Goal: Communication & Community: Answer question/provide support

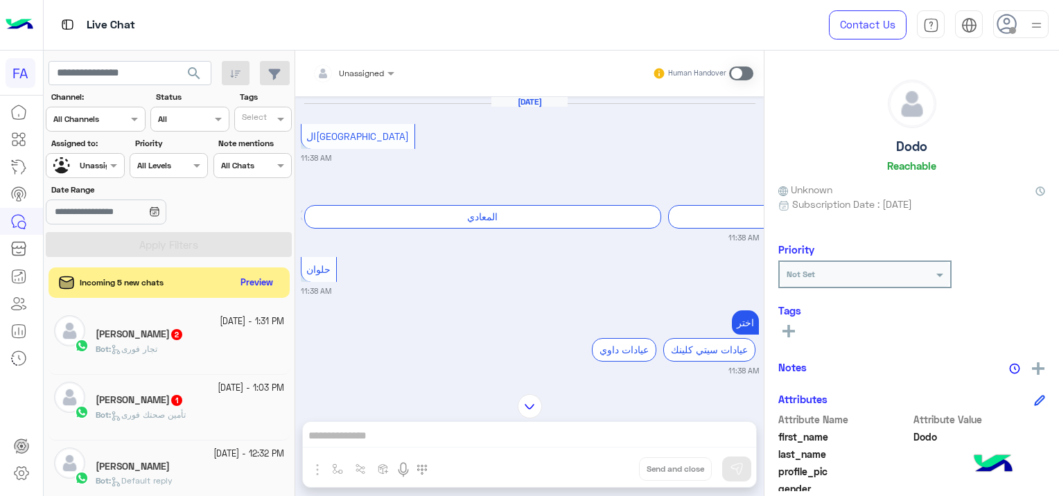
scroll to position [265, 0]
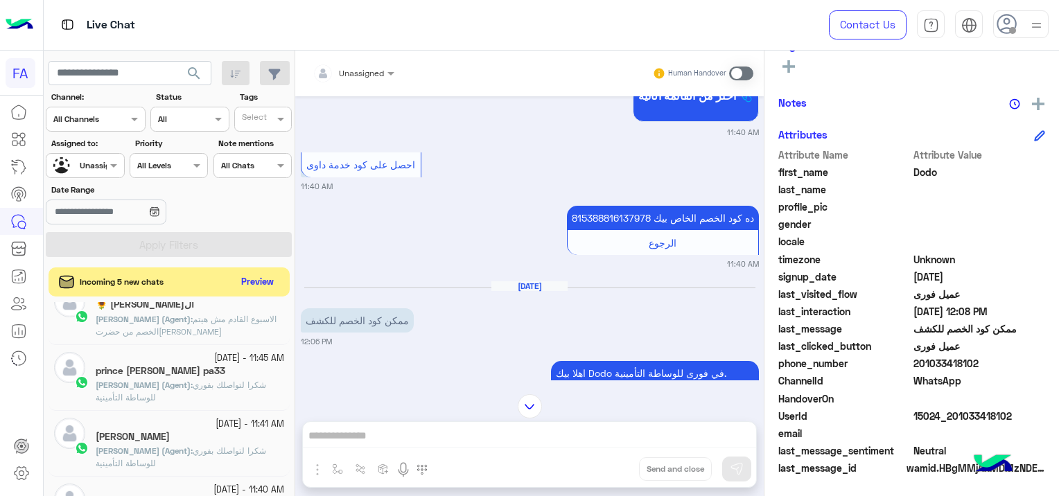
click at [252, 274] on button "Preview" at bounding box center [257, 282] width 43 height 19
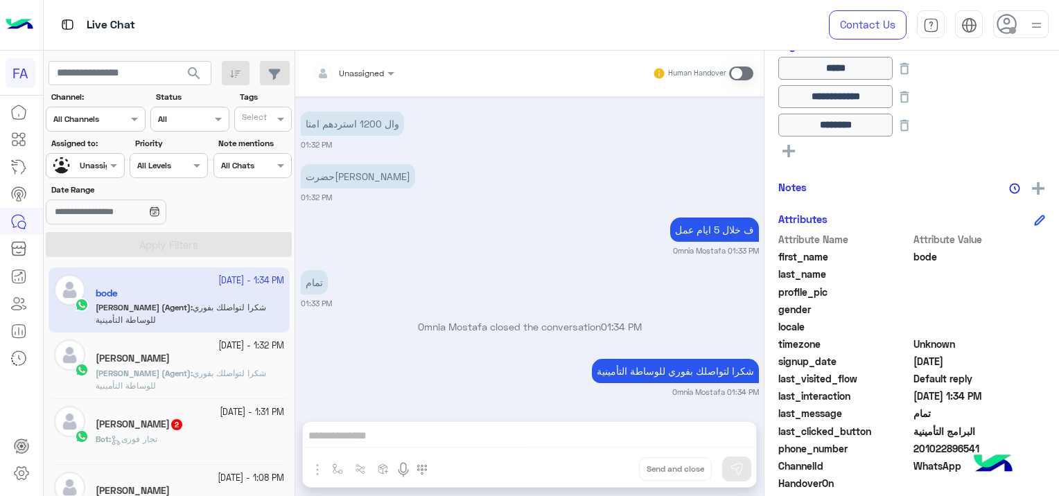
scroll to position [499, 0]
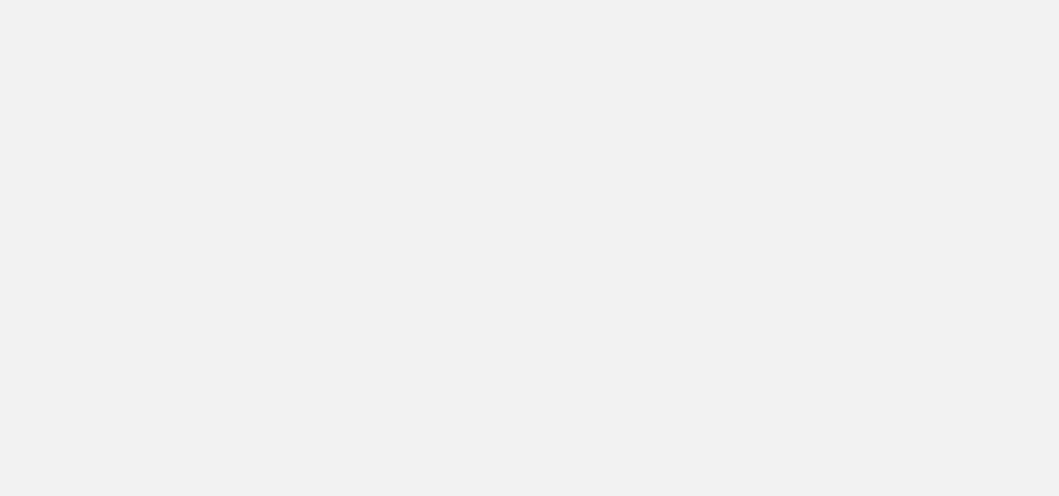
click at [538, 181] on app-root at bounding box center [529, 248] width 1059 height 496
click at [514, 311] on app-root at bounding box center [529, 248] width 1059 height 496
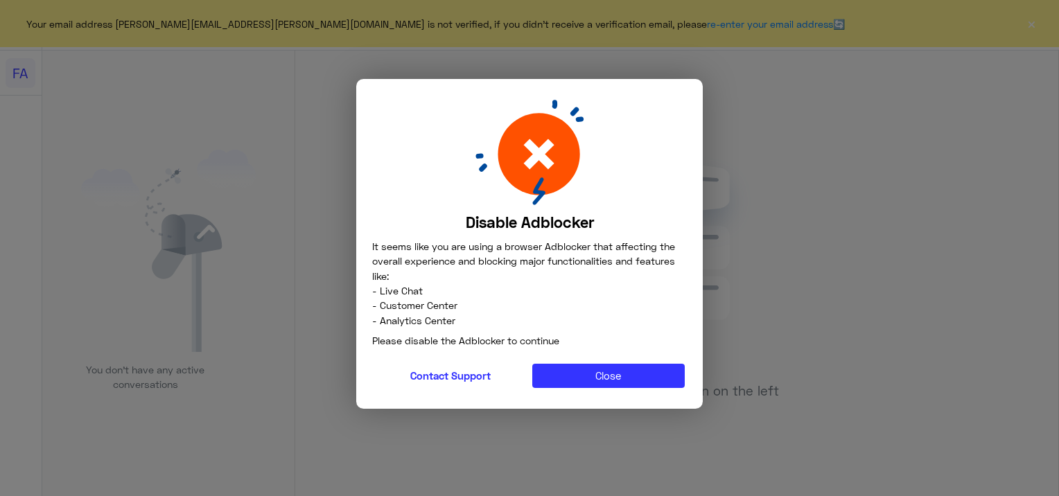
click at [860, 94] on modal-container "Disable Adblocker It seems like you are using a browser Adblocker that affectin…" at bounding box center [529, 248] width 1059 height 496
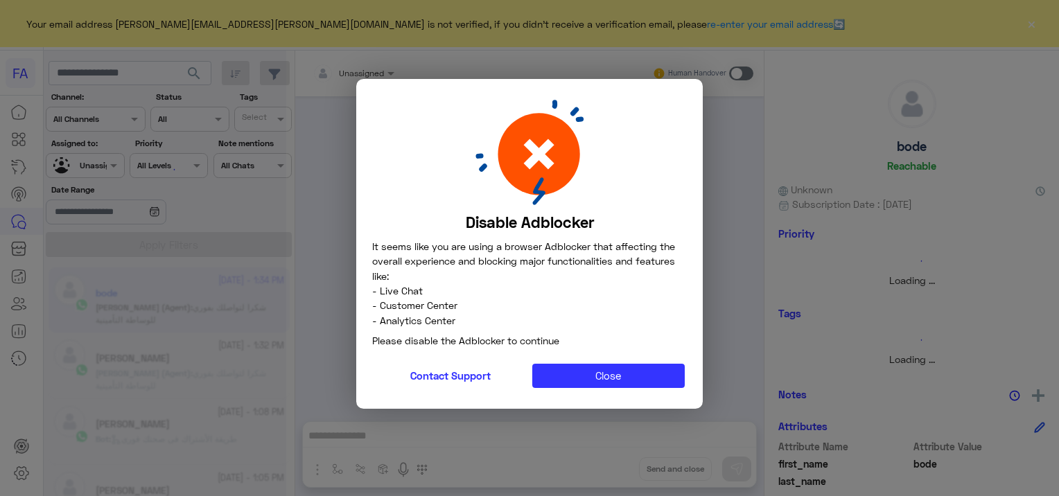
click at [472, 374] on button "Contact Support" at bounding box center [450, 376] width 152 height 25
click at [477, 370] on button "Contact Support" at bounding box center [450, 376] width 152 height 25
click at [647, 370] on button "Close" at bounding box center [608, 376] width 152 height 25
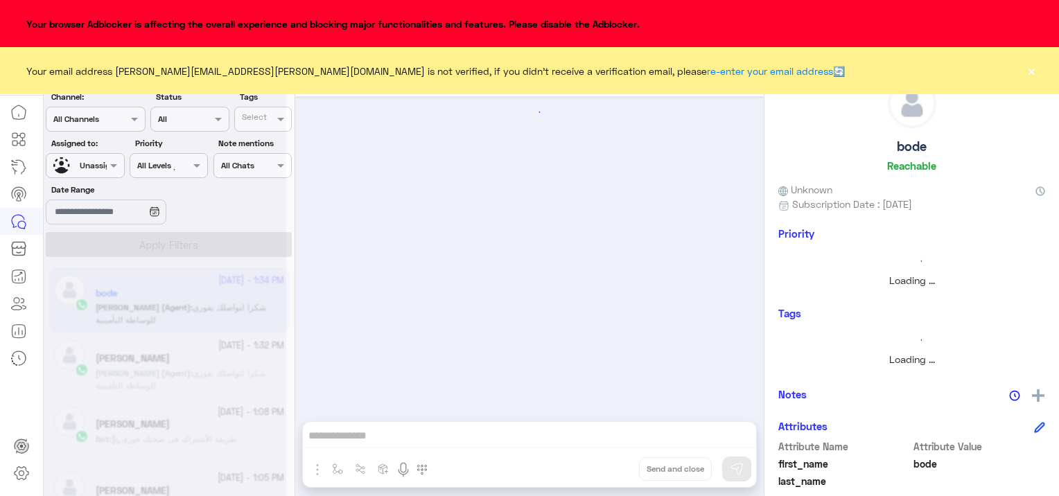
click at [1029, 70] on button "×" at bounding box center [1031, 71] width 14 height 14
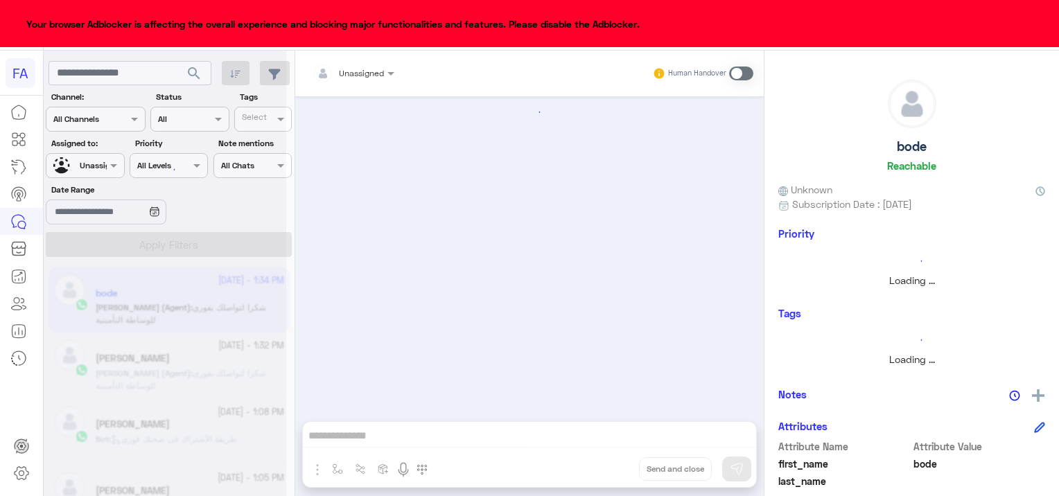
click at [1025, 53] on div "bode Reachable Unknown Subscription Date : 10/12/2025 Priority Loading ... Tags…" at bounding box center [911, 271] width 294 height 441
click at [1018, 2] on div "Your browser Adblocker is affecting the overall experience and blocking major f…" at bounding box center [529, 23] width 1059 height 47
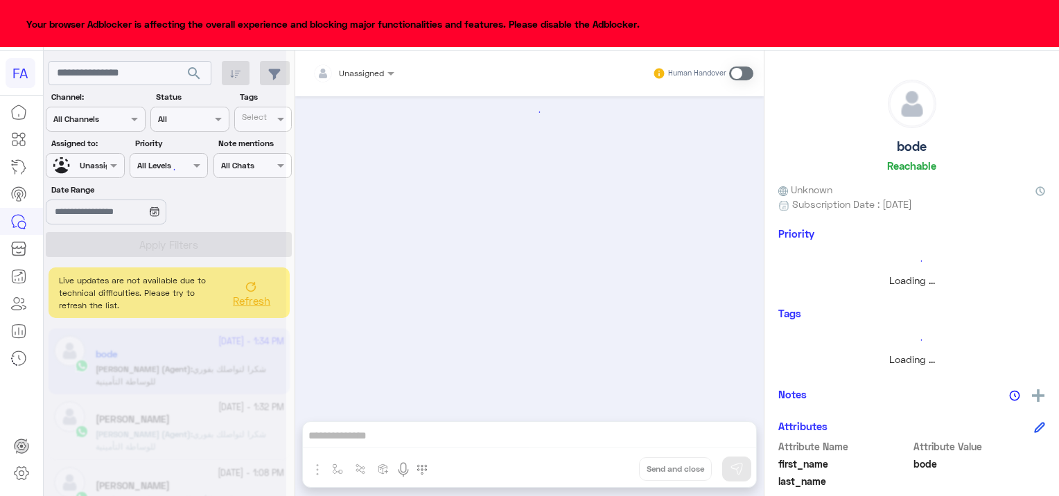
click at [254, 286] on div at bounding box center [165, 254] width 242 height 496
click at [248, 287] on div at bounding box center [165, 254] width 242 height 496
click at [244, 304] on div at bounding box center [165, 254] width 242 height 496
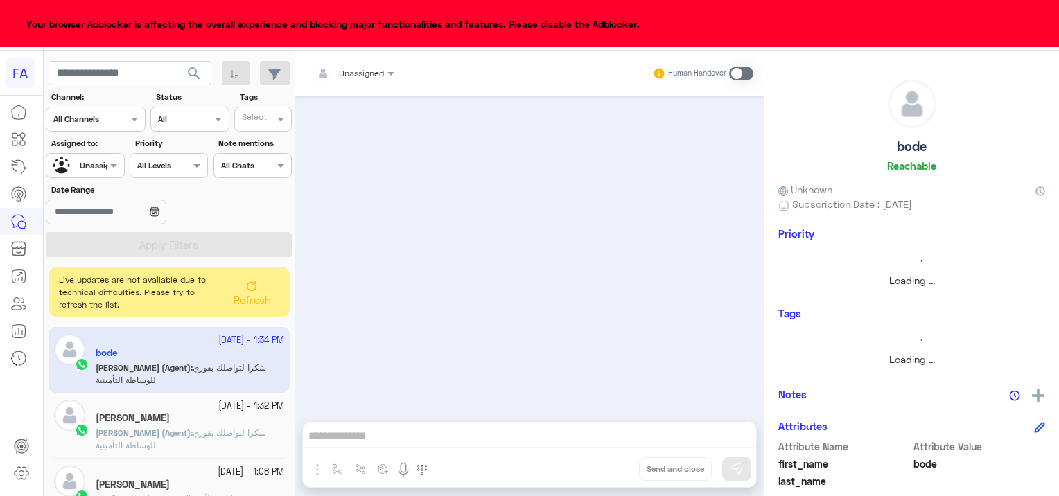
click at [249, 291] on button "Refresh" at bounding box center [251, 292] width 55 height 39
click at [879, 36] on div "Your browser Adblocker is affecting the overall experience and blocking major f…" at bounding box center [529, 23] width 1059 height 47
click at [853, 14] on div "Your browser Adblocker is affecting the overall experience and blocking major f…" at bounding box center [529, 23] width 1059 height 47
click at [973, 7] on div "Your browser Adblocker is affecting the overall experience and blocking major f…" at bounding box center [529, 23] width 1059 height 47
click at [574, 19] on span "Your browser Adblocker is affecting the overall experience and blocking major f…" at bounding box center [332, 24] width 613 height 15
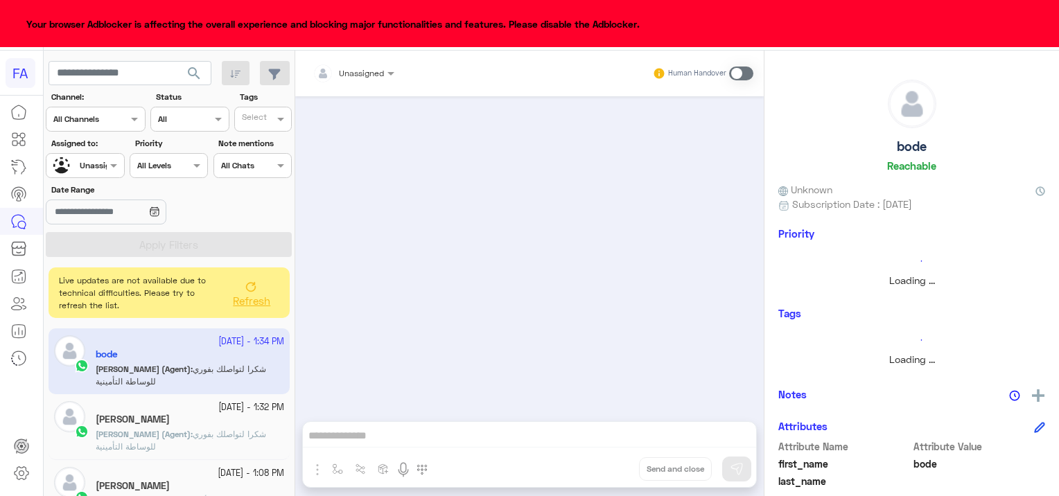
click at [875, 28] on div "Your browser Adblocker is affecting the overall experience and blocking major f…" at bounding box center [529, 23] width 1059 height 47
click at [625, 263] on div at bounding box center [529, 251] width 468 height 311
click at [892, 30] on div "Your browser Adblocker is affecting the overall experience and blocking major f…" at bounding box center [529, 23] width 1059 height 47
click at [547, 27] on span "Your browser Adblocker is affecting the overall experience and blocking major f…" at bounding box center [332, 24] width 613 height 15
drag, startPoint x: 571, startPoint y: 24, endPoint x: 679, endPoint y: 16, distance: 108.4
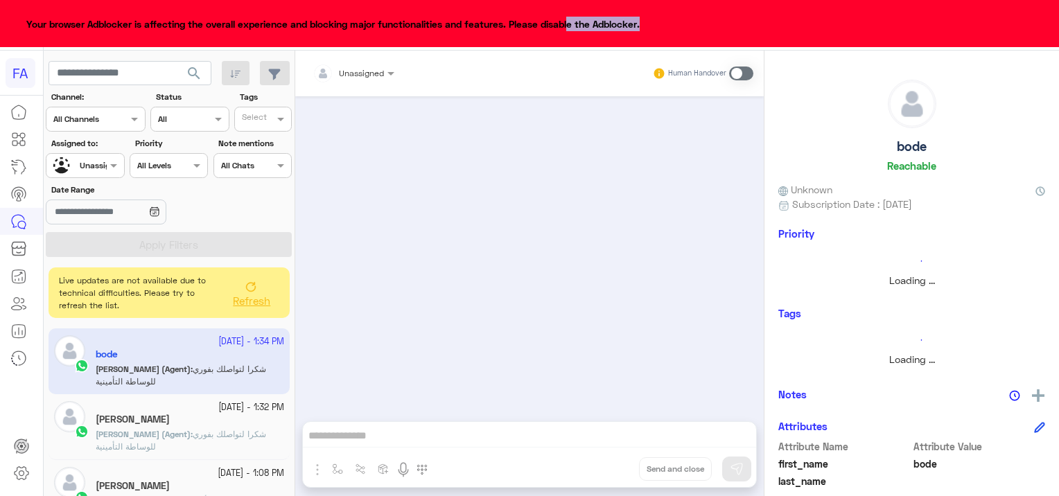
click at [679, 16] on div "Your browser Adblocker is affecting the overall experience and blocking major f…" at bounding box center [529, 23] width 1059 height 47
click at [683, 15] on div "Your browser Adblocker is affecting the overall experience and blocking major f…" at bounding box center [529, 23] width 1059 height 47
click at [685, 15] on div "Your browser Adblocker is affecting the overall experience and blocking major f…" at bounding box center [529, 23] width 1059 height 47
click at [686, 15] on div "Your browser Adblocker is affecting the overall experience and blocking major f…" at bounding box center [529, 23] width 1059 height 47
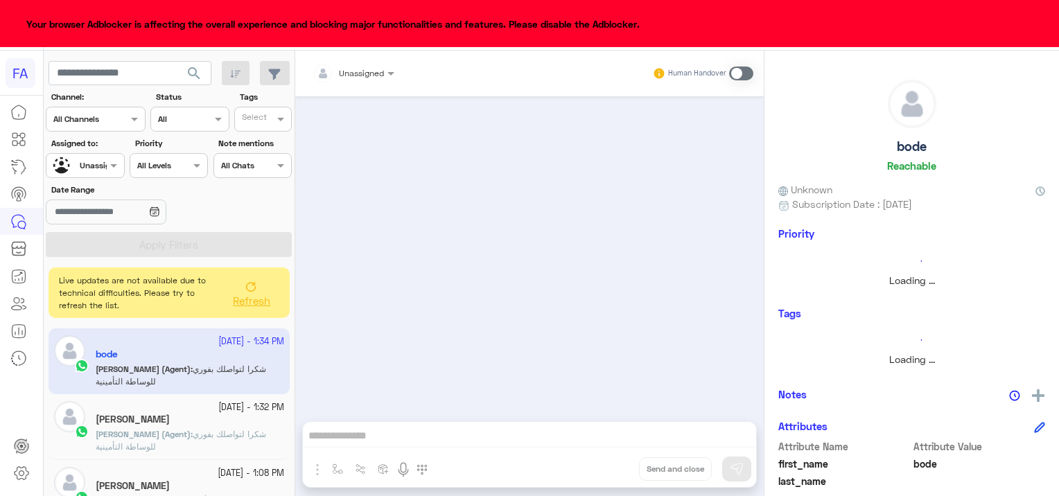
click at [605, 323] on div at bounding box center [529, 251] width 468 height 311
click at [360, 252] on div at bounding box center [529, 251] width 468 height 311
click at [252, 299] on span "Refresh" at bounding box center [251, 300] width 37 height 12
click at [837, 53] on div "bode Reachable Unknown Subscription Date : 10/12/2025 Priority Loading ... Tags…" at bounding box center [911, 271] width 294 height 441
click at [860, 37] on div "Your browser Adblocker is affecting the overall experience and blocking major f…" at bounding box center [529, 23] width 1059 height 47
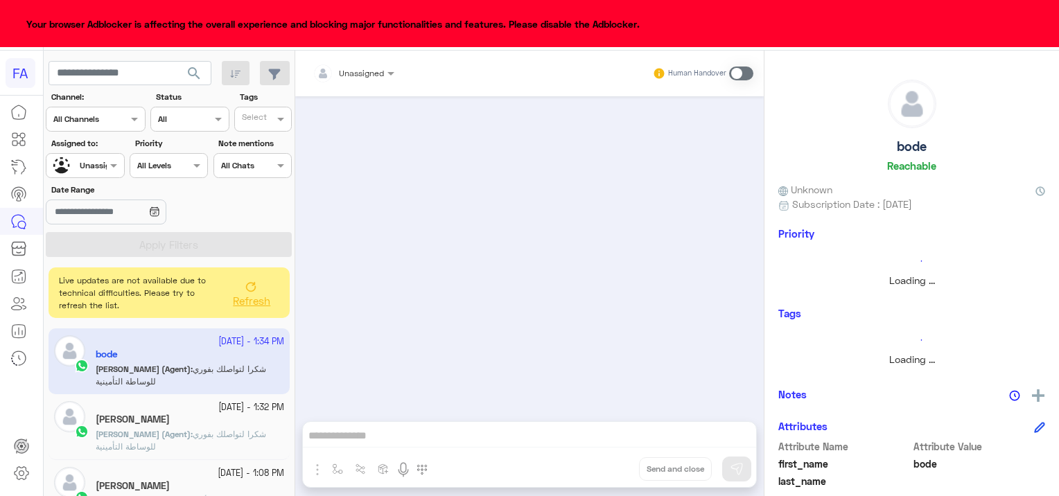
drag, startPoint x: 863, startPoint y: 34, endPoint x: 873, endPoint y: 32, distance: 9.9
click at [873, 32] on div "Your browser Adblocker is affecting the overall experience and blocking major f…" at bounding box center [529, 23] width 1059 height 47
click at [239, 291] on button "Refresh" at bounding box center [251, 292] width 55 height 39
click at [261, 291] on button "Refresh" at bounding box center [251, 292] width 55 height 39
click at [662, 215] on div at bounding box center [529, 251] width 468 height 311
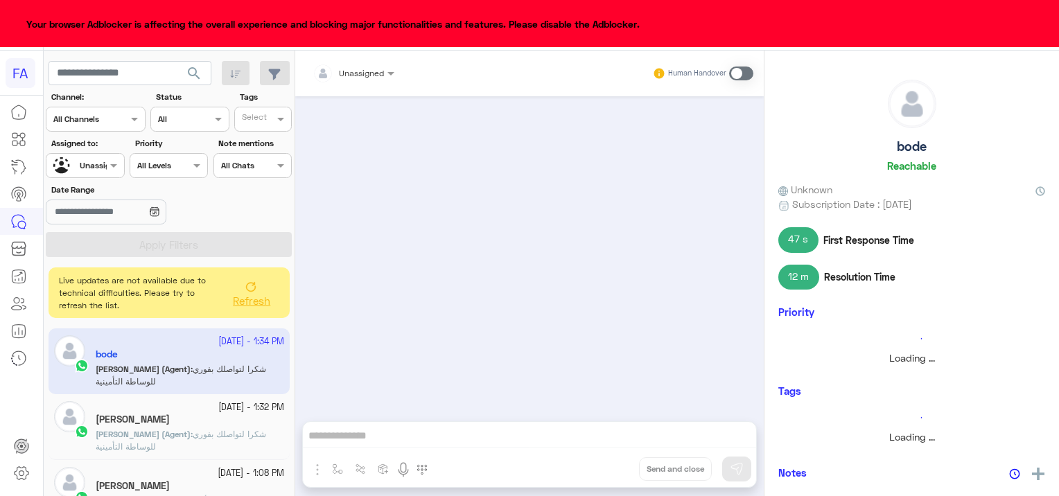
click at [668, 223] on div at bounding box center [529, 251] width 468 height 311
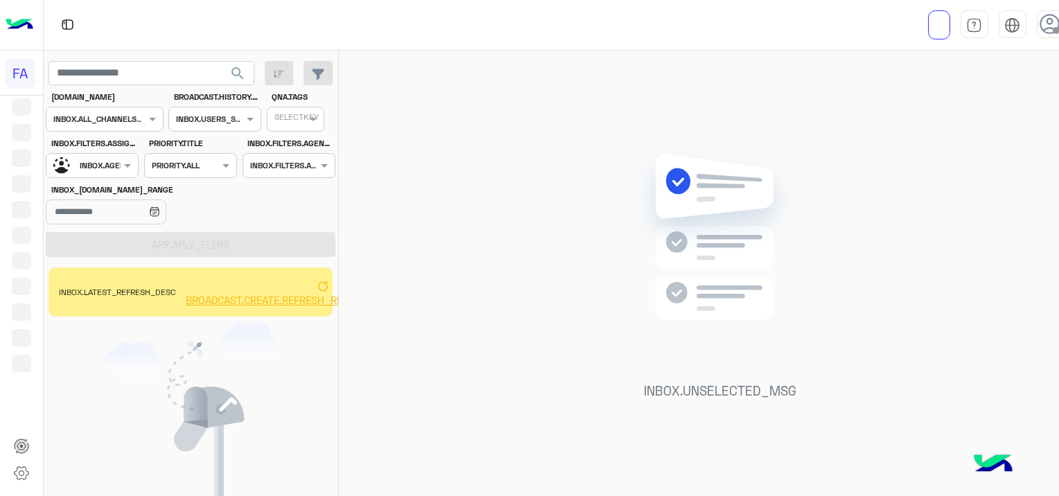
click at [328, 282] on icon at bounding box center [323, 286] width 10 height 10
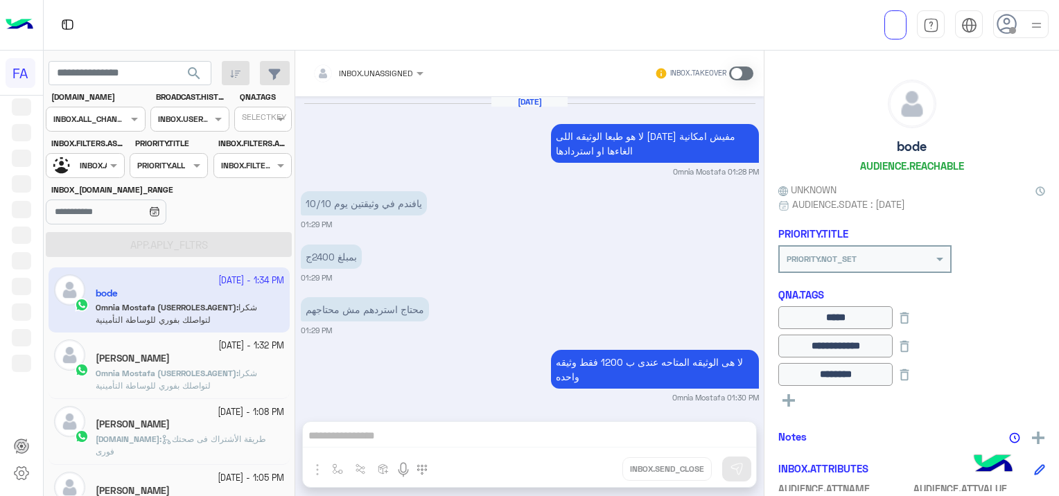
scroll to position [845, 0]
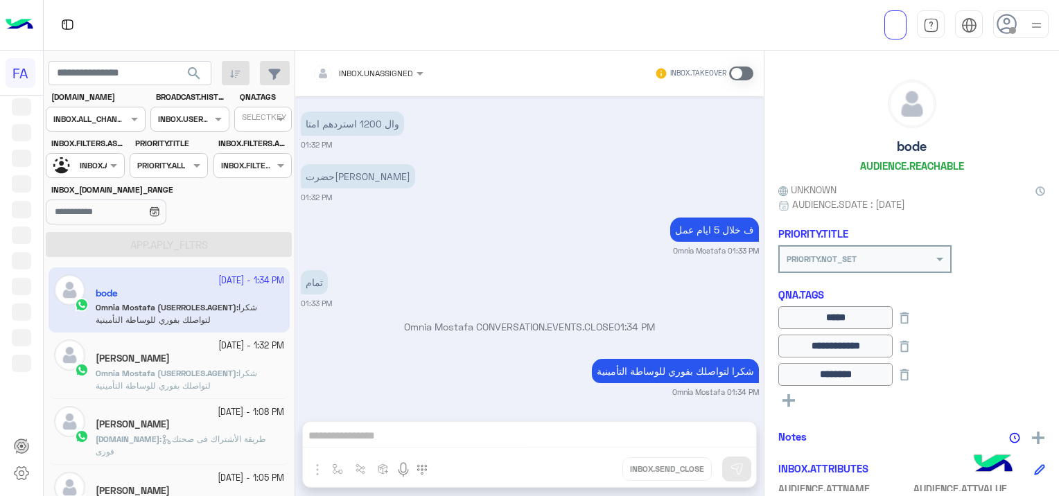
click at [167, 373] on span "Omnia Mostafa (USERROLES.AGENT)" at bounding box center [166, 373] width 141 height 10
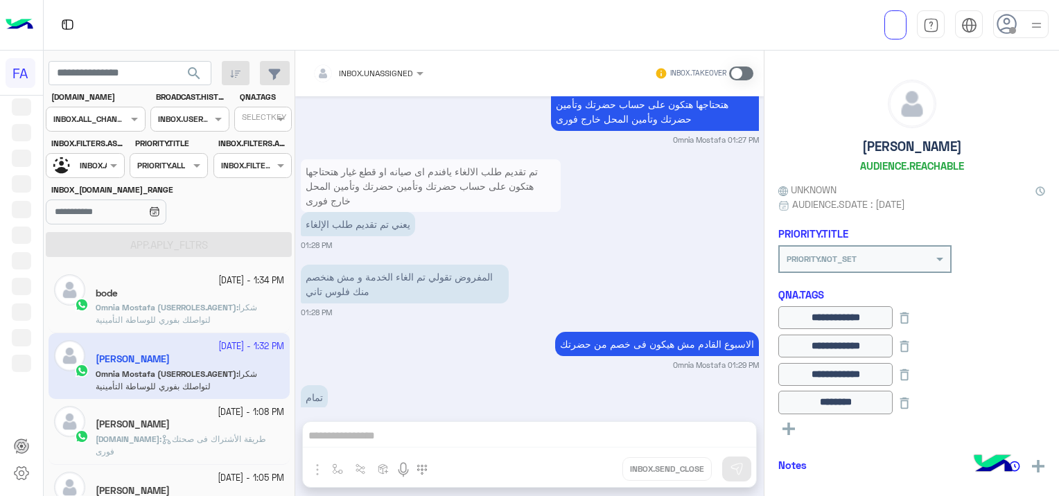
scroll to position [1079, 0]
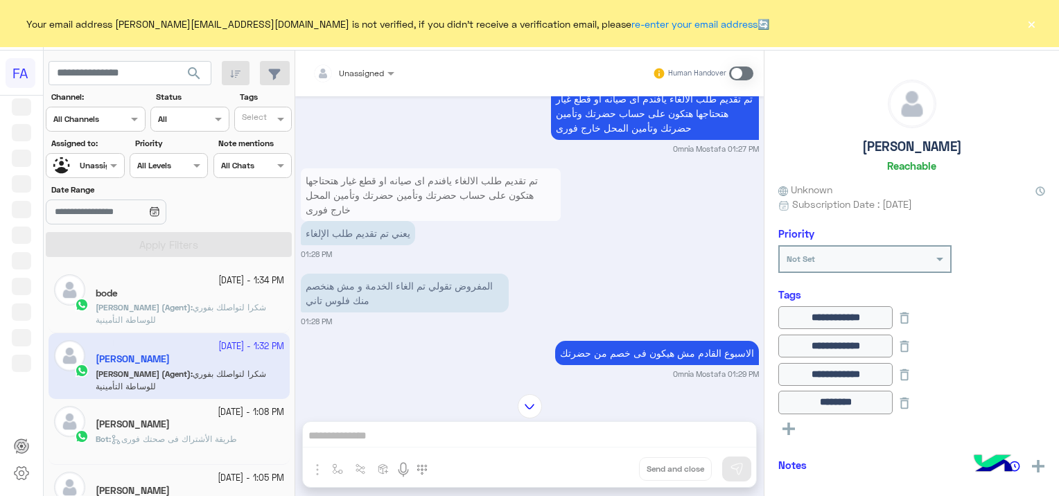
click at [1030, 21] on button "×" at bounding box center [1031, 24] width 14 height 14
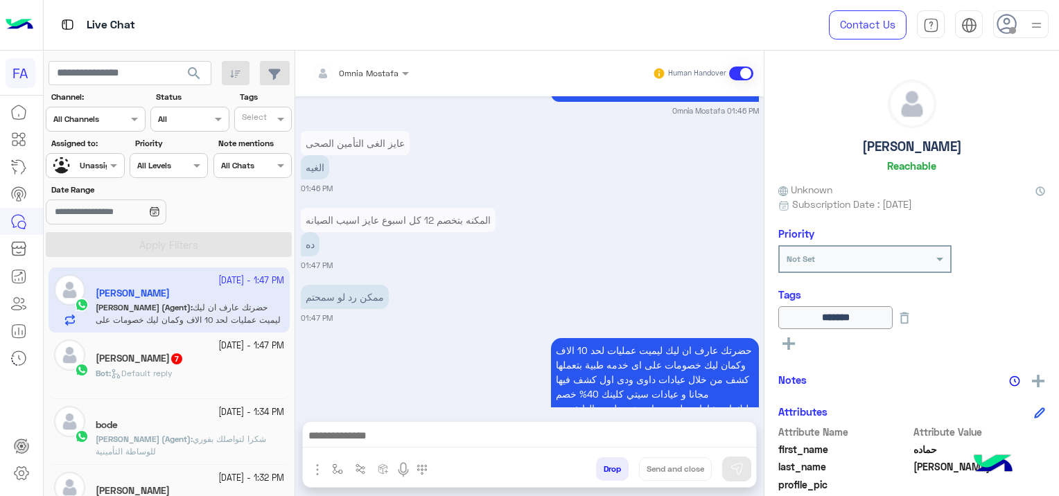
scroll to position [1069, 0]
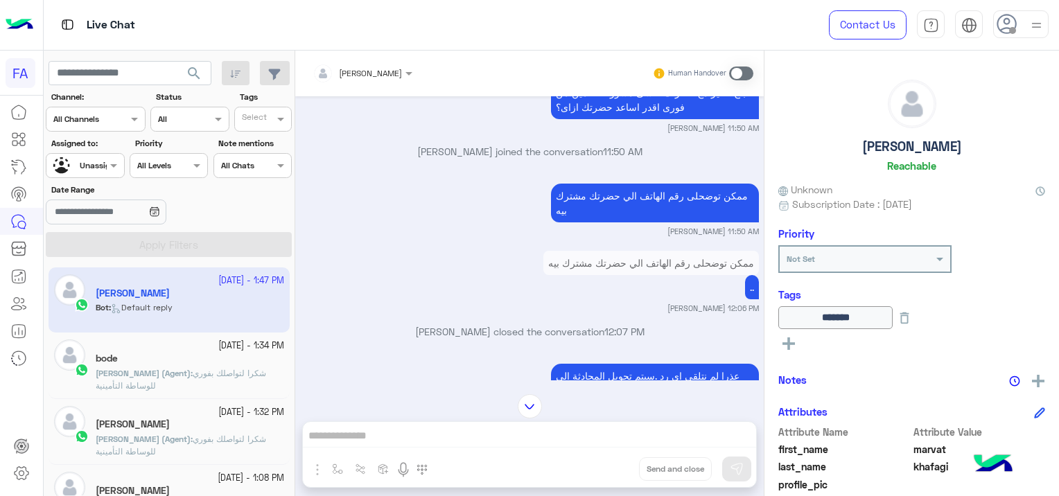
scroll to position [1269, 0]
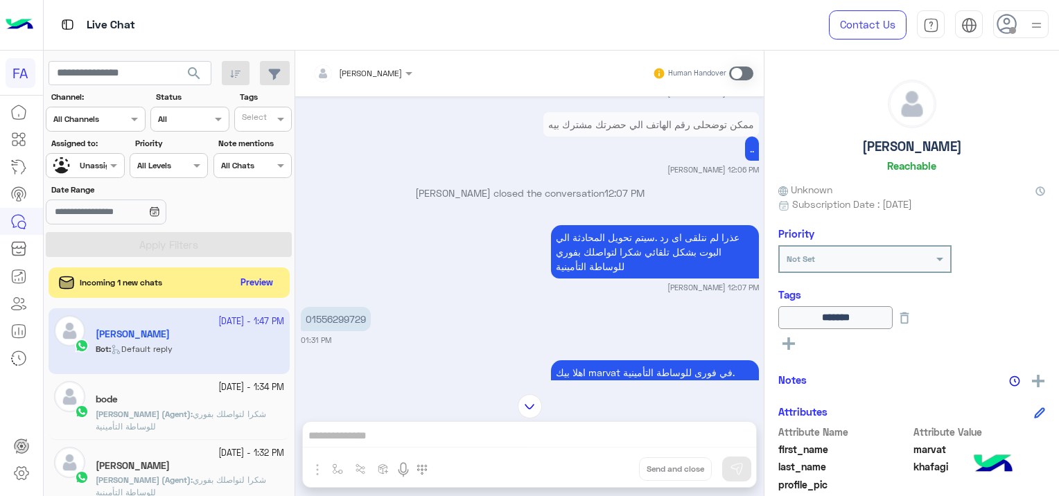
drag, startPoint x: 366, startPoint y: 313, endPoint x: 297, endPoint y: 322, distance: 69.9
click at [297, 322] on div "[DATE] ممكن اعرف اقرب مكان للعيادات داوى 11:46 AM اهلا بيك marvat في [GEOGRAPHI…" at bounding box center [529, 238] width 468 height 284
copy p "01556299729"
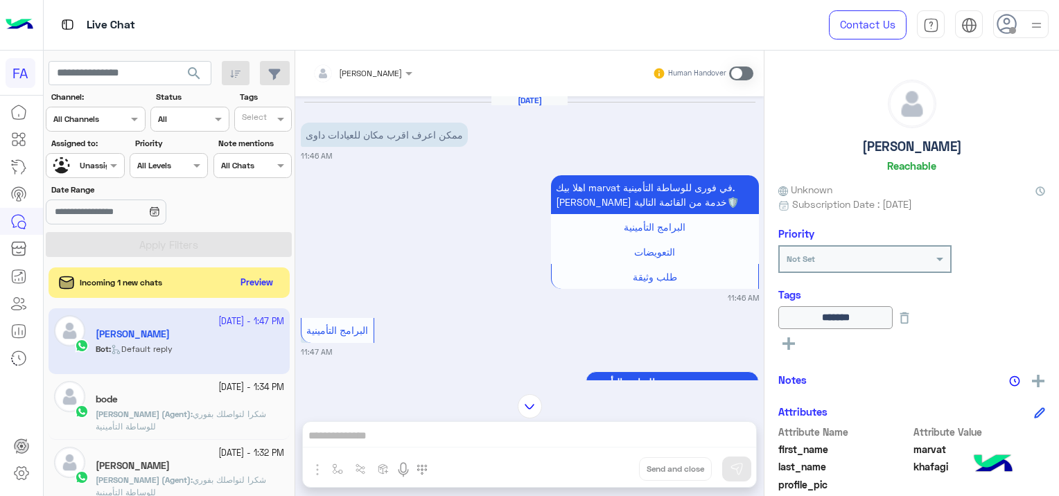
scroll to position [0, 0]
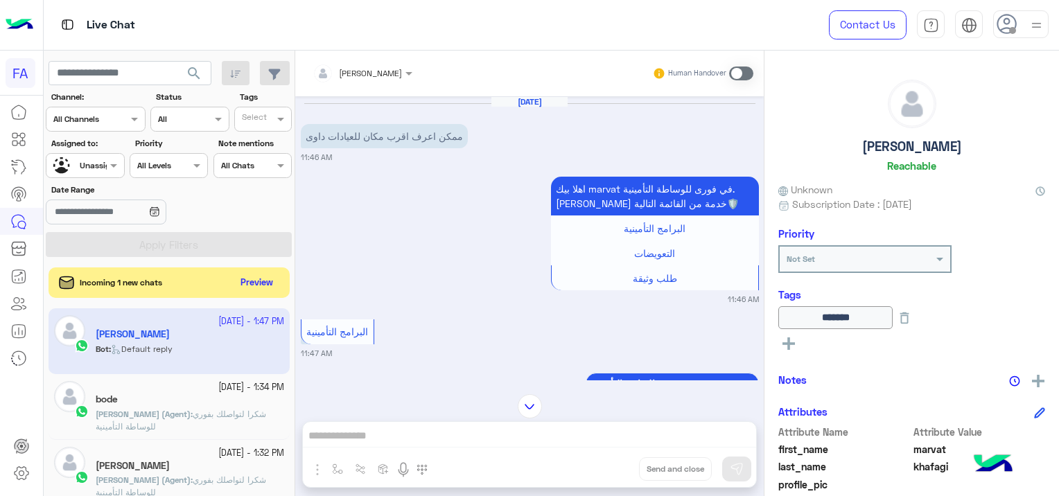
click at [372, 78] on div "[PERSON_NAME]" at bounding box center [370, 73] width 63 height 12
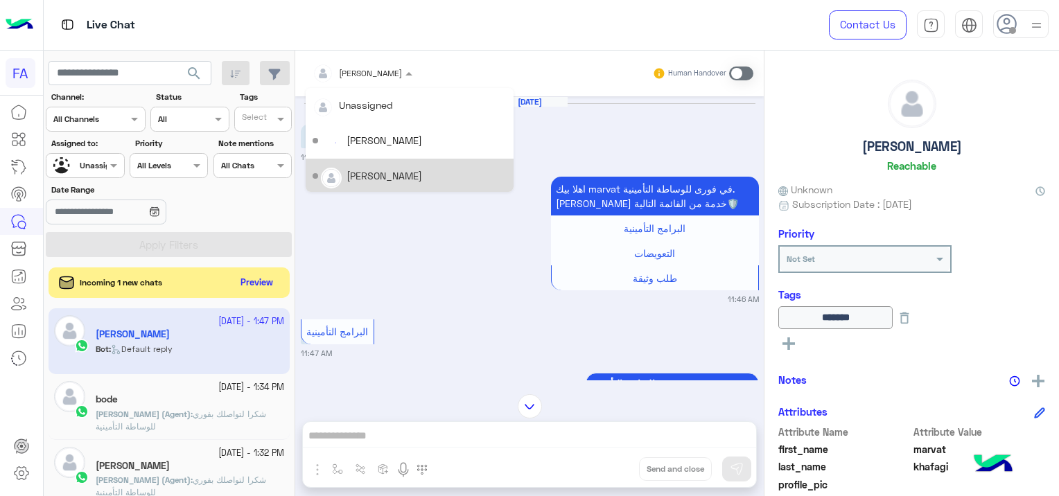
click at [378, 172] on div "[PERSON_NAME]" at bounding box center [384, 175] width 76 height 15
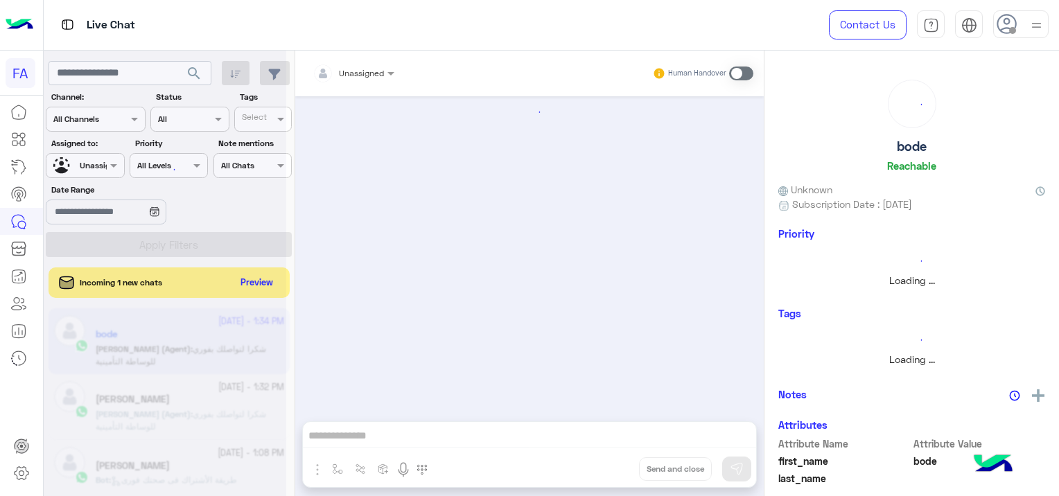
scroll to position [845, 0]
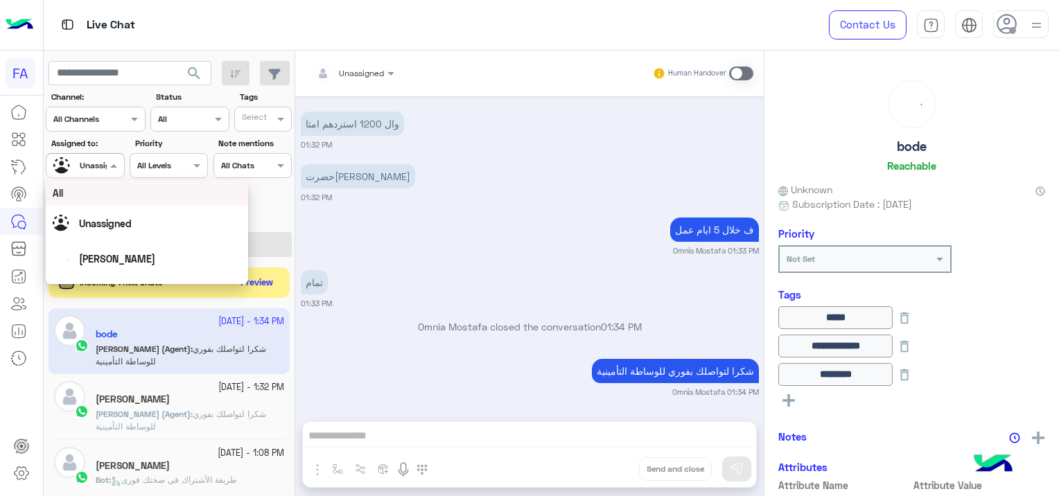
click at [98, 167] on div at bounding box center [84, 163] width 77 height 13
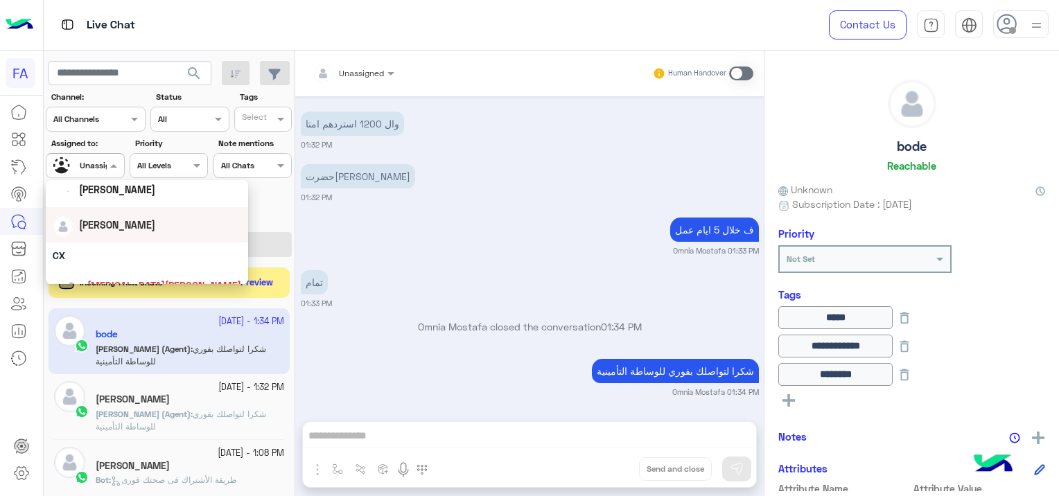
click at [129, 219] on div "[PERSON_NAME]" at bounding box center [147, 225] width 188 height 24
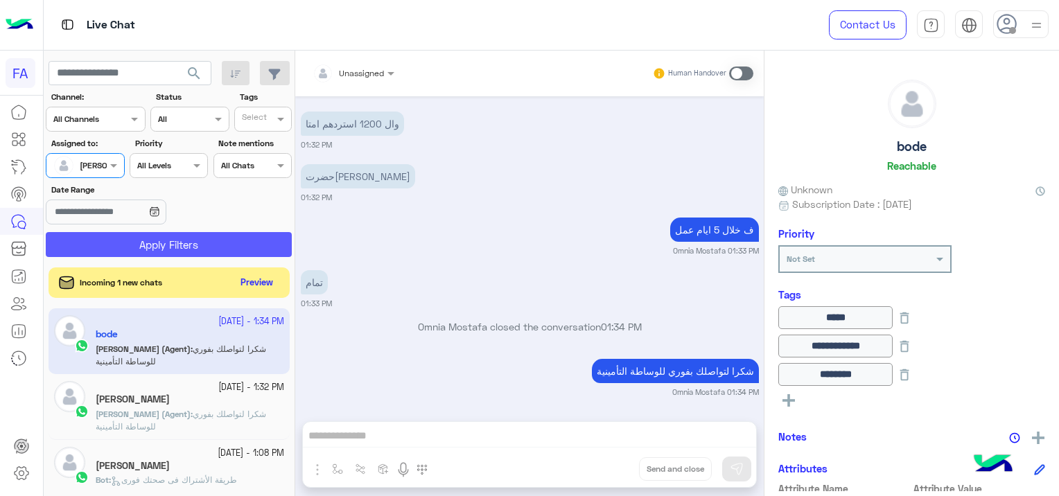
click at [222, 244] on button "Apply Filters" at bounding box center [169, 244] width 246 height 25
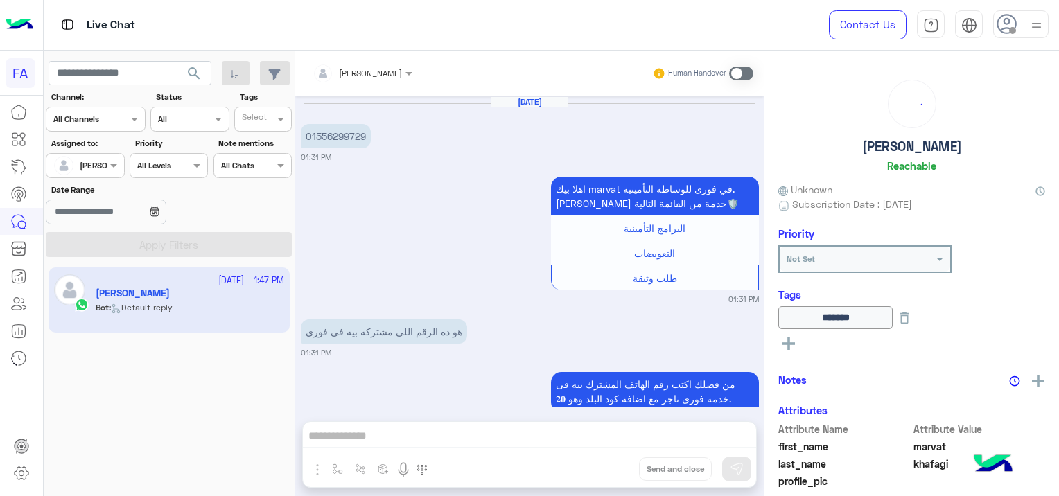
scroll to position [1309, 0]
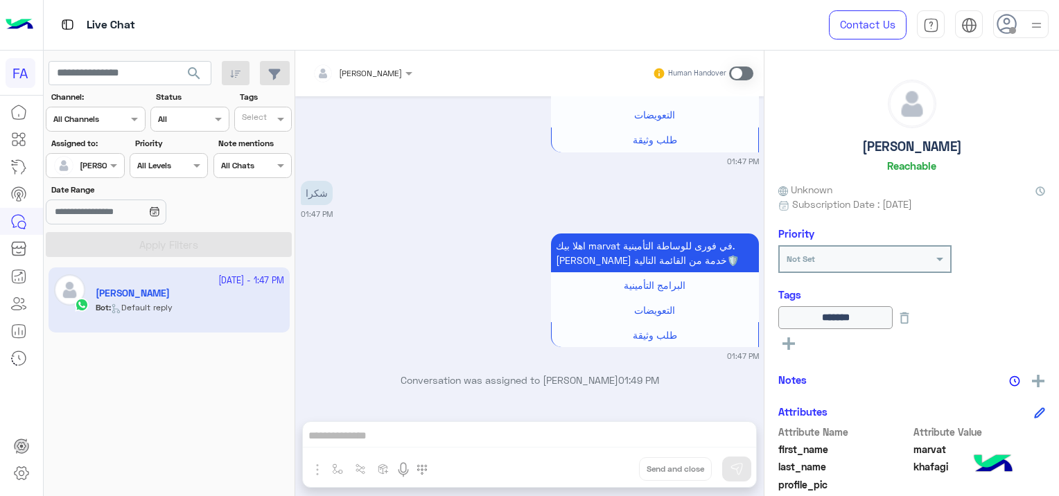
click at [732, 74] on span at bounding box center [741, 74] width 24 height 14
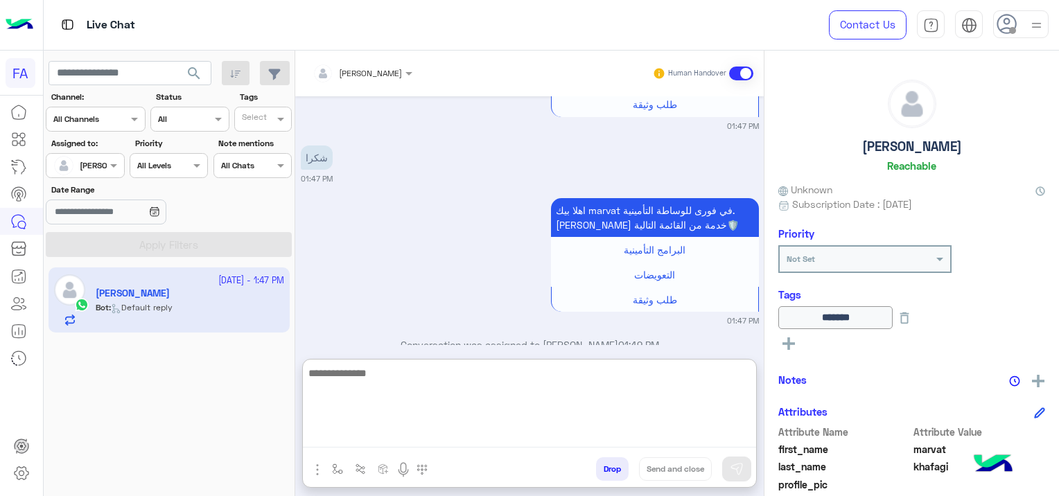
drag, startPoint x: 432, startPoint y: 432, endPoint x: 455, endPoint y: 425, distance: 23.9
click at [432, 432] on textarea at bounding box center [529, 405] width 453 height 83
click at [404, 434] on textarea at bounding box center [529, 405] width 453 height 83
paste textarea "**********"
type textarea "**********"
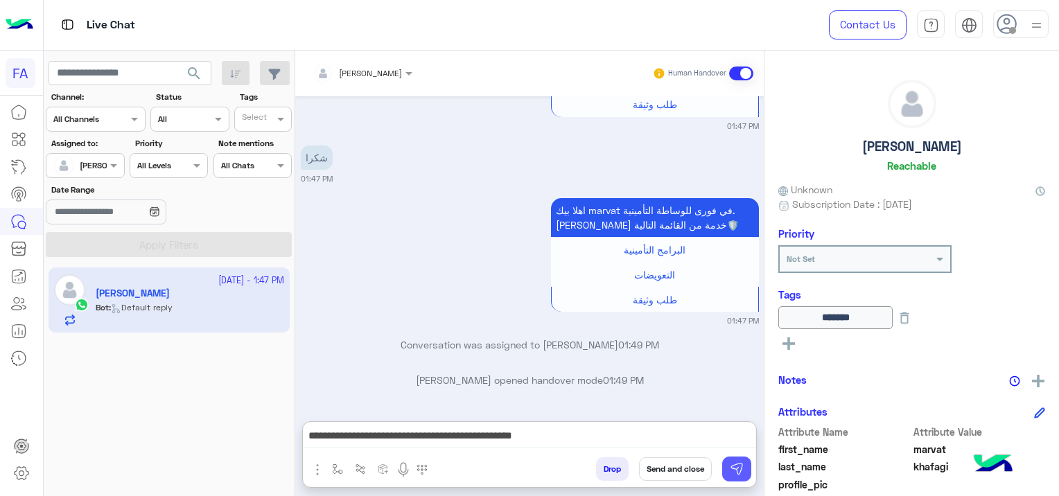
click at [732, 470] on img at bounding box center [737, 469] width 14 height 14
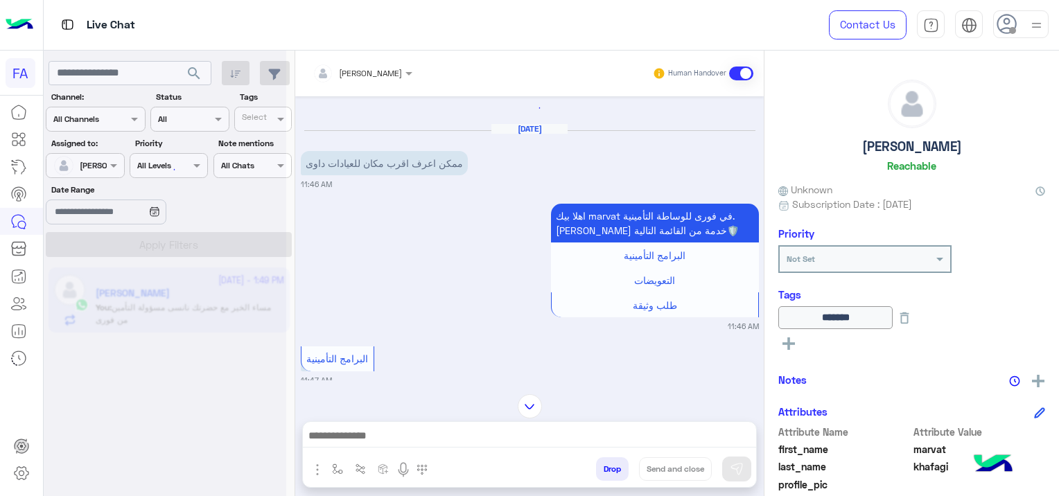
scroll to position [0, 0]
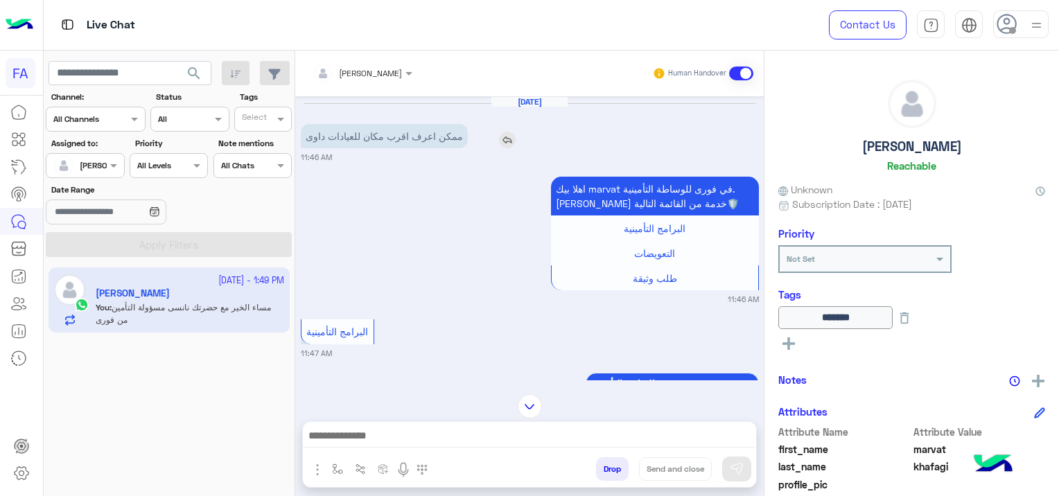
click at [513, 139] on img at bounding box center [507, 140] width 17 height 17
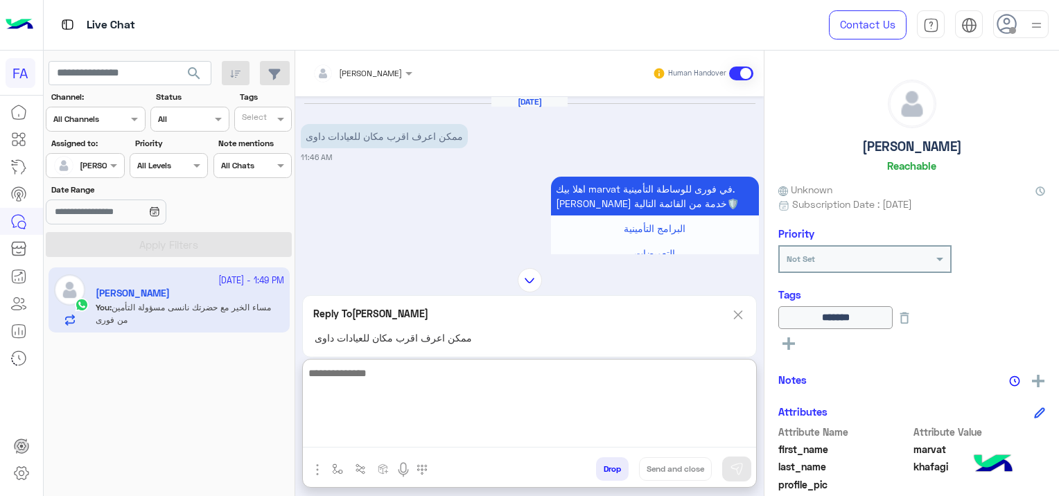
click at [451, 430] on textarea at bounding box center [529, 405] width 453 height 83
type textarea "*"
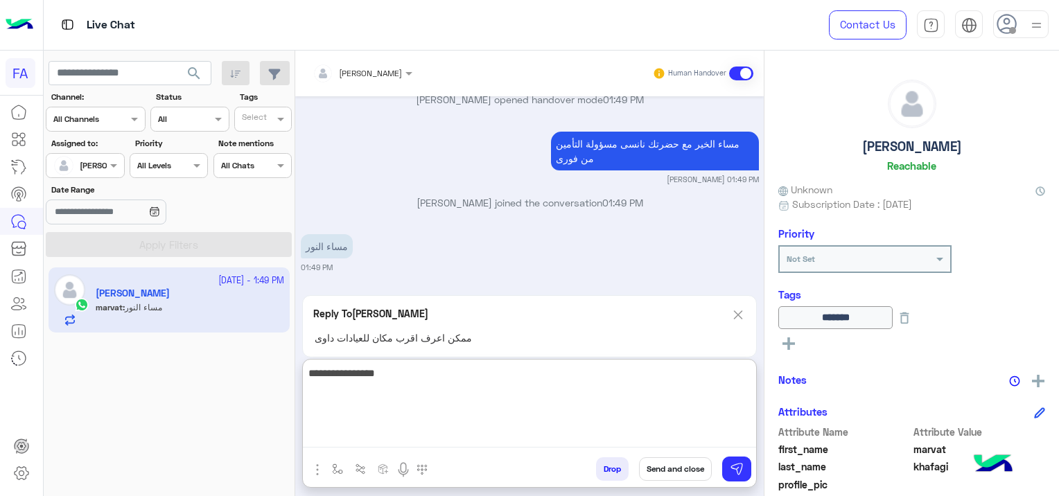
type textarea "**********"
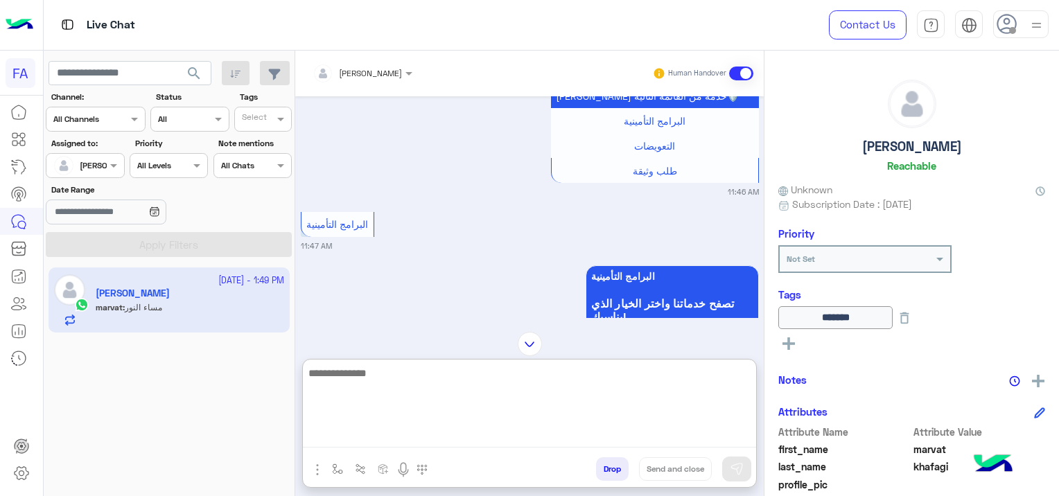
scroll to position [3230, 0]
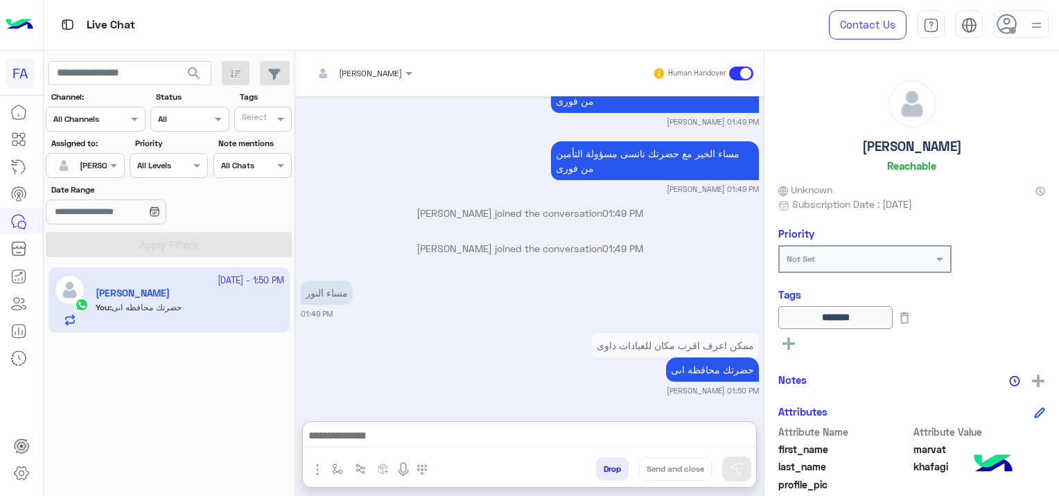
click at [511, 330] on div "ممكن اعرف اقرب مكان للعيادات داوى حضرتك محافظه اىى Sara Taha 01:50 PM" at bounding box center [530, 363] width 458 height 67
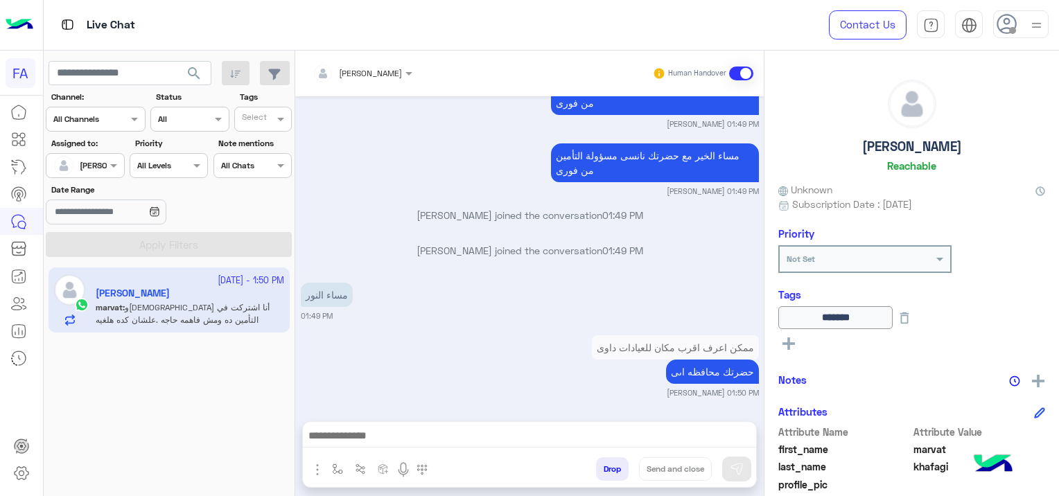
scroll to position [3235, 0]
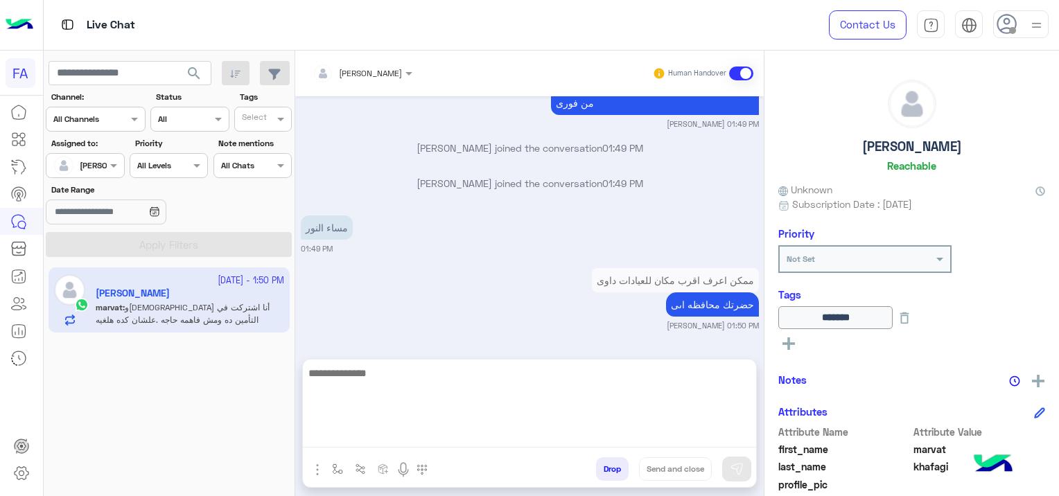
click at [396, 436] on textarea at bounding box center [529, 405] width 453 height 83
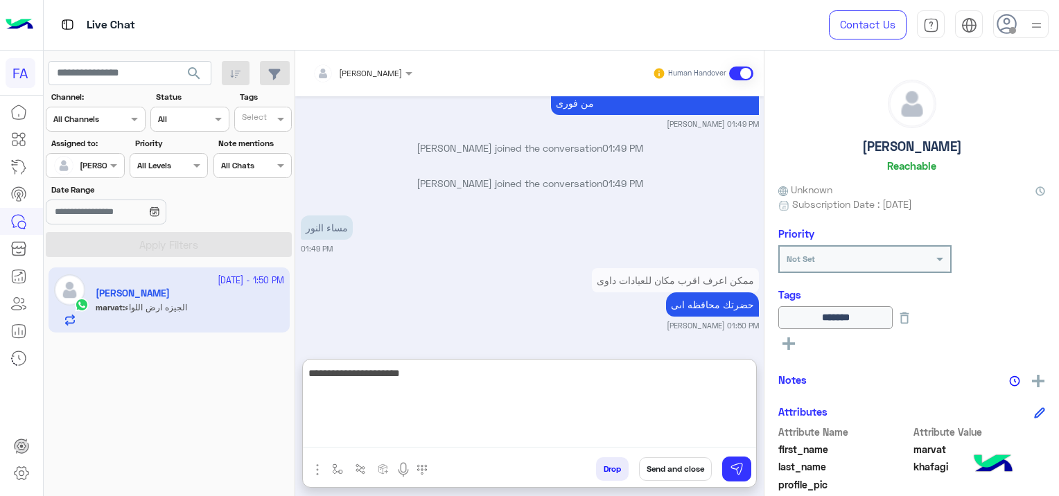
scroll to position [3389, 0]
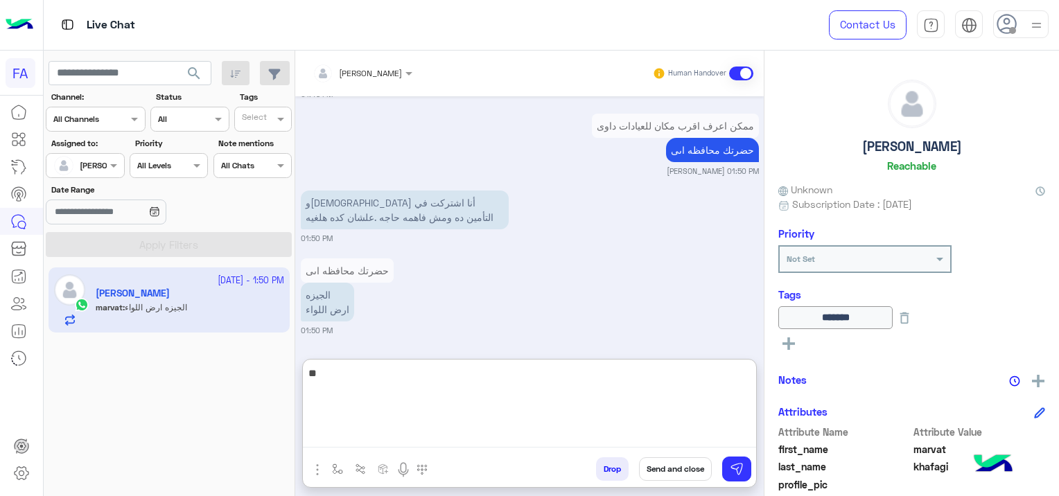
type textarea "*"
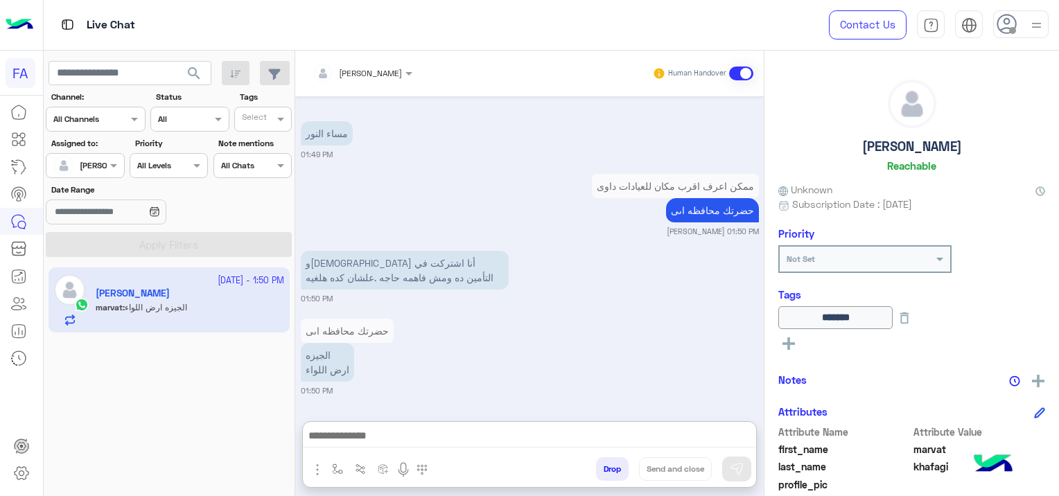
click at [636, 315] on div "حضرتك محافظه اىى الجيزه ارض اللواء 01:50 PM" at bounding box center [530, 355] width 458 height 81
click at [549, 281] on img at bounding box center [548, 283] width 17 height 17
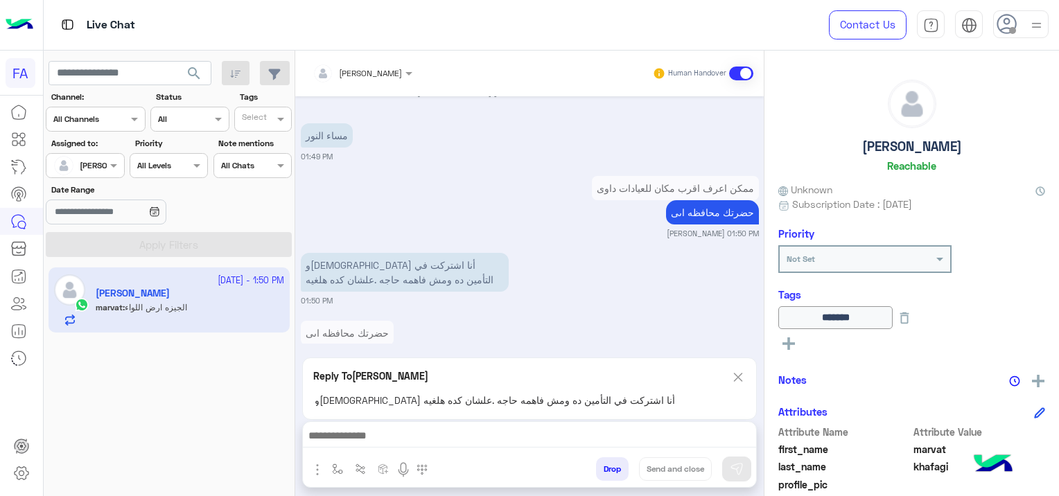
scroll to position [3389, 0]
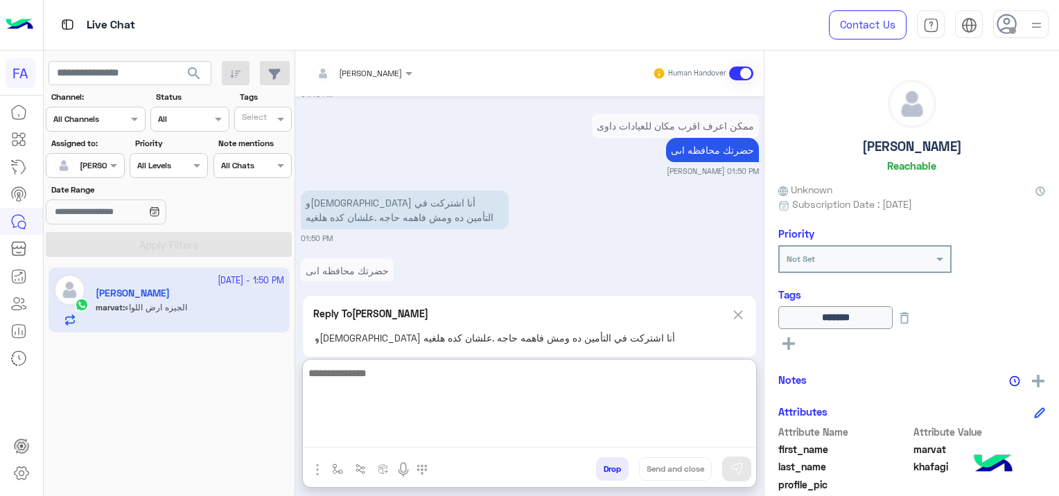
click at [502, 434] on textarea at bounding box center [529, 405] width 453 height 83
type textarea "*"
type textarea "**********"
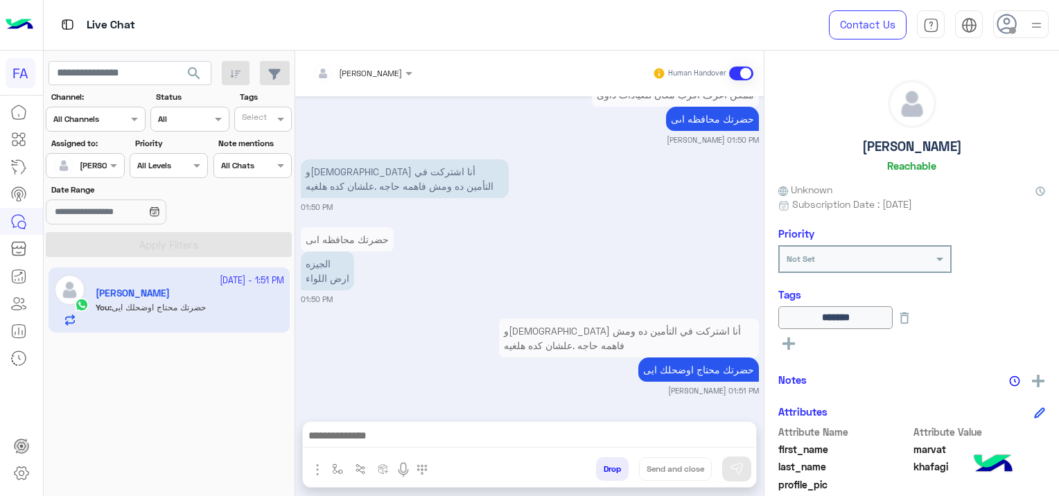
drag, startPoint x: 389, startPoint y: 218, endPoint x: 383, endPoint y: 222, distance: 7.4
click at [387, 252] on div "الجيزه ارض اللواء" at bounding box center [367, 271] width 132 height 39
click at [391, 279] on img at bounding box center [393, 284] width 17 height 17
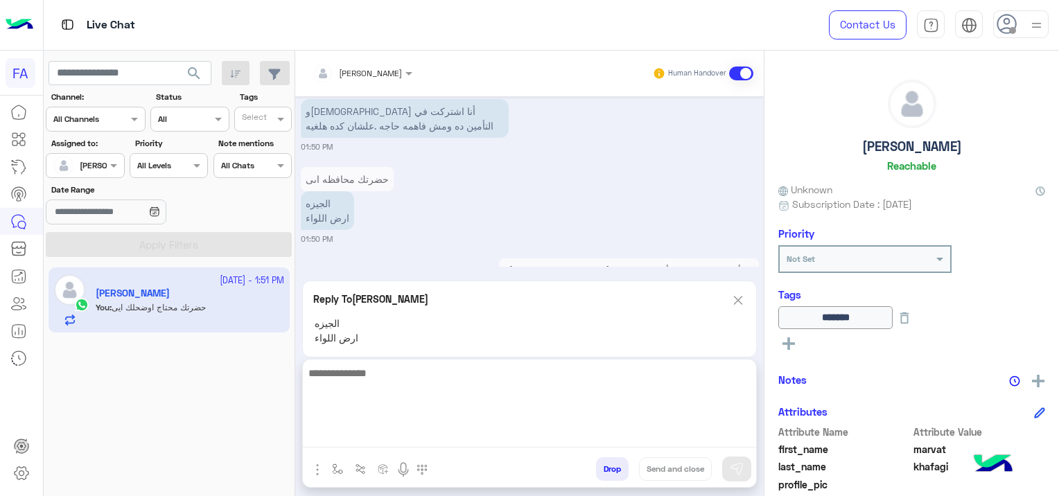
click at [374, 437] on textarea at bounding box center [529, 405] width 453 height 83
click at [554, 379] on textarea "**********" at bounding box center [529, 405] width 453 height 83
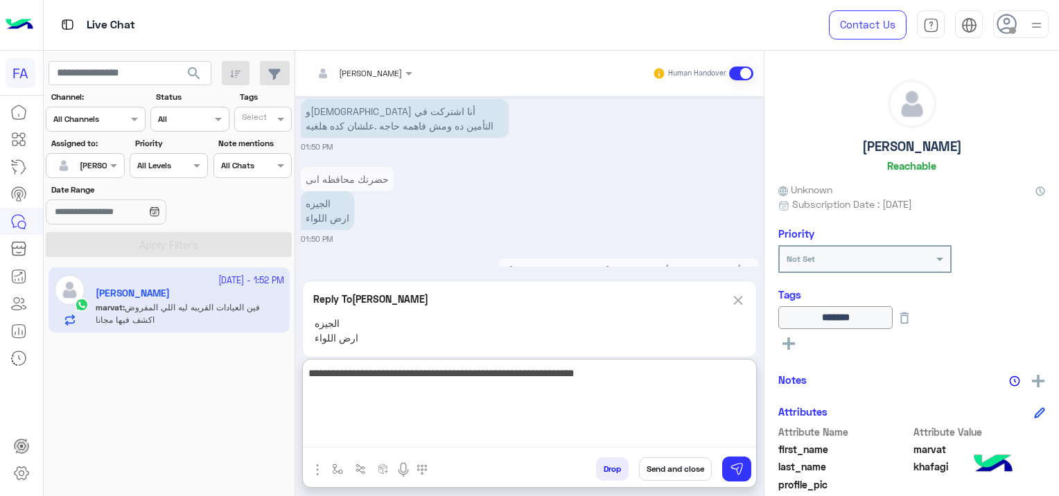
scroll to position [3626, 0]
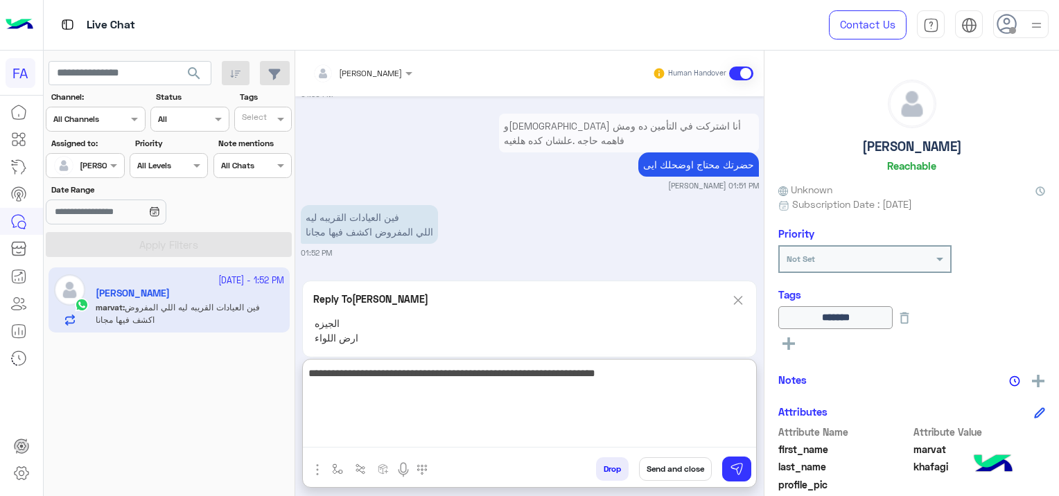
click at [432, 371] on textarea "**********" at bounding box center [529, 405] width 453 height 83
type textarea "**********"
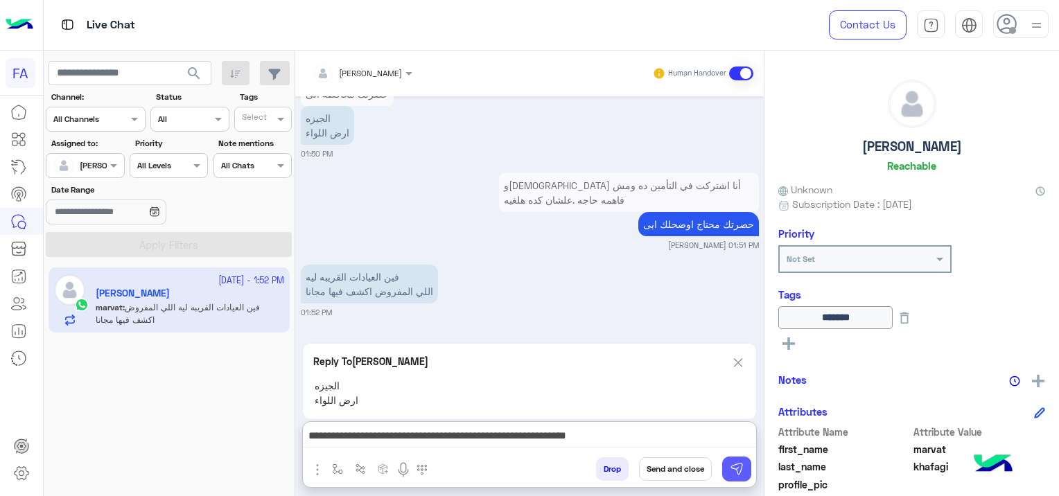
click at [737, 469] on img at bounding box center [737, 469] width 14 height 14
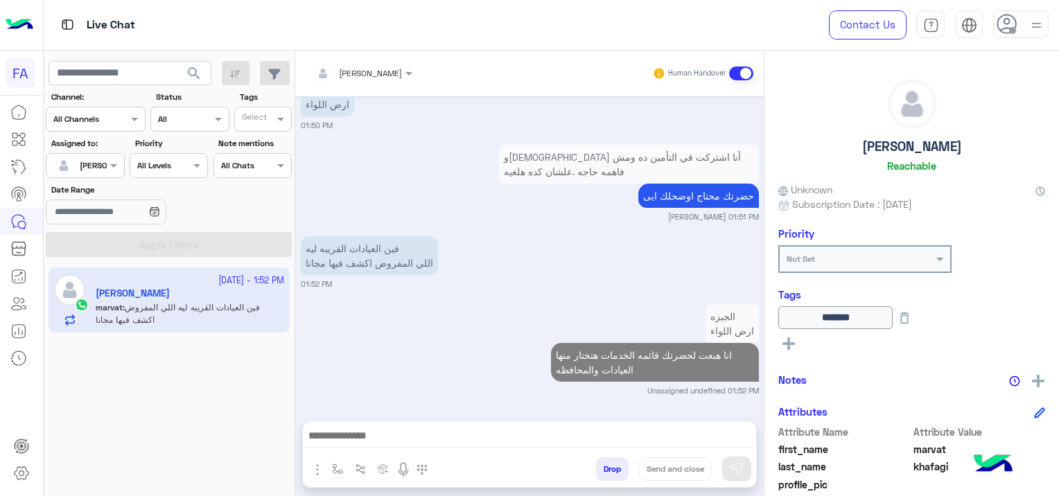
scroll to position [3592, 0]
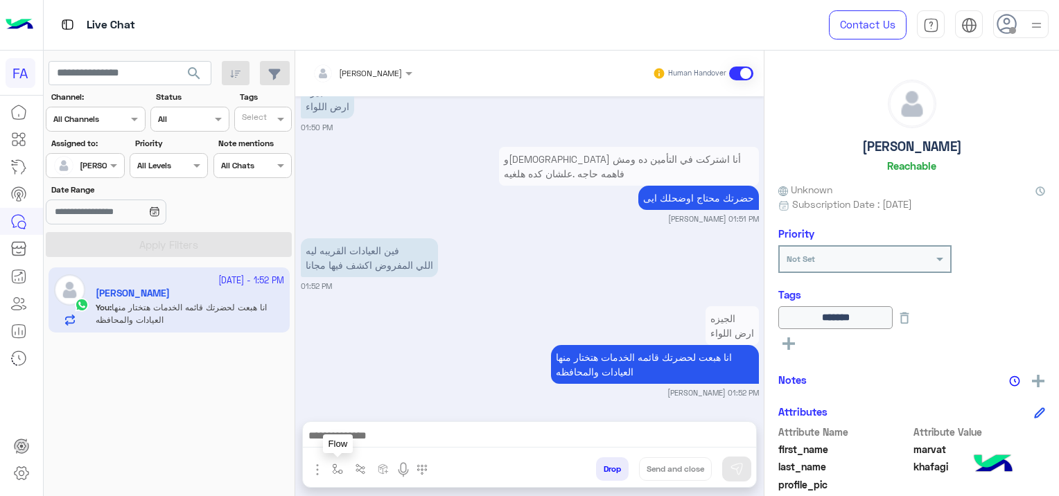
click at [336, 474] on img "button" at bounding box center [337, 469] width 11 height 11
click at [358, 441] on input "text" at bounding box center [361, 436] width 55 height 12
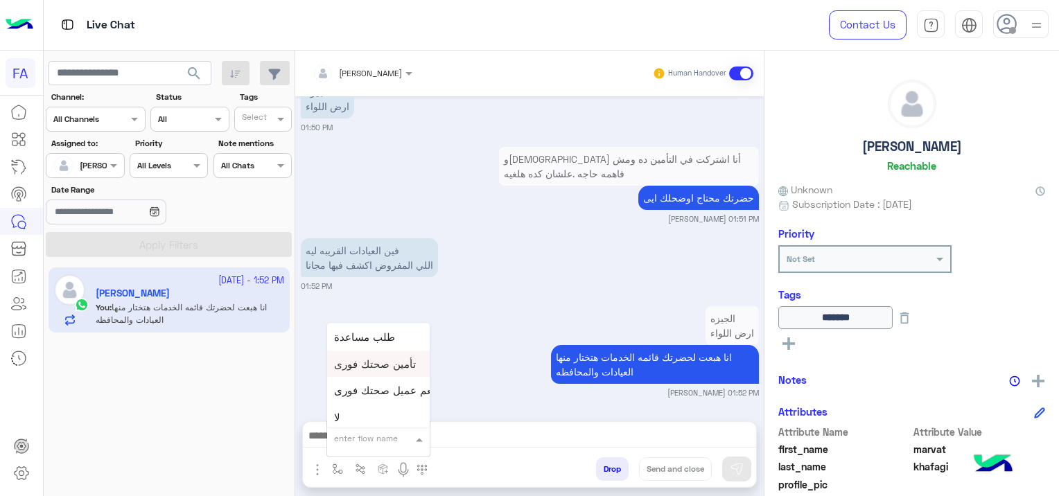
scroll to position [762, 0]
click at [373, 410] on div "صحتك منيو" at bounding box center [378, 401] width 103 height 27
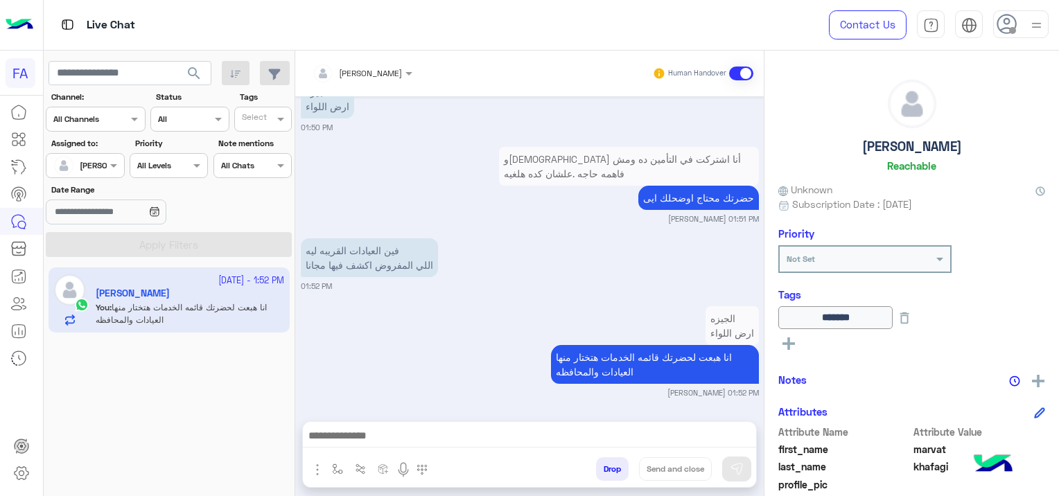
type textarea "*********"
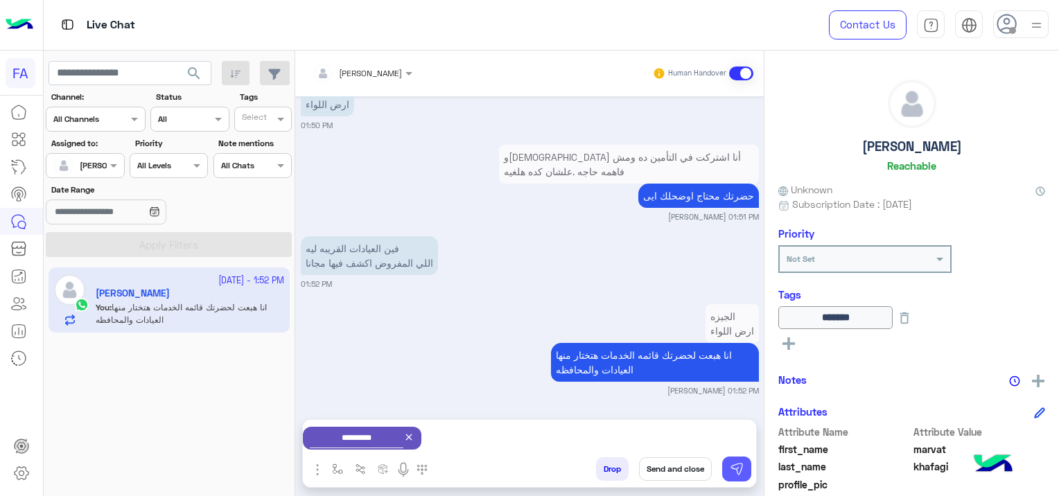
click at [739, 466] on img at bounding box center [737, 469] width 14 height 14
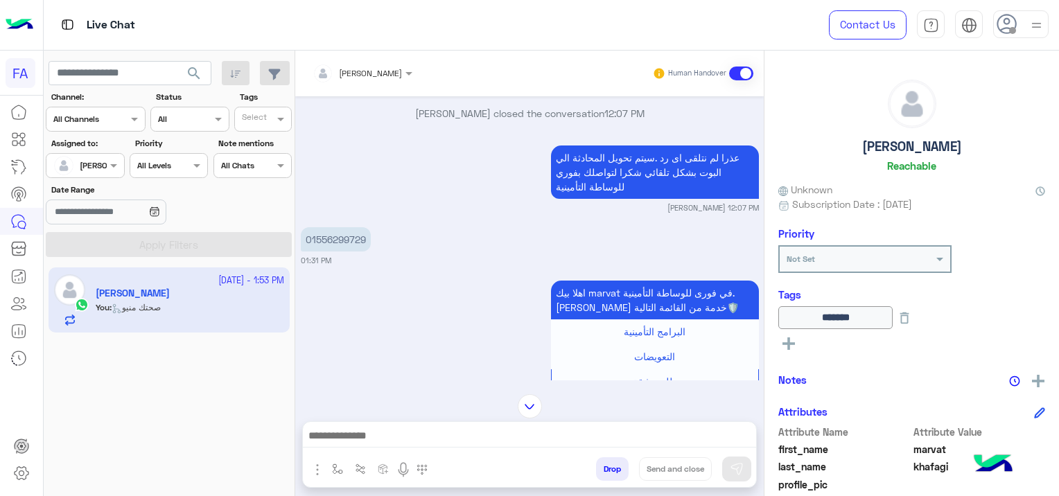
scroll to position [1397, 0]
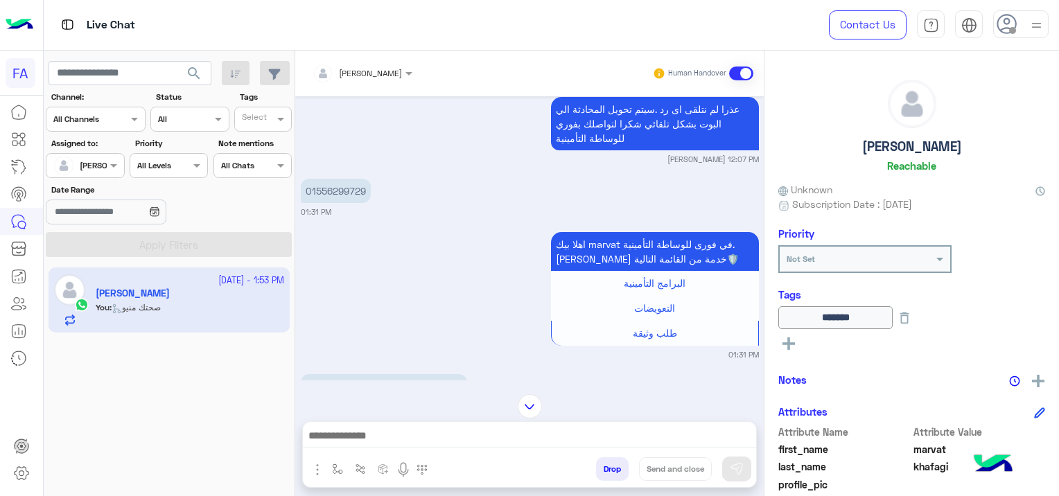
drag, startPoint x: 362, startPoint y: 183, endPoint x: 299, endPoint y: 191, distance: 64.3
click at [299, 191] on div "Oct 12, 2025 ممكن اعرف اقرب مكان للعيادات داوى 11:46 AM اهلا بيك marvat في فورى…" at bounding box center [529, 238] width 468 height 284
copy p "01556299729"
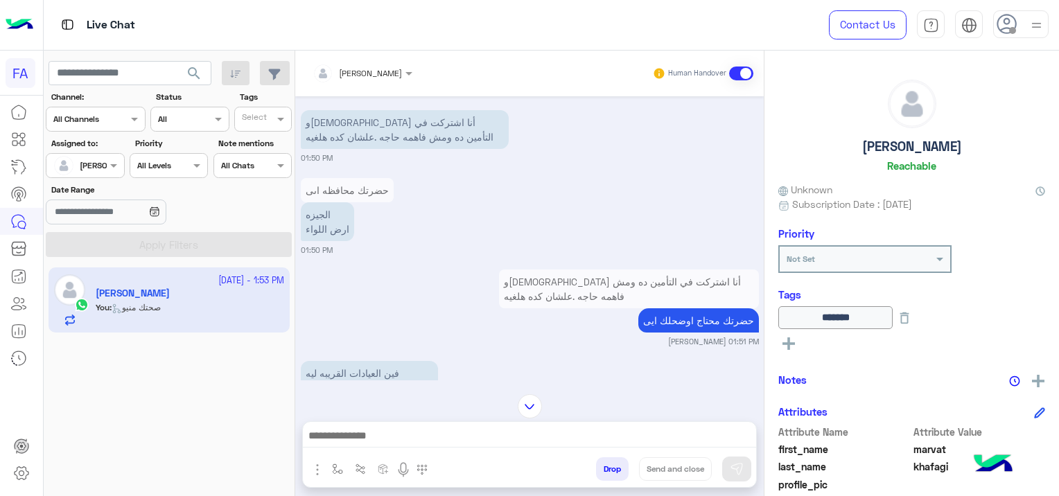
scroll to position [3545, 0]
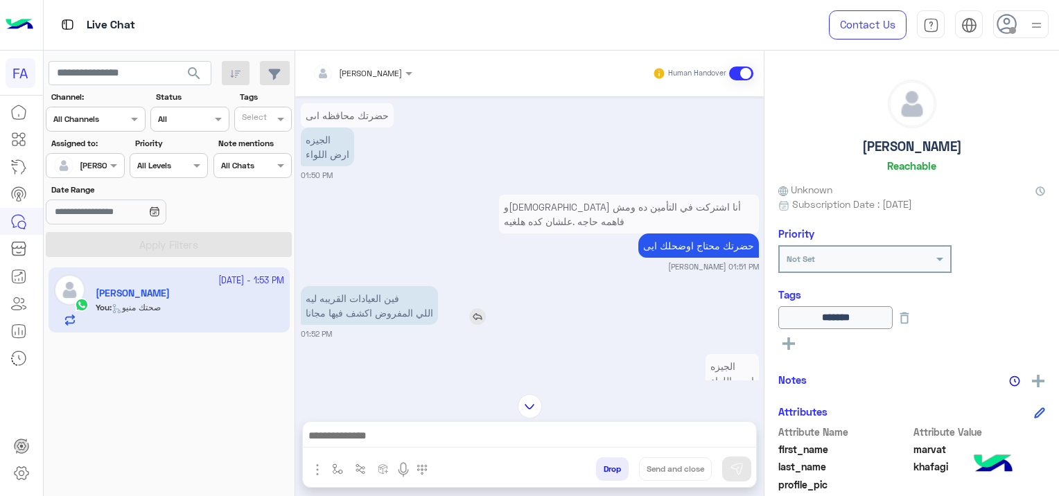
click at [477, 310] on img at bounding box center [477, 316] width 17 height 17
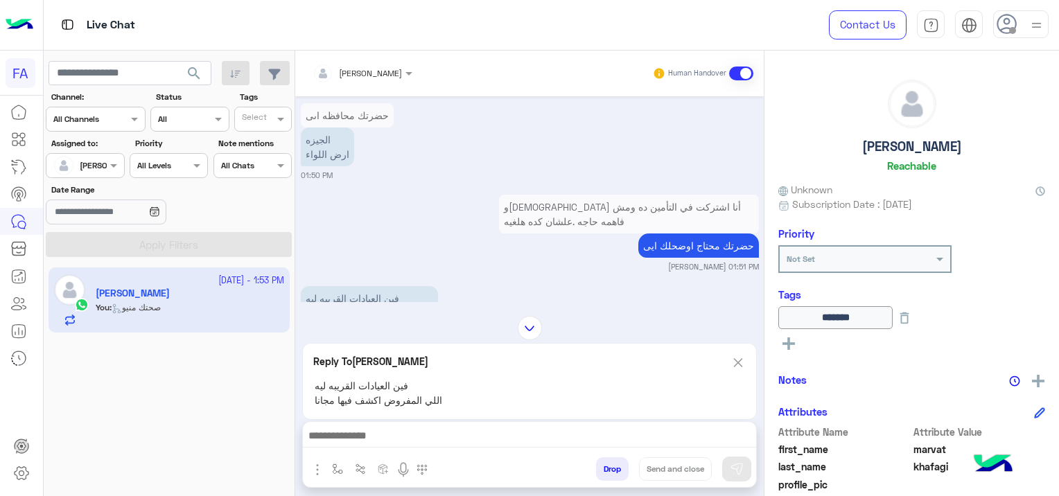
click at [737, 361] on img at bounding box center [737, 362] width 15 height 17
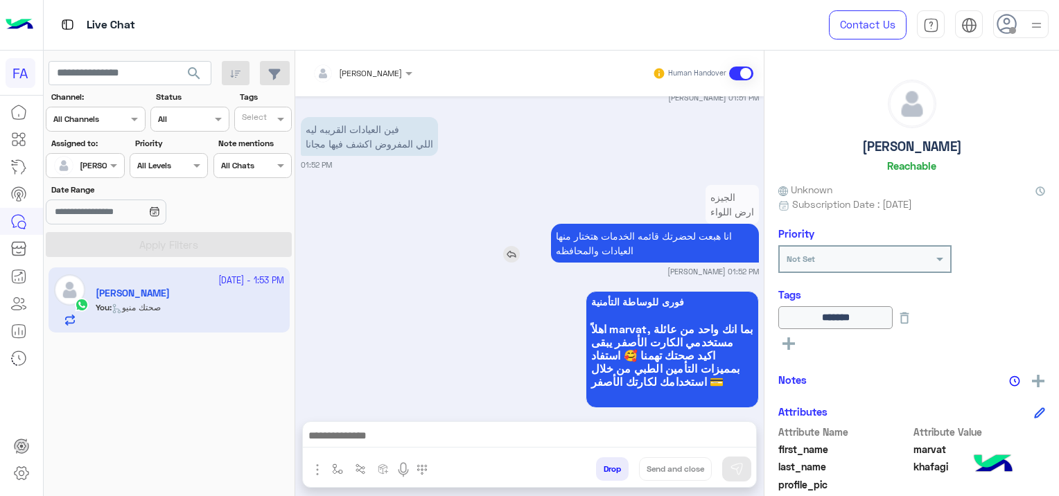
scroll to position [3683, 0]
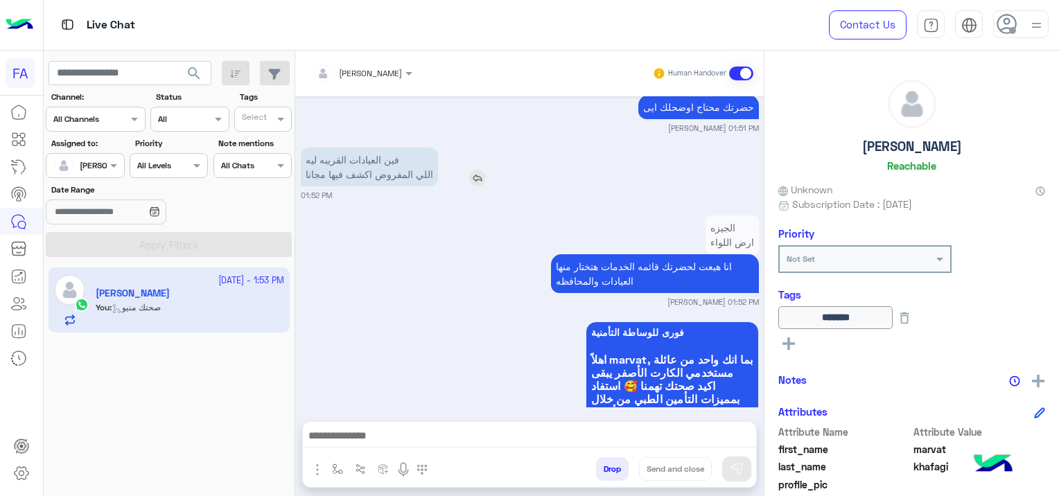
click at [479, 173] on img at bounding box center [477, 178] width 17 height 17
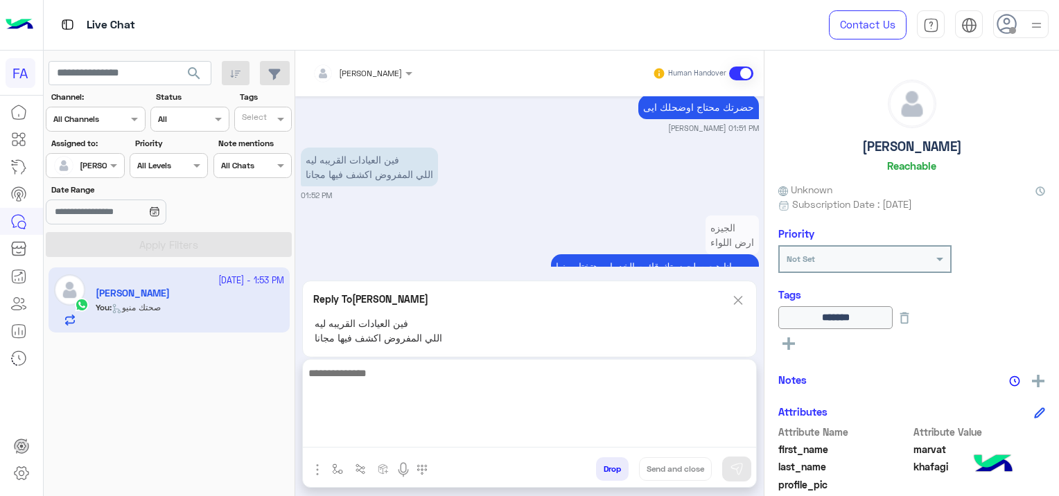
click at [410, 435] on textarea at bounding box center [529, 405] width 453 height 83
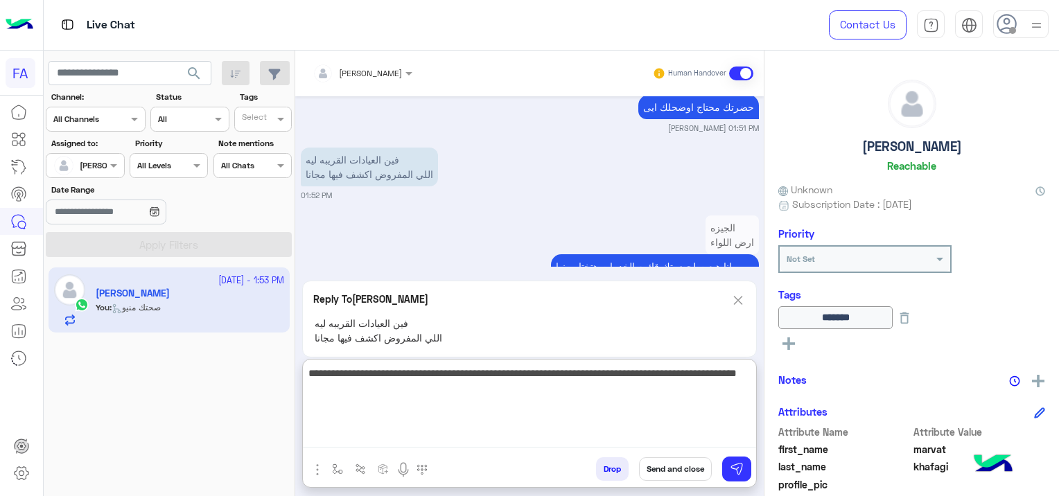
type textarea "**********"
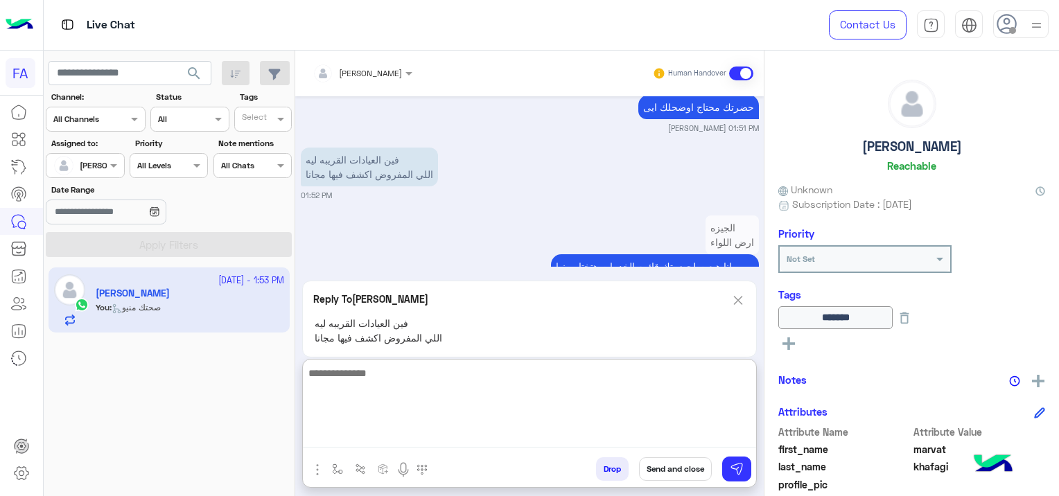
scroll to position [3935, 0]
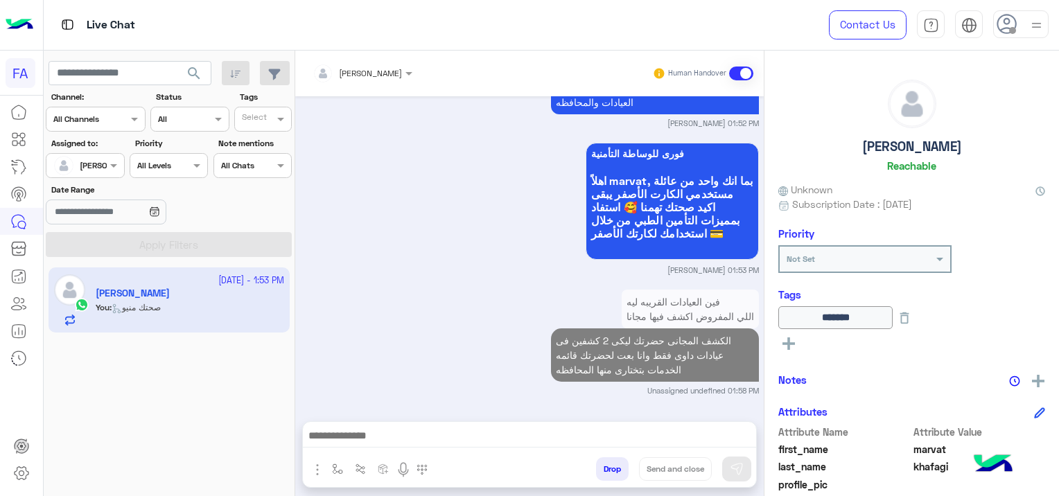
click at [195, 75] on span "search" at bounding box center [194, 73] width 17 height 17
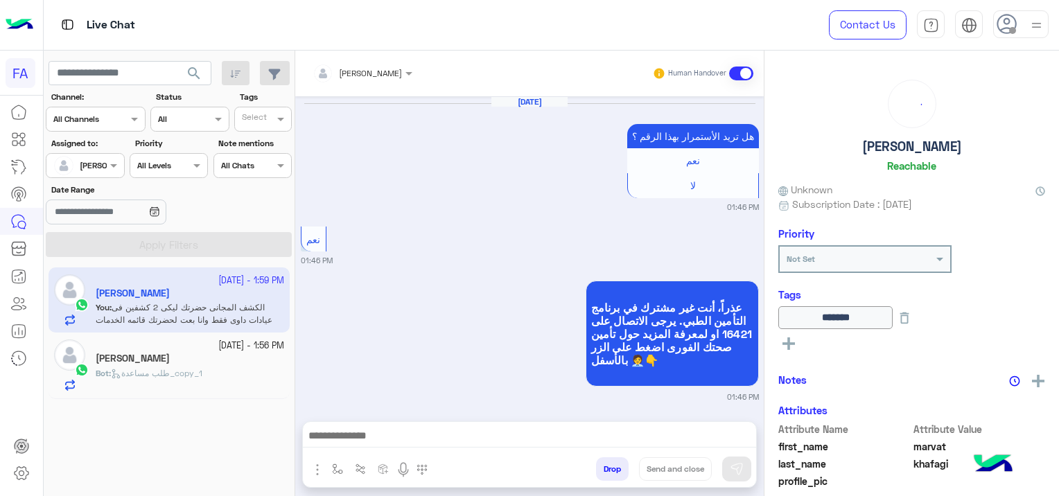
scroll to position [1405, 0]
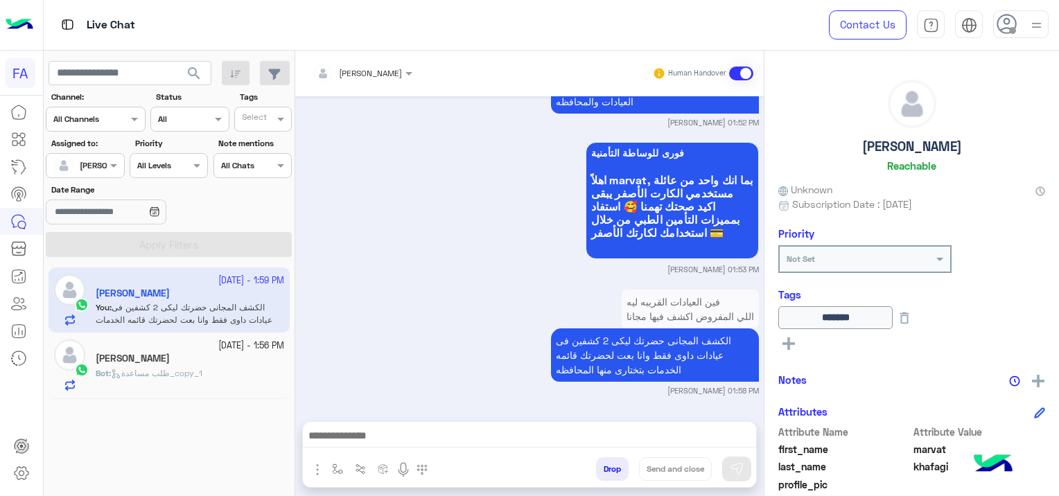
click at [207, 358] on div "Mohamed Qasem" at bounding box center [190, 360] width 188 height 15
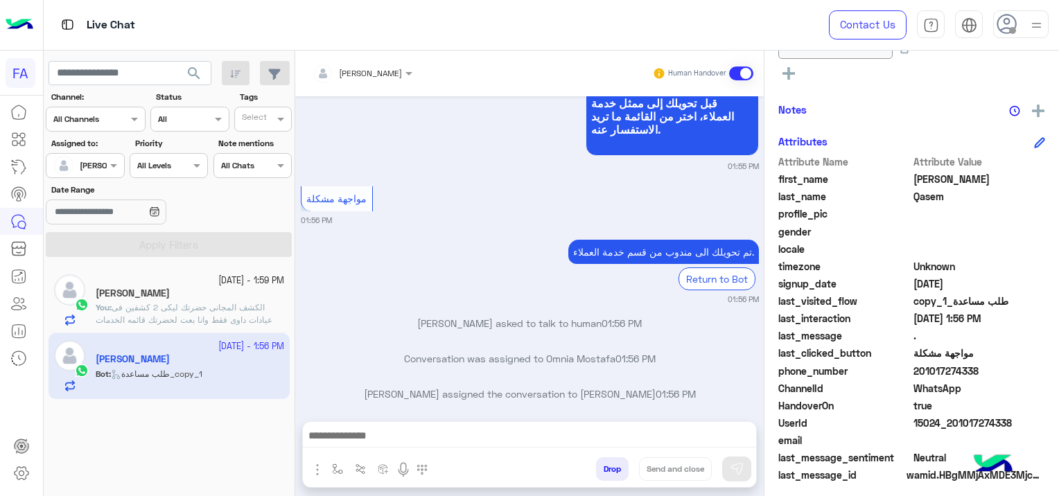
scroll to position [305, 0]
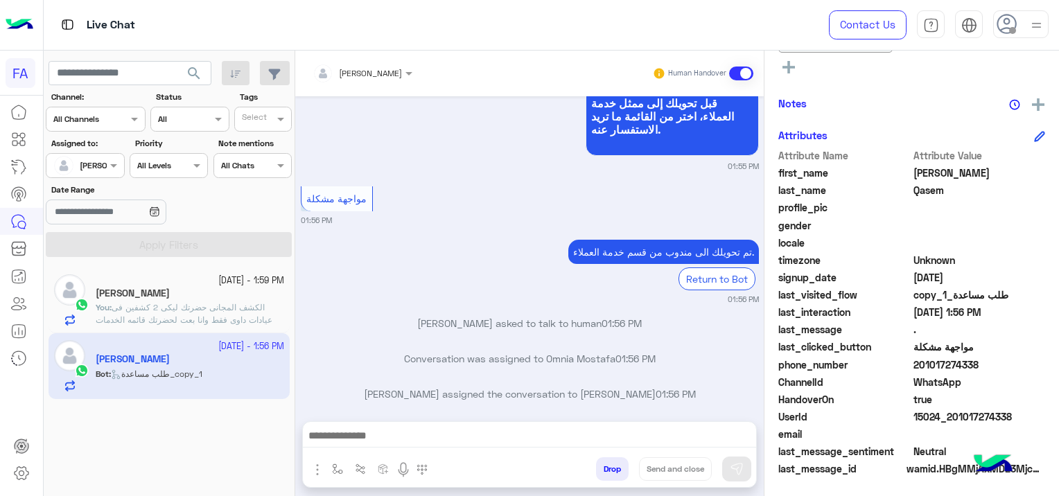
drag, startPoint x: 1019, startPoint y: 416, endPoint x: 955, endPoint y: 425, distance: 65.2
click at [955, 425] on div "Attribute Name Attribute Value first_name Mohamed last_name Qasem profile_pic g…" at bounding box center [911, 313] width 267 height 330
drag, startPoint x: 955, startPoint y: 425, endPoint x: 946, endPoint y: 434, distance: 12.3
click at [946, 434] on span at bounding box center [979, 434] width 132 height 15
click at [1017, 393] on span "true" at bounding box center [979, 399] width 132 height 15
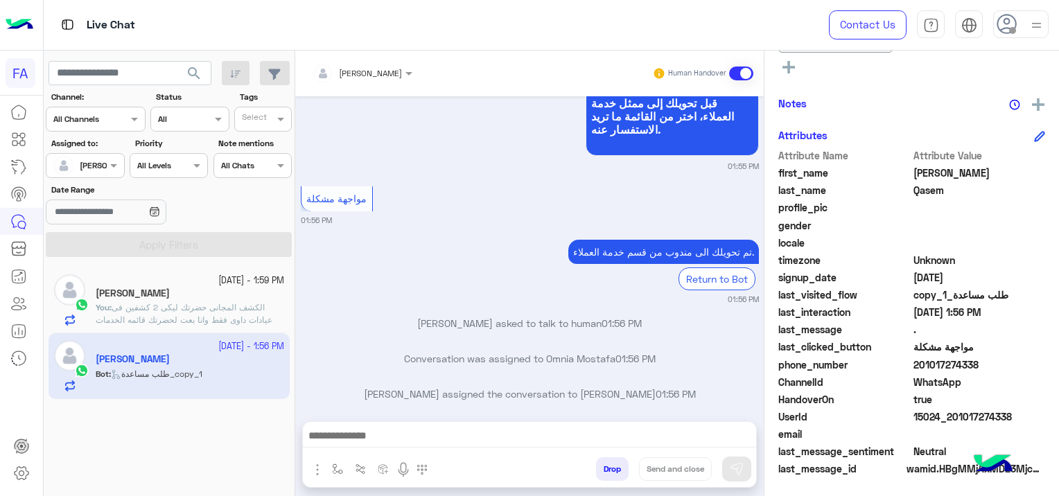
drag, startPoint x: 1016, startPoint y: 407, endPoint x: 985, endPoint y: 409, distance: 31.2
click at [985, 409] on div "Attribute Name Attribute Value first_name Mohamed last_name Qasem profile_pic g…" at bounding box center [911, 313] width 267 height 330
click at [974, 441] on div "email" at bounding box center [911, 435] width 267 height 17
drag, startPoint x: 1028, startPoint y: 403, endPoint x: 994, endPoint y: 418, distance: 37.2
click at [994, 418] on div "Attribute Name Attribute Value first_name Mohamed last_name Qasem profile_pic g…" at bounding box center [911, 313] width 267 height 330
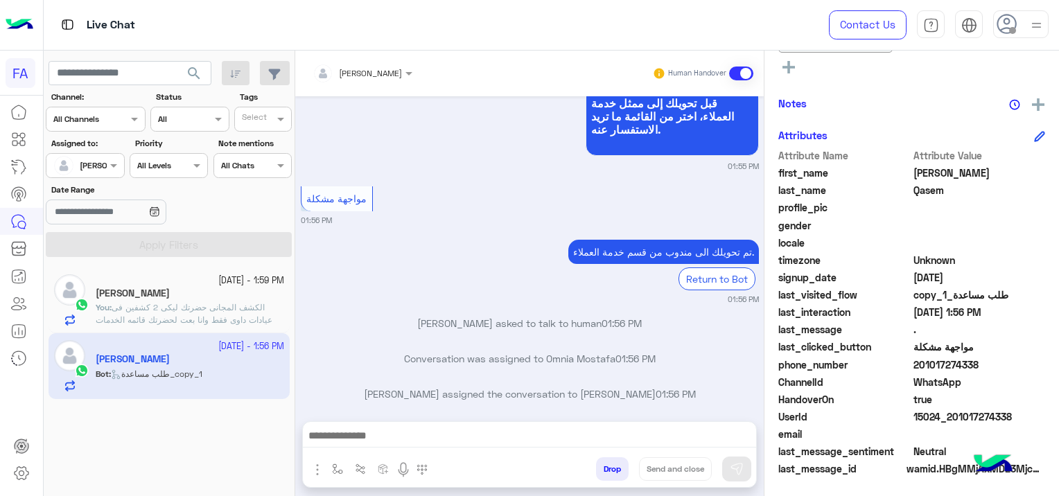
drag, startPoint x: 994, startPoint y: 418, endPoint x: 992, endPoint y: 432, distance: 13.3
click at [989, 438] on span at bounding box center [979, 434] width 132 height 15
drag, startPoint x: 1014, startPoint y: 409, endPoint x: 951, endPoint y: 421, distance: 64.8
click at [951, 421] on span "15024_201017274338" at bounding box center [979, 416] width 132 height 15
copy span "01017274338"
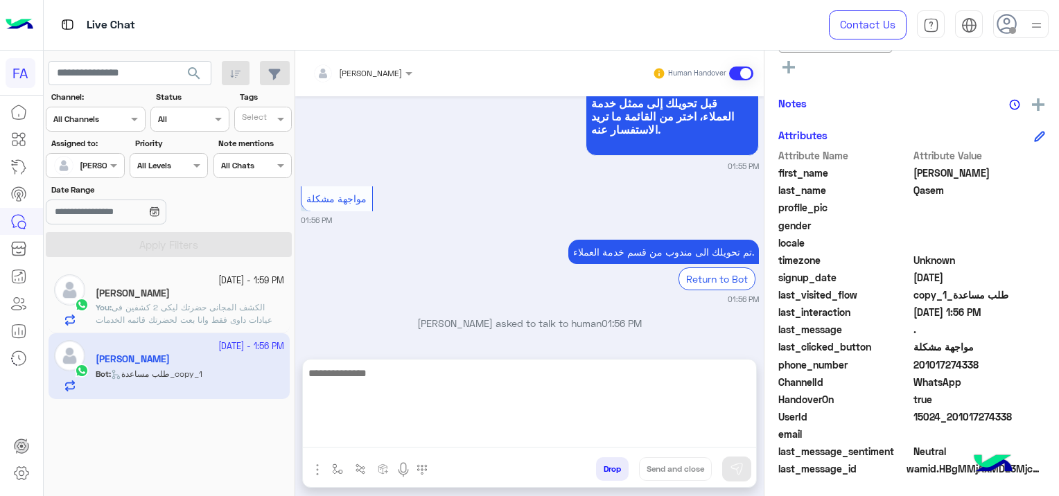
click at [430, 439] on textarea at bounding box center [529, 405] width 453 height 83
click at [449, 434] on textarea at bounding box center [529, 405] width 453 height 83
paste textarea "**********"
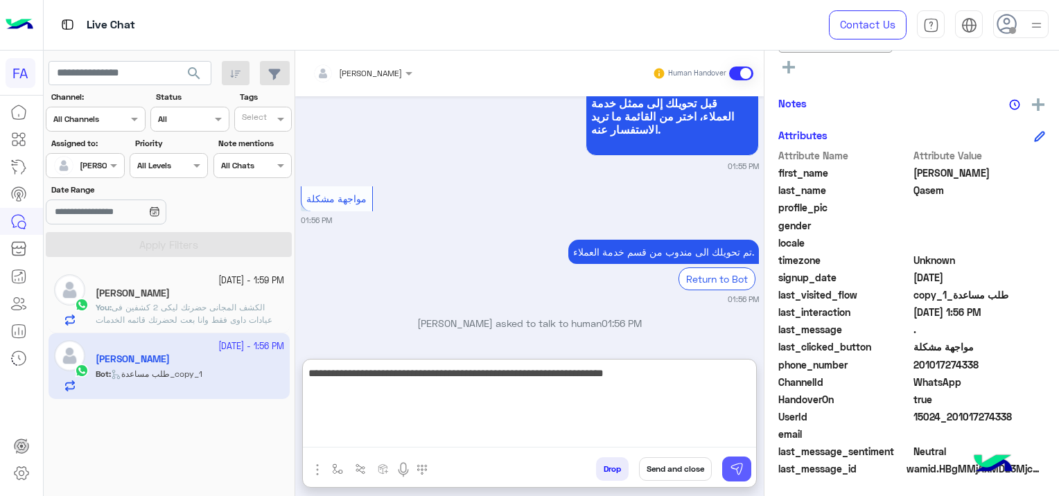
type textarea "**********"
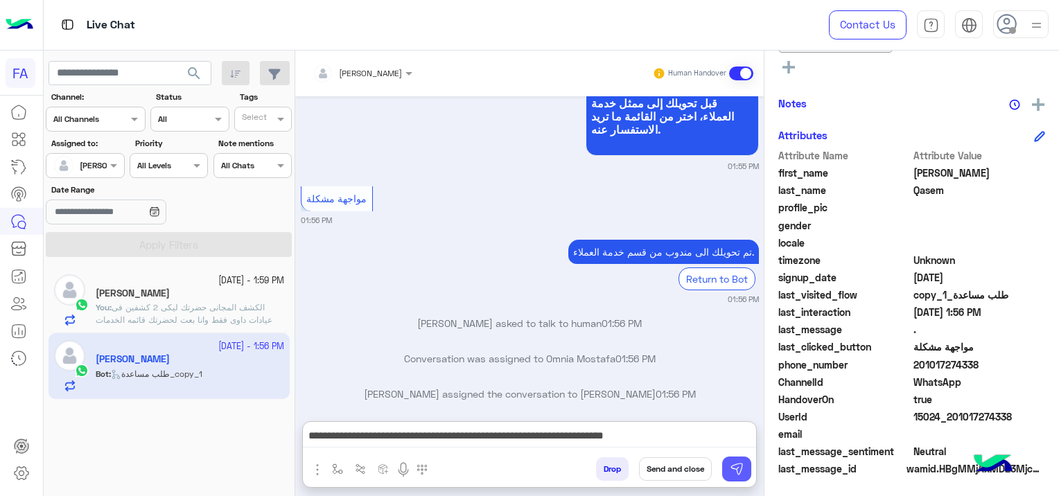
click at [733, 477] on button at bounding box center [736, 469] width 29 height 25
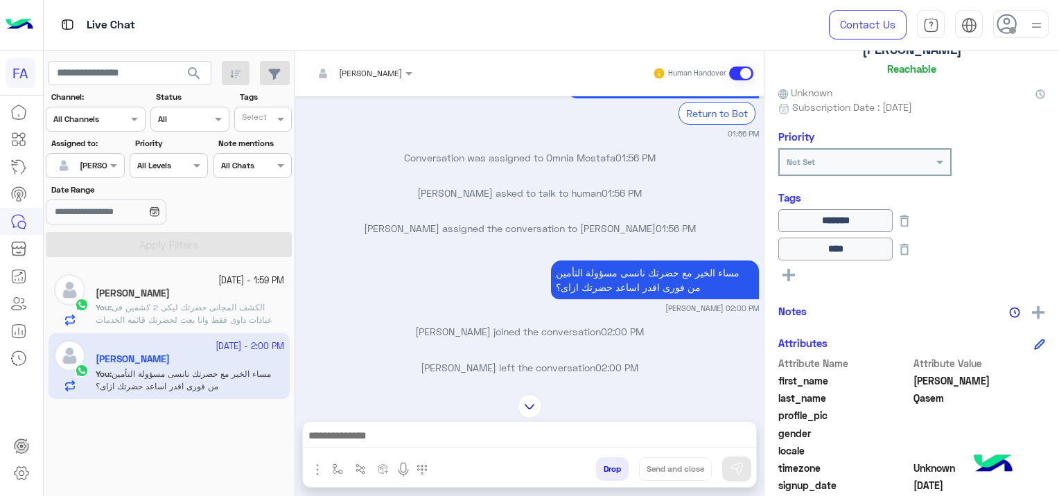
scroll to position [5892, 0]
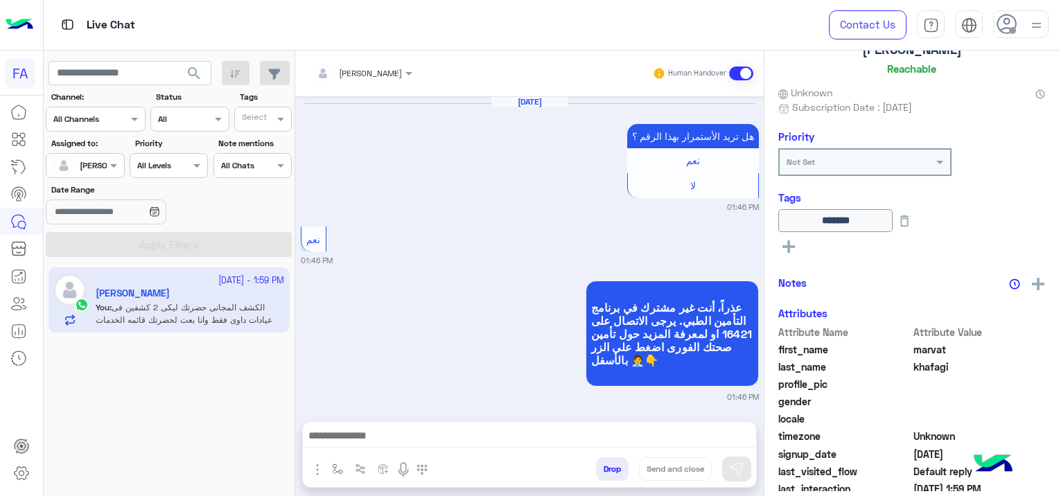
scroll to position [1405, 0]
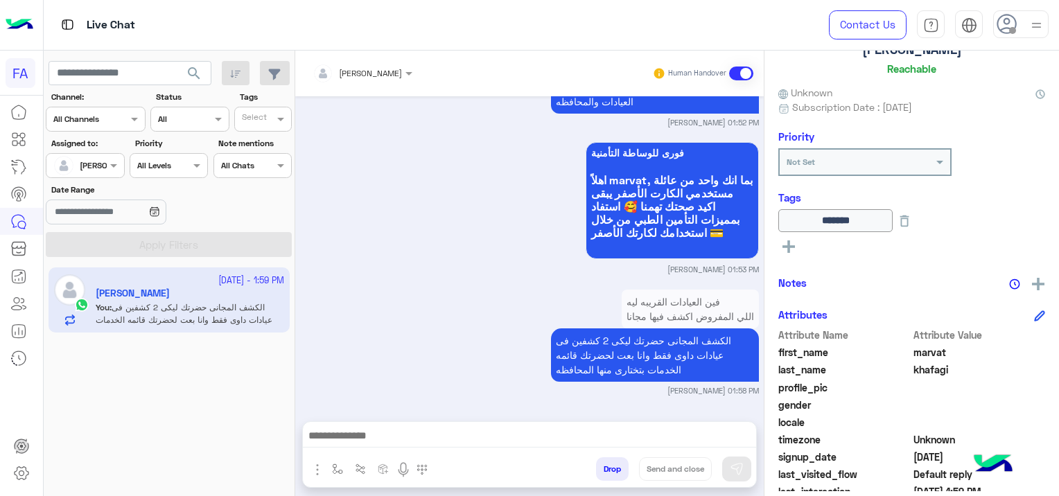
click at [194, 73] on span "search" at bounding box center [194, 73] width 17 height 17
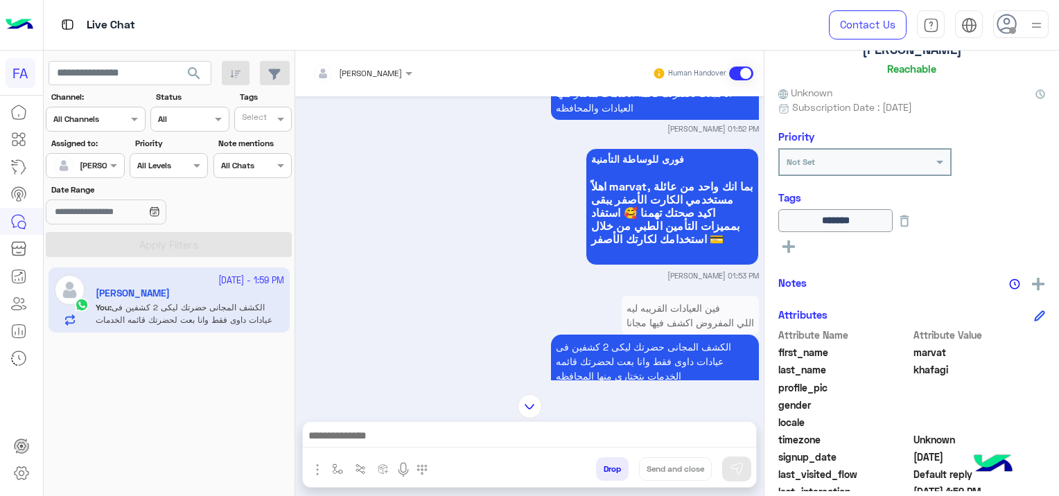
scroll to position [1404, 0]
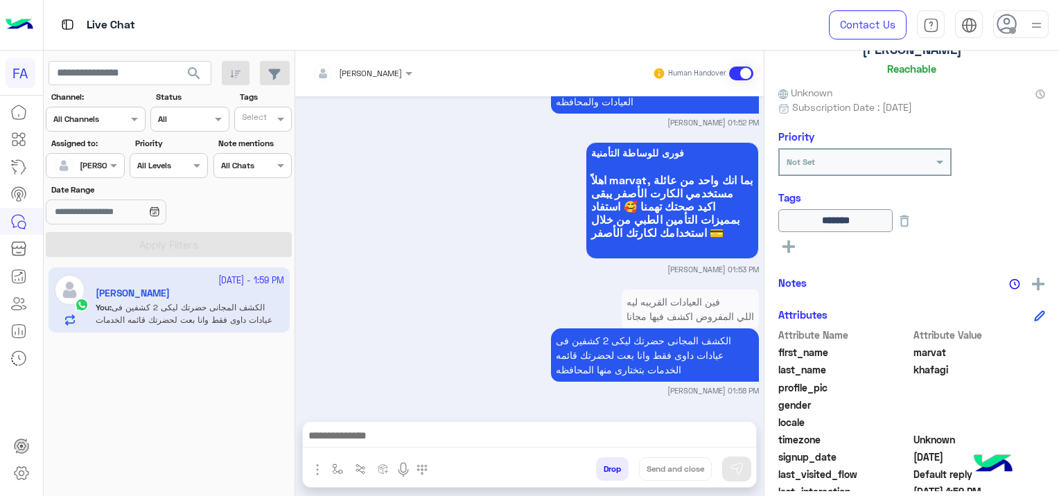
click at [196, 75] on span "search" at bounding box center [194, 73] width 17 height 17
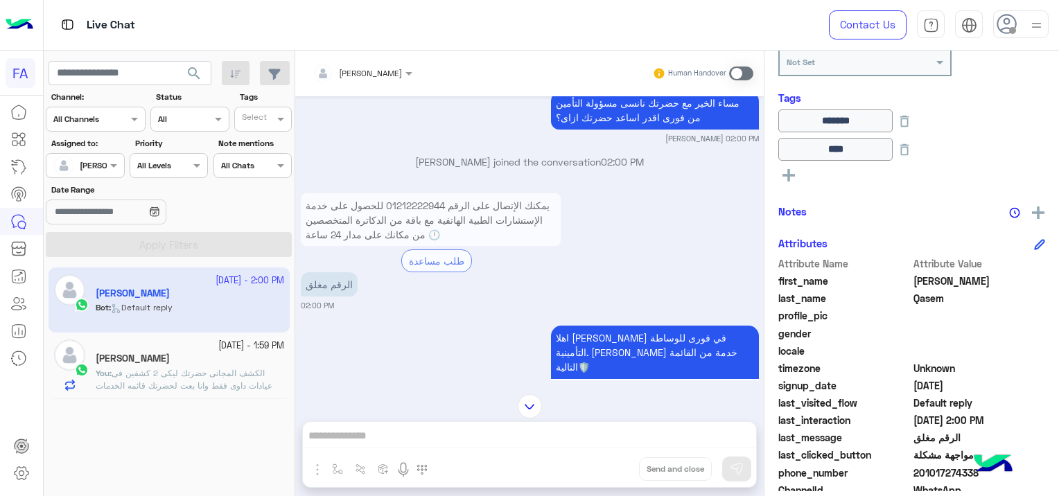
scroll to position [305, 0]
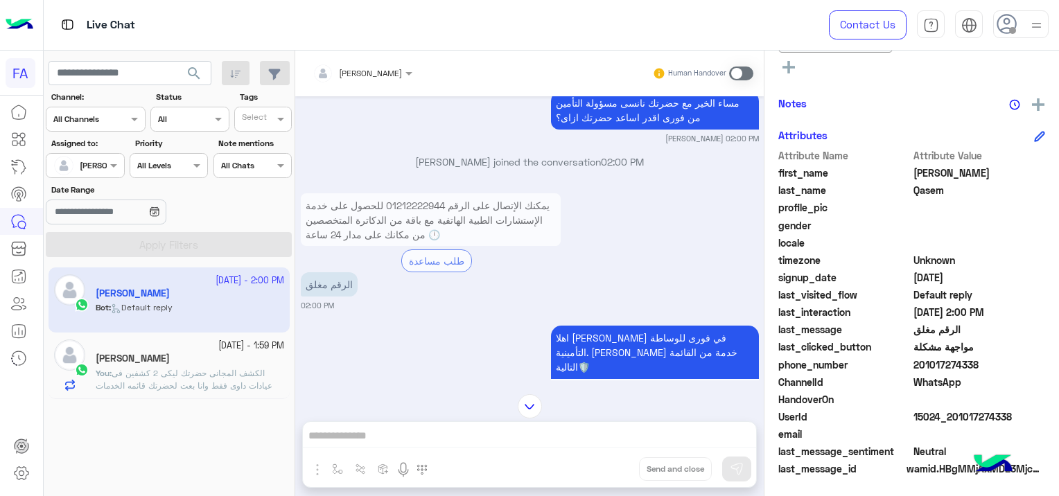
click at [466, 436] on div "Sara Taha Human Handover Oct 12, 2025 اختر من القائمة الأتية 🩺 11:09 AM احصل عل…" at bounding box center [529, 276] width 468 height 451
click at [738, 69] on span at bounding box center [741, 74] width 24 height 14
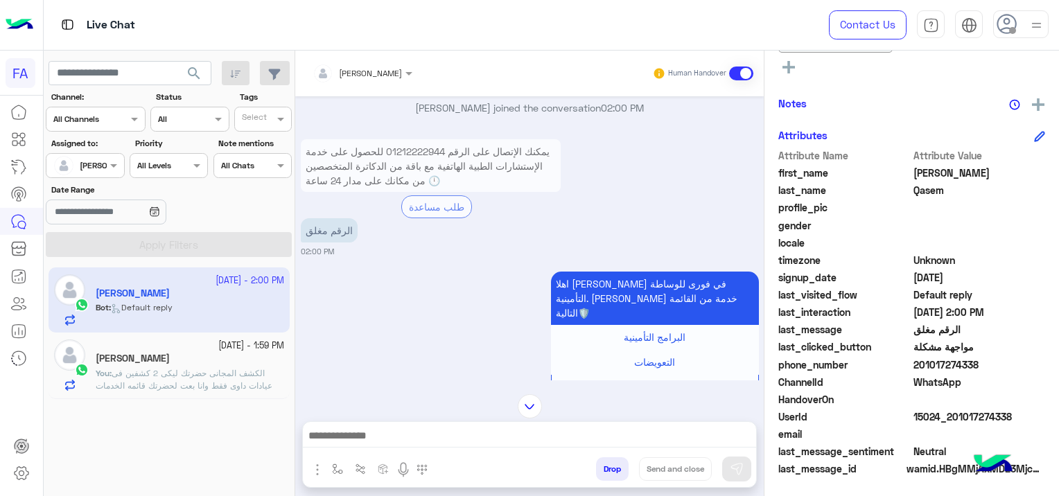
scroll to position [1065, 0]
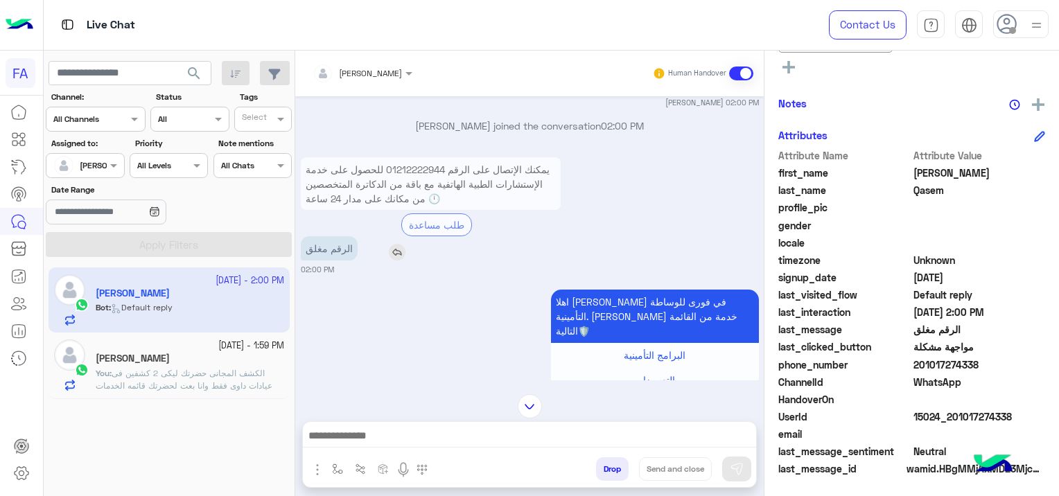
click at [396, 261] on img at bounding box center [397, 252] width 17 height 17
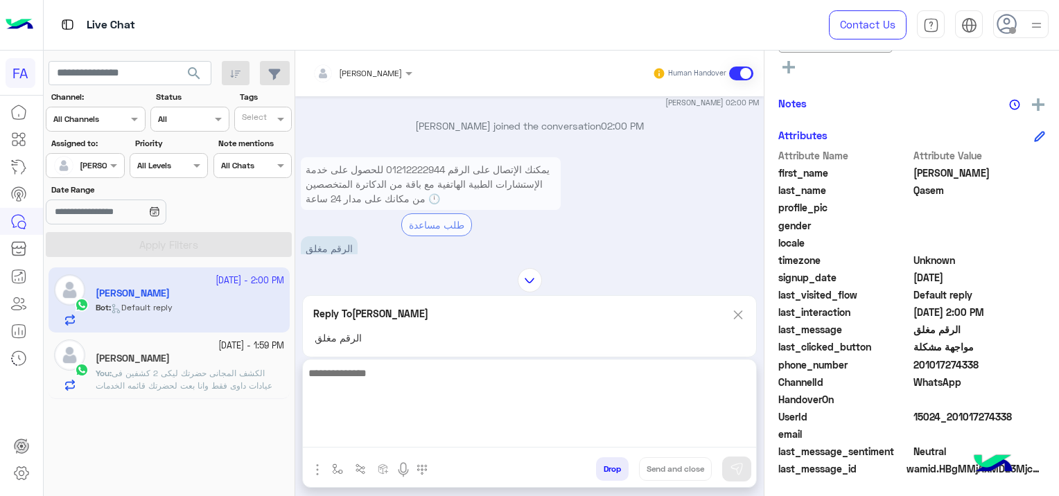
drag, startPoint x: 403, startPoint y: 431, endPoint x: 432, endPoint y: 448, distance: 34.1
click at [403, 430] on textarea at bounding box center [529, 405] width 453 height 83
type textarea "**********"
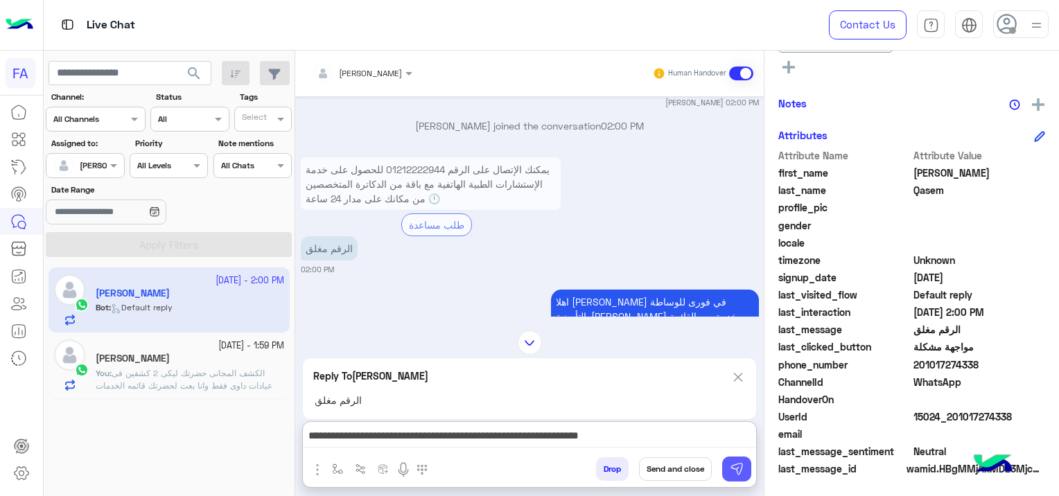
click at [733, 461] on button at bounding box center [736, 469] width 29 height 25
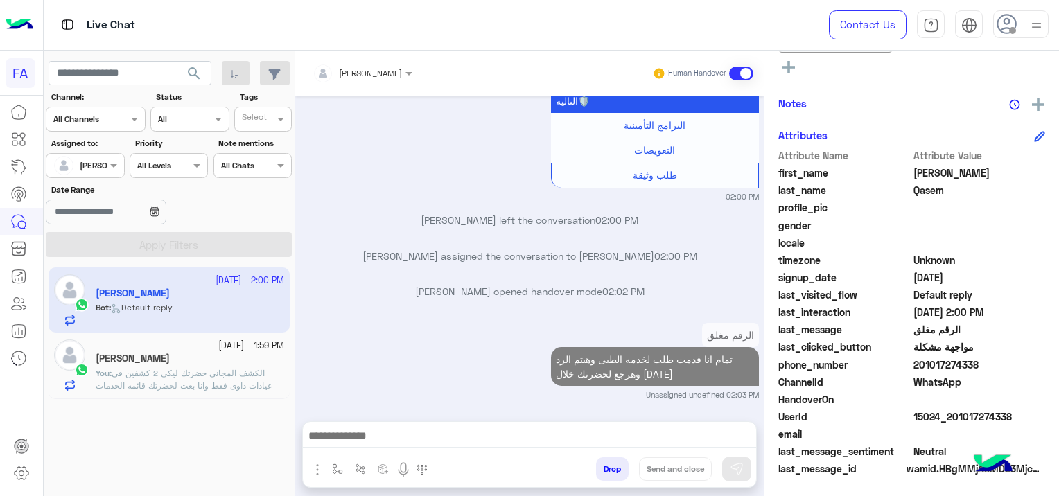
scroll to position [1331, 0]
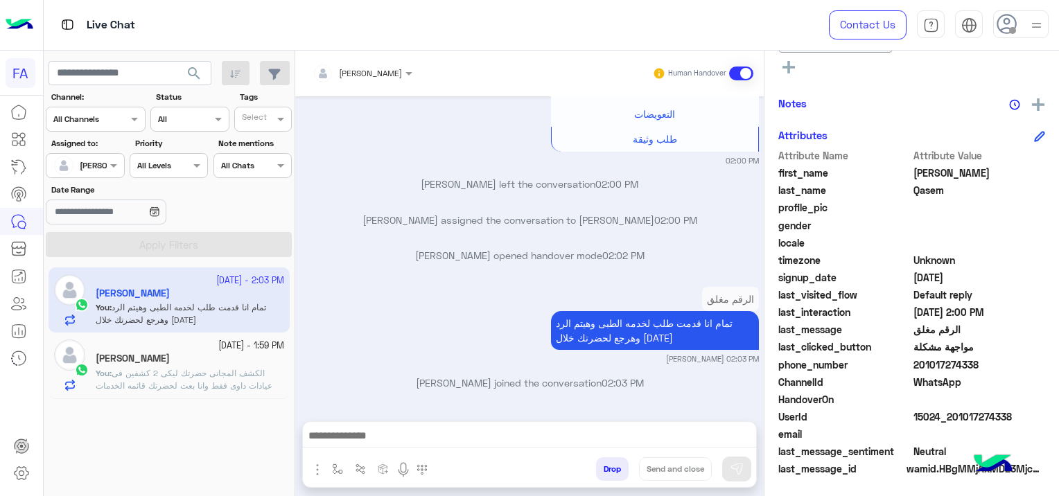
click at [244, 379] on p "You : الكشف المجانى حضرتك ليكى 2 كشفين فى عيادات داوى فقط وانا بعت لحضرتك قائمه…" at bounding box center [190, 385] width 188 height 37
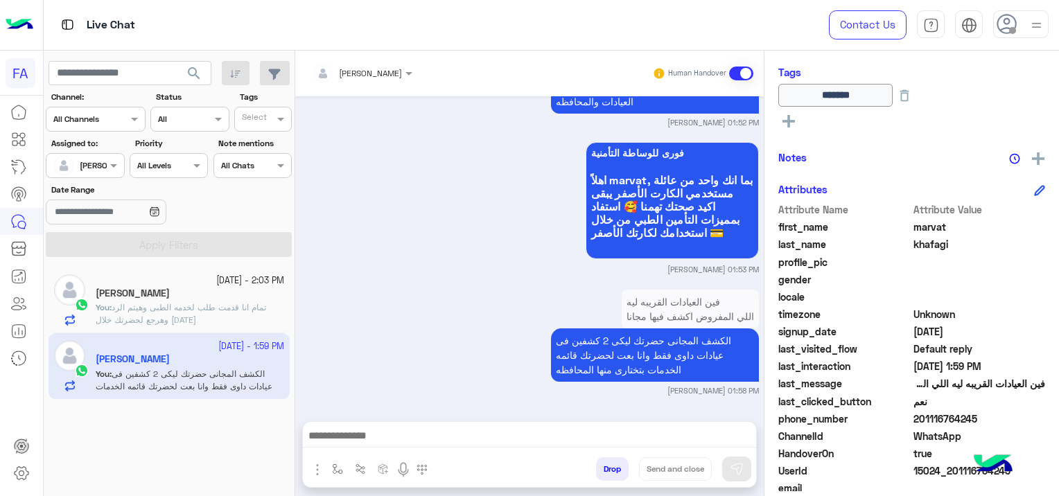
scroll to position [277, 0]
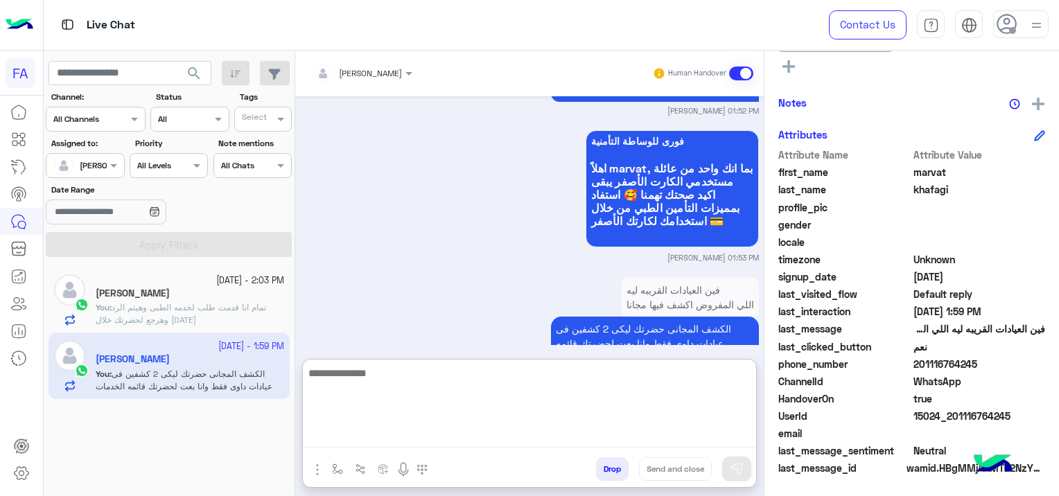
click at [479, 430] on textarea at bounding box center [529, 405] width 453 height 83
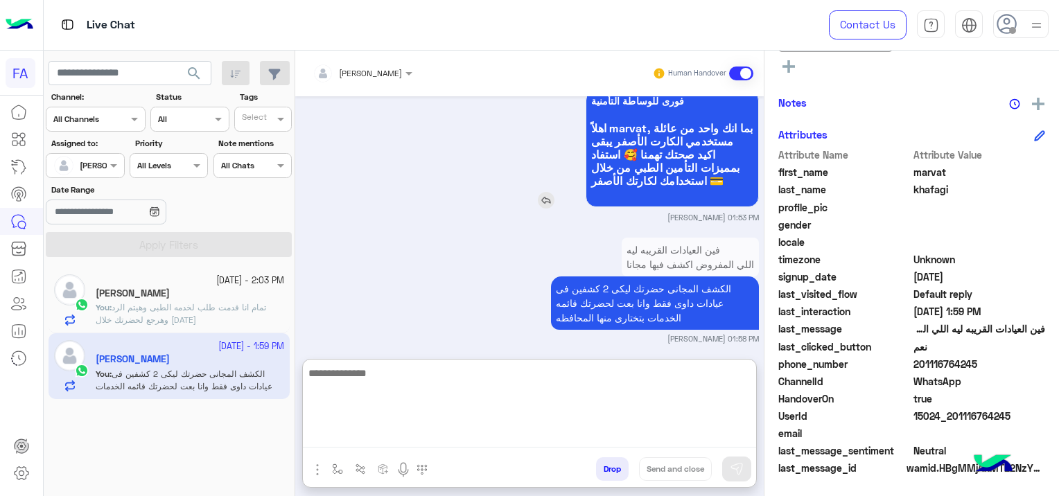
scroll to position [1467, 0]
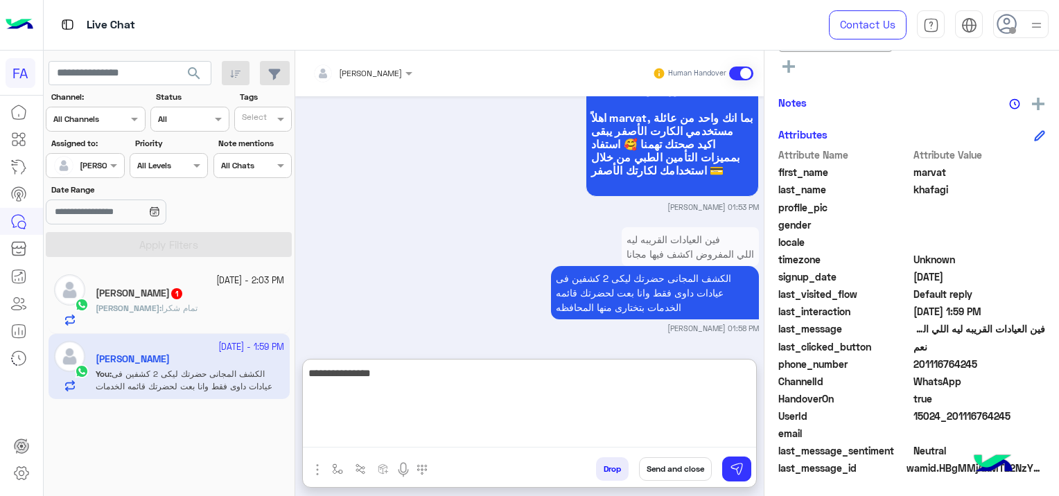
type textarea "**********"
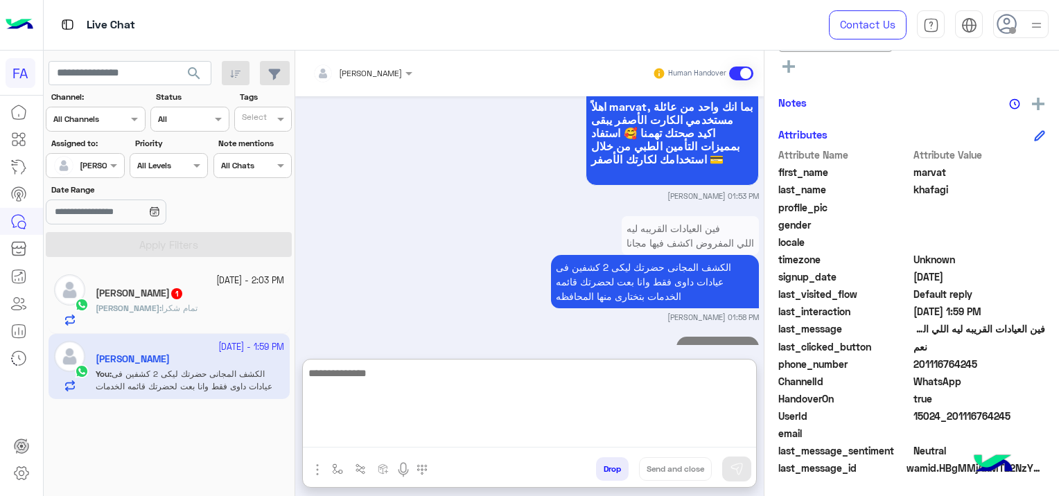
scroll to position [1520, 0]
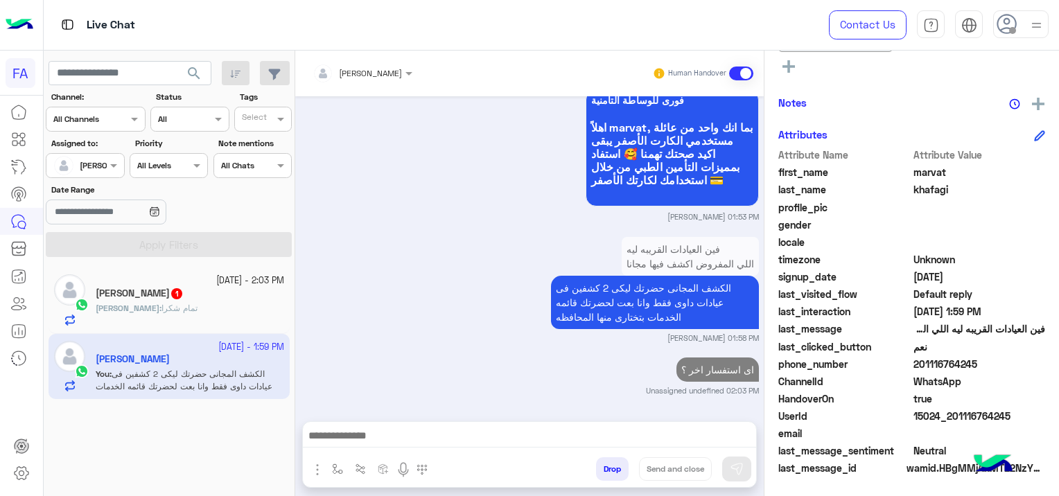
click at [400, 233] on div "فين العيادات القريبه ليه اللي المفروض اكشف فيها مجانا الكشف المجانى حضرتك ليكى …" at bounding box center [530, 288] width 458 height 110
click at [166, 295] on h5 "Mohamed Qasem 1" at bounding box center [140, 294] width 88 height 12
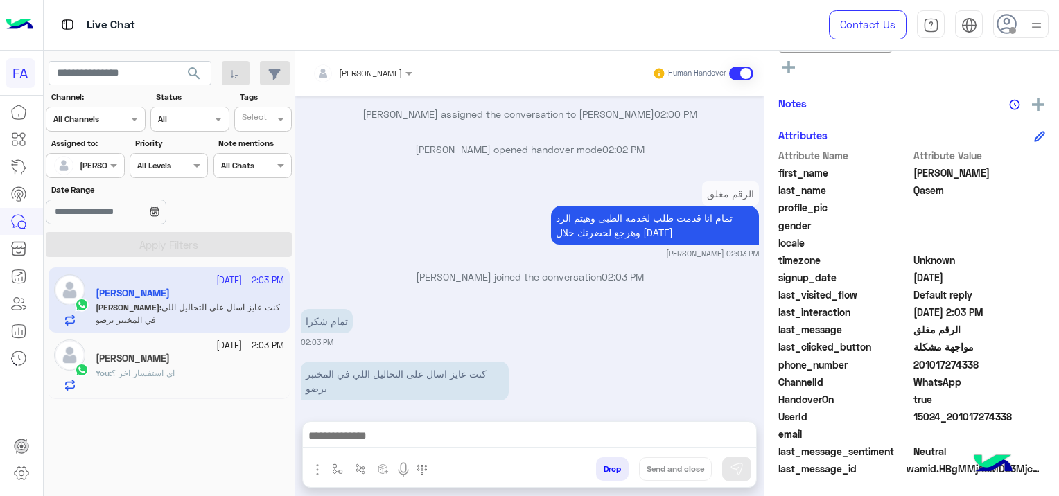
scroll to position [1099, 0]
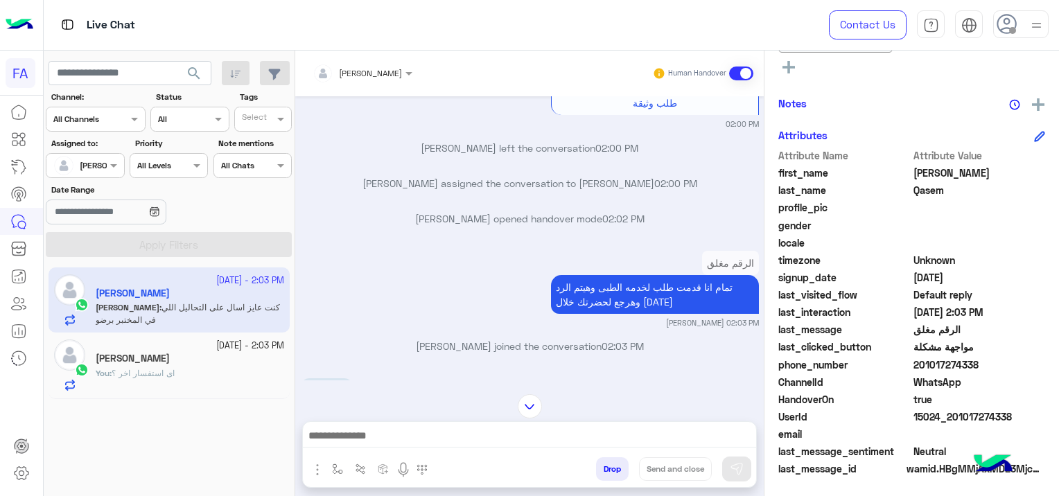
click at [420, 396] on div at bounding box center [529, 406] width 468 height 24
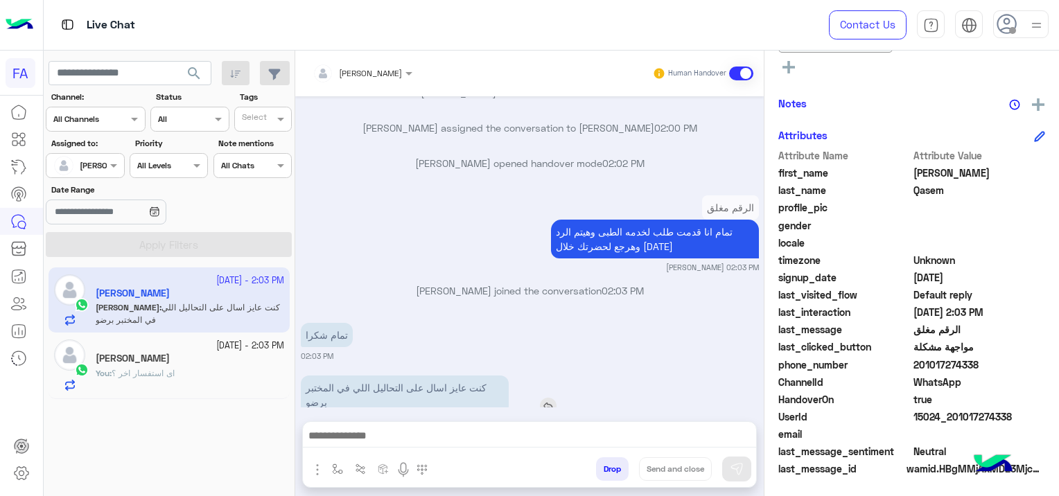
scroll to position [1168, 0]
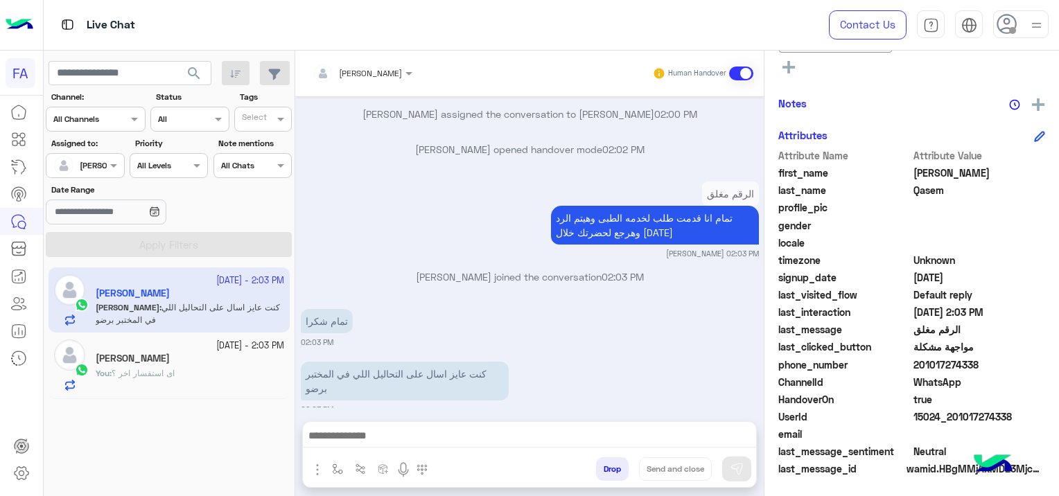
click at [432, 407] on div "Oct 12, 2025 فورى للوساطة التأمنية اهلاً Mohamed, بما انك واحد من عائلة مستخدمي…" at bounding box center [529, 251] width 468 height 311
click at [411, 414] on div "Sara Taha Human Handover Oct 12, 2025 فورى للوساطة التأمنية اهلاً Mohamed, بما …" at bounding box center [529, 276] width 468 height 451
click at [540, 384] on img at bounding box center [548, 392] width 17 height 17
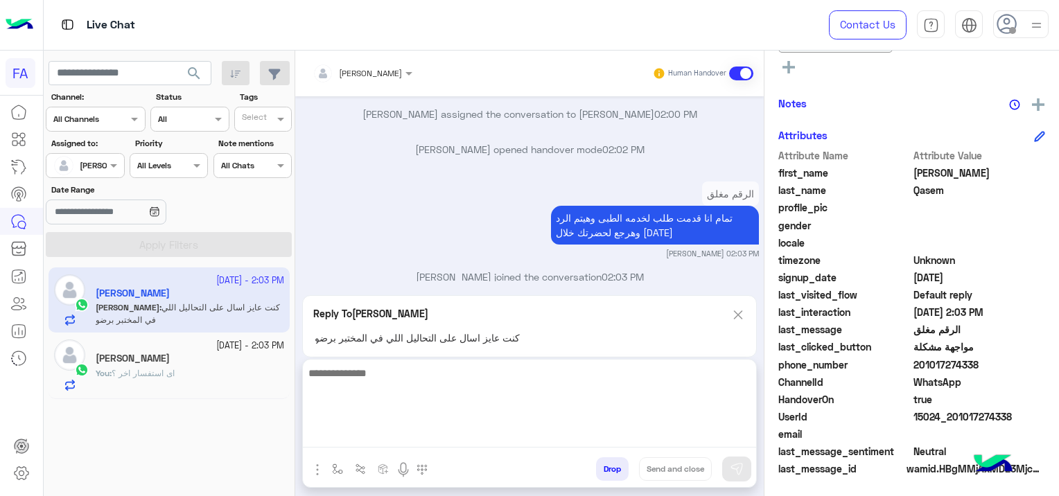
click at [498, 441] on textarea at bounding box center [529, 405] width 453 height 83
type textarea "**********"
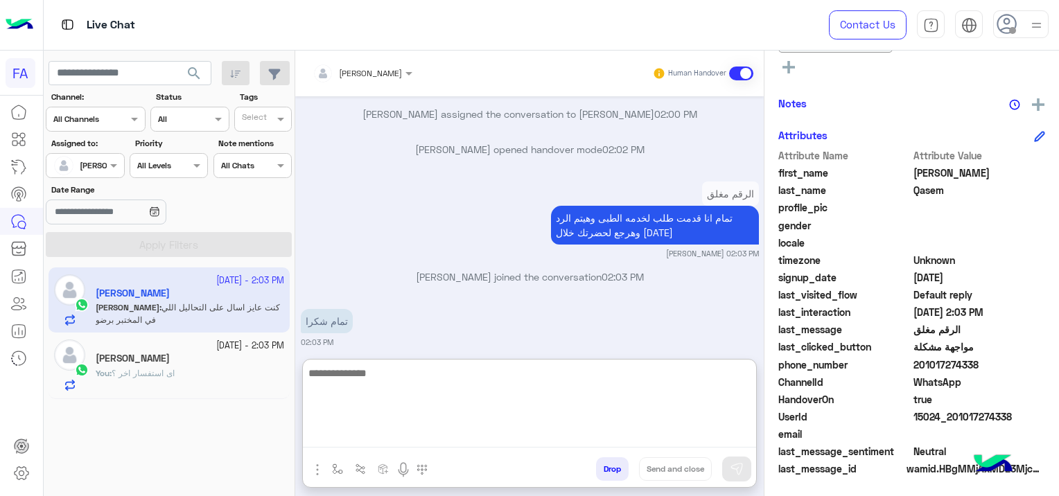
scroll to position [1308, 0]
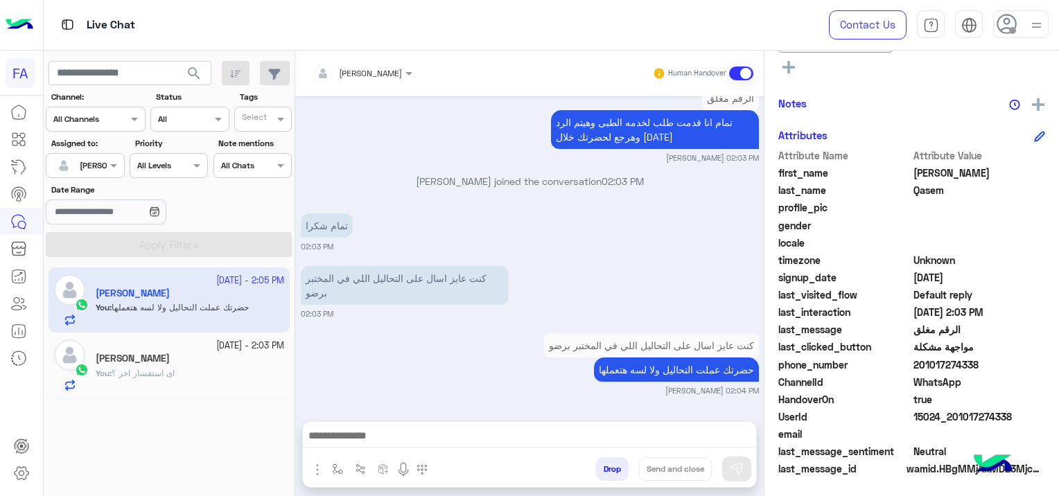
click at [418, 330] on div "كنت عايز اسال على التحاليل اللي في المختبر برضو حضرتك عملت التحاليل ولا لسه هتع…" at bounding box center [530, 363] width 458 height 67
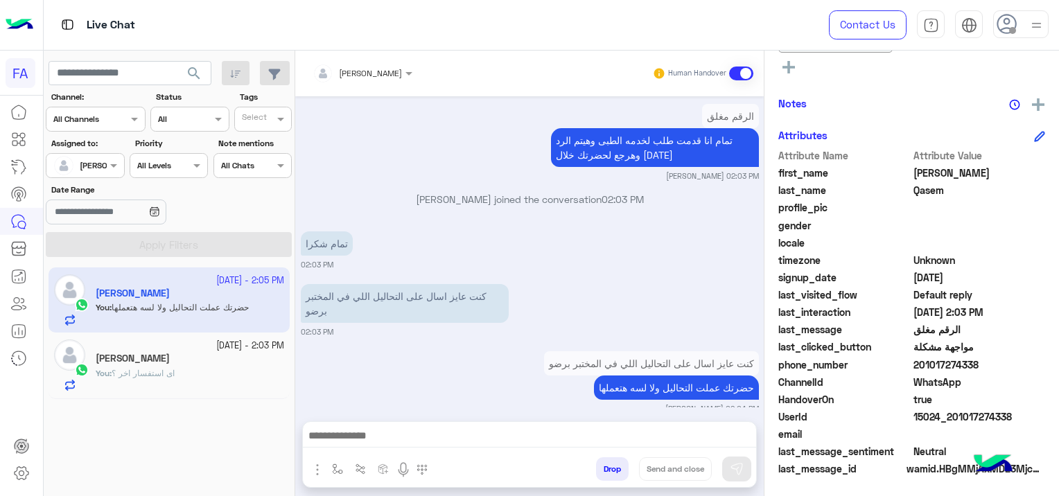
scroll to position [1298, 0]
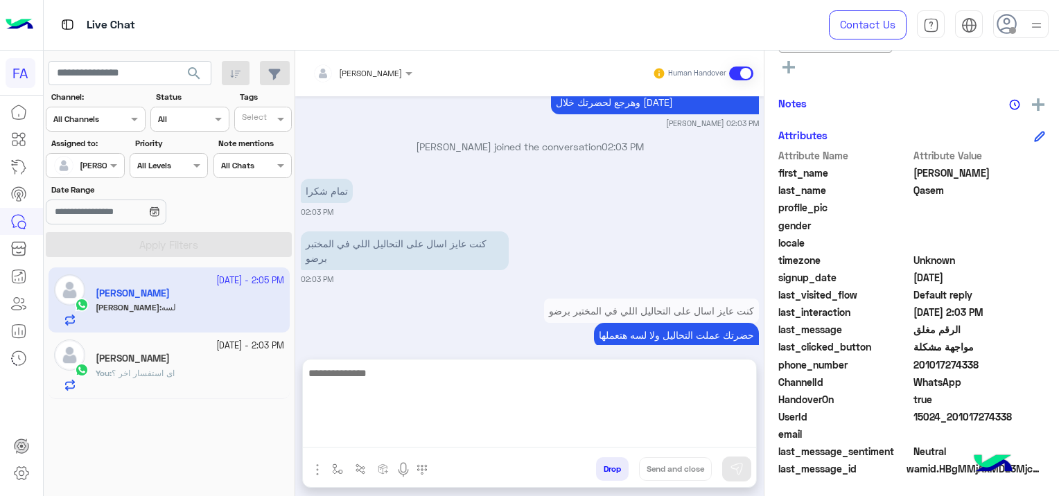
click at [367, 439] on textarea at bounding box center [529, 405] width 453 height 83
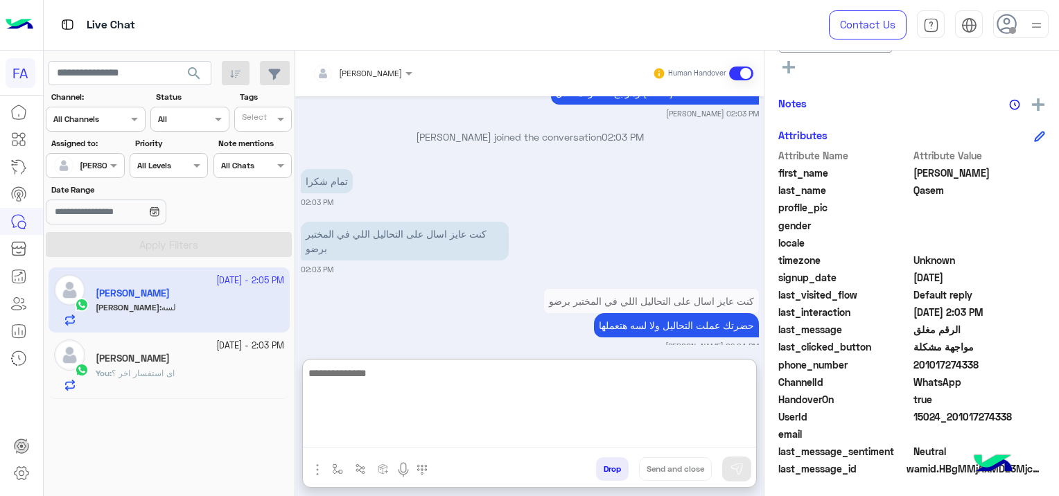
paste textarea "**********"
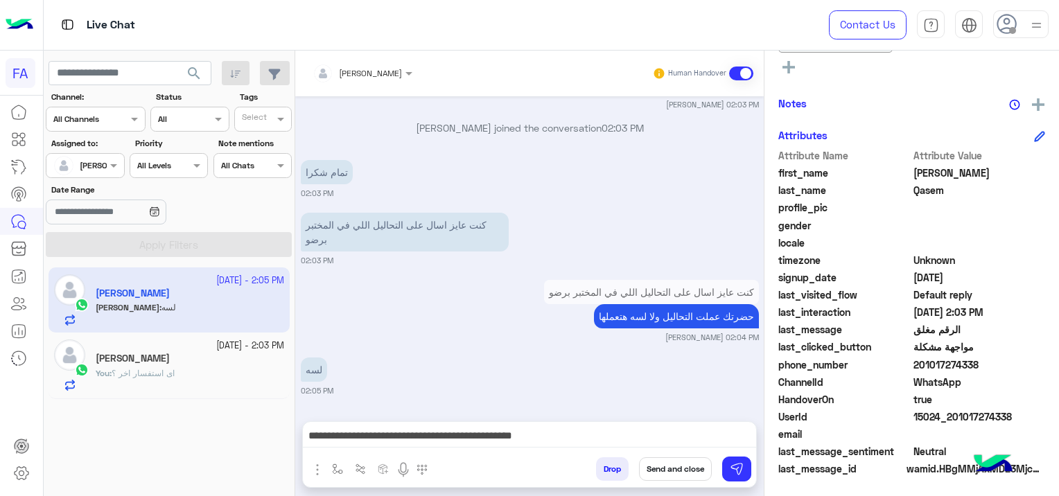
scroll to position [1298, 0]
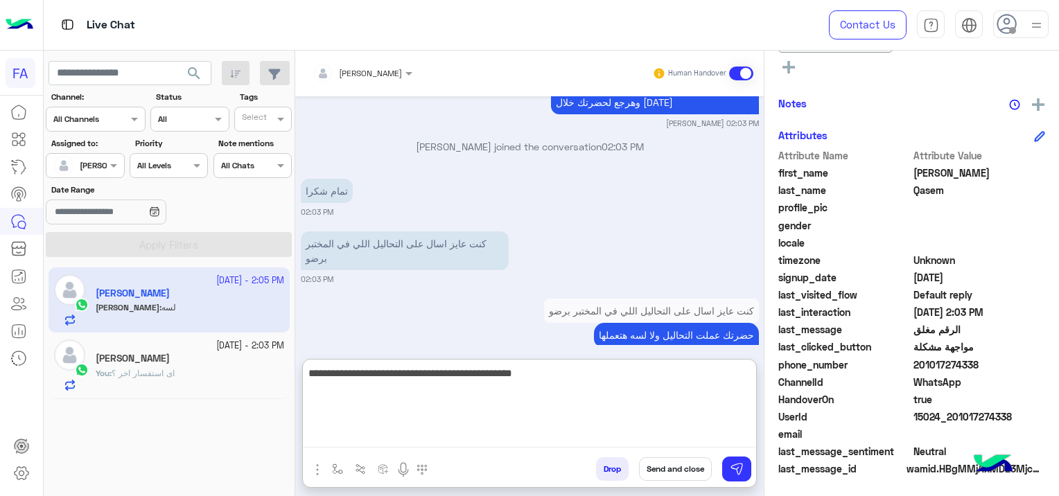
click at [466, 434] on textarea "**********" at bounding box center [529, 405] width 453 height 83
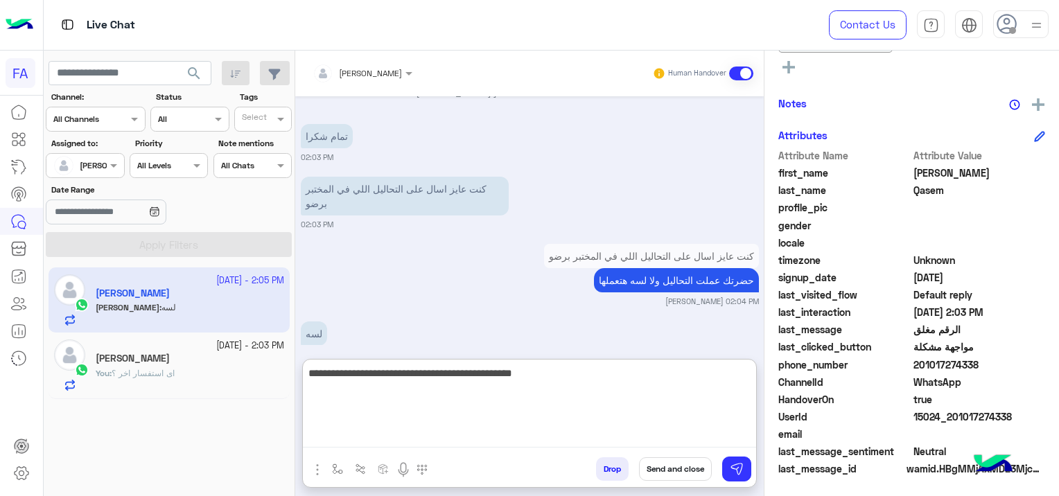
scroll to position [1361, 0]
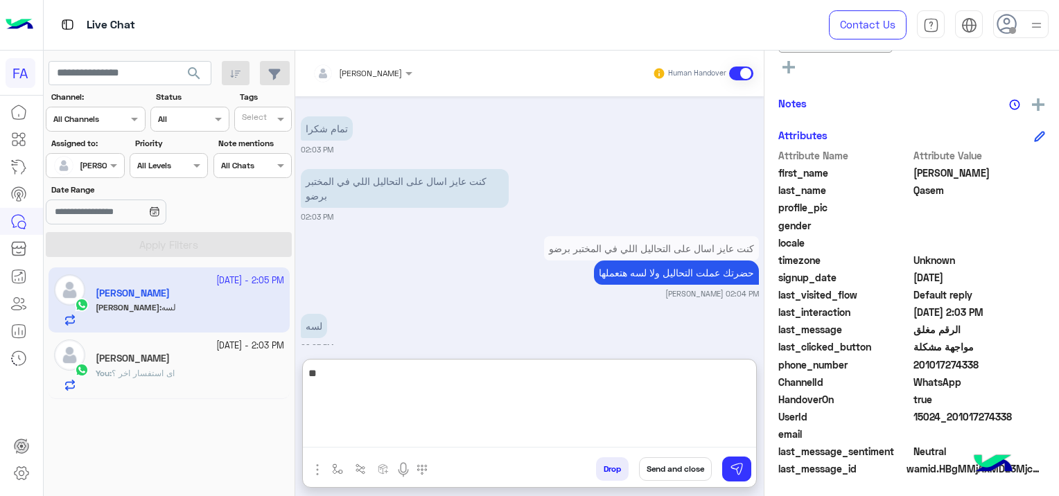
type textarea "*"
paste textarea "**********"
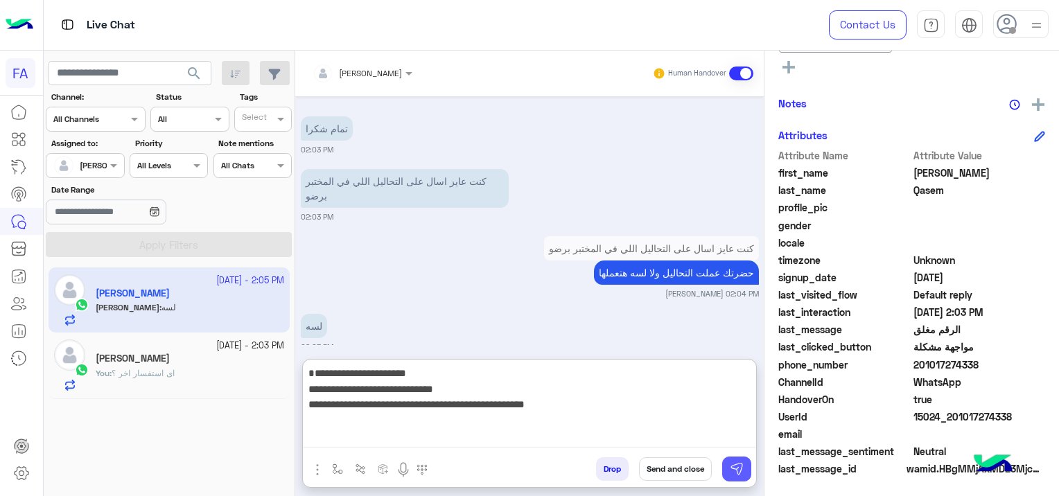
type textarea "**********"
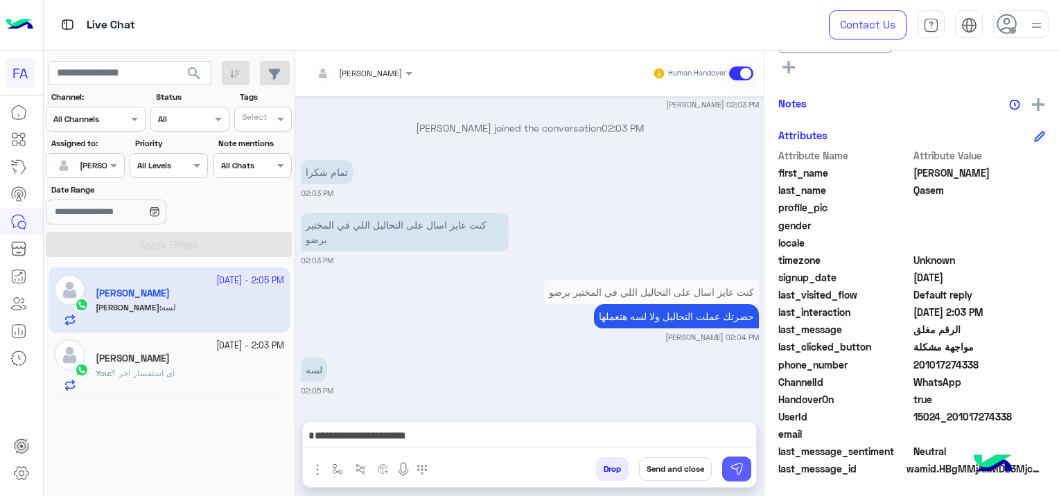
scroll to position [1395, 0]
click at [736, 471] on img at bounding box center [737, 469] width 14 height 14
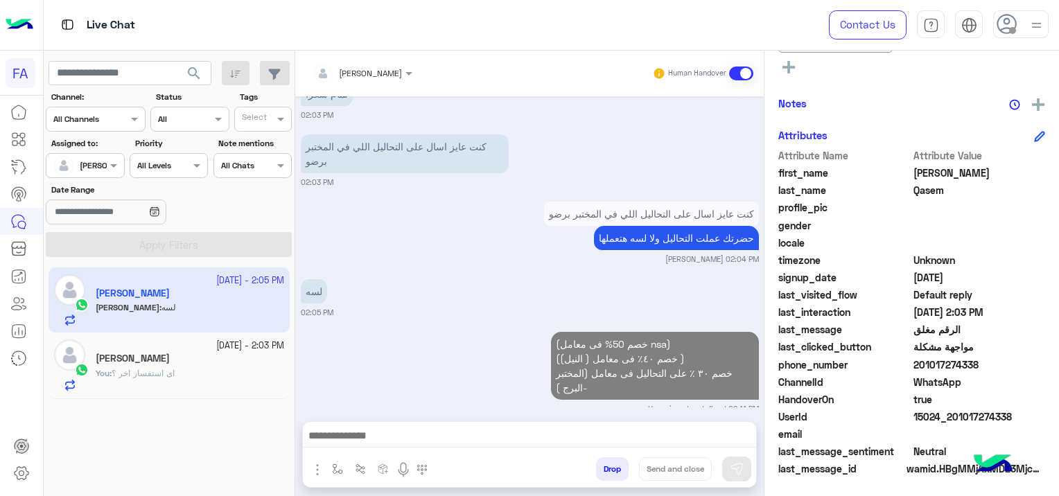
click at [167, 367] on p "You : اى استفسار اخر ؟" at bounding box center [135, 373] width 79 height 12
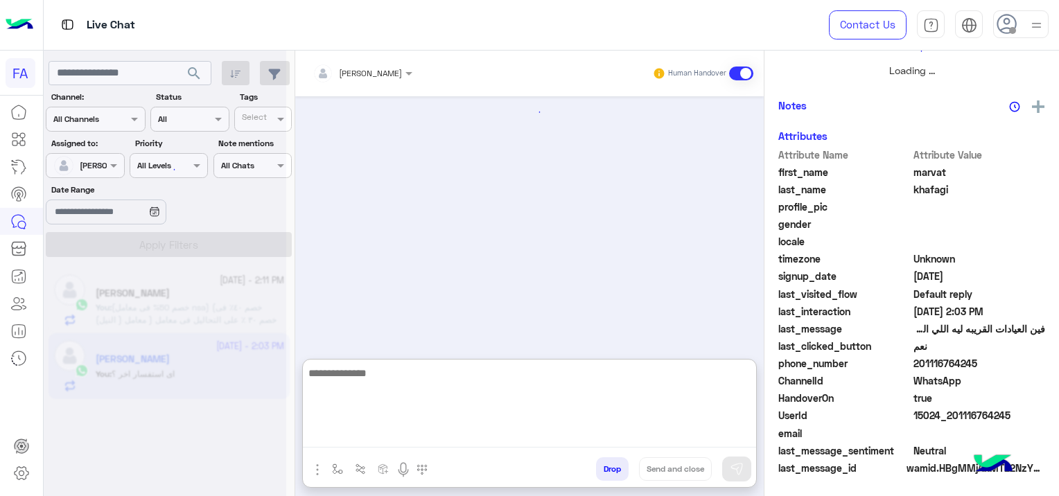
click at [407, 431] on textarea at bounding box center [529, 405] width 453 height 83
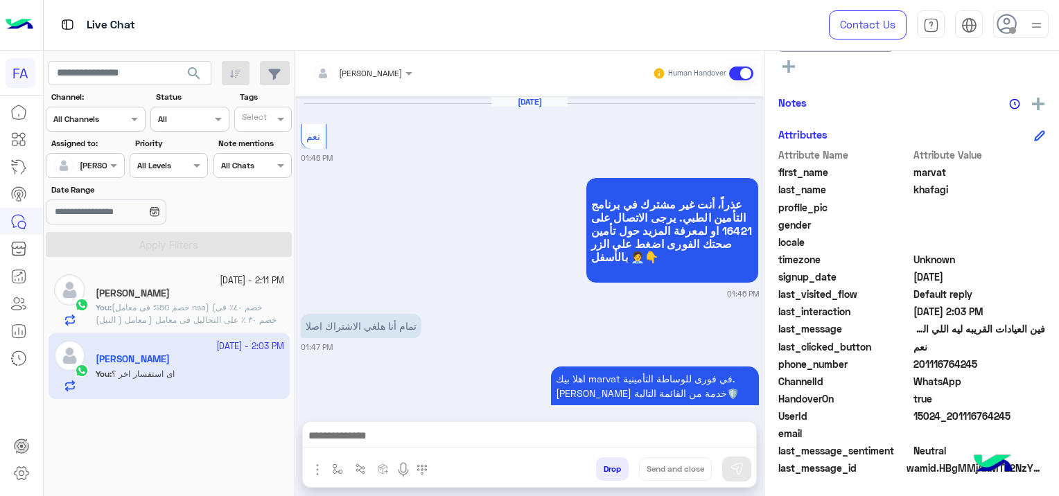
scroll to position [1355, 0]
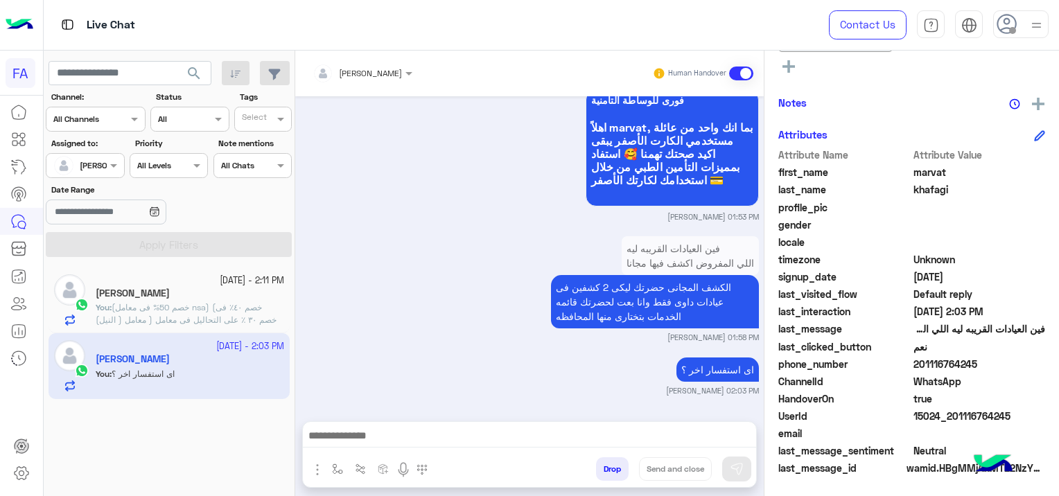
click at [427, 422] on div at bounding box center [529, 439] width 453 height 35
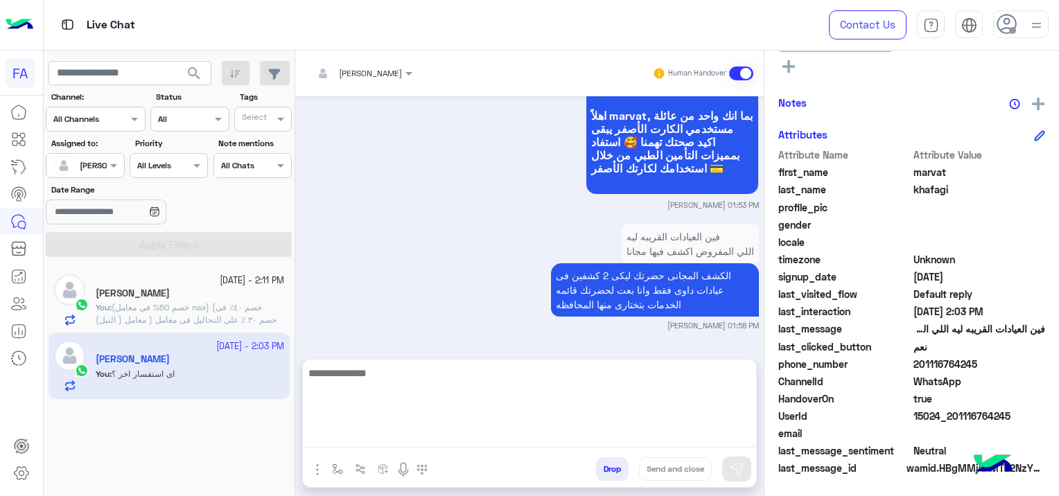
click at [419, 434] on textarea at bounding box center [529, 405] width 453 height 83
paste textarea "**********"
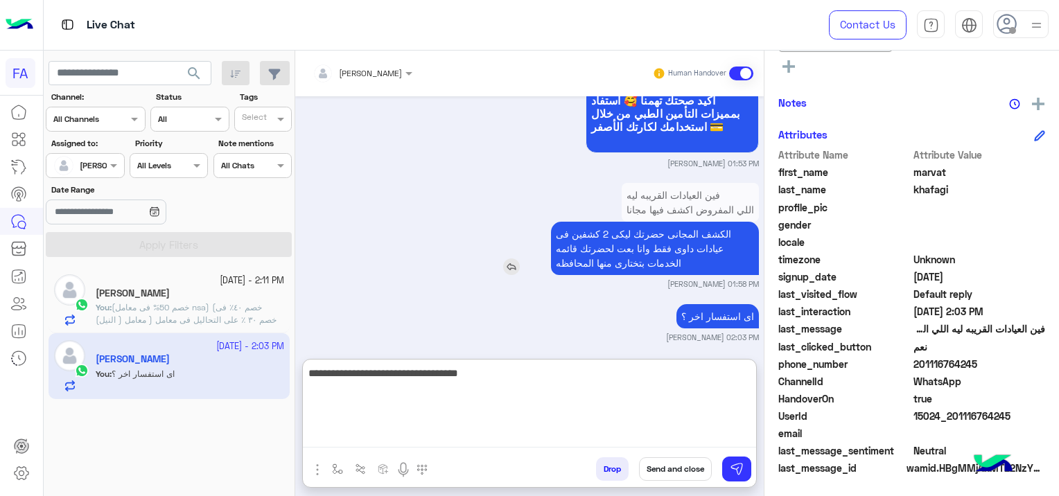
scroll to position [1417, 0]
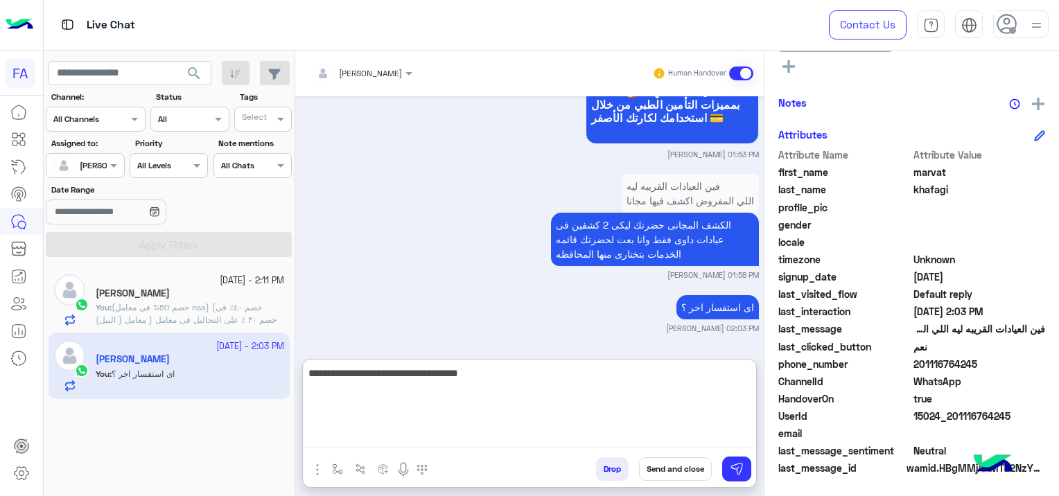
type textarea "**********"
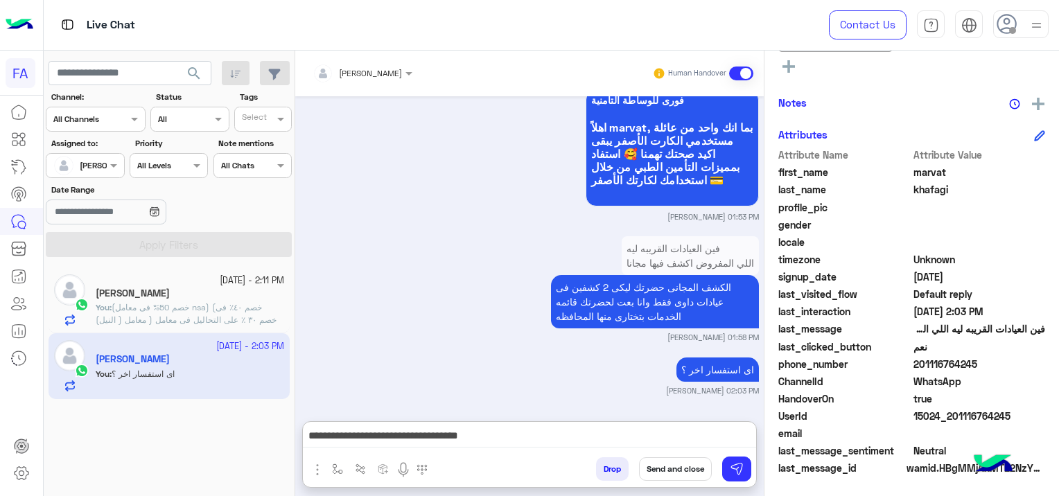
click at [678, 466] on button "Send and close" at bounding box center [675, 469] width 73 height 24
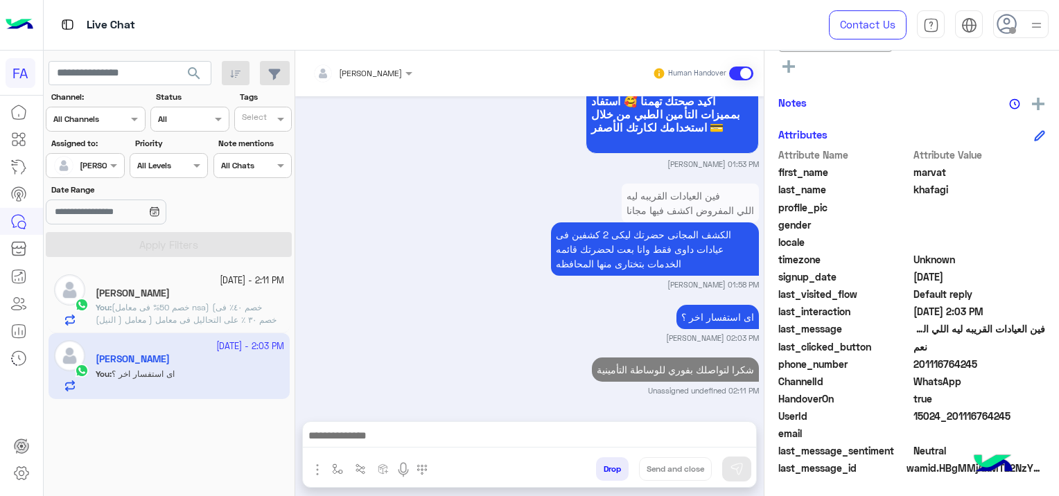
scroll to position [1444, 0]
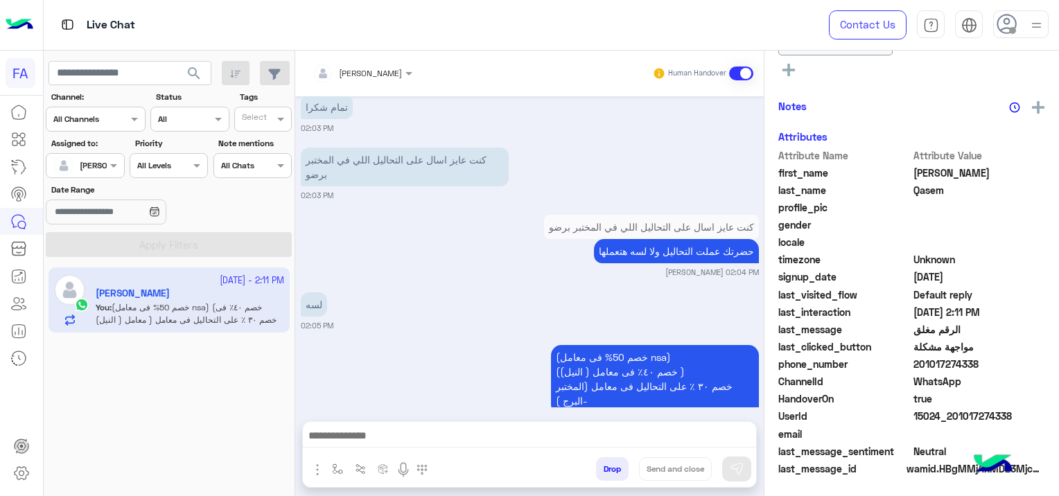
scroll to position [305, 0]
click at [387, 407] on div "Oct 12, 2025 قبل تحويلك إلى ممثل خدمة العملاء، اختر من القائمة ما تريد الاستفسا…" at bounding box center [529, 251] width 468 height 311
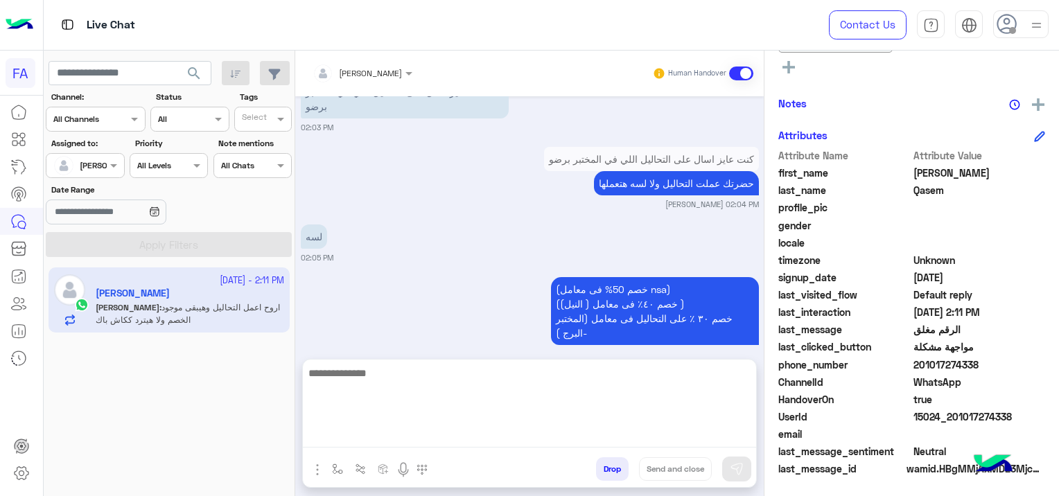
click at [364, 438] on textarea at bounding box center [529, 405] width 453 height 83
paste textarea "**********"
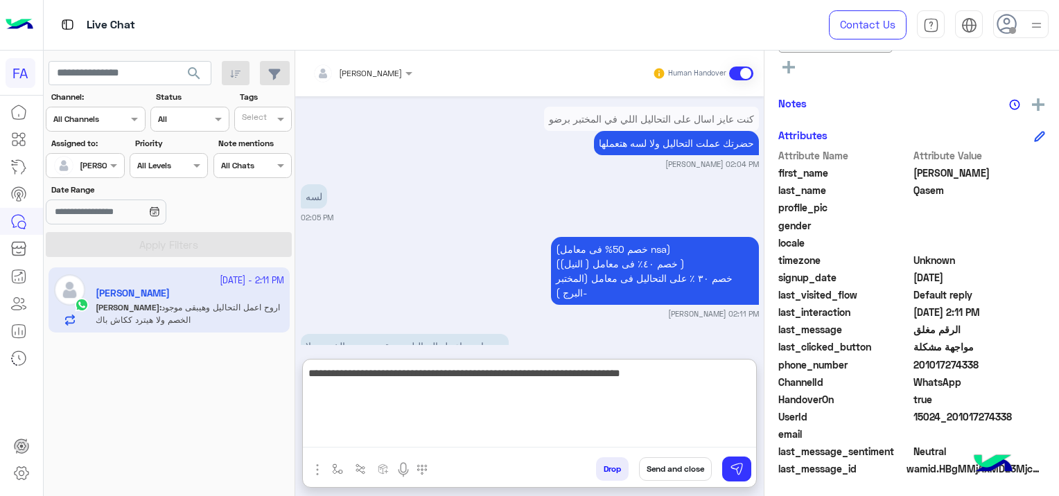
scroll to position [1135, 0]
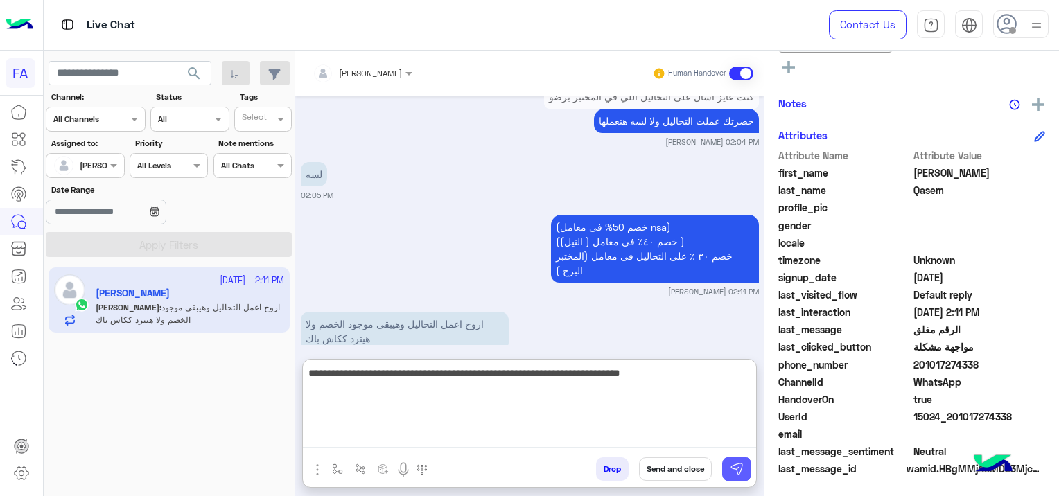
type textarea "**********"
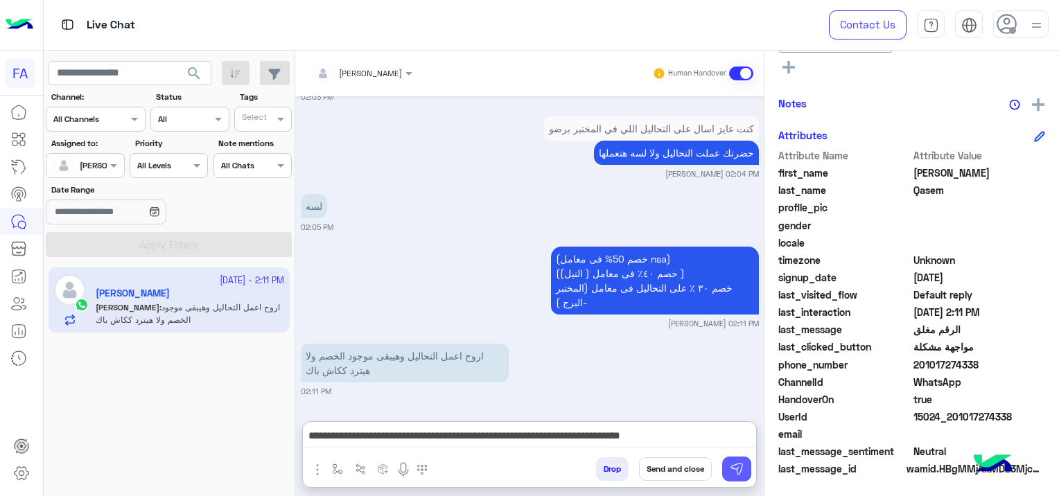
click at [733, 477] on button at bounding box center [736, 469] width 29 height 25
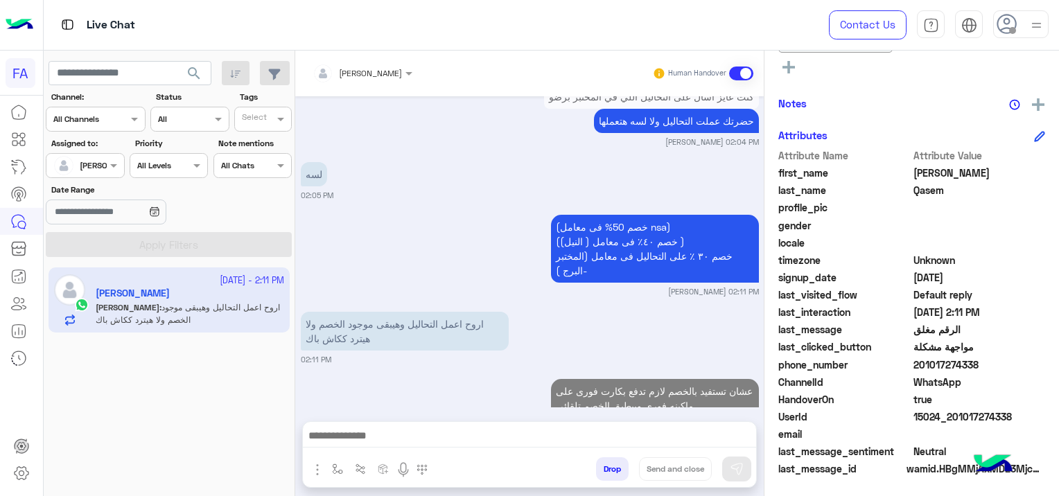
scroll to position [1140, 0]
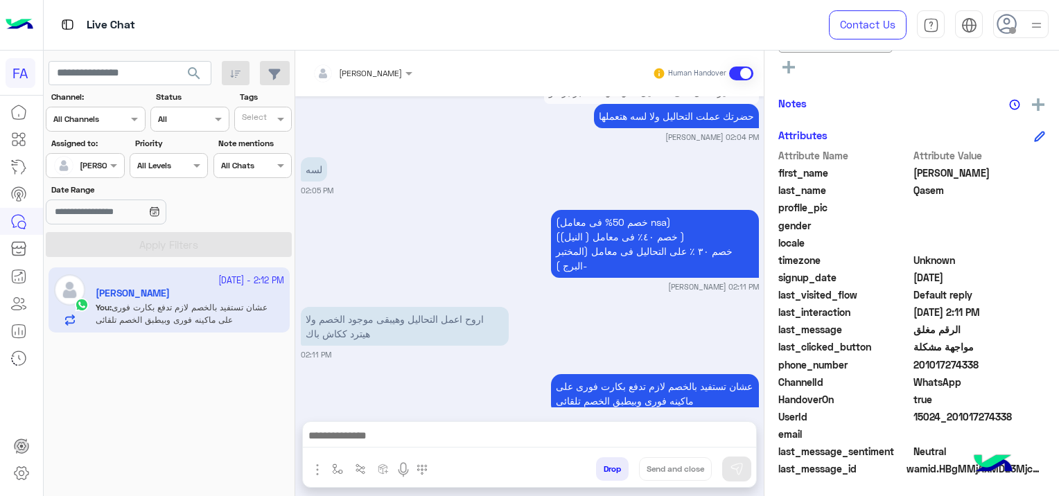
drag, startPoint x: 1018, startPoint y: 413, endPoint x: 947, endPoint y: 414, distance: 70.7
click at [947, 414] on span "15024_201017274338" at bounding box center [979, 416] width 132 height 15
copy span "01017274338"
click at [1025, 378] on span "WhatsApp" at bounding box center [979, 382] width 132 height 15
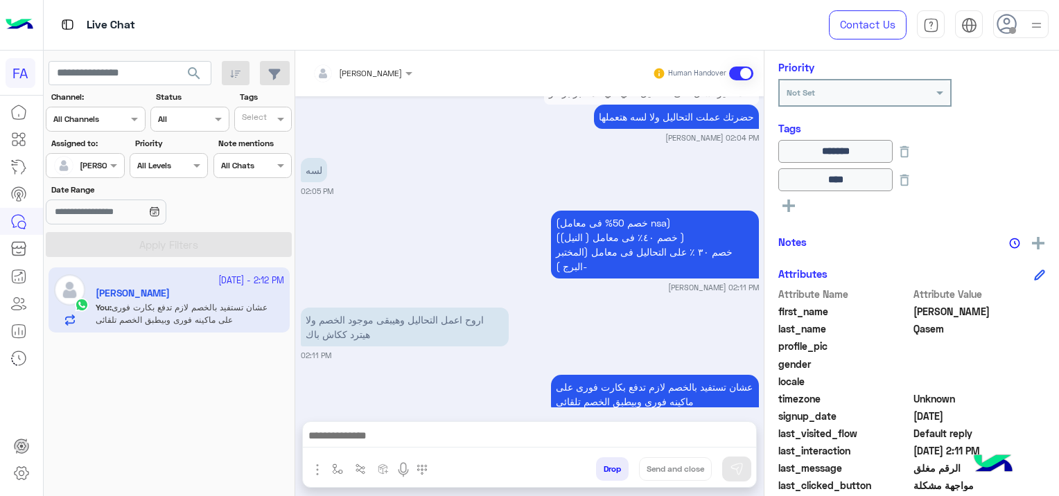
scroll to position [0, 0]
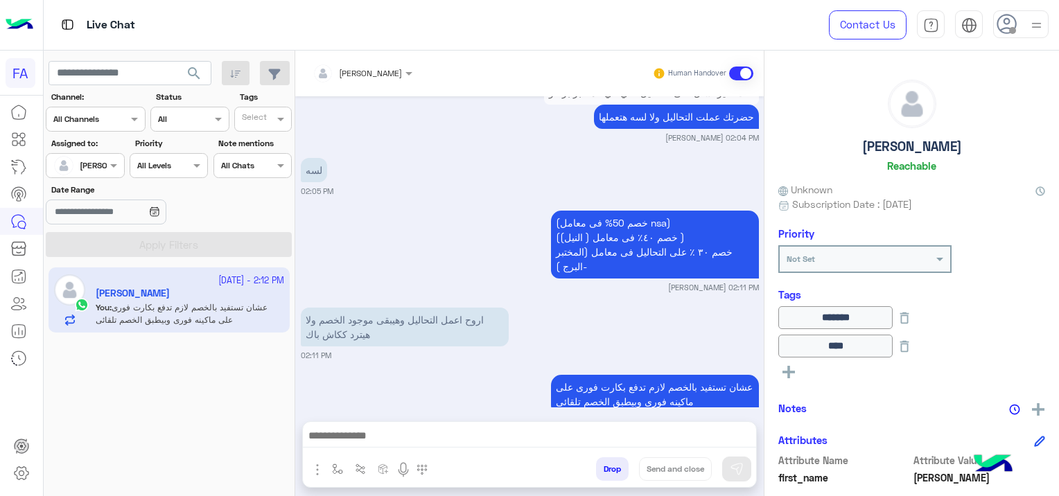
click at [728, 3] on div "Live Chat Contact Us Help Center عربي English" at bounding box center [552, 25] width 1016 height 51
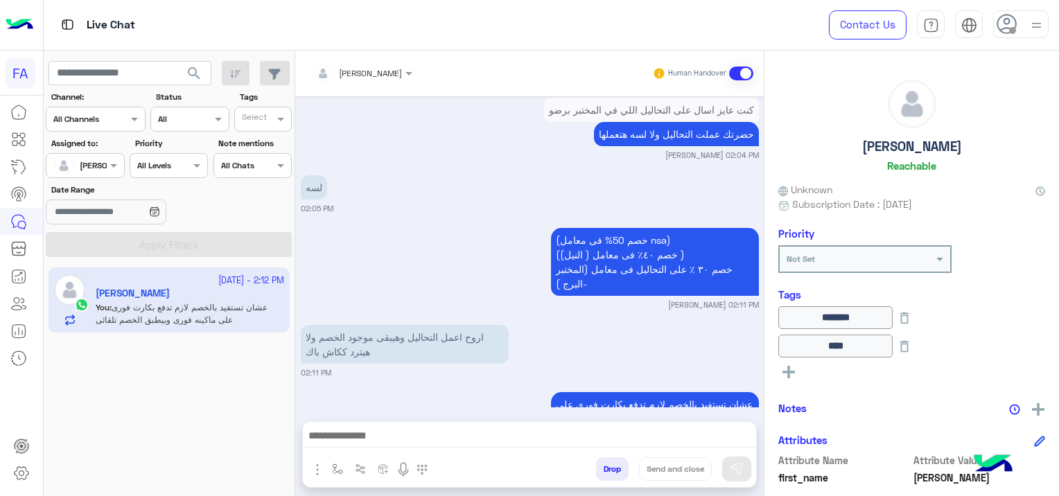
scroll to position [1139, 0]
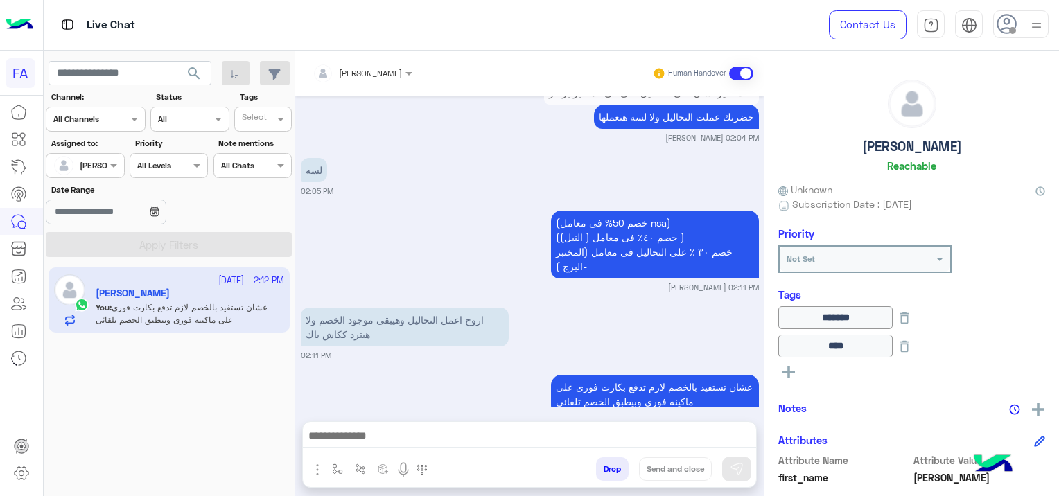
click at [587, 425] on div at bounding box center [529, 439] width 453 height 35
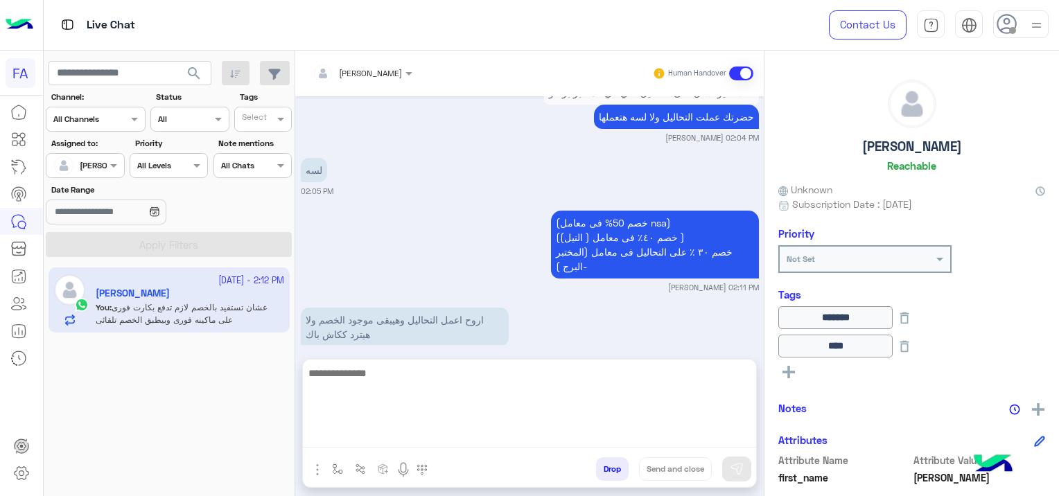
click at [568, 440] on textarea at bounding box center [529, 405] width 453 height 83
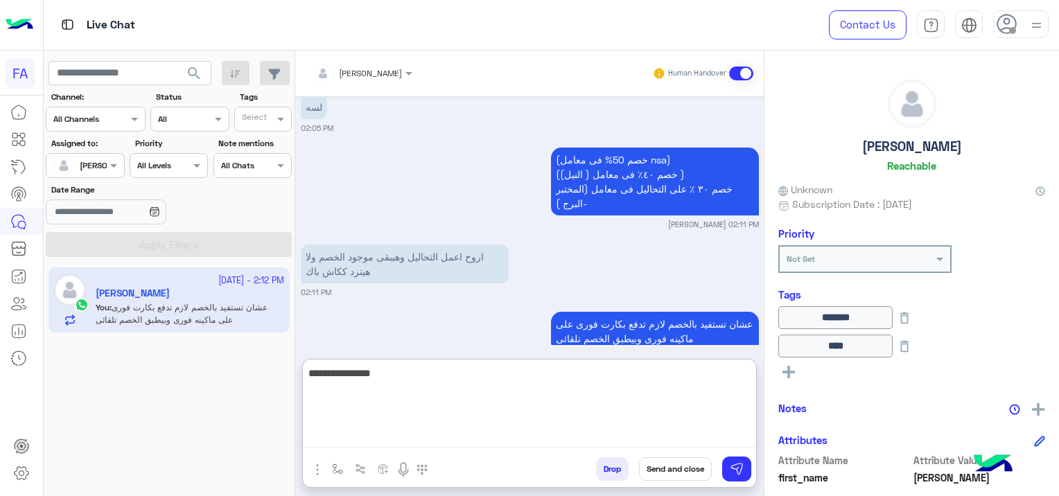
type textarea "**********"
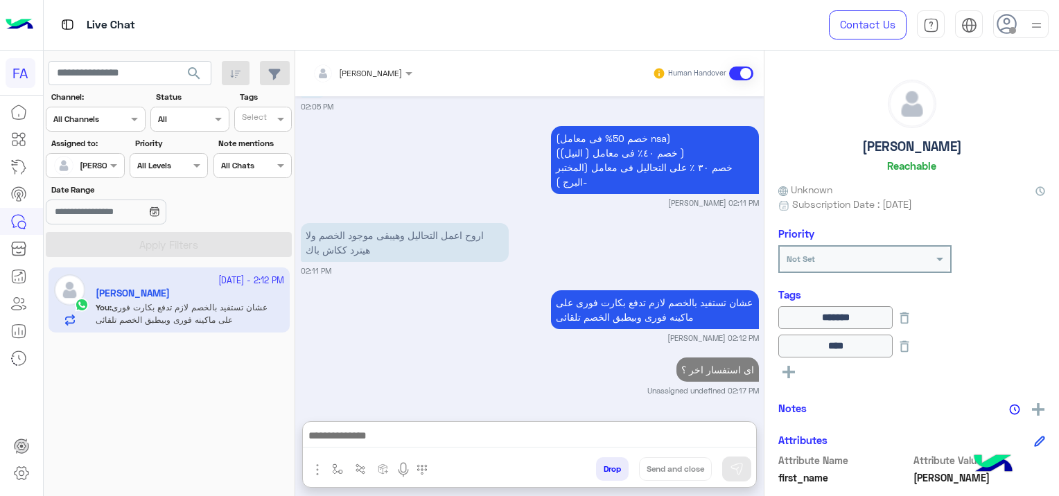
click at [568, 354] on div "اى استفسار اخر ؟ Unassigned undefined 02:17 PM" at bounding box center [530, 375] width 458 height 42
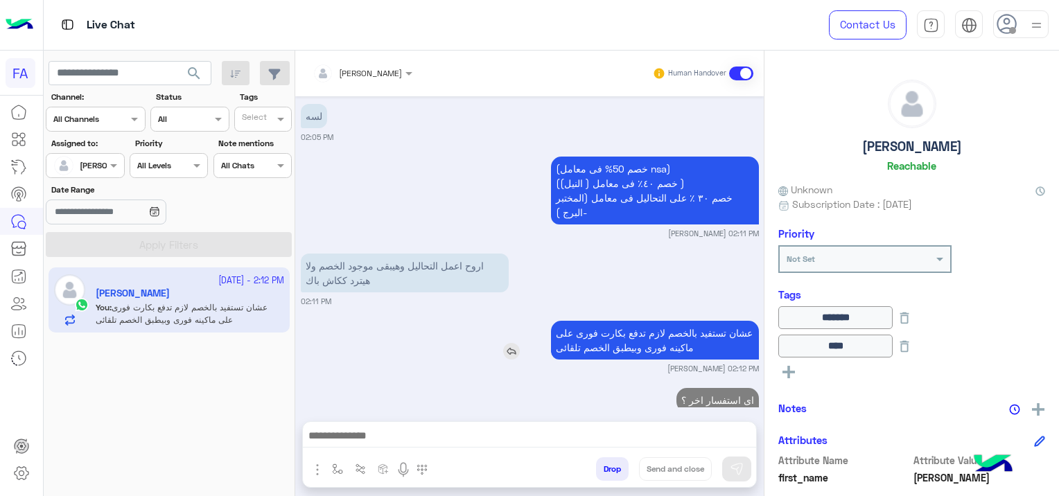
scroll to position [1192, 0]
click at [971, 310] on div "*******" at bounding box center [911, 317] width 267 height 23
click at [533, 251] on div "اروح اعمل التحاليل وهيبقى موجود الخصم ولا هيترد ككاش باك" at bounding box center [444, 274] width 287 height 46
click at [607, 353] on div "Oct 12, 2025 قبل تحويلك إلى ممثل خدمة العملاء، اختر من القائمة ما تريد الاستفسا…" at bounding box center [529, 251] width 468 height 311
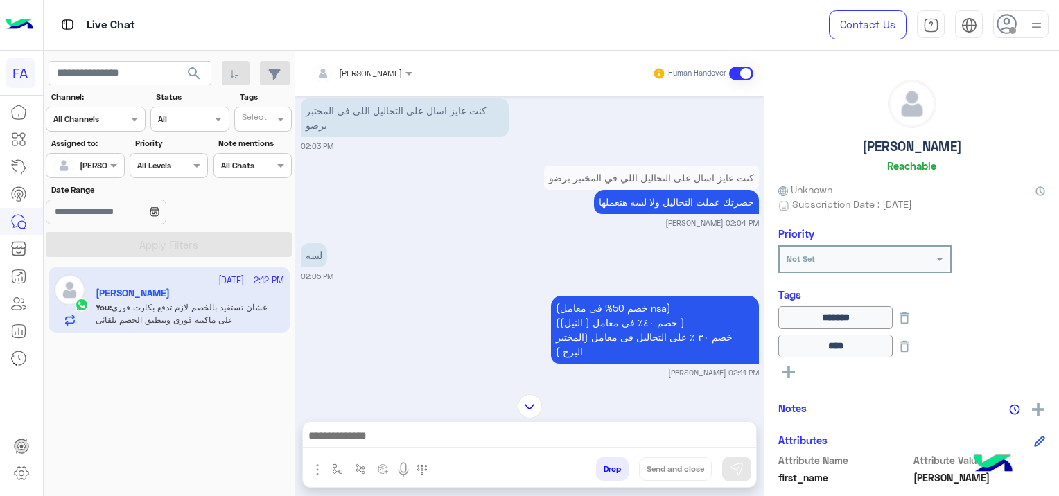
click at [192, 70] on span "search" at bounding box center [194, 73] width 17 height 17
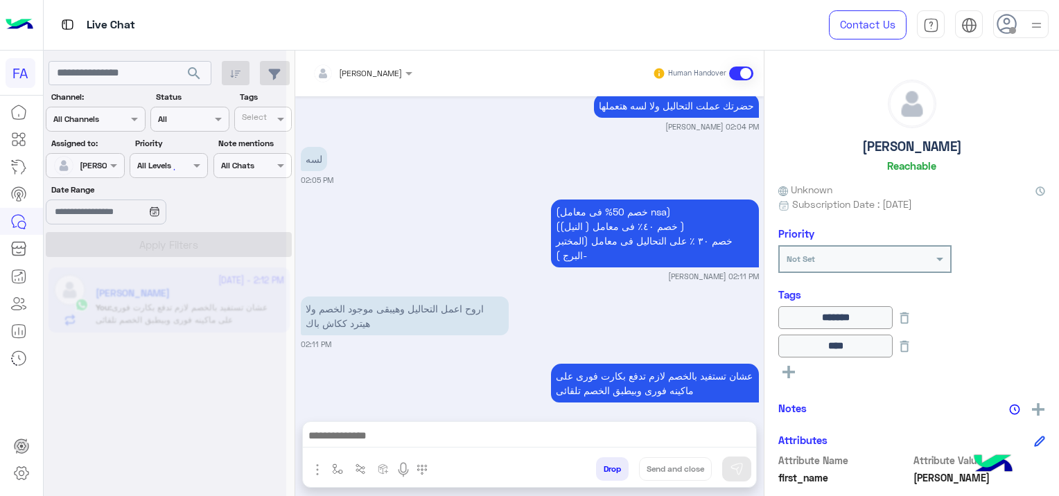
scroll to position [1192, 0]
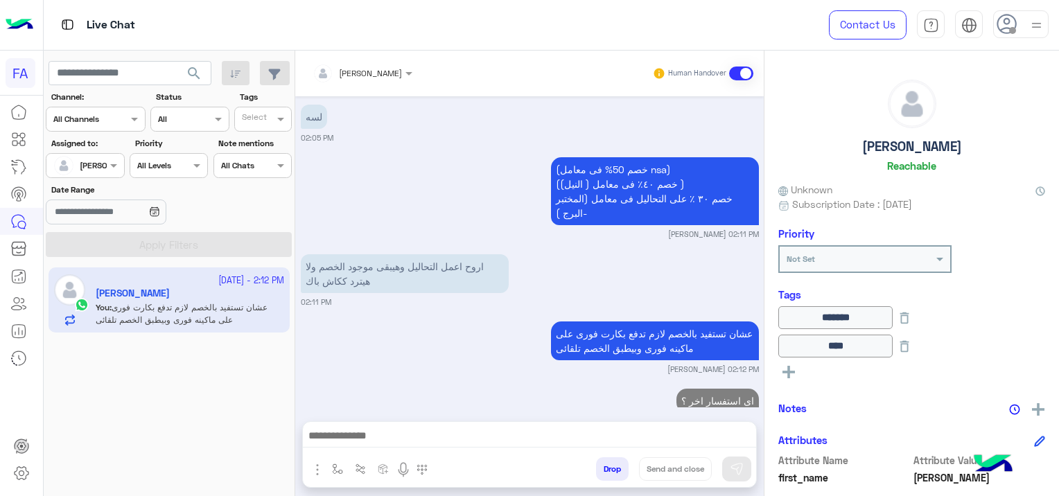
click at [878, 389] on div "Mohamed Qasem Reachable Unknown Subscription Date : 10/02/2025 Priority Not Set…" at bounding box center [911, 271] width 294 height 441
click at [582, 364] on small "Sara Taha 02:12 PM" at bounding box center [530, 369] width 458 height 11
click at [557, 385] on div "اى استفسار اخر ؟ Unassigned undefined 02:17 PM" at bounding box center [530, 406] width 458 height 42
click at [192, 67] on span "search" at bounding box center [194, 73] width 17 height 17
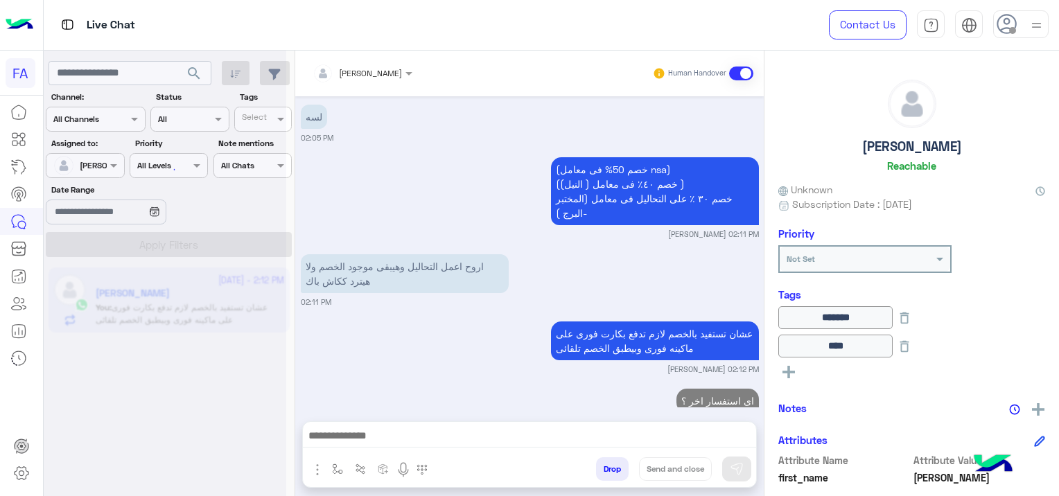
drag, startPoint x: 725, startPoint y: 18, endPoint x: 709, endPoint y: 24, distance: 16.2
click at [717, 23] on div "Live Chat Contact Us Help Center عربي English" at bounding box center [552, 25] width 1016 height 51
click at [634, 265] on div "اروح اعمل التحاليل وهيبقى موجود الخصم ولا هيترد ككاش باك 02:11 PM" at bounding box center [530, 279] width 458 height 57
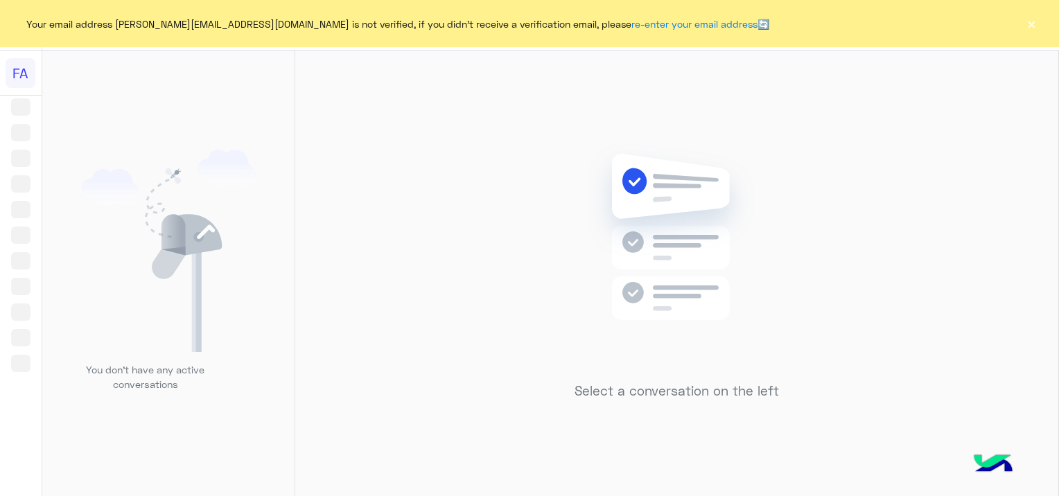
click at [1032, 26] on button "×" at bounding box center [1031, 24] width 14 height 14
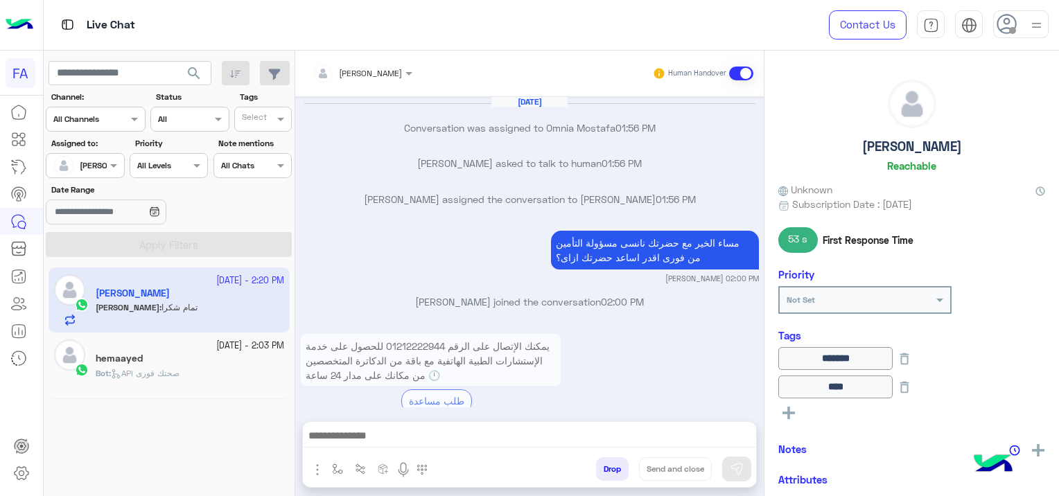
scroll to position [951, 0]
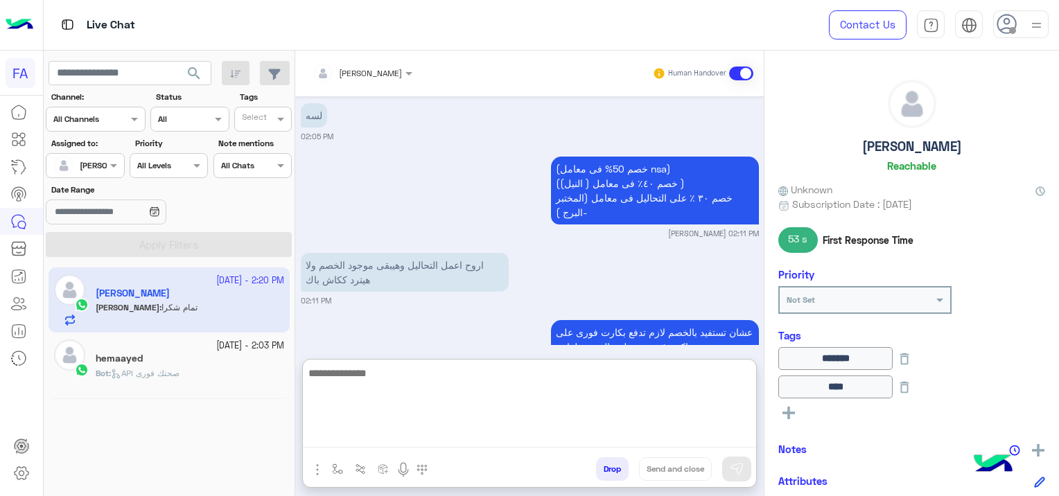
click at [377, 435] on textarea at bounding box center [529, 405] width 453 height 83
paste textarea "**********"
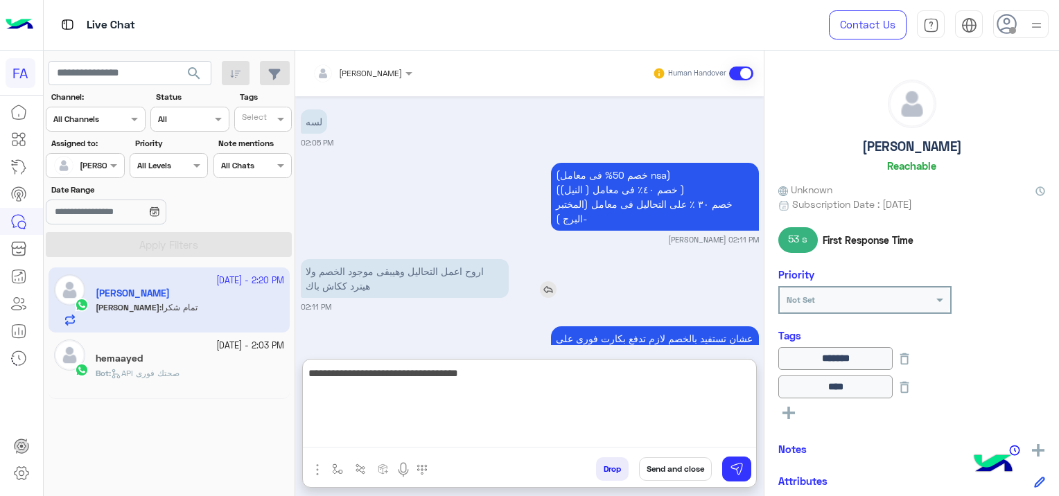
scroll to position [1014, 0]
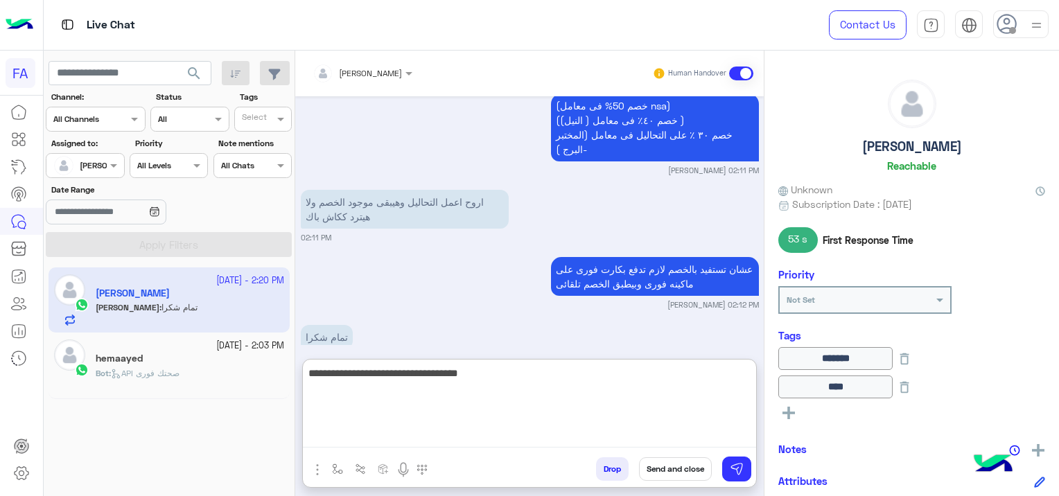
type textarea "**********"
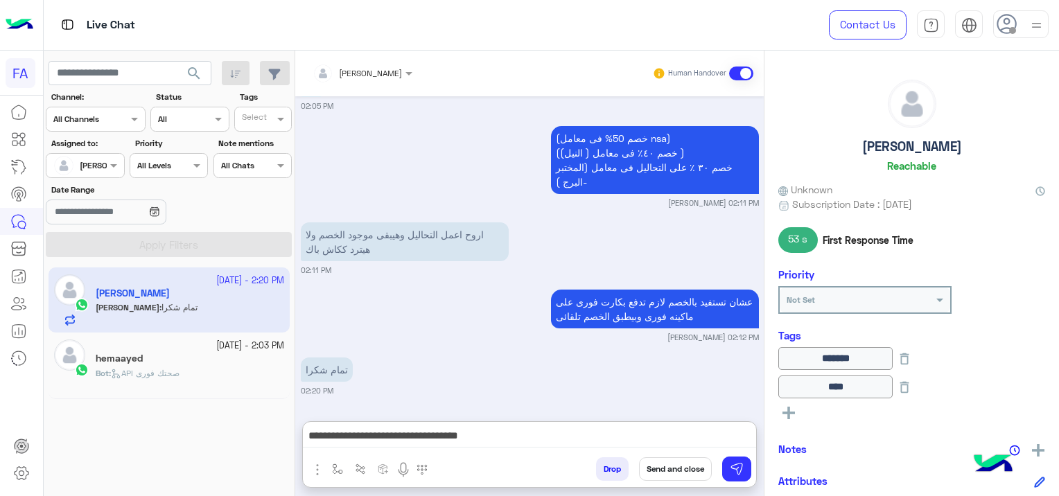
click at [685, 466] on button "Send and close" at bounding box center [675, 469] width 73 height 24
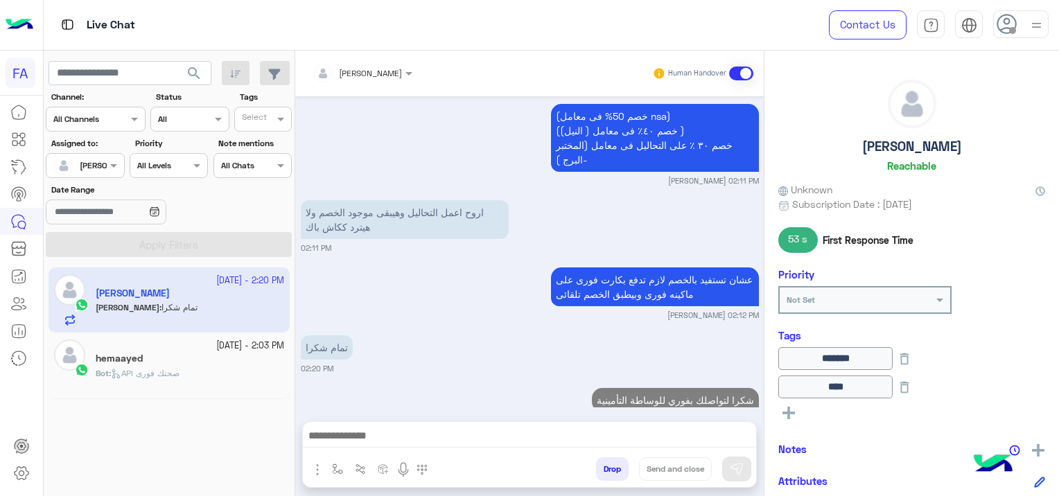
scroll to position [1039, 0]
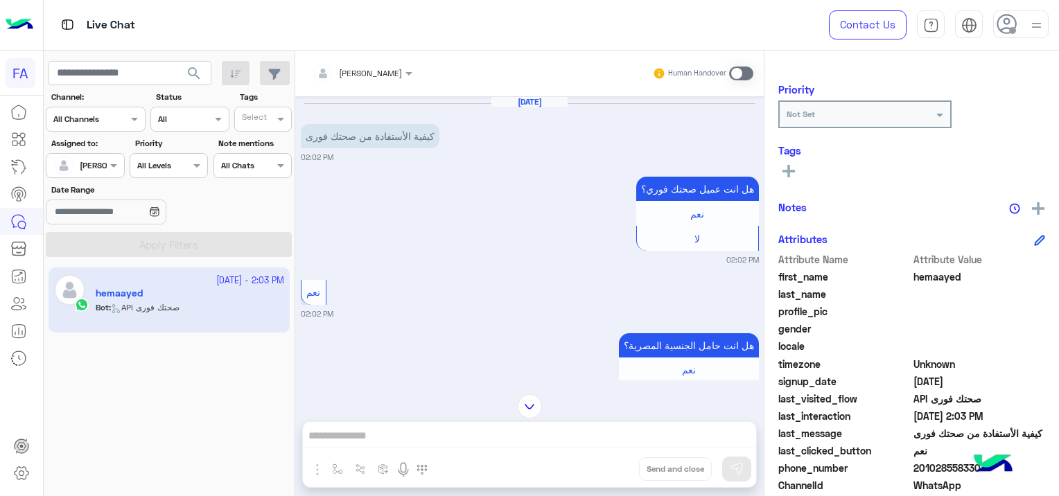
scroll to position [265, 0]
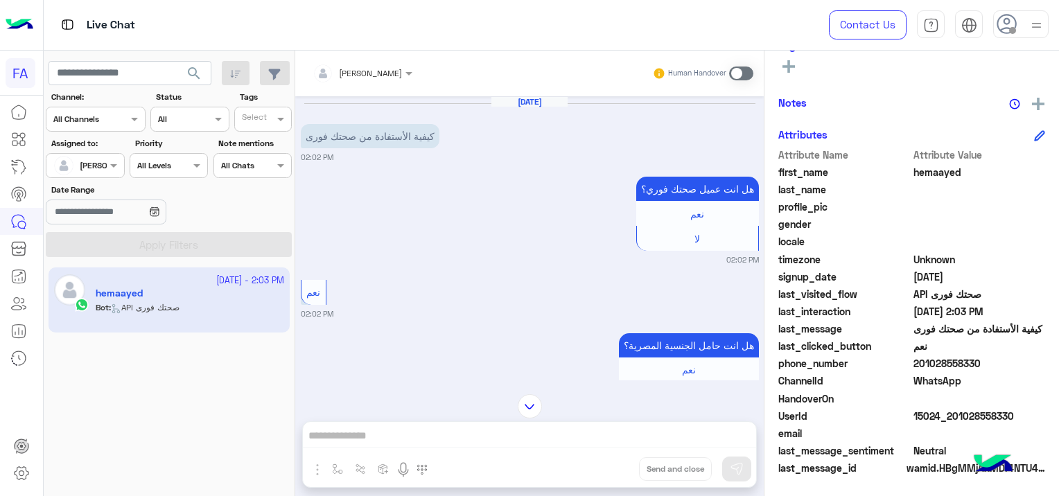
drag, startPoint x: 1016, startPoint y: 413, endPoint x: 948, endPoint y: 407, distance: 68.8
click at [948, 409] on span "15024_201028558330" at bounding box center [979, 416] width 132 height 15
copy span "01028558330"
click at [730, 72] on span at bounding box center [741, 74] width 24 height 14
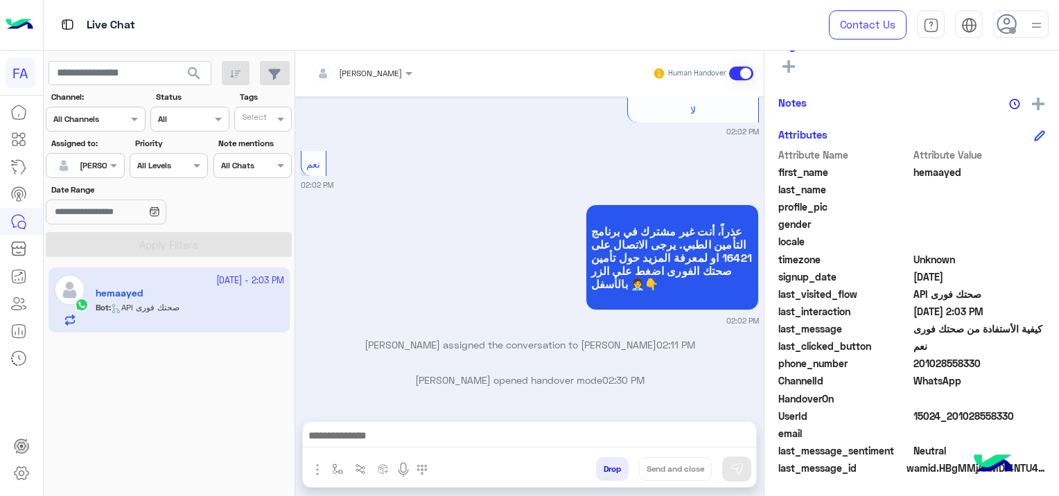
click at [466, 473] on div "Drop Send and close" at bounding box center [597, 472] width 318 height 30
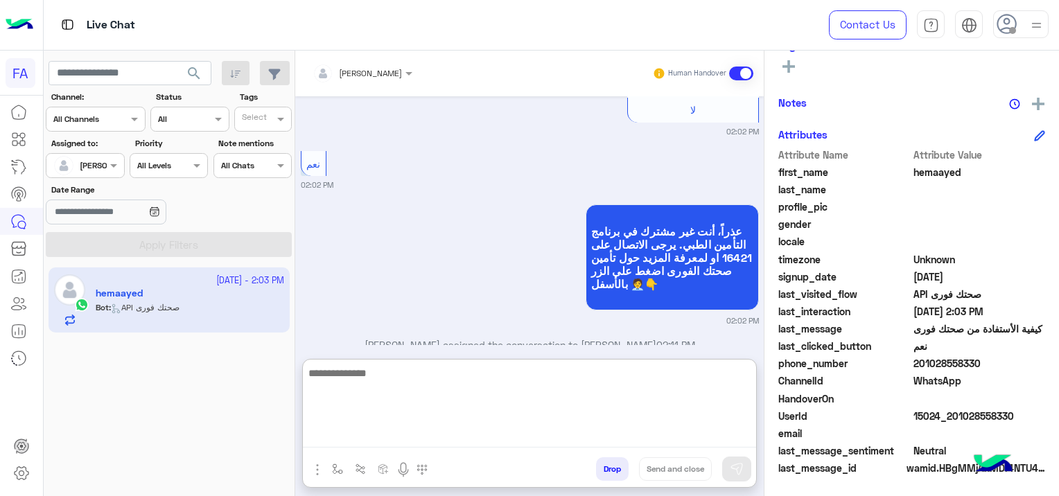
click at [462, 434] on textarea at bounding box center [529, 405] width 453 height 83
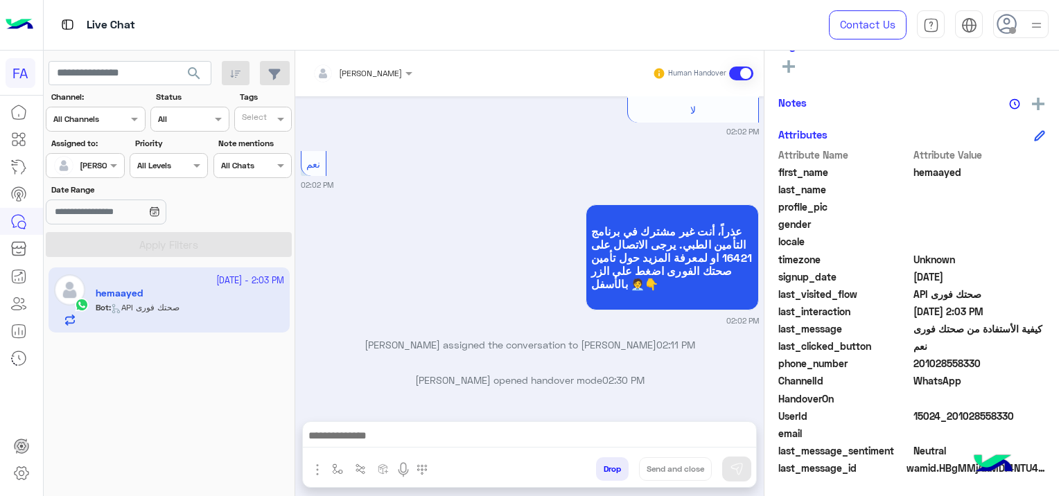
click at [410, 426] on div at bounding box center [529, 439] width 453 height 35
click at [407, 448] on div at bounding box center [529, 439] width 453 height 35
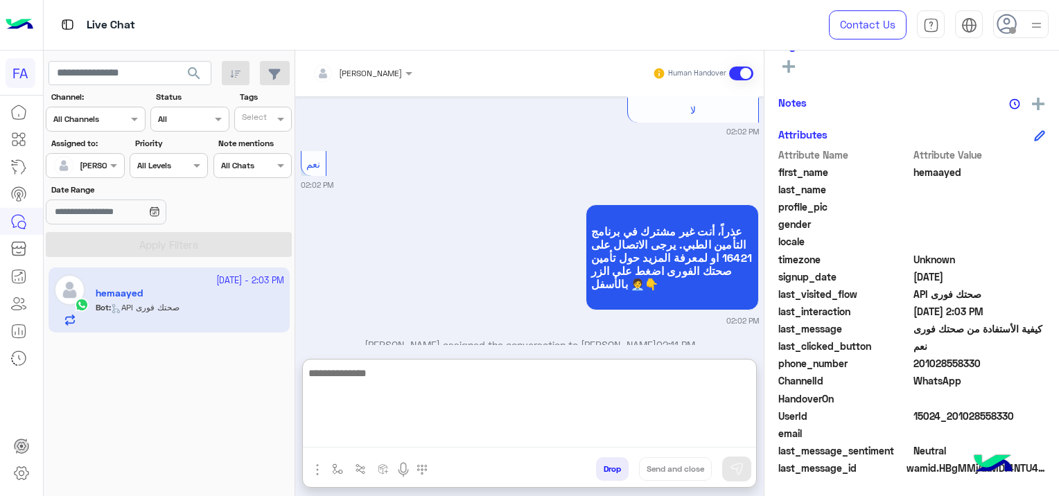
click at [401, 440] on textarea at bounding box center [529, 405] width 453 height 83
paste textarea "**********"
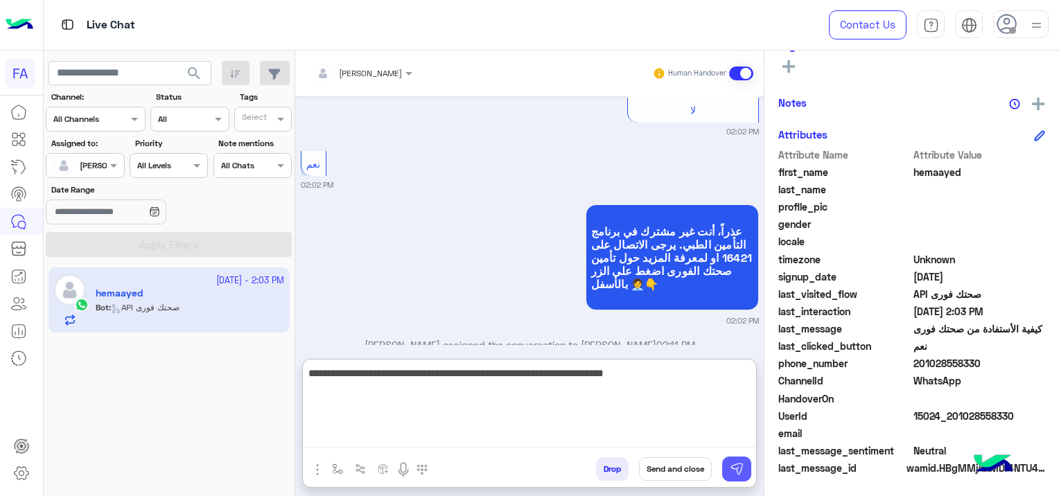
type textarea "**********"
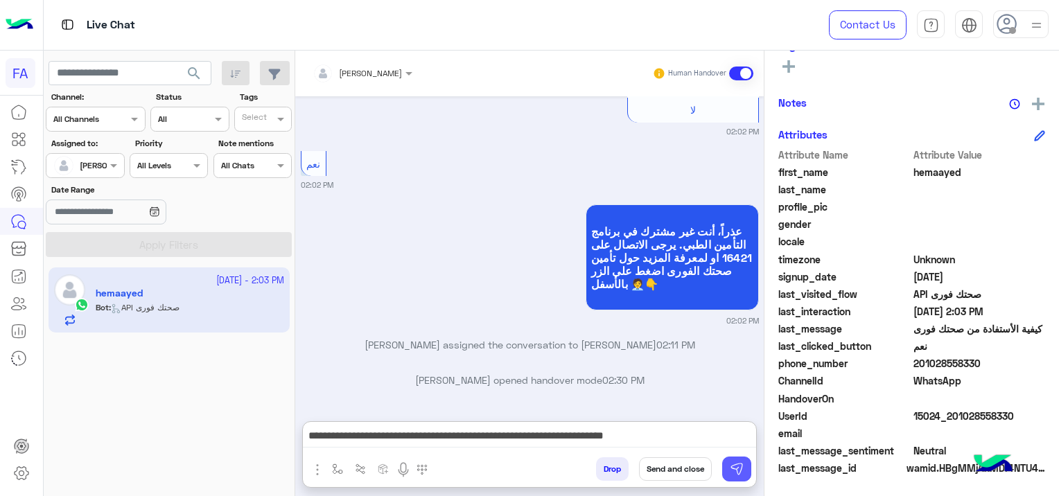
click at [728, 471] on button at bounding box center [736, 469] width 29 height 25
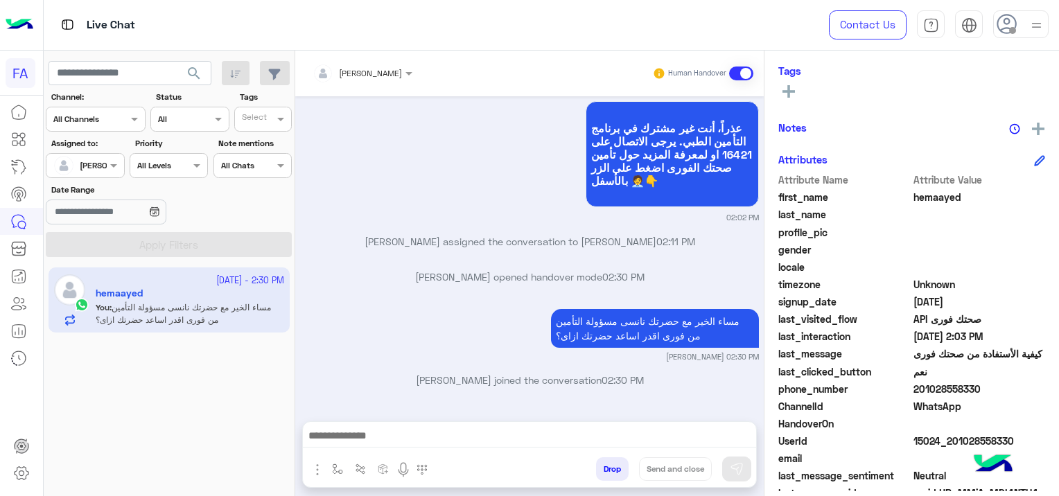
scroll to position [290, 0]
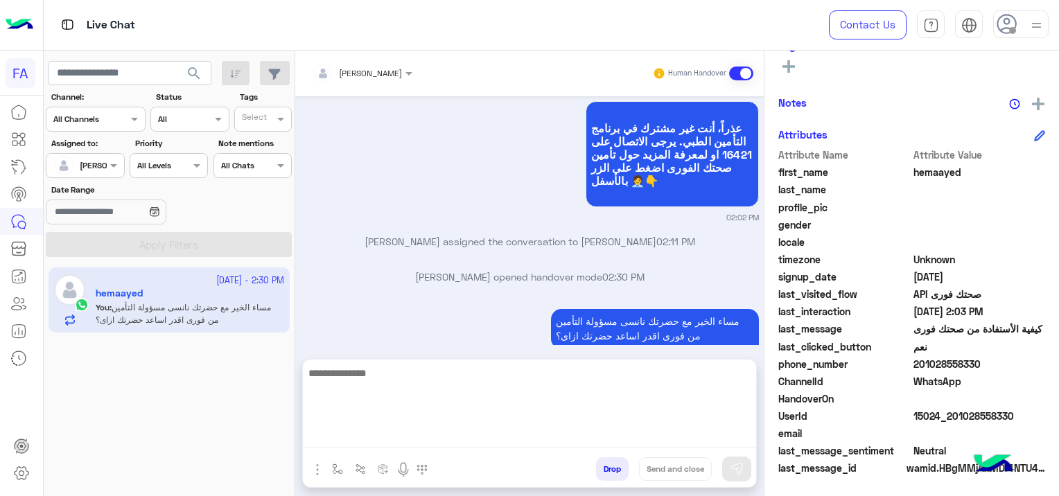
click at [381, 436] on textarea at bounding box center [529, 405] width 453 height 83
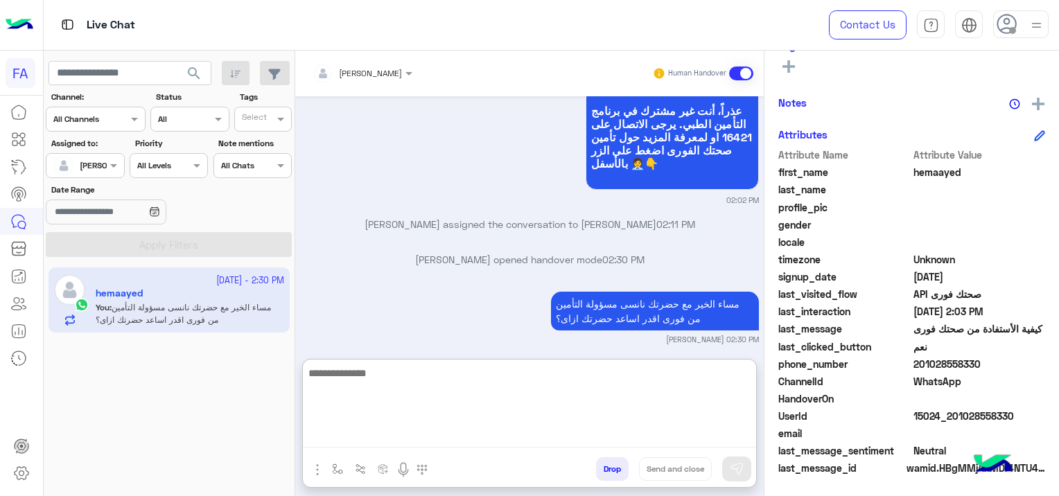
paste textarea "**********"
click at [748, 374] on textarea "**********" at bounding box center [529, 405] width 453 height 83
type textarea "**********"
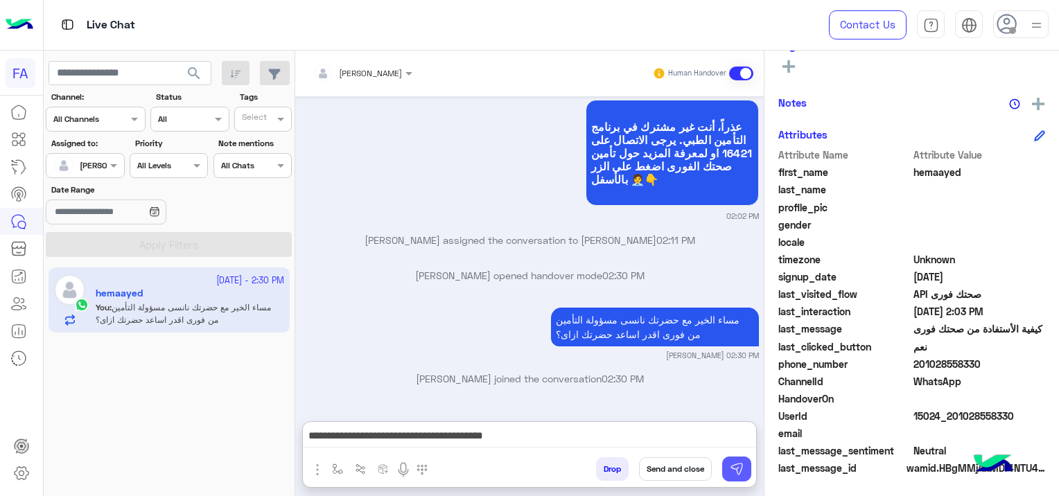
click at [730, 472] on img at bounding box center [737, 469] width 14 height 14
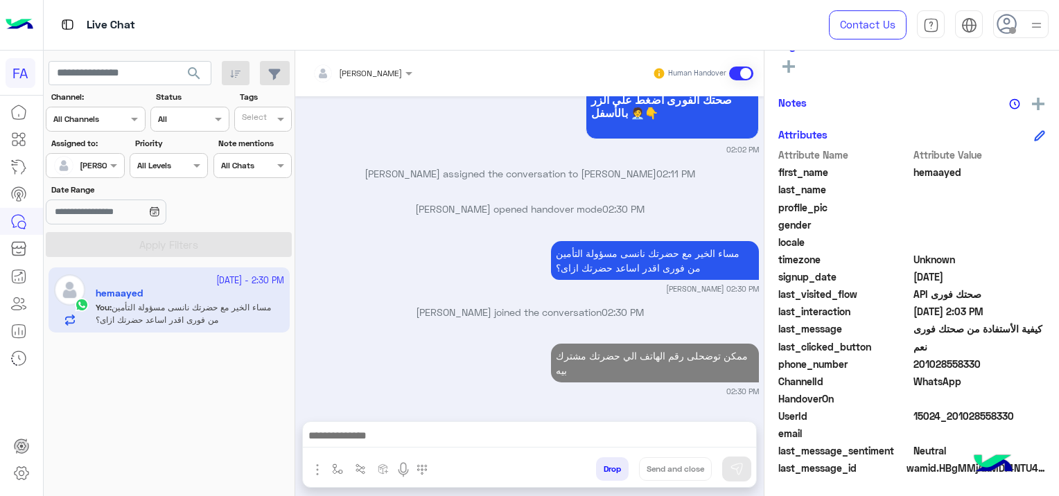
click at [193, 73] on span "search" at bounding box center [194, 73] width 17 height 17
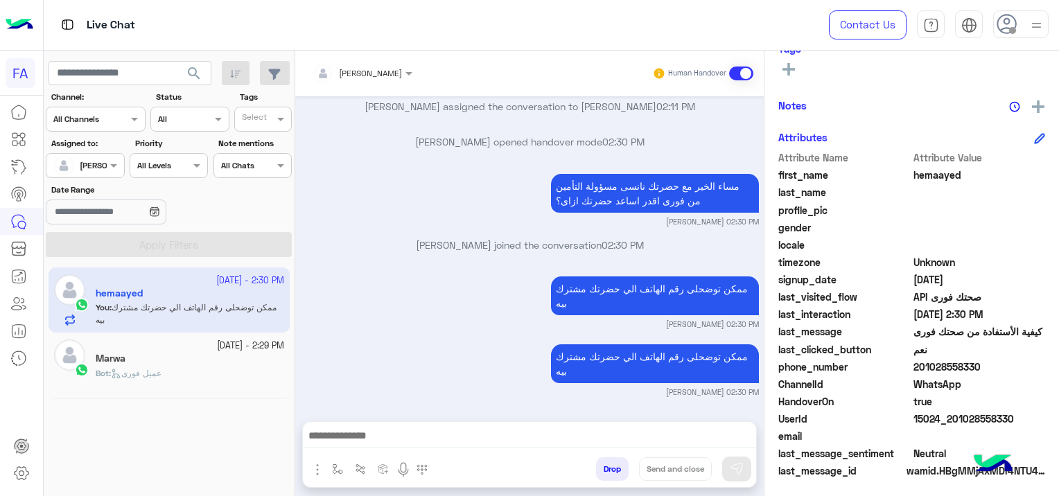
scroll to position [290, 0]
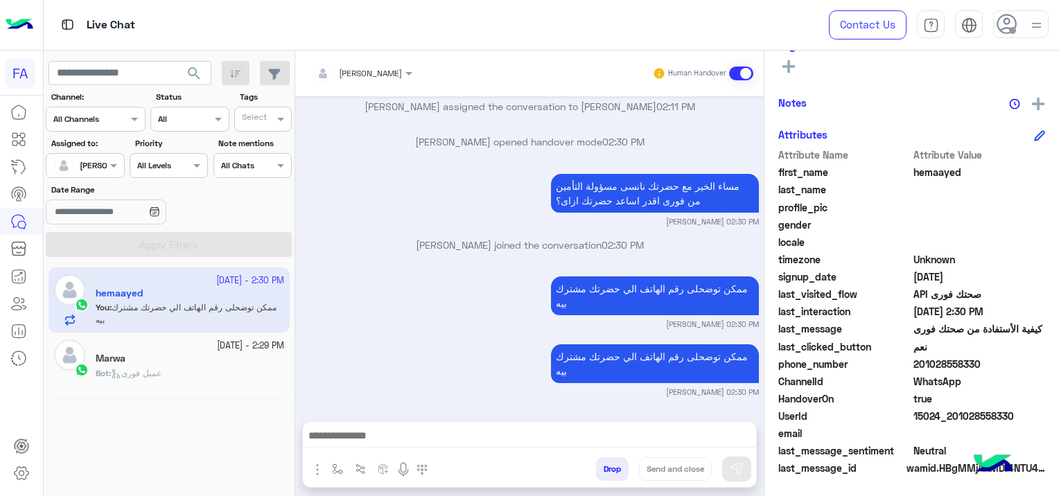
click at [193, 369] on div "Bot : عميل فورى" at bounding box center [190, 379] width 188 height 24
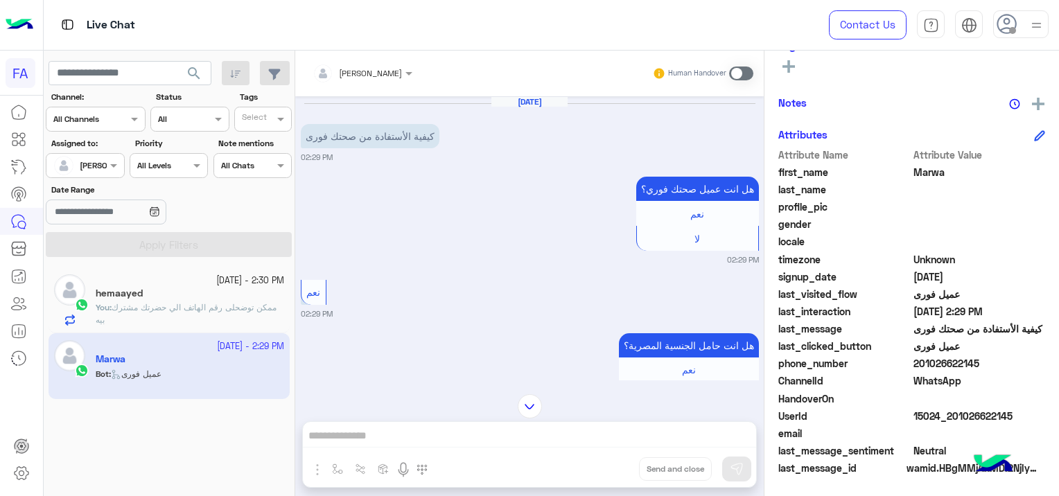
click at [186, 303] on span "ممكن توضحلى رقم الهاتف الي حضرتك مشترك بيه" at bounding box center [186, 313] width 181 height 23
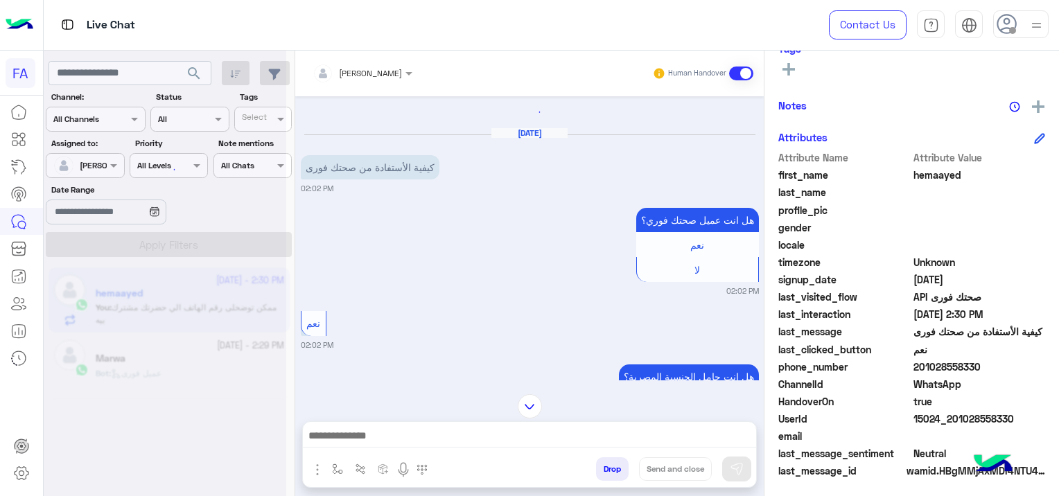
scroll to position [290, 0]
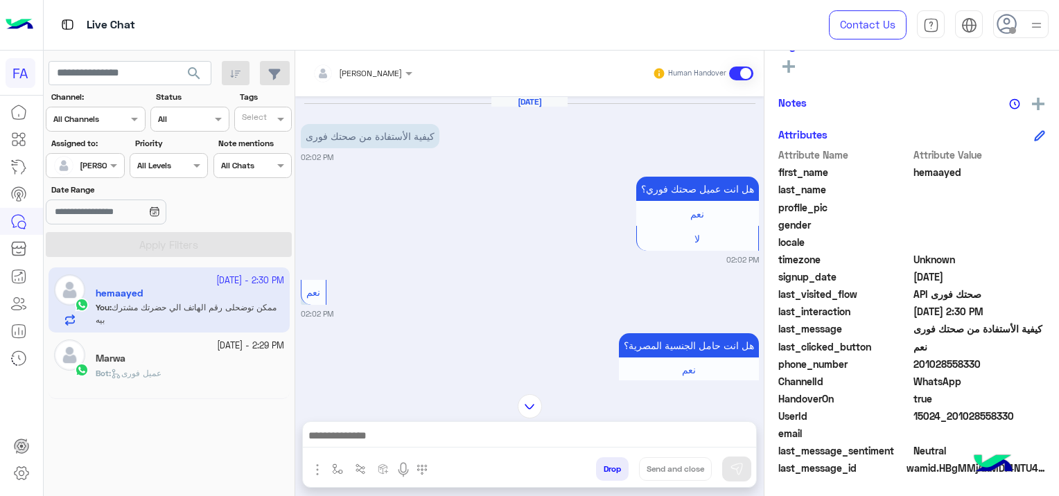
click at [161, 369] on span "عميل فورى" at bounding box center [136, 373] width 51 height 10
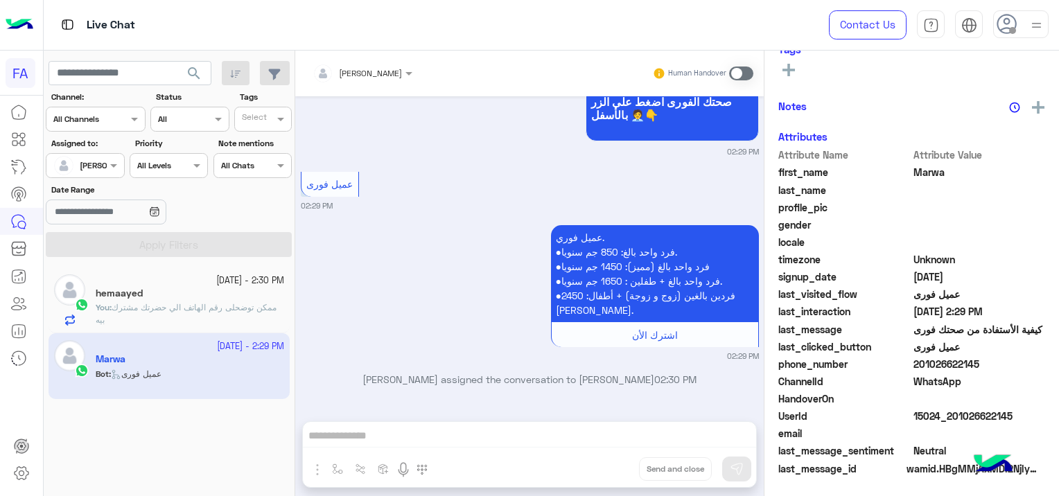
scroll to position [265, 0]
drag, startPoint x: 1009, startPoint y: 410, endPoint x: 949, endPoint y: 421, distance: 60.6
click at [949, 421] on span "15024_201026622145" at bounding box center [979, 416] width 132 height 15
copy span "01026622145"
click at [502, 432] on div "Sara Taha Human Handover Oct 12, 2025 كيفية الأستفادة من صحتك فورى 02:29 PM هل …" at bounding box center [529, 276] width 468 height 451
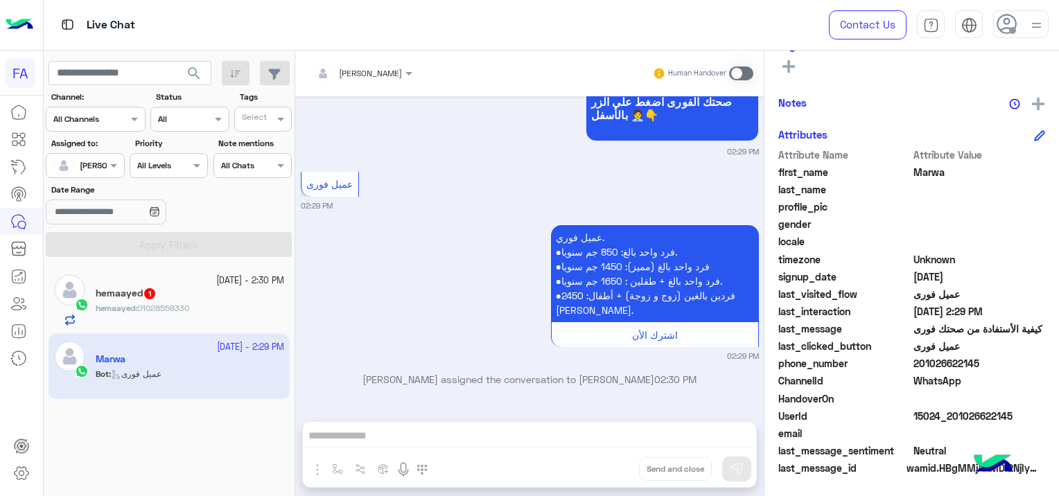
click at [743, 70] on span at bounding box center [741, 74] width 24 height 14
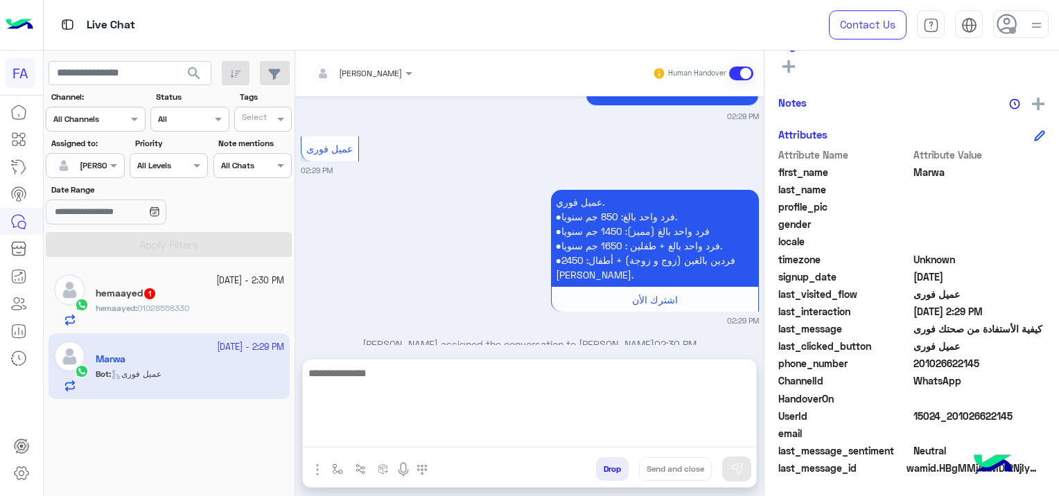
click at [488, 443] on textarea at bounding box center [529, 405] width 453 height 83
click at [379, 441] on textarea at bounding box center [529, 405] width 453 height 83
paste textarea "**********"
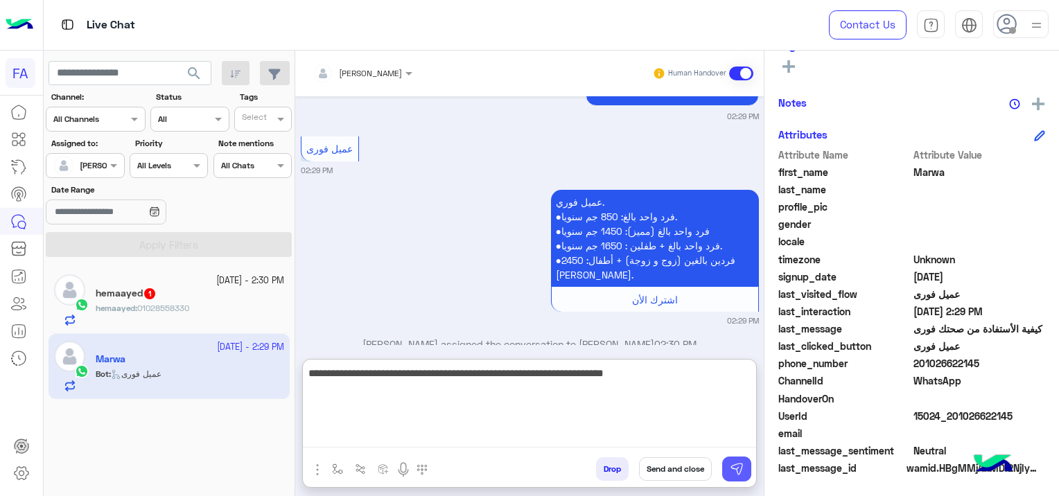
type textarea "**********"
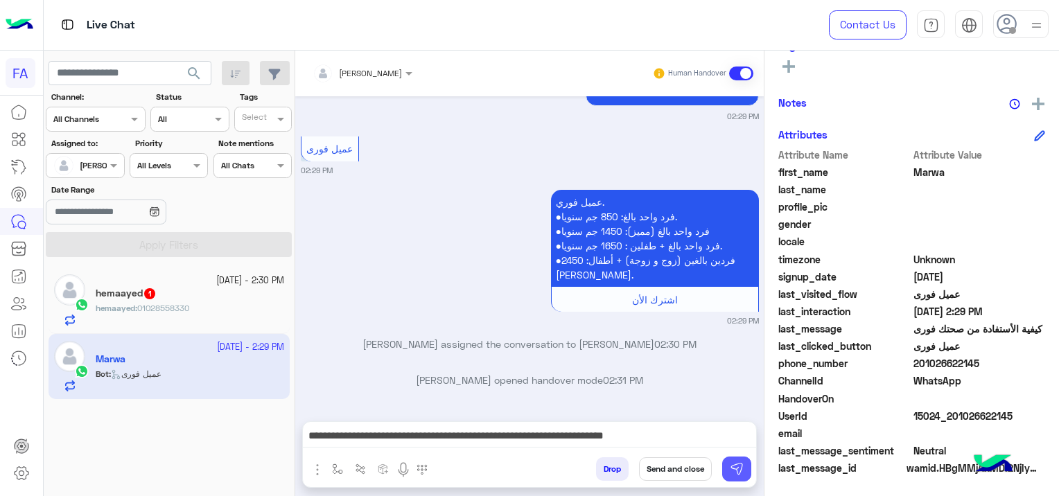
click at [735, 469] on img at bounding box center [737, 469] width 14 height 14
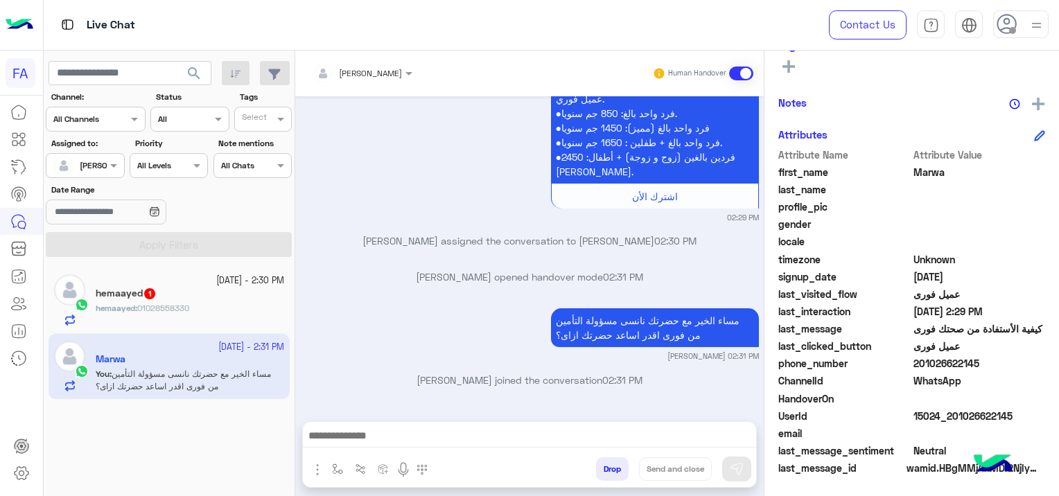
scroll to position [290, 0]
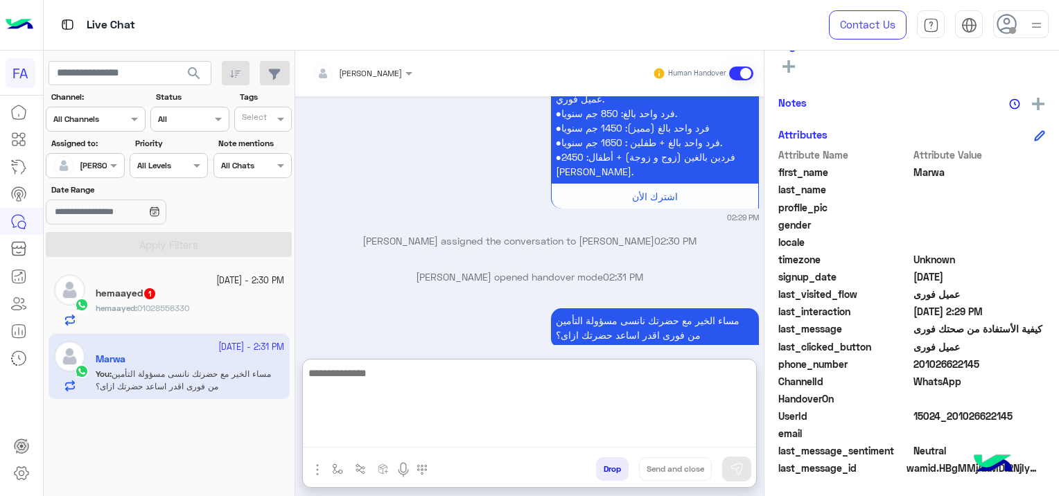
click at [426, 432] on textarea at bounding box center [529, 405] width 453 height 83
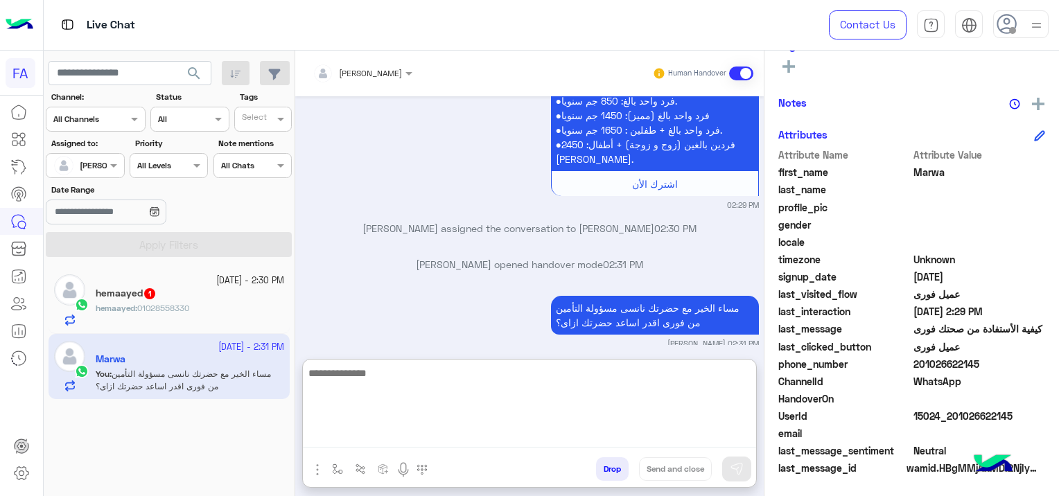
paste textarea "**********"
type textarea "**********"
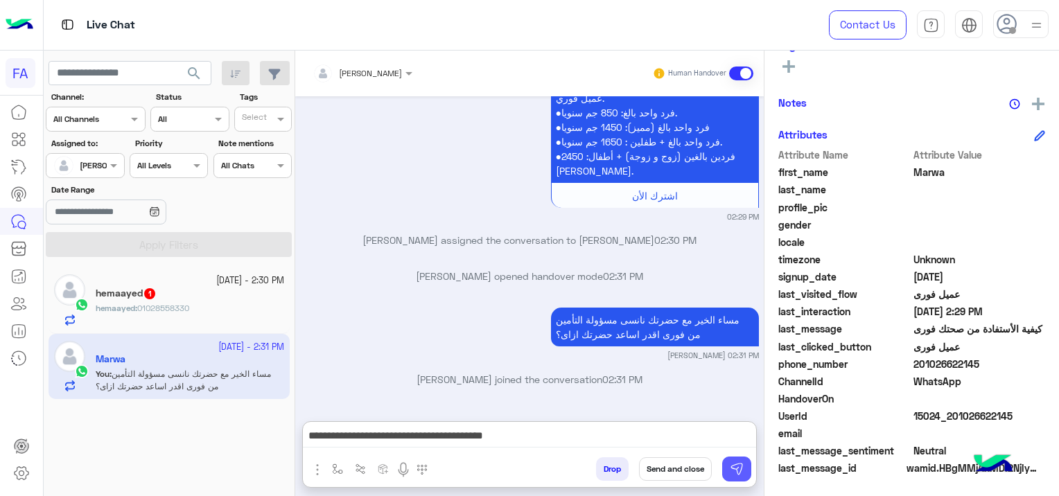
click at [740, 466] on img at bounding box center [737, 469] width 14 height 14
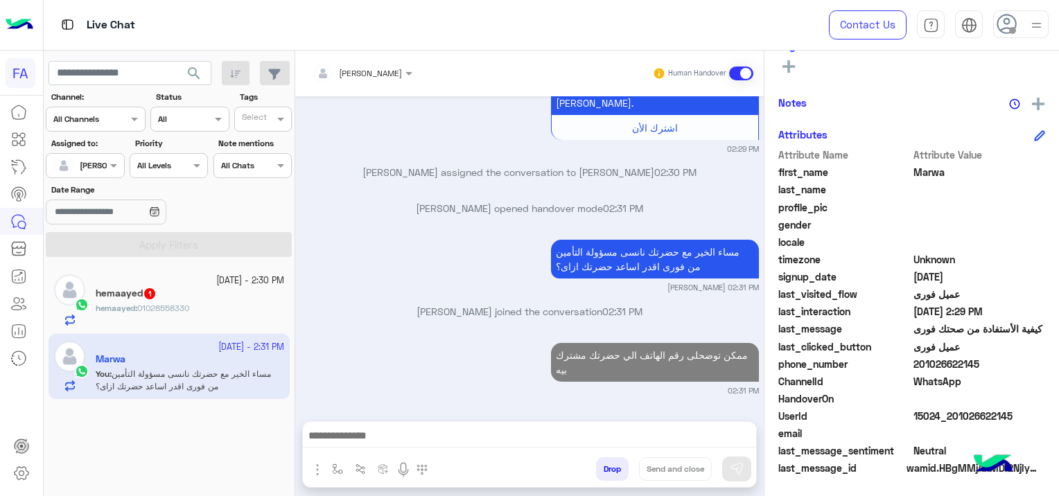
scroll to position [816, 0]
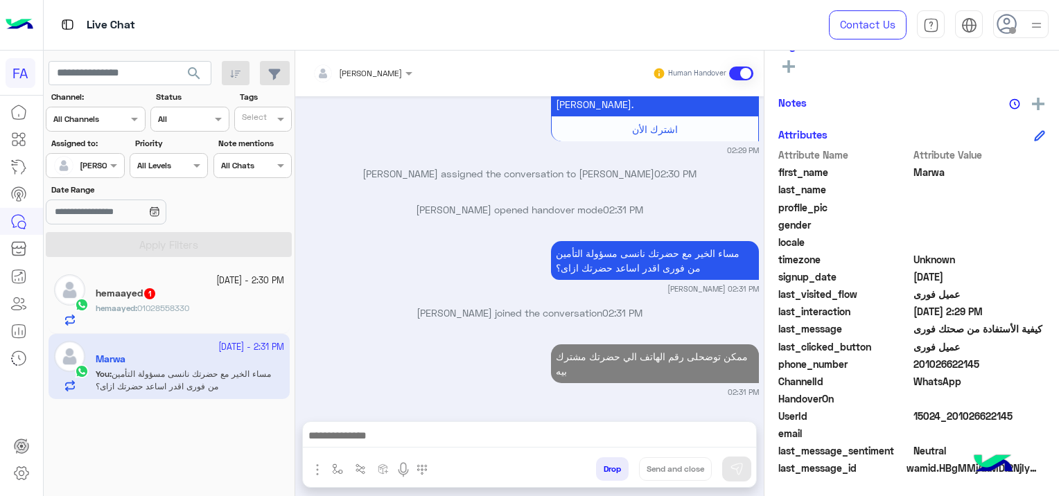
click at [130, 275] on div "12 October - 2:30 PM" at bounding box center [190, 280] width 188 height 13
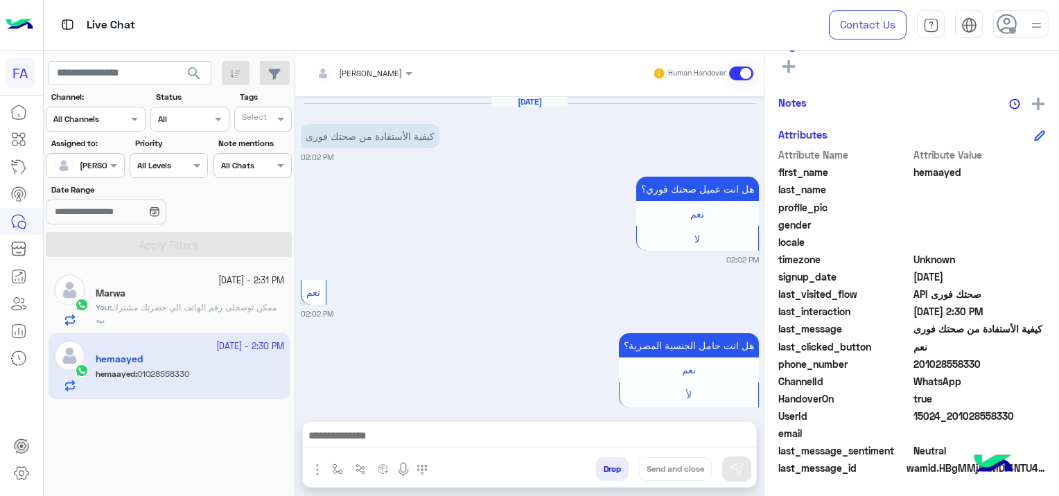
scroll to position [665, 0]
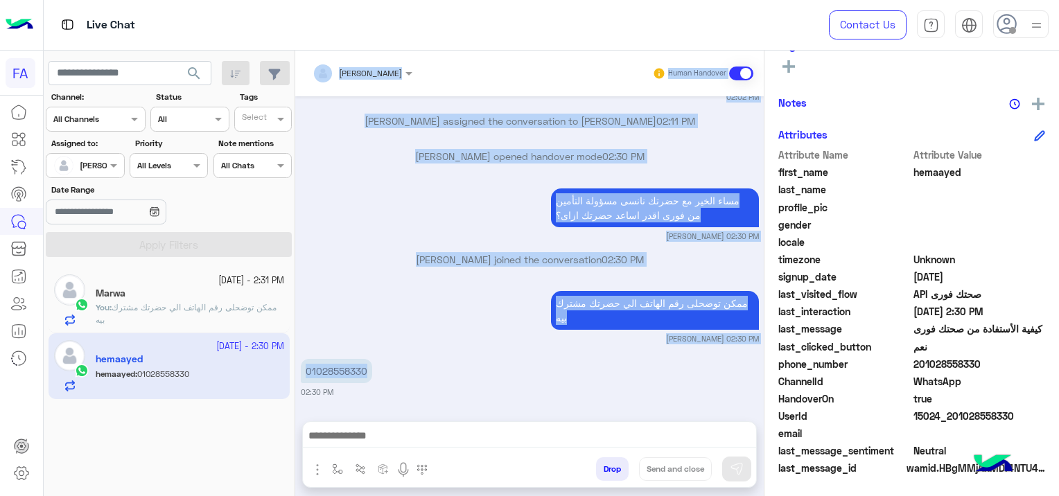
drag, startPoint x: 370, startPoint y: 368, endPoint x: 289, endPoint y: 370, distance: 81.1
click at [289, 370] on mat-drawer-container "search Channel: Channel All Channels Status Channel All Tags Select Assigned to…" at bounding box center [552, 276] width 1016 height 451
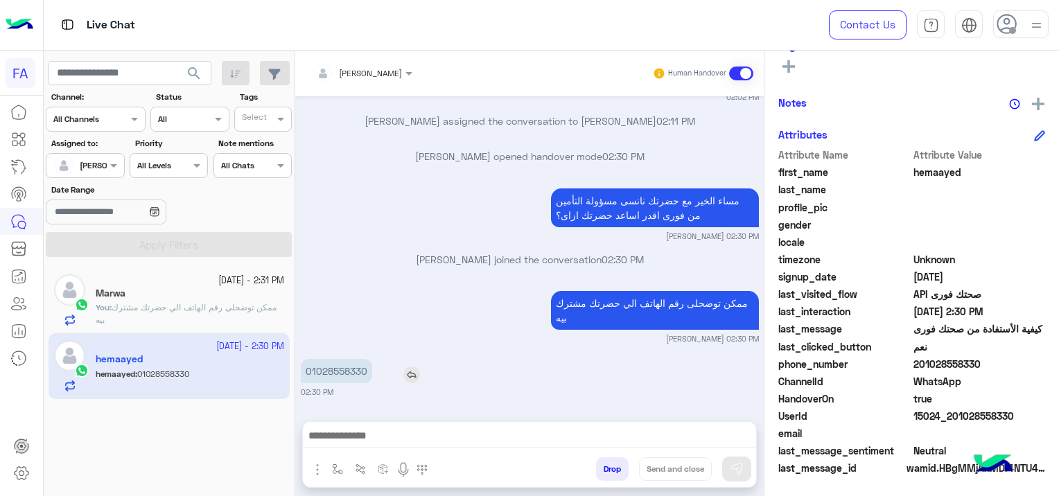
drag, startPoint x: 289, startPoint y: 370, endPoint x: 411, endPoint y: 359, distance: 122.4
click at [411, 359] on div "01028558330" at bounding box center [376, 371] width 150 height 24
drag, startPoint x: 371, startPoint y: 370, endPoint x: 303, endPoint y: 369, distance: 67.2
click at [303, 369] on p "01028558330" at bounding box center [336, 371] width 71 height 24
copy p "01028558330"
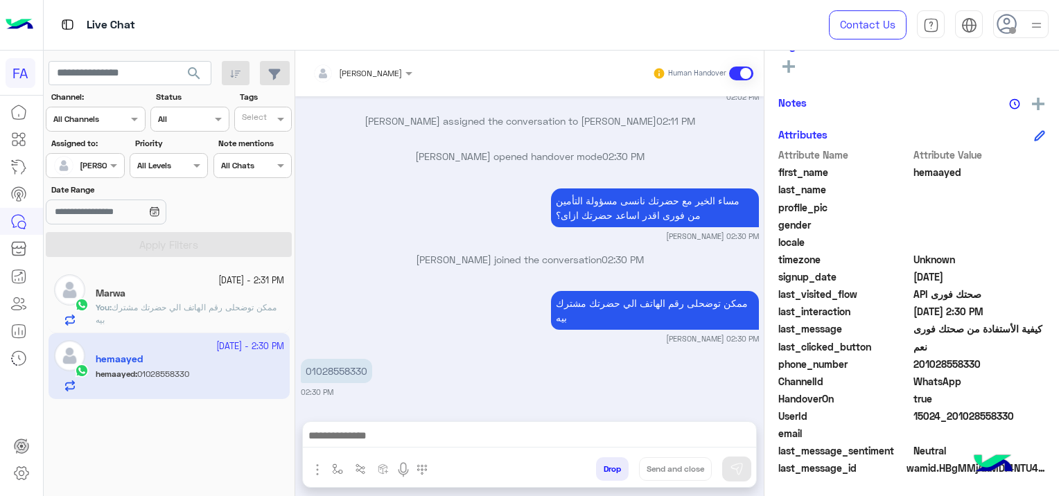
click at [511, 371] on div "01028558330 02:30 PM" at bounding box center [530, 376] width 458 height 42
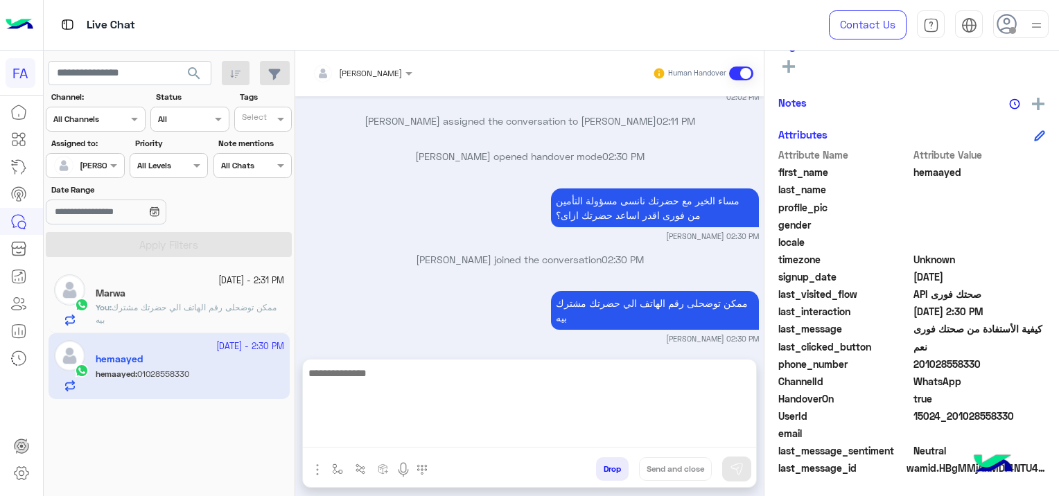
click at [496, 441] on textarea at bounding box center [529, 405] width 453 height 83
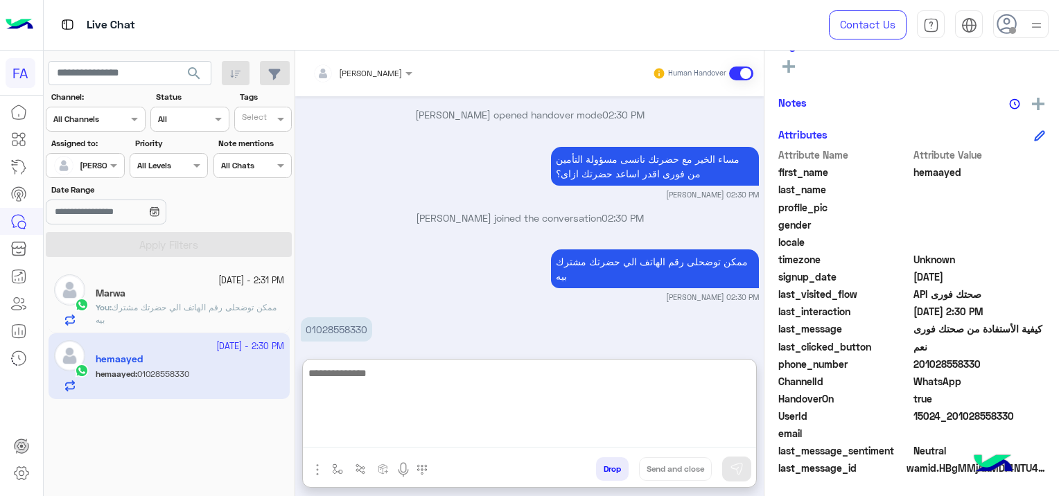
scroll to position [727, 0]
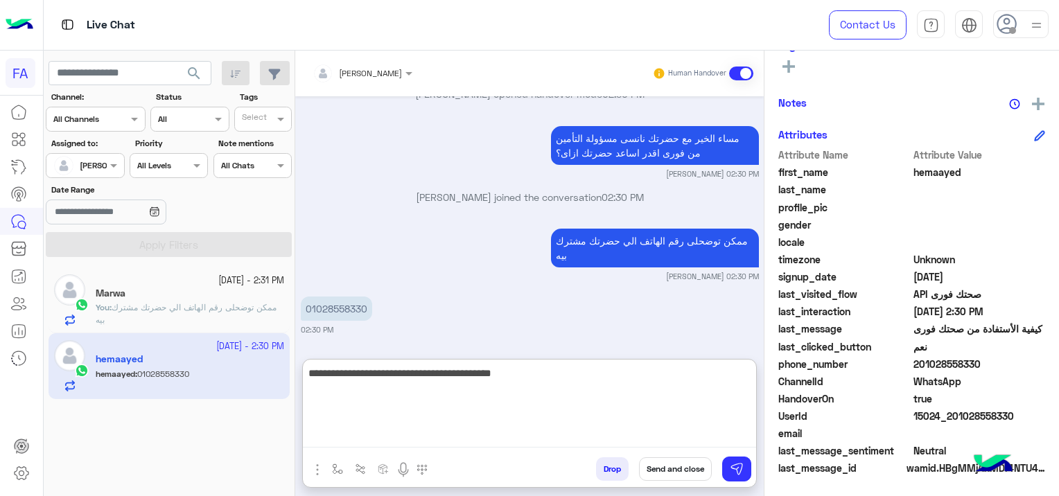
type textarea "**********"
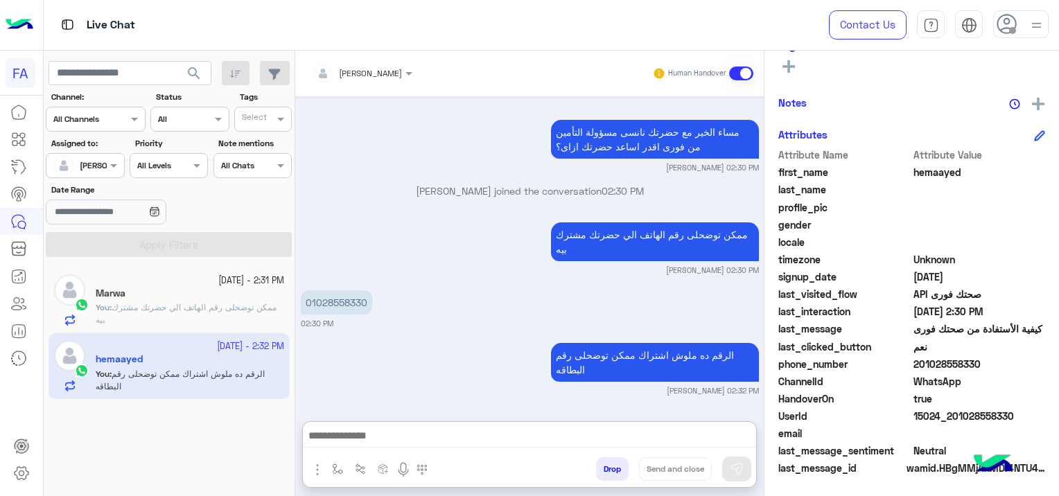
click at [399, 294] on div "Oct 12, 2025 كيفية الأستفادة من صحتك فورى 02:02 PM هل انت عميل صحتك فوري؟ نعم ل…" at bounding box center [529, 251] width 468 height 311
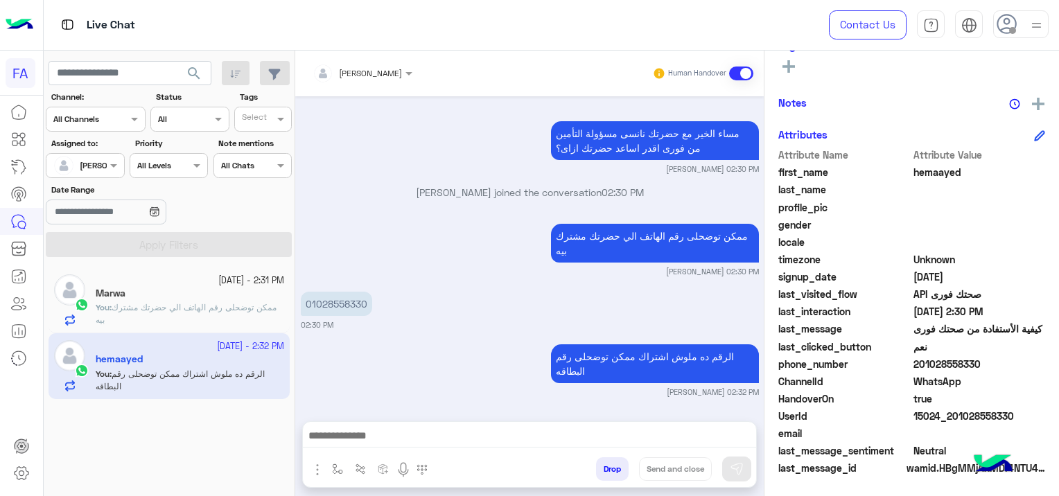
scroll to position [786, 0]
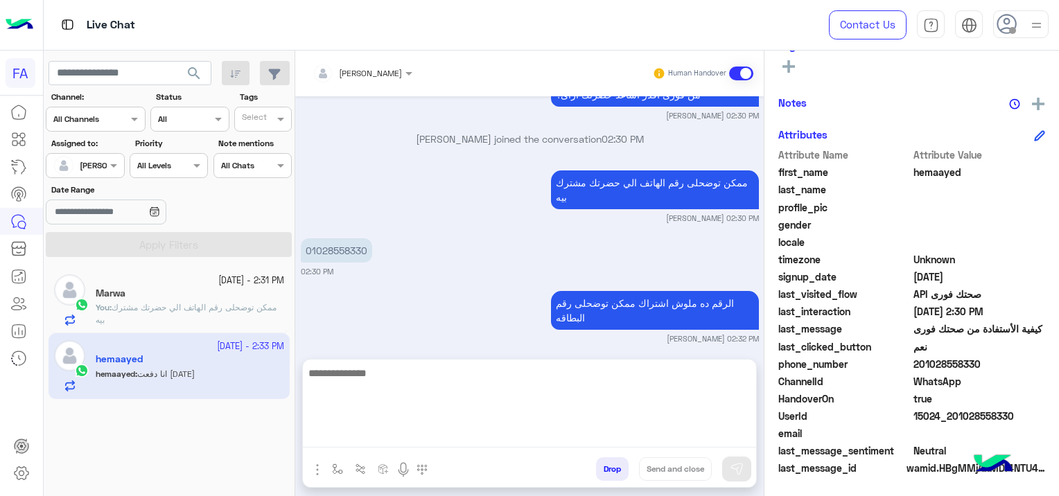
click at [495, 429] on textarea at bounding box center [529, 405] width 453 height 83
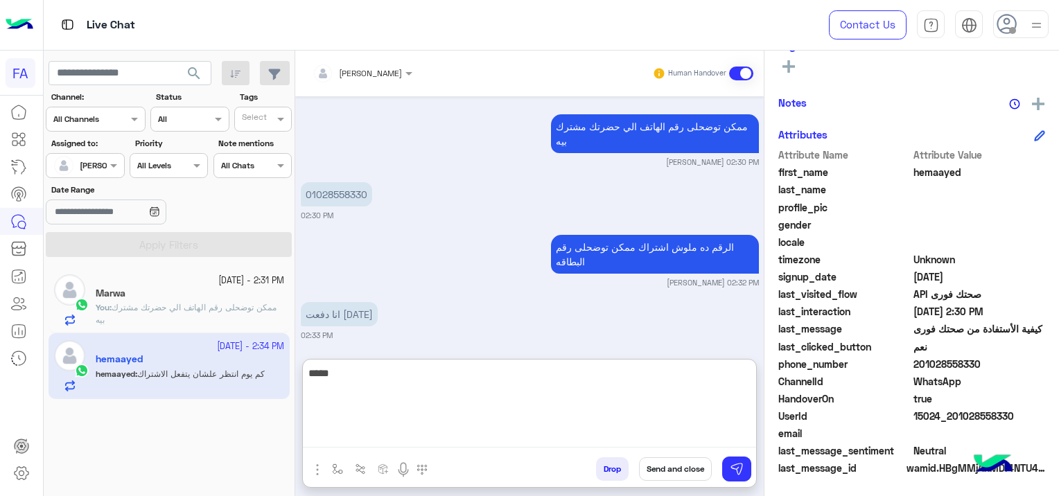
scroll to position [901, 0]
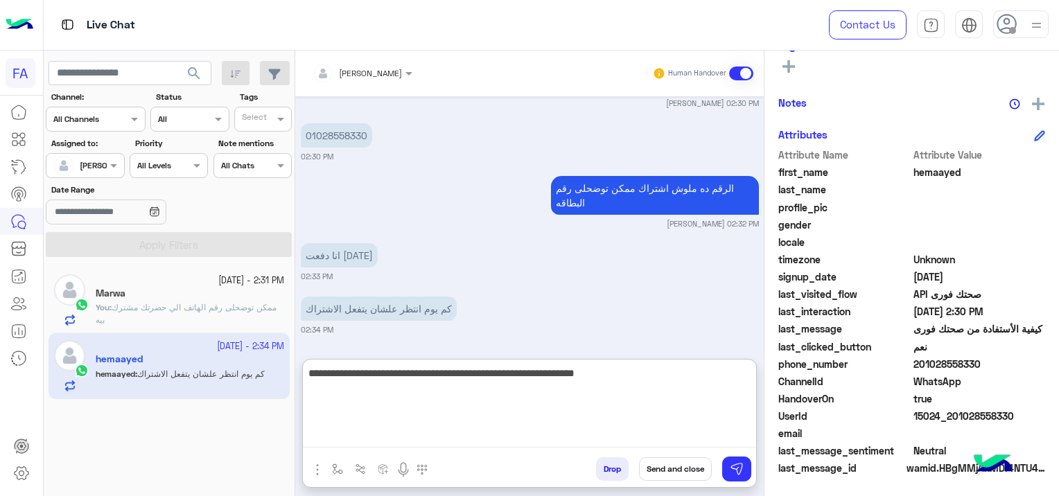
type textarea "**********"
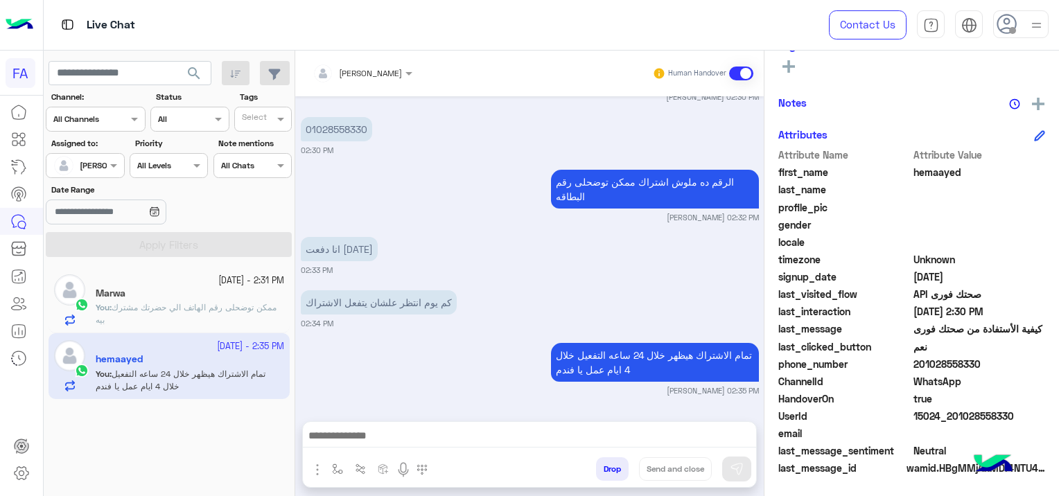
click at [366, 339] on div "تمام الاشتراك هيظهر خلال 24 ساعه التفعيل خلال 4 ايام عمل يا فندم Sara Taha 02:3…" at bounding box center [530, 367] width 458 height 57
click at [204, 302] on span "ممكن توضحلى رقم الهاتف الي حضرتك مشترك بيه" at bounding box center [186, 313] width 181 height 23
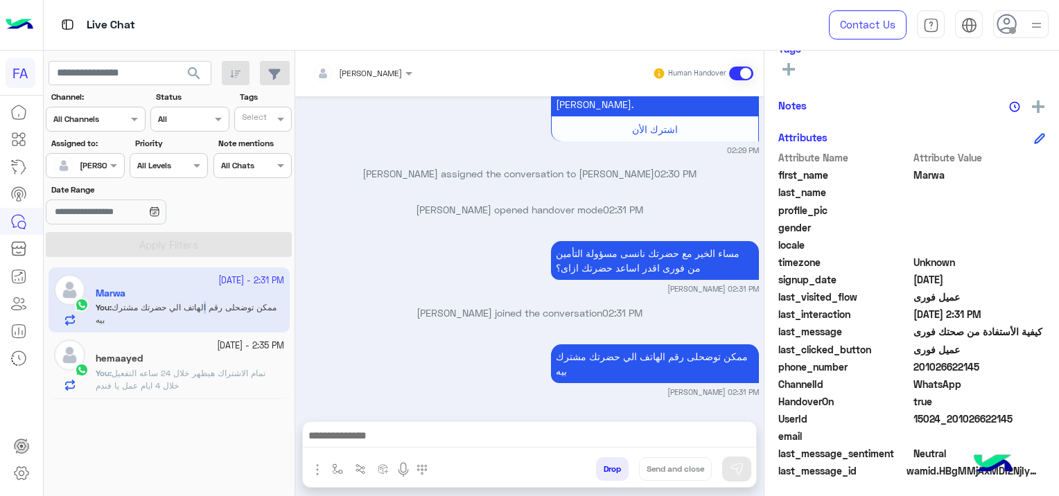
scroll to position [290, 0]
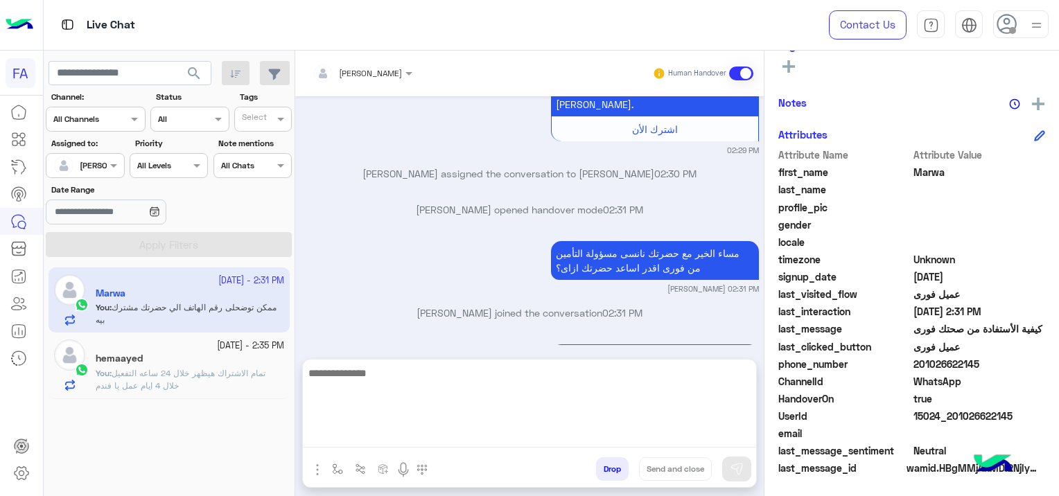
click at [424, 433] on textarea at bounding box center [529, 405] width 453 height 83
paste textarea "**********"
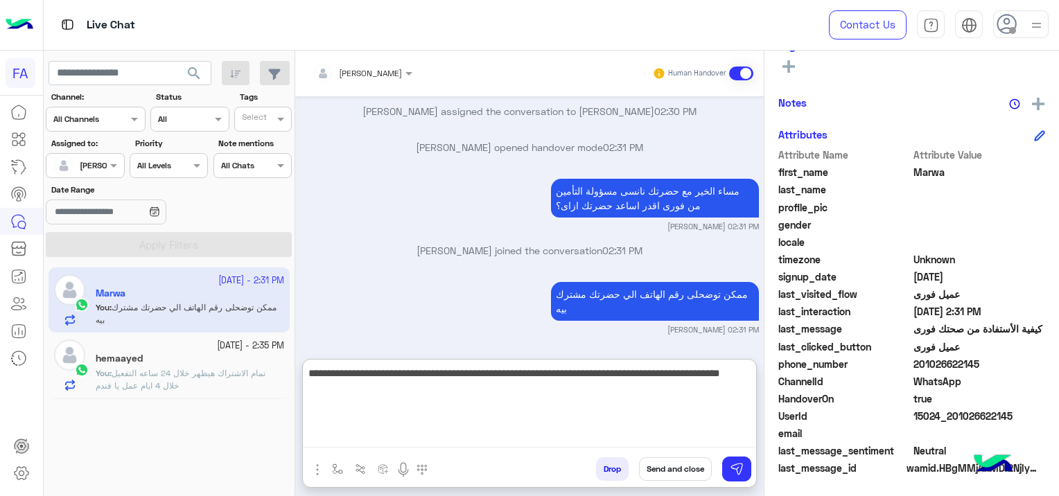
type textarea "**********"
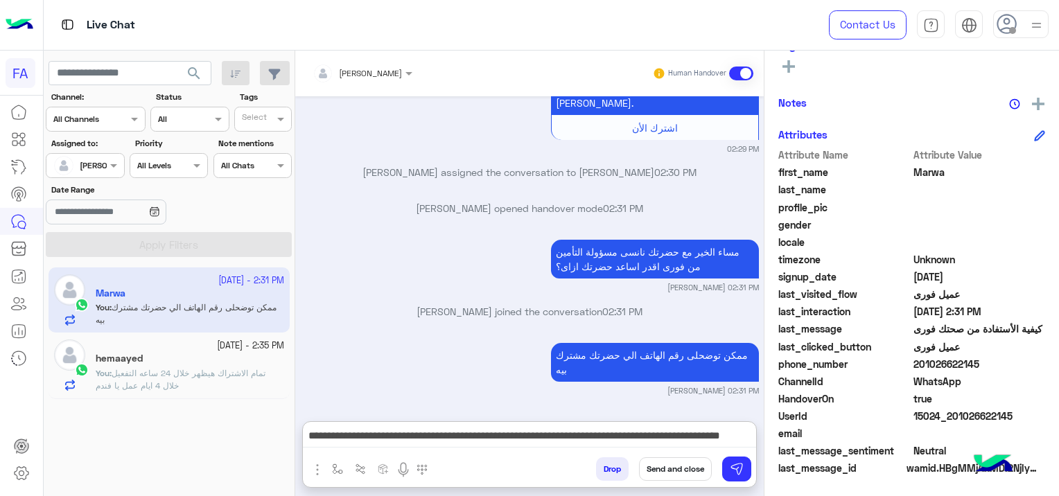
click at [670, 464] on button "Send and close" at bounding box center [675, 469] width 73 height 24
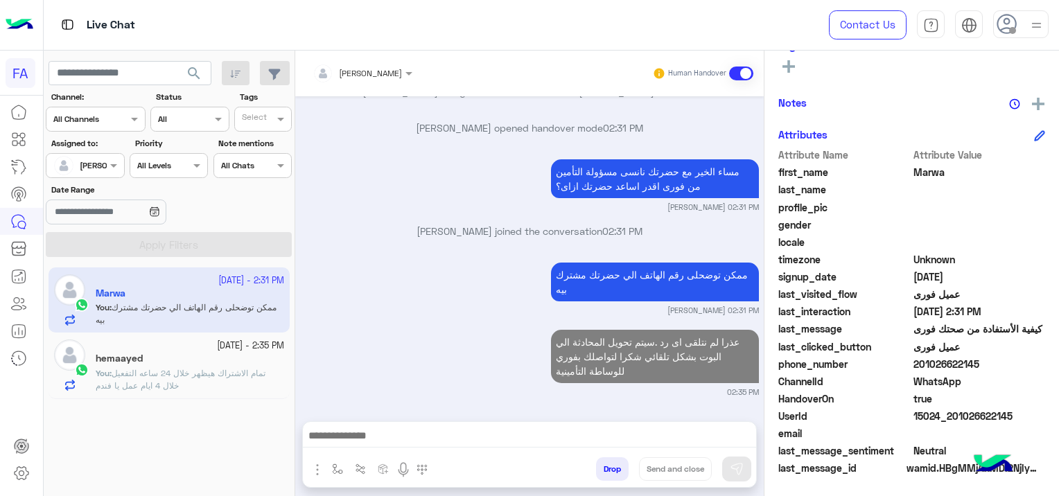
scroll to position [934, 0]
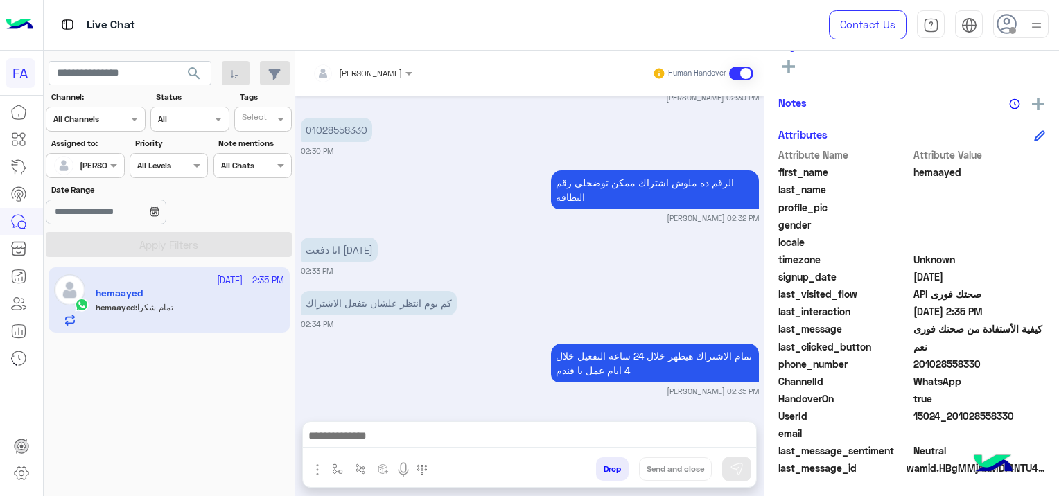
scroll to position [959, 0]
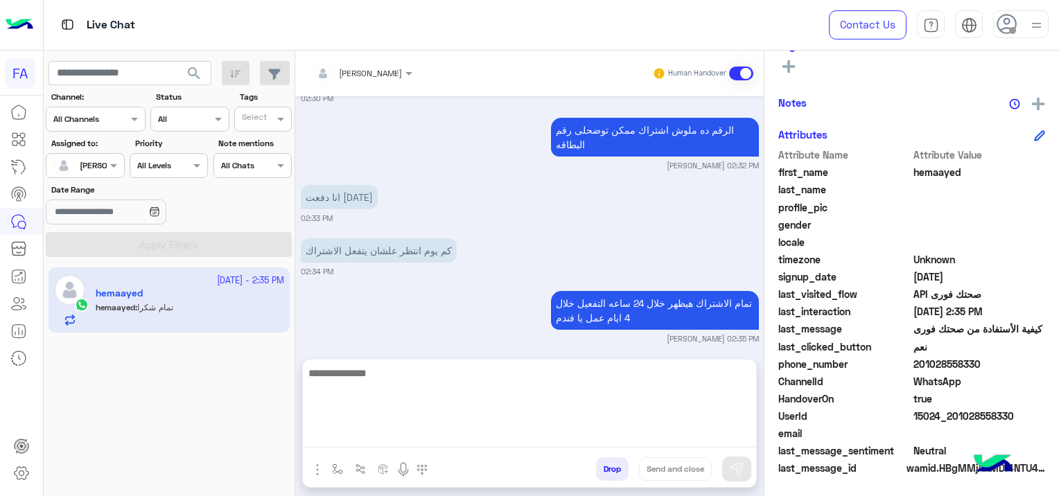
click at [368, 441] on textarea at bounding box center [529, 405] width 453 height 83
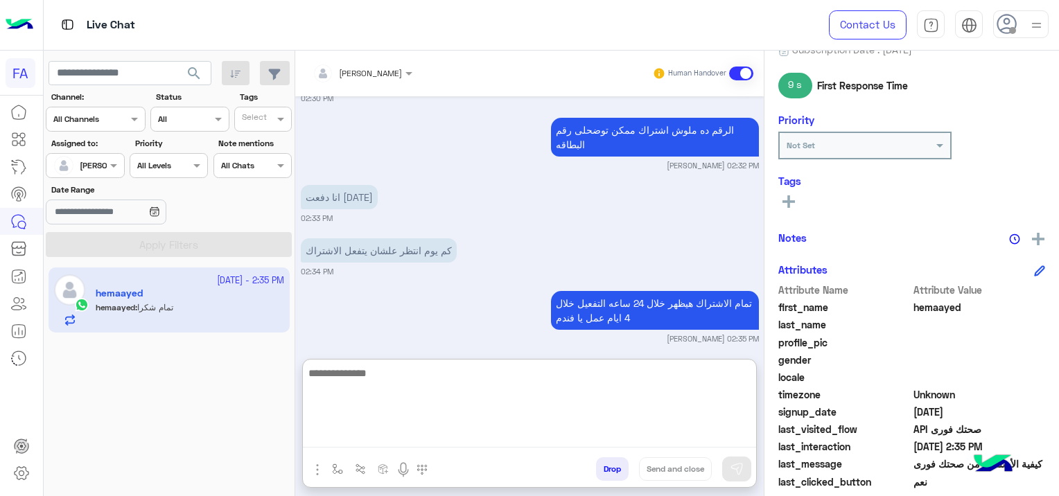
scroll to position [12, 0]
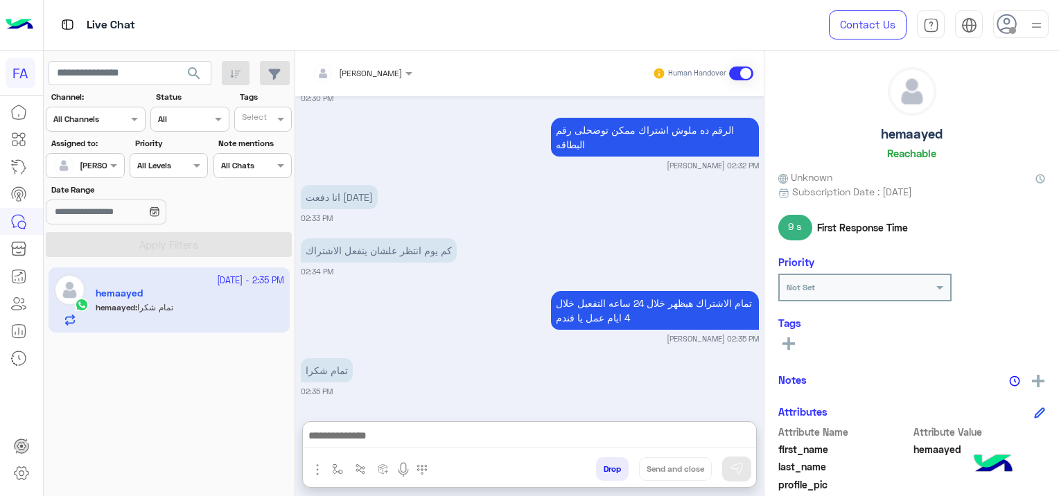
click at [788, 339] on rect at bounding box center [788, 343] width 3 height 12
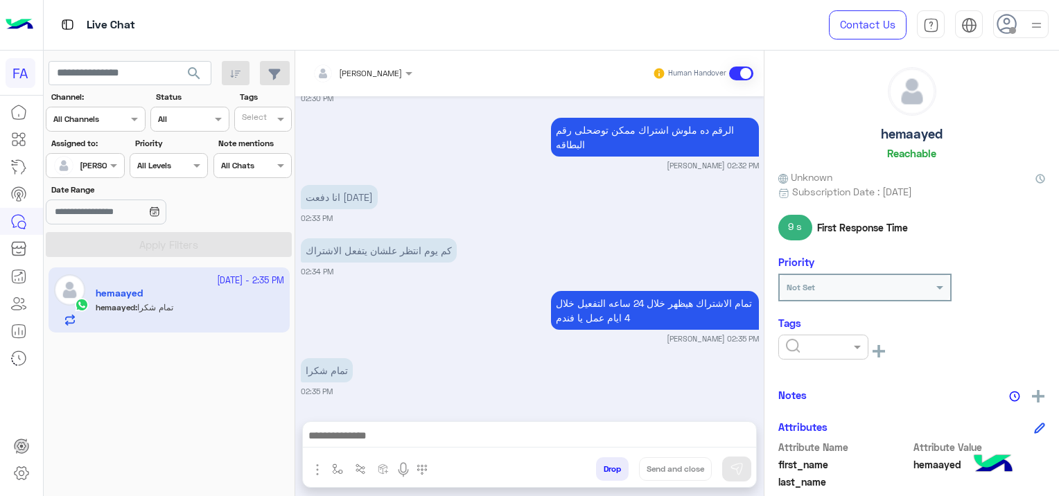
click at [787, 339] on input "text" at bounding box center [807, 345] width 42 height 12
click at [824, 421] on div "Medical" at bounding box center [823, 423] width 90 height 26
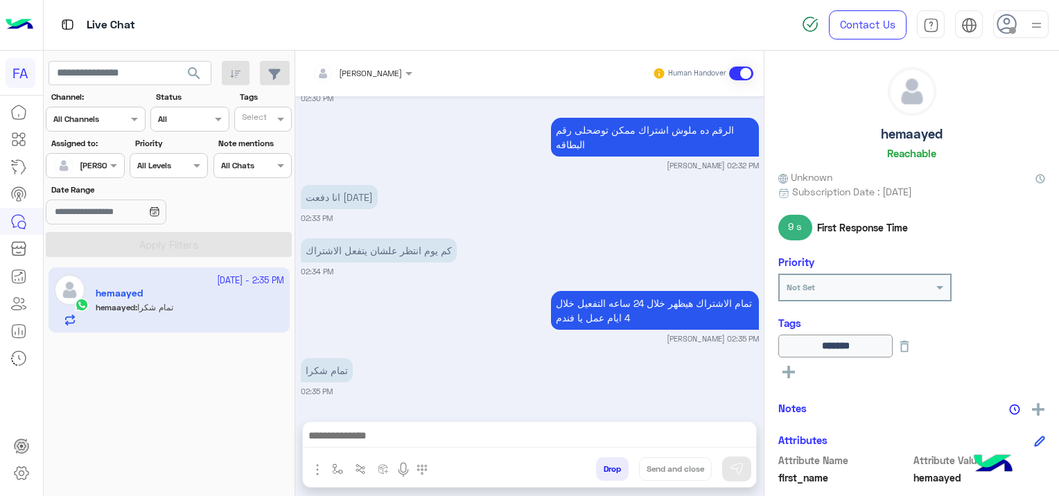
click at [784, 369] on icon at bounding box center [788, 372] width 12 height 12
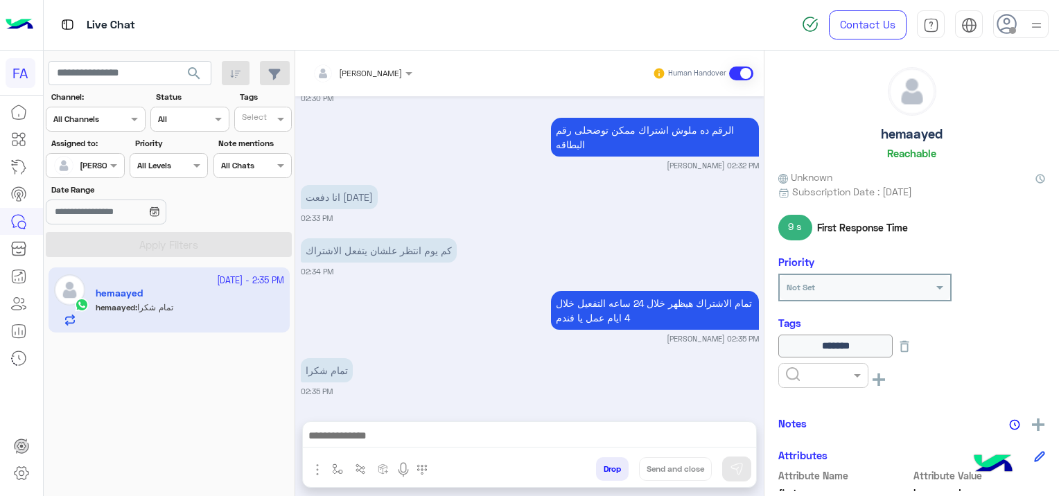
click at [786, 376] on div at bounding box center [786, 376] width 0 height 0
click at [809, 268] on div "Done" at bounding box center [823, 273] width 90 height 26
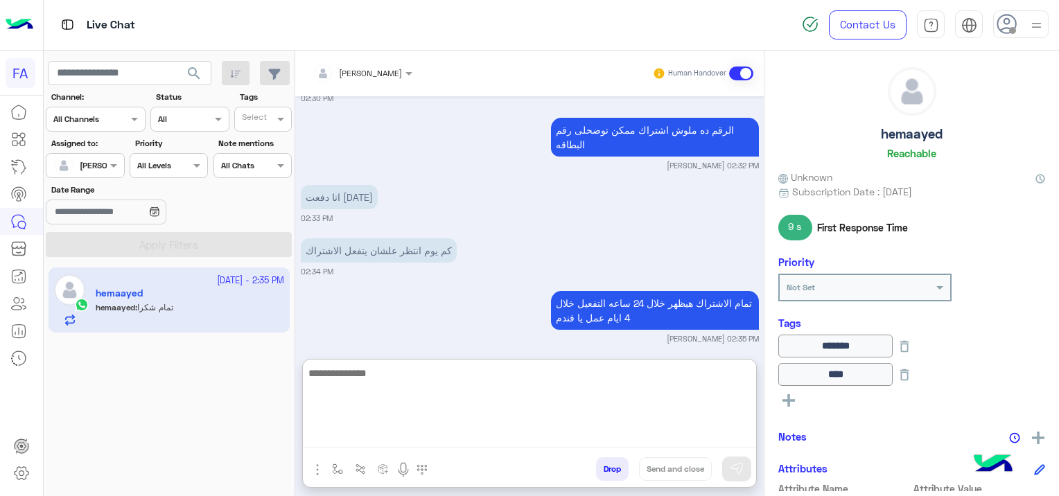
click at [367, 434] on textarea at bounding box center [529, 405] width 453 height 83
paste textarea "**********"
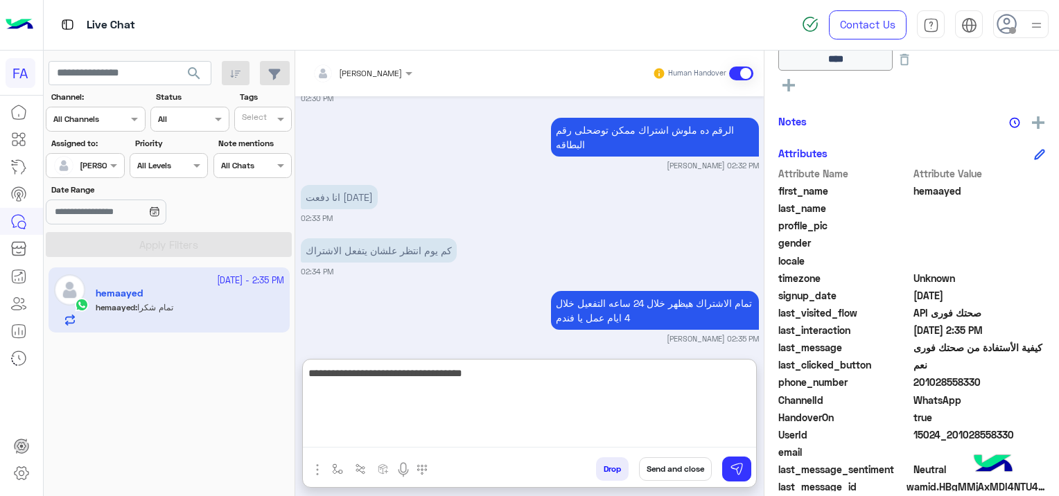
scroll to position [346, 0]
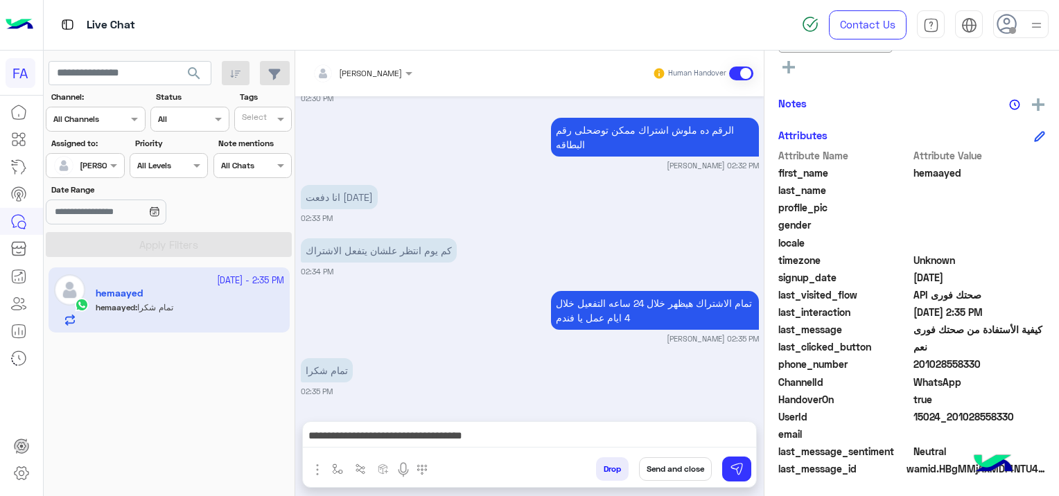
drag, startPoint x: 1021, startPoint y: 409, endPoint x: 951, endPoint y: 421, distance: 71.0
click at [951, 421] on span "15024_201028558330" at bounding box center [979, 416] width 132 height 15
copy span "01028558330"
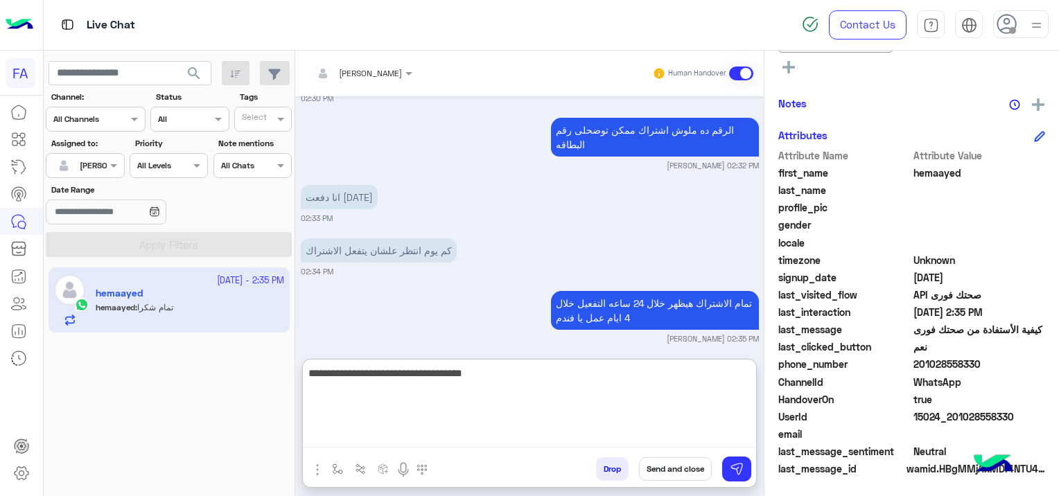
click at [511, 429] on textarea "**********" at bounding box center [529, 405] width 453 height 83
type textarea "*"
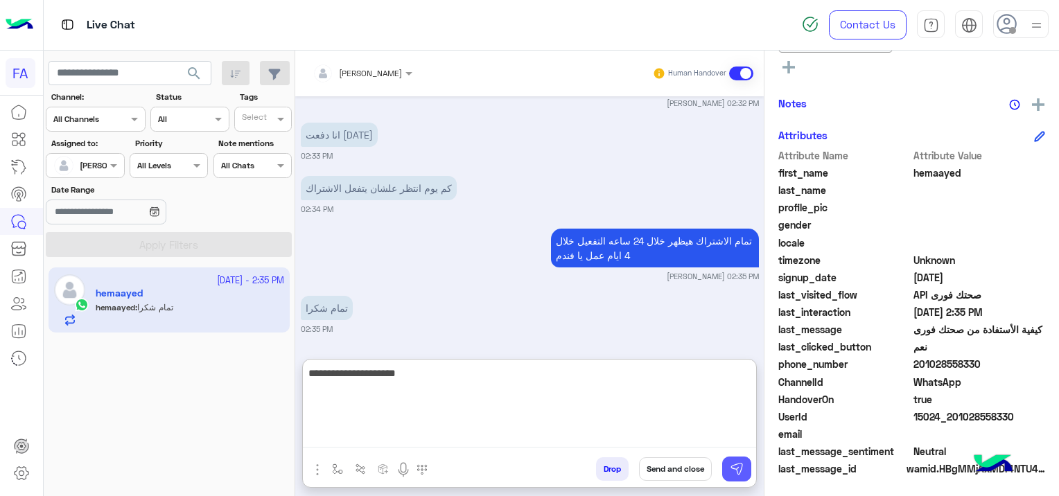
type textarea "**********"
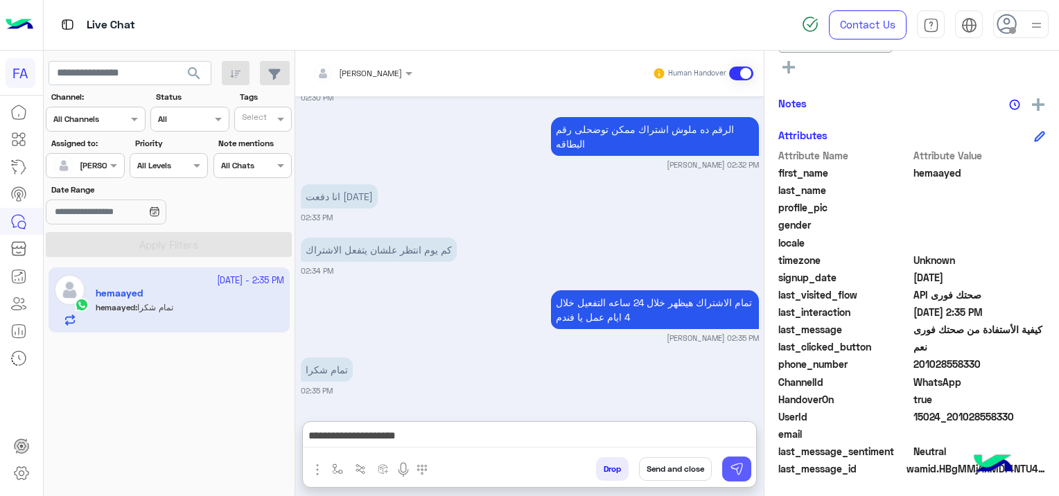
click at [739, 470] on img at bounding box center [737, 469] width 14 height 14
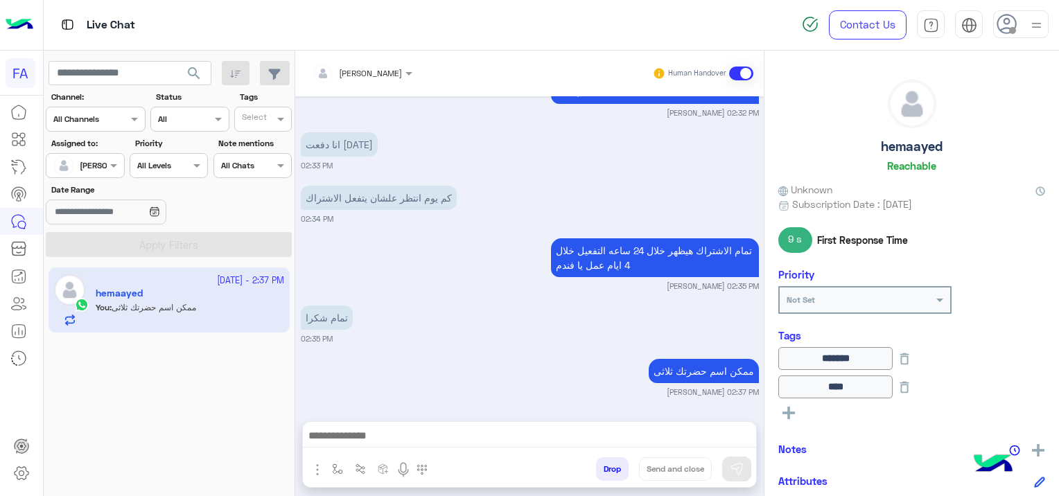
scroll to position [1109, 0]
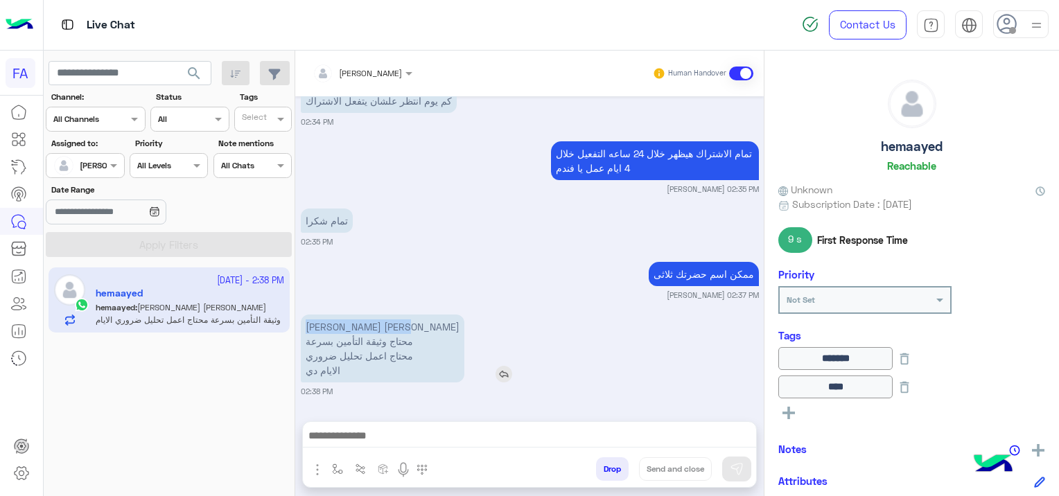
drag, startPoint x: 389, startPoint y: 319, endPoint x: 303, endPoint y: 322, distance: 85.3
click at [303, 322] on p "عايد محمد عايد أحمد محتاج وثيقة التأمين بسرعة محتاج اعمل تحليل ضروري الايام دي" at bounding box center [383, 349] width 164 height 68
copy p "عايد محمد عايد أحمد"
click at [483, 346] on div "عايد محمد عايد أحمد محتاج وثيقة التأمين بسرعة محتاج اعمل تحليل ضروري الايام دي" at bounding box center [422, 349] width 242 height 68
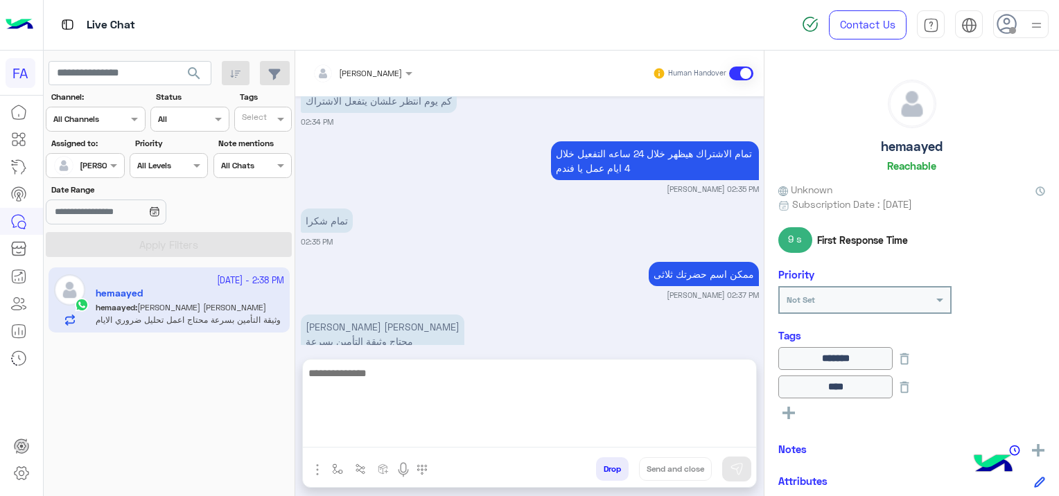
click at [369, 436] on textarea at bounding box center [529, 405] width 453 height 83
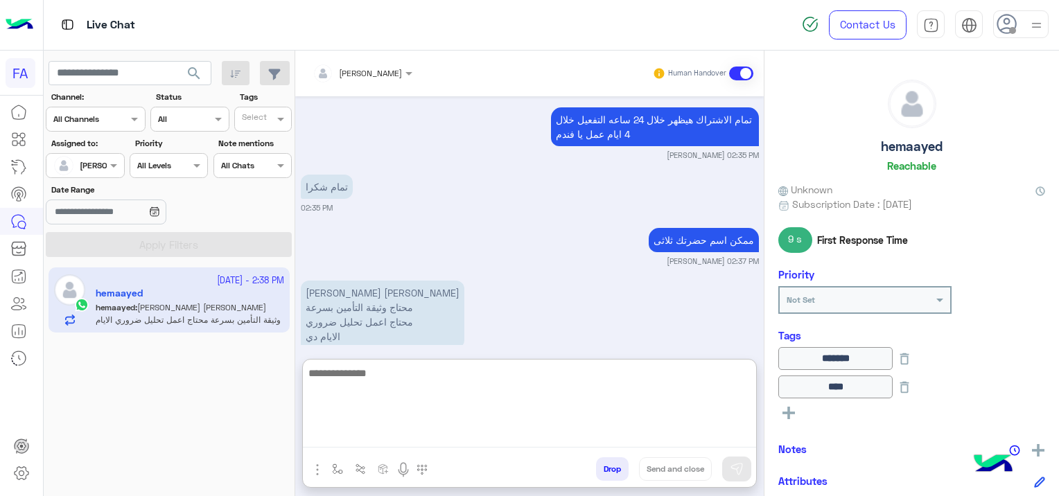
scroll to position [1171, 0]
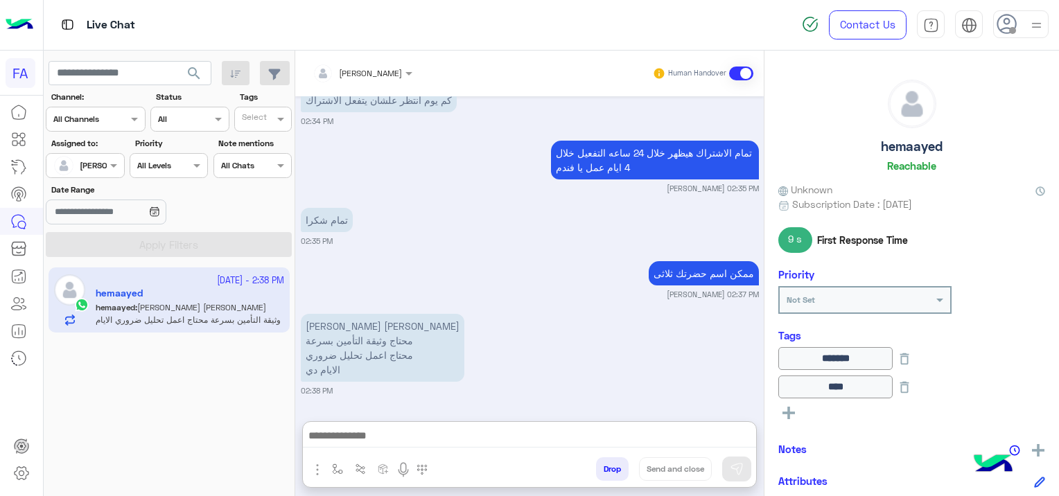
click at [590, 310] on div "عايد محمد عايد أحمد محتاج وثيقة التأمين بسرعة محتاج اعمل تحليل ضروري الايام دي …" at bounding box center [530, 353] width 458 height 86
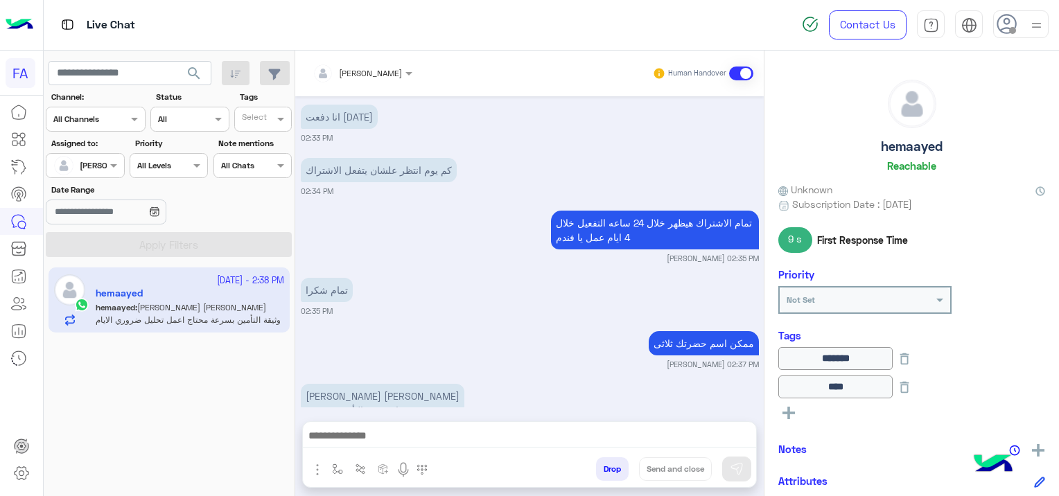
scroll to position [1109, 0]
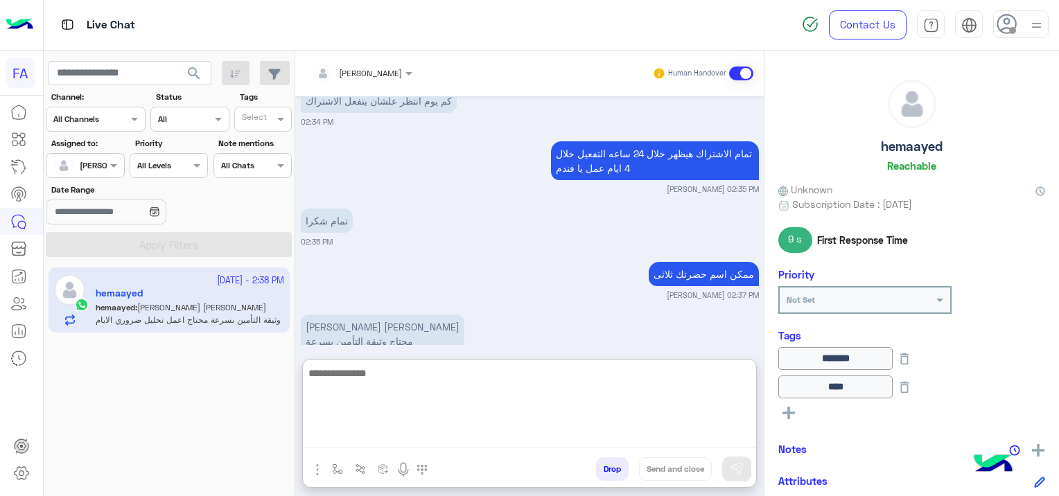
click at [415, 430] on textarea at bounding box center [529, 405] width 453 height 83
type textarea "**********"
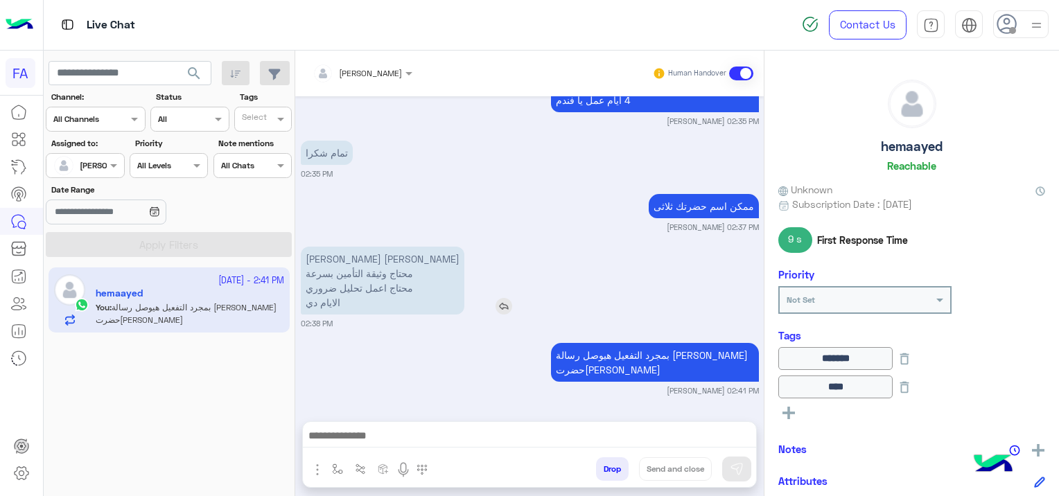
click at [480, 247] on div "عايد محمد عايد أحمد محتاج وثيقة التأمين بسرعة محتاج اعمل تحليل ضروري الايام دي" at bounding box center [422, 281] width 242 height 68
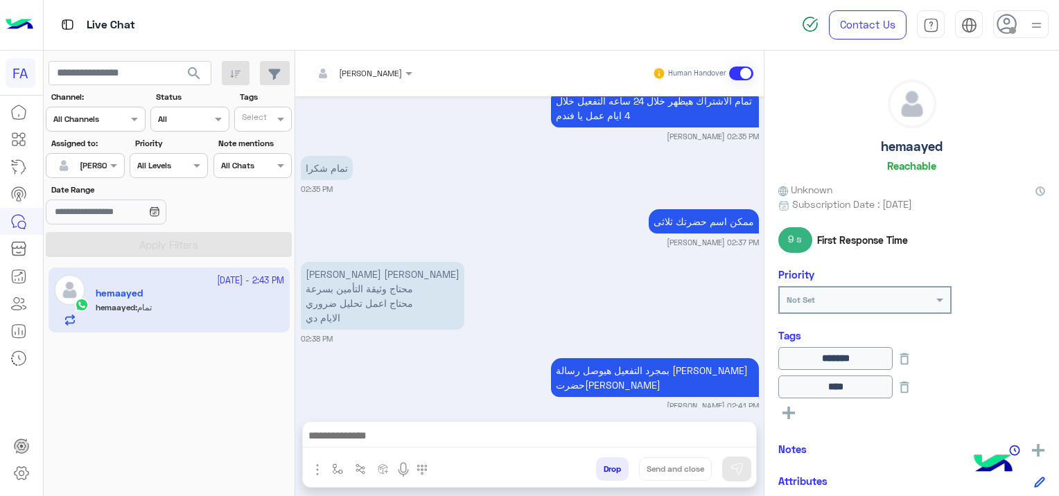
scroll to position [1214, 0]
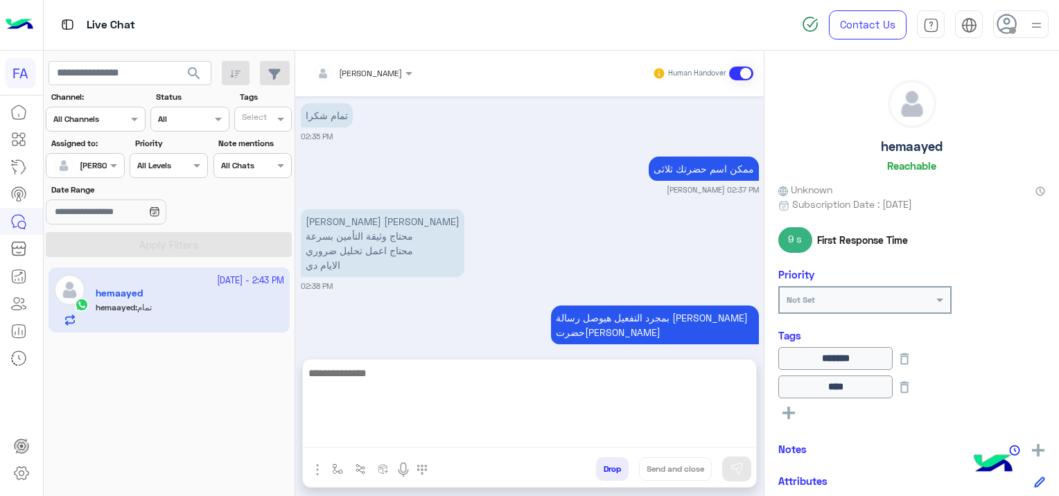
drag, startPoint x: 416, startPoint y: 441, endPoint x: 445, endPoint y: 424, distance: 32.9
click at [419, 438] on textarea at bounding box center [529, 405] width 453 height 83
type textarea "**********"
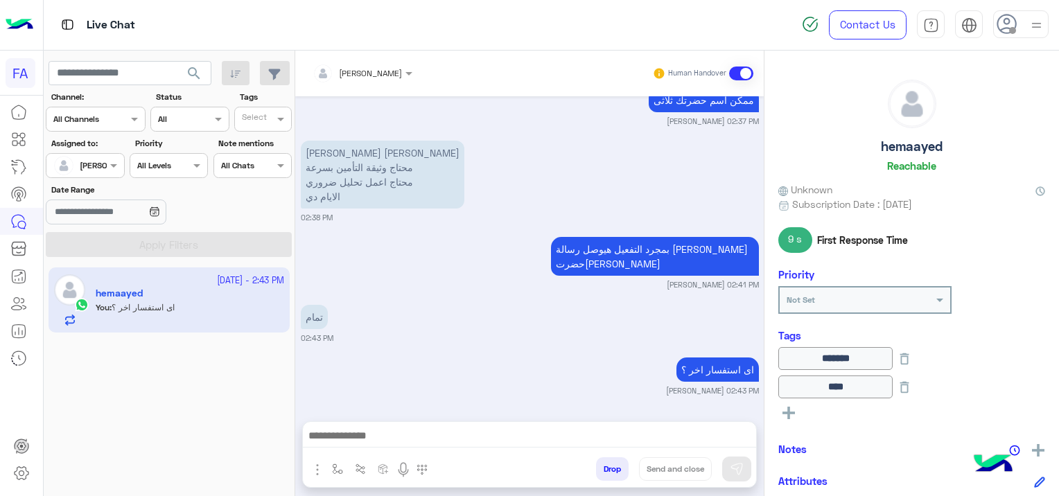
scroll to position [1267, 0]
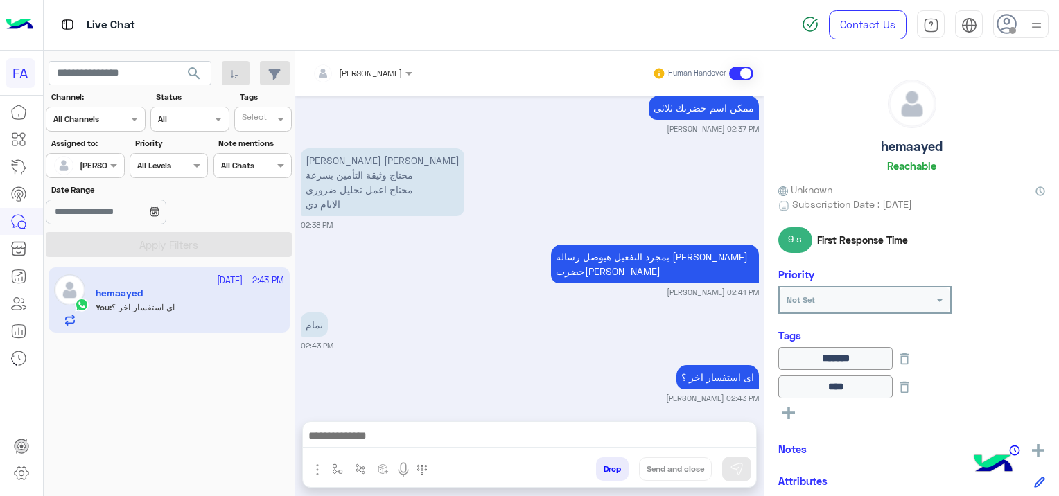
click at [548, 317] on div "Oct 12, 2025 كيفية الأستفادة من صحتك فورى 02:02 PM هل انت عميل صحتك فوري؟ نعم ل…" at bounding box center [529, 251] width 468 height 311
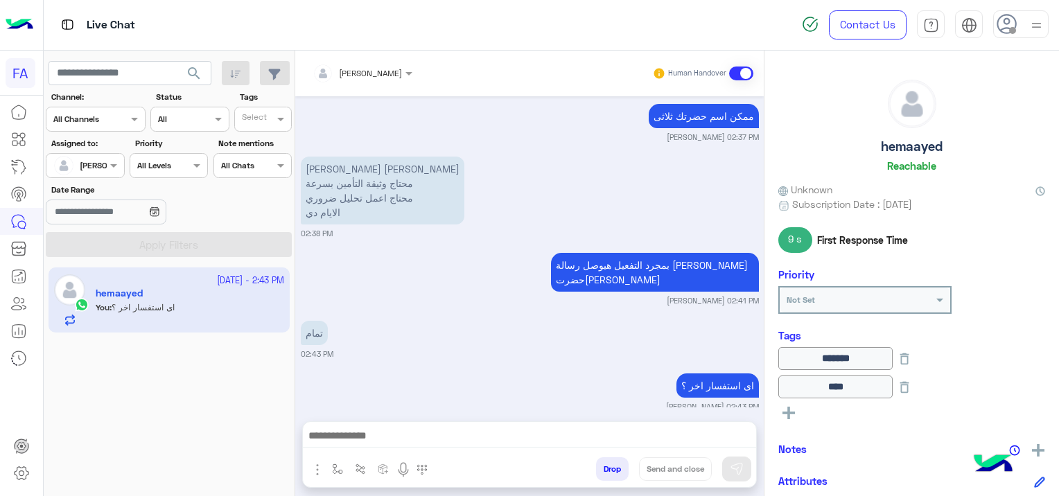
click at [186, 71] on button "search" at bounding box center [194, 76] width 34 height 30
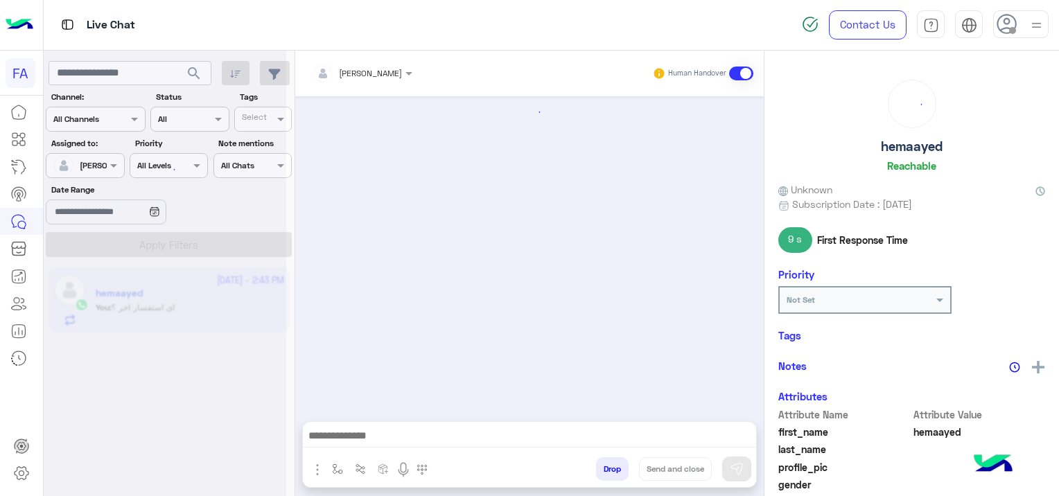
scroll to position [955, 0]
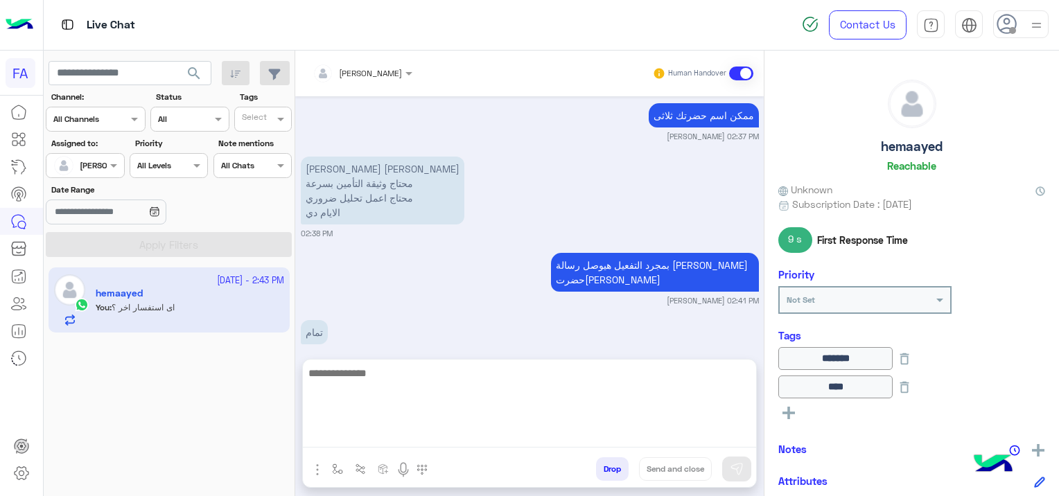
click at [375, 436] on textarea at bounding box center [529, 405] width 453 height 83
paste textarea "**********"
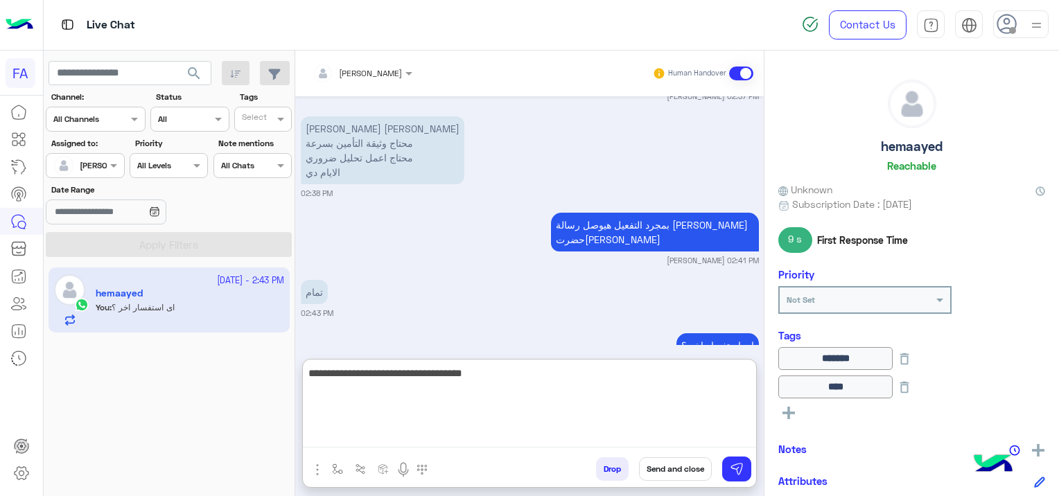
scroll to position [1017, 0]
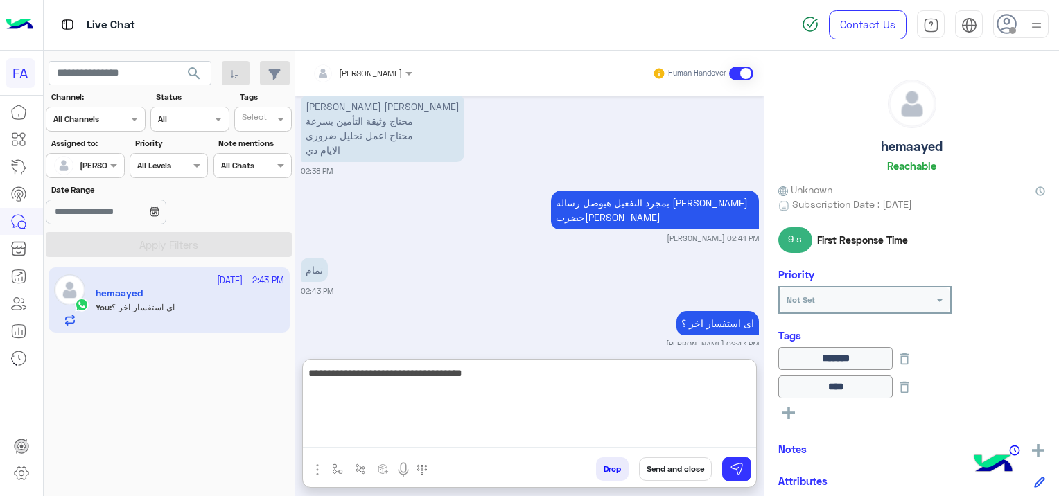
type textarea "**********"
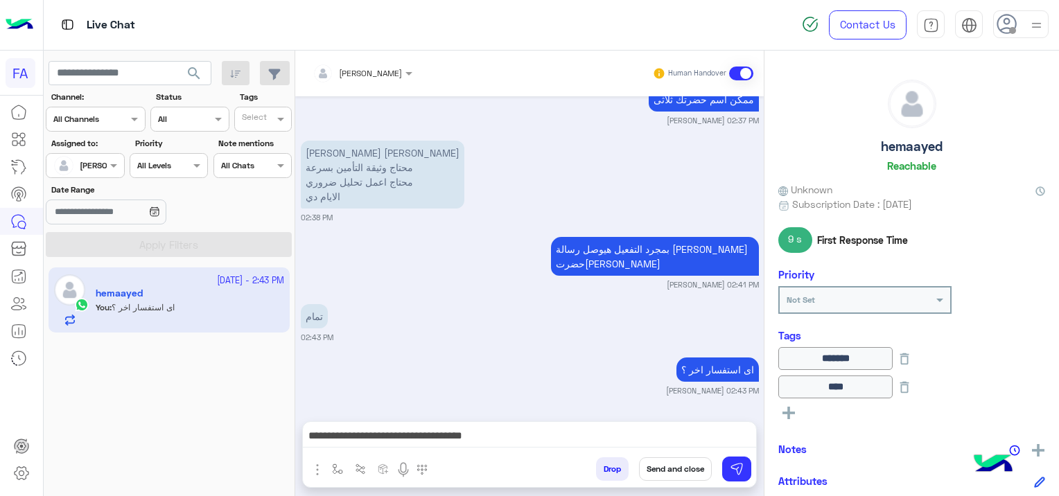
click at [685, 466] on button "Send and close" at bounding box center [675, 469] width 73 height 24
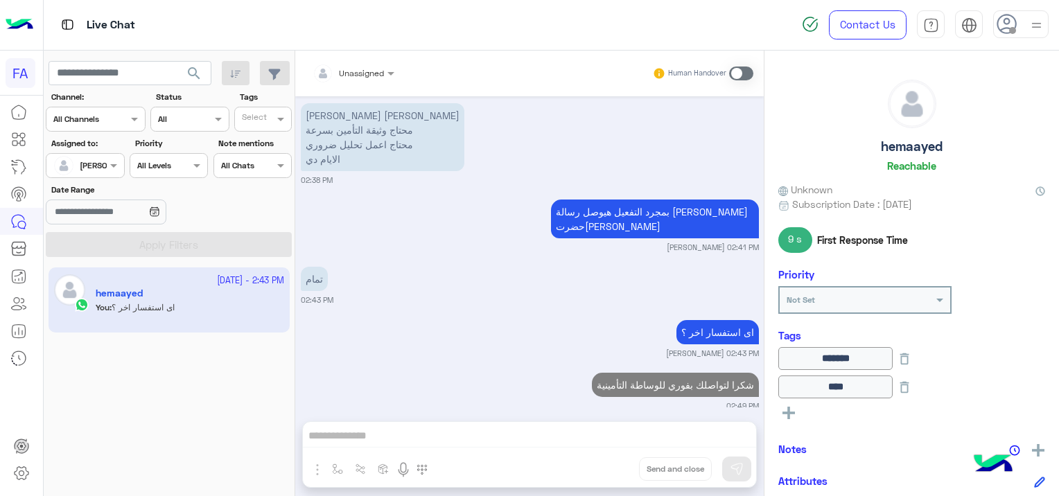
scroll to position [1043, 0]
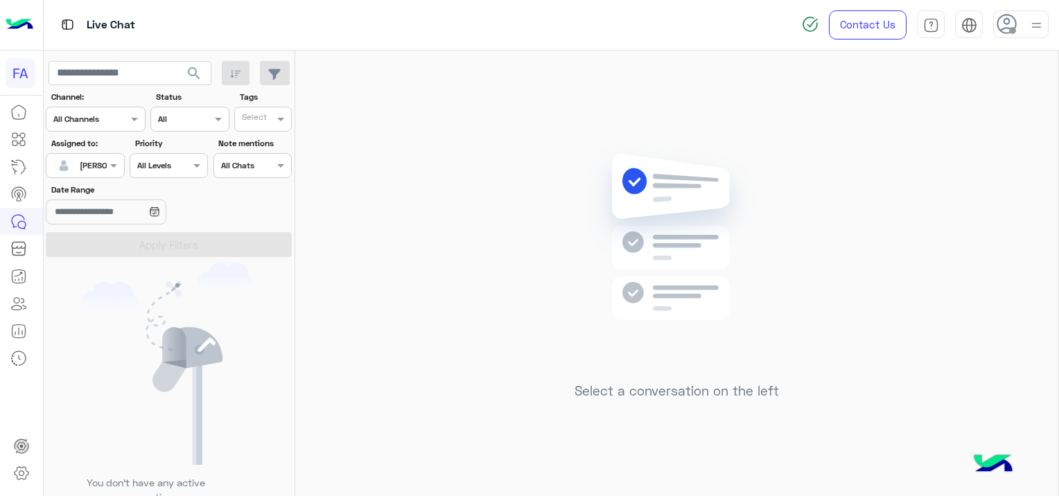
click at [197, 76] on span "search" at bounding box center [194, 73] width 17 height 17
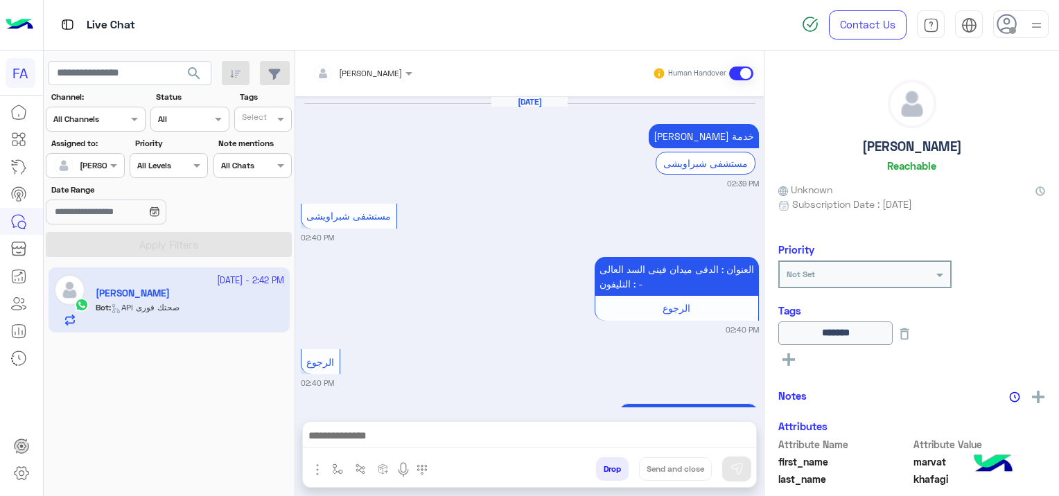
scroll to position [1218, 0]
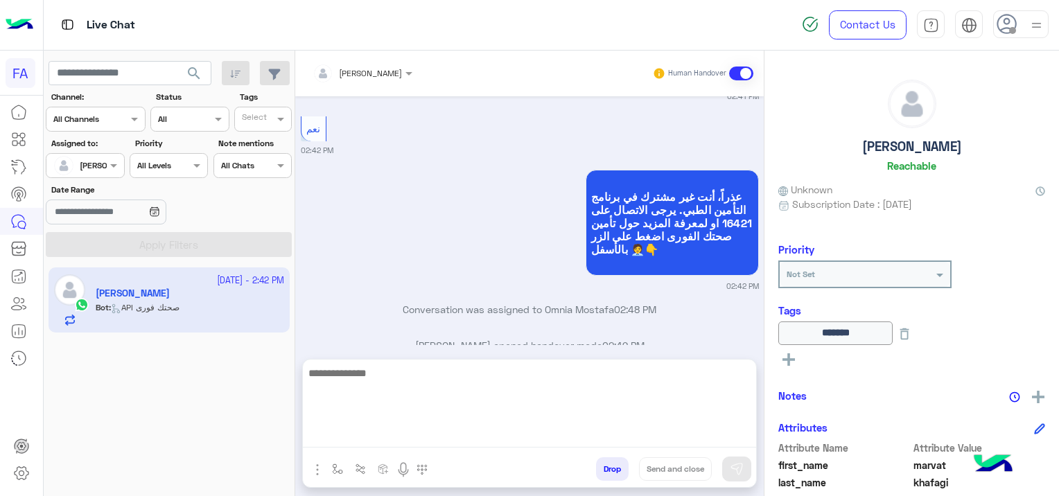
click at [525, 432] on textarea at bounding box center [529, 405] width 453 height 83
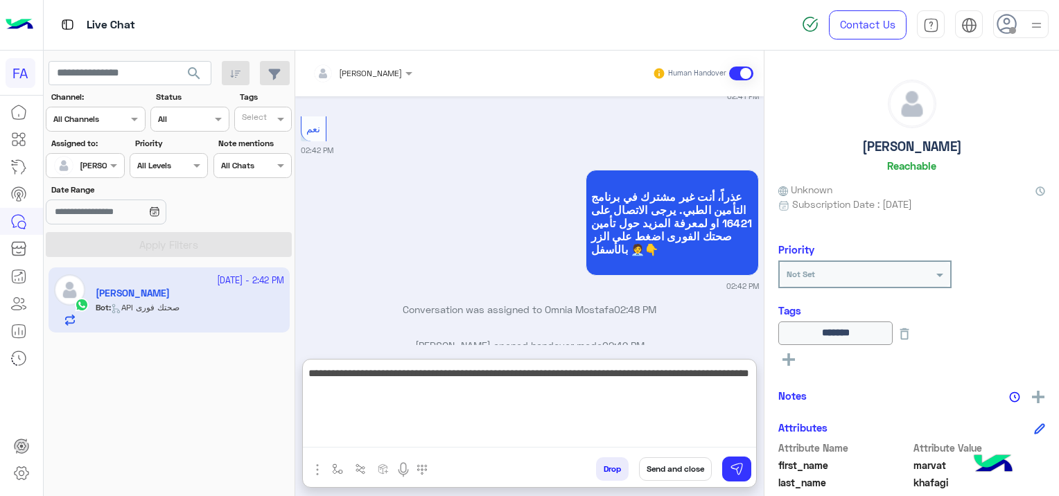
drag, startPoint x: 376, startPoint y: 377, endPoint x: 488, endPoint y: 380, distance: 112.3
click at [488, 380] on textarea "**********" at bounding box center [529, 405] width 453 height 83
click at [723, 394] on textarea "**********" at bounding box center [529, 405] width 453 height 83
drag, startPoint x: 617, startPoint y: 391, endPoint x: 645, endPoint y: 394, distance: 28.5
click at [645, 394] on textarea "**********" at bounding box center [529, 405] width 453 height 83
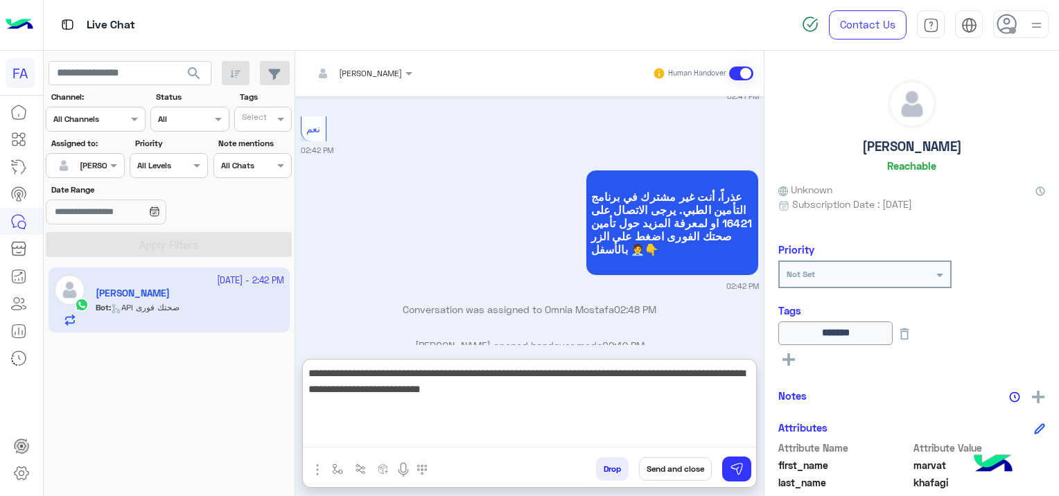
click at [657, 388] on textarea "**********" at bounding box center [529, 405] width 453 height 83
click at [575, 389] on textarea "**********" at bounding box center [529, 405] width 453 height 83
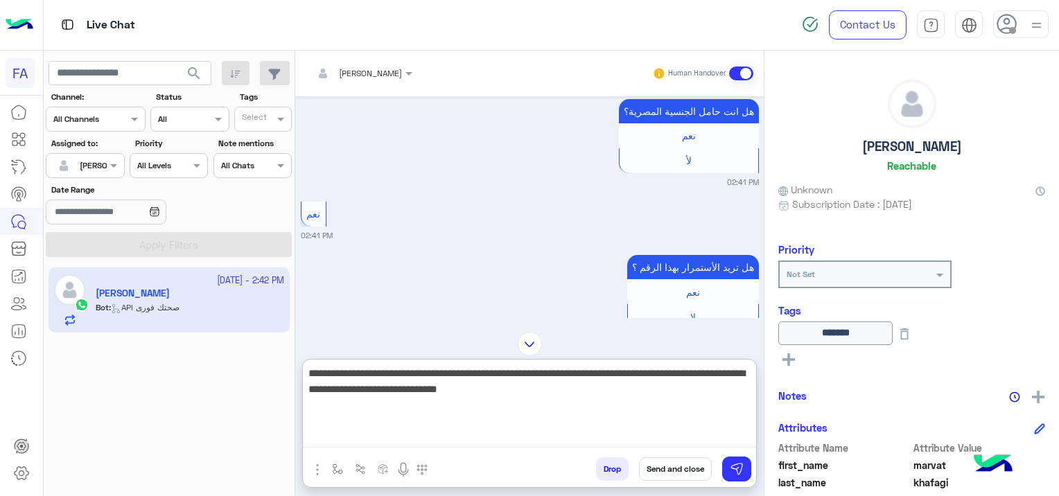
scroll to position [1010, 0]
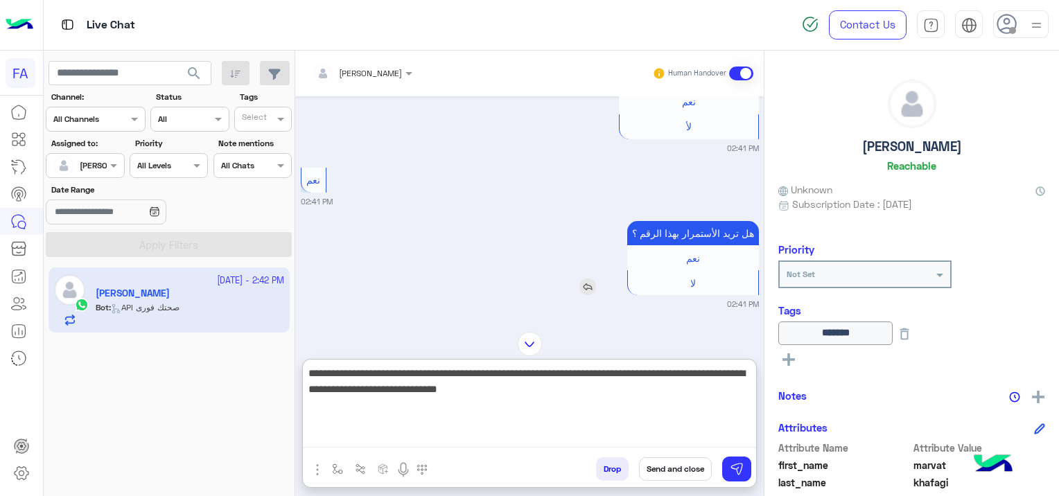
type textarea "**********"
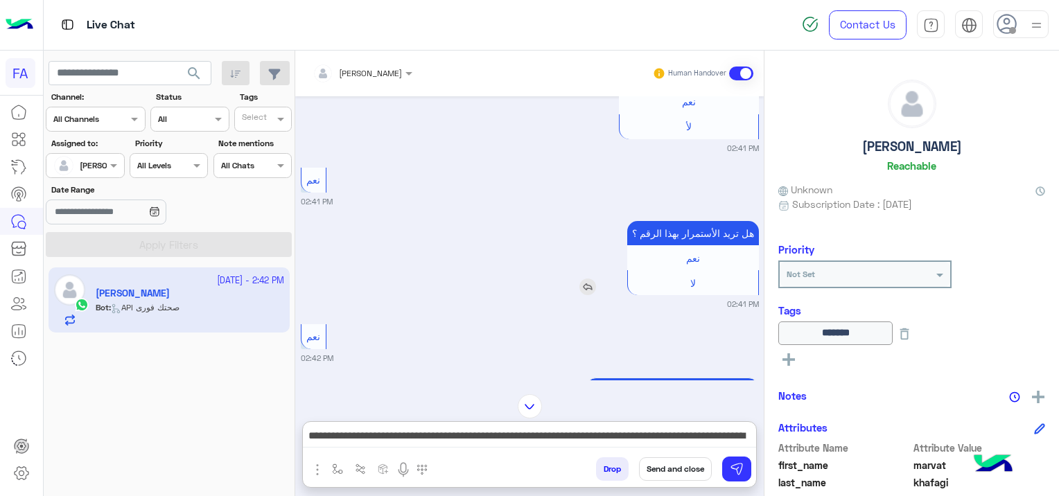
click at [585, 286] on img at bounding box center [587, 287] width 17 height 17
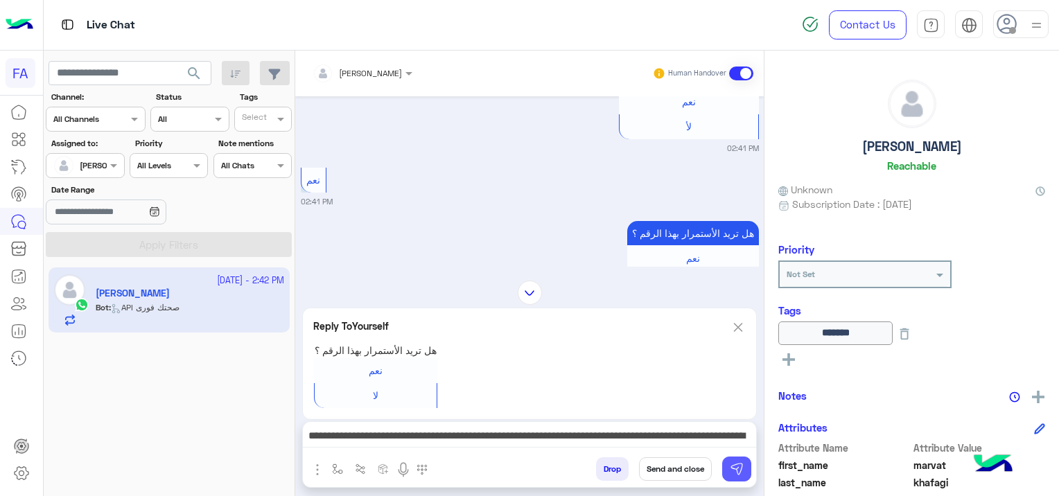
click at [734, 469] on img at bounding box center [737, 469] width 14 height 14
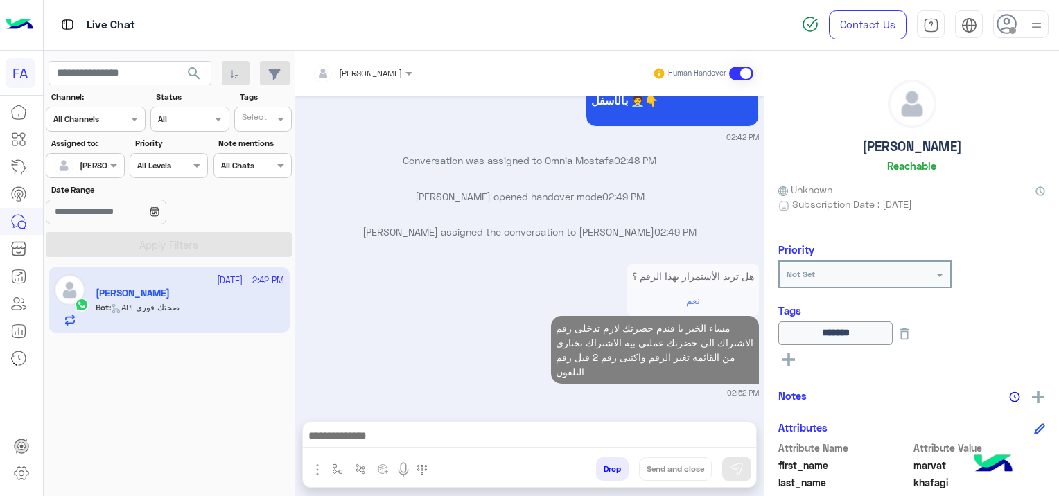
scroll to position [1402, 0]
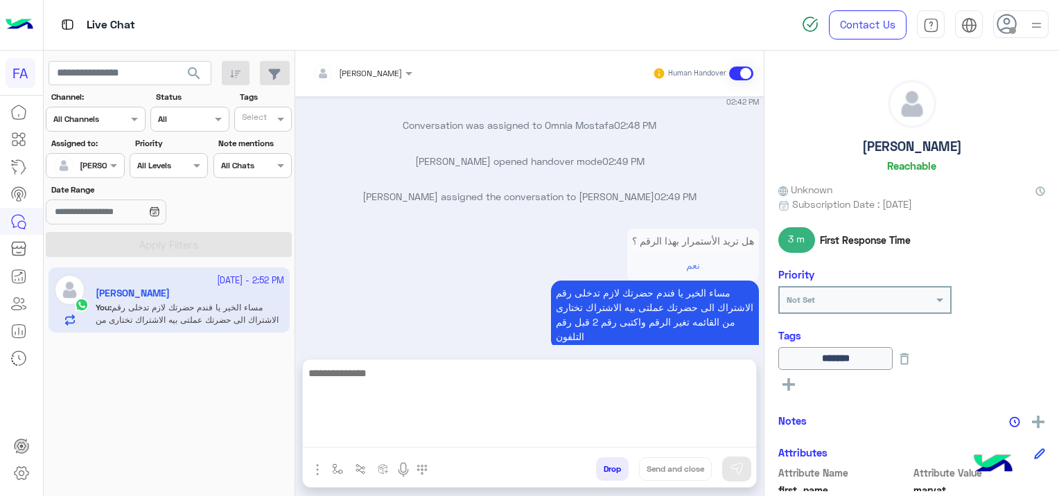
click at [619, 436] on textarea at bounding box center [529, 405] width 453 height 83
type textarea "**********"
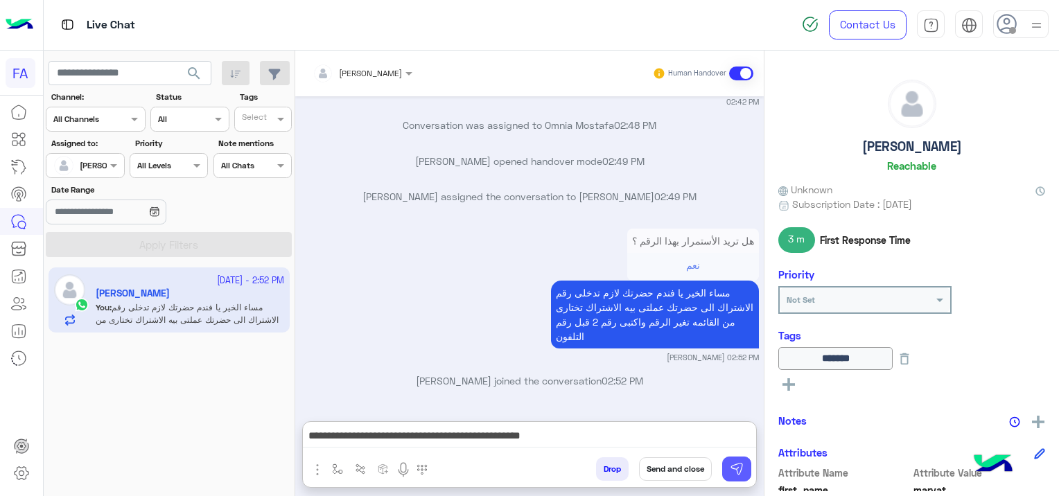
click at [735, 466] on img at bounding box center [737, 469] width 14 height 14
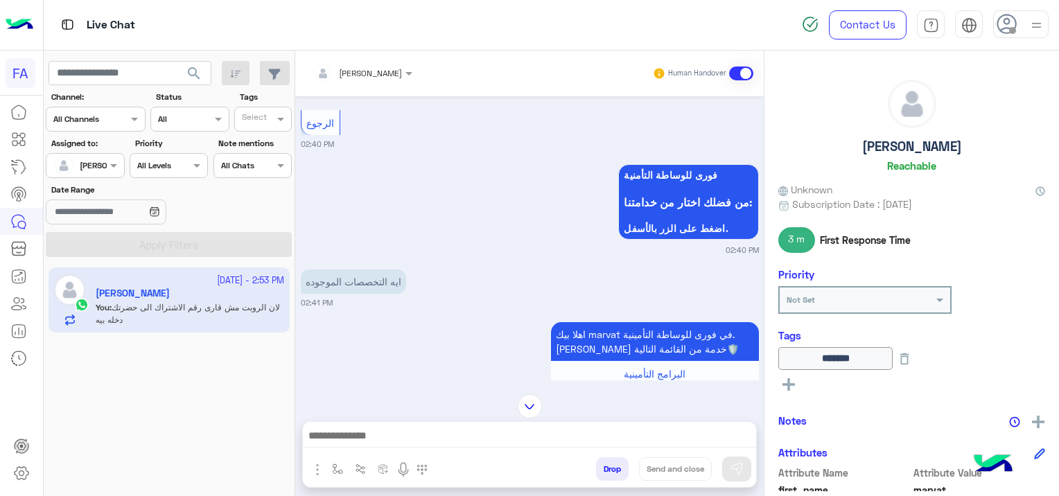
scroll to position [1623, 0]
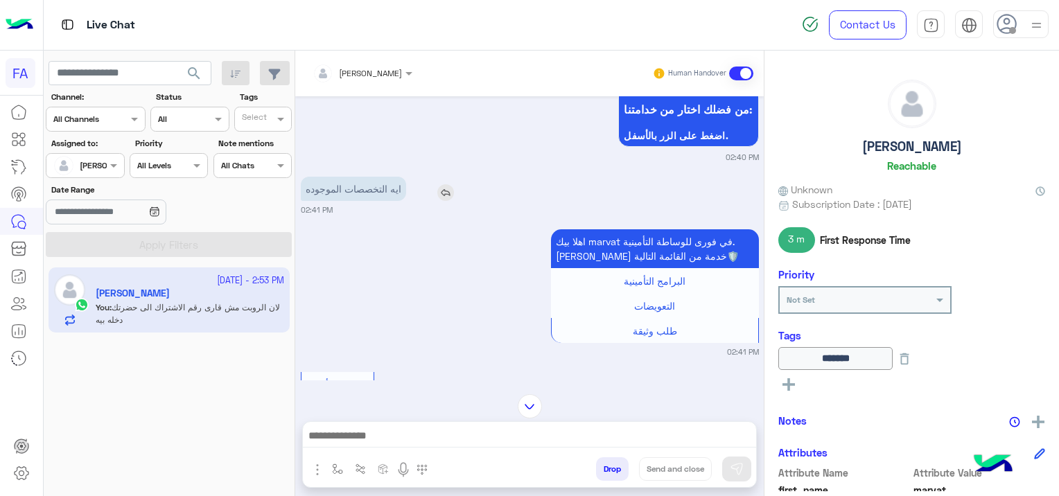
click at [448, 201] on img at bounding box center [445, 192] width 17 height 17
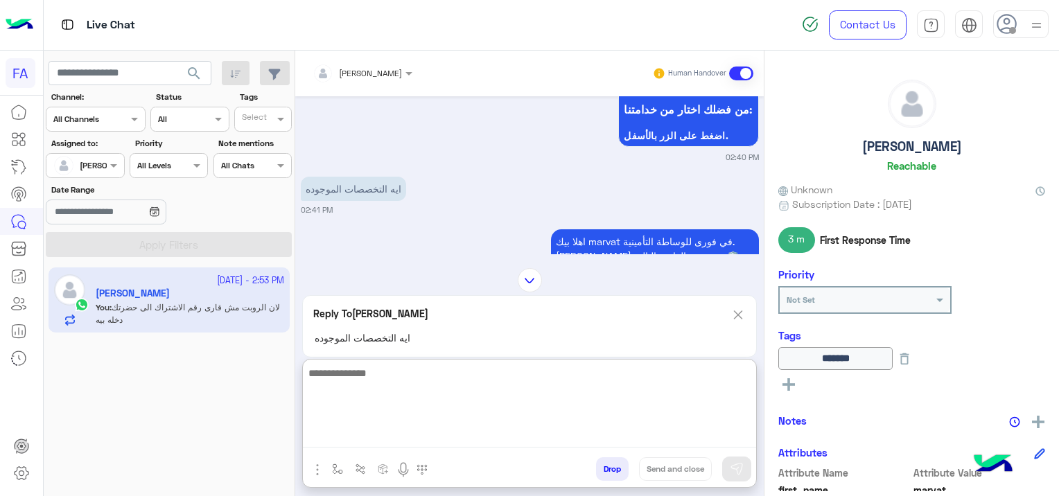
click at [412, 439] on textarea at bounding box center [529, 405] width 453 height 83
click at [688, 371] on textarea "**********" at bounding box center [529, 405] width 453 height 83
click at [673, 409] on textarea "**********" at bounding box center [529, 405] width 453 height 83
click at [688, 374] on textarea "**********" at bounding box center [529, 405] width 453 height 83
drag, startPoint x: 447, startPoint y: 376, endPoint x: 505, endPoint y: 380, distance: 58.3
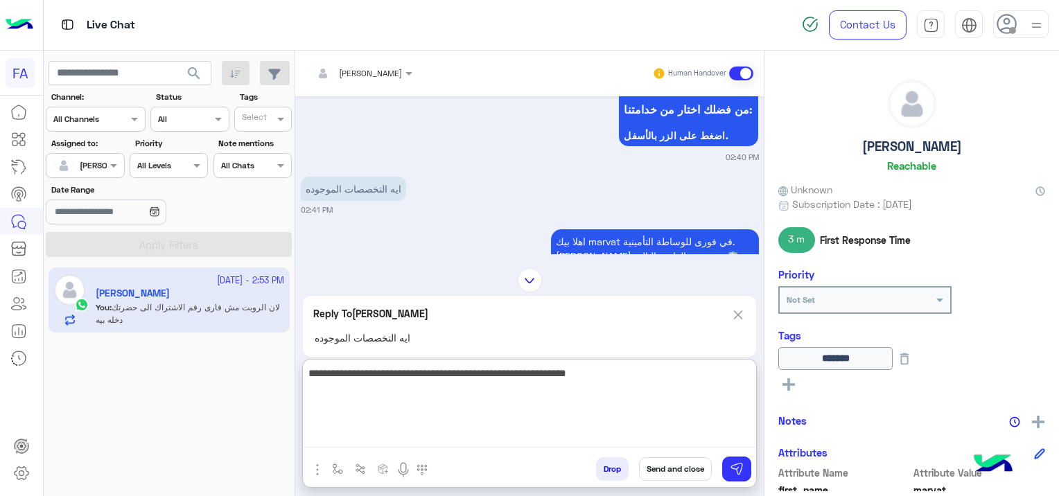
click at [505, 380] on textarea "**********" at bounding box center [529, 405] width 453 height 83
click at [660, 378] on textarea "**********" at bounding box center [529, 405] width 453 height 83
click at [660, 374] on textarea "**********" at bounding box center [529, 405] width 453 height 83
click at [669, 373] on textarea "**********" at bounding box center [529, 405] width 453 height 83
click at [641, 372] on textarea "**********" at bounding box center [529, 405] width 453 height 83
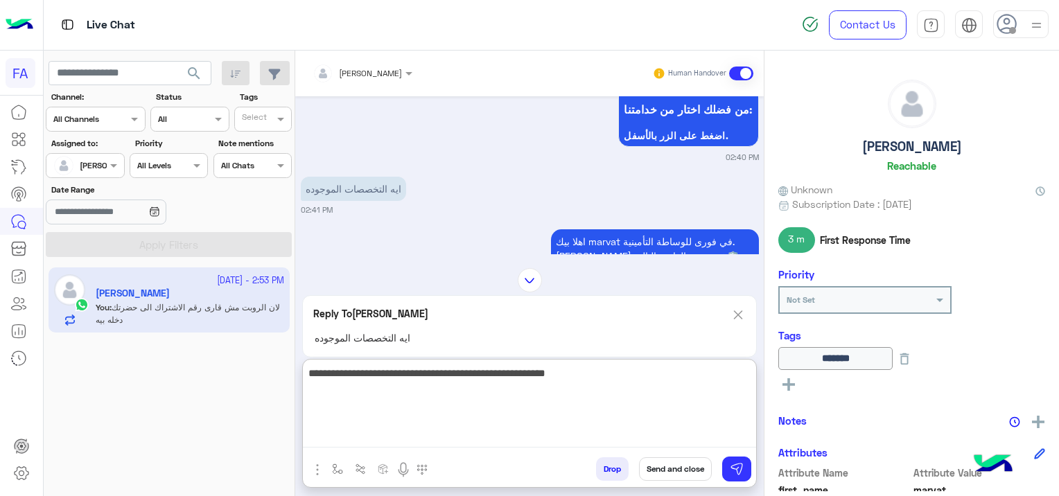
click at [510, 374] on textarea "**********" at bounding box center [529, 405] width 453 height 83
click at [511, 377] on textarea "**********" at bounding box center [529, 405] width 453 height 83
click at [513, 376] on textarea "**********" at bounding box center [529, 405] width 453 height 83
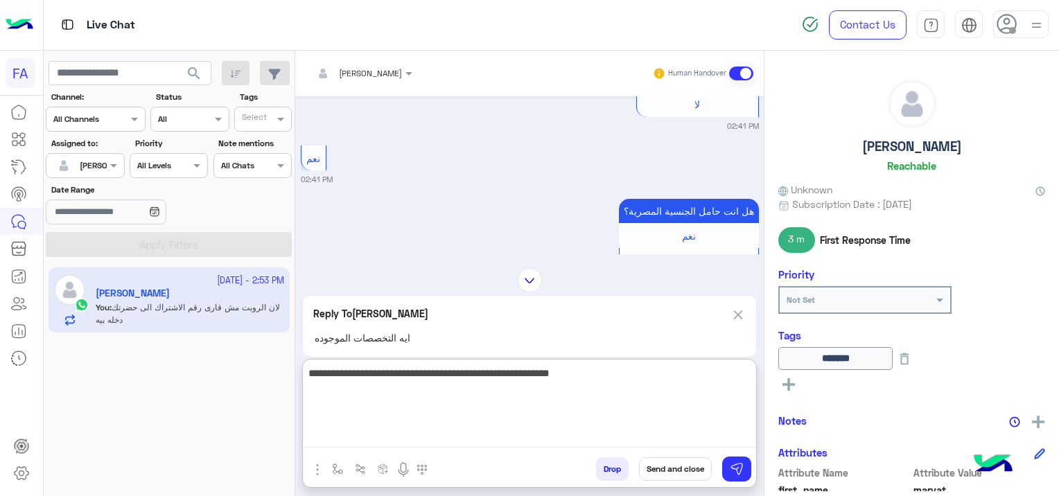
scroll to position [2246, 0]
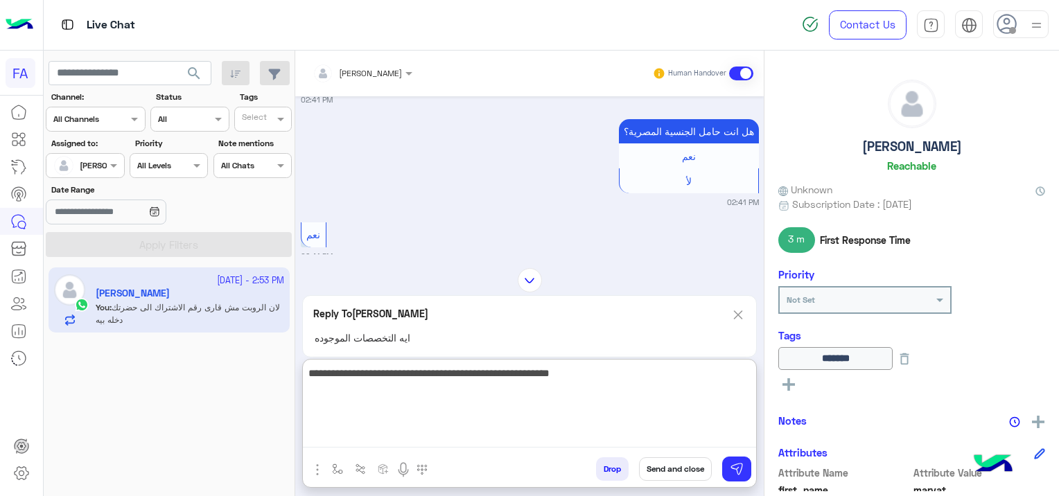
click at [419, 377] on textarea "**********" at bounding box center [529, 405] width 453 height 83
type textarea "**********"
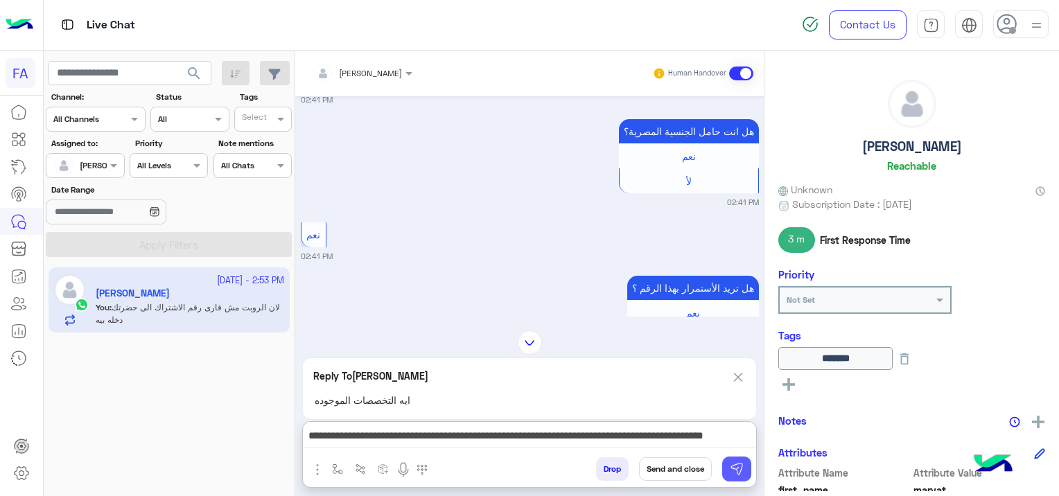
click at [724, 475] on button at bounding box center [736, 469] width 29 height 25
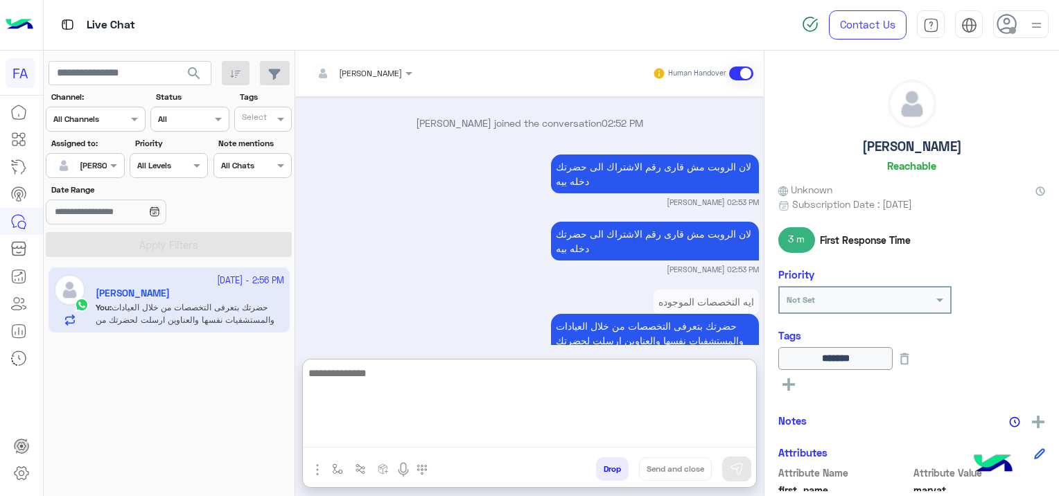
scroll to position [3163, 0]
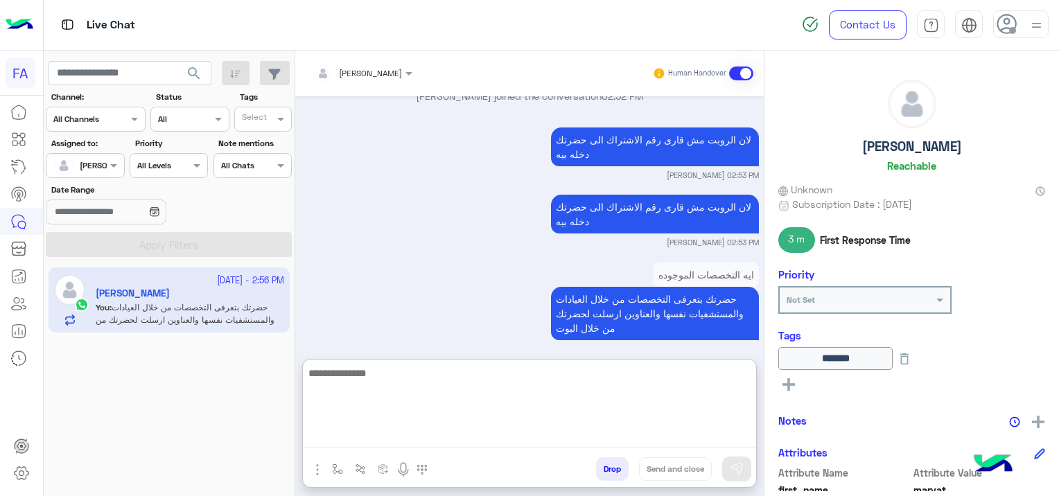
click at [515, 427] on textarea at bounding box center [529, 405] width 453 height 83
type textarea "**********"
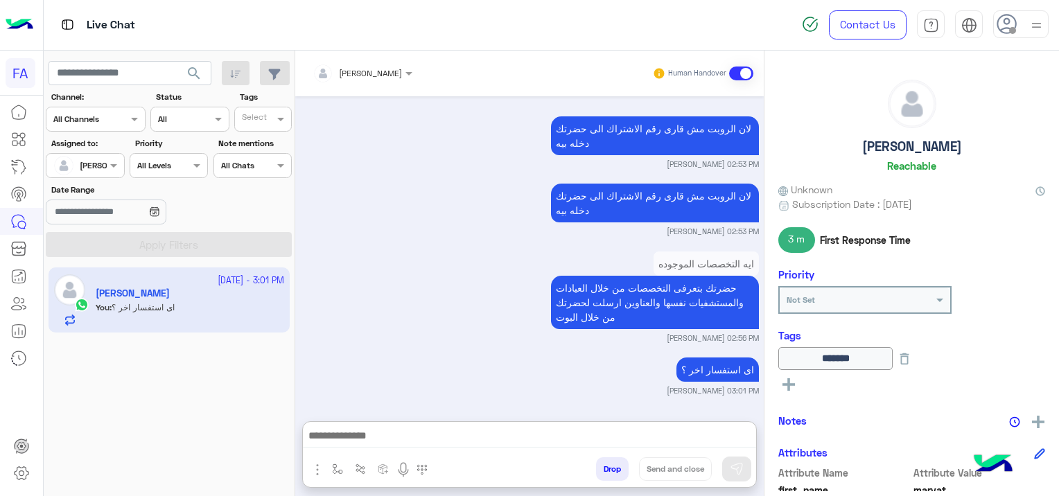
click at [202, 65] on span "search" at bounding box center [194, 73] width 17 height 17
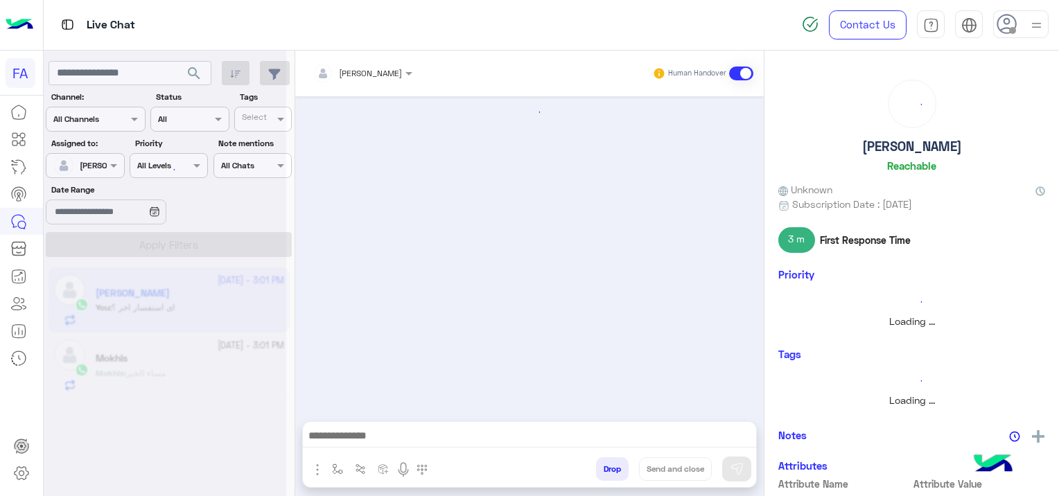
scroll to position [1245, 0]
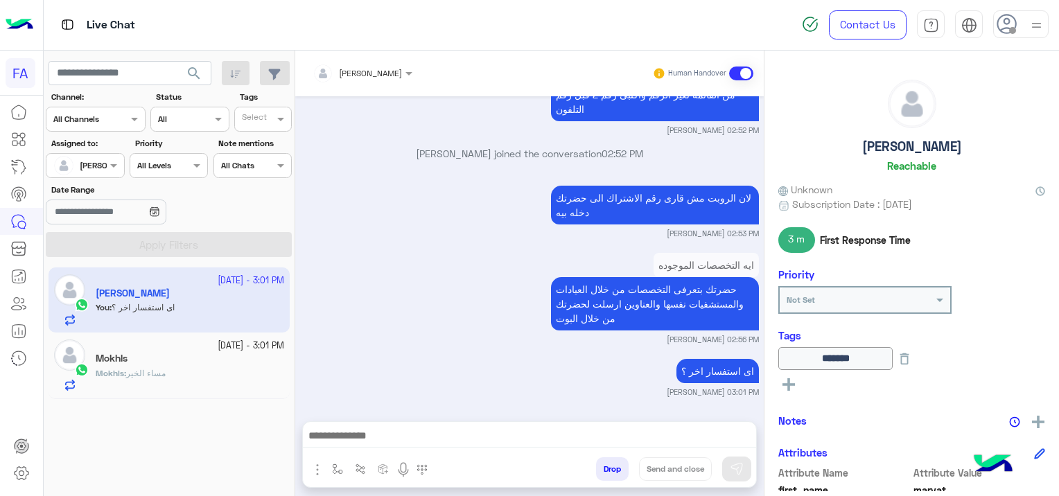
click at [158, 367] on p "Mokhls : مساء الخير" at bounding box center [131, 373] width 70 height 12
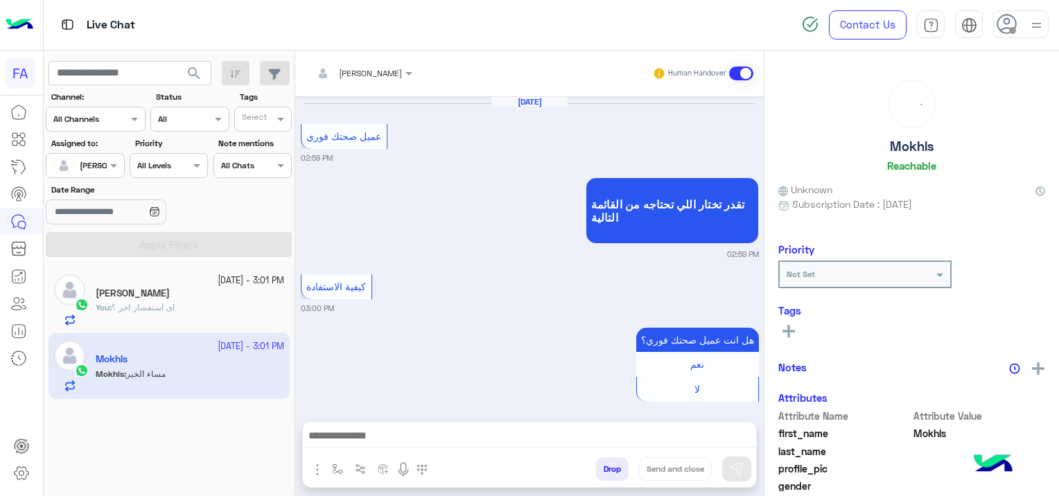
scroll to position [1178, 0]
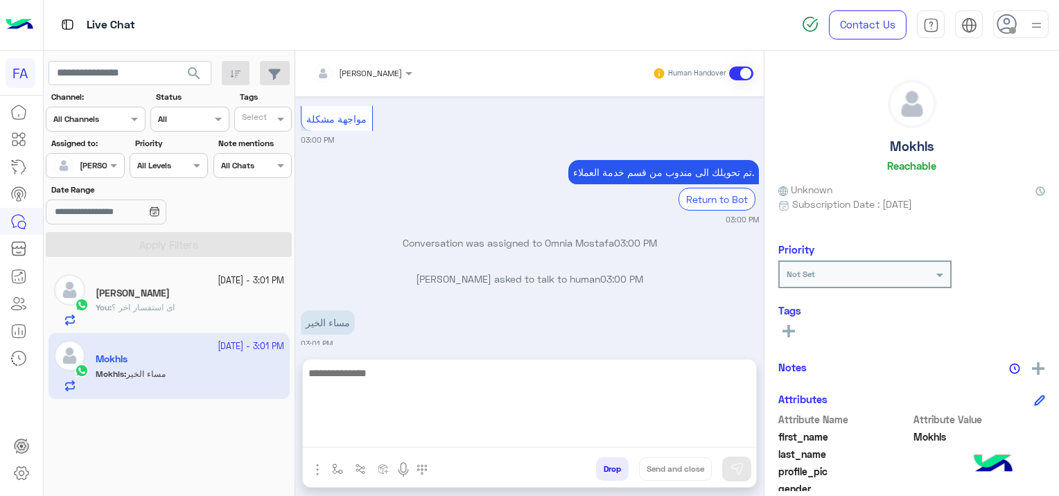
click at [389, 436] on textarea at bounding box center [529, 405] width 453 height 83
paste textarea "**********"
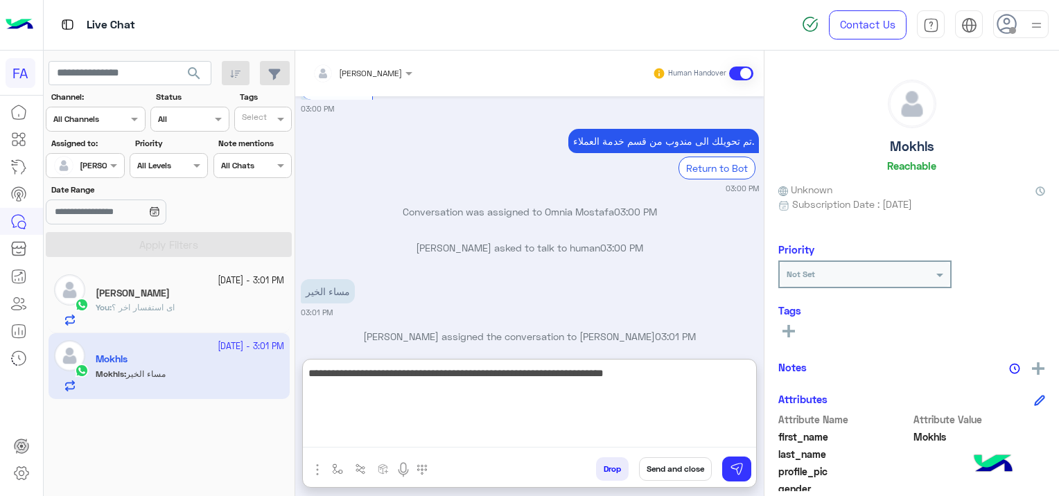
scroll to position [1240, 0]
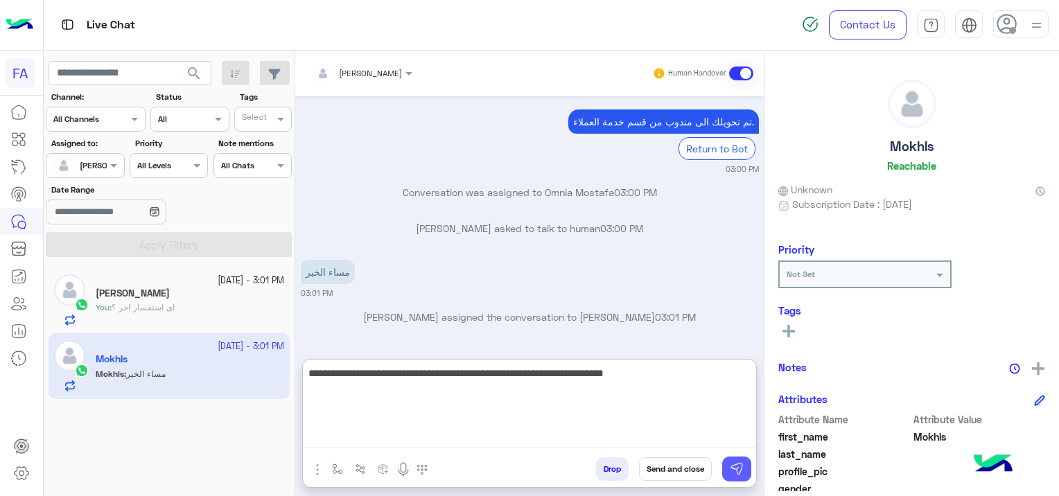
type textarea "**********"
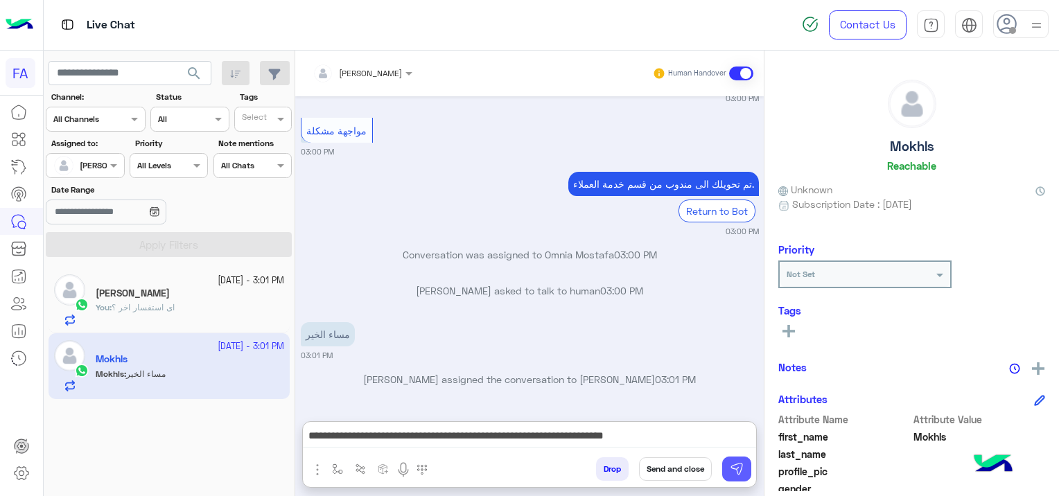
click at [727, 468] on button at bounding box center [736, 469] width 29 height 25
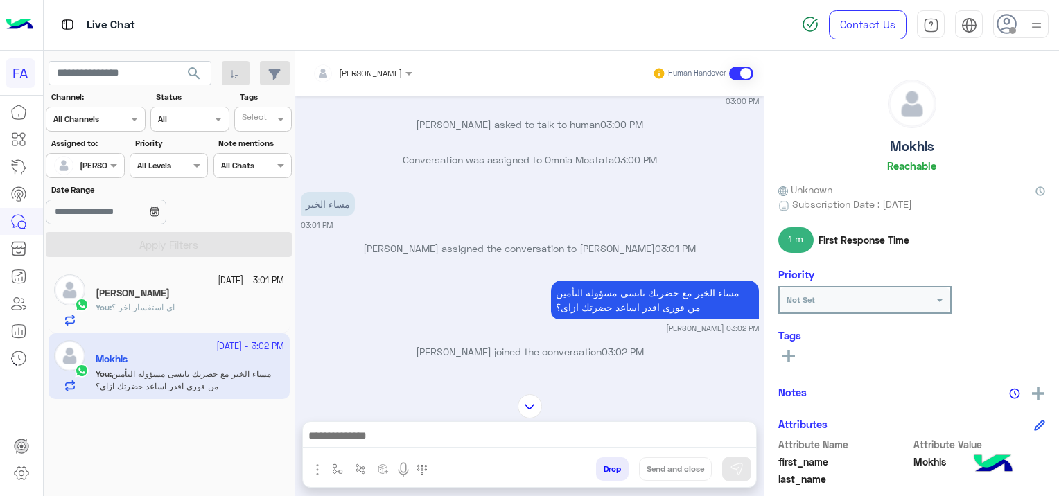
scroll to position [4329, 0]
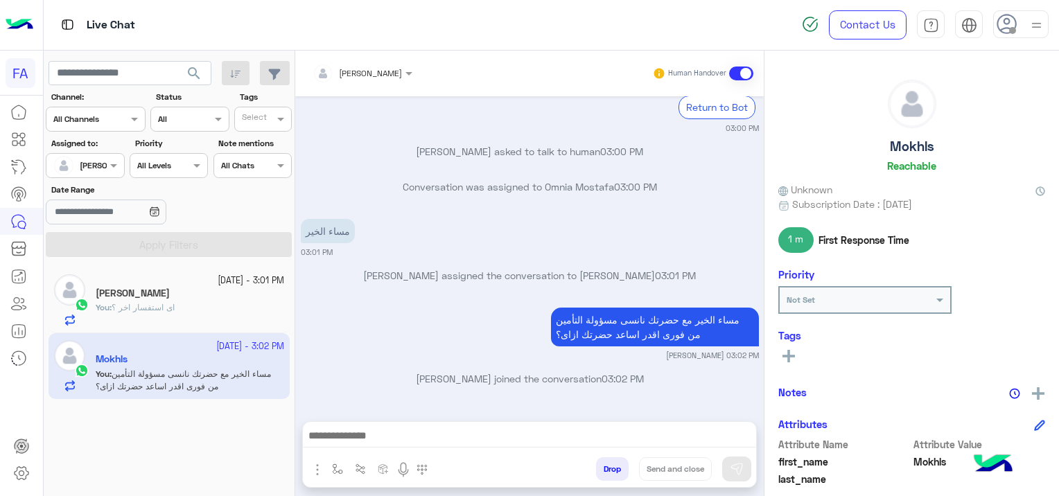
click at [218, 281] on small "12 October - 3:01 PM" at bounding box center [251, 280] width 67 height 13
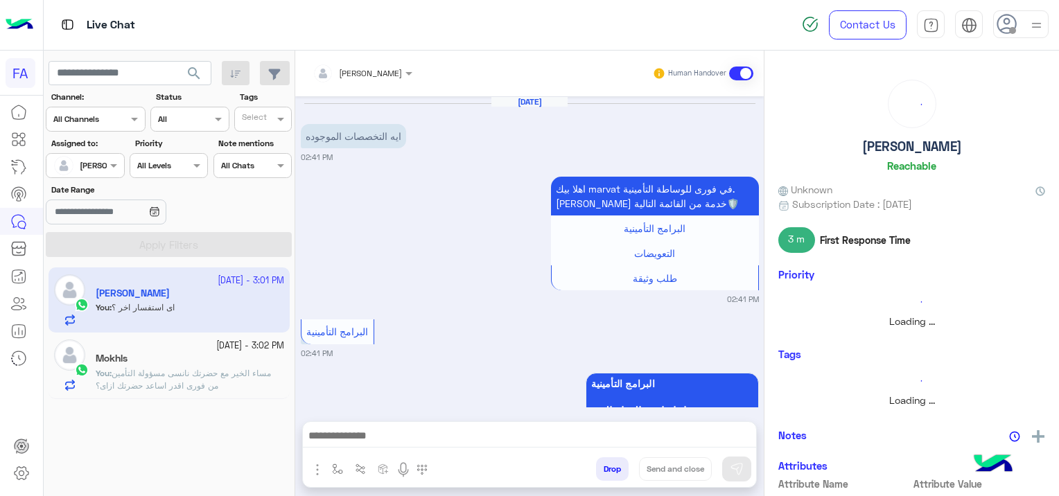
scroll to position [1245, 0]
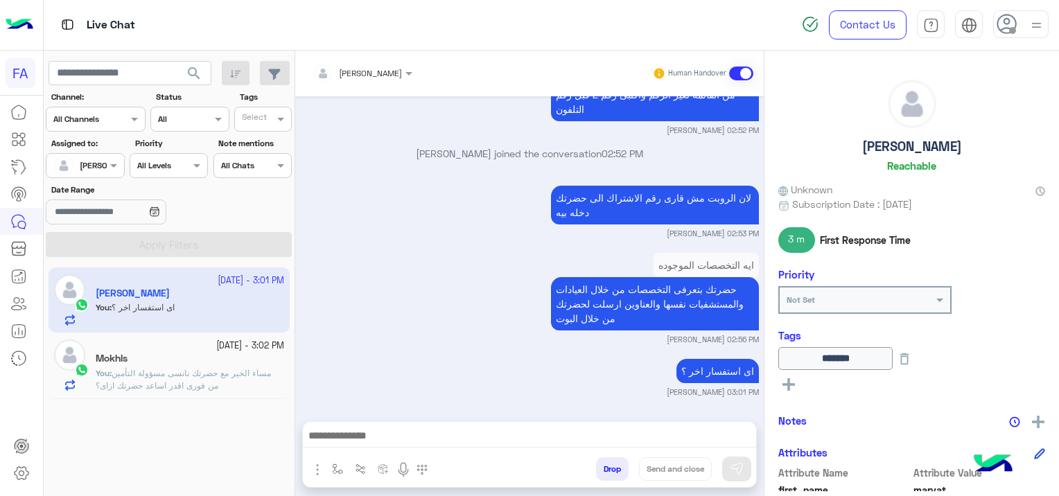
click at [173, 351] on div "12 October - 3:02 PM" at bounding box center [190, 345] width 188 height 13
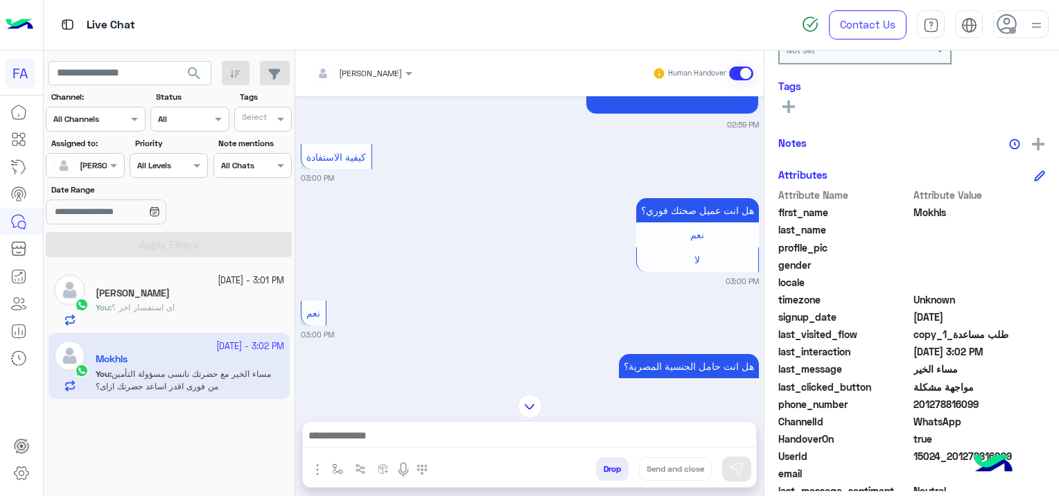
scroll to position [290, 0]
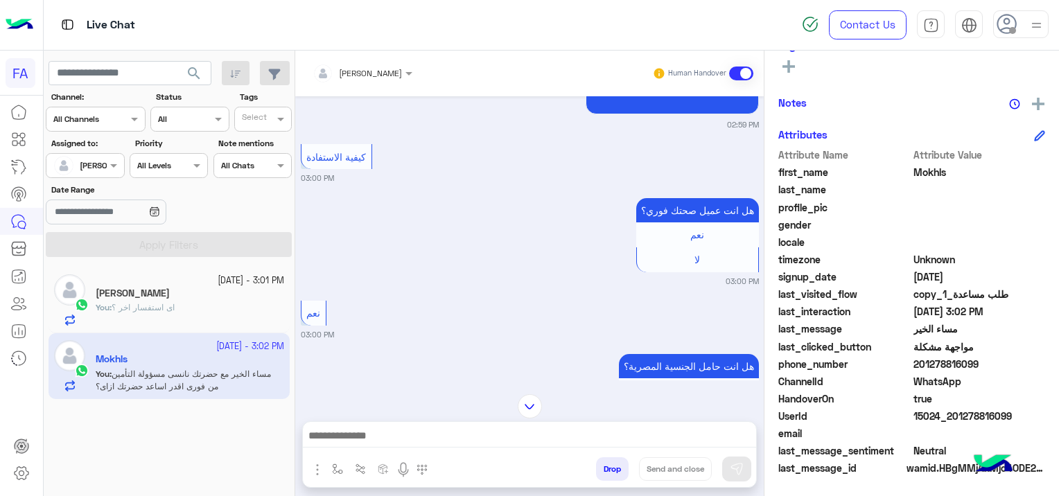
drag, startPoint x: 1010, startPoint y: 412, endPoint x: 953, endPoint y: 421, distance: 58.1
click at [953, 421] on span "15024_201278816099" at bounding box center [979, 416] width 132 height 15
drag, startPoint x: 953, startPoint y: 421, endPoint x: 979, endPoint y: 421, distance: 26.3
click at [962, 426] on span at bounding box center [979, 433] width 132 height 15
drag, startPoint x: 1016, startPoint y: 411, endPoint x: 952, endPoint y: 418, distance: 64.2
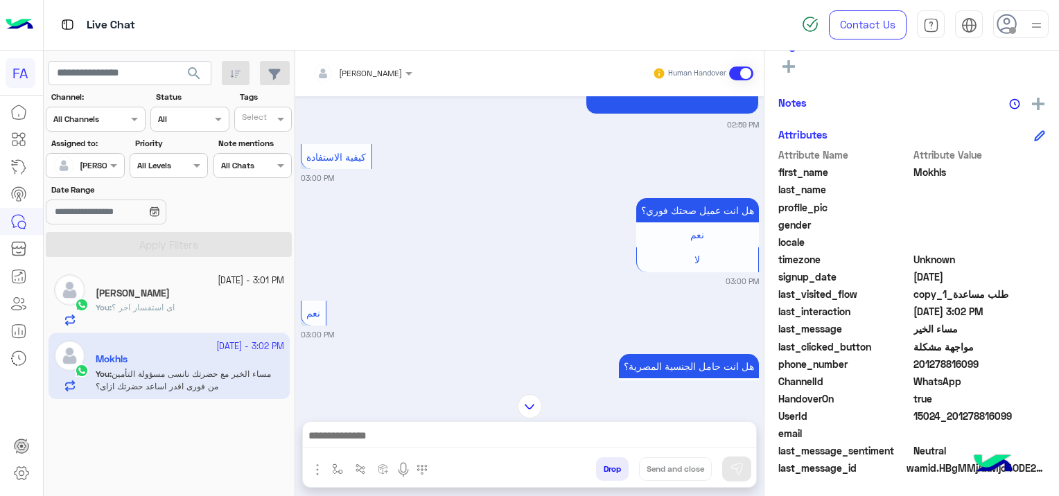
click at [952, 418] on span "15024_201278816099" at bounding box center [979, 416] width 132 height 15
copy span "01278816099"
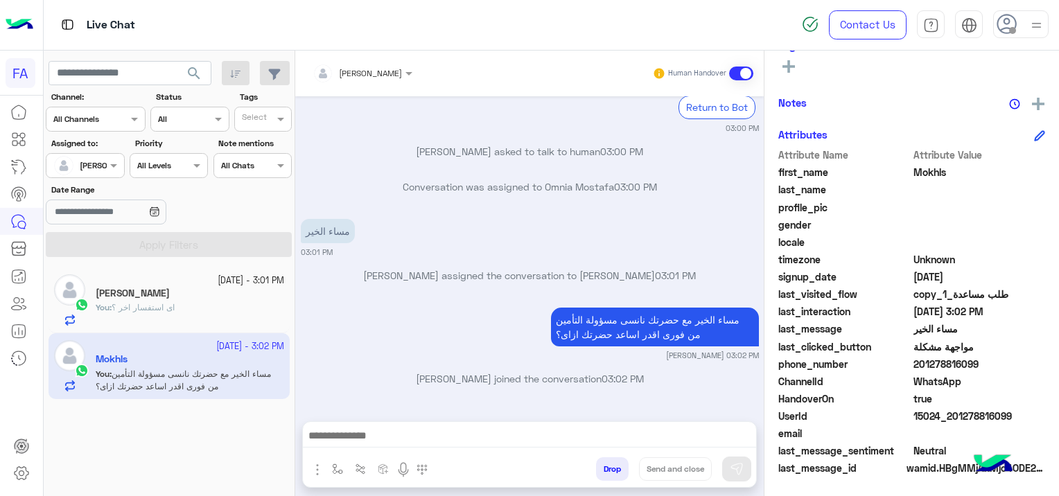
scroll to position [2708, 0]
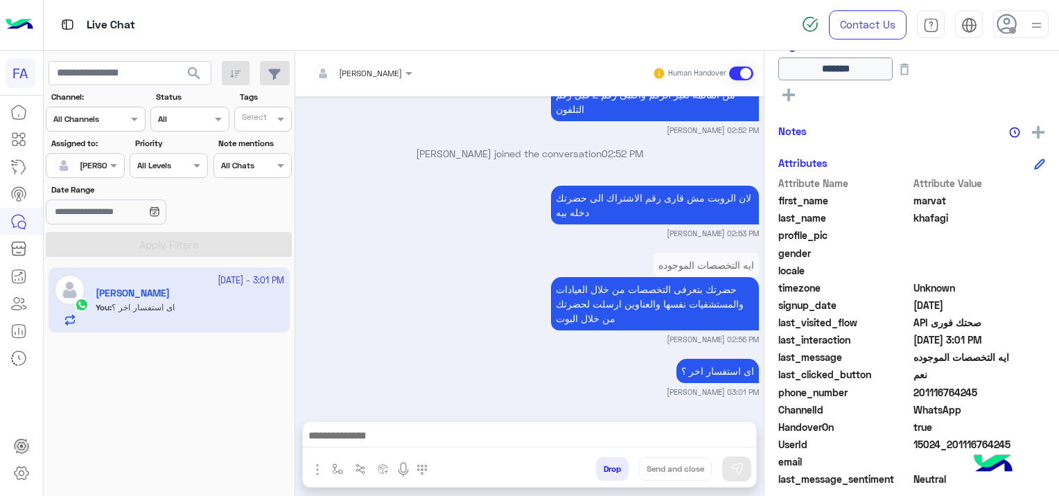
scroll to position [290, 0]
click at [189, 73] on span "search" at bounding box center [194, 73] width 17 height 17
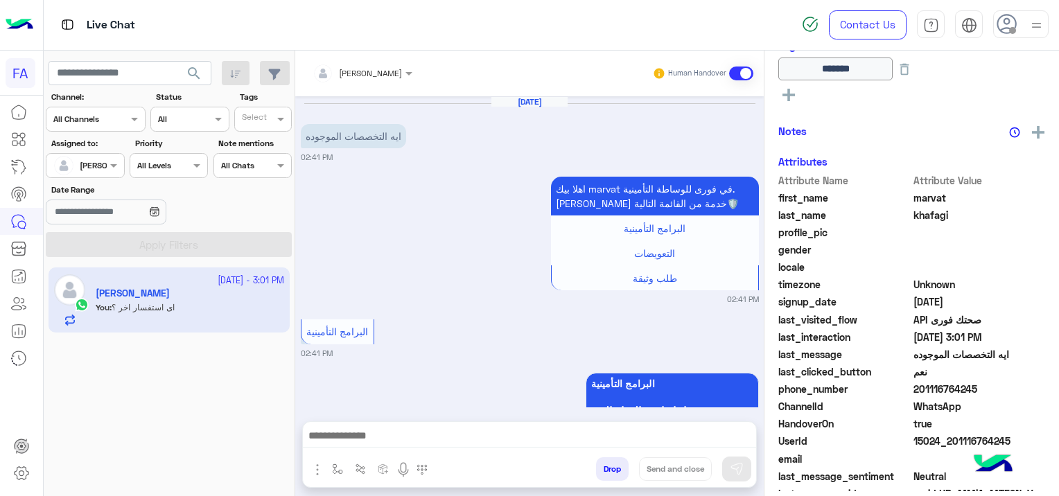
scroll to position [1245, 0]
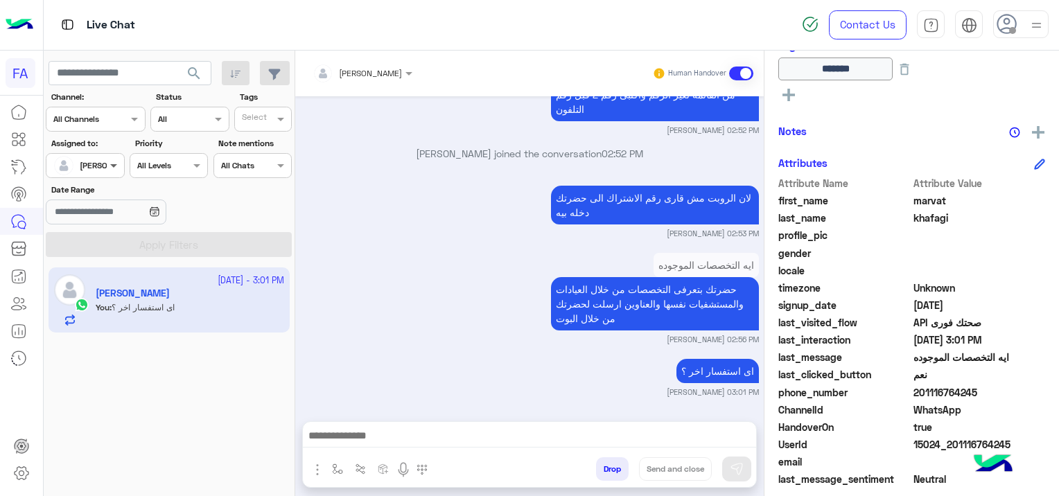
click at [107, 159] on span at bounding box center [115, 165] width 17 height 15
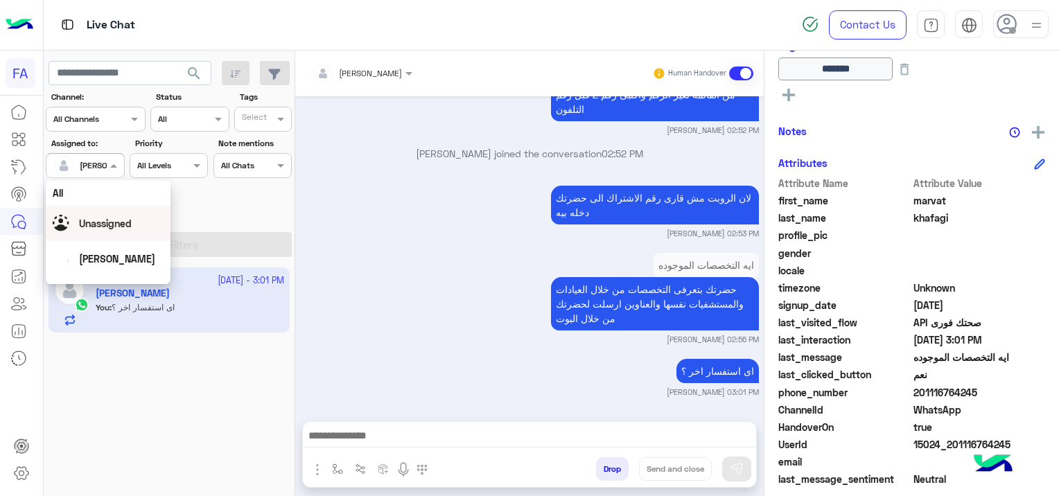
click at [122, 220] on span "Unassigned" at bounding box center [105, 224] width 53 height 12
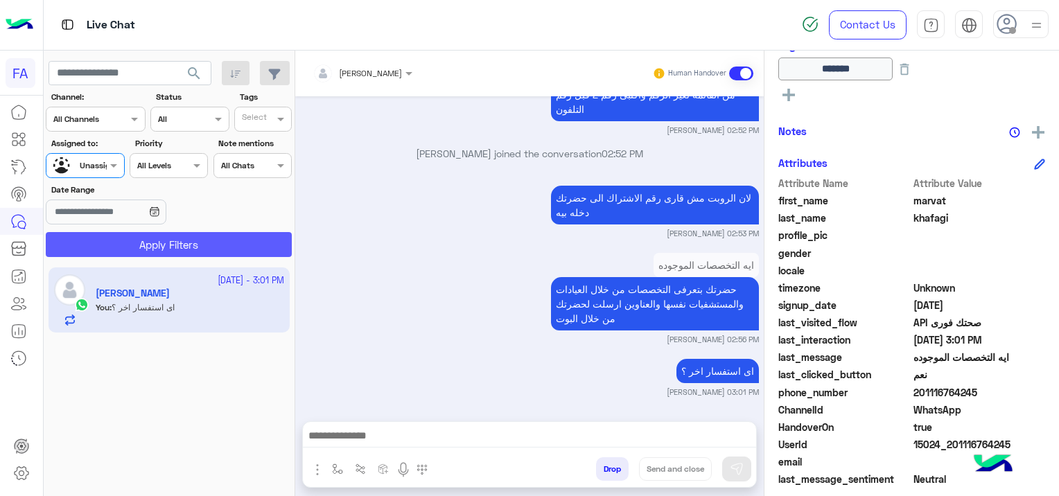
click at [202, 245] on button "Apply Filters" at bounding box center [169, 244] width 246 height 25
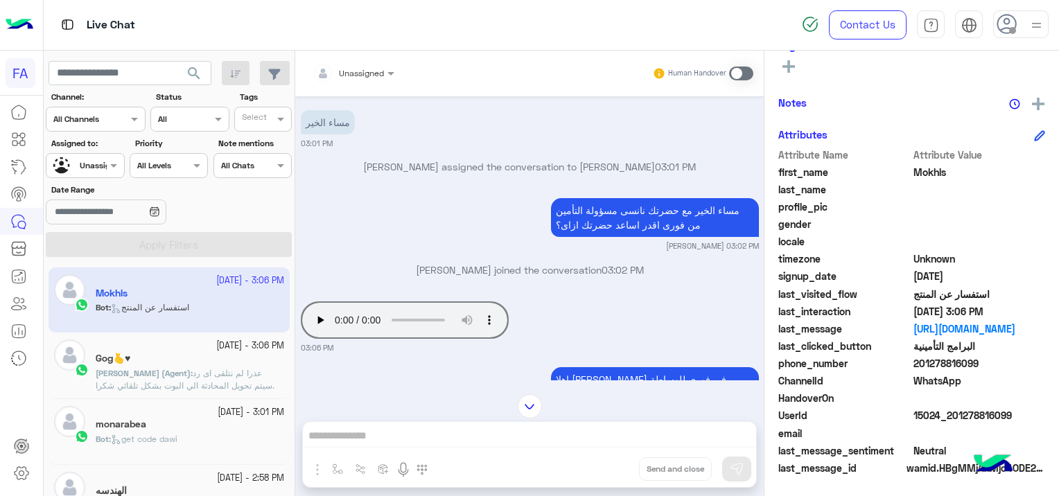
scroll to position [962, 0]
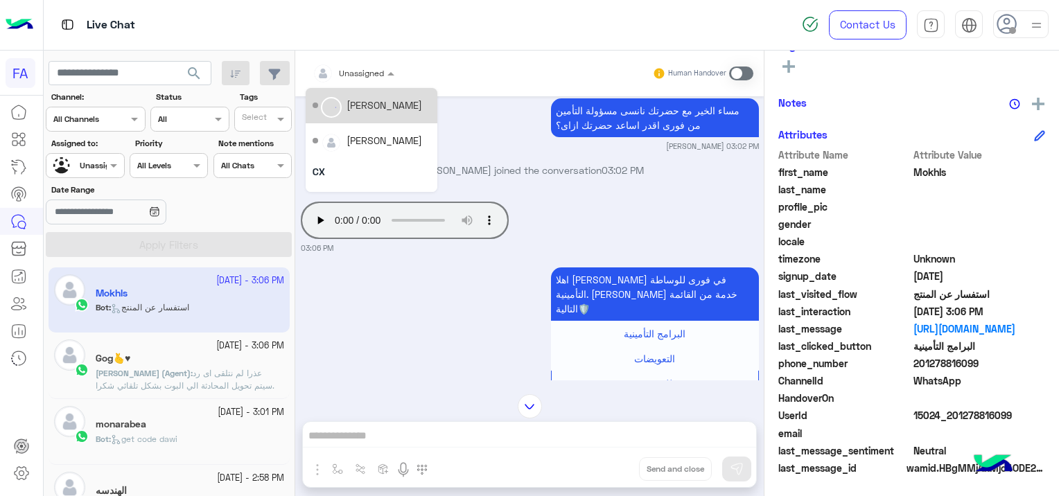
click at [355, 62] on div "Unassigned" at bounding box center [347, 74] width 71 height 28
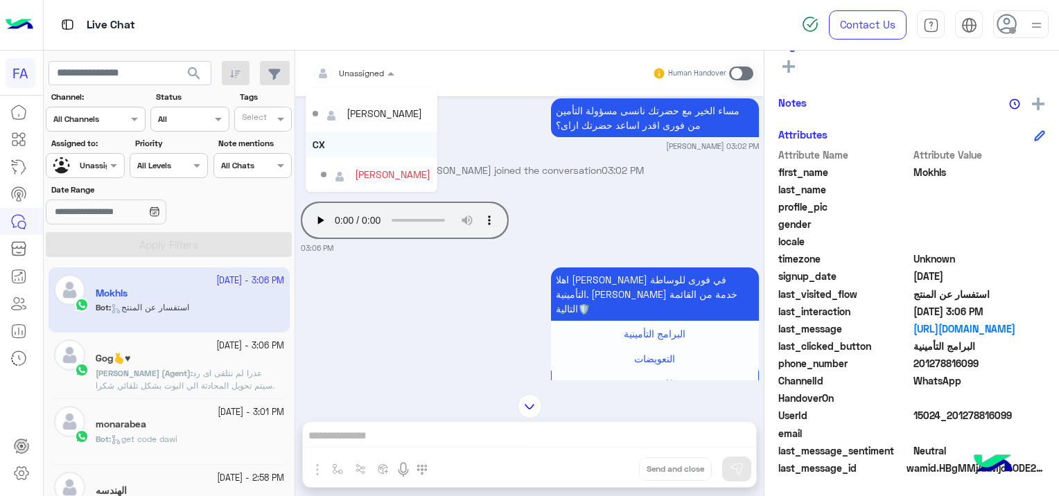
scroll to position [0, 0]
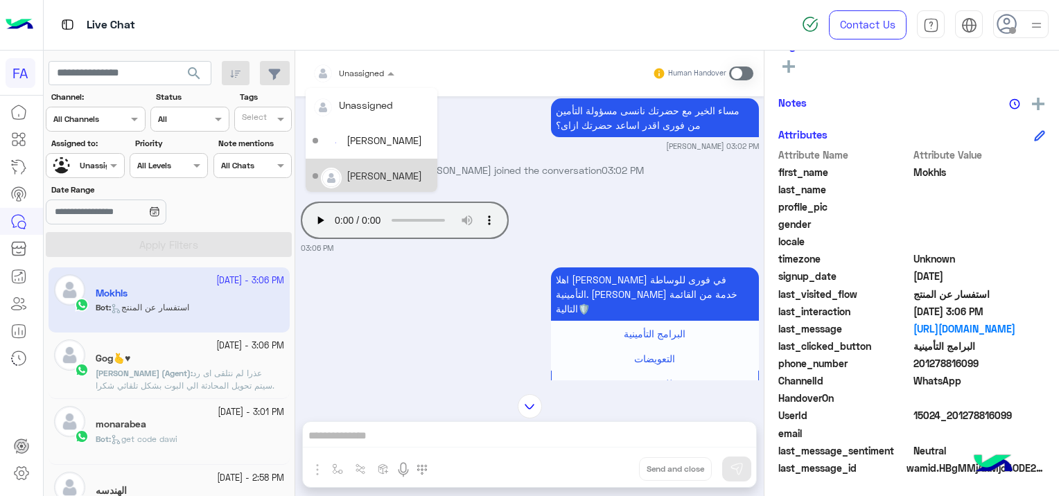
click at [382, 174] on div "[PERSON_NAME]" at bounding box center [384, 175] width 76 height 15
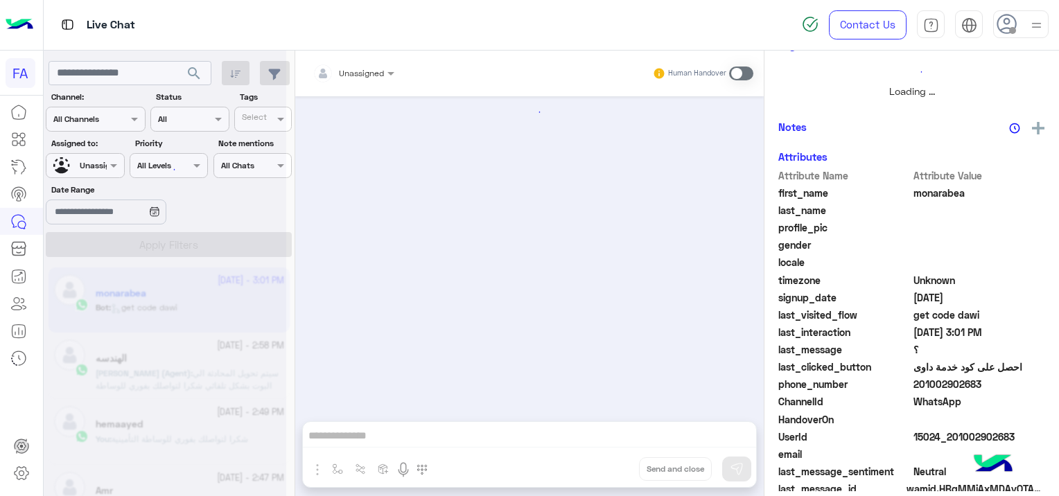
scroll to position [327, 0]
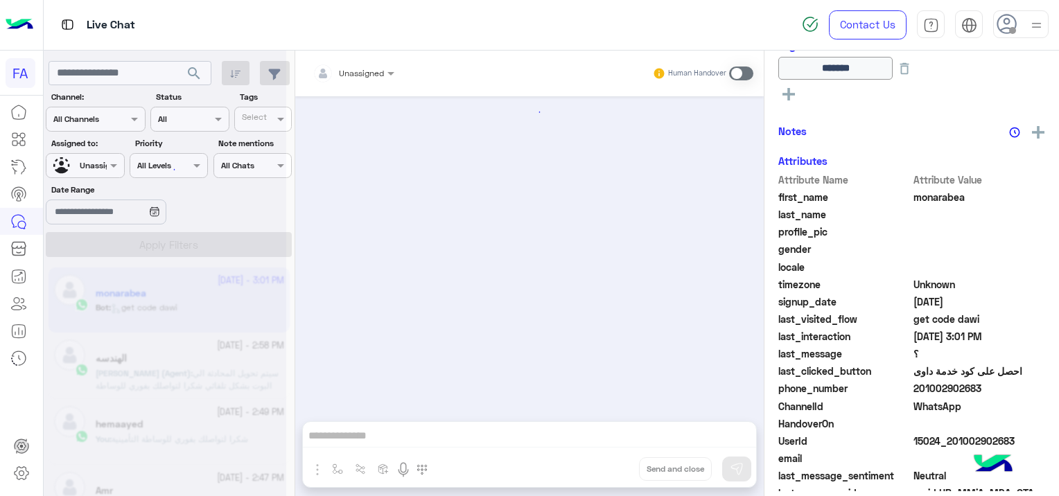
type input "*******"
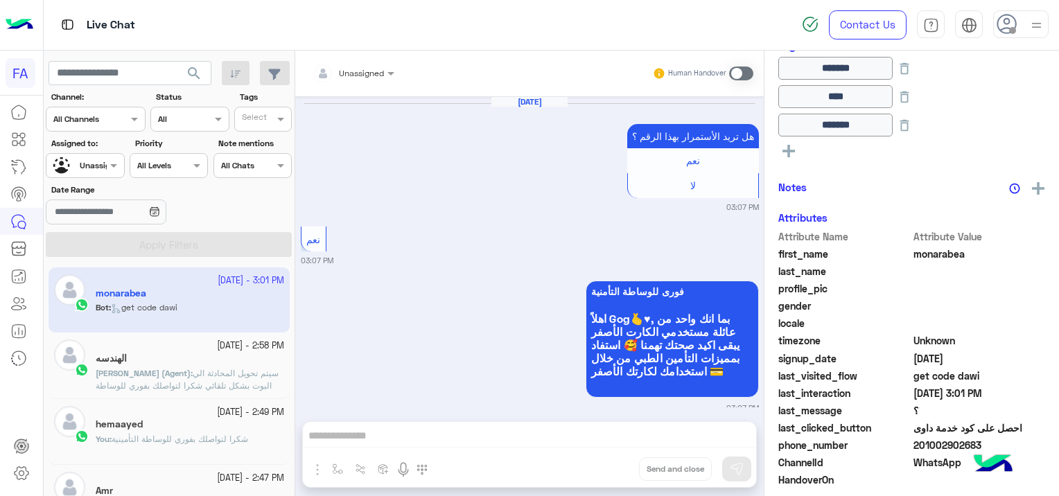
scroll to position [3024, 0]
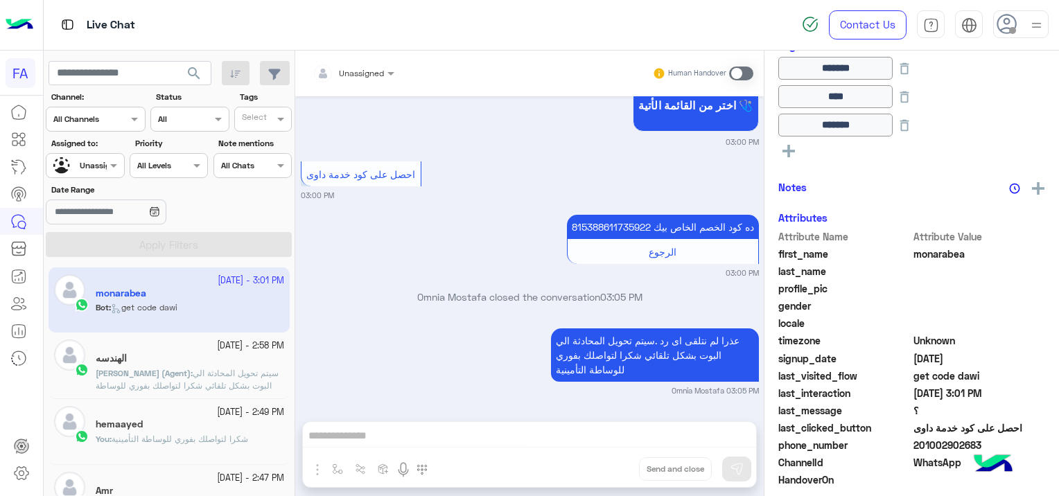
click at [98, 166] on div at bounding box center [84, 163] width 77 height 13
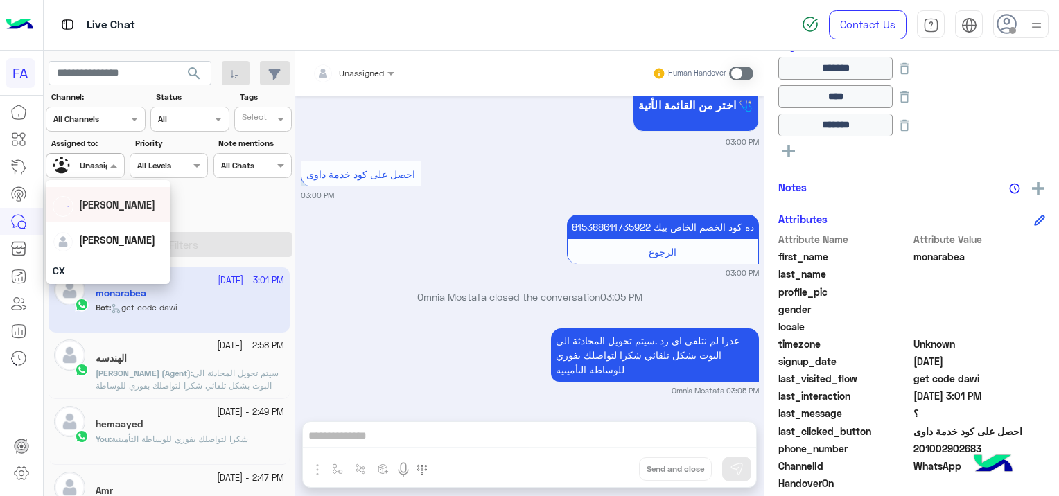
scroll to position [69, 0]
click at [121, 224] on span "[PERSON_NAME]" at bounding box center [117, 225] width 76 height 12
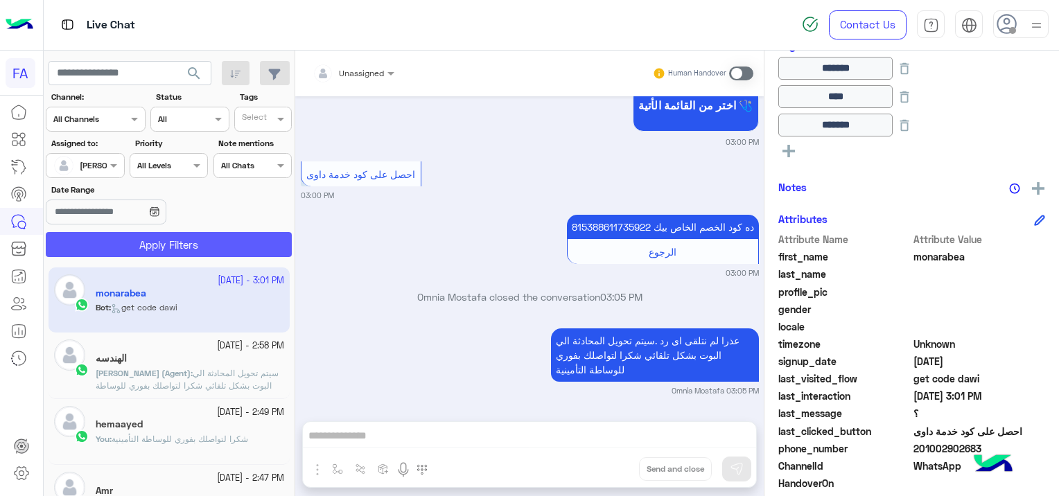
click at [192, 241] on button "Apply Filters" at bounding box center [169, 244] width 246 height 25
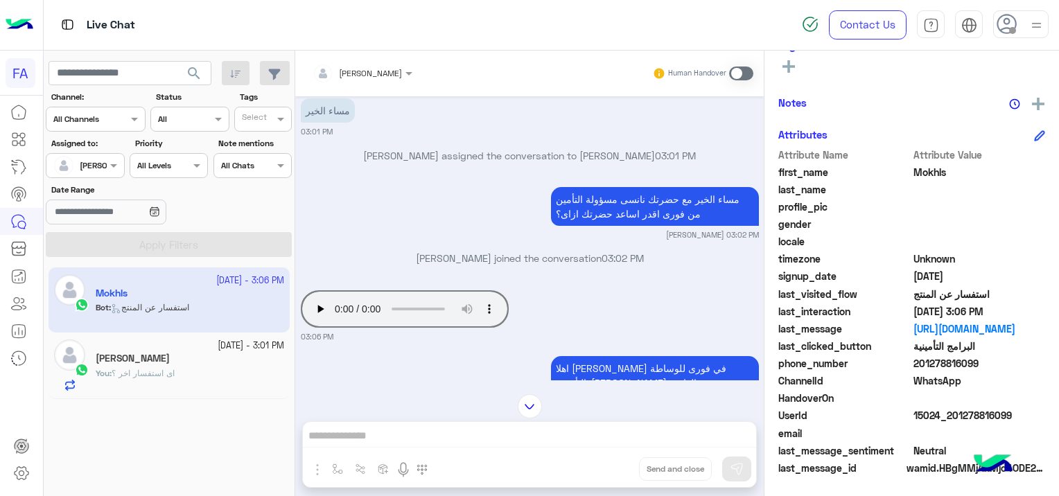
scroll to position [824, 0]
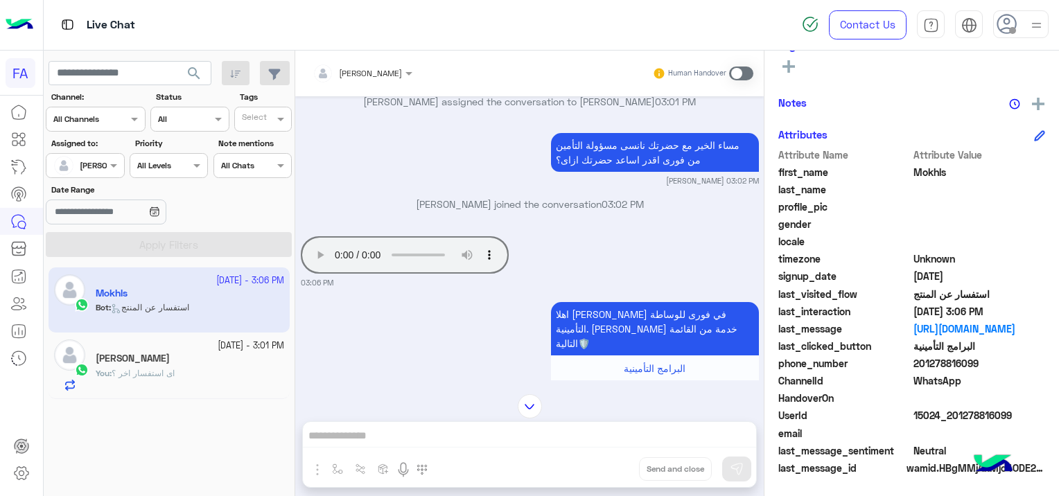
click at [743, 72] on span at bounding box center [741, 74] width 24 height 14
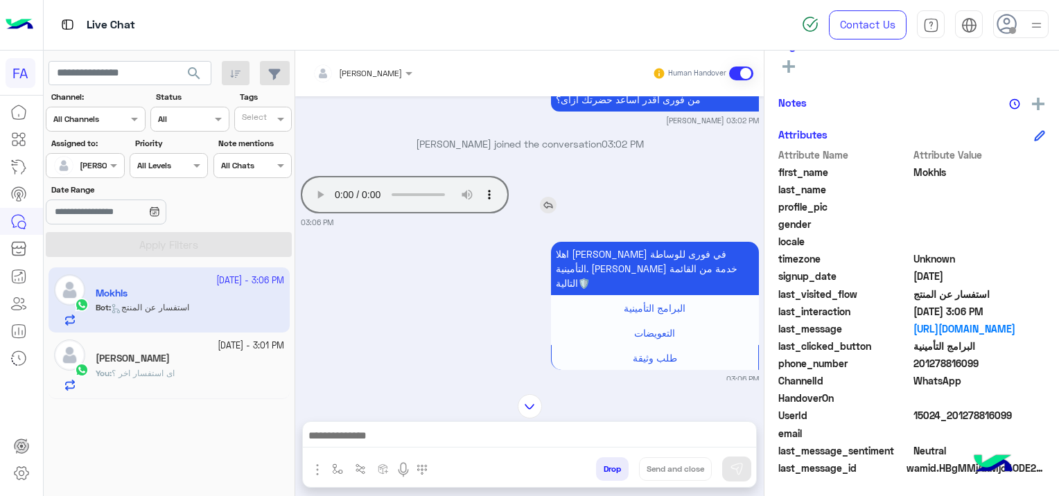
scroll to position [0, 0]
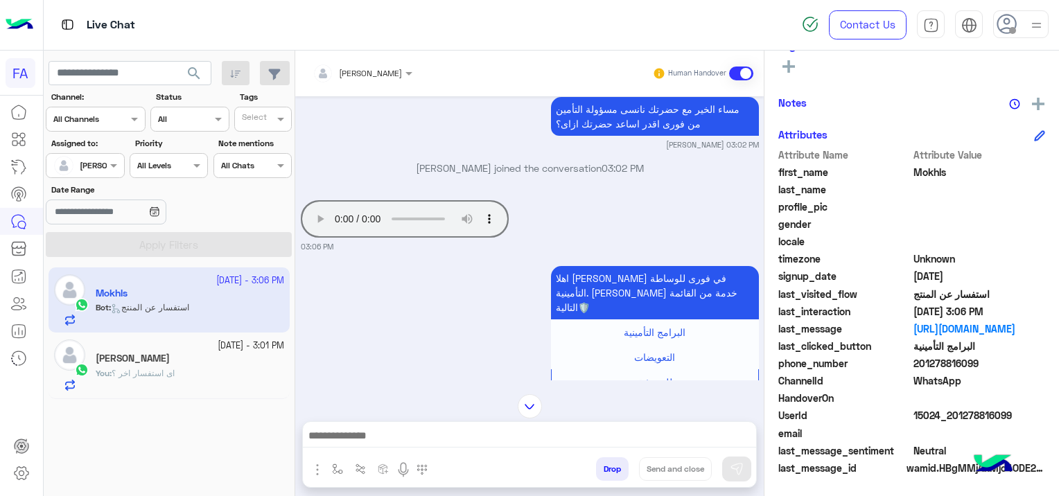
click at [641, 226] on div "Your browser does not support the audio tag. 03:06 PM" at bounding box center [530, 224] width 458 height 55
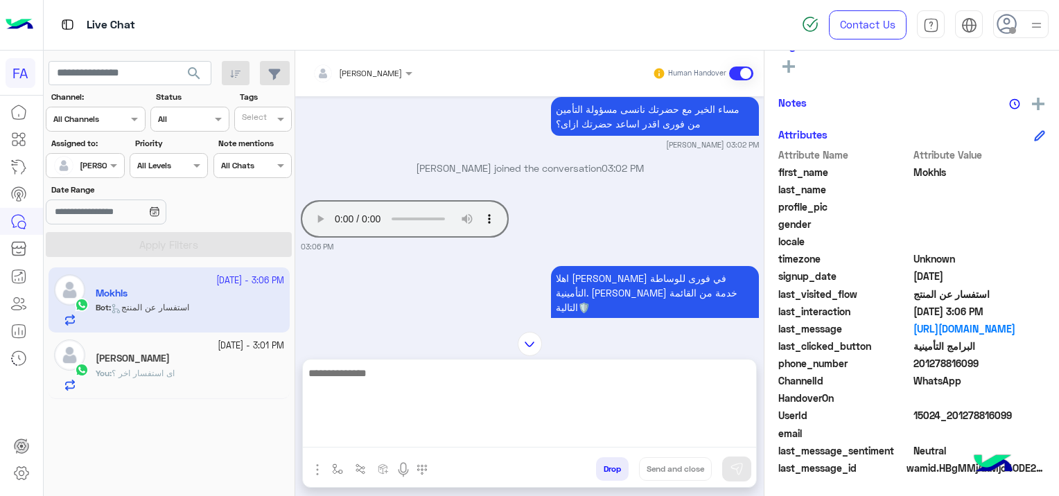
click at [400, 435] on textarea at bounding box center [529, 405] width 453 height 83
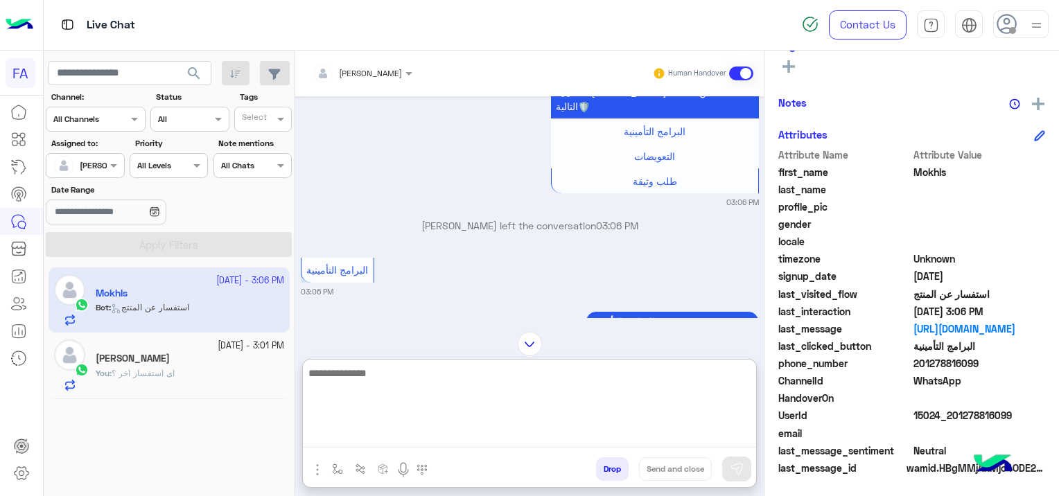
scroll to position [923, 0]
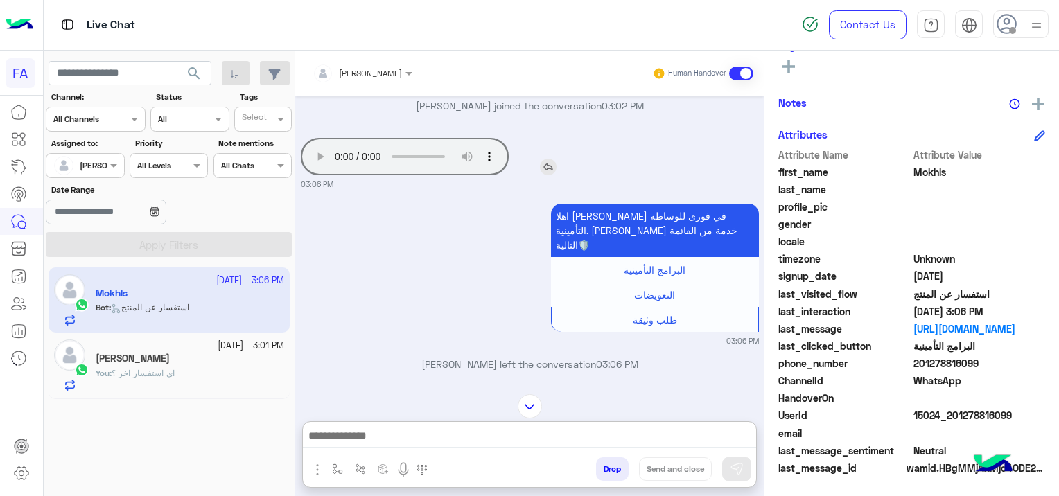
click at [540, 175] on img at bounding box center [548, 167] width 17 height 17
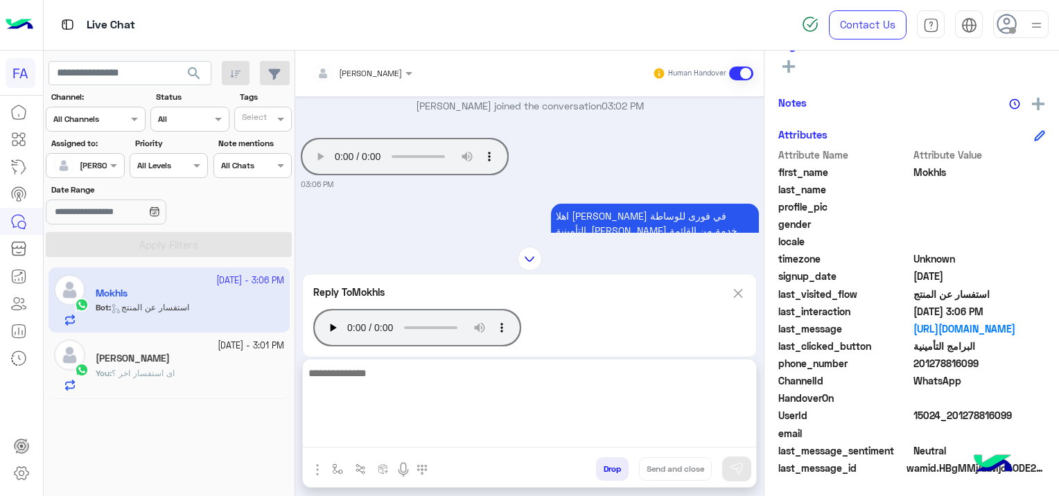
click at [413, 443] on textarea at bounding box center [529, 405] width 453 height 83
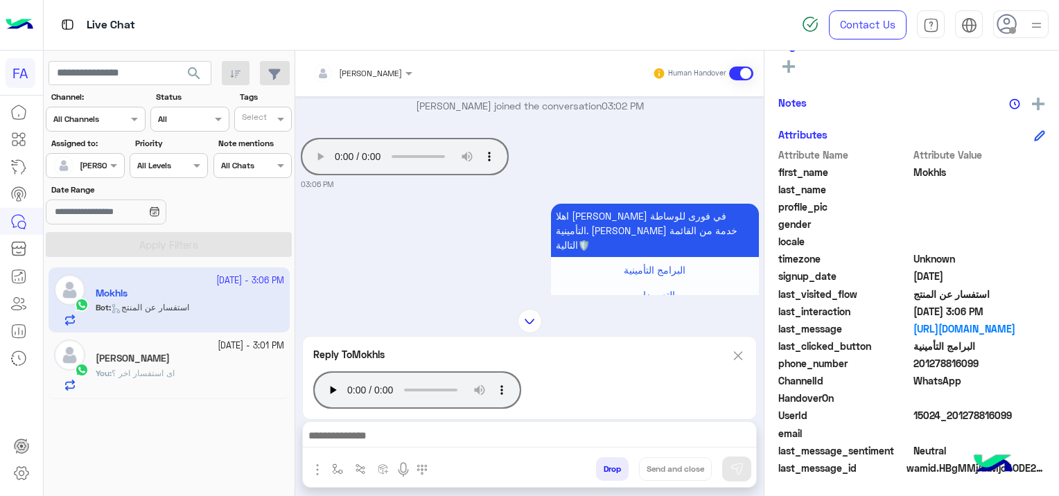
drag, startPoint x: 1012, startPoint y: 415, endPoint x: 949, endPoint y: 418, distance: 63.1
click at [949, 418] on span "15024_201278816099" at bounding box center [979, 415] width 132 height 15
copy span "01278816099"
click at [473, 448] on div at bounding box center [529, 439] width 453 height 35
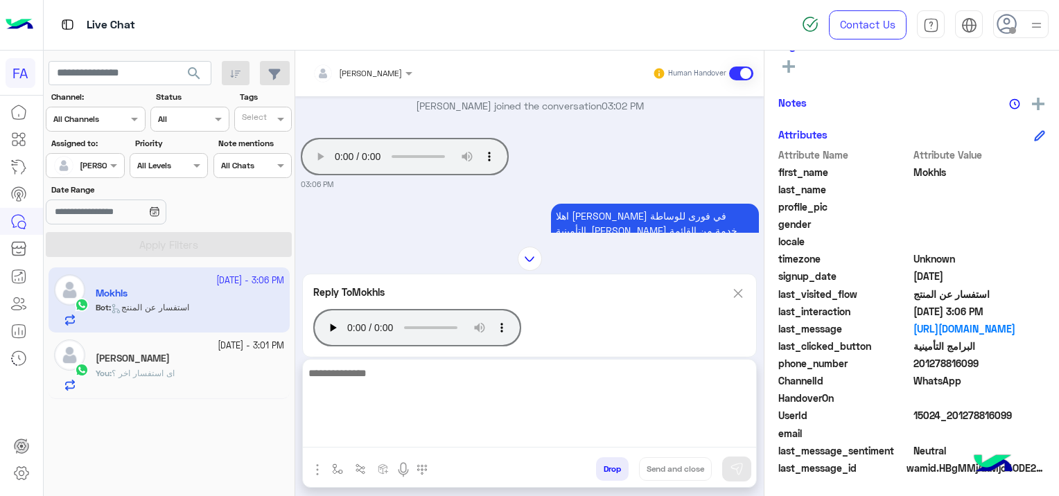
click at [466, 443] on textarea at bounding box center [529, 405] width 453 height 83
type textarea "**********"
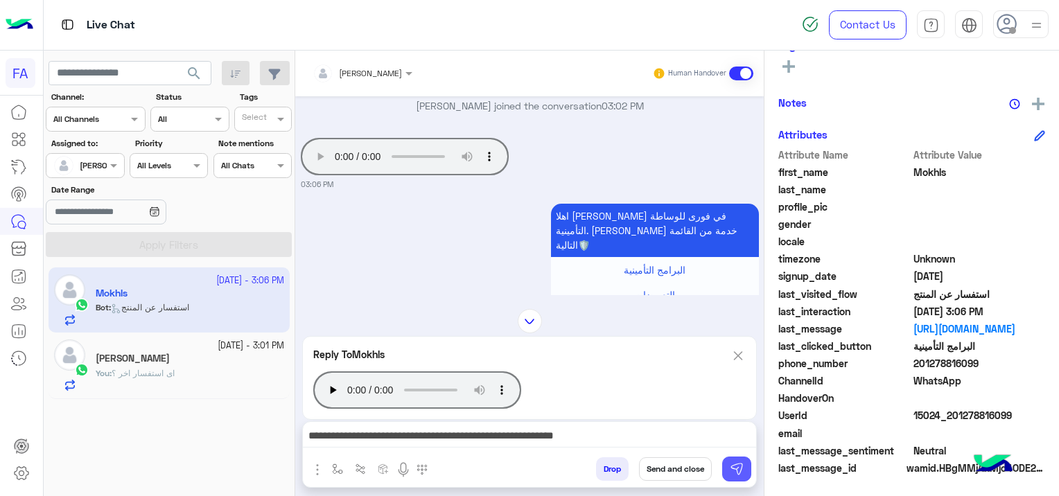
click at [737, 466] on img at bounding box center [737, 469] width 14 height 14
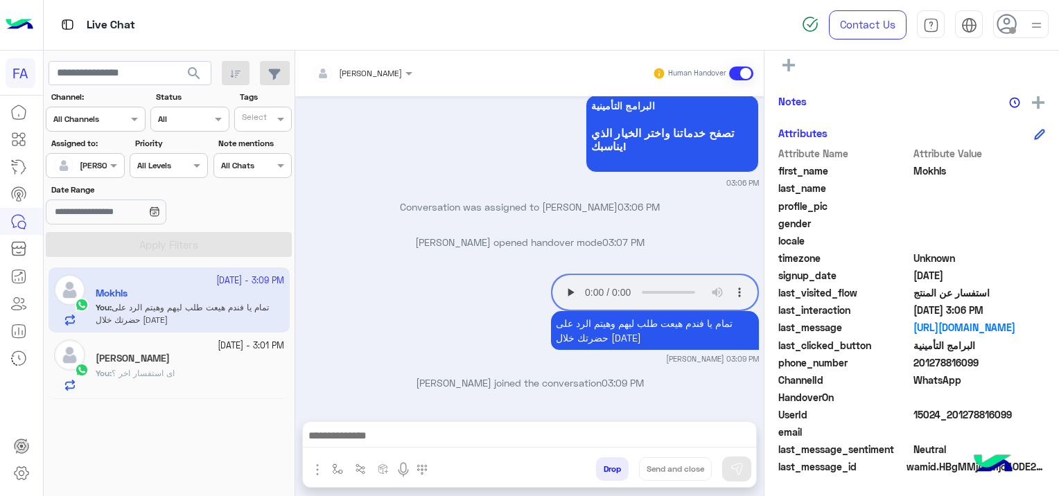
scroll to position [290, 0]
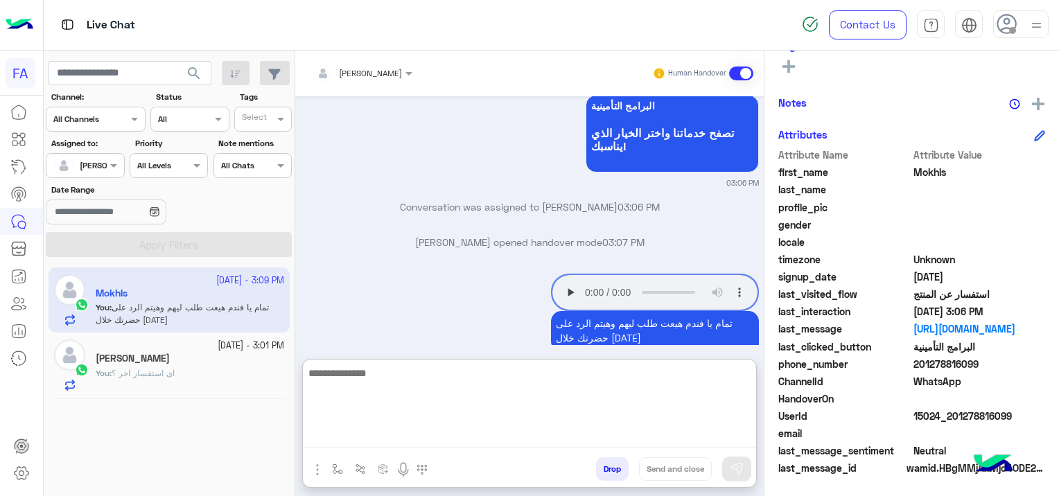
click at [645, 435] on textarea at bounding box center [529, 405] width 453 height 83
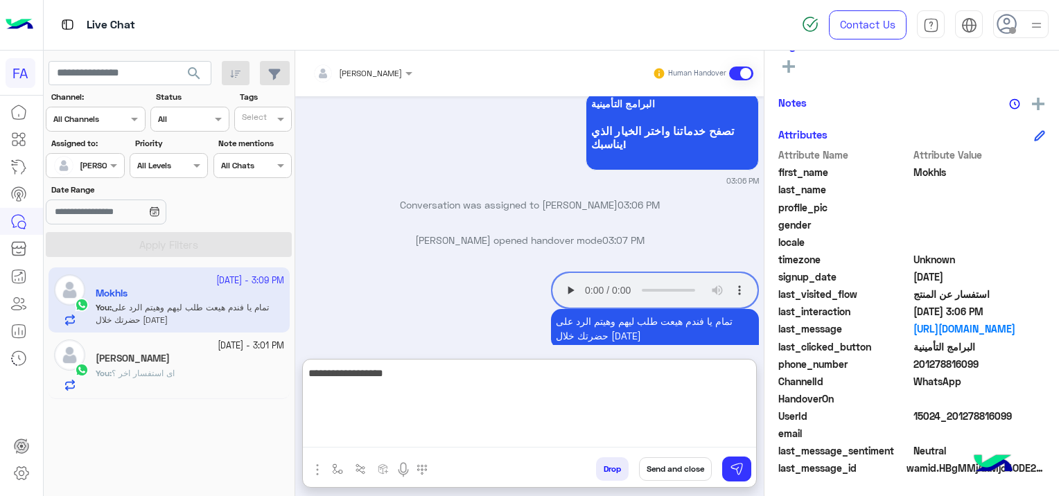
type textarea "**********"
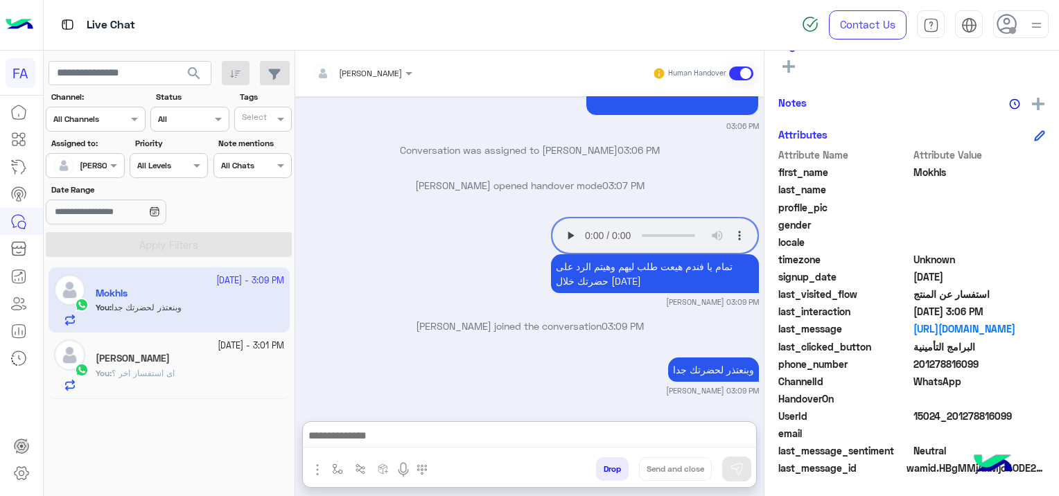
click at [166, 374] on span "اى استفسار اخر ؟" at bounding box center [143, 373] width 63 height 10
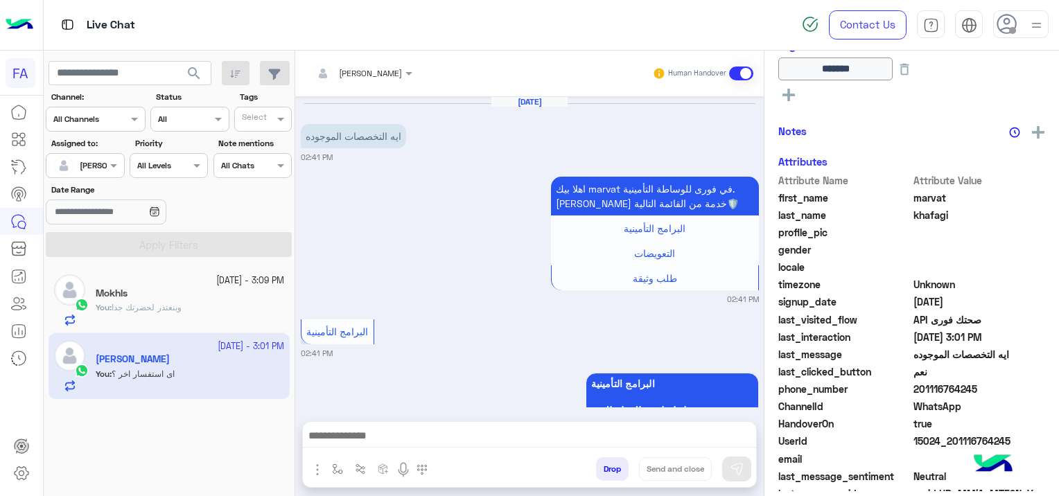
scroll to position [1245, 0]
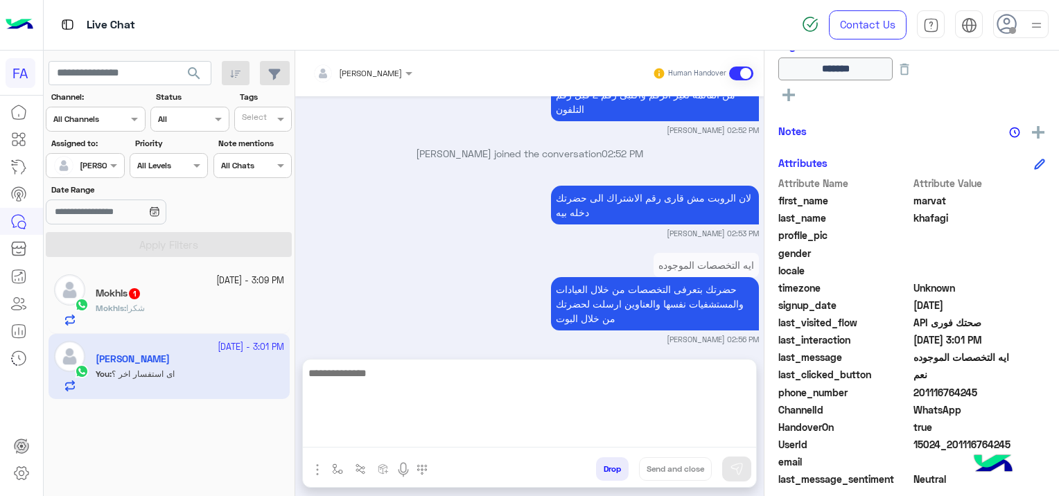
drag, startPoint x: 382, startPoint y: 446, endPoint x: 459, endPoint y: 439, distance: 77.2
click at [384, 446] on textarea at bounding box center [529, 405] width 453 height 83
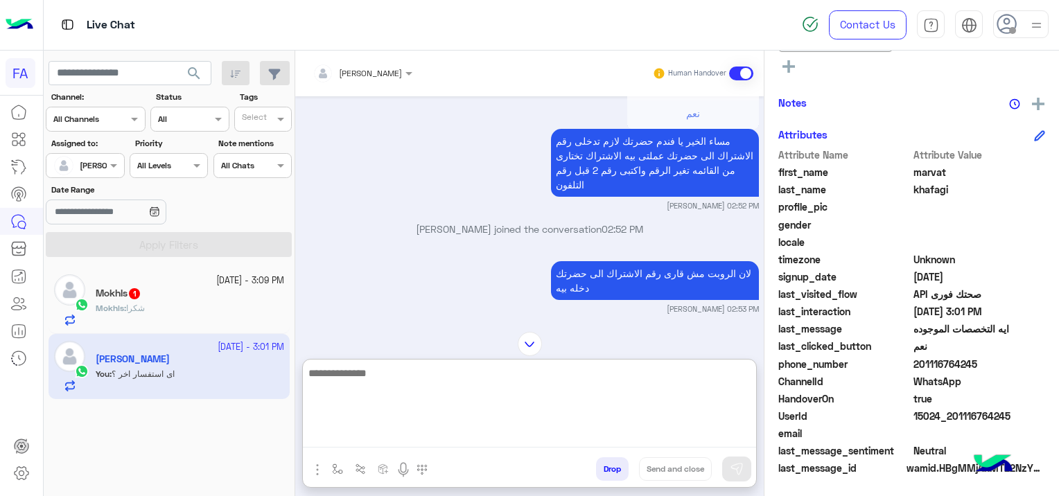
scroll to position [1100, 0]
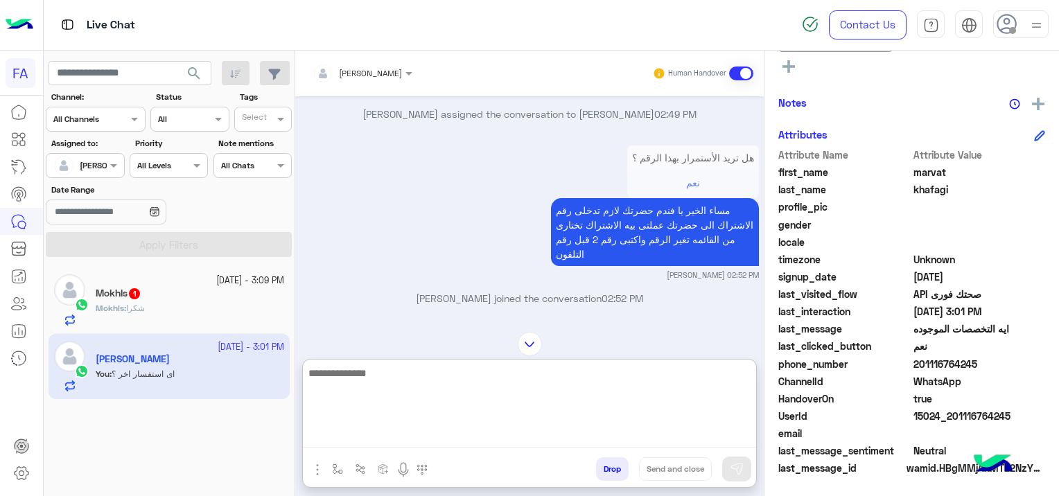
paste textarea "**********"
type textarea "**********"
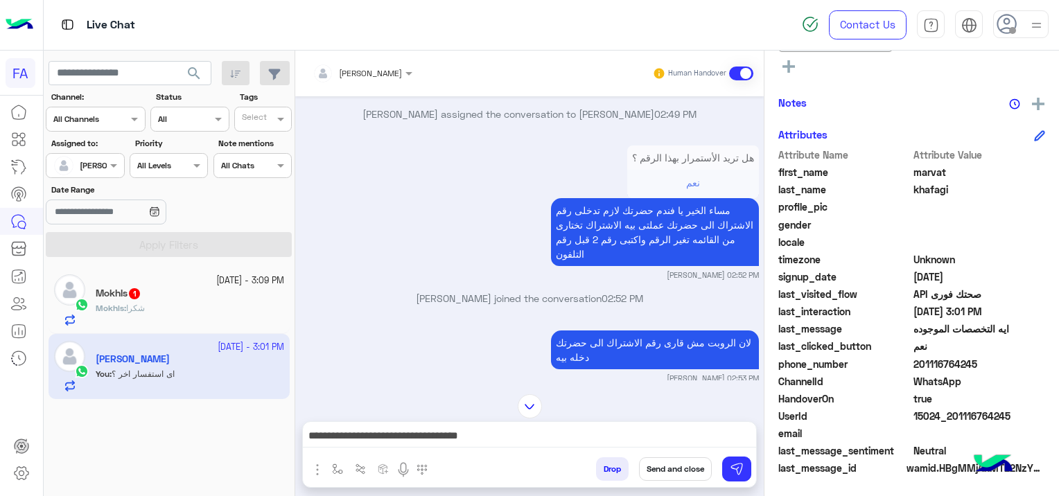
click at [681, 468] on button "Send and close" at bounding box center [675, 469] width 73 height 24
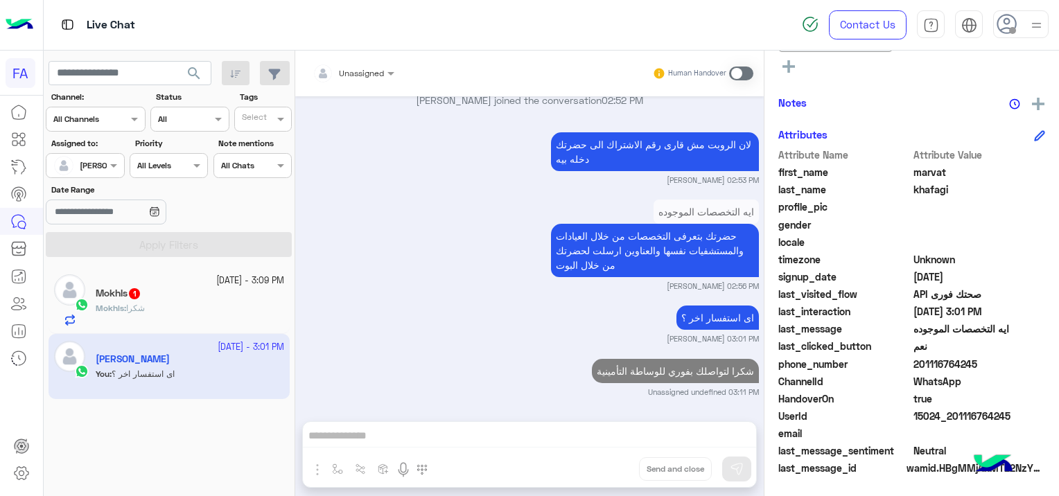
scroll to position [1334, 0]
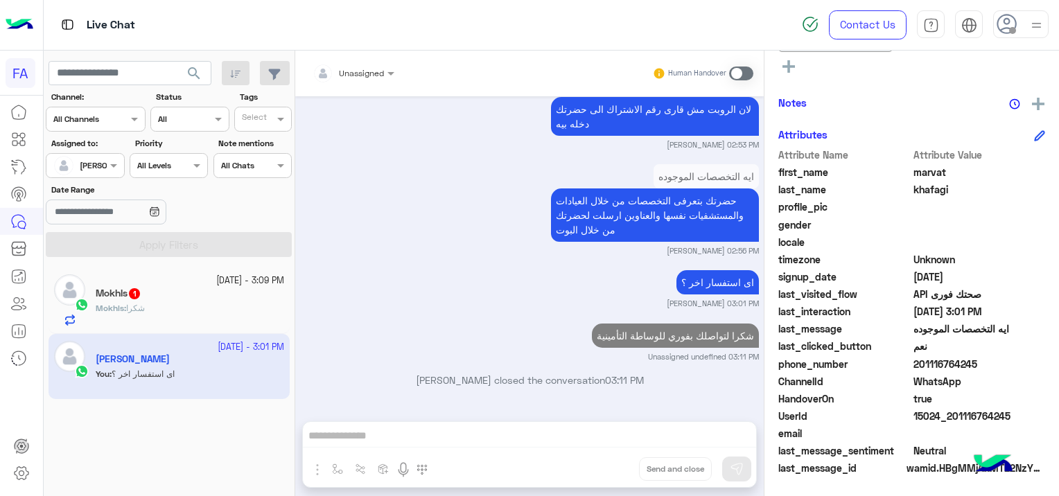
click at [220, 293] on div "Mokhls 1" at bounding box center [190, 295] width 188 height 15
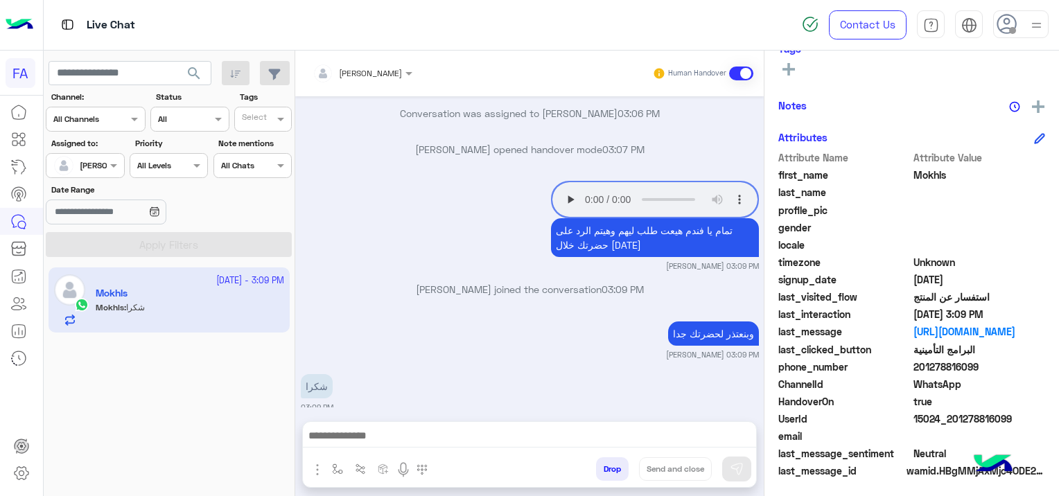
scroll to position [290, 0]
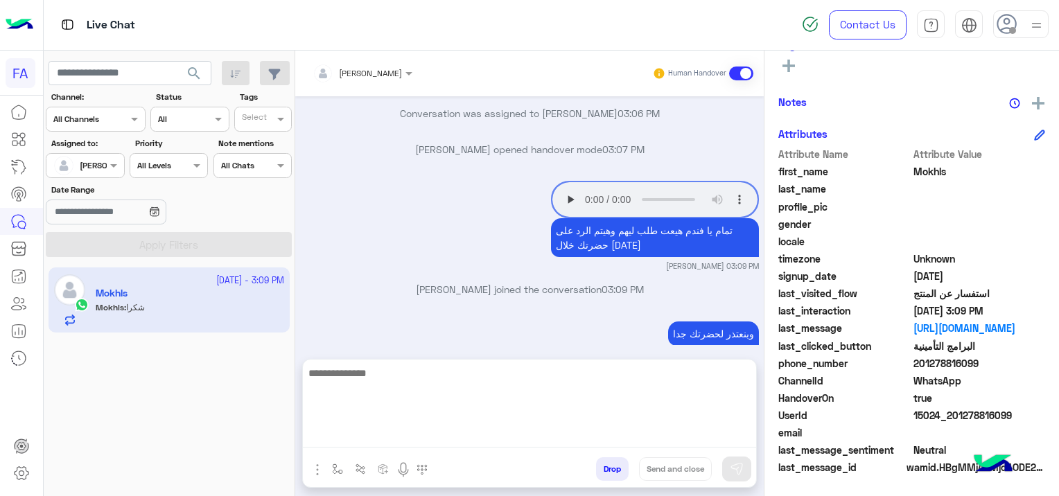
click at [377, 435] on textarea at bounding box center [529, 405] width 453 height 83
paste textarea "**********"
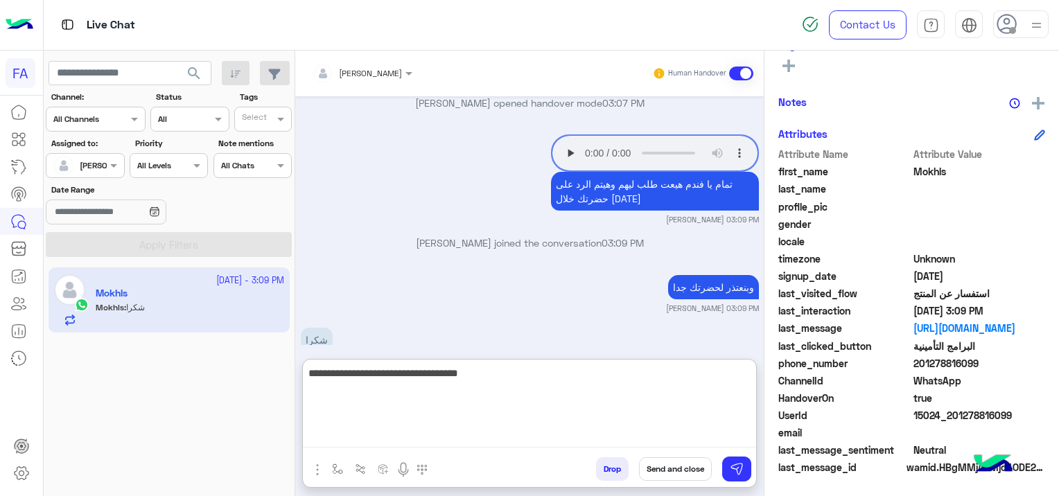
scroll to position [1003, 0]
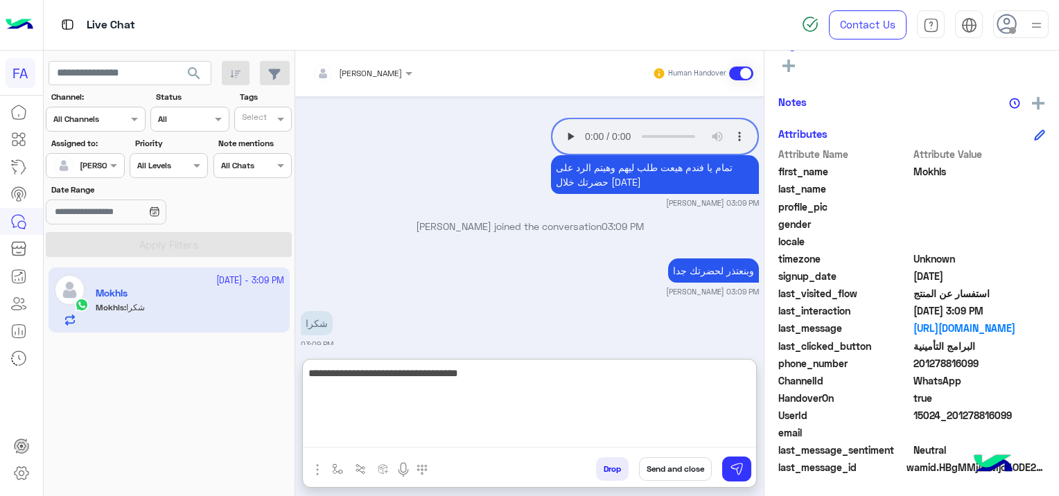
type textarea "**********"
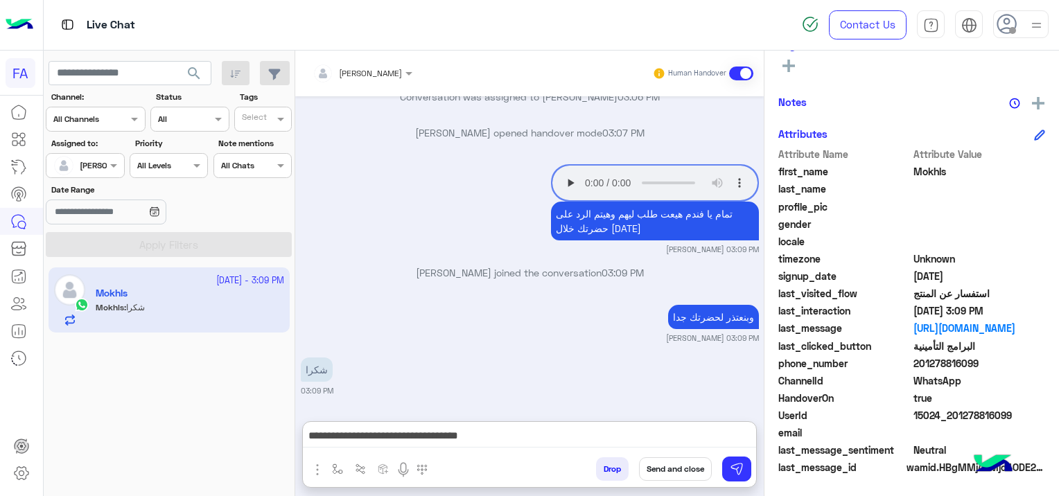
click at [676, 472] on button "Send and close" at bounding box center [675, 469] width 73 height 24
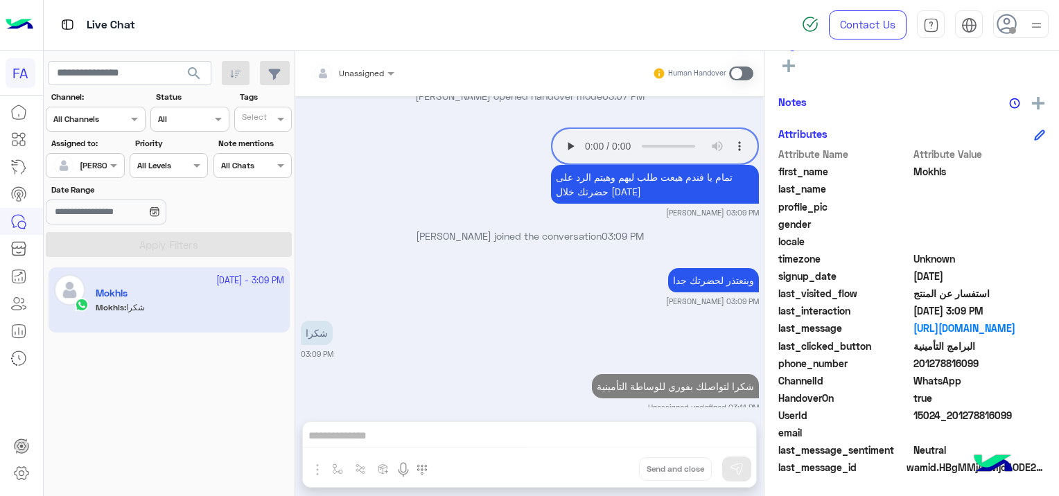
scroll to position [1028, 0]
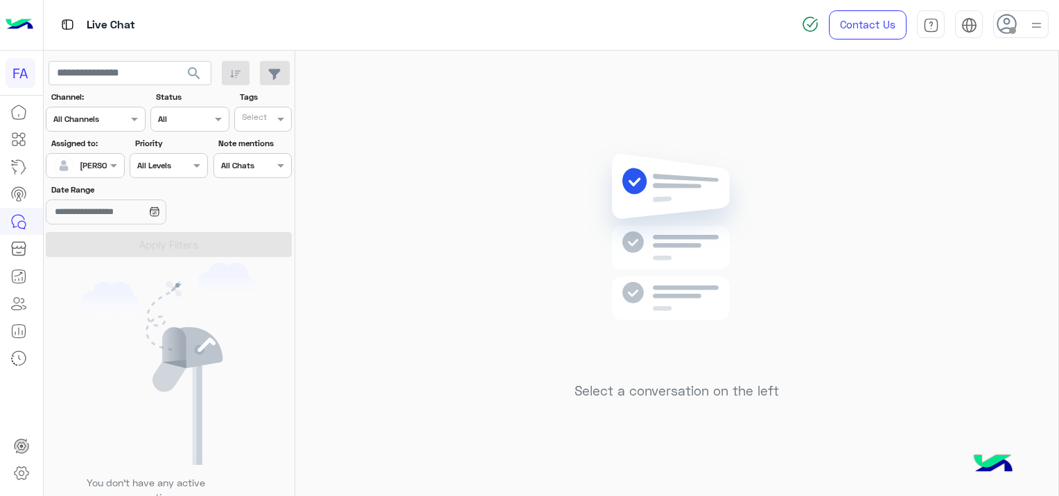
click at [194, 65] on span "search" at bounding box center [194, 73] width 17 height 17
click at [194, 71] on span "search" at bounding box center [194, 73] width 17 height 17
click at [197, 75] on span "search" at bounding box center [194, 73] width 17 height 17
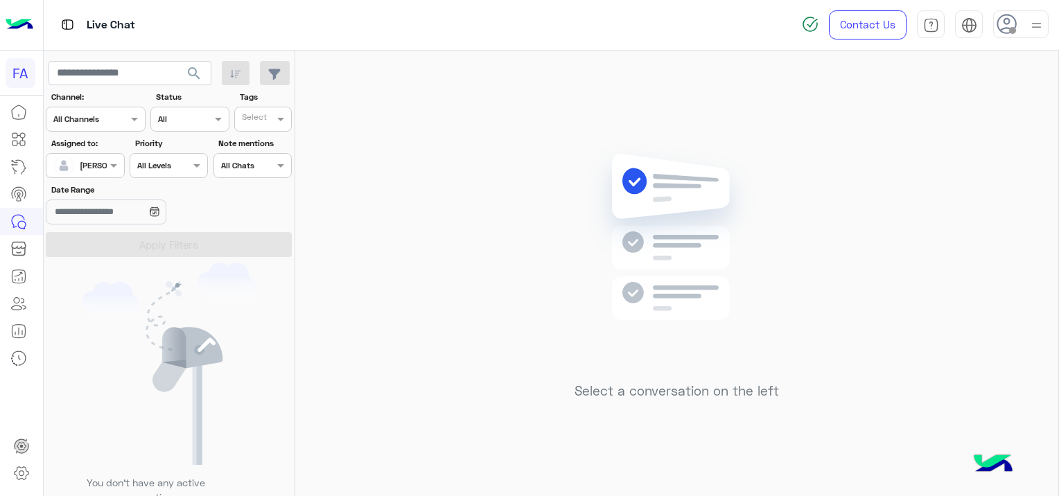
click at [195, 73] on span "search" at bounding box center [194, 73] width 17 height 17
click at [194, 72] on span "search" at bounding box center [194, 73] width 17 height 17
click at [195, 67] on span "search" at bounding box center [194, 73] width 17 height 17
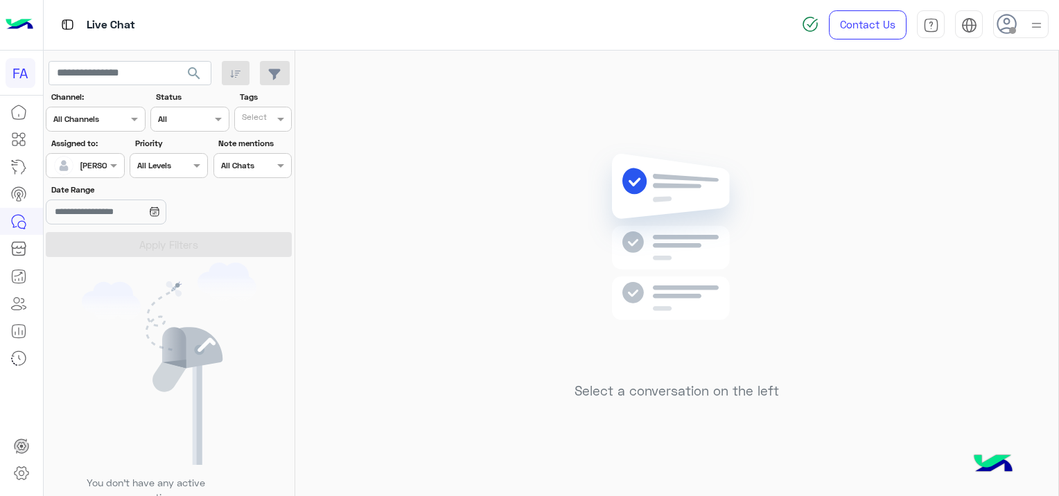
click at [200, 74] on span "search" at bounding box center [194, 73] width 17 height 17
click at [200, 78] on span "search" at bounding box center [194, 73] width 17 height 17
click at [191, 74] on span "search" at bounding box center [194, 73] width 17 height 17
click at [193, 64] on button "search" at bounding box center [194, 76] width 34 height 30
click at [197, 73] on span "search" at bounding box center [194, 73] width 17 height 17
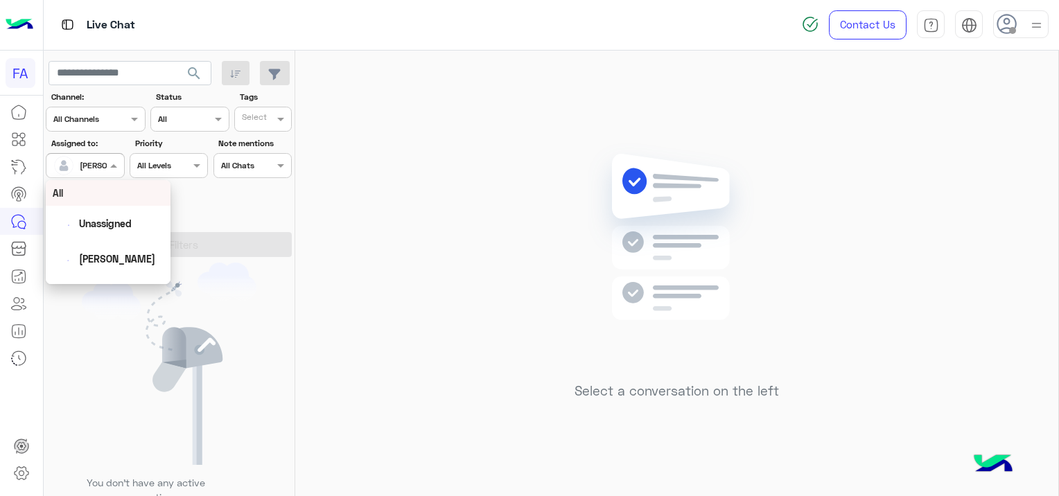
click at [98, 168] on div at bounding box center [84, 163] width 77 height 13
click at [127, 222] on span "Unassigned" at bounding box center [105, 224] width 53 height 12
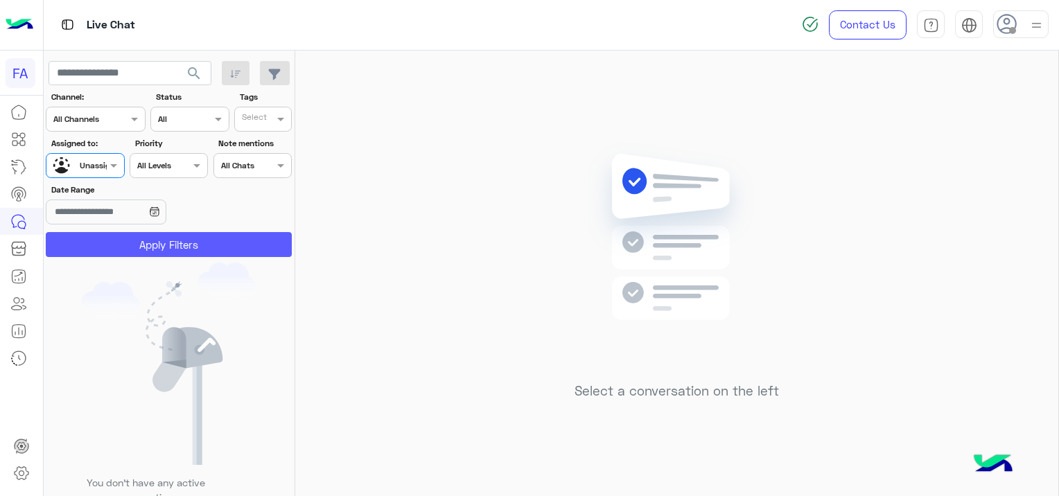
click at [152, 234] on button "Apply Filters" at bounding box center [169, 244] width 246 height 25
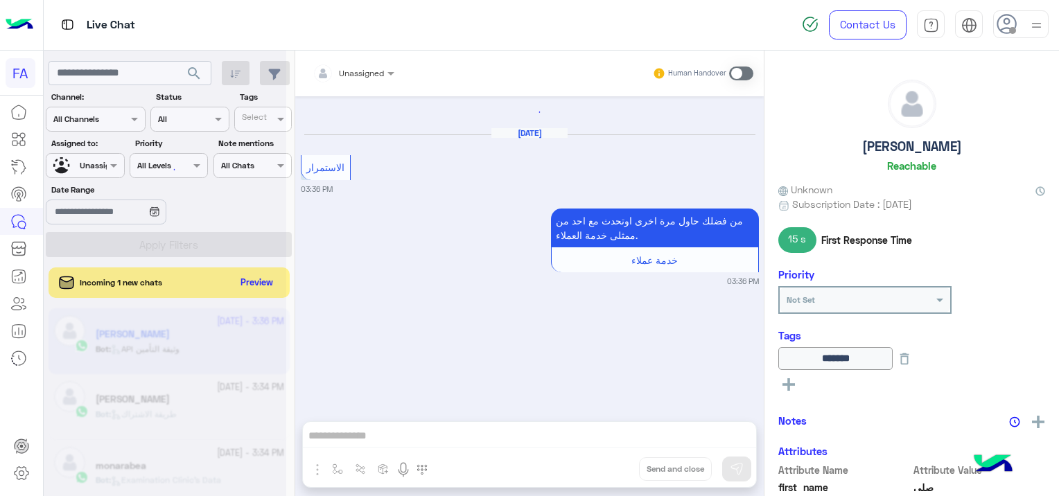
type input "*****"
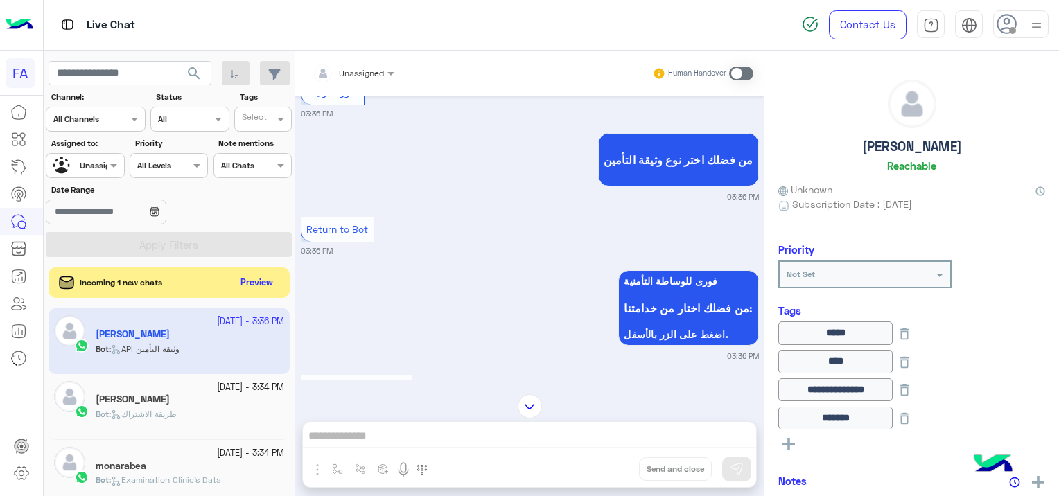
scroll to position [2031, 0]
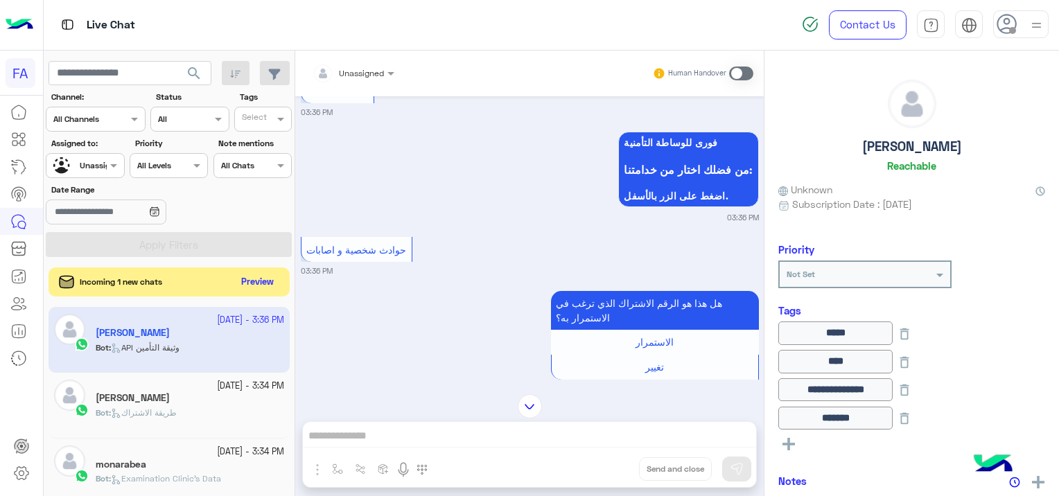
click at [261, 285] on button "Preview" at bounding box center [257, 282] width 43 height 19
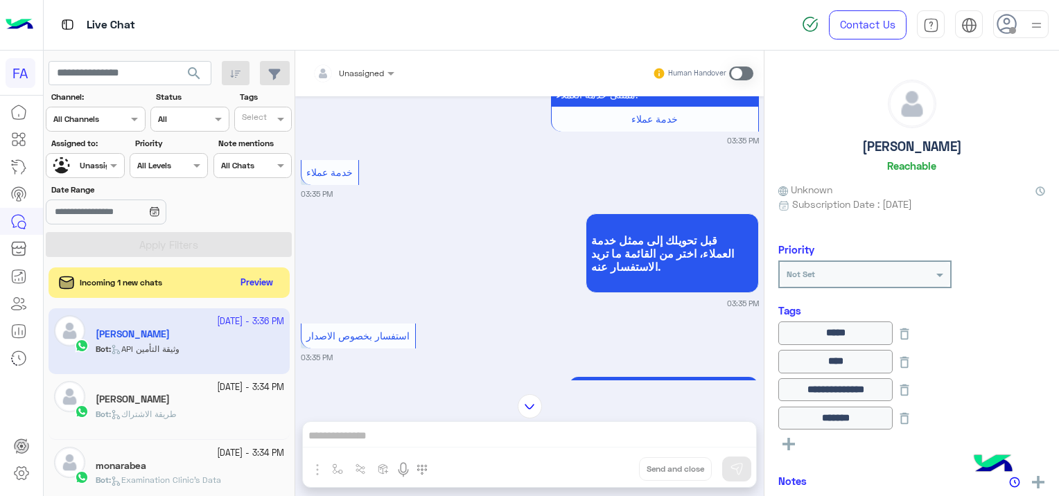
scroll to position [89, 0]
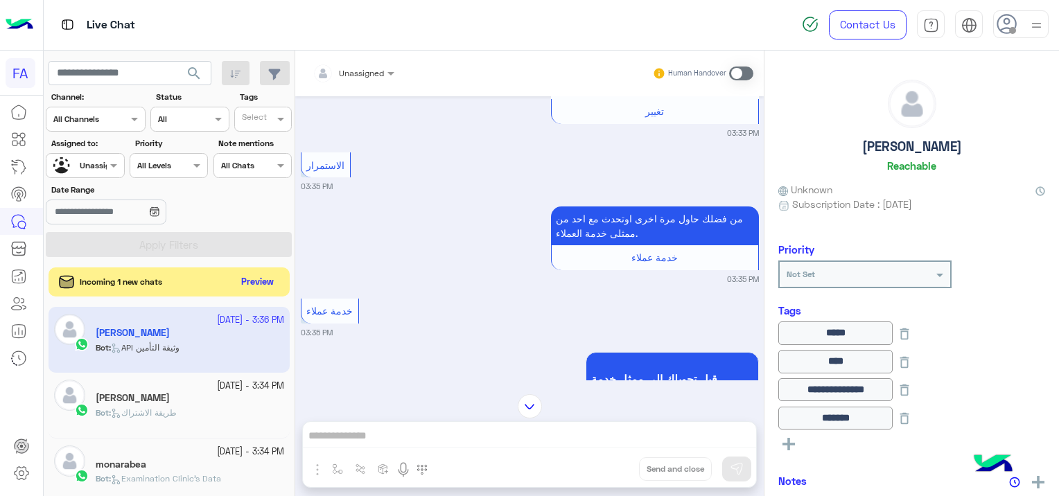
click at [254, 273] on button "Preview" at bounding box center [257, 282] width 43 height 19
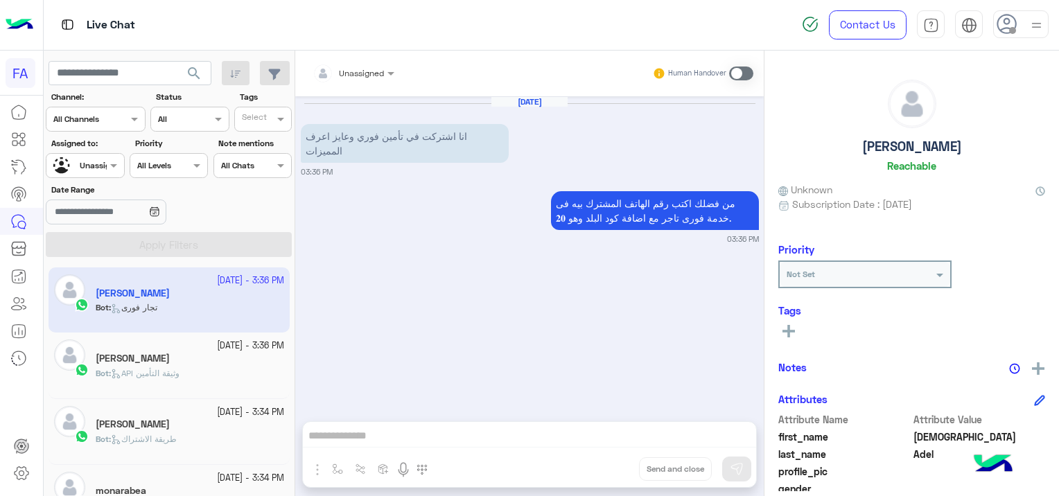
click at [374, 78] on div "Unassigned" at bounding box center [361, 73] width 45 height 12
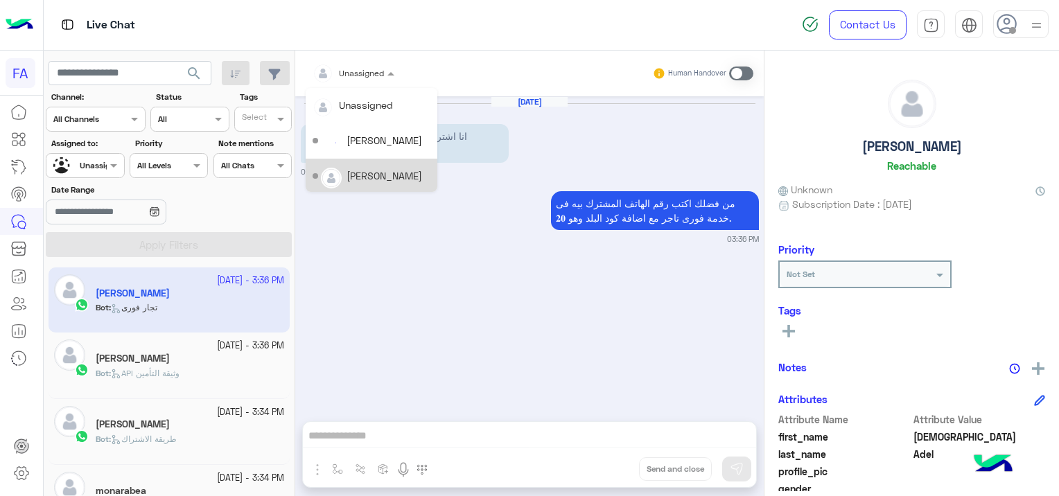
click at [388, 170] on div "[PERSON_NAME]" at bounding box center [384, 175] width 76 height 15
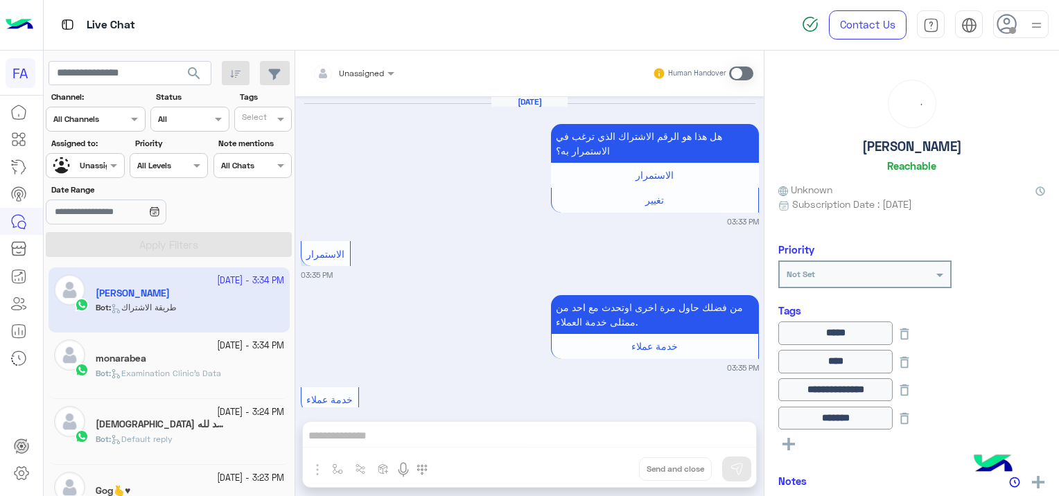
type input "****"
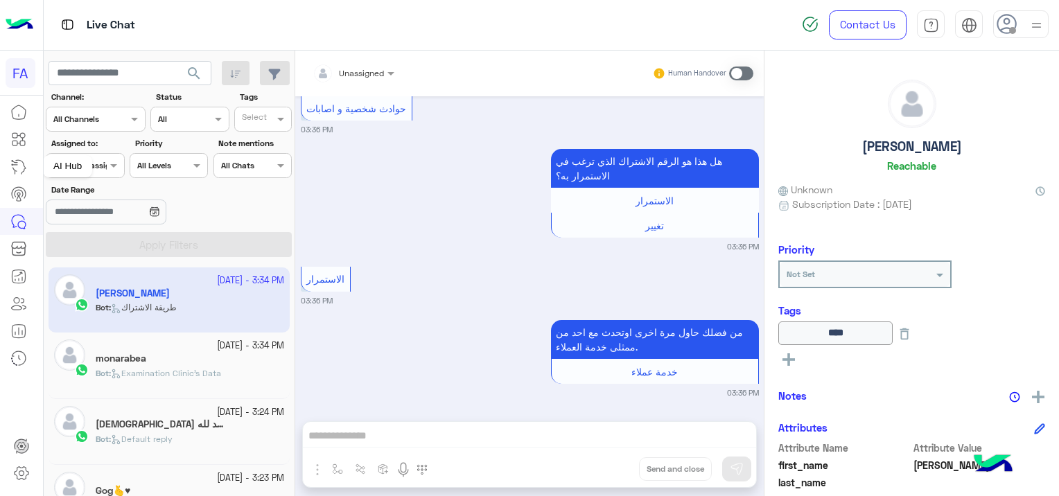
click at [67, 163] on div "AI Hub" at bounding box center [67, 166] width 49 height 22
click at [97, 163] on div at bounding box center [84, 163] width 77 height 13
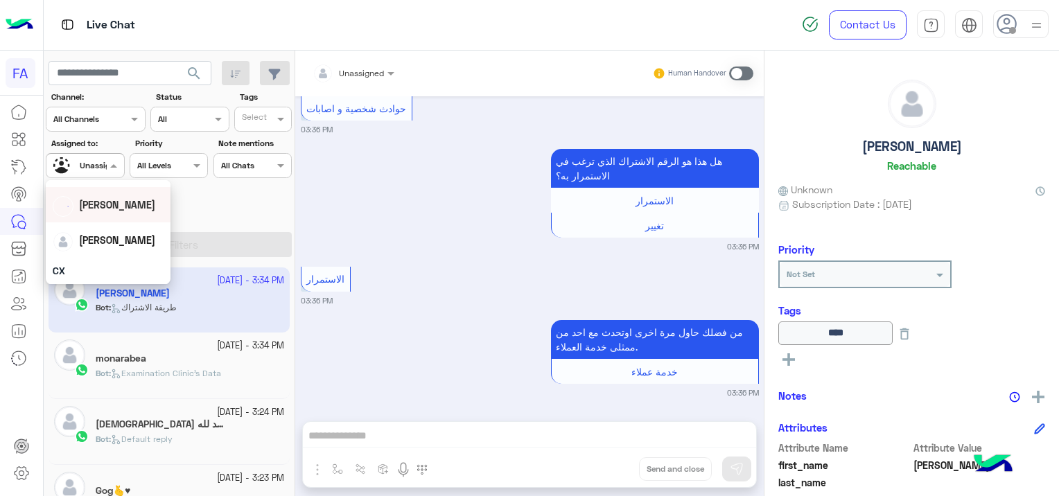
scroll to position [69, 0]
click at [127, 220] on div "[PERSON_NAME]" at bounding box center [108, 225] width 111 height 24
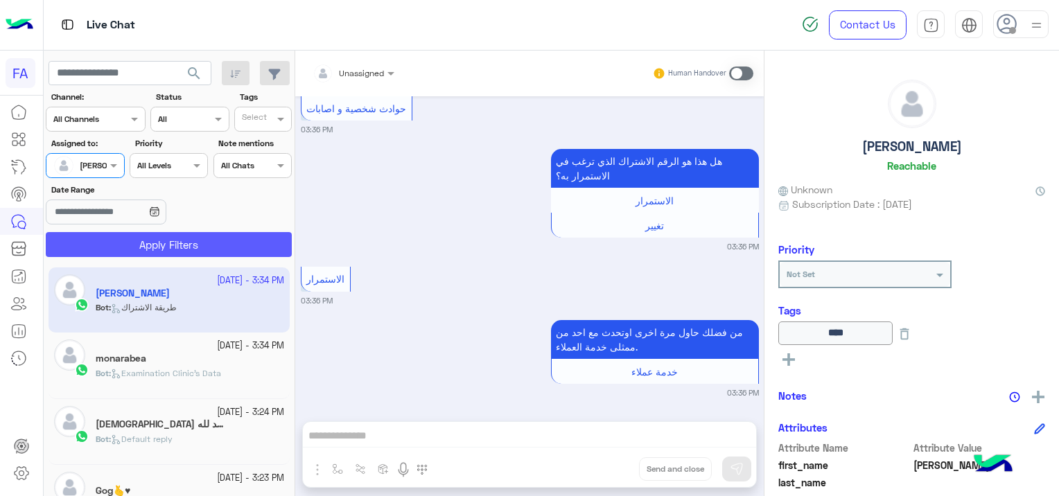
click at [197, 242] on button "Apply Filters" at bounding box center [169, 244] width 246 height 25
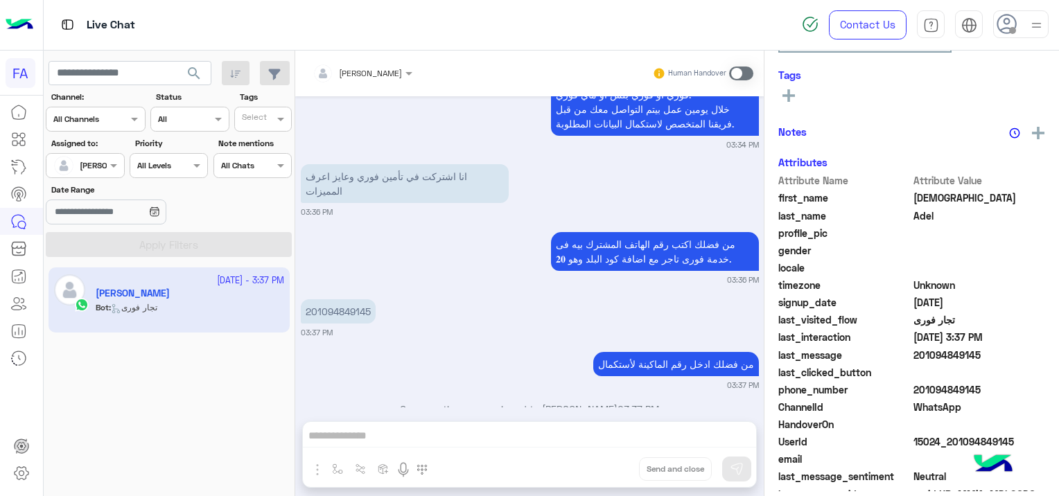
scroll to position [261, 0]
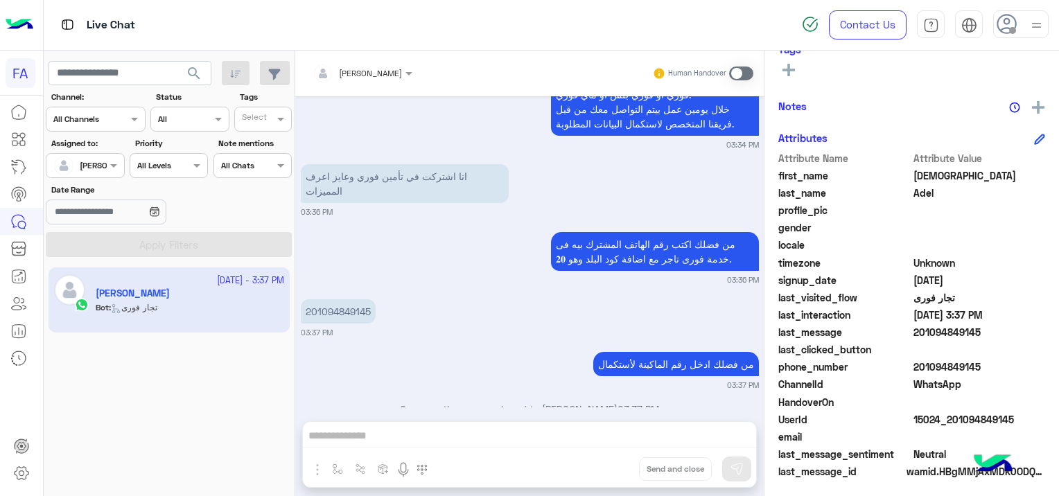
drag, startPoint x: 1009, startPoint y: 411, endPoint x: 949, endPoint y: 425, distance: 61.2
click at [949, 425] on span "15024_201094849145" at bounding box center [979, 419] width 132 height 15
copy span "01094849145"
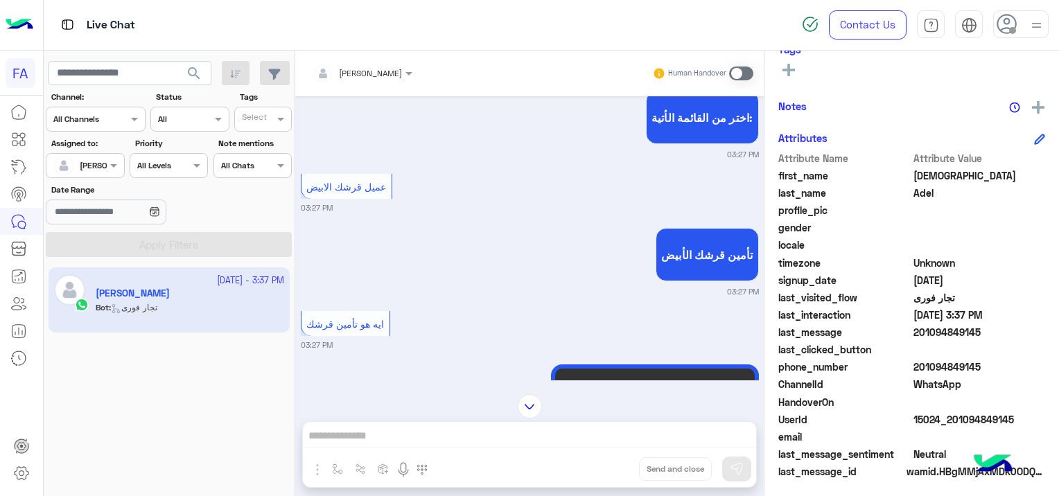
scroll to position [1484, 0]
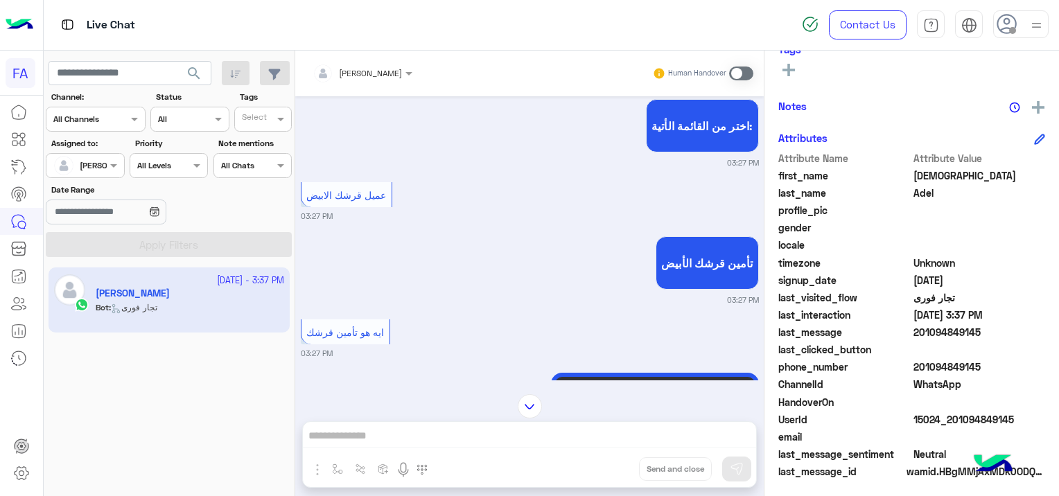
click at [350, 72] on input "text" at bounding box center [344, 71] width 64 height 12
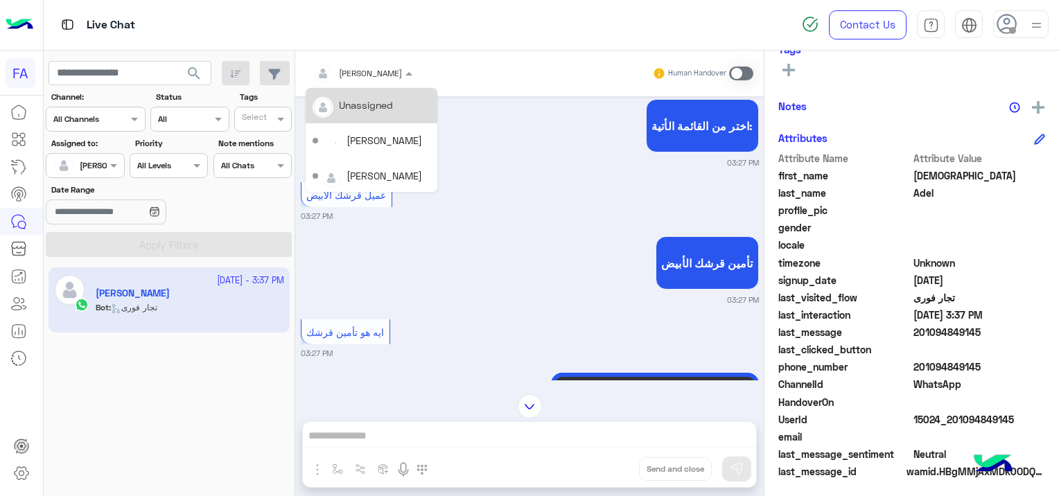
click at [380, 105] on div "Unassigned" at bounding box center [366, 105] width 54 height 15
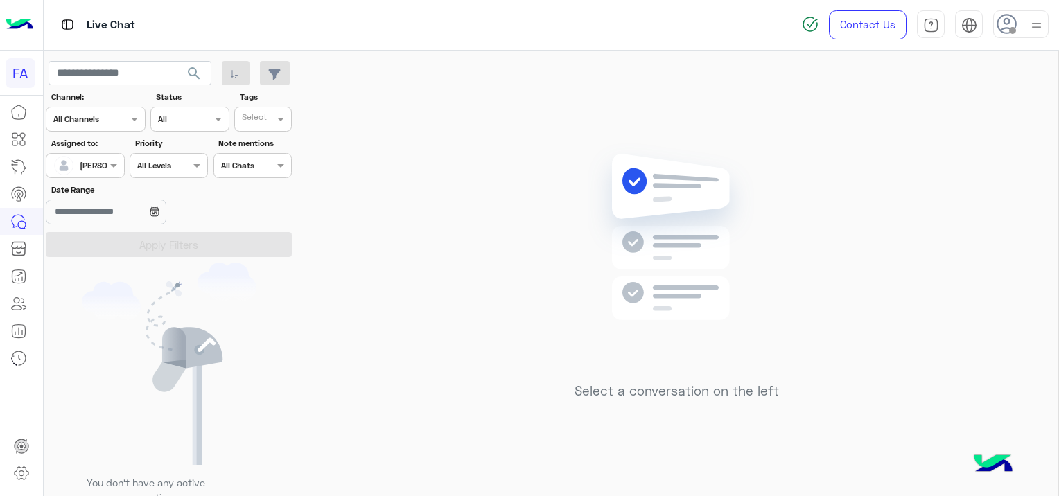
click at [100, 166] on div at bounding box center [84, 163] width 77 height 13
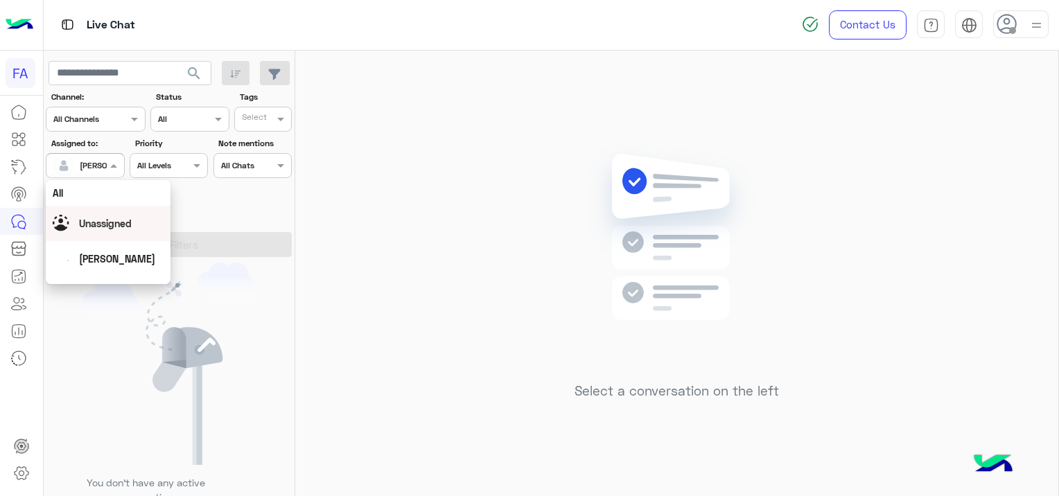
click at [122, 224] on span "Unassigned" at bounding box center [105, 224] width 53 height 12
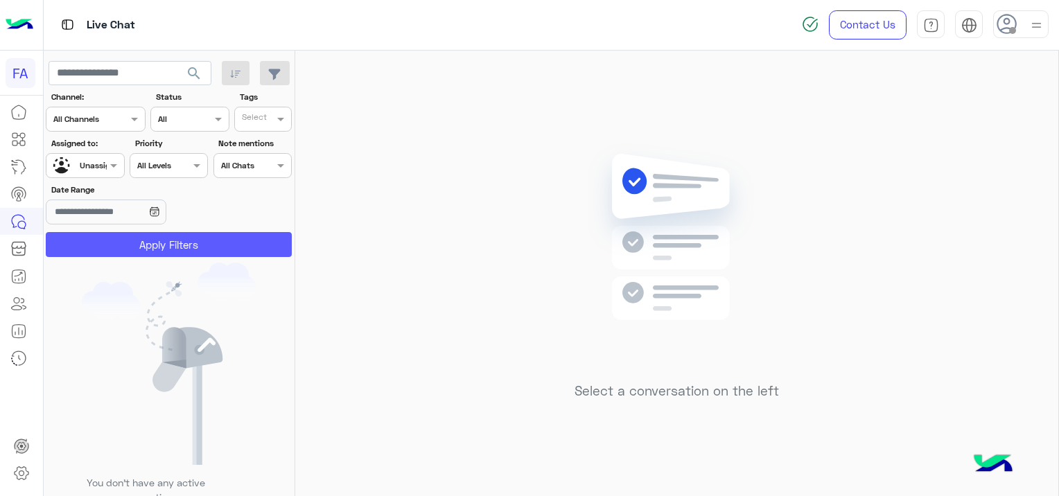
click at [184, 244] on button "Apply Filters" at bounding box center [169, 244] width 246 height 25
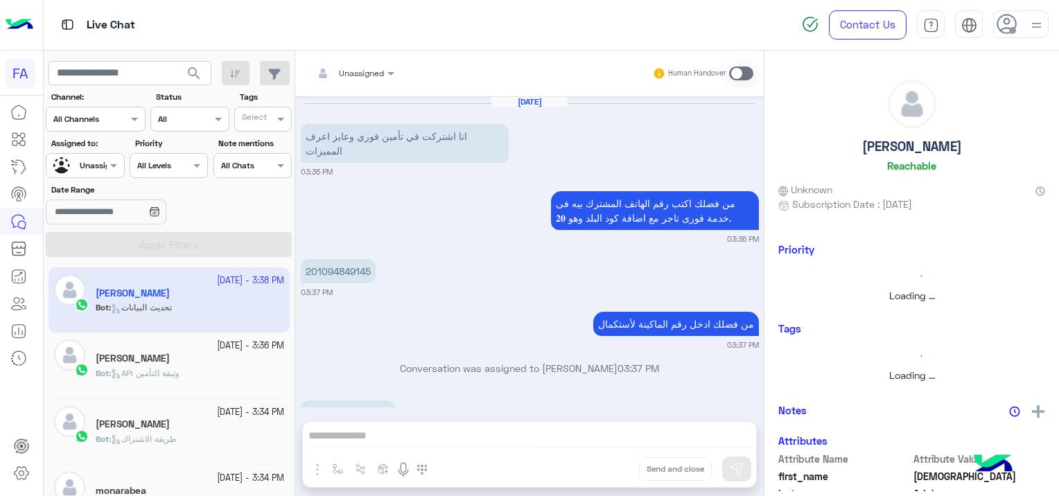
scroll to position [460, 0]
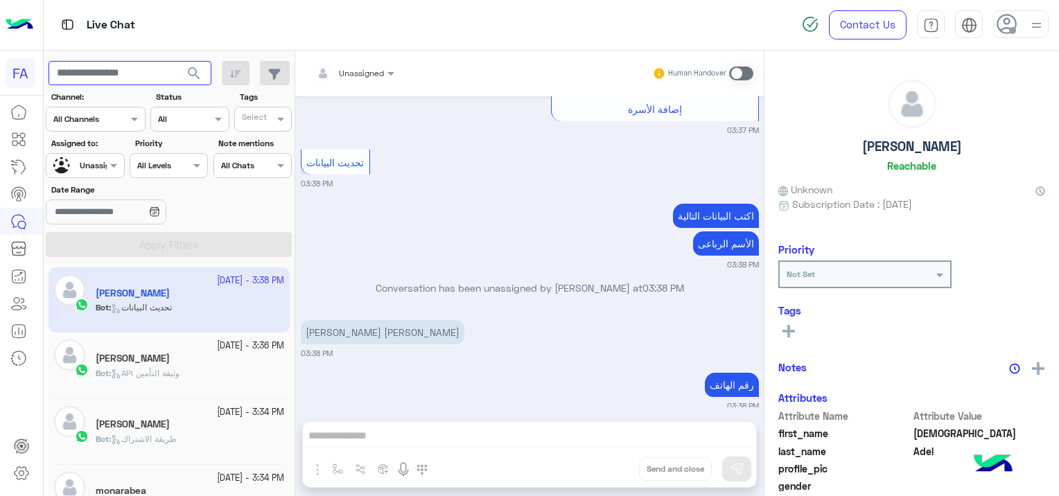
click at [114, 71] on input "text" at bounding box center [129, 73] width 163 height 25
paste input "**********"
type input "**********"
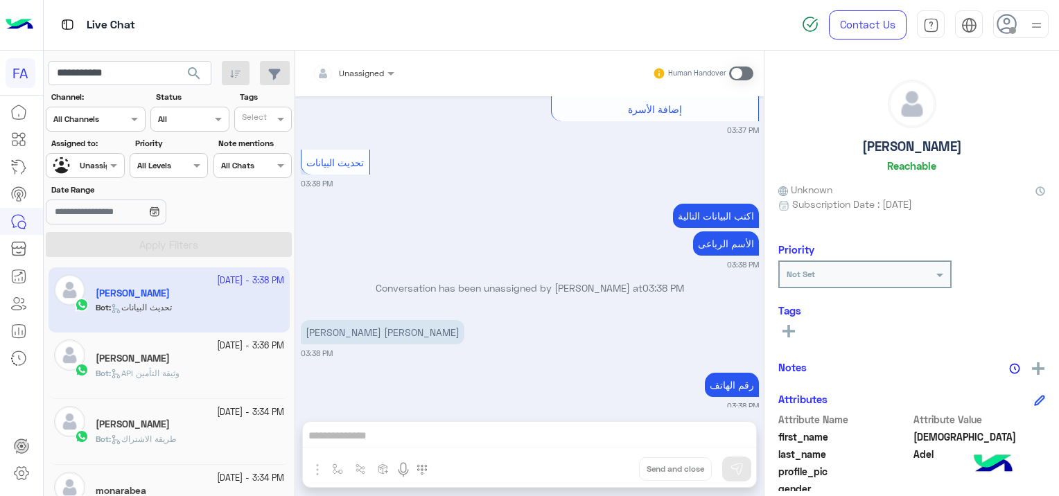
click at [195, 69] on span "search" at bounding box center [194, 73] width 17 height 17
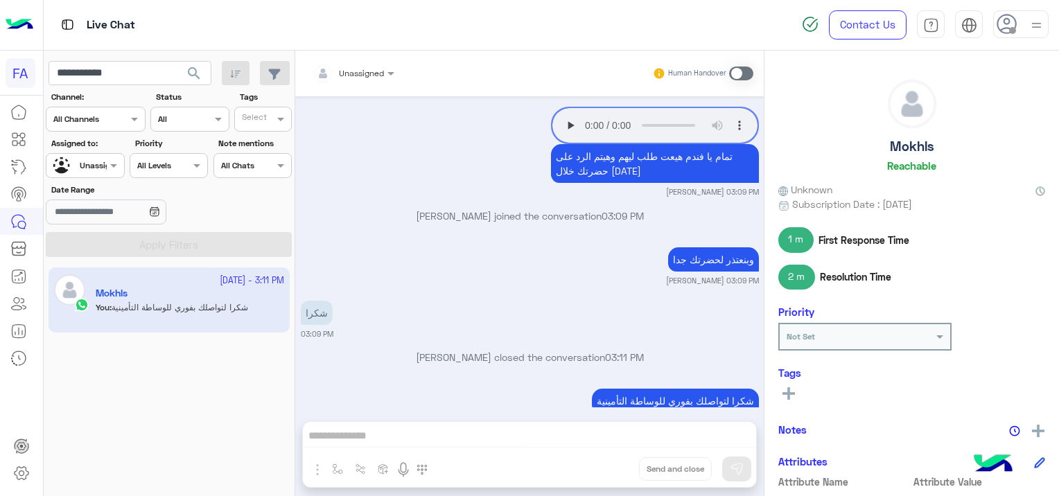
scroll to position [865, 0]
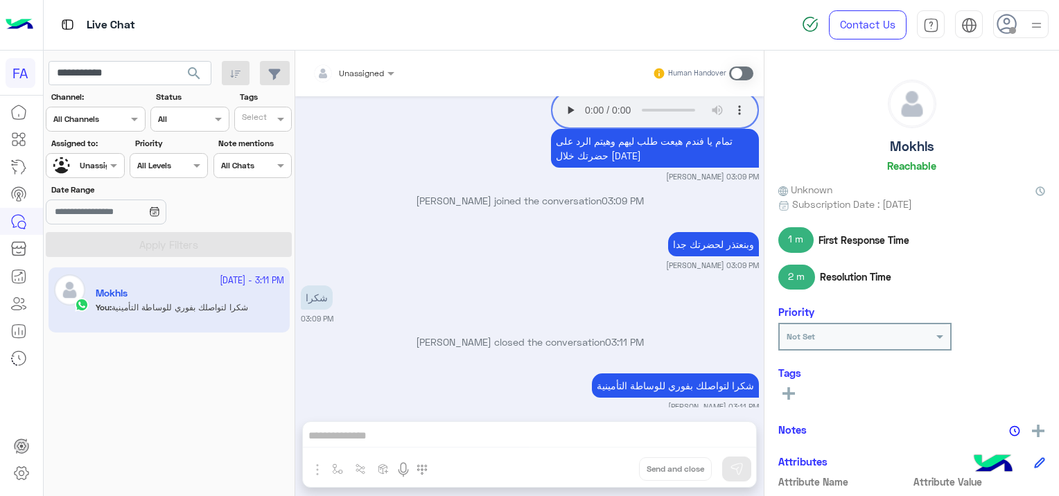
click at [734, 75] on span at bounding box center [741, 74] width 24 height 14
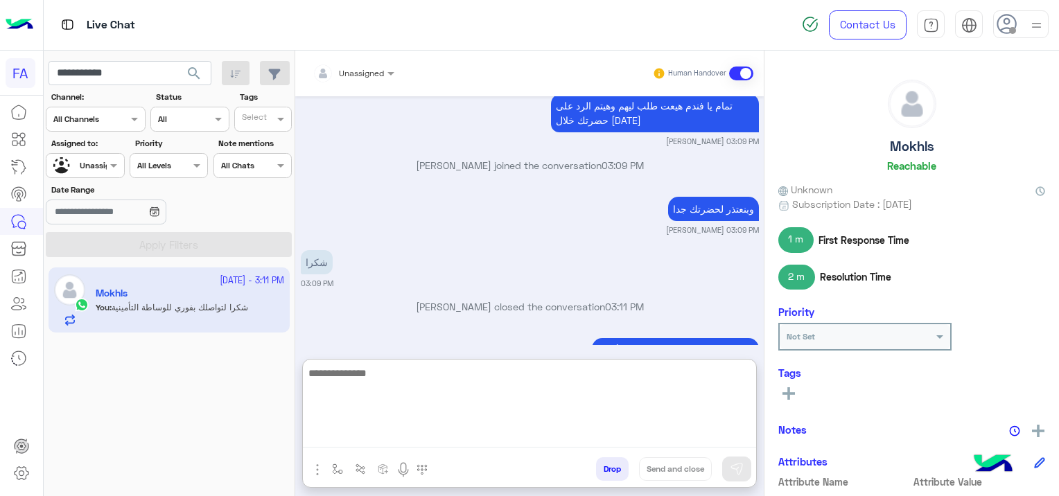
click at [592, 432] on textarea at bounding box center [529, 405] width 453 height 83
type textarea "*"
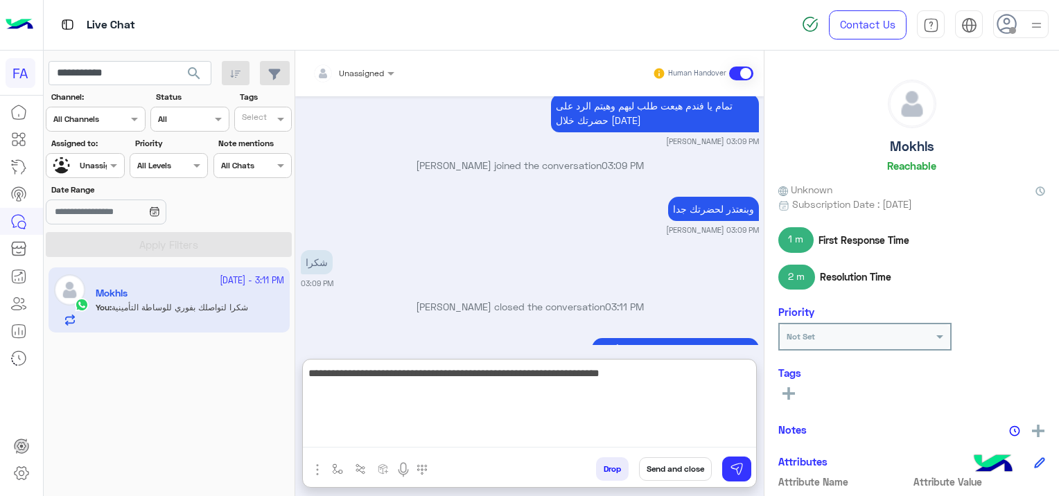
scroll to position [964, 0]
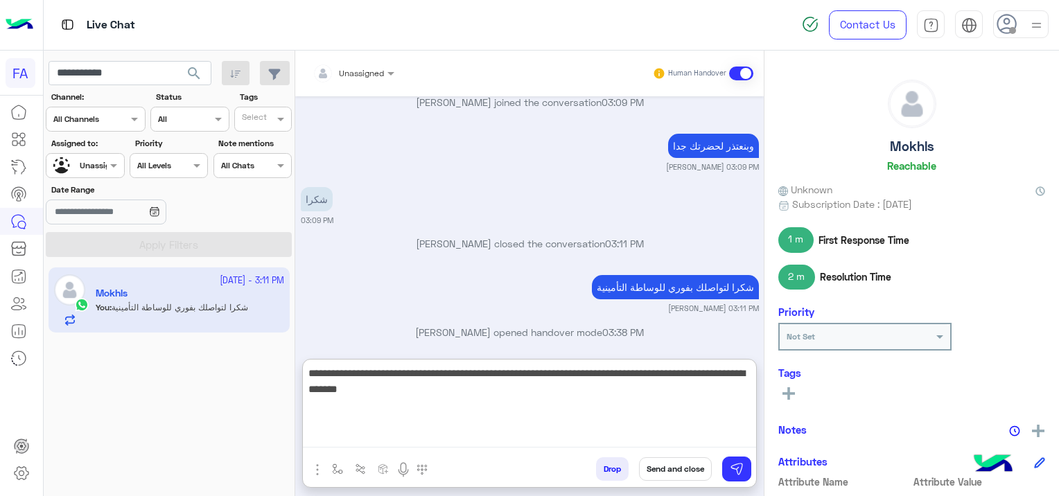
drag, startPoint x: 310, startPoint y: 369, endPoint x: 755, endPoint y: 397, distance: 446.4
click at [755, 397] on textarea "**********" at bounding box center [529, 405] width 453 height 83
drag, startPoint x: 576, startPoint y: 379, endPoint x: 585, endPoint y: 381, distance: 8.6
click at [577, 379] on textarea "**********" at bounding box center [529, 405] width 453 height 83
drag, startPoint x: 583, startPoint y: 371, endPoint x: 604, endPoint y: 371, distance: 21.5
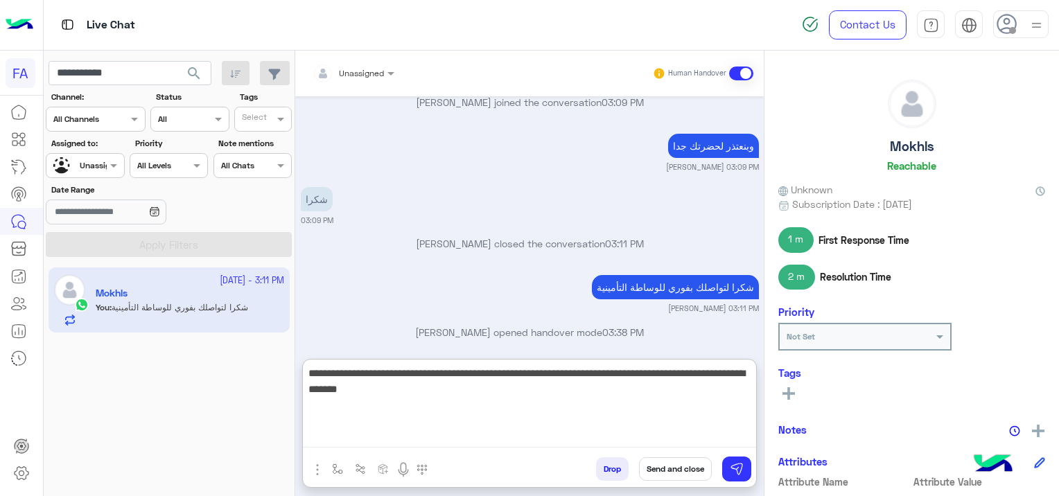
click at [604, 371] on textarea "**********" at bounding box center [529, 405] width 453 height 83
click at [743, 390] on textarea "**********" at bounding box center [529, 405] width 453 height 83
click at [720, 391] on textarea "**********" at bounding box center [529, 405] width 453 height 83
drag, startPoint x: 317, startPoint y: 364, endPoint x: 737, endPoint y: 388, distance: 421.2
click at [737, 388] on textarea "**********" at bounding box center [529, 405] width 453 height 83
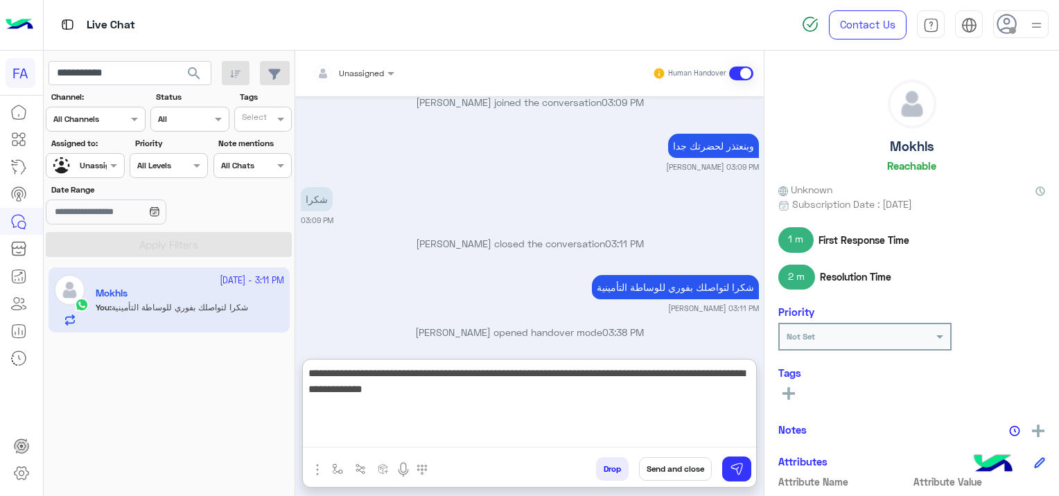
click at [750, 374] on textarea "**********" at bounding box center [529, 405] width 453 height 83
drag, startPoint x: 754, startPoint y: 372, endPoint x: 606, endPoint y: 396, distance: 149.6
click at [606, 396] on textarea "**********" at bounding box center [529, 405] width 453 height 83
type textarea "**********"
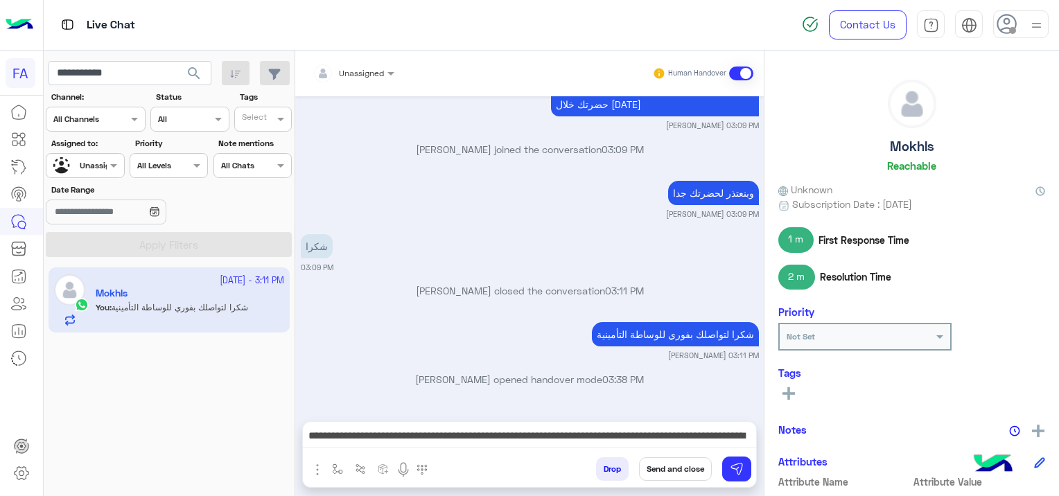
click at [681, 466] on button "Send and close" at bounding box center [675, 469] width 73 height 24
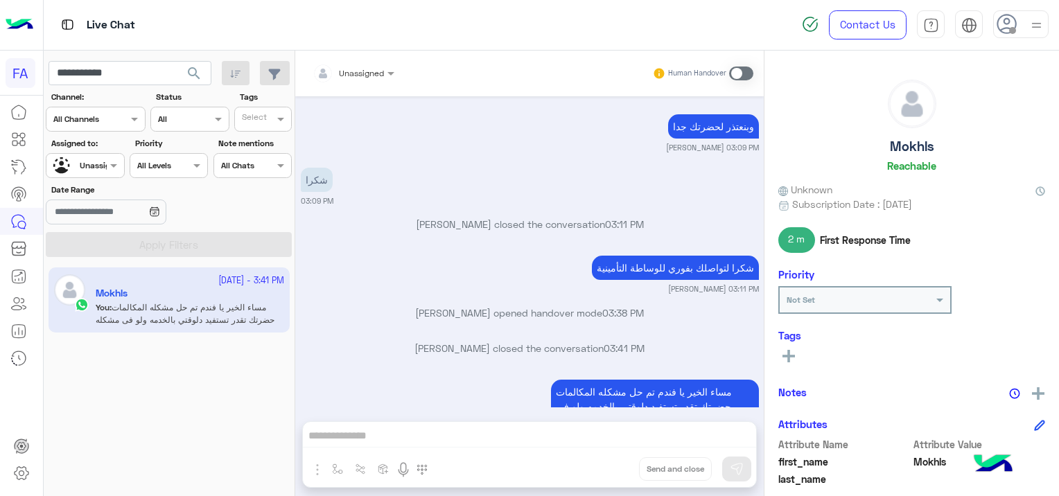
scroll to position [1018, 0]
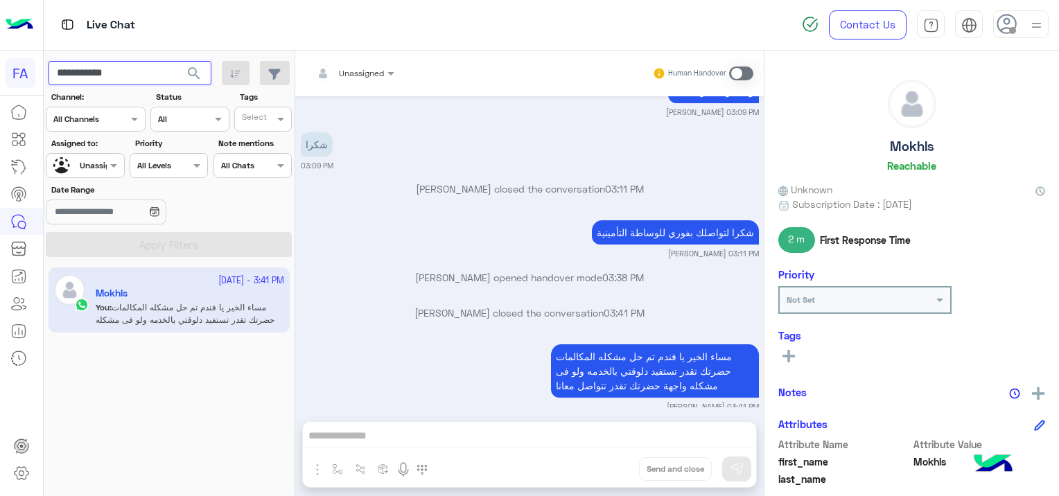
click at [144, 64] on input "**********" at bounding box center [129, 73] width 163 height 25
type input "*"
paste input "**********"
type input "**********"
click at [201, 71] on span "search" at bounding box center [194, 73] width 17 height 17
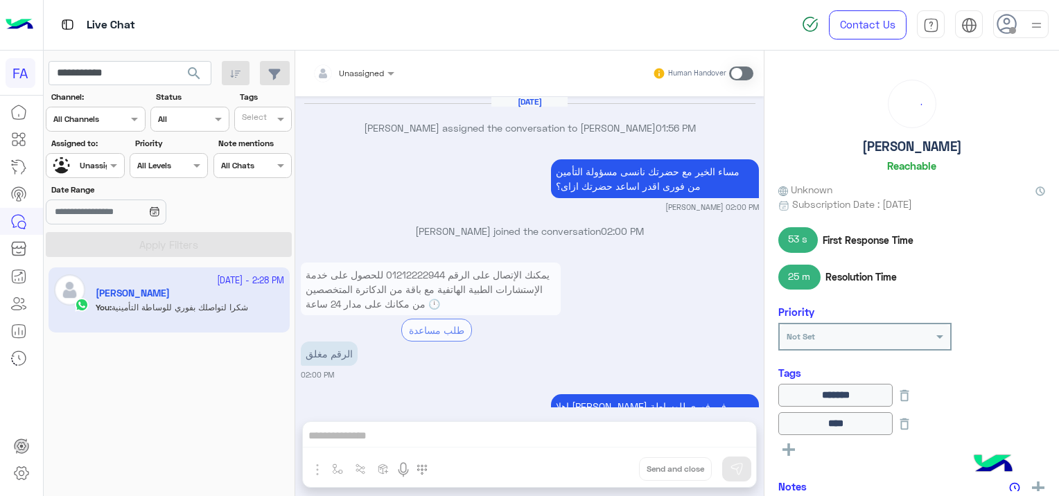
scroll to position [968, 0]
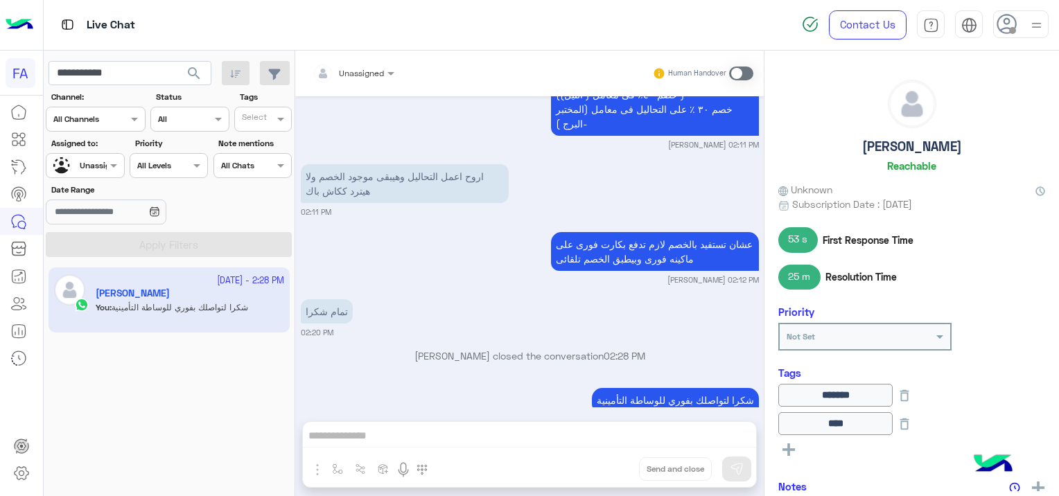
click at [740, 68] on span at bounding box center [741, 74] width 24 height 14
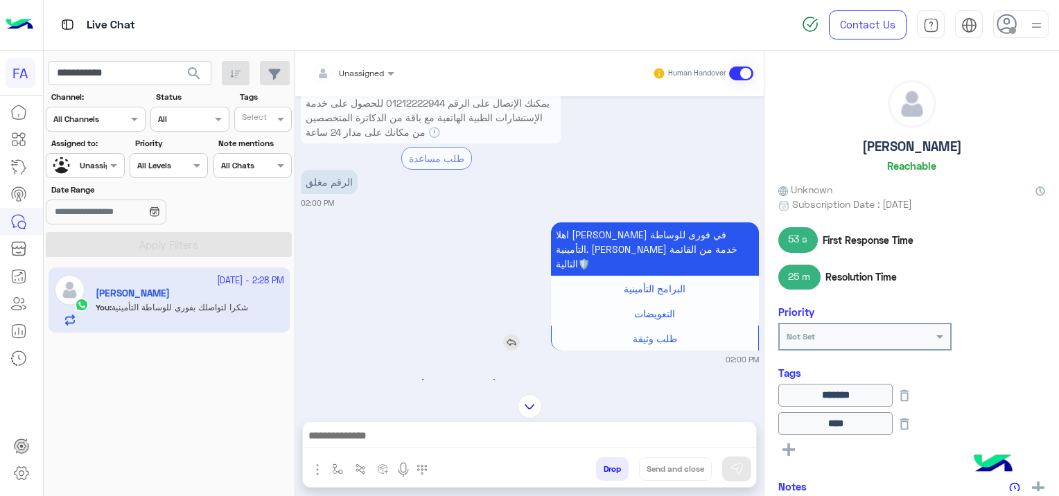
scroll to position [33, 0]
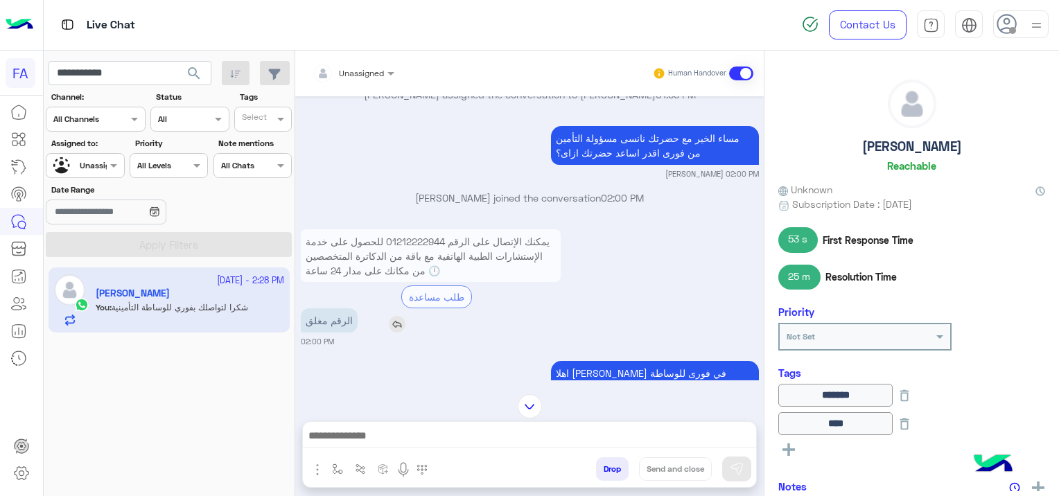
click at [394, 321] on img at bounding box center [397, 324] width 17 height 17
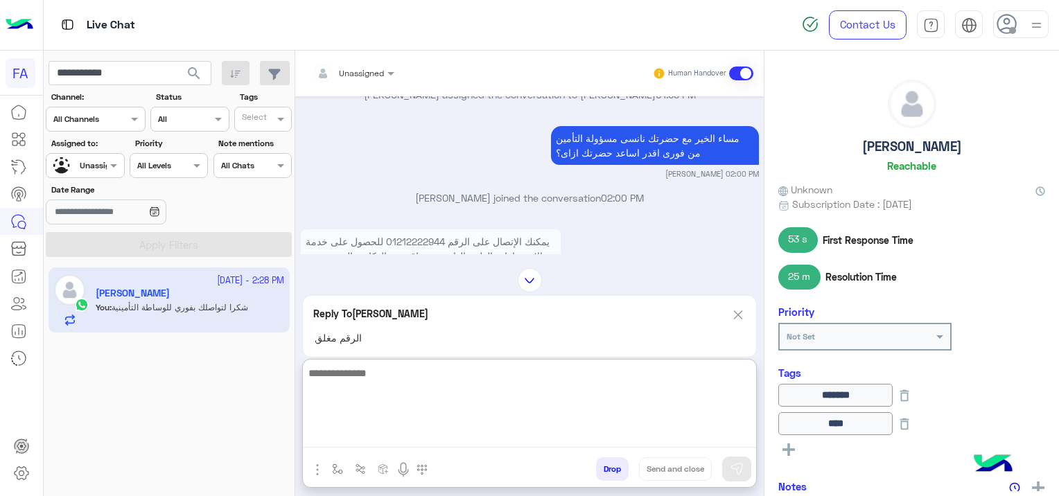
click at [430, 441] on textarea at bounding box center [529, 405] width 453 height 83
paste textarea "**********"
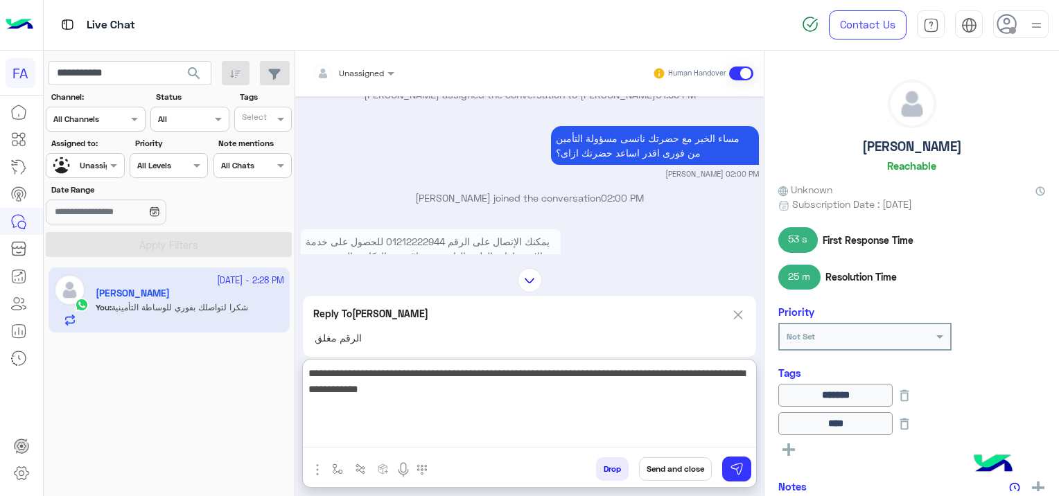
type textarea "**********"
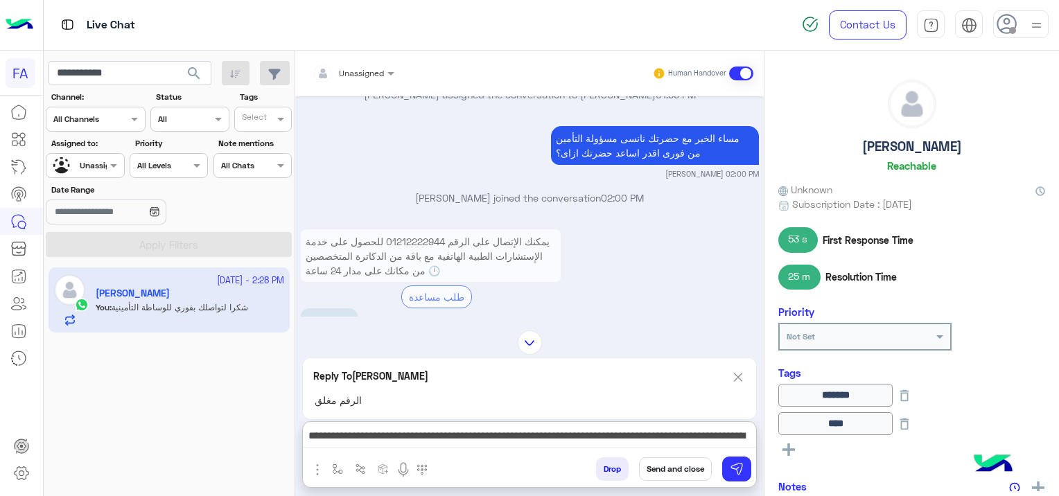
click at [676, 464] on button "Send and close" at bounding box center [675, 469] width 73 height 24
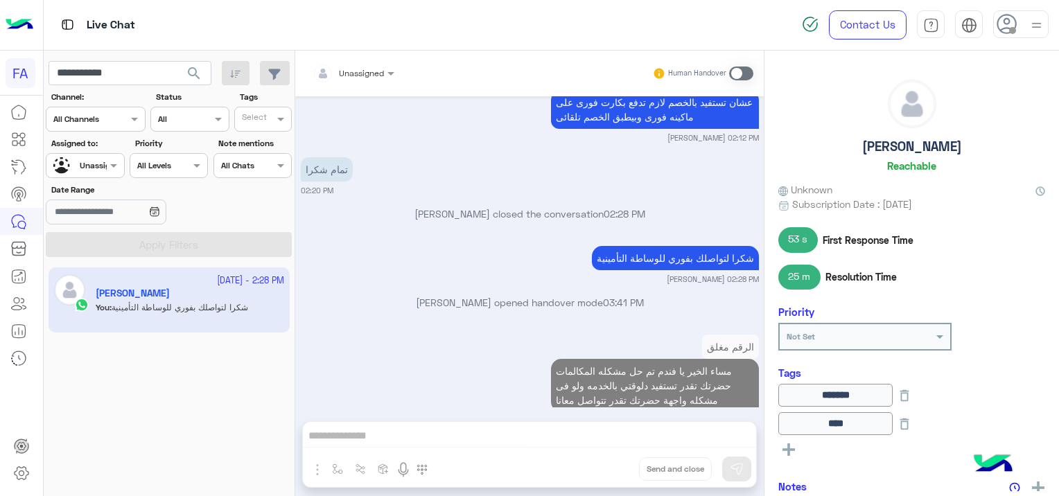
scroll to position [1145, 0]
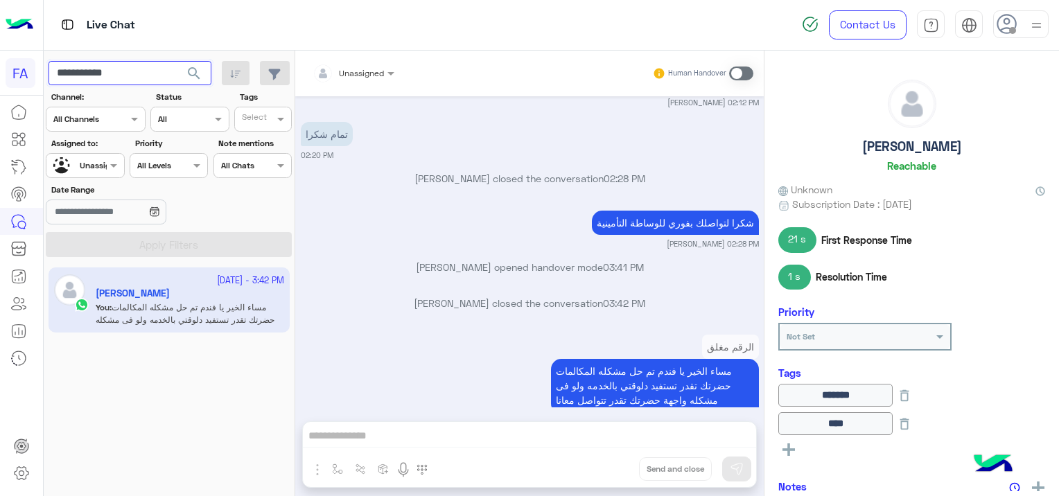
click at [143, 69] on input "**********" at bounding box center [129, 73] width 163 height 25
type input "*"
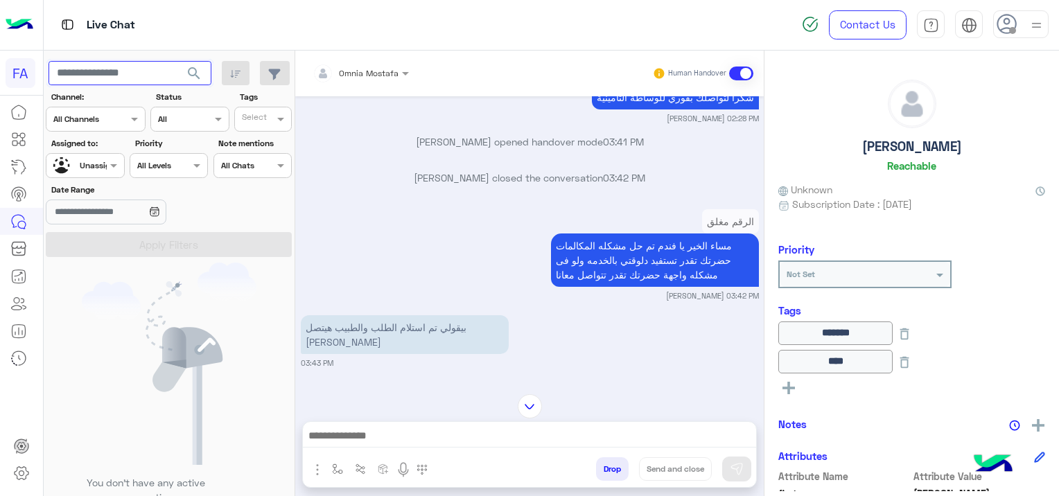
scroll to position [1269, 0]
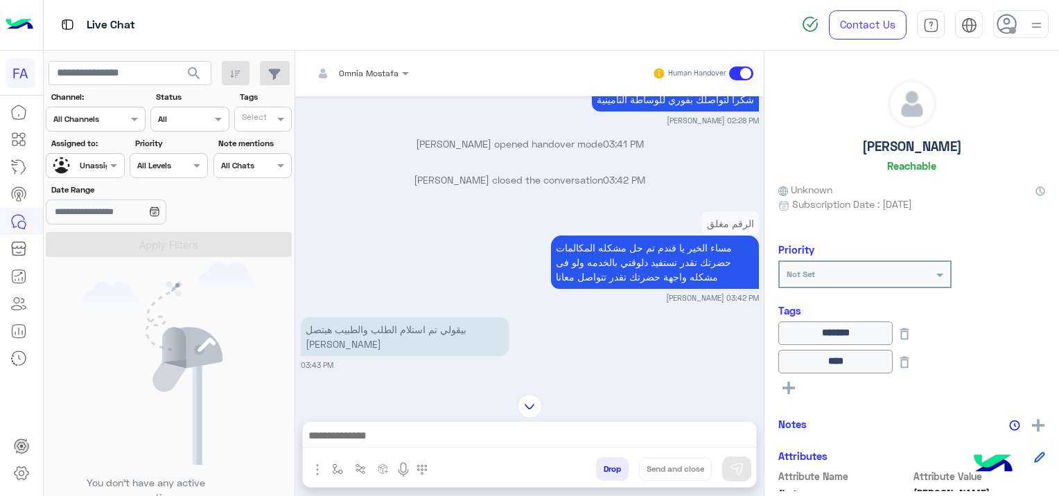
click at [191, 69] on span "search" at bounding box center [194, 73] width 17 height 17
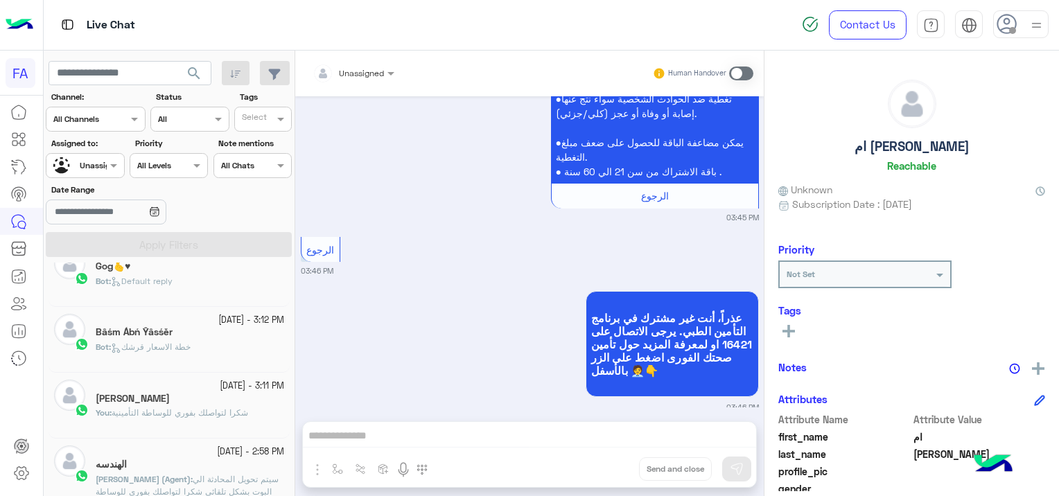
scroll to position [901, 0]
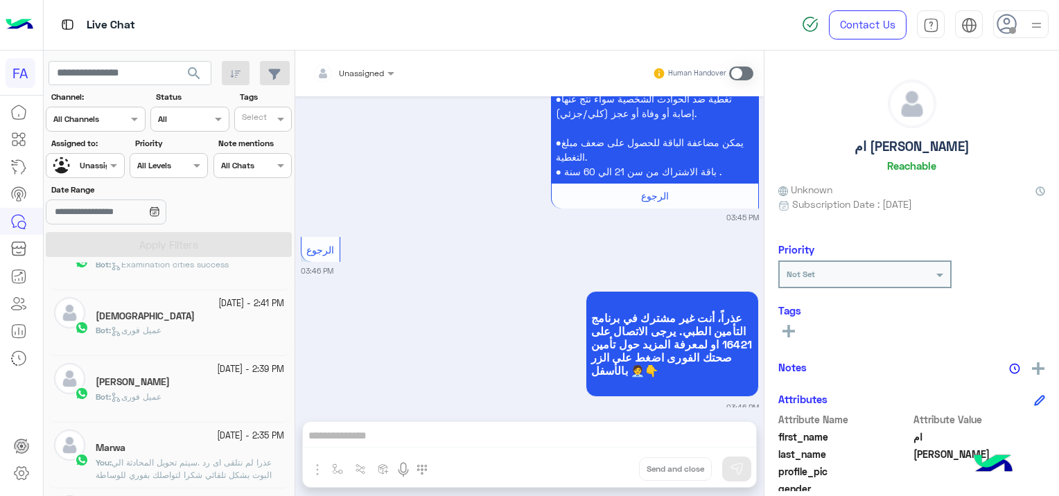
click at [105, 165] on div at bounding box center [84, 163] width 77 height 13
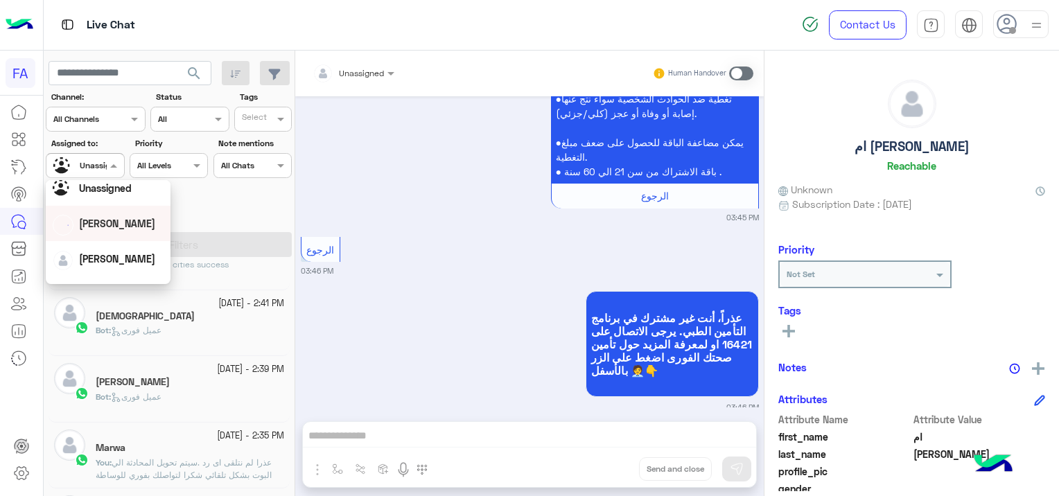
scroll to position [69, 0]
click at [114, 228] on span "[PERSON_NAME]" at bounding box center [117, 225] width 76 height 12
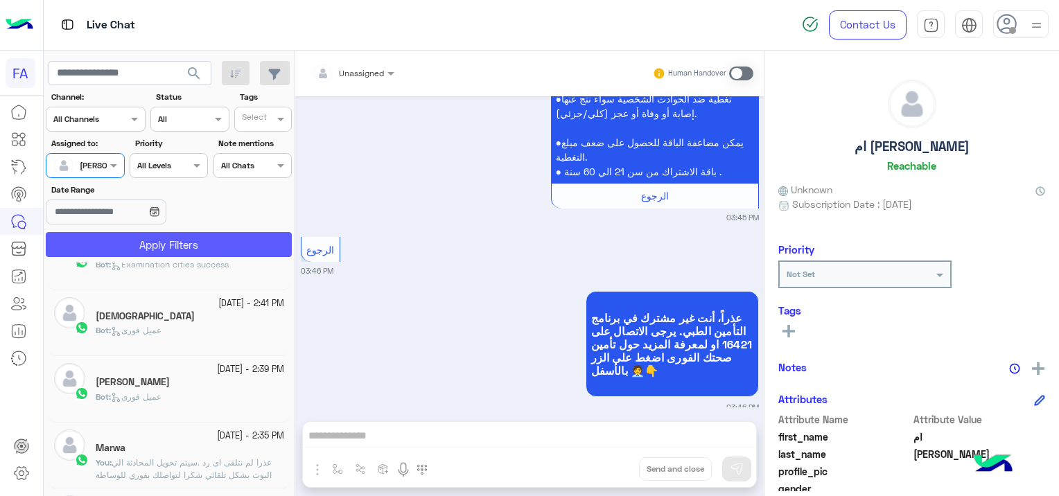
click at [188, 244] on button "Apply Filters" at bounding box center [169, 244] width 246 height 25
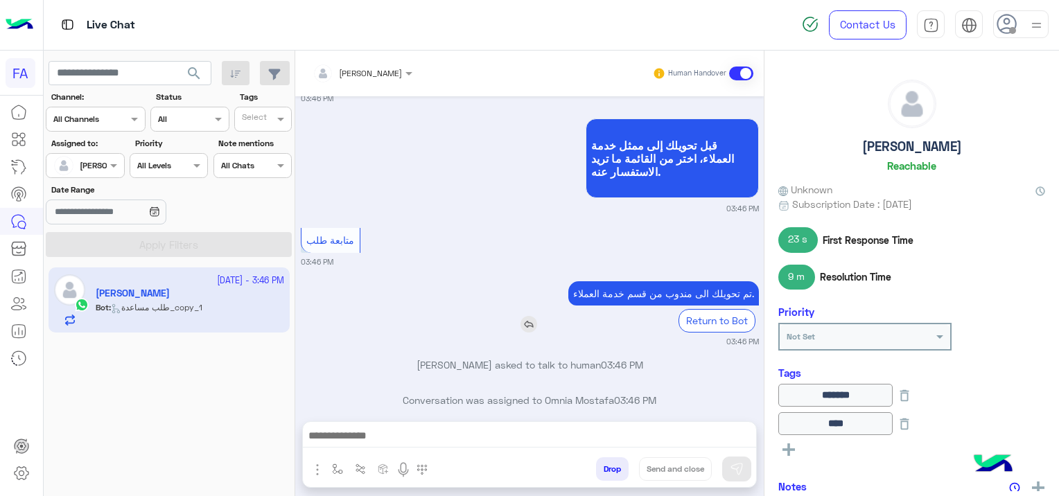
scroll to position [2483, 0]
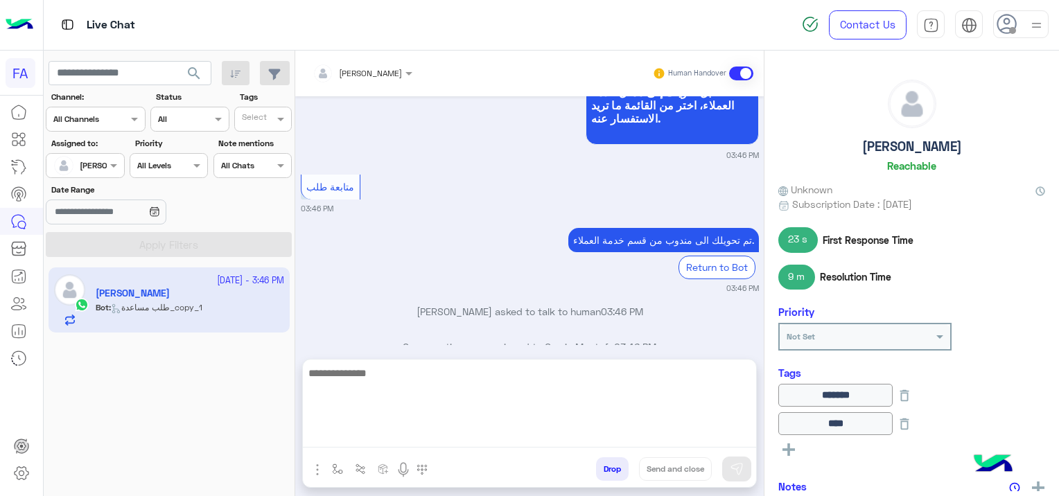
click at [423, 435] on textarea at bounding box center [529, 405] width 453 height 83
paste textarea "**********"
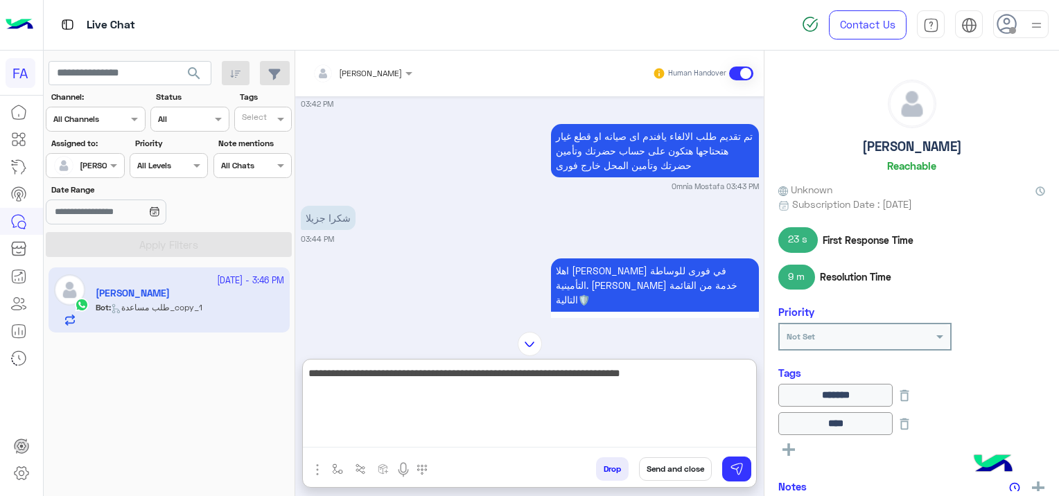
scroll to position [959, 0]
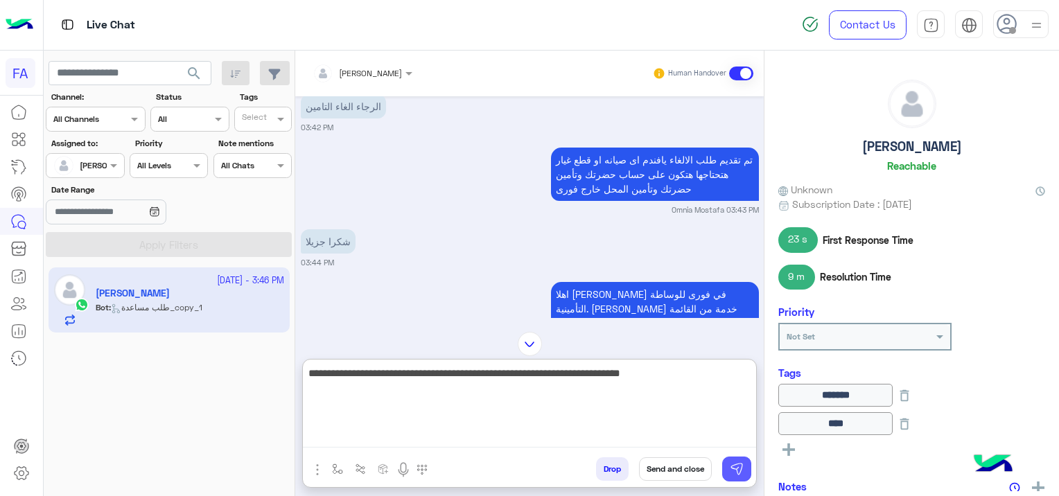
type textarea "**********"
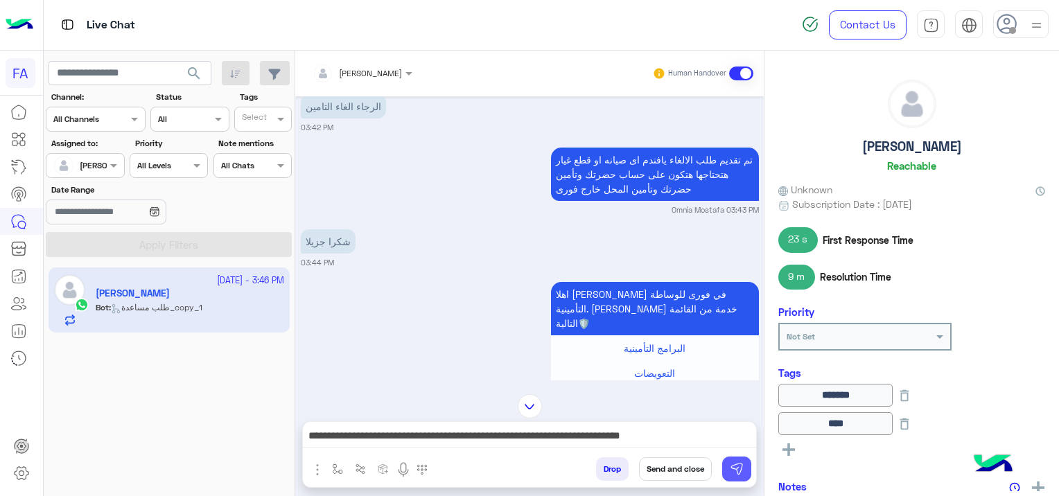
click at [740, 475] on img at bounding box center [737, 469] width 14 height 14
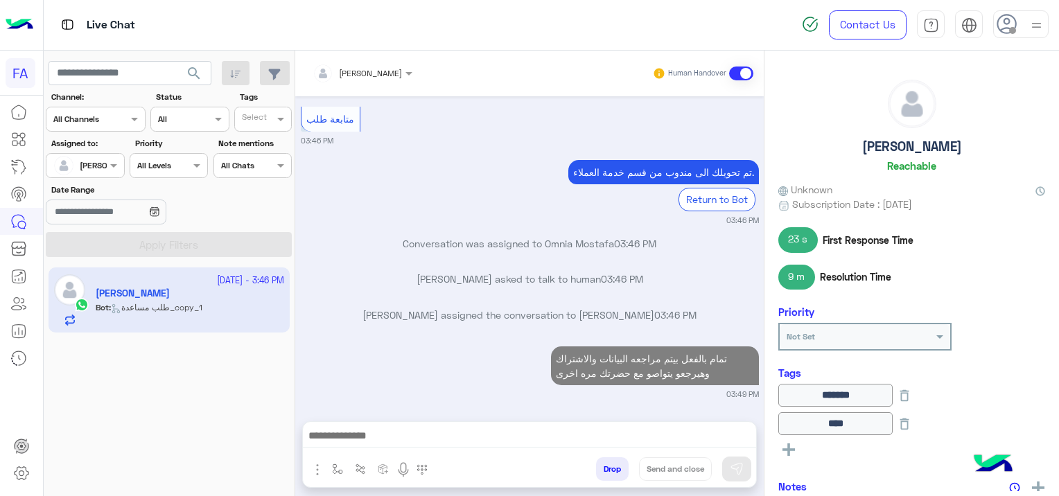
scroll to position [2586, 0]
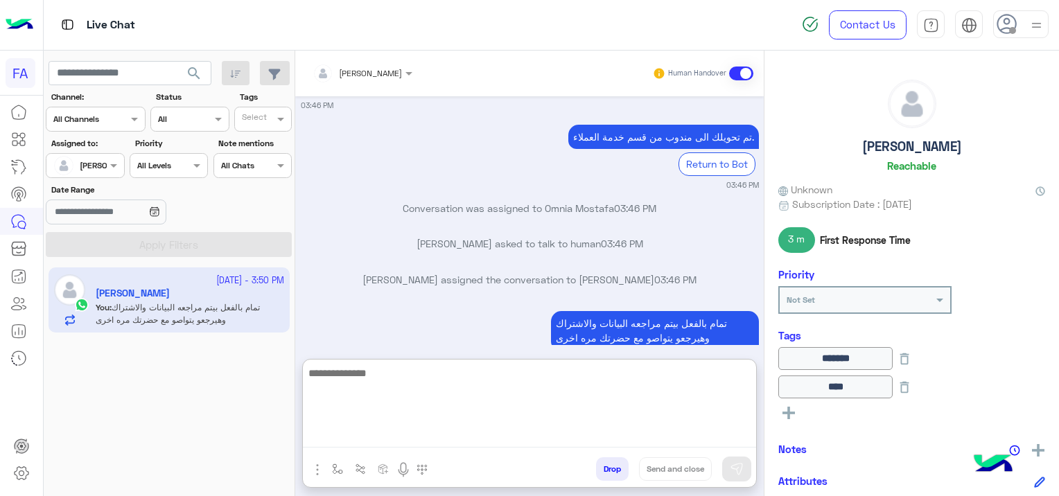
click at [527, 435] on textarea at bounding box center [529, 405] width 453 height 83
click at [522, 434] on textarea "**********" at bounding box center [529, 405] width 453 height 83
paste textarea "**********"
type textarea "**********"
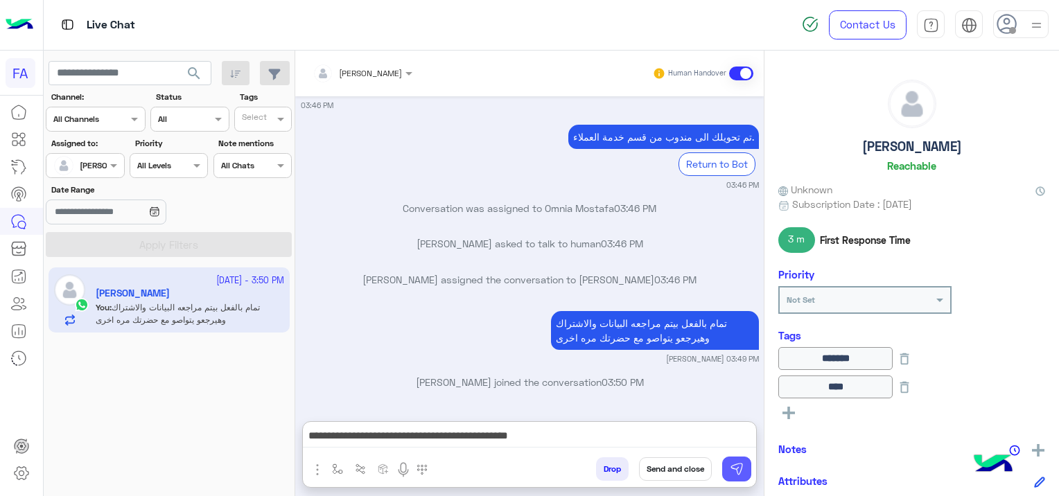
click at [734, 472] on img at bounding box center [737, 469] width 14 height 14
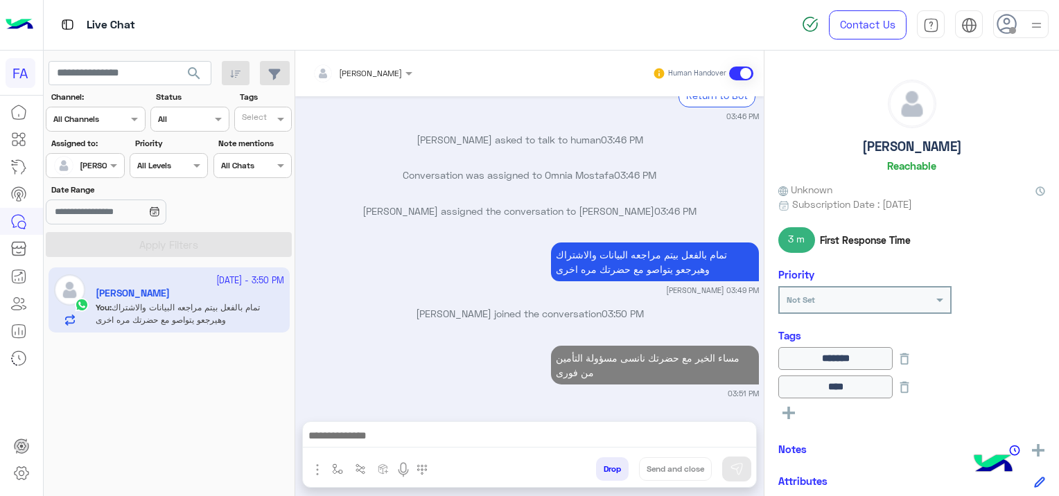
scroll to position [2654, 0]
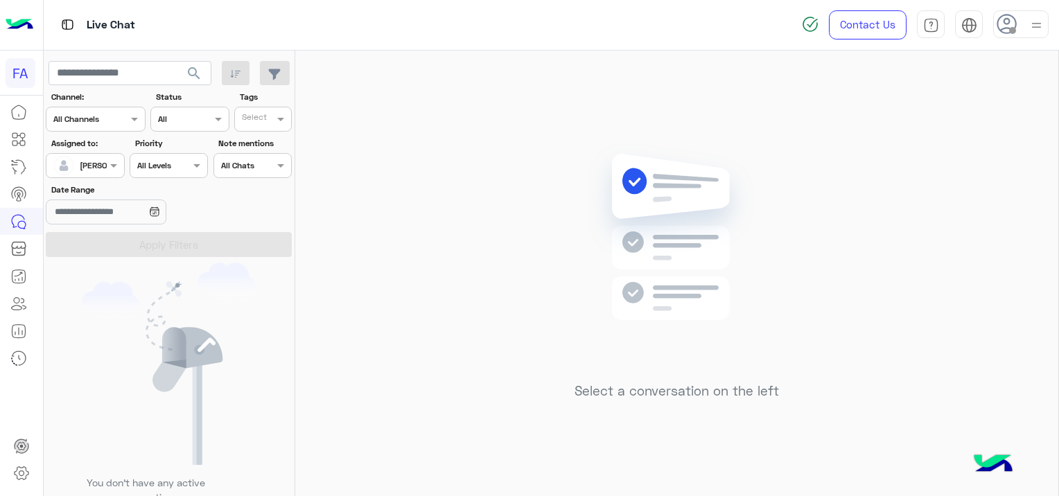
click at [193, 75] on span "search" at bounding box center [194, 73] width 17 height 17
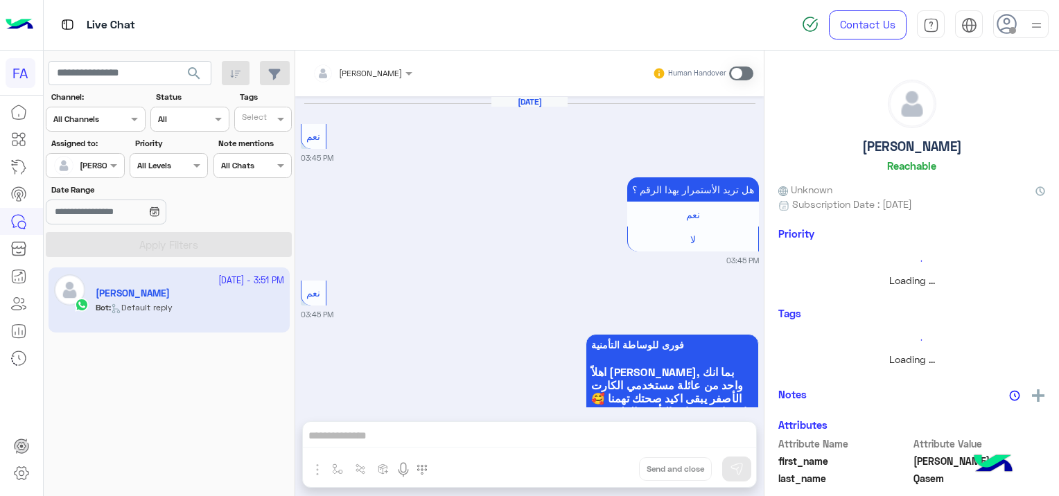
scroll to position [1099, 0]
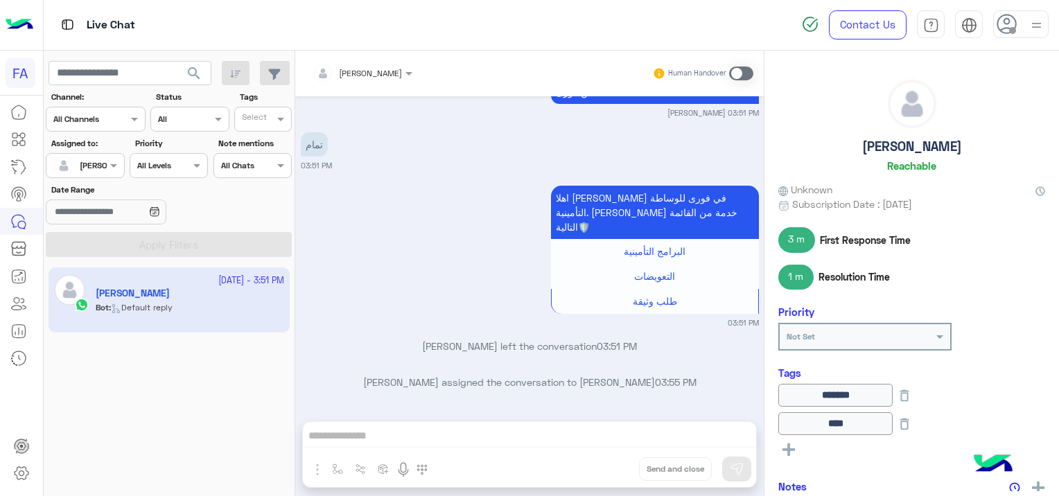
click at [737, 67] on span at bounding box center [741, 74] width 24 height 14
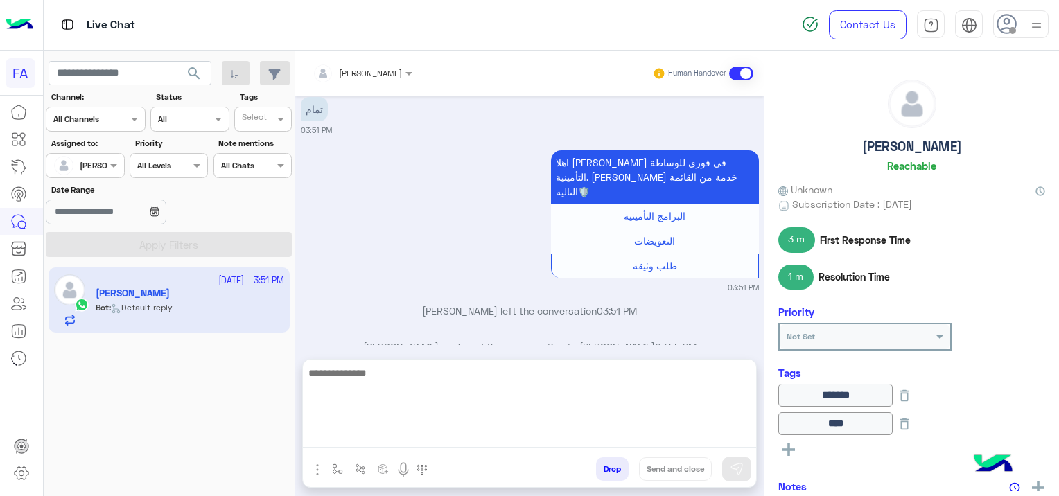
click at [437, 427] on textarea at bounding box center [529, 405] width 453 height 83
type textarea "**********"
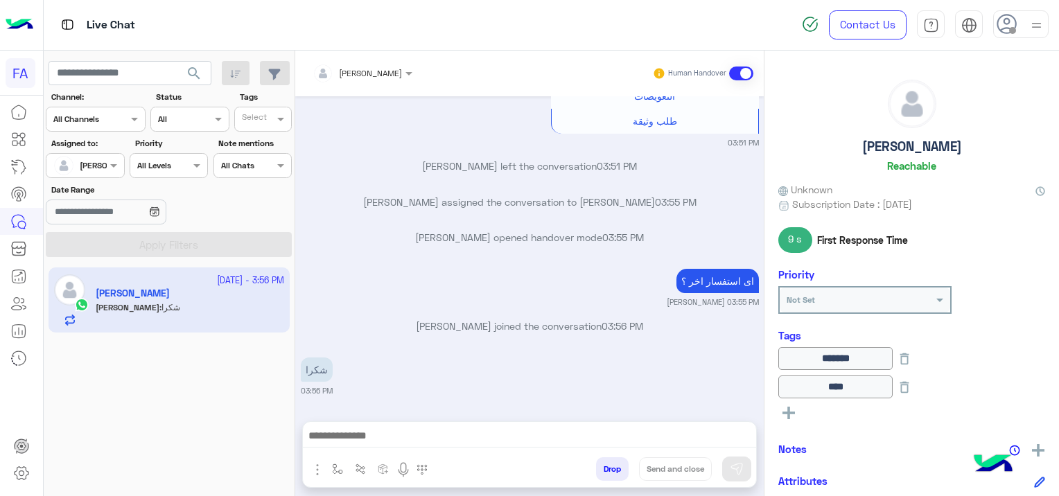
scroll to position [1276, 0]
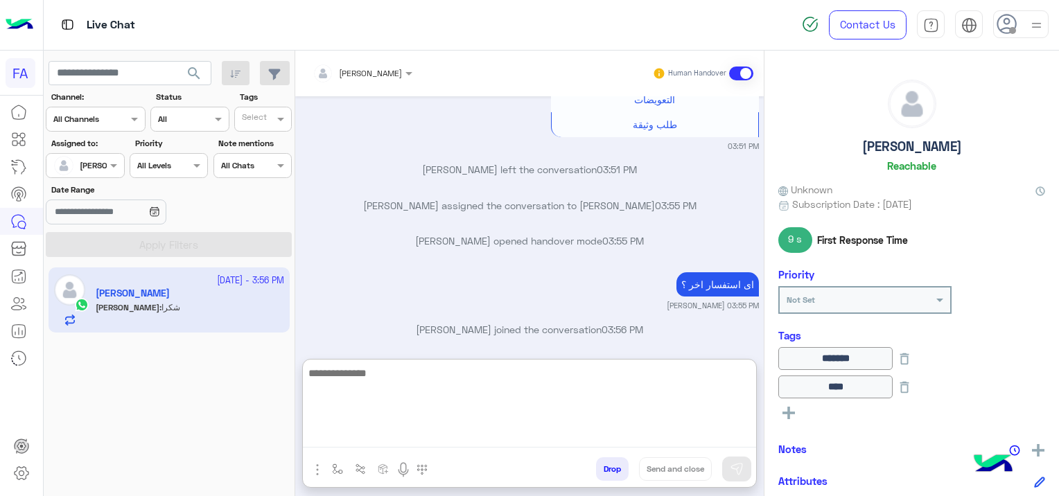
click at [430, 429] on textarea at bounding box center [529, 405] width 453 height 83
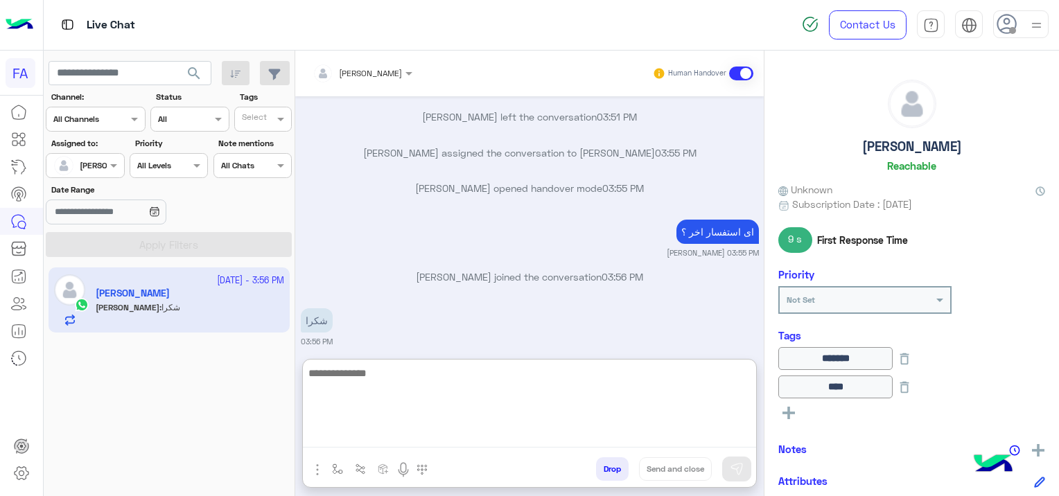
scroll to position [1339, 0]
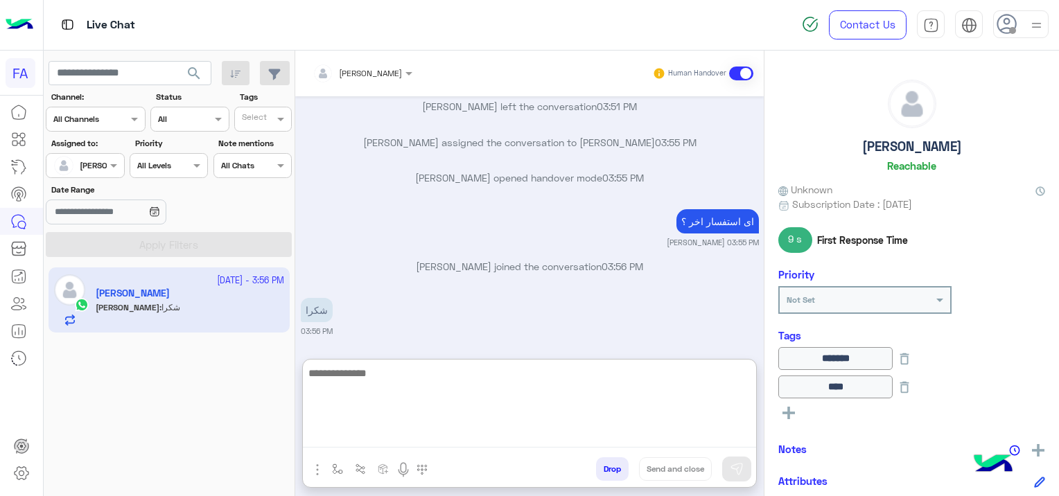
paste textarea "**********"
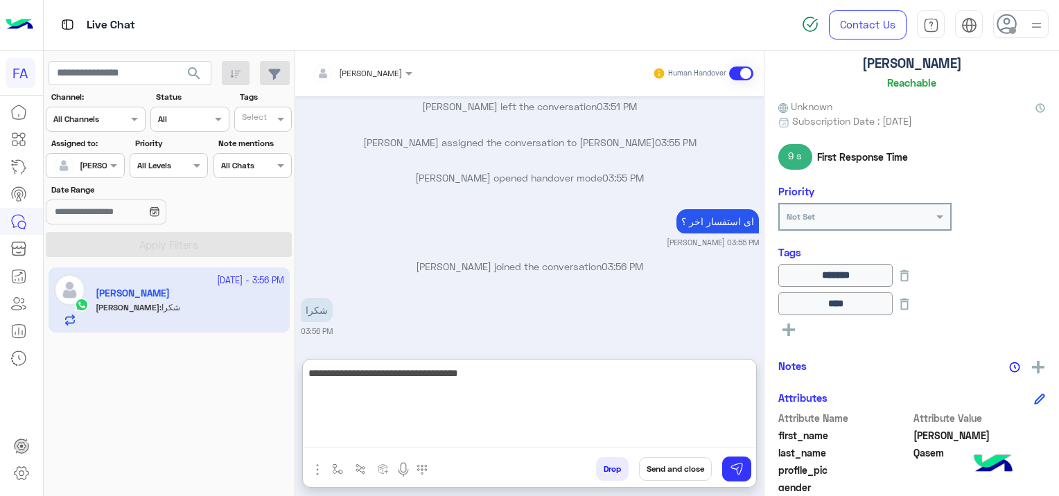
scroll to position [346, 0]
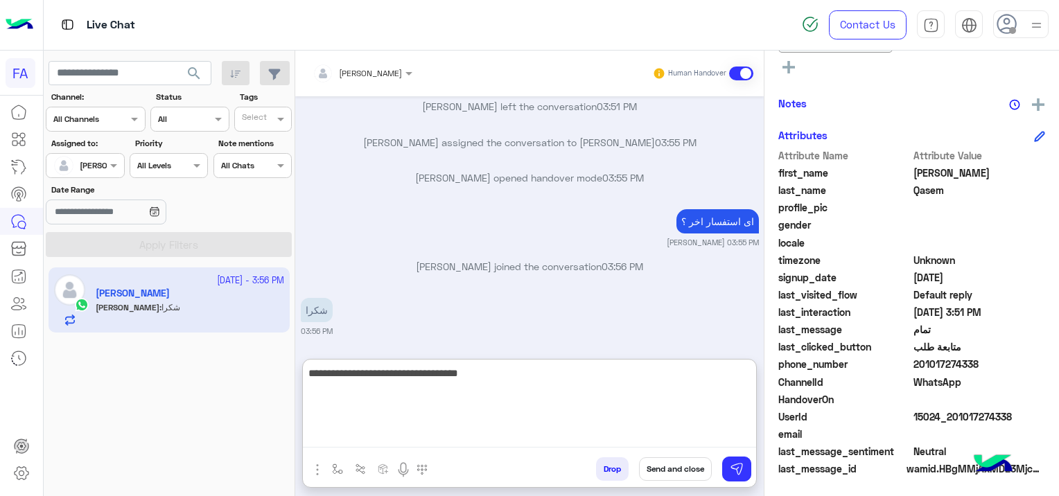
type textarea "**********"
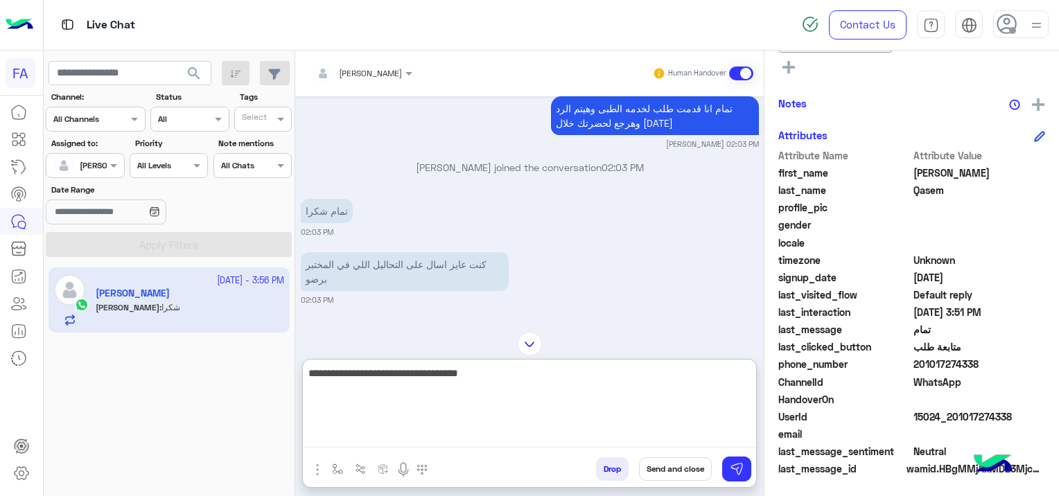
scroll to position [1865, 0]
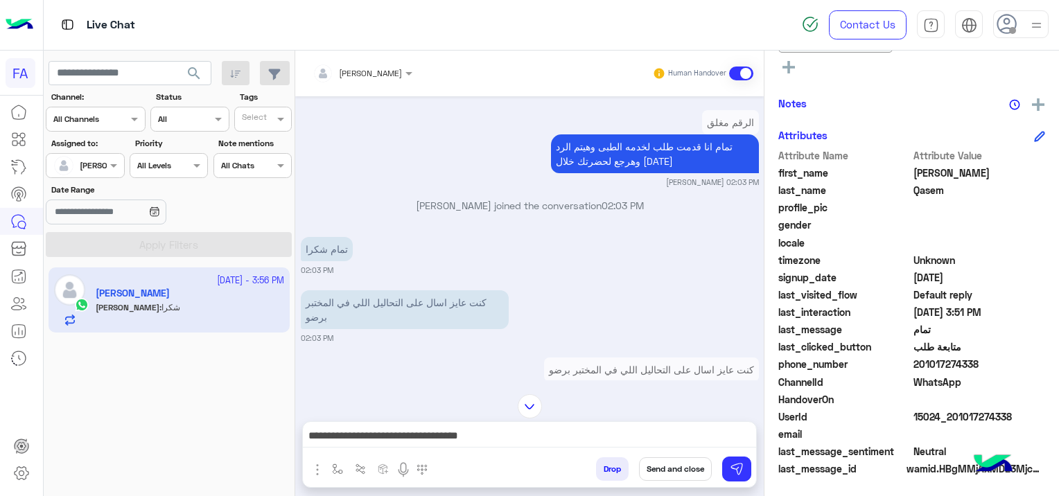
click at [695, 465] on button "Send and close" at bounding box center [675, 469] width 73 height 24
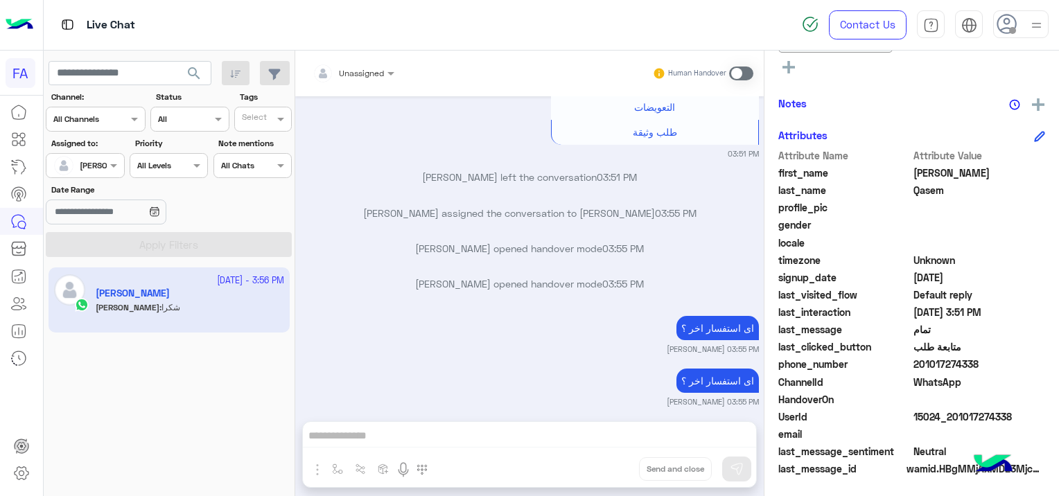
scroll to position [5713, 0]
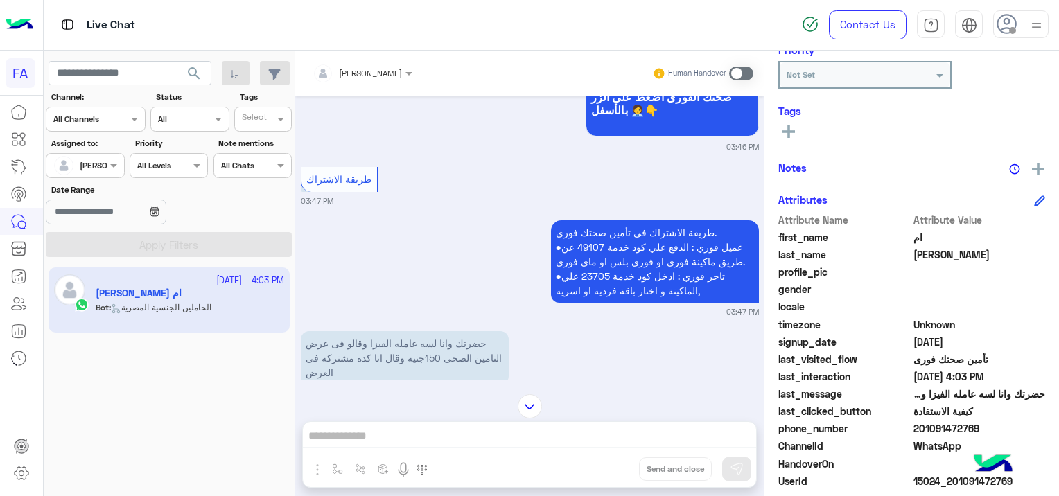
scroll to position [265, 0]
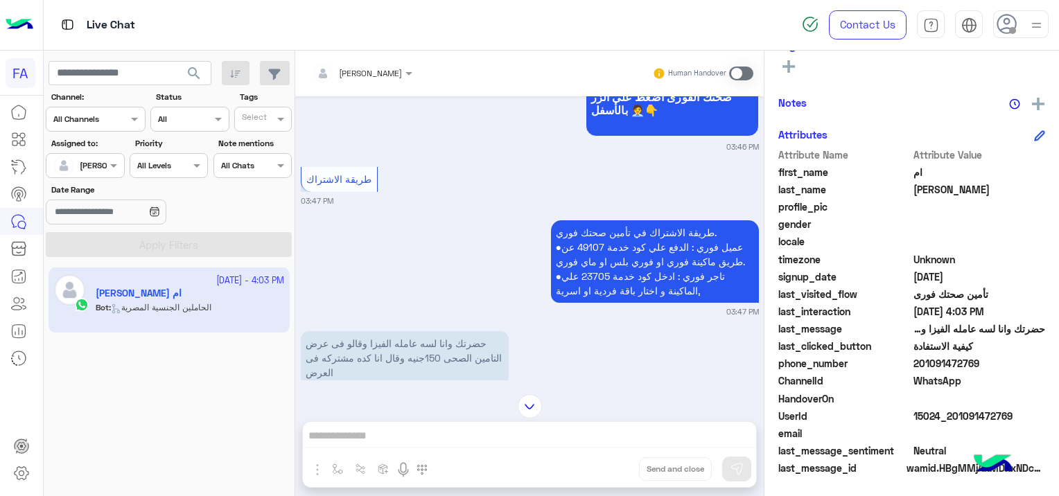
drag, startPoint x: 1004, startPoint y: 401, endPoint x: 1007, endPoint y: 409, distance: 9.0
click at [1007, 409] on div "Attribute Name Attribute Value first_name ام last_name مصطفى profile_pic gender…" at bounding box center [911, 313] width 267 height 330
drag, startPoint x: 1007, startPoint y: 409, endPoint x: 1040, endPoint y: 446, distance: 48.6
click at [1041, 446] on div "ام مصطفى Reachable Unknown Subscription Date : 10/12/2025 Priority Not Set Tags…" at bounding box center [911, 271] width 294 height 441
drag, startPoint x: 1008, startPoint y: 407, endPoint x: 989, endPoint y: 418, distance: 21.7
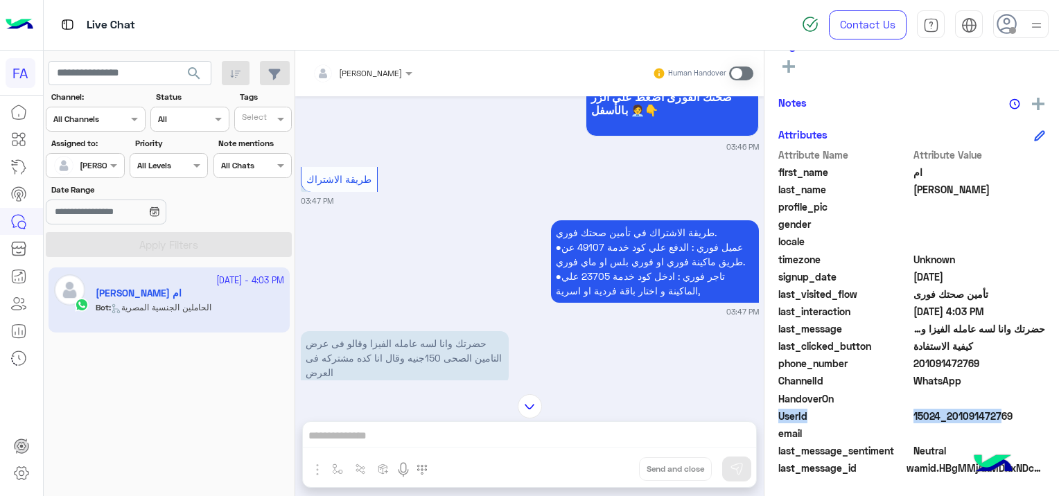
click at [989, 418] on div "Attribute Name Attribute Value first_name ام last_name مصطفى profile_pic gender…" at bounding box center [911, 313] width 267 height 330
drag, startPoint x: 989, startPoint y: 418, endPoint x: 1013, endPoint y: 439, distance: 31.4
click at [1014, 443] on span "Neutral" at bounding box center [979, 450] width 132 height 15
drag, startPoint x: 1014, startPoint y: 412, endPoint x: 949, endPoint y: 410, distance: 65.9
click at [949, 410] on span "15024_201091472769" at bounding box center [979, 416] width 132 height 15
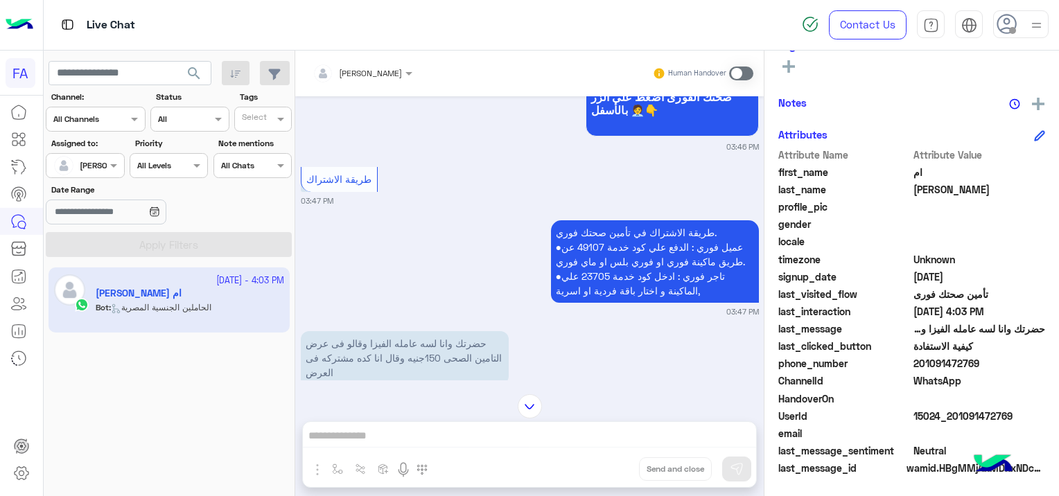
copy span "01091472769"
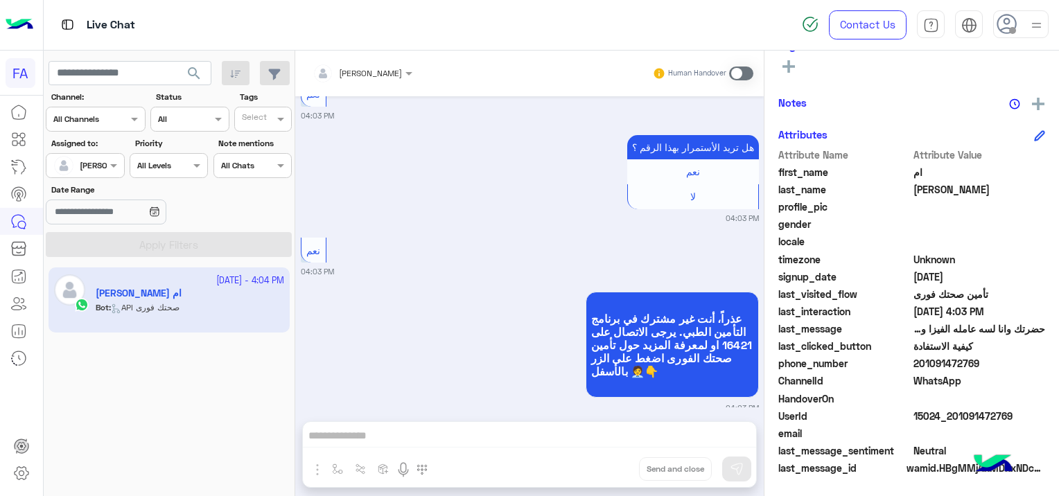
click at [739, 67] on span at bounding box center [741, 74] width 24 height 14
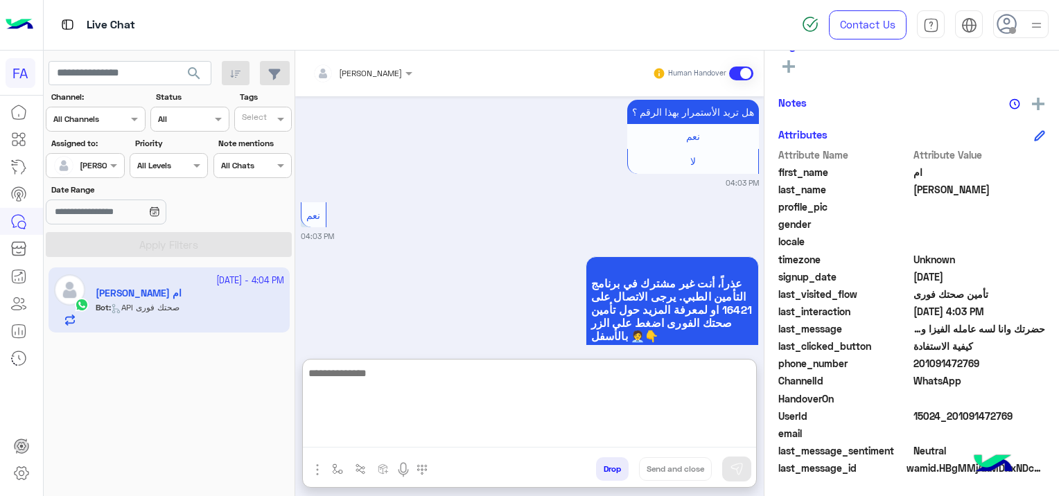
click at [570, 434] on textarea at bounding box center [529, 405] width 453 height 83
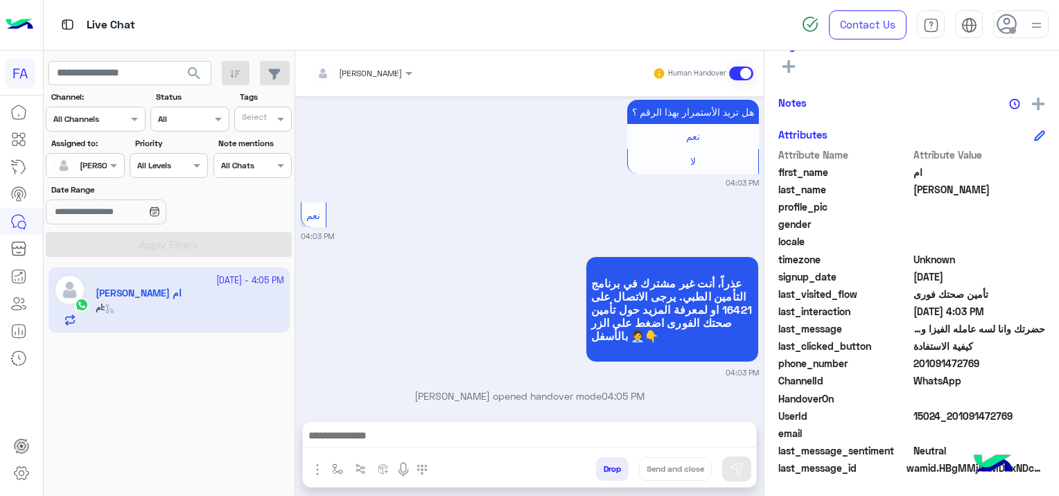
scroll to position [2755, 0]
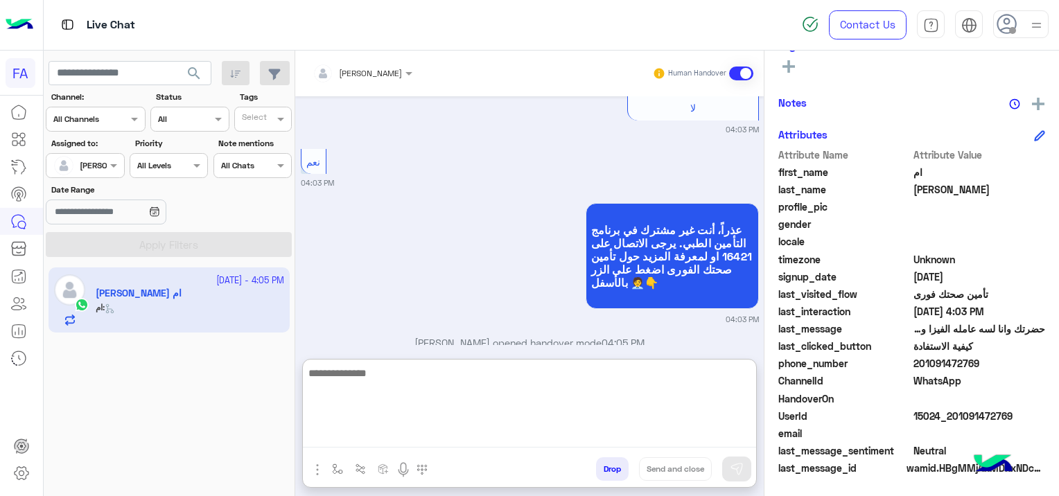
click at [402, 435] on textarea at bounding box center [529, 405] width 453 height 83
paste textarea "**********"
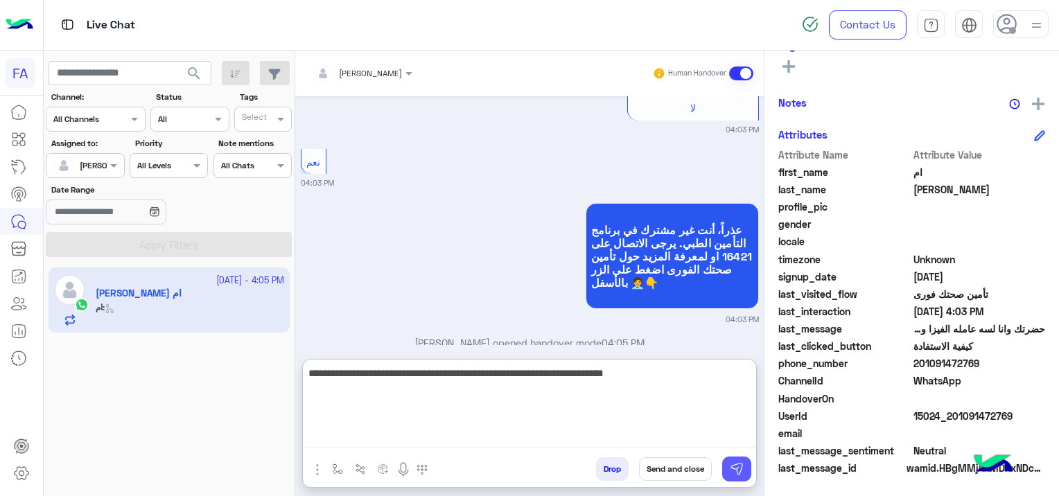
type textarea "**********"
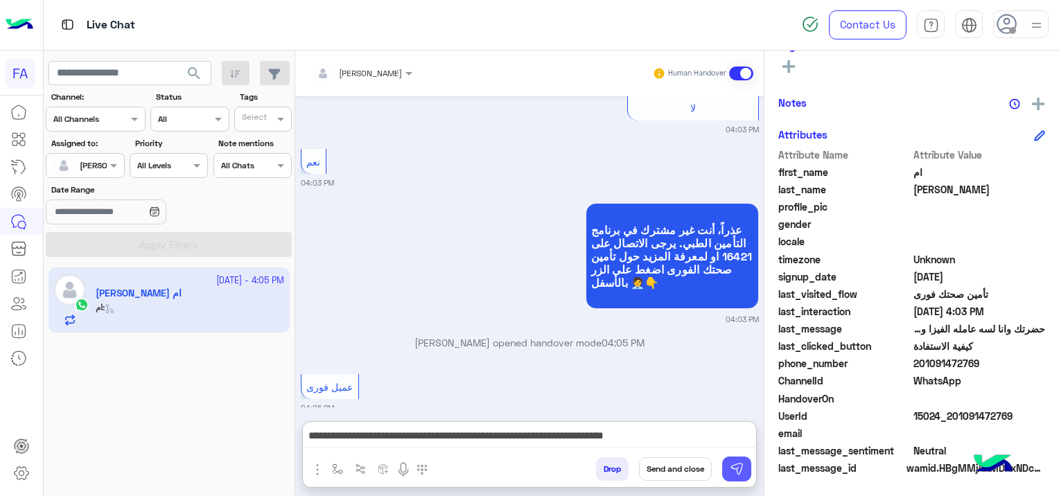
click at [737, 458] on button at bounding box center [736, 469] width 29 height 25
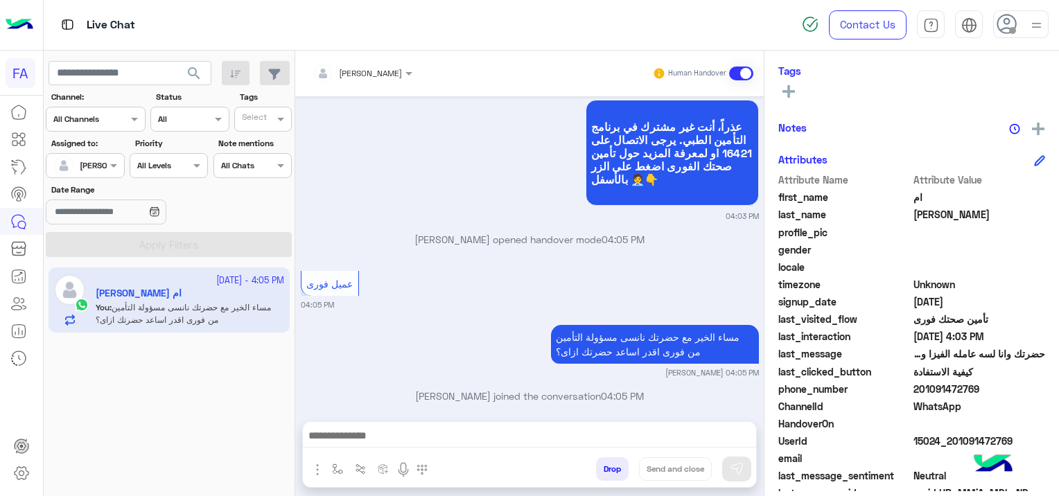
scroll to position [290, 0]
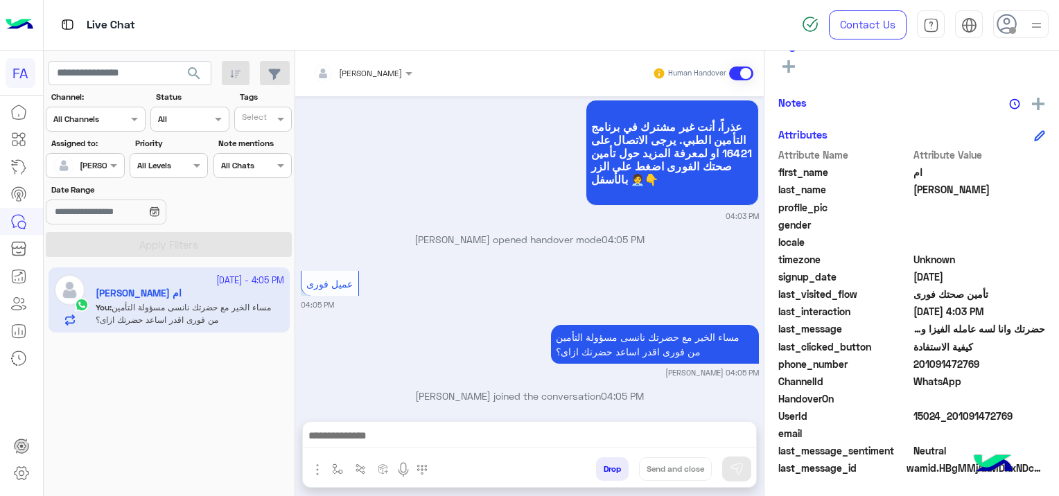
click at [490, 425] on div at bounding box center [529, 439] width 453 height 35
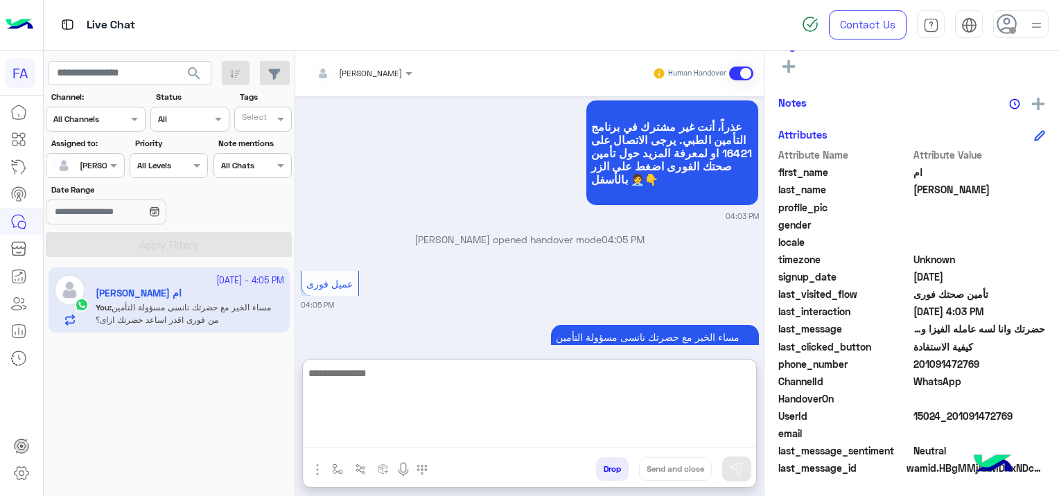
click at [474, 431] on textarea at bounding box center [529, 405] width 453 height 83
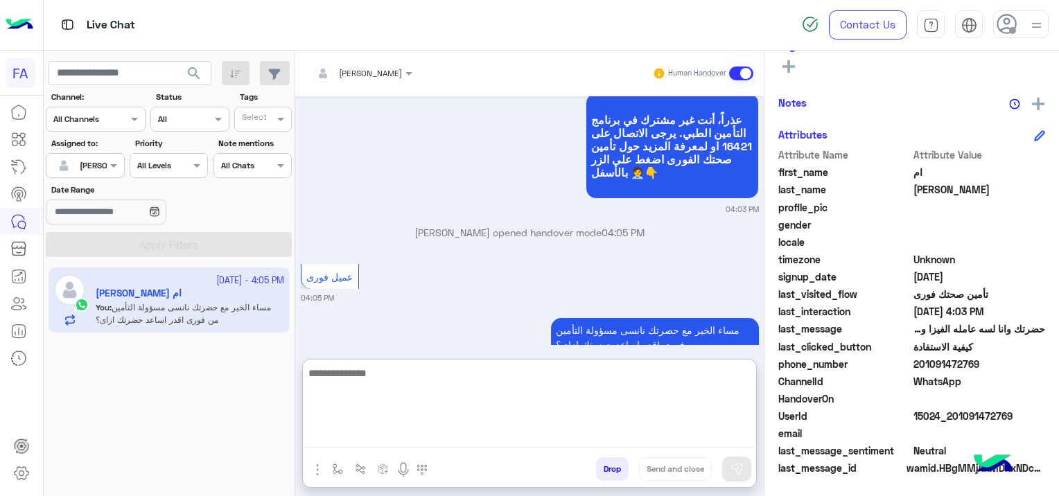
paste textarea "**********"
type textarea "**********"
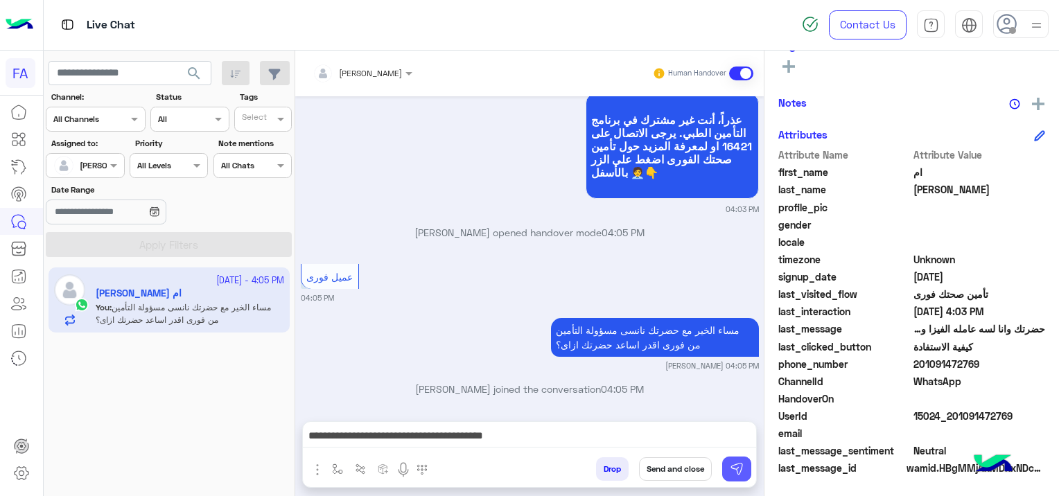
click at [736, 462] on img at bounding box center [737, 469] width 14 height 14
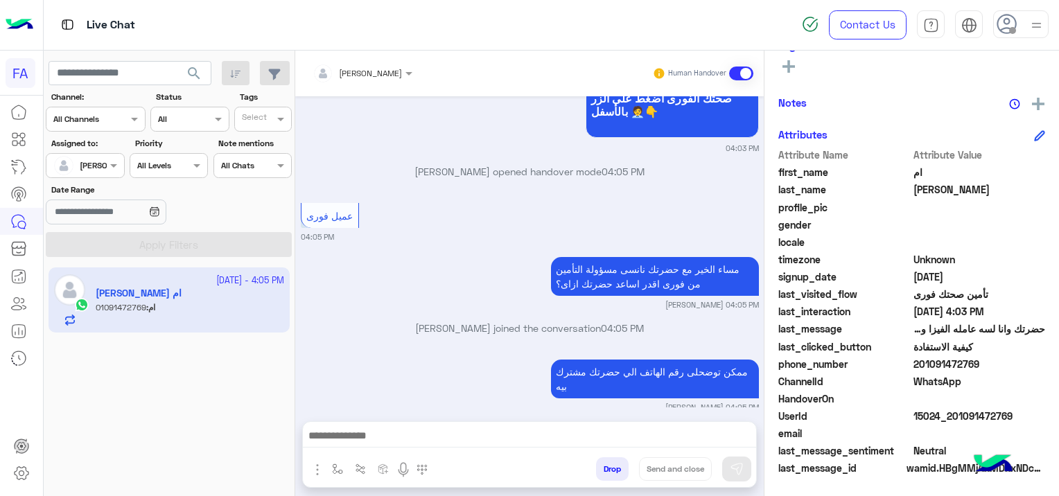
scroll to position [2979, 0]
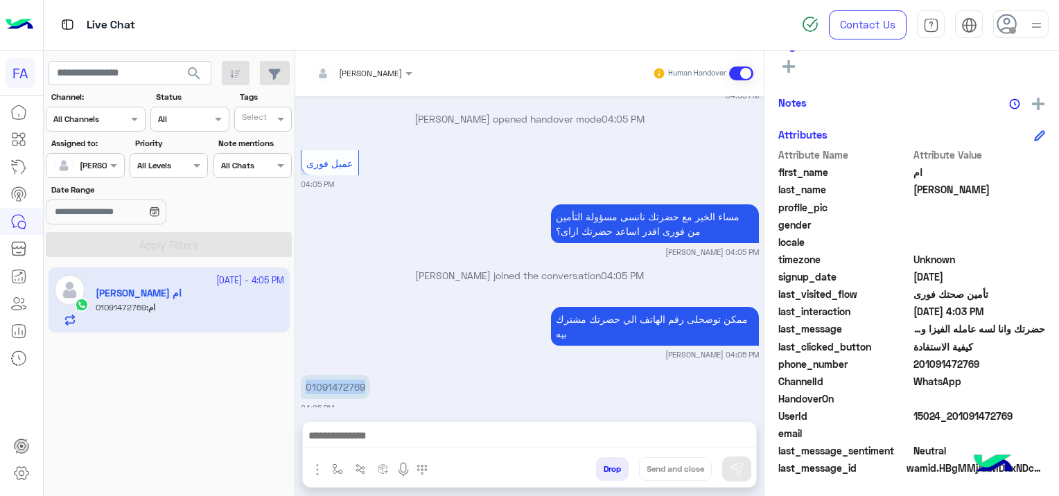
drag, startPoint x: 364, startPoint y: 369, endPoint x: 299, endPoint y: 372, distance: 65.2
click at [297, 372] on div "Oct 12, 2025 عميل فوري. ●فرد واحد بالغ: 850 جم سنويا. ●فرد واحد بالغ (مميز): 14…" at bounding box center [529, 251] width 468 height 311
copy p "01091472769"
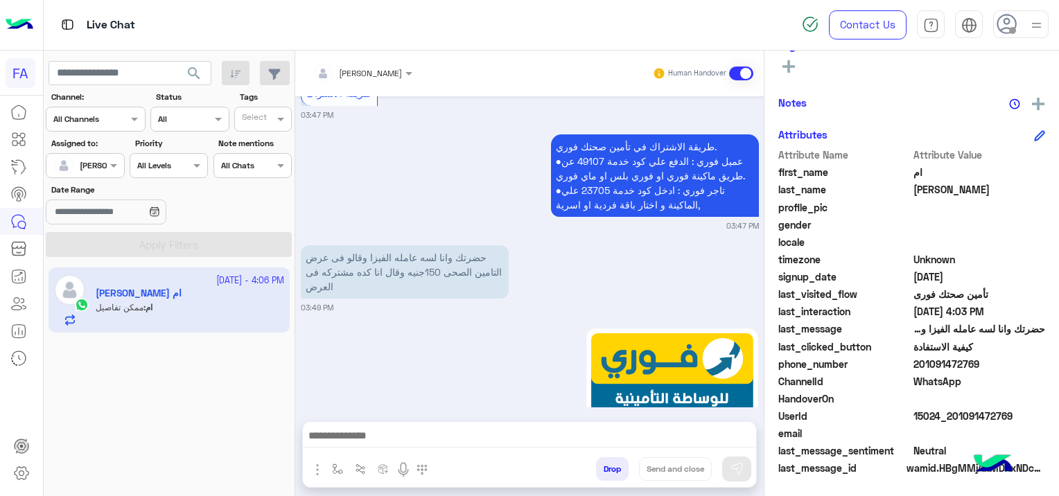
scroll to position [3100, 0]
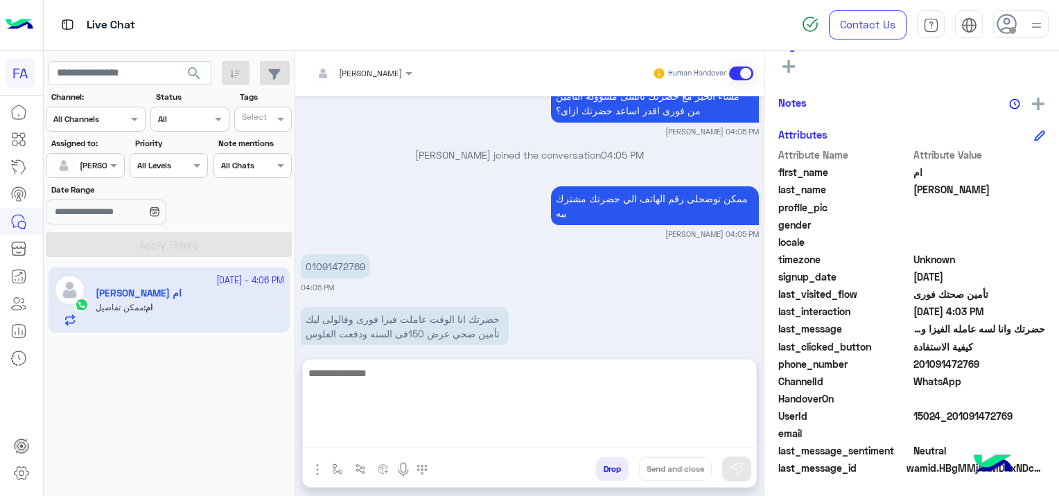
click at [668, 433] on textarea at bounding box center [529, 405] width 453 height 83
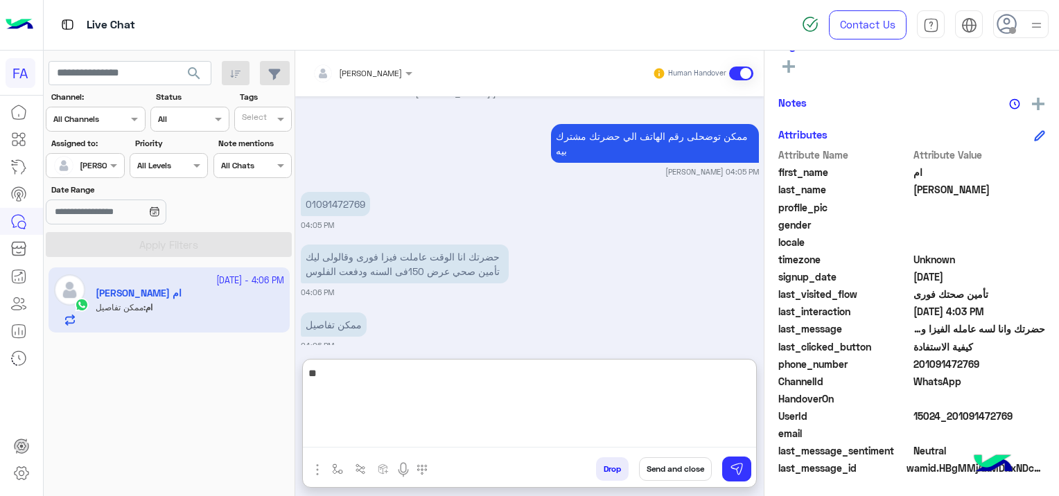
type textarea "*"
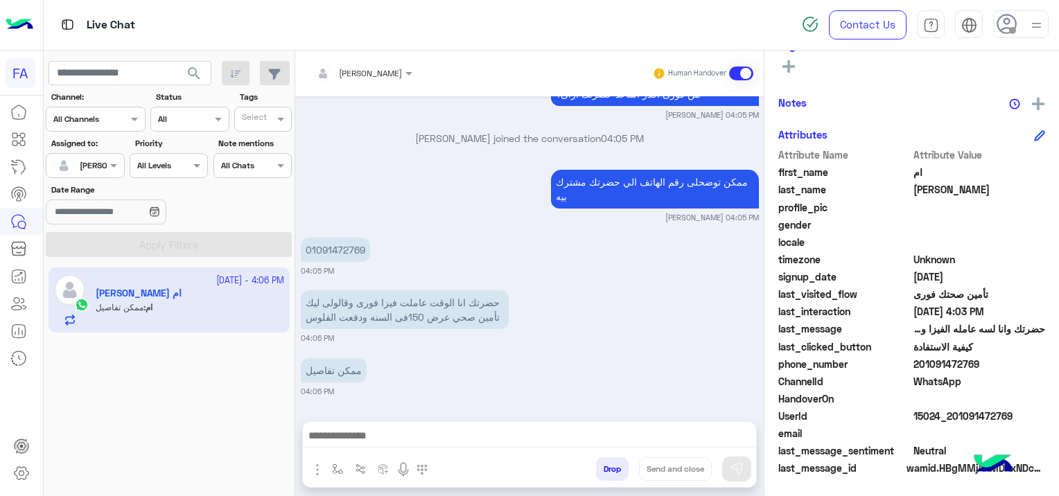
scroll to position [3100, 0]
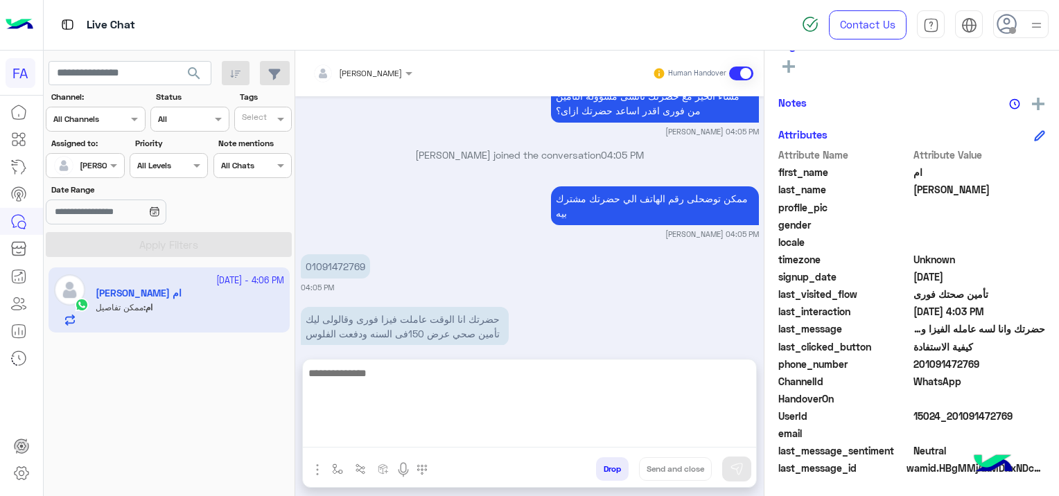
click at [356, 439] on textarea at bounding box center [529, 405] width 453 height 83
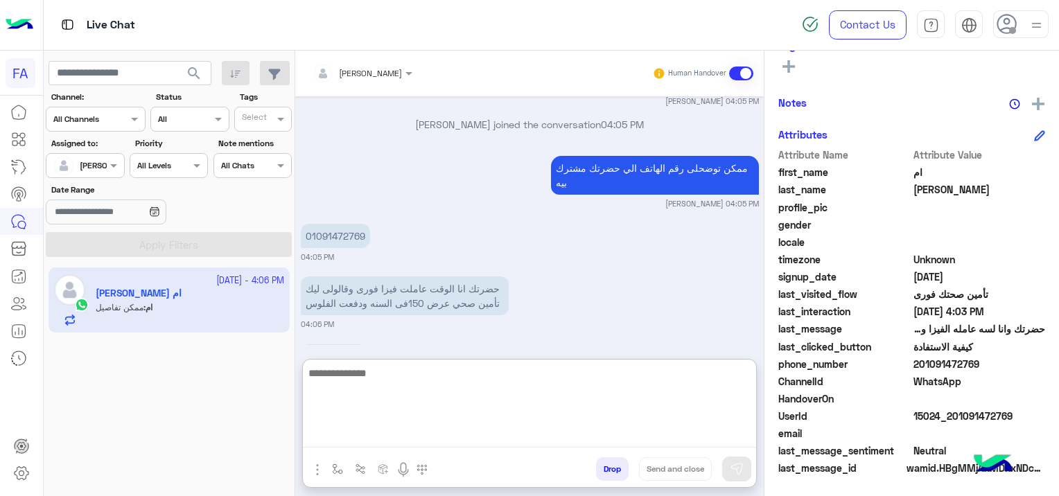
scroll to position [3162, 0]
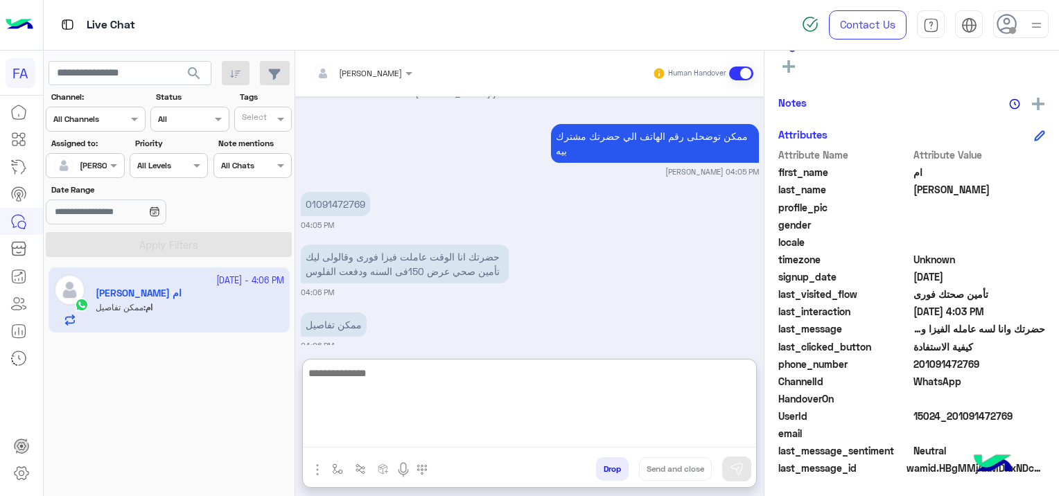
paste textarea "**********"
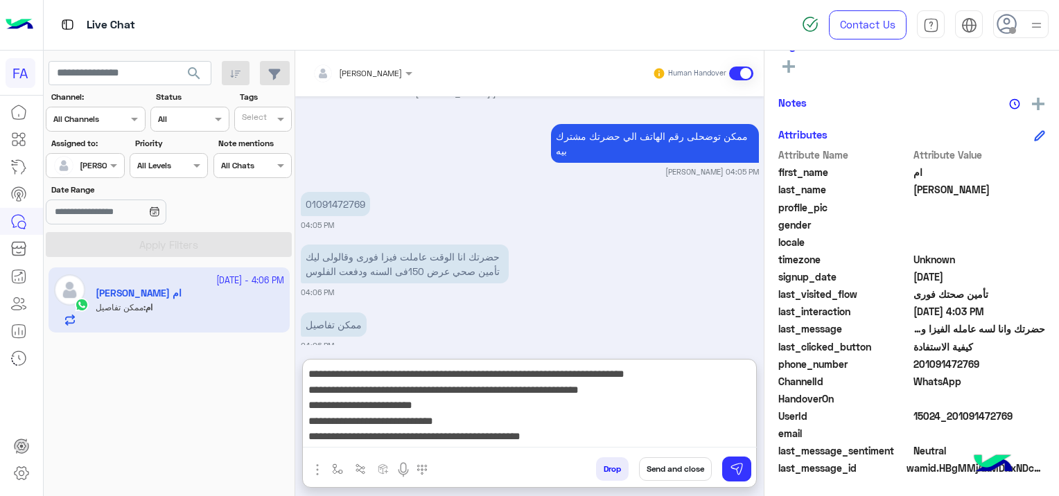
scroll to position [0, 0]
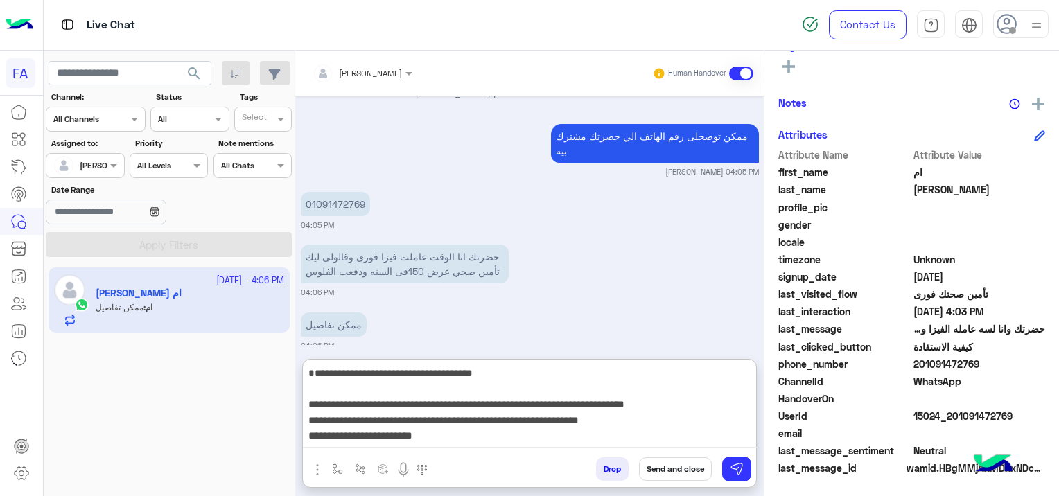
click at [747, 391] on textarea "**********" at bounding box center [530, 405] width 454 height 83
drag, startPoint x: 489, startPoint y: 388, endPoint x: 530, endPoint y: 387, distance: 40.9
click at [530, 387] on textarea "**********" at bounding box center [530, 405] width 454 height 83
drag, startPoint x: 619, startPoint y: 388, endPoint x: 685, endPoint y: 391, distance: 66.6
click at [685, 391] on textarea "**********" at bounding box center [530, 405] width 454 height 83
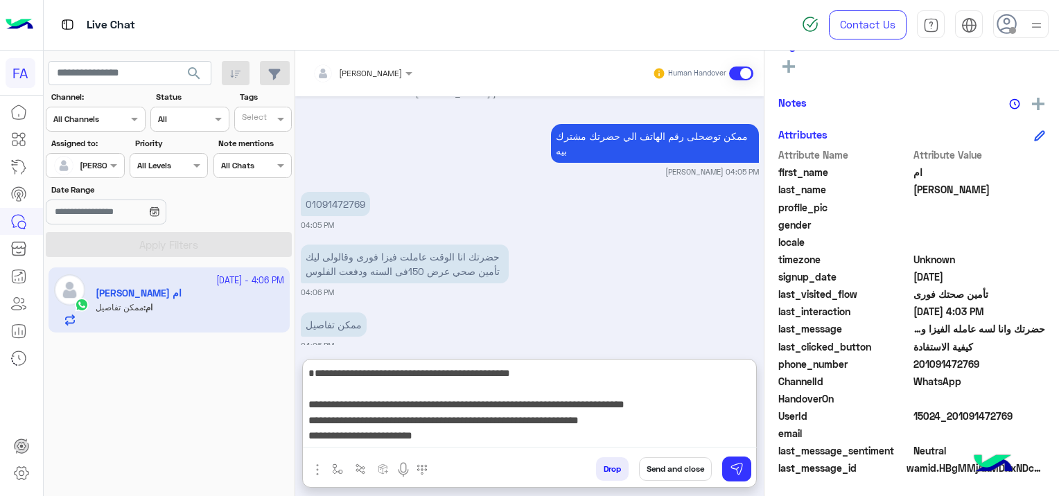
click at [690, 369] on textarea "**********" at bounding box center [530, 405] width 454 height 83
click at [679, 390] on textarea "**********" at bounding box center [530, 405] width 454 height 83
click at [525, 390] on textarea "**********" at bounding box center [530, 405] width 454 height 83
drag, startPoint x: 682, startPoint y: 391, endPoint x: 713, endPoint y: 393, distance: 31.2
click at [713, 393] on textarea "**********" at bounding box center [530, 405] width 454 height 83
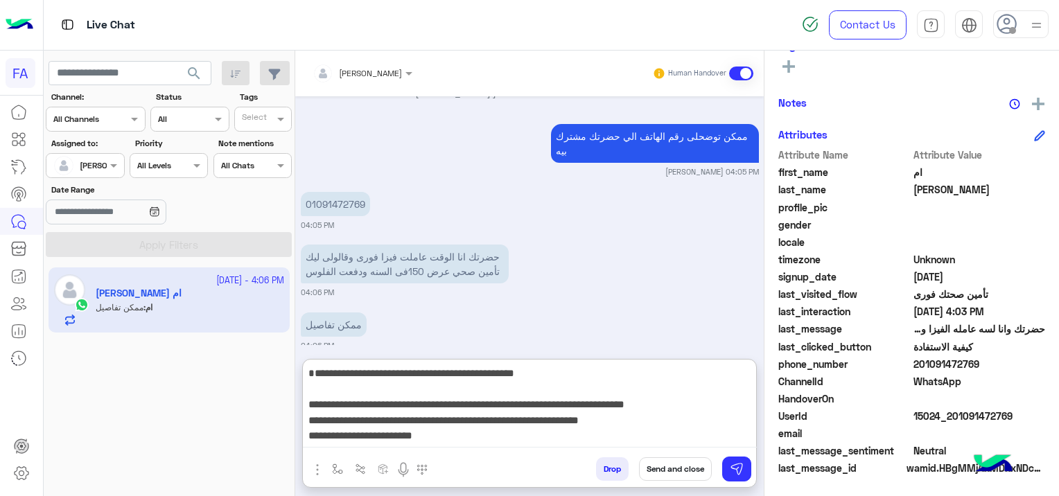
click at [519, 388] on textarea "**********" at bounding box center [530, 405] width 454 height 83
drag, startPoint x: 713, startPoint y: 389, endPoint x: 751, endPoint y: 392, distance: 38.2
click at [751, 392] on textarea "**********" at bounding box center [530, 405] width 454 height 83
type textarea "**********"
click at [737, 468] on img at bounding box center [737, 469] width 14 height 14
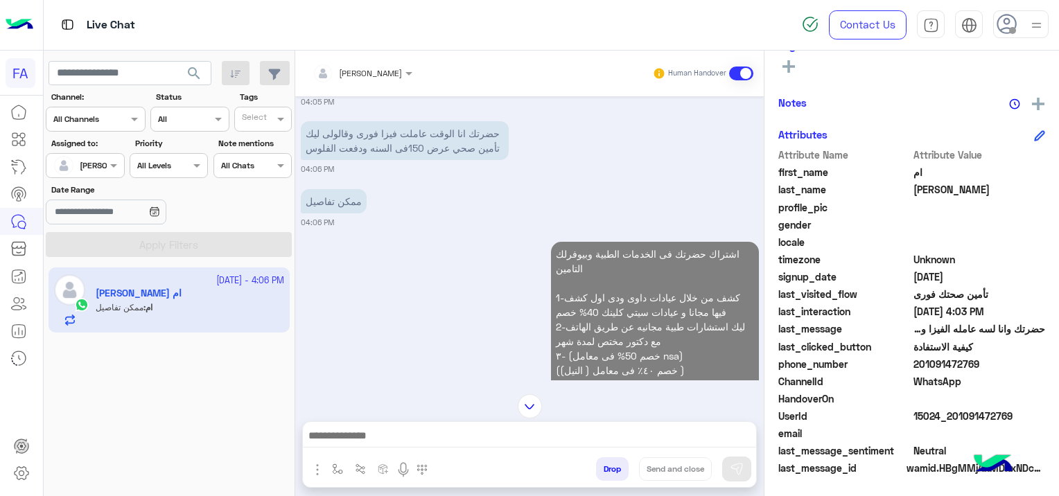
scroll to position [3192, 0]
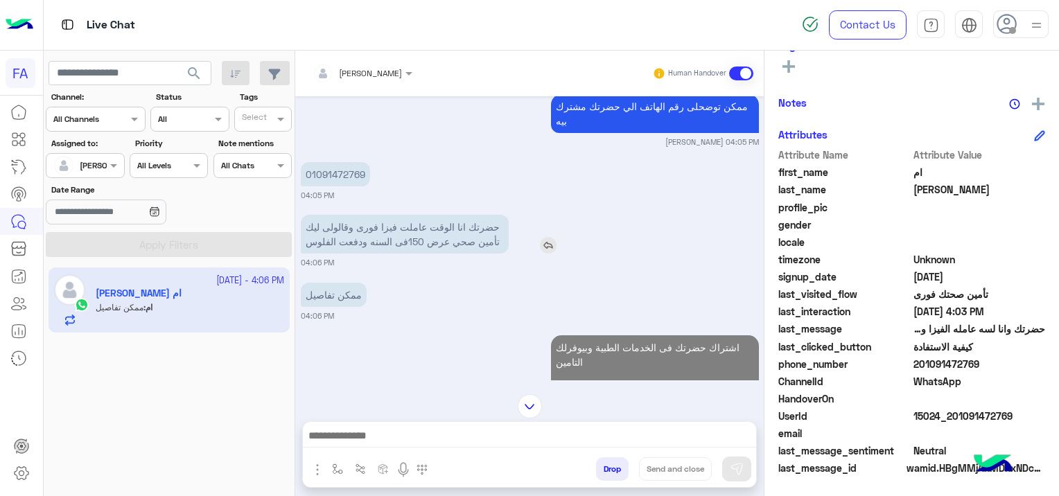
click at [549, 237] on img at bounding box center [548, 245] width 17 height 17
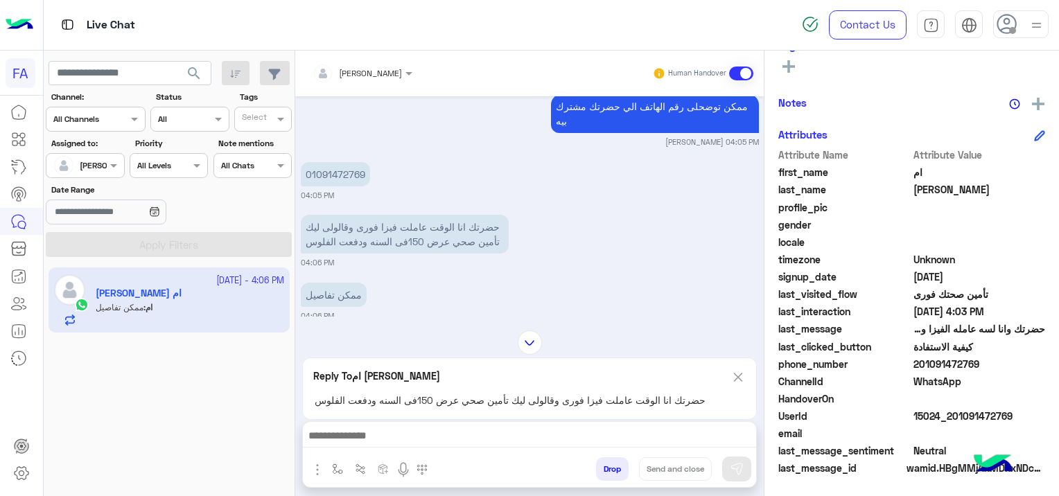
click at [405, 432] on textarea at bounding box center [530, 437] width 454 height 21
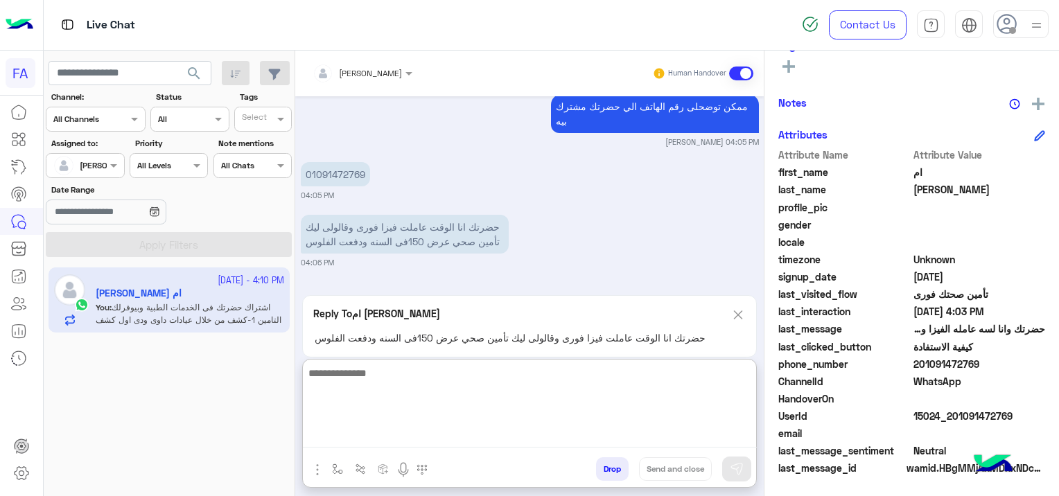
scroll to position [3525, 0]
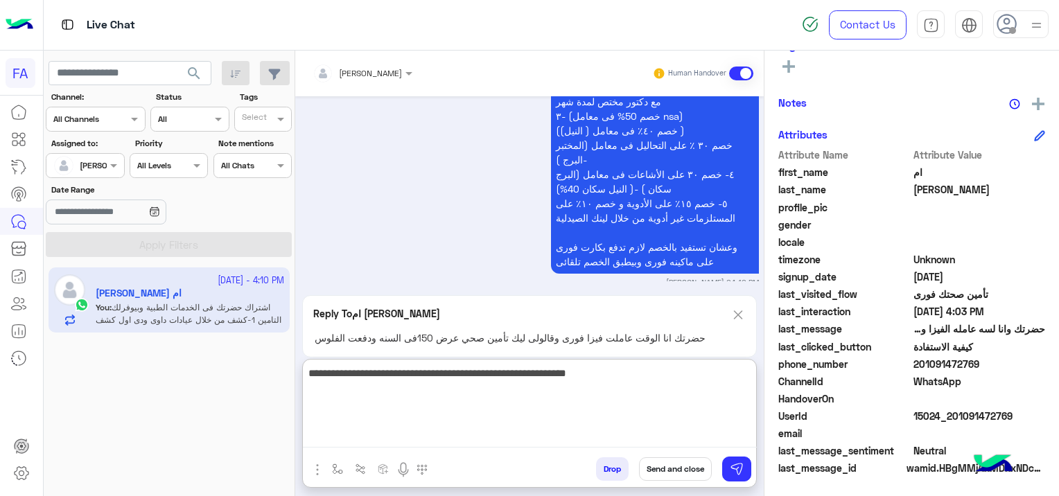
type textarea "**********"
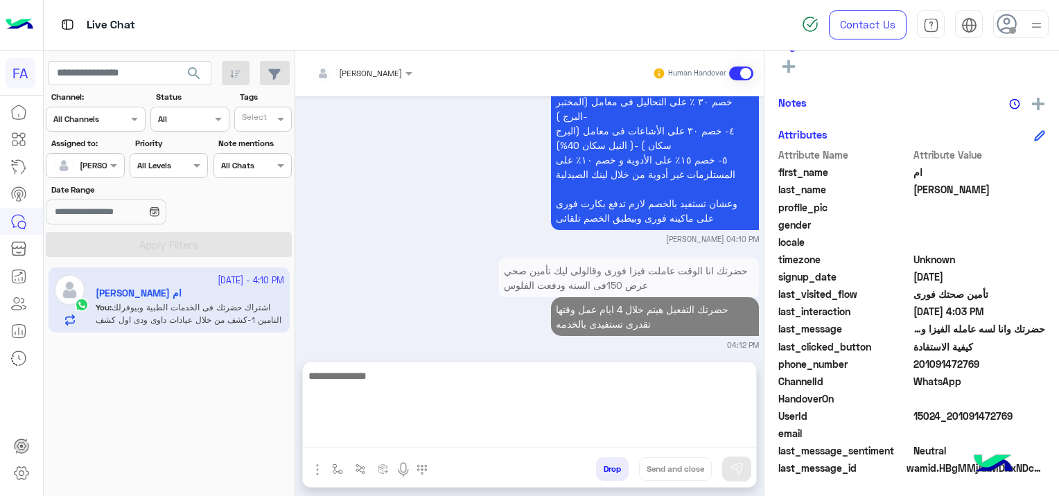
scroll to position [3506, 0]
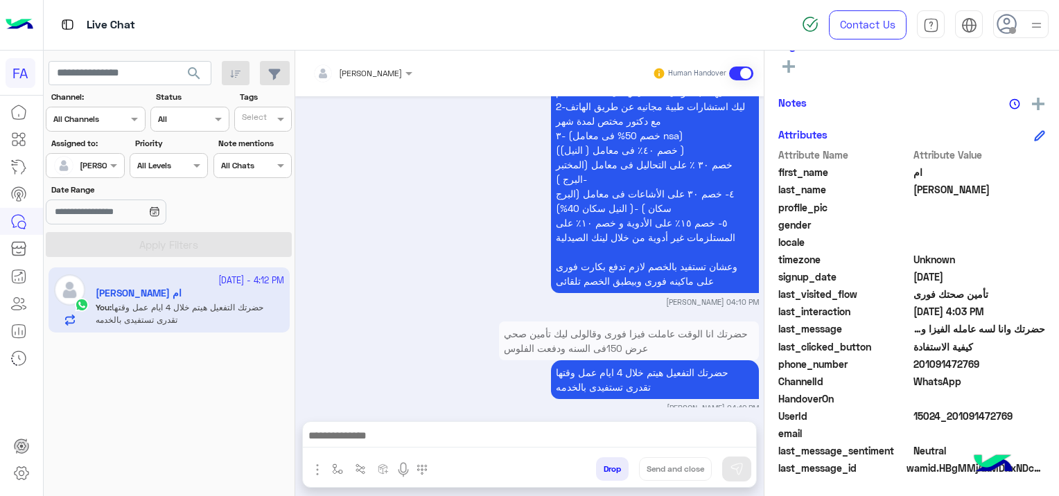
drag, startPoint x: 1009, startPoint y: 413, endPoint x: 968, endPoint y: 425, distance: 43.2
click at [968, 425] on div "Attribute Name Attribute Value first_name ام last_name مصطفى profile_pic gender…" at bounding box center [911, 313] width 267 height 330
drag, startPoint x: 968, startPoint y: 425, endPoint x: 996, endPoint y: 436, distance: 29.8
click at [992, 433] on span at bounding box center [979, 433] width 132 height 15
click at [997, 438] on span at bounding box center [979, 433] width 132 height 15
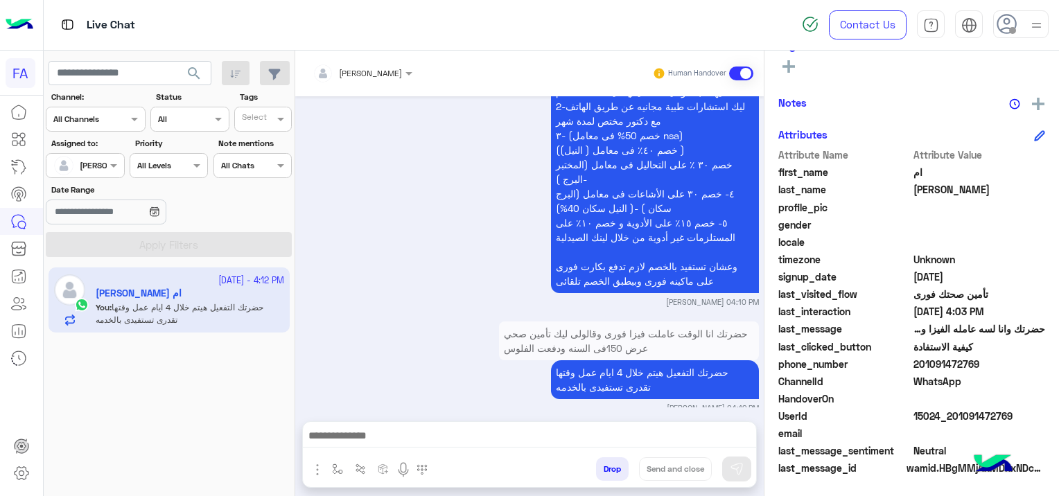
drag, startPoint x: 1015, startPoint y: 411, endPoint x: 946, endPoint y: 421, distance: 70.1
click at [946, 421] on span "15024_201091472769" at bounding box center [979, 416] width 132 height 15
click at [978, 441] on div "email" at bounding box center [911, 434] width 267 height 17
drag, startPoint x: 1008, startPoint y: 415, endPoint x: 951, endPoint y: 412, distance: 57.6
click at [951, 412] on span "15024_201091472769" at bounding box center [979, 416] width 132 height 15
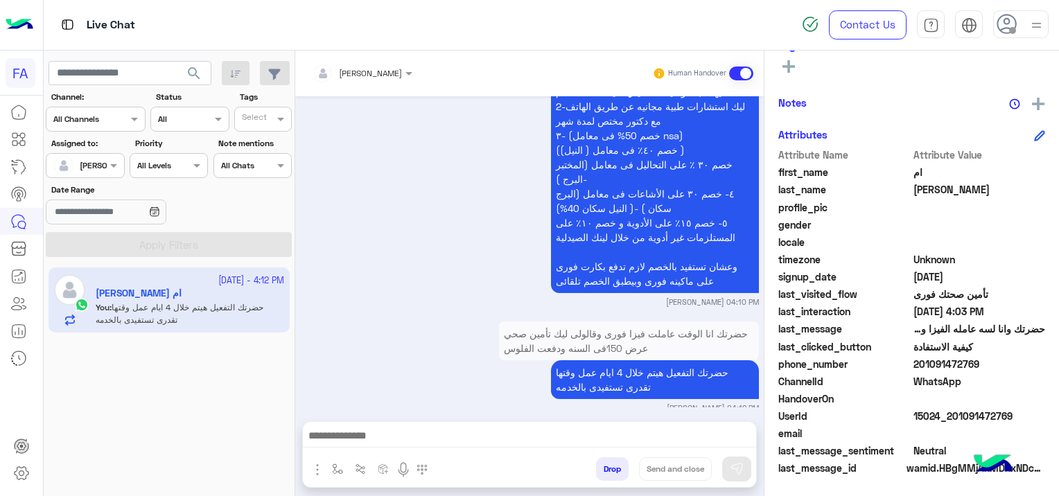
click at [1034, 366] on span "201091472769" at bounding box center [979, 364] width 132 height 15
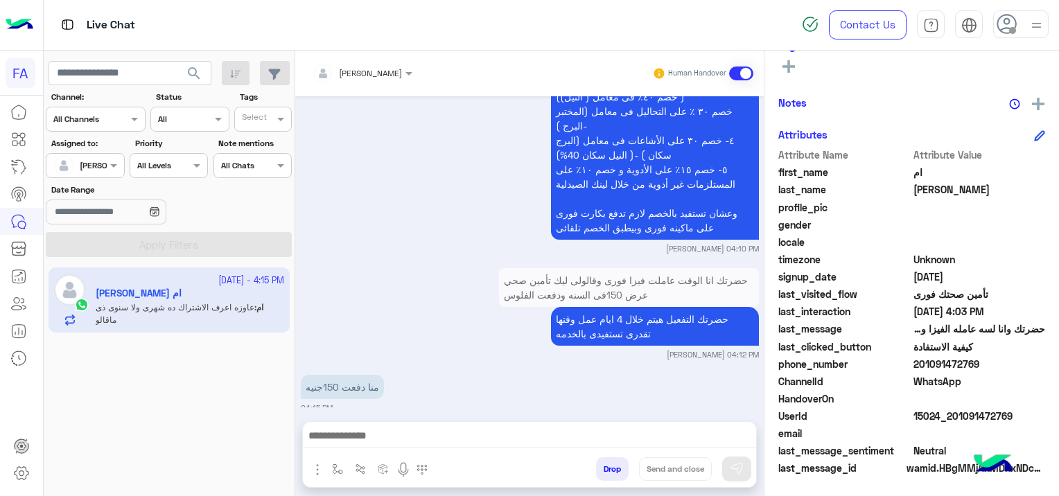
scroll to position [3626, 0]
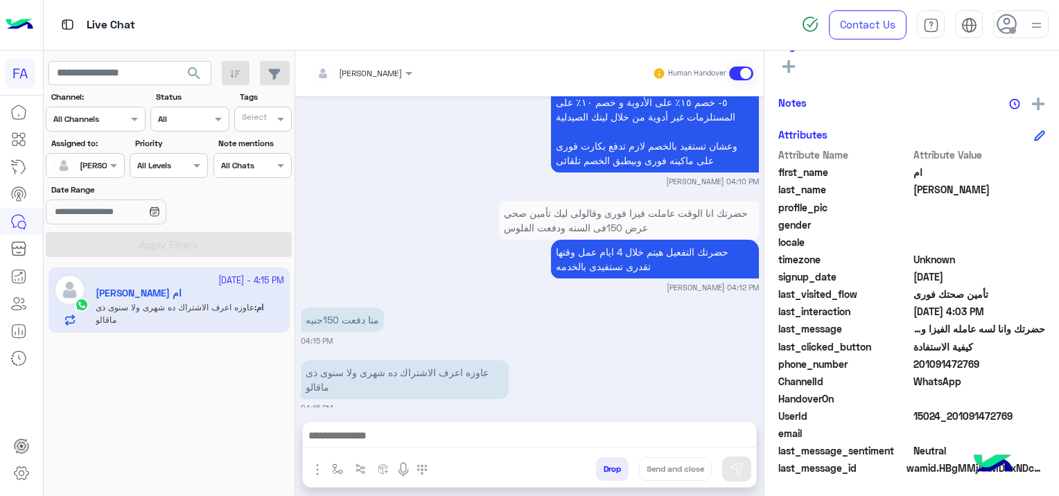
click at [634, 449] on div at bounding box center [529, 439] width 453 height 35
click at [618, 435] on textarea at bounding box center [530, 437] width 454 height 21
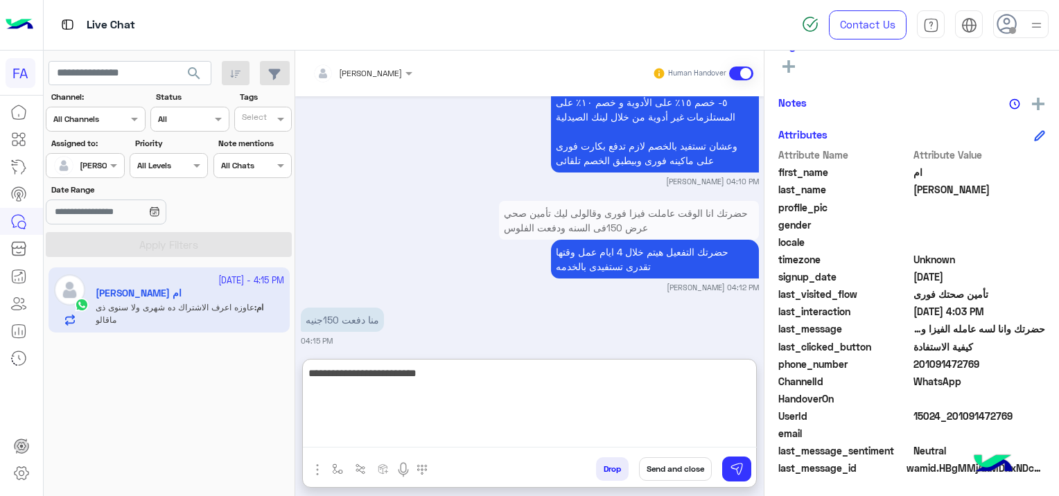
scroll to position [3689, 0]
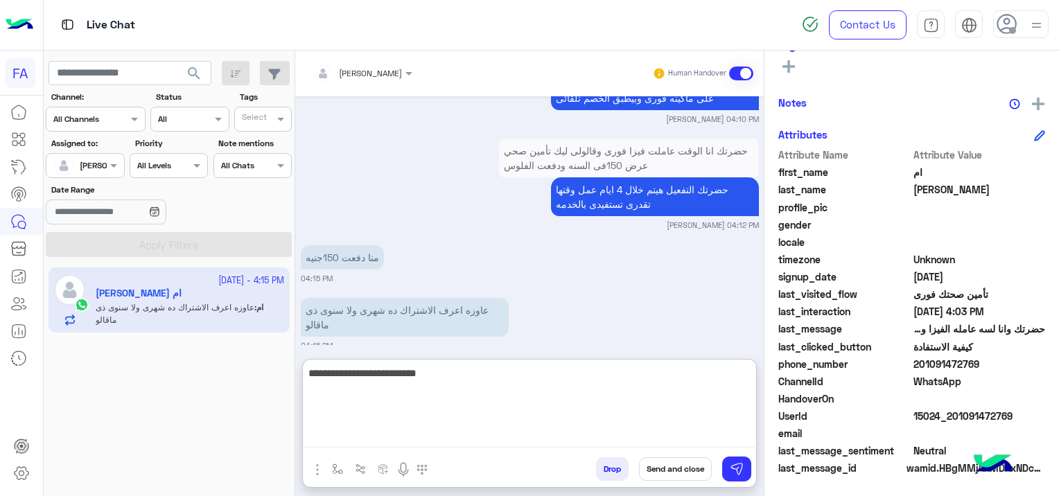
click at [712, 350] on div "Sara Taha Human Handover Oct 12, 2025 عميل فوري. ●فرد واحد بالغ: 850 جم سنويا. …" at bounding box center [529, 276] width 468 height 451
click at [706, 412] on textarea "**********" at bounding box center [530, 405] width 454 height 83
click at [718, 371] on textarea "**********" at bounding box center [530, 405] width 454 height 83
click at [649, 373] on textarea "**********" at bounding box center [530, 405] width 454 height 83
click at [583, 377] on textarea "**********" at bounding box center [530, 405] width 454 height 83
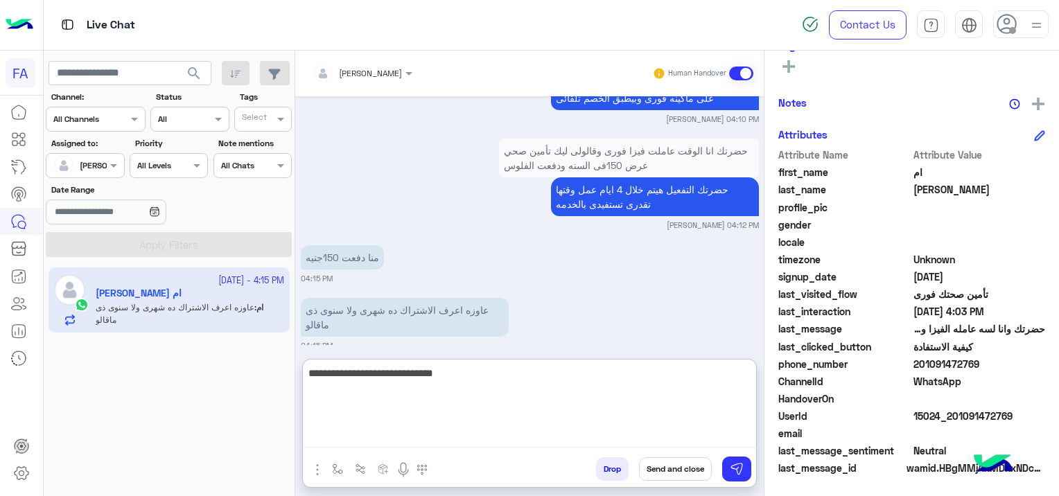
drag, startPoint x: 723, startPoint y: 374, endPoint x: 750, endPoint y: 374, distance: 26.3
click at [750, 374] on textarea "**********" at bounding box center [530, 405] width 454 height 83
type textarea "**********"
click at [734, 466] on img at bounding box center [737, 469] width 14 height 14
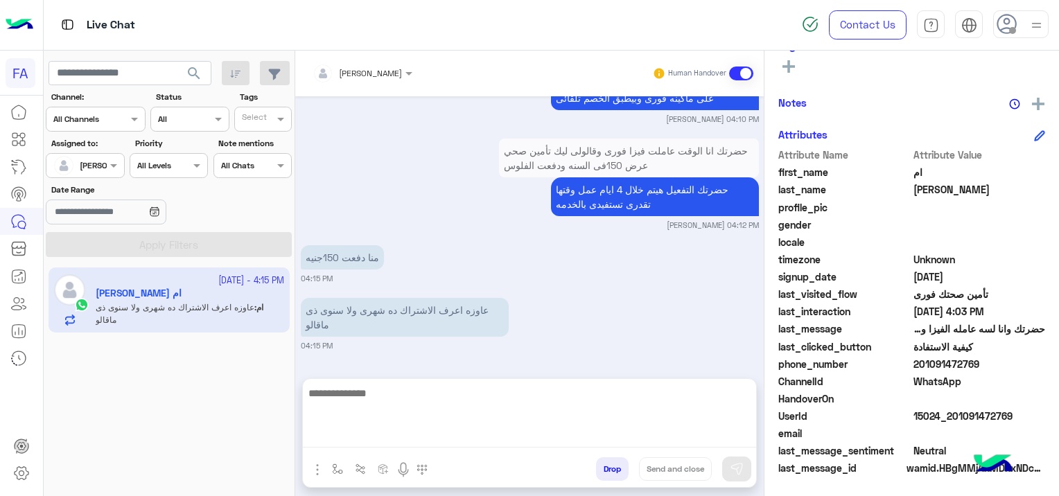
scroll to position [3680, 0]
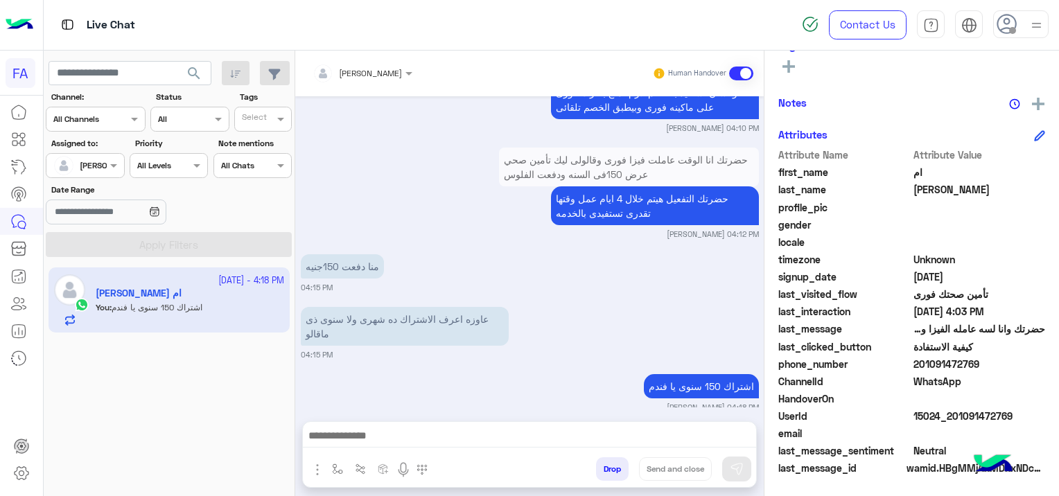
click at [412, 439] on textarea at bounding box center [530, 437] width 454 height 21
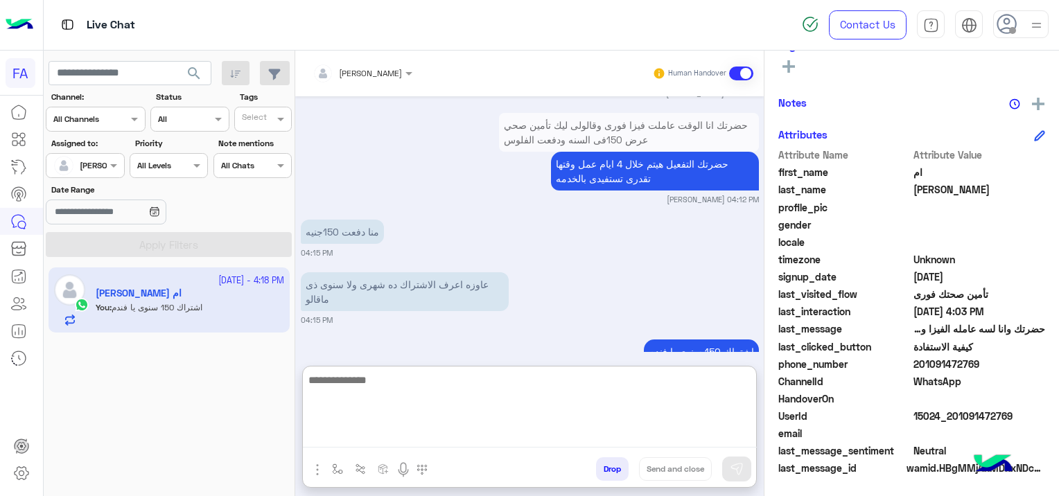
scroll to position [3728, 0]
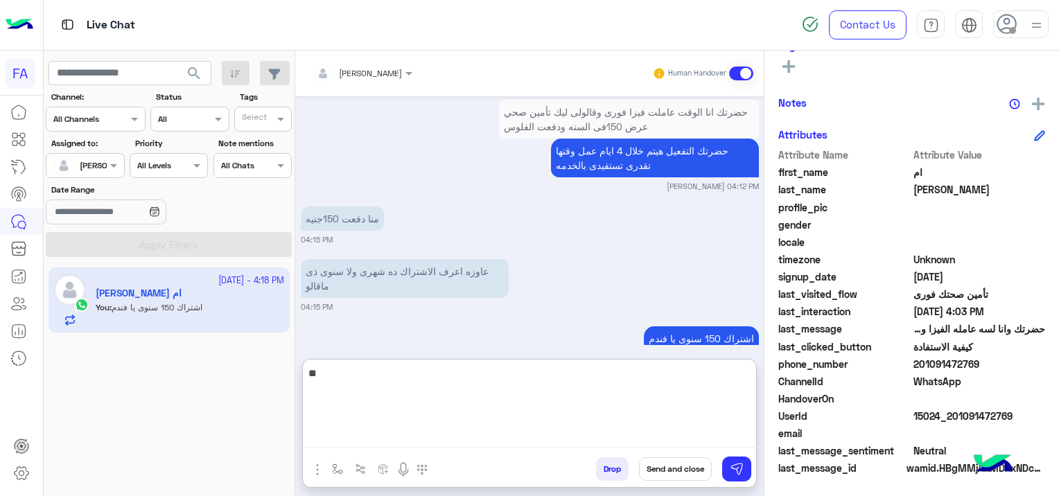
type textarea "*"
type textarea "**********"
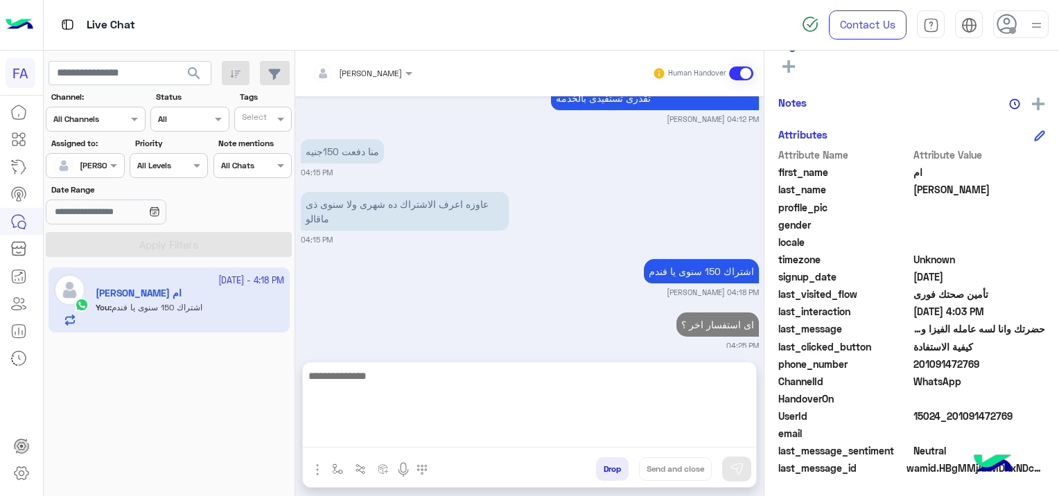
drag, startPoint x: 480, startPoint y: 310, endPoint x: 455, endPoint y: 364, distance: 58.9
click at [480, 310] on div "اى استفسار اخر ؟ 04:25 PM" at bounding box center [530, 330] width 458 height 42
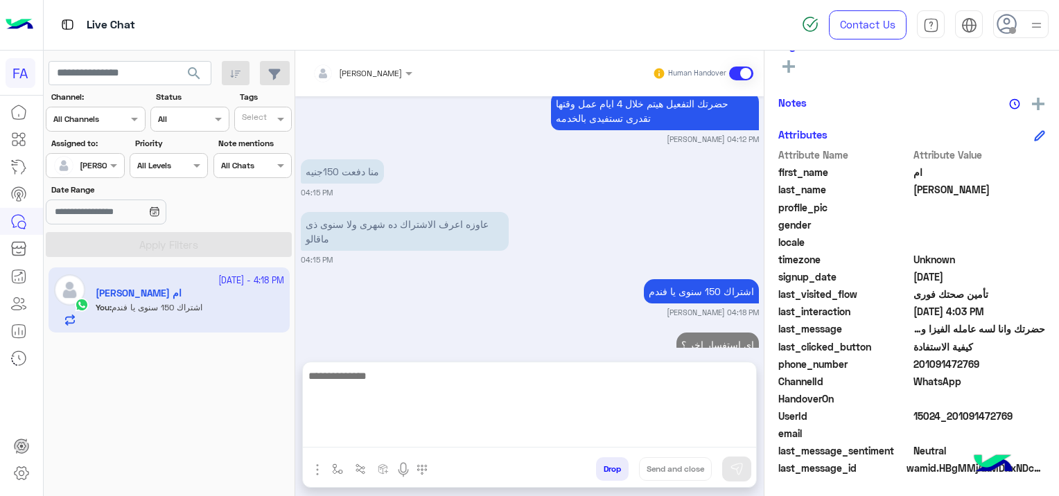
scroll to position [3732, 0]
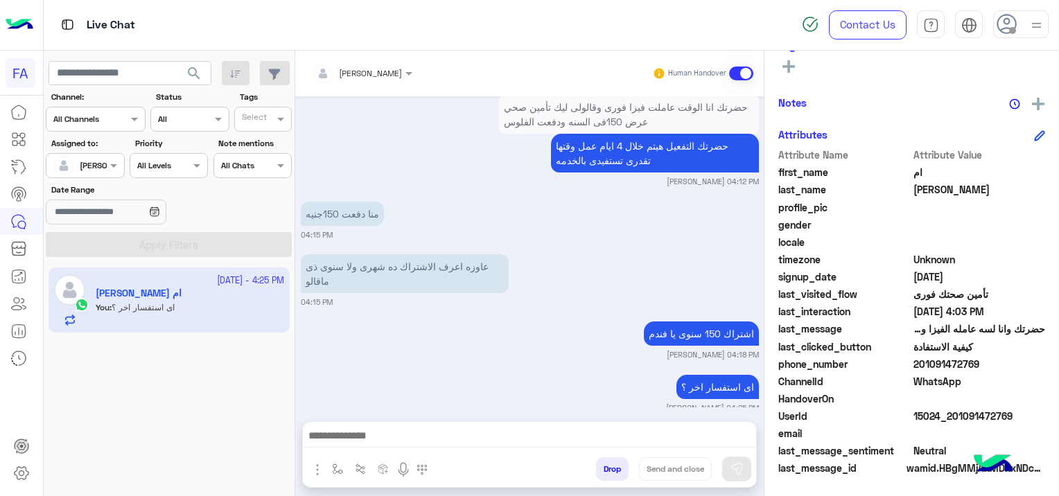
drag, startPoint x: 382, startPoint y: 434, endPoint x: 383, endPoint y: 441, distance: 7.7
click at [383, 434] on textarea at bounding box center [530, 437] width 454 height 21
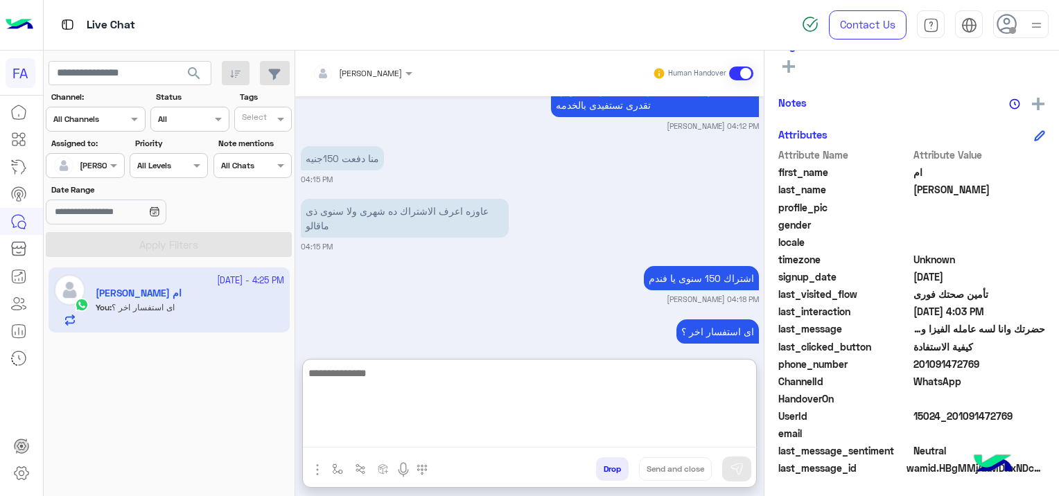
scroll to position [3795, 0]
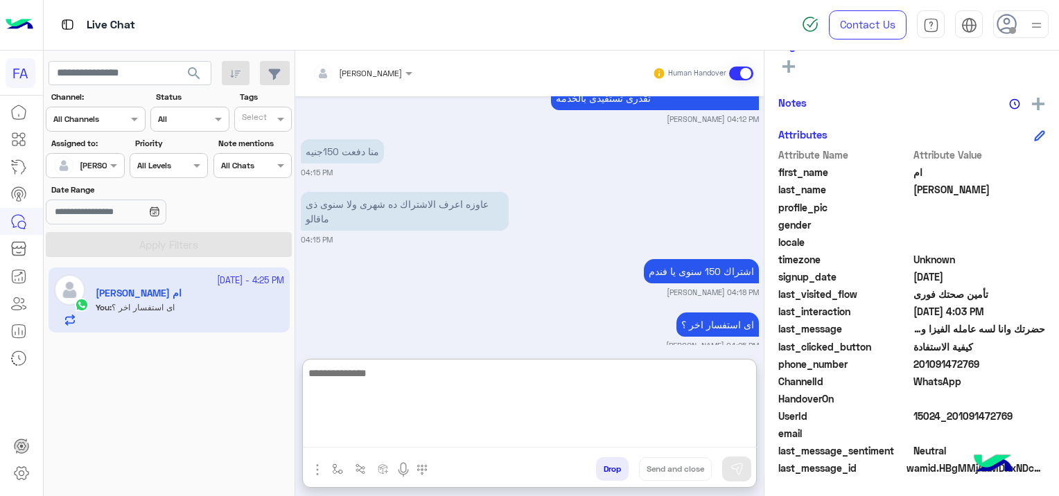
paste textarea "**********"
type textarea "*"
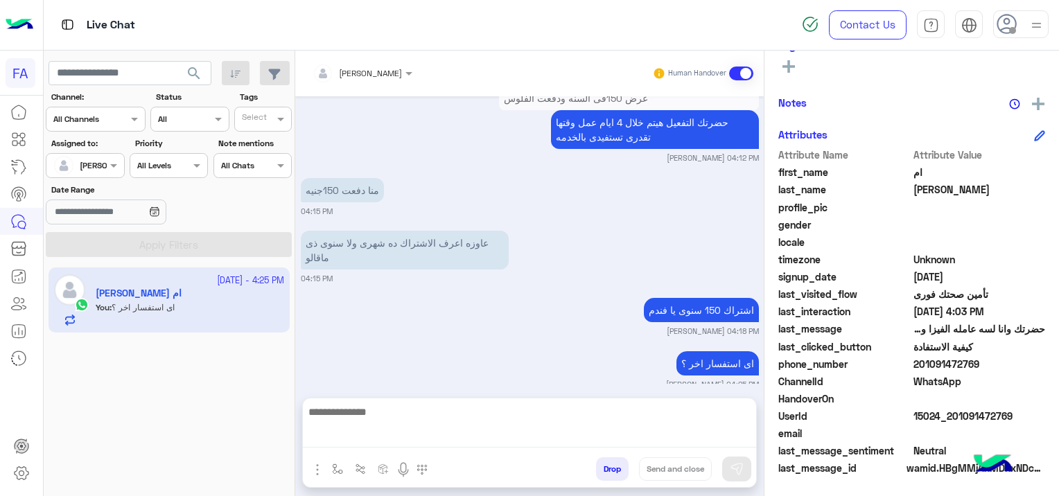
click at [438, 262] on div "Oct 12, 2025 عميل فوري. ●فرد واحد بالغ: 850 جم سنويا. ●فرد واحد بالغ (مميز): 14…" at bounding box center [529, 240] width 468 height 288
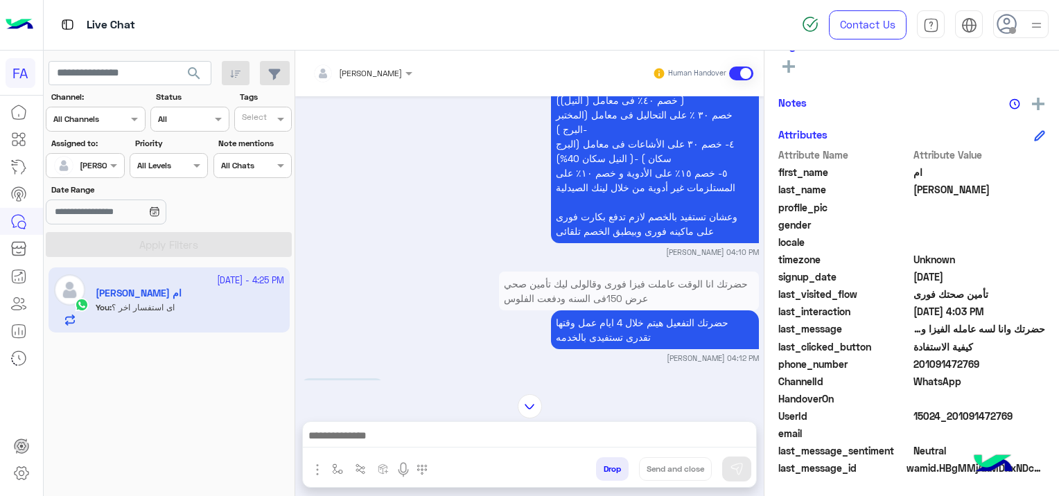
scroll to position [3732, 0]
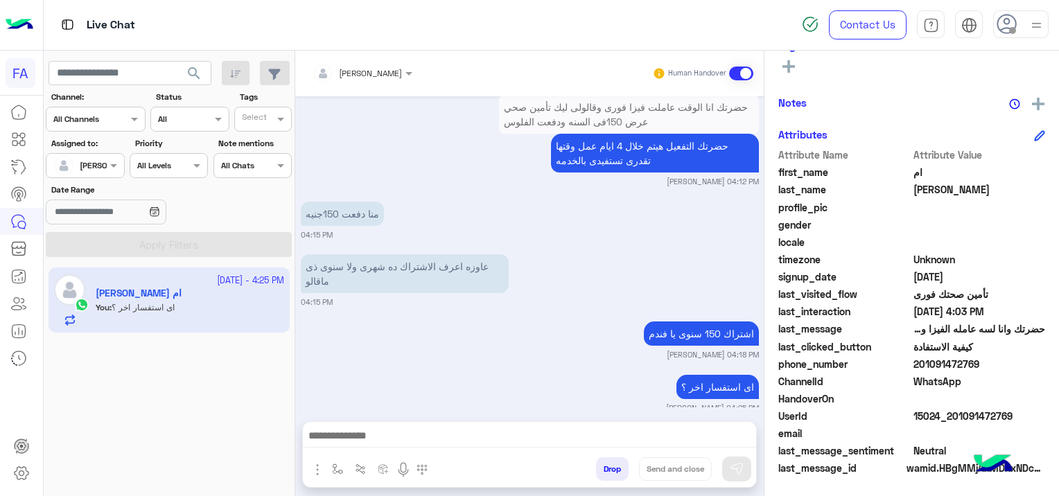
click at [356, 435] on textarea at bounding box center [530, 437] width 454 height 21
click at [365, 437] on textarea at bounding box center [530, 437] width 454 height 21
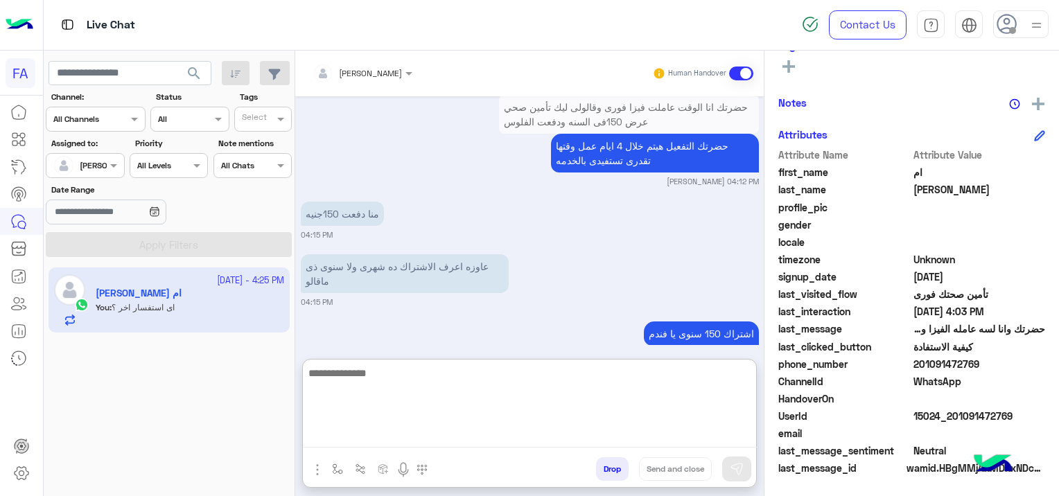
paste textarea "**********"
type textarea "**********"
click at [671, 468] on button "Send and close" at bounding box center [675, 469] width 73 height 24
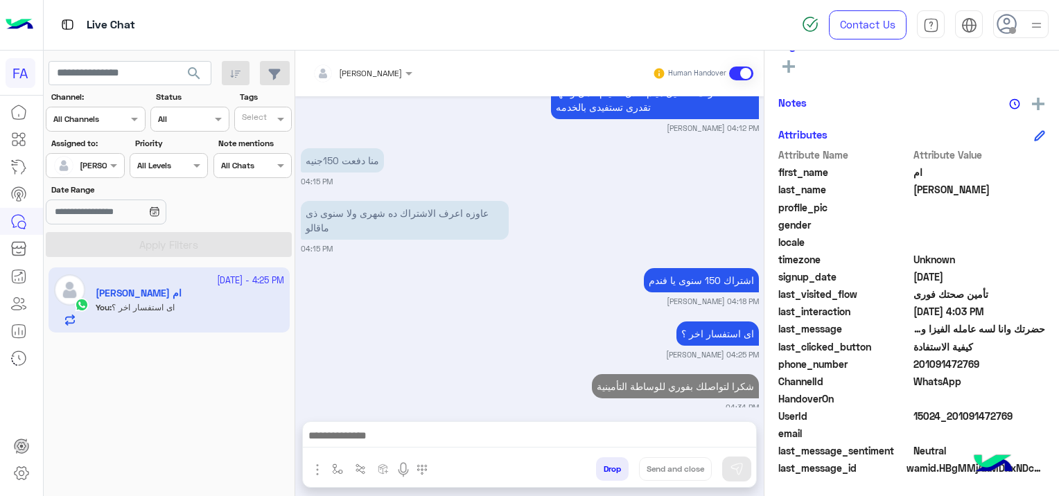
scroll to position [3821, 0]
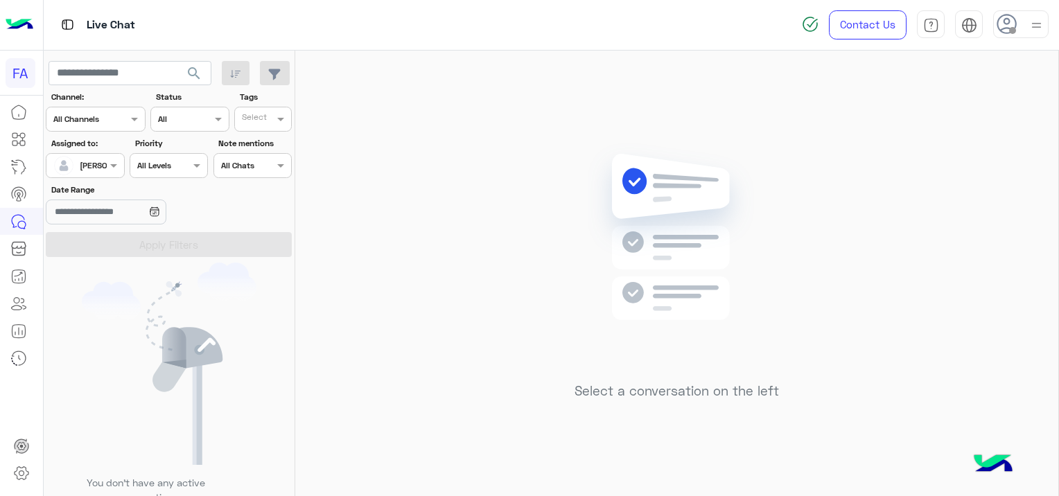
click at [618, 353] on img at bounding box center [676, 258] width 200 height 230
click at [197, 67] on span "search" at bounding box center [194, 73] width 17 height 17
click at [721, 180] on img at bounding box center [676, 258] width 200 height 230
click at [197, 78] on span "search" at bounding box center [194, 73] width 17 height 17
click at [193, 68] on span "search" at bounding box center [194, 73] width 17 height 17
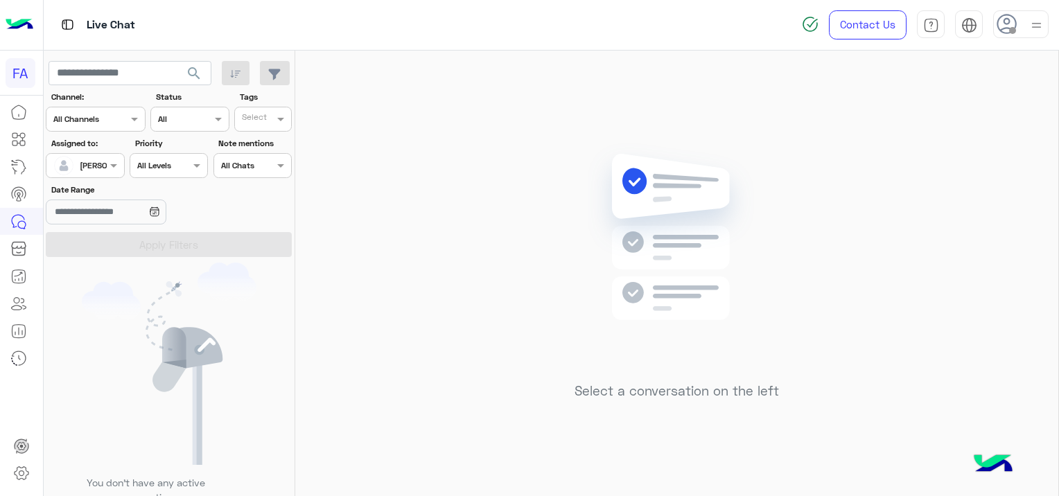
click at [708, 255] on img at bounding box center [676, 258] width 200 height 230
click at [199, 67] on span "search" at bounding box center [194, 73] width 17 height 17
click at [91, 164] on div at bounding box center [84, 163] width 77 height 13
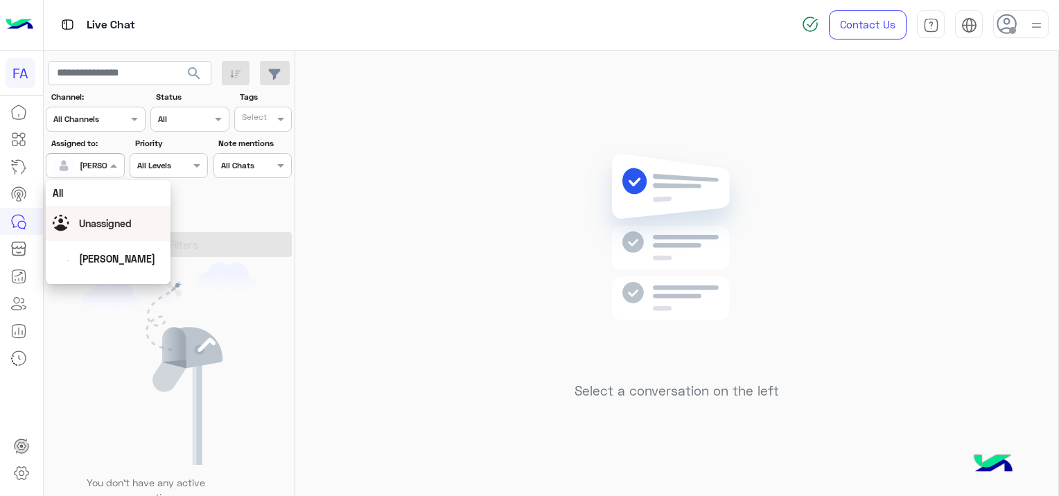
click at [111, 220] on span "Unassigned" at bounding box center [105, 224] width 53 height 12
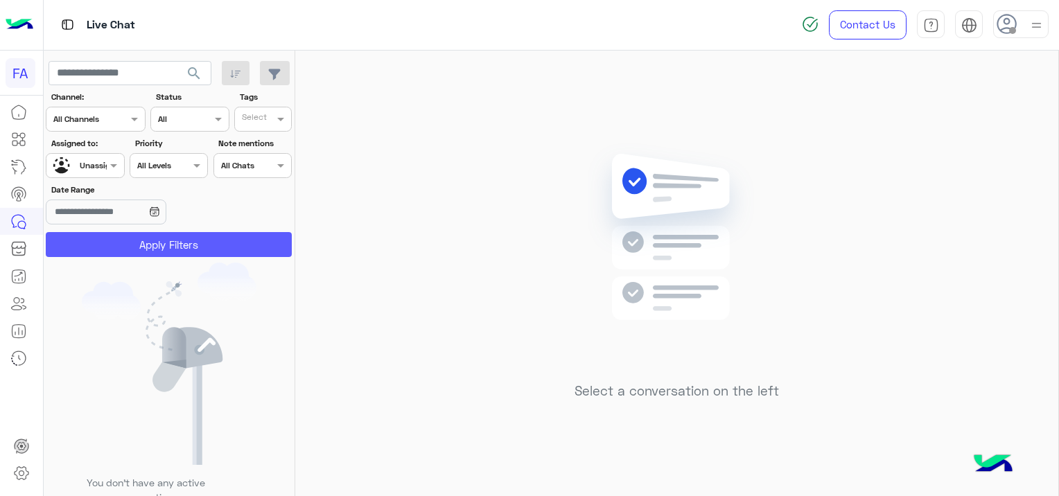
click at [197, 236] on button "Apply Filters" at bounding box center [169, 244] width 246 height 25
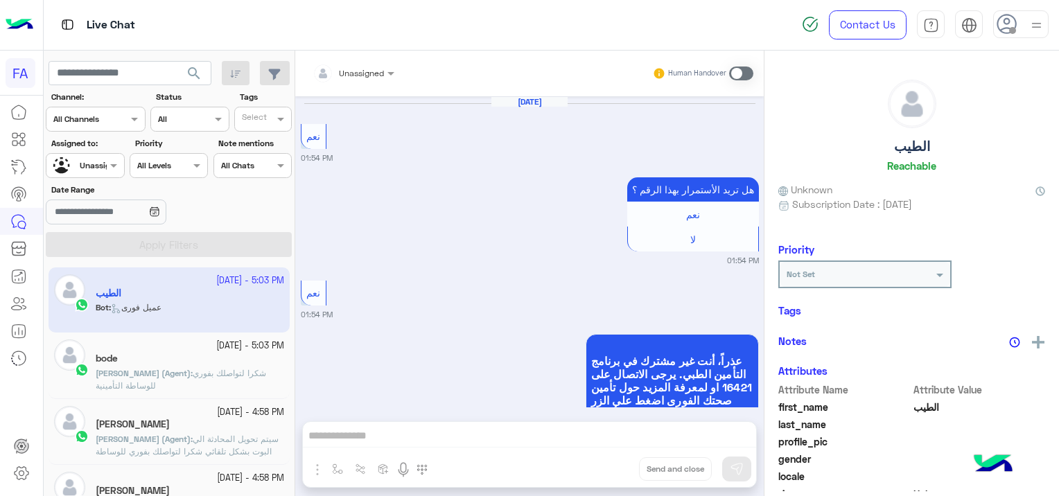
scroll to position [1641, 0]
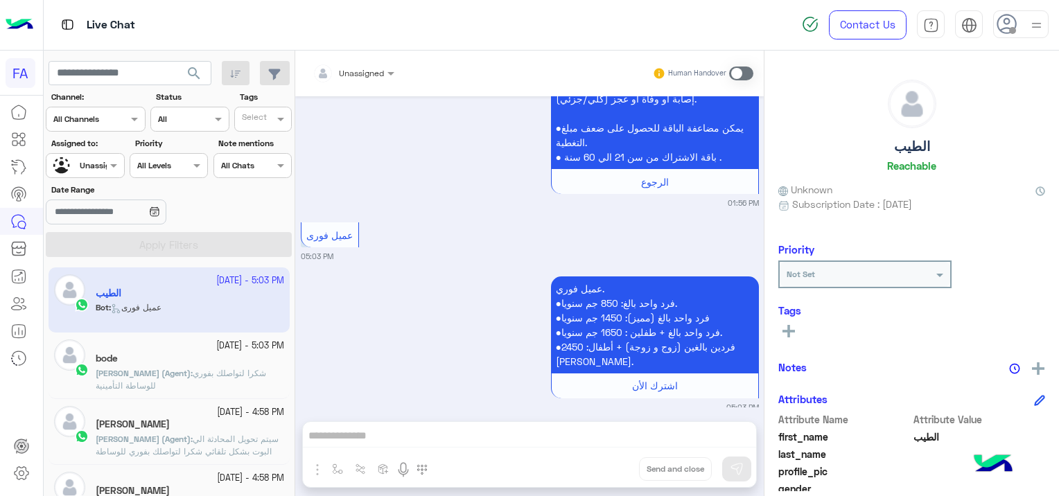
click at [230, 368] on span "شكرا لتواصلك بفوري للوساطة التأمينية" at bounding box center [181, 379] width 170 height 23
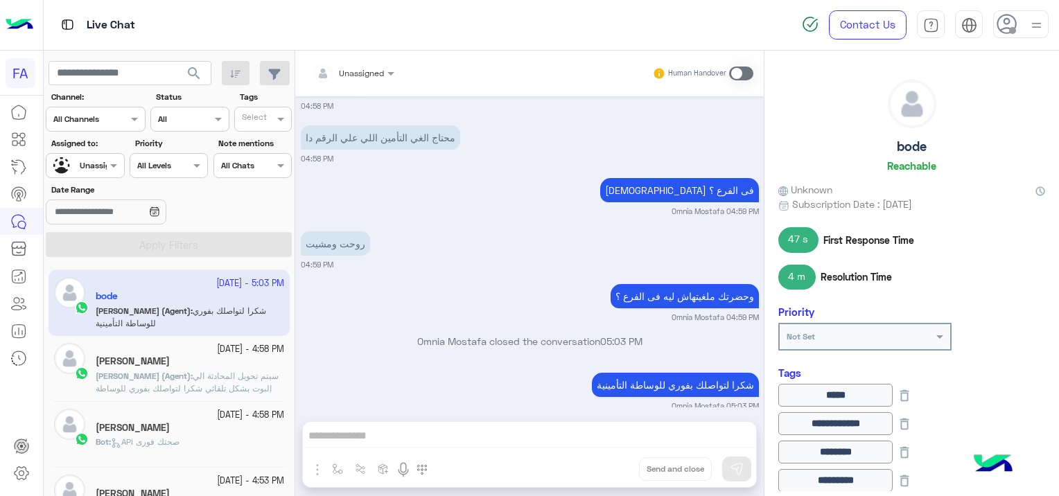
scroll to position [139, 0]
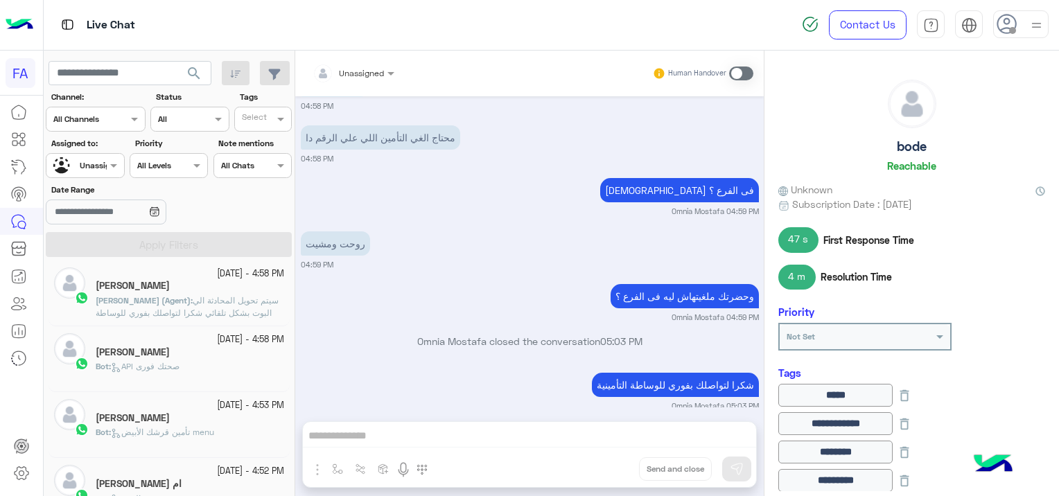
click at [203, 349] on div "Yousef Tarek" at bounding box center [190, 353] width 188 height 15
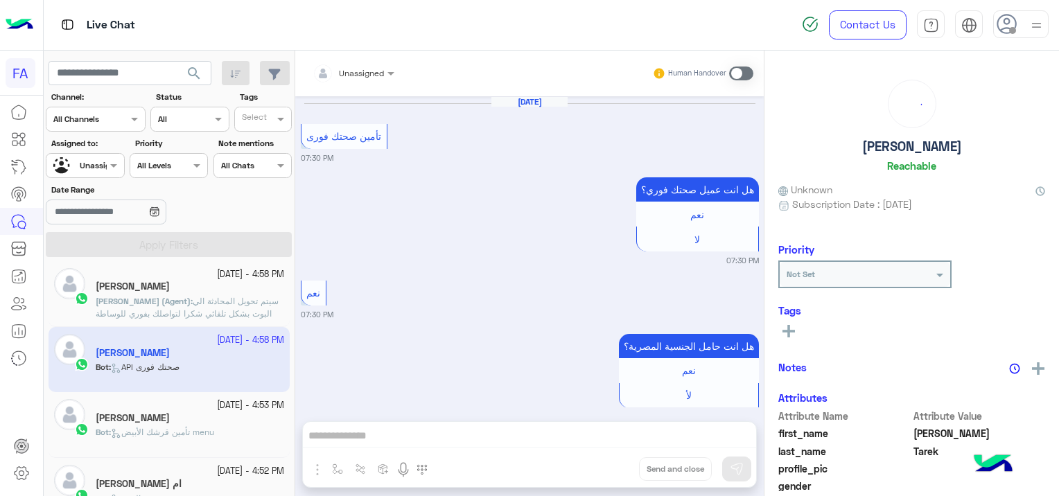
scroll to position [1411, 0]
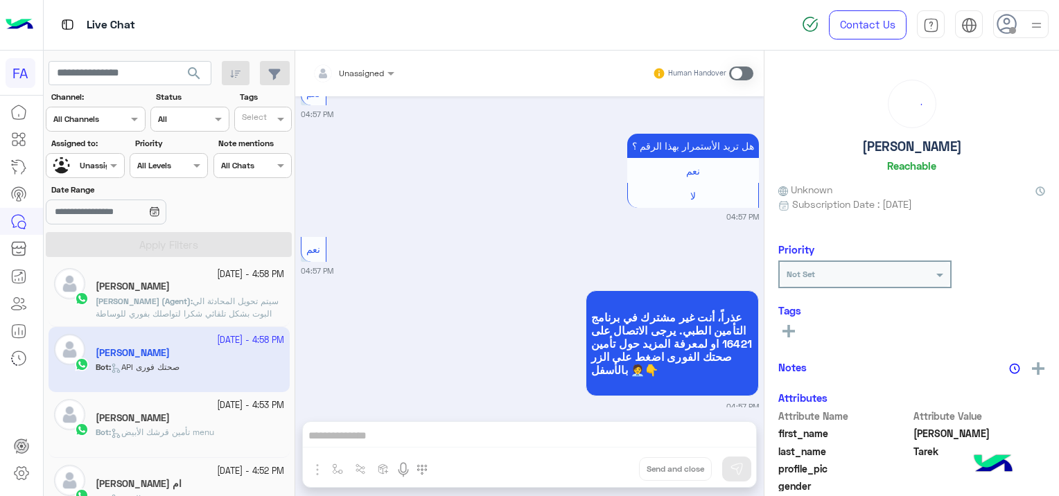
click at [200, 417] on div "abdo Regab" at bounding box center [190, 419] width 188 height 15
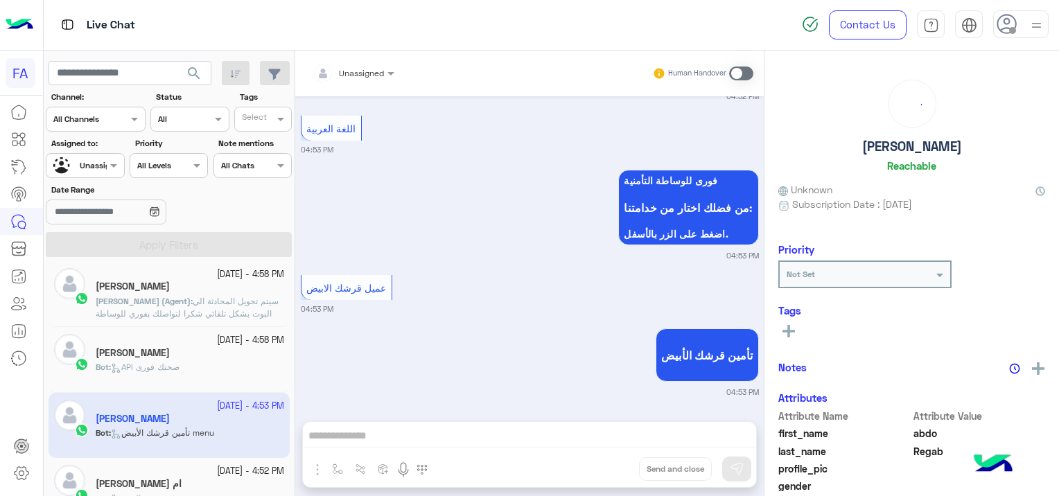
scroll to position [277, 0]
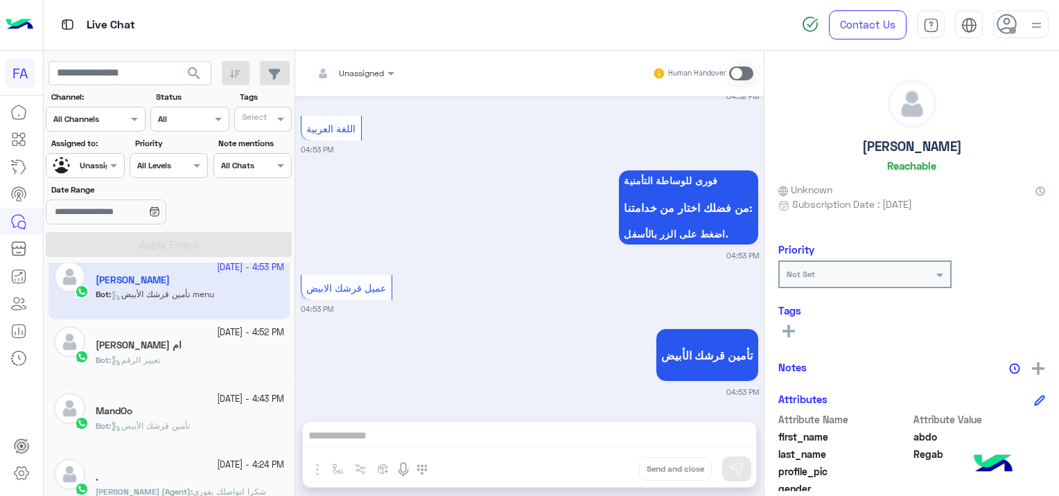
click at [208, 364] on div "Bot : تغيير الرقم" at bounding box center [190, 366] width 188 height 24
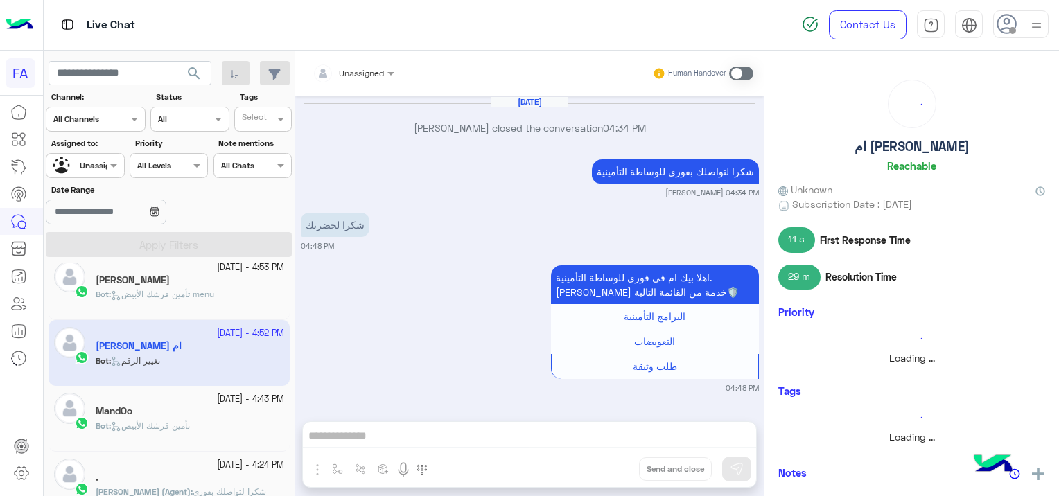
scroll to position [983, 0]
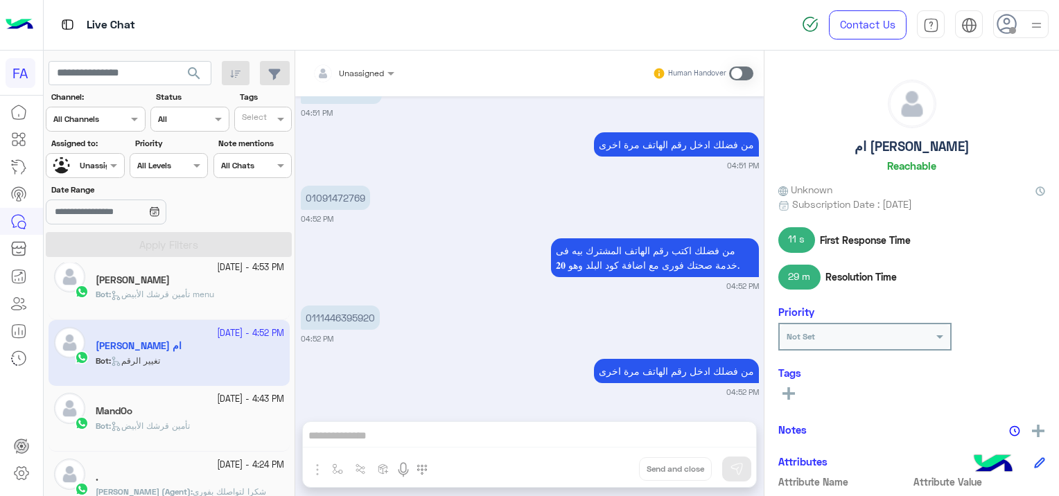
click at [184, 405] on div "MandOo" at bounding box center [190, 412] width 188 height 15
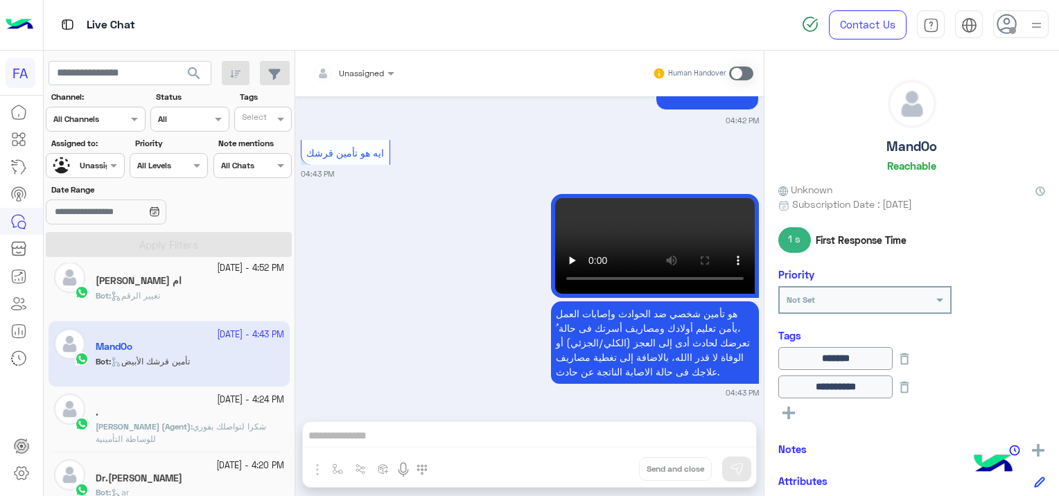
scroll to position [416, 0]
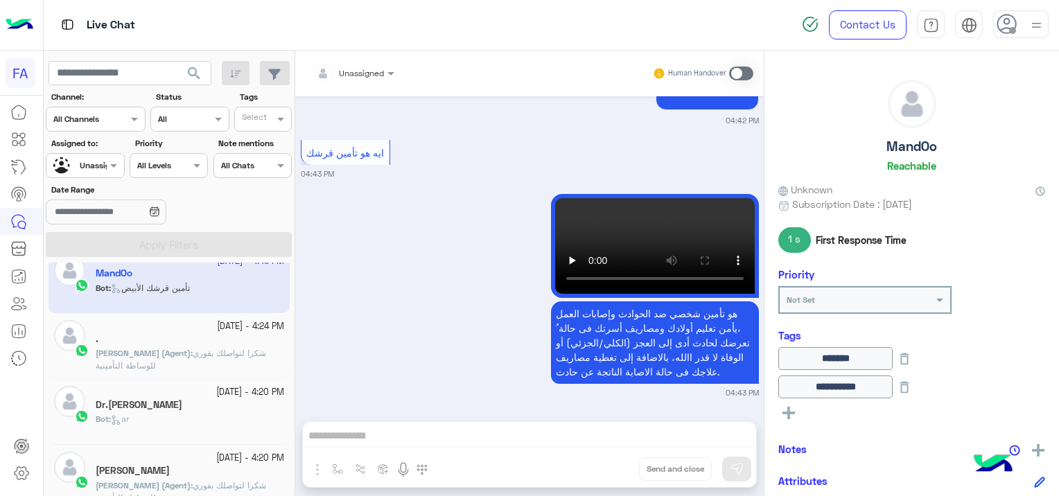
click at [200, 364] on p "Omnia Mostafa (Agent) : شكرا لتواصلك بفوري للوساطة التأمينية" at bounding box center [190, 359] width 188 height 25
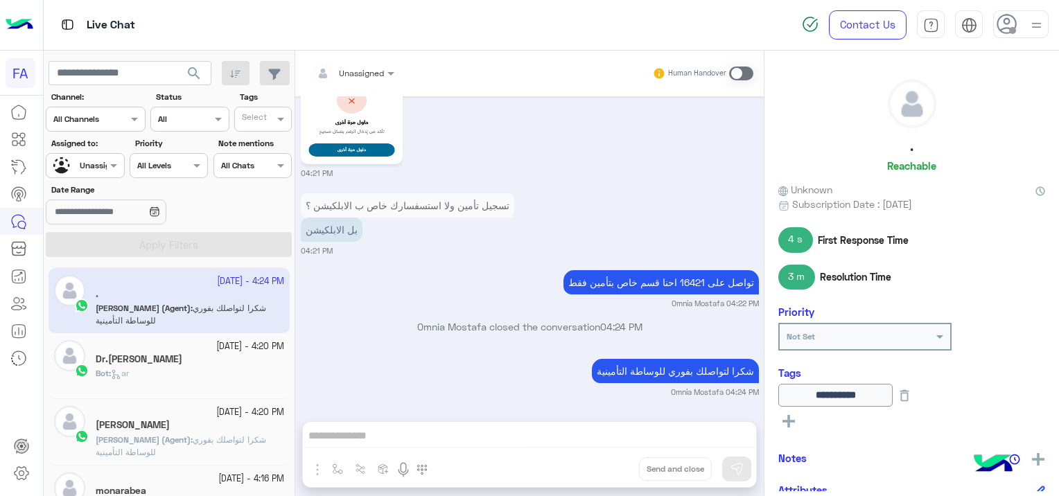
scroll to position [485, 0]
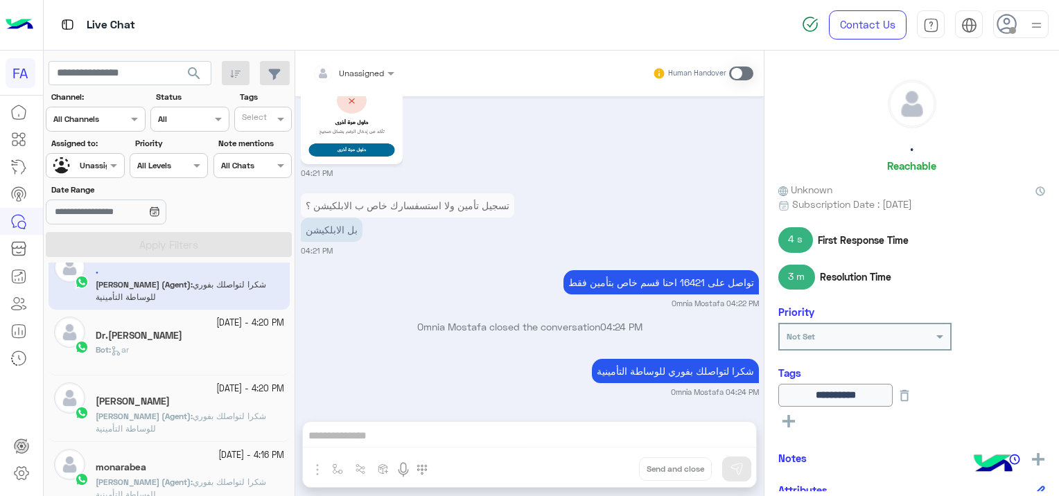
click at [224, 359] on div "Bot : ar" at bounding box center [190, 356] width 188 height 24
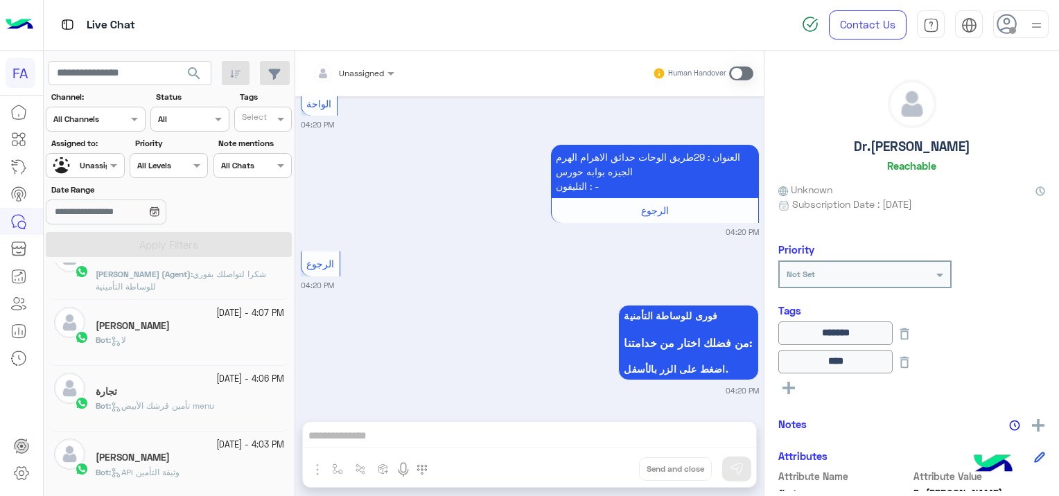
scroll to position [693, 0]
click at [233, 335] on div "Bot : لا" at bounding box center [190, 346] width 188 height 24
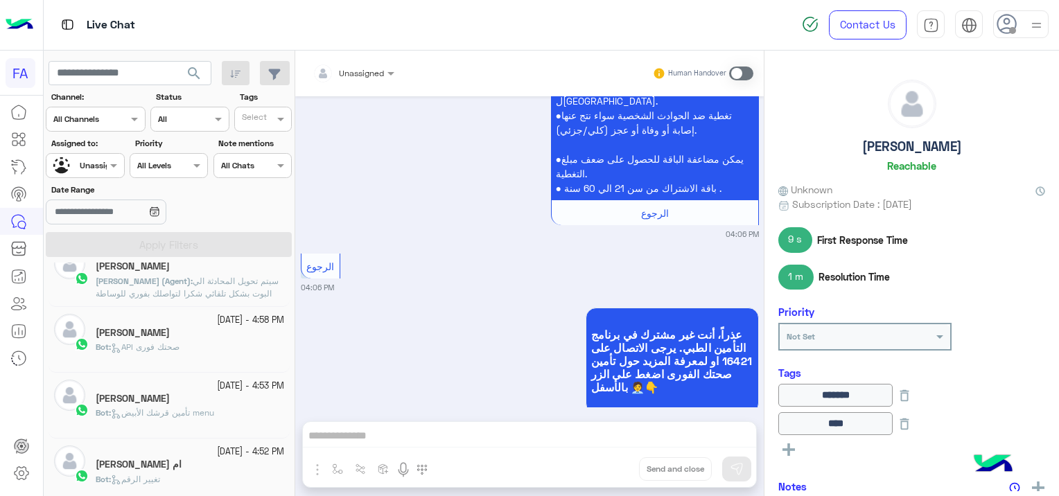
scroll to position [1, 0]
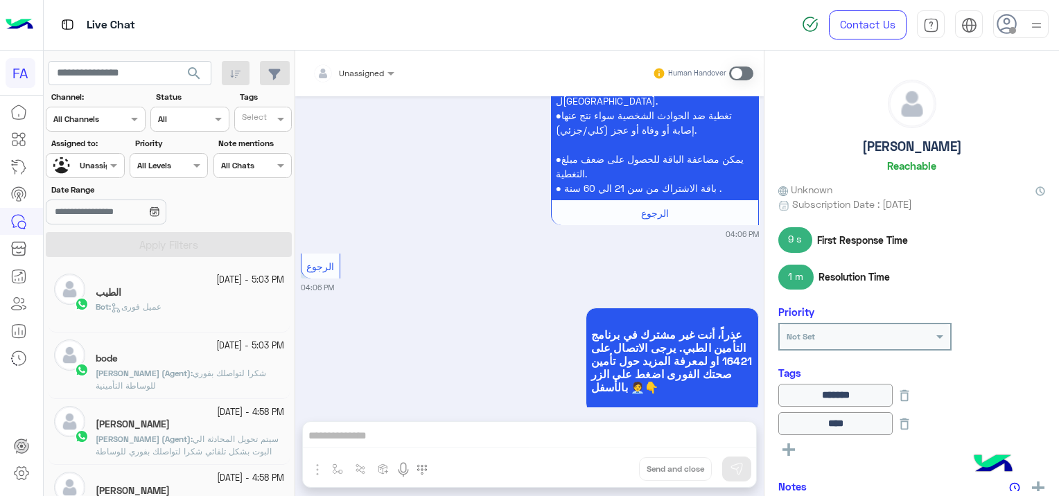
click at [188, 288] on div "الطيب" at bounding box center [190, 294] width 188 height 15
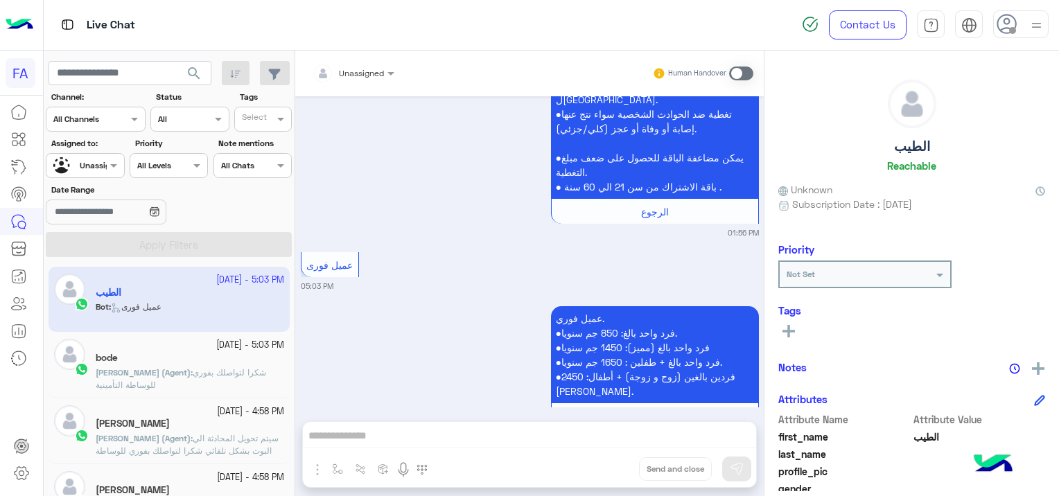
scroll to position [4853, 0]
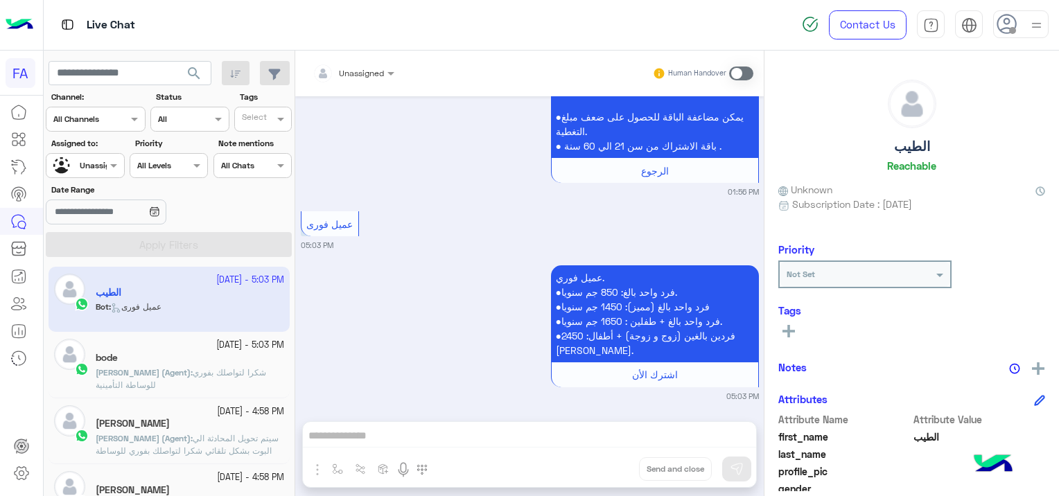
click at [227, 387] on p "Omnia Mostafa (Agent) : شكرا لتواصلك بفوري للوساطة التأمينية" at bounding box center [190, 379] width 188 height 25
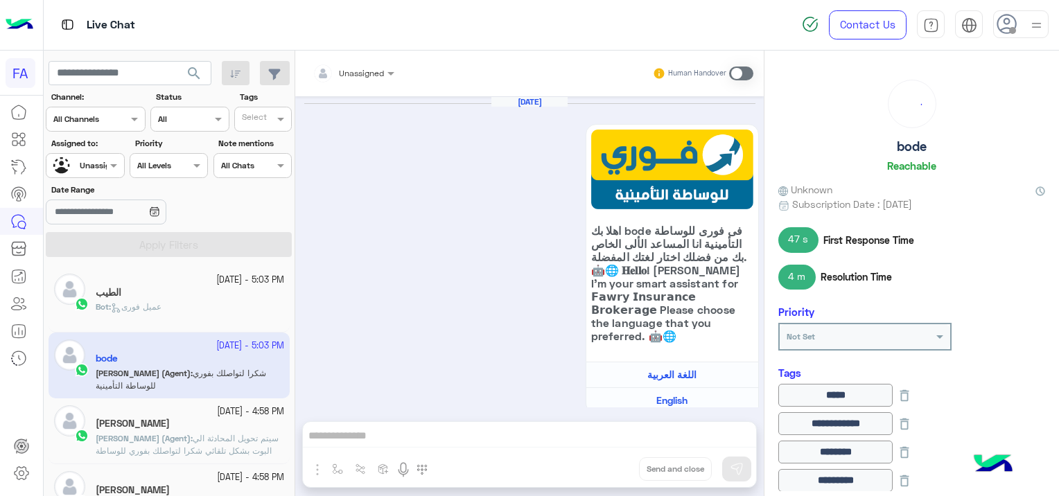
scroll to position [1194, 0]
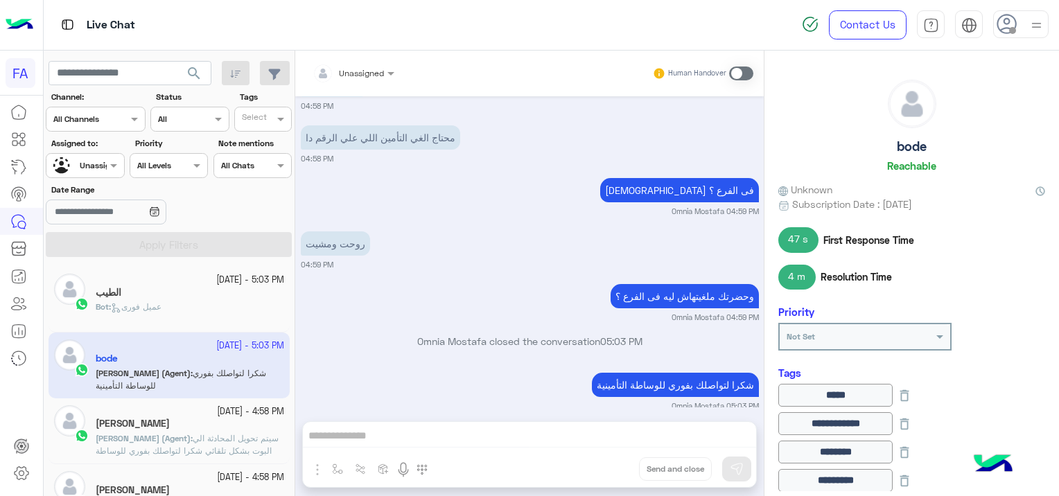
click at [213, 434] on span "سيتم تحويل المحادثة الي البوت بشكل تلقائي شكرا لتواصلك بفوري للوساطة التأمينية" at bounding box center [187, 450] width 183 height 35
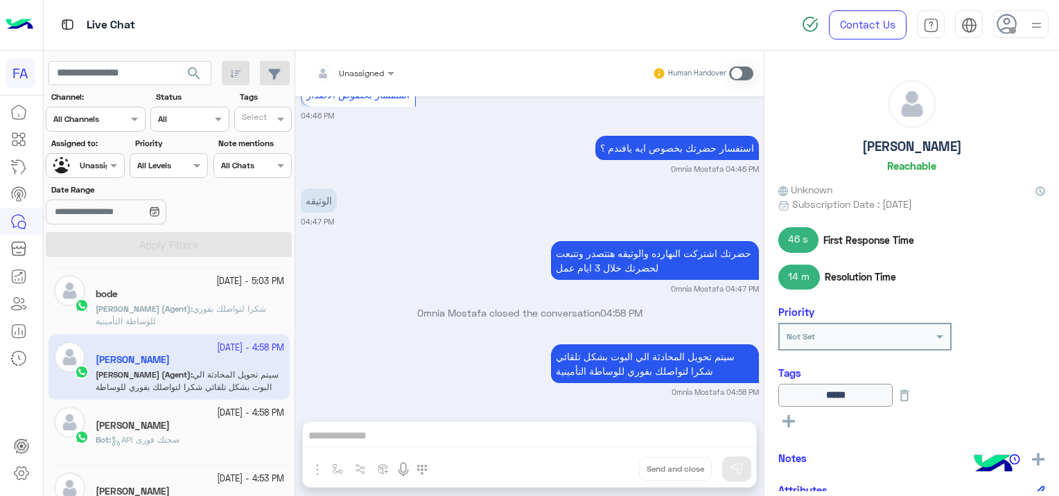
scroll to position [139, 0]
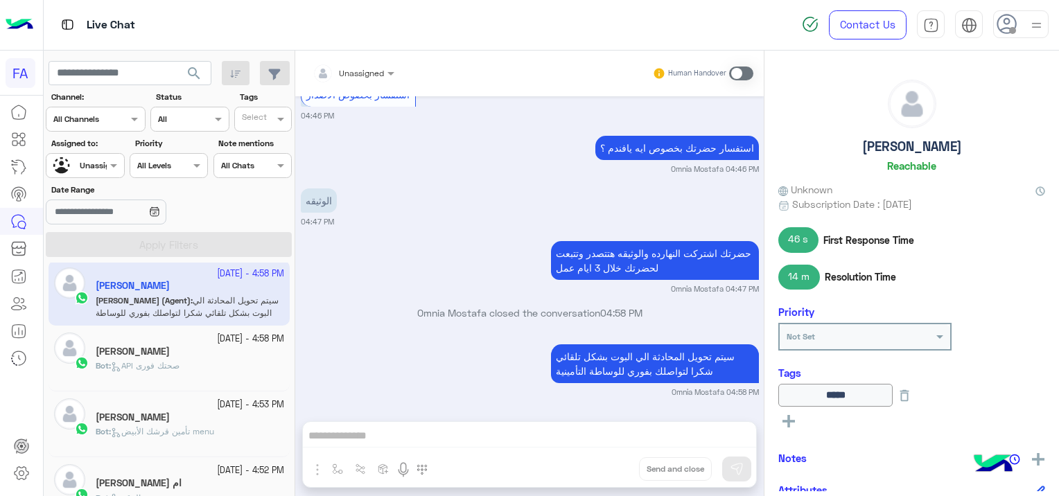
click at [172, 362] on span "API صحتك فورى" at bounding box center [145, 365] width 69 height 10
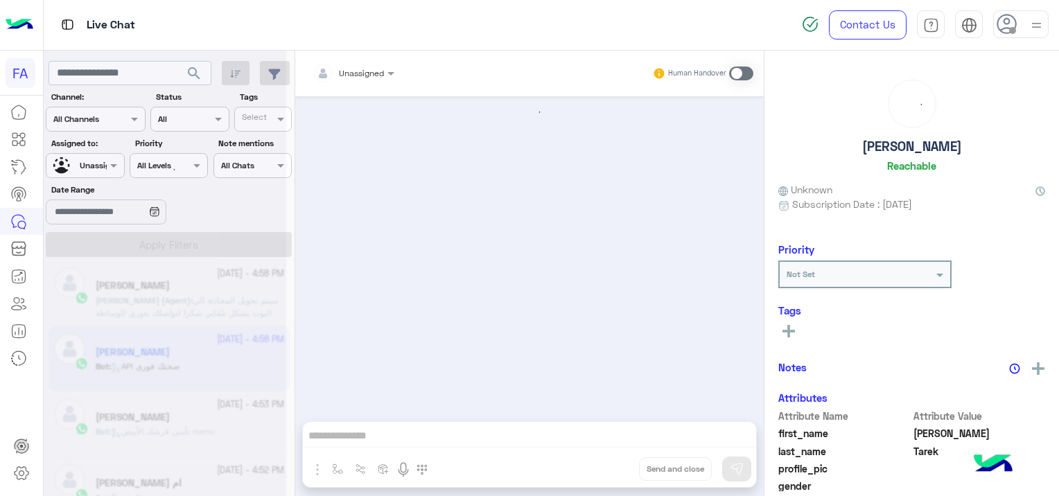
scroll to position [1411, 0]
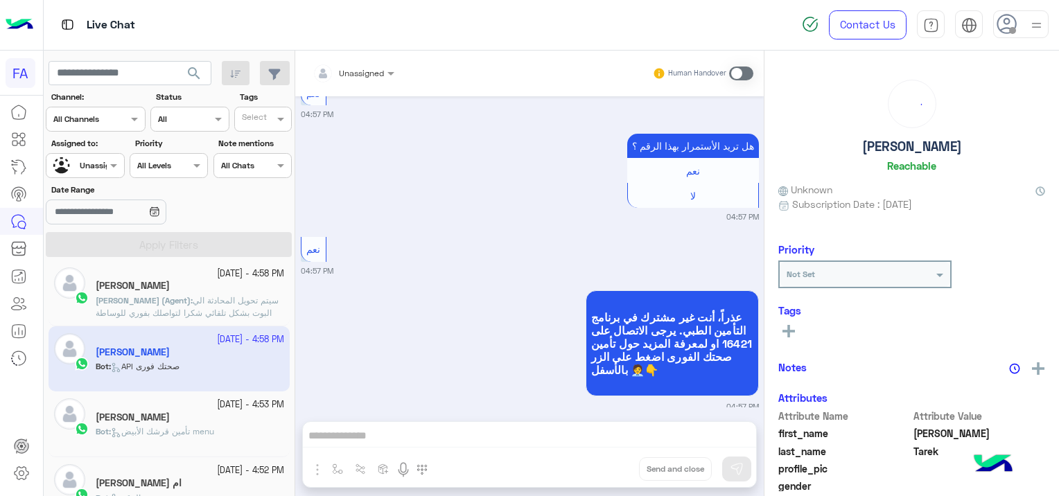
click at [145, 417] on h5 "abdo Regab" at bounding box center [133, 418] width 74 height 12
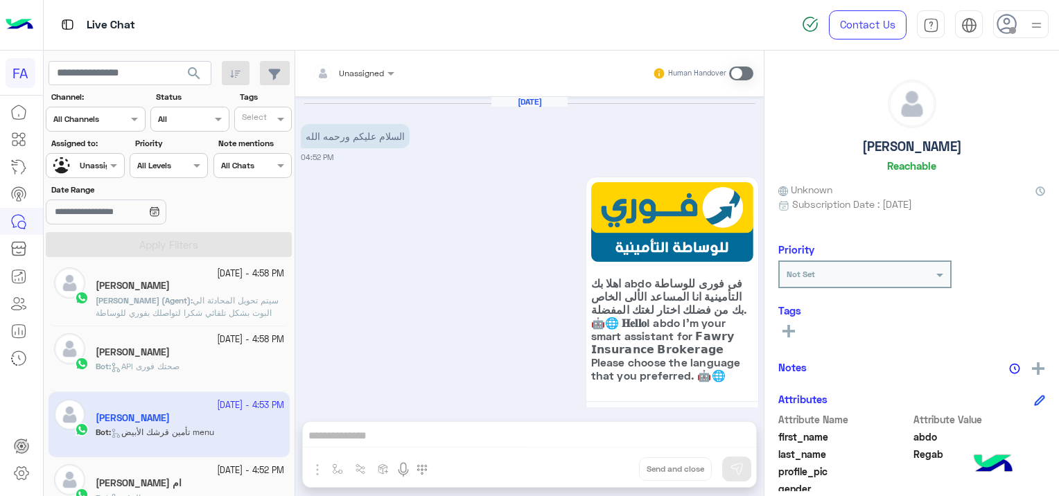
scroll to position [367, 0]
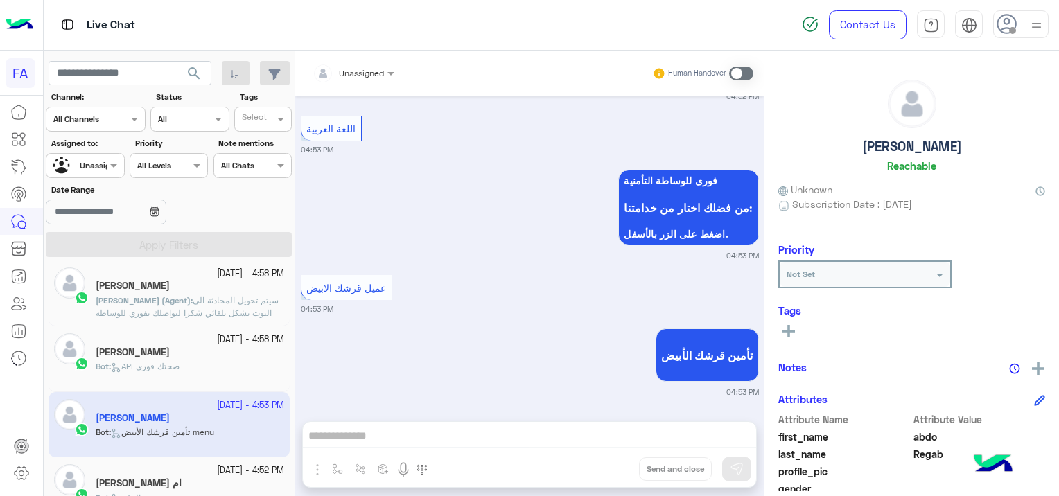
click at [163, 477] on div "ام مصطفى" at bounding box center [190, 484] width 188 height 15
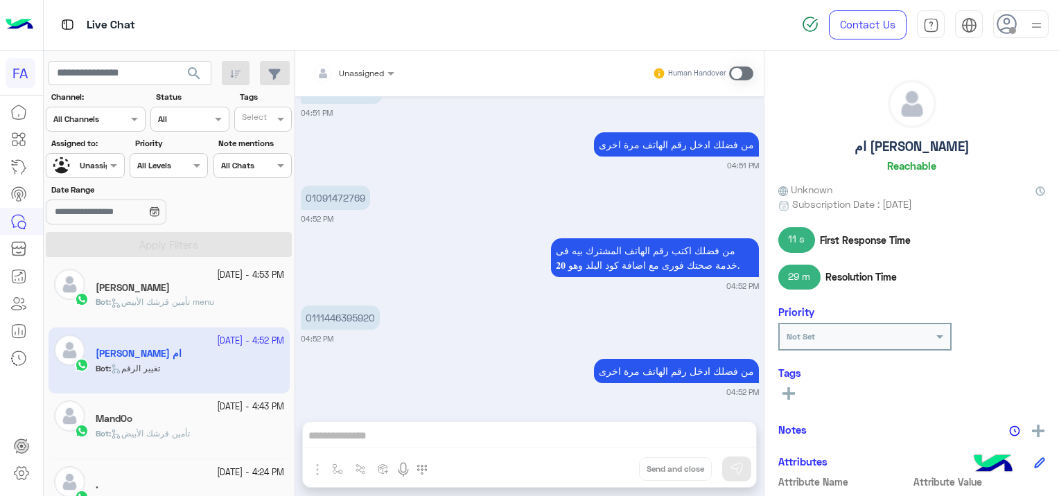
scroll to position [347, 0]
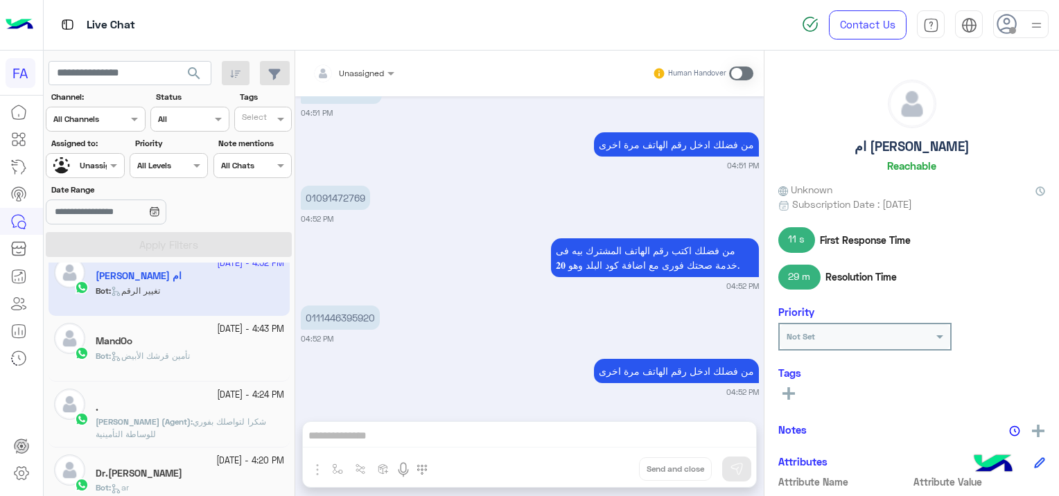
click at [222, 354] on div "Bot : تأمين قرشك الأبيض" at bounding box center [190, 362] width 188 height 24
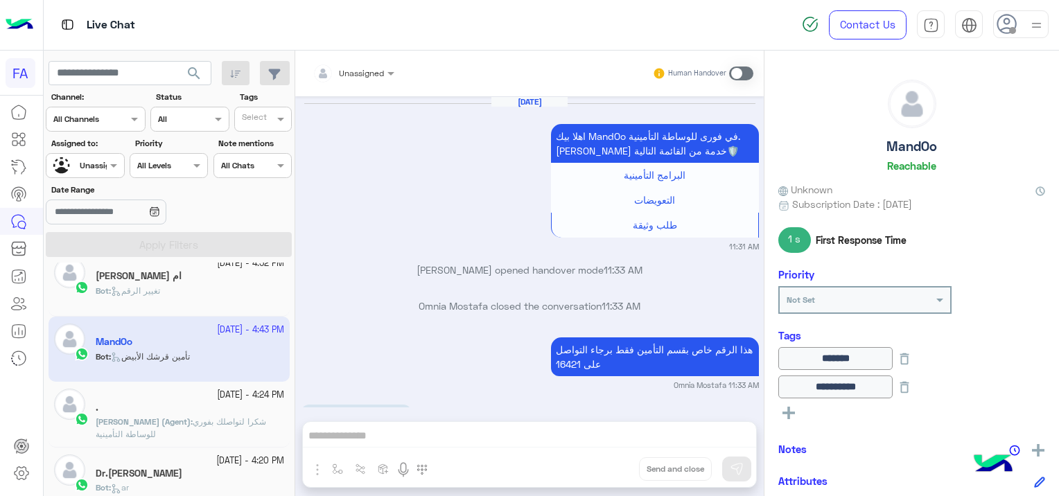
scroll to position [1440, 0]
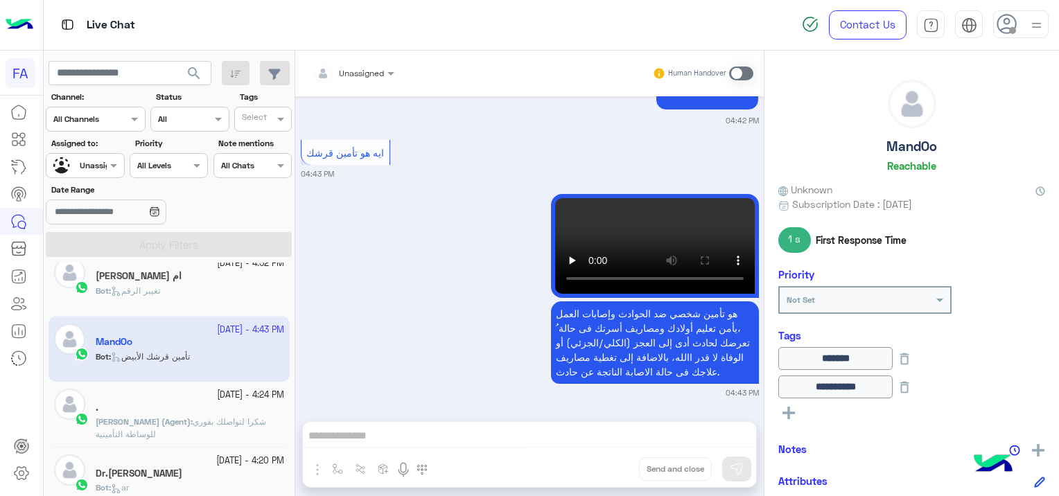
click at [240, 416] on p "Omnia Mostafa (Agent) : شكرا لتواصلك بفوري للوساطة التأمينية" at bounding box center [190, 428] width 188 height 25
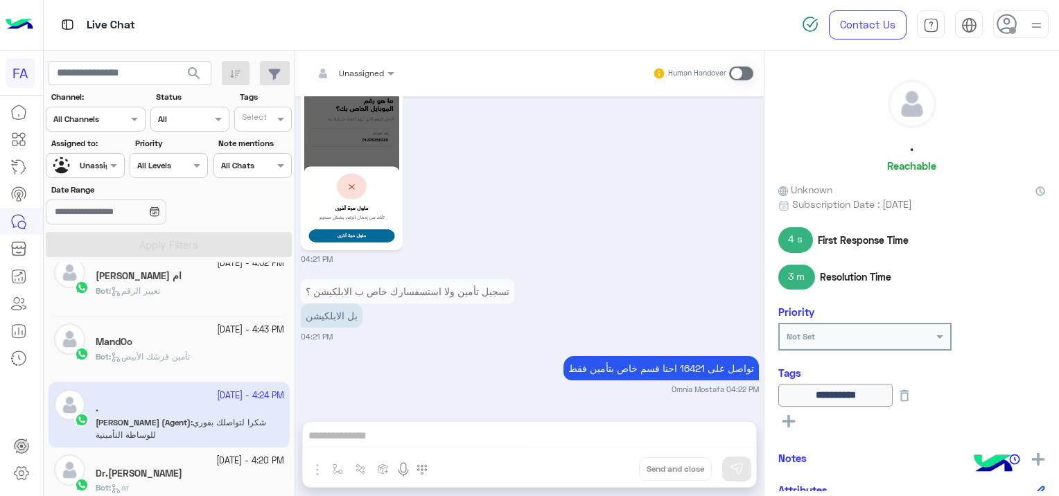
scroll to position [1034, 0]
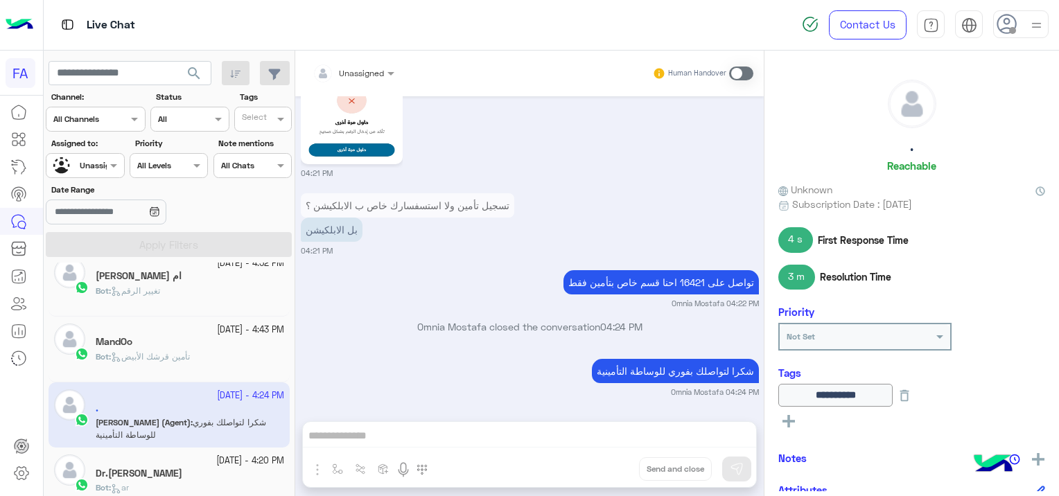
click at [216, 462] on small "12 October - 4:20 PM" at bounding box center [250, 461] width 68 height 13
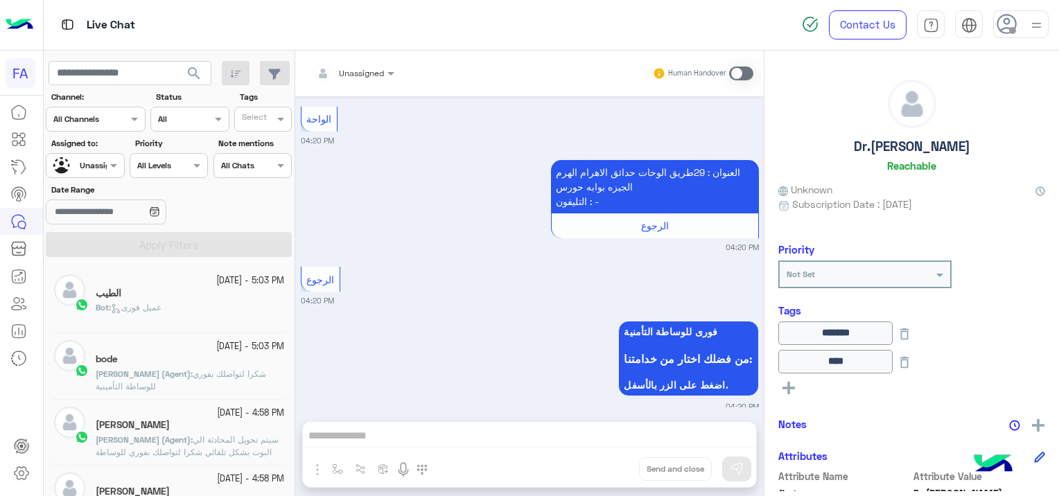
click at [207, 295] on div "الطيب" at bounding box center [190, 295] width 188 height 15
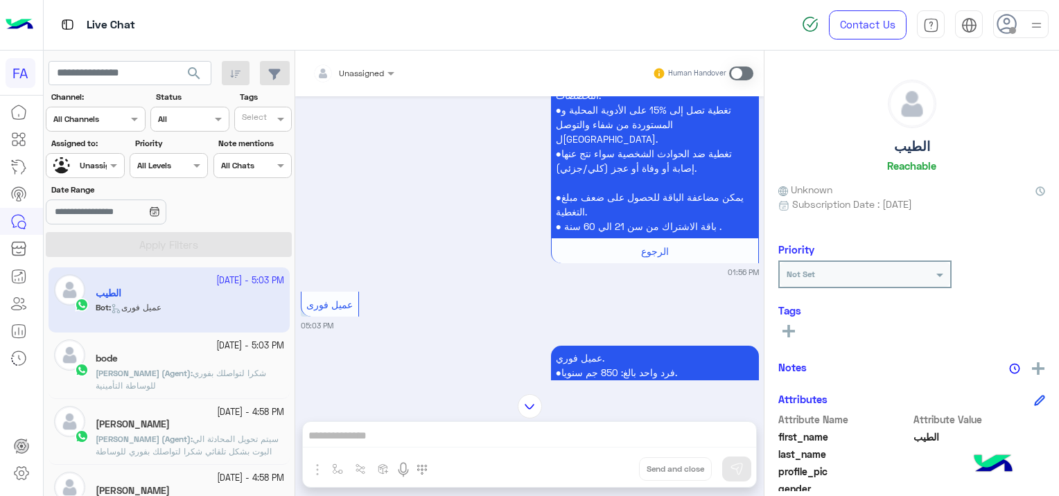
scroll to position [1641, 0]
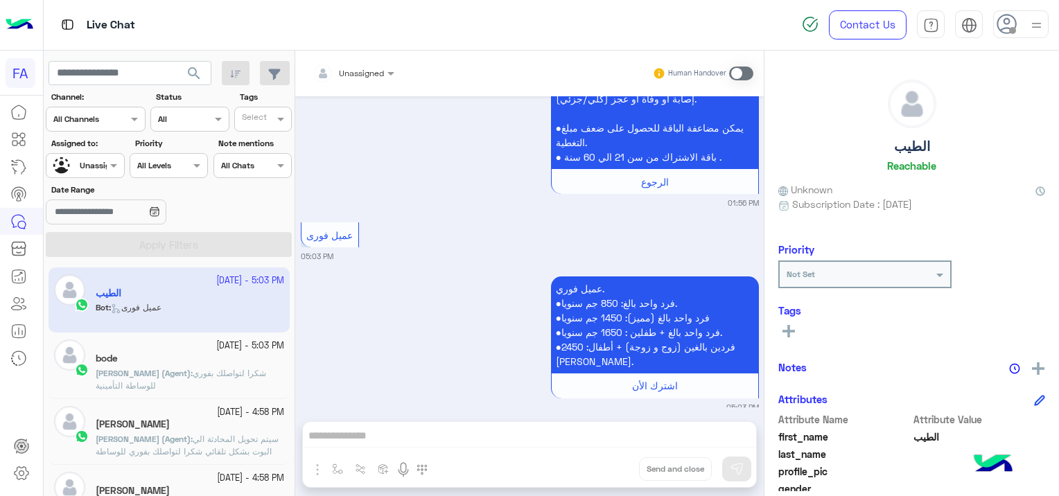
click at [989, 89] on div "الطيب Reachable" at bounding box center [911, 129] width 267 height 98
click at [746, 14] on div "Live Chat Contact Us Help Center عربي English" at bounding box center [552, 25] width 1016 height 51
click at [197, 67] on span "search" at bounding box center [194, 73] width 17 height 17
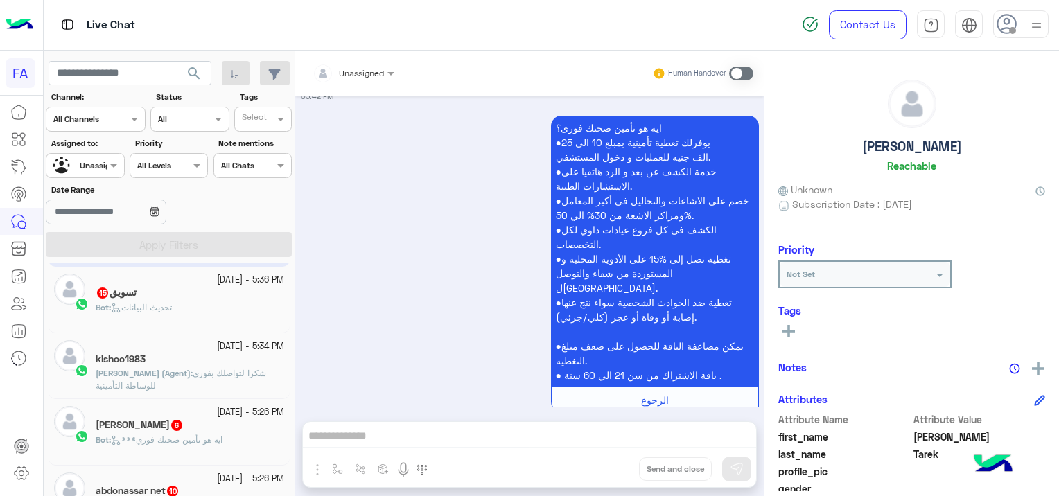
scroll to position [139, 0]
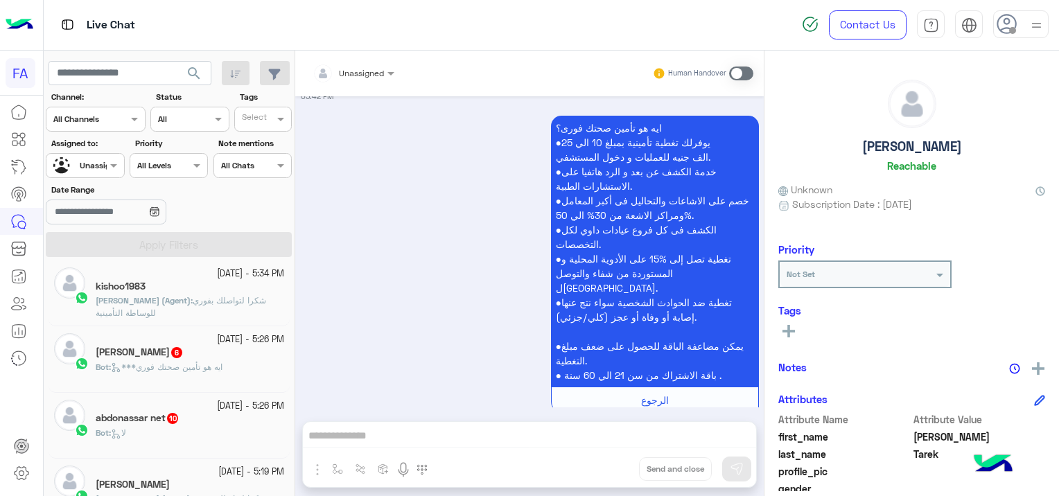
click at [179, 368] on span "***ايه هو تأمين صحتك فوري" at bounding box center [167, 367] width 112 height 10
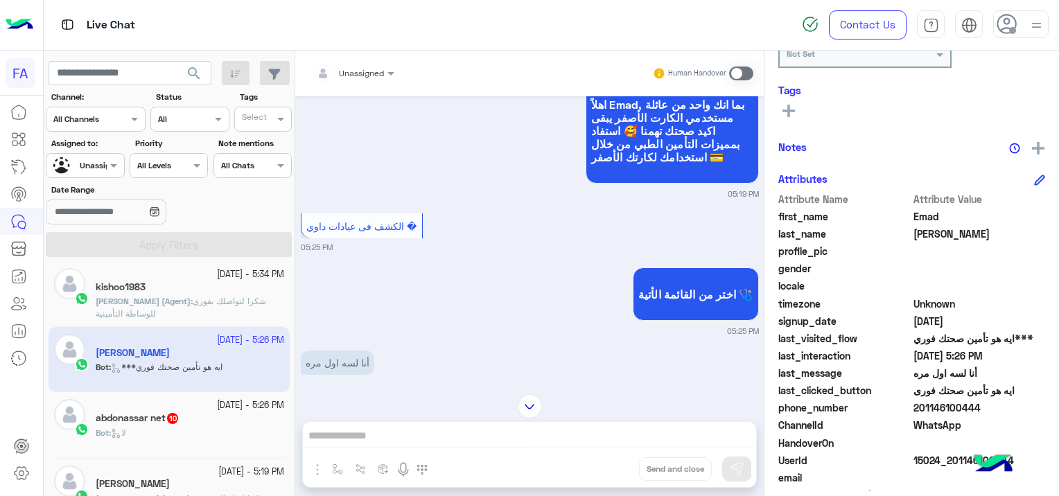
scroll to position [265, 0]
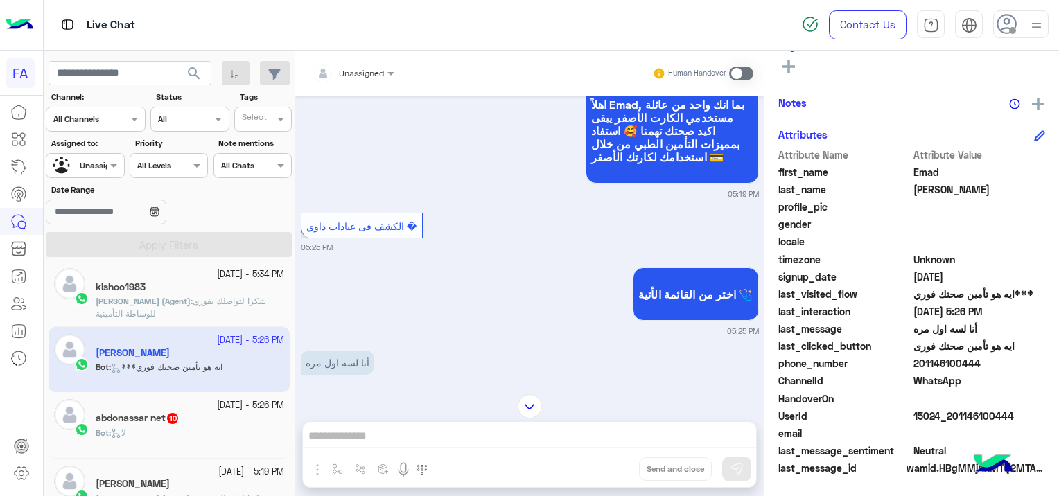
drag, startPoint x: 1020, startPoint y: 410, endPoint x: 945, endPoint y: 416, distance: 75.1
click at [945, 416] on span "15024_201146100444" at bounding box center [979, 416] width 132 height 15
drag, startPoint x: 945, startPoint y: 416, endPoint x: 952, endPoint y: 420, distance: 7.7
click at [952, 420] on span "15024_201146100444" at bounding box center [979, 416] width 132 height 15
click at [971, 438] on span at bounding box center [979, 433] width 132 height 15
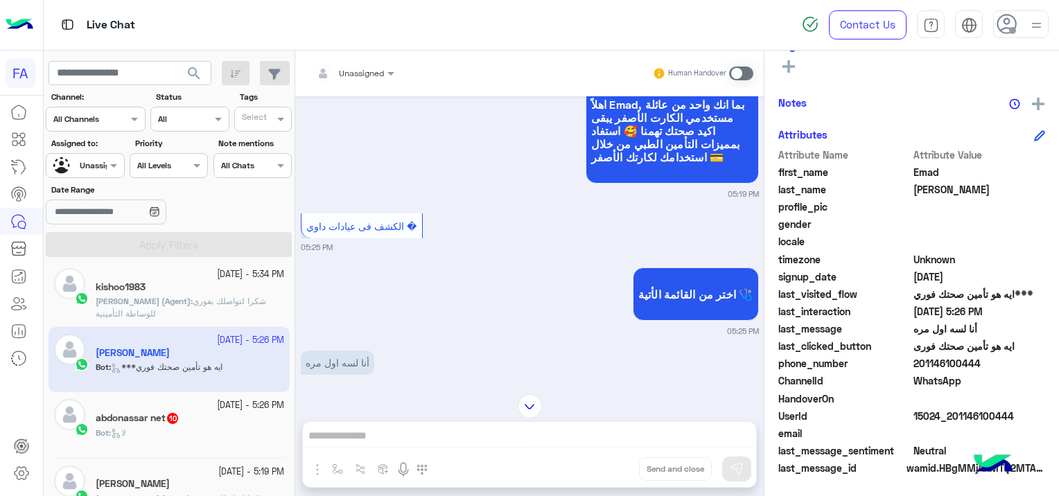
drag, startPoint x: 1016, startPoint y: 407, endPoint x: 949, endPoint y: 422, distance: 68.1
click at [949, 422] on div "UserId 15024_201146100444" at bounding box center [911, 417] width 267 height 17
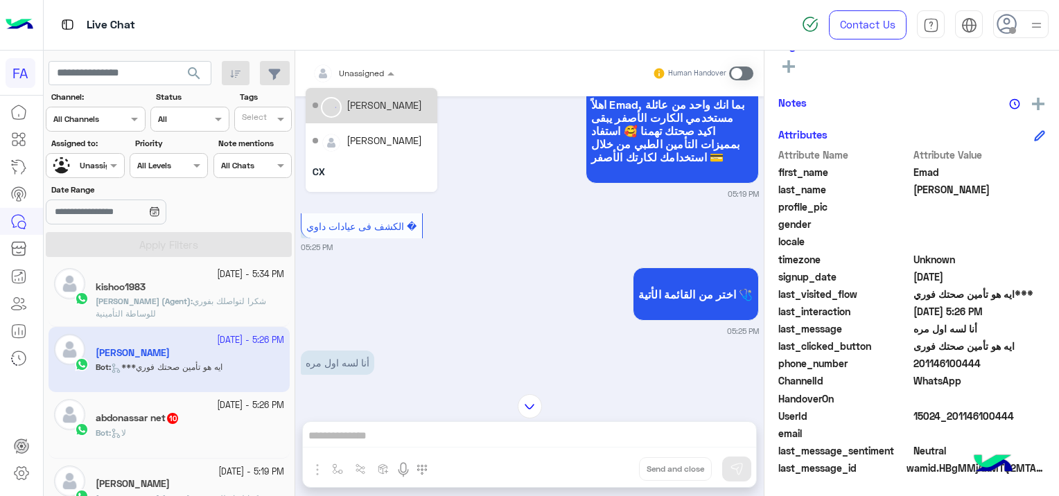
click at [360, 71] on input "text" at bounding box center [336, 71] width 48 height 12
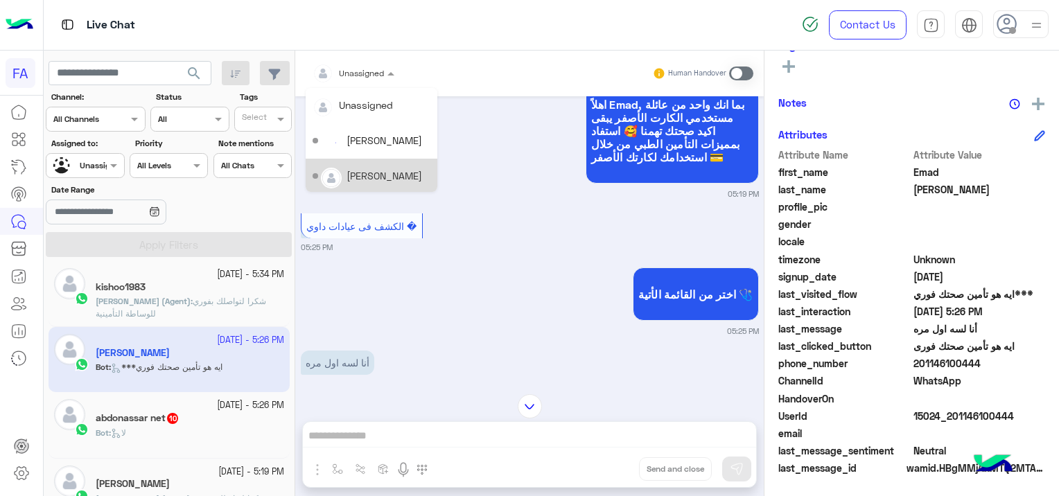
click at [367, 167] on div "[PERSON_NAME]" at bounding box center [371, 176] width 118 height 24
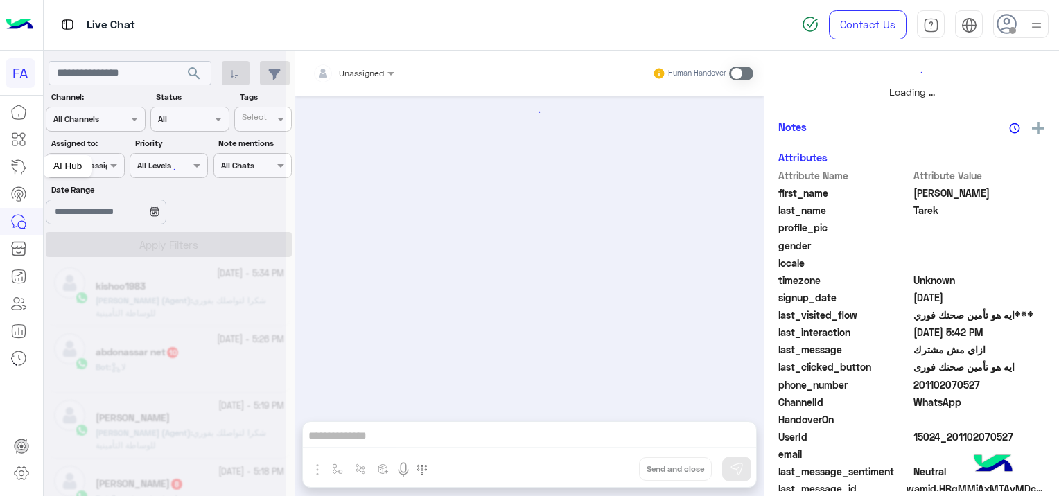
scroll to position [139, 0]
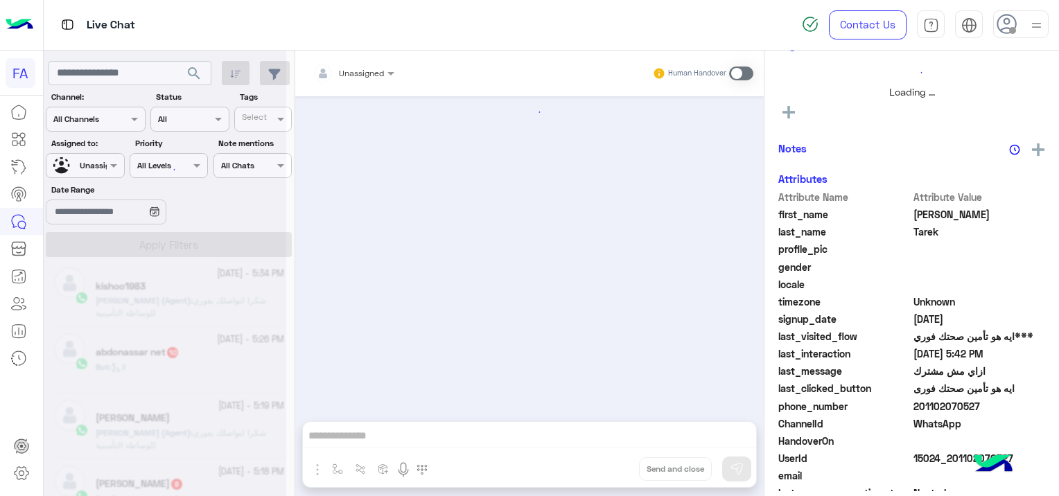
drag, startPoint x: 99, startPoint y: 158, endPoint x: 103, endPoint y: 172, distance: 14.3
click at [99, 158] on div at bounding box center [165, 254] width 242 height 496
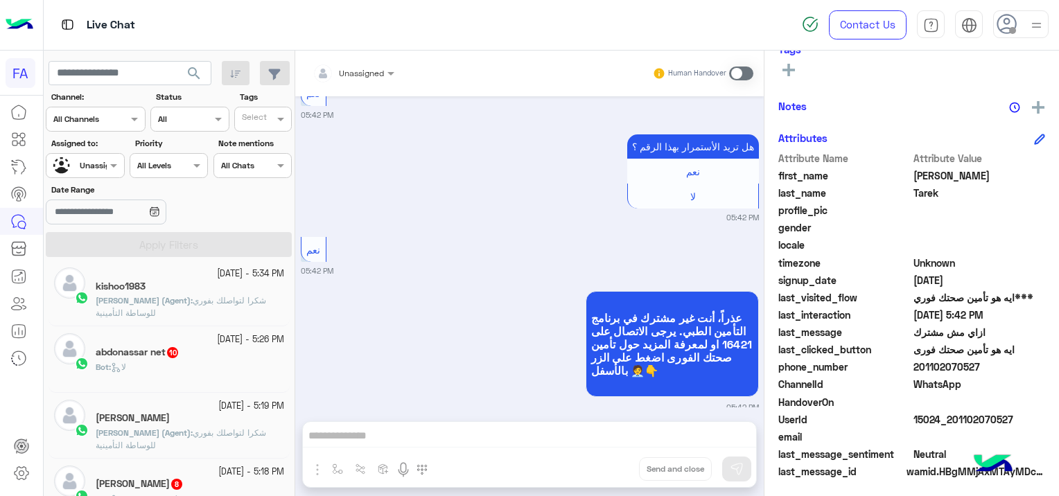
scroll to position [265, 0]
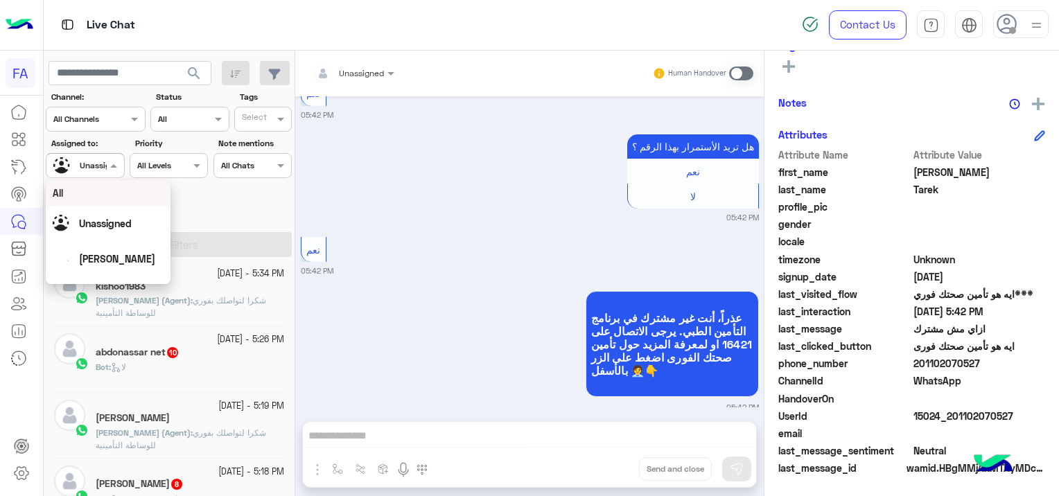
click at [98, 170] on div "Unassigned" at bounding box center [102, 165] width 44 height 12
click at [114, 227] on span "[PERSON_NAME]" at bounding box center [117, 225] width 76 height 12
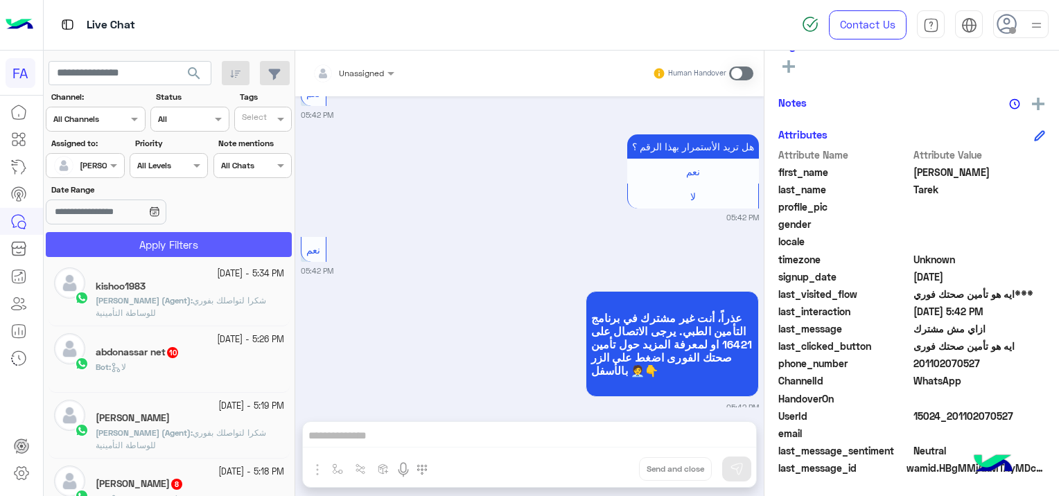
click at [209, 243] on button "Apply Filters" at bounding box center [169, 244] width 246 height 25
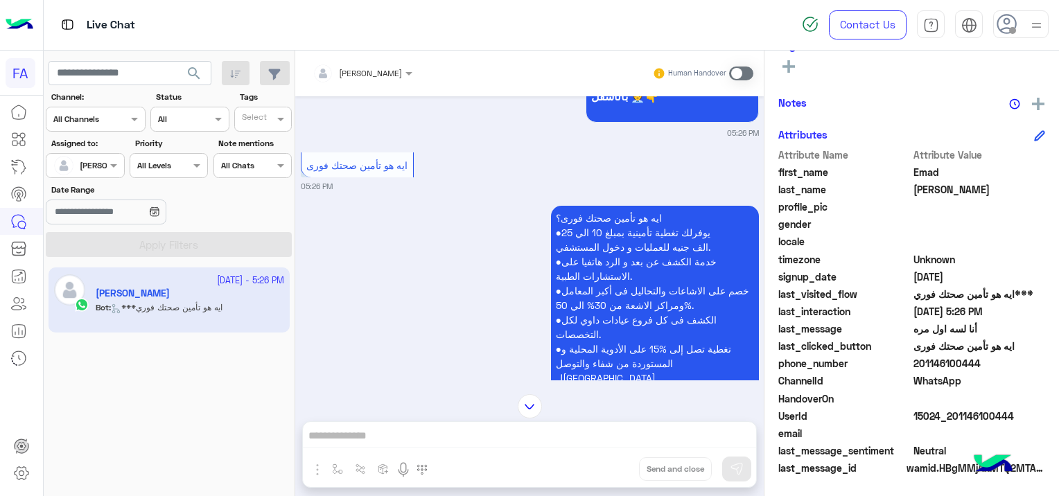
scroll to position [2521, 0]
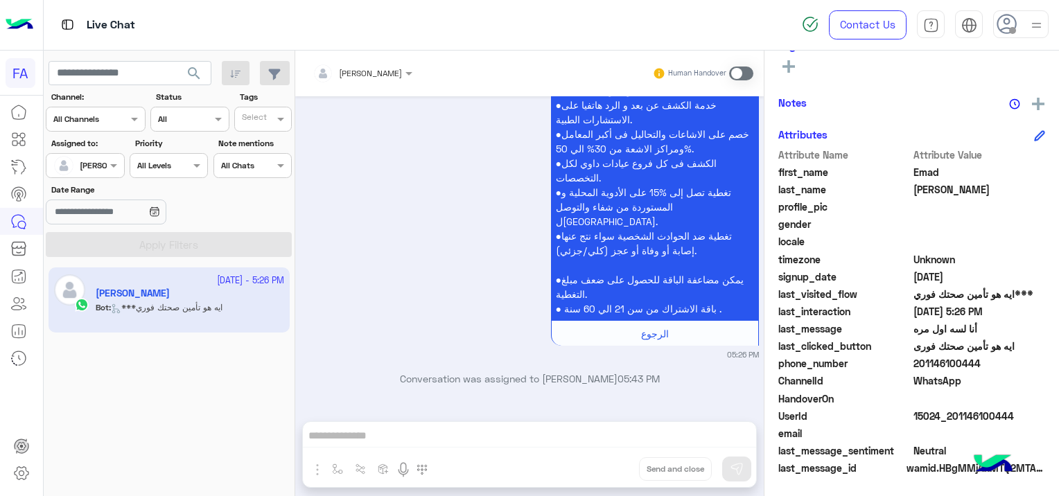
click at [737, 71] on span at bounding box center [741, 74] width 24 height 14
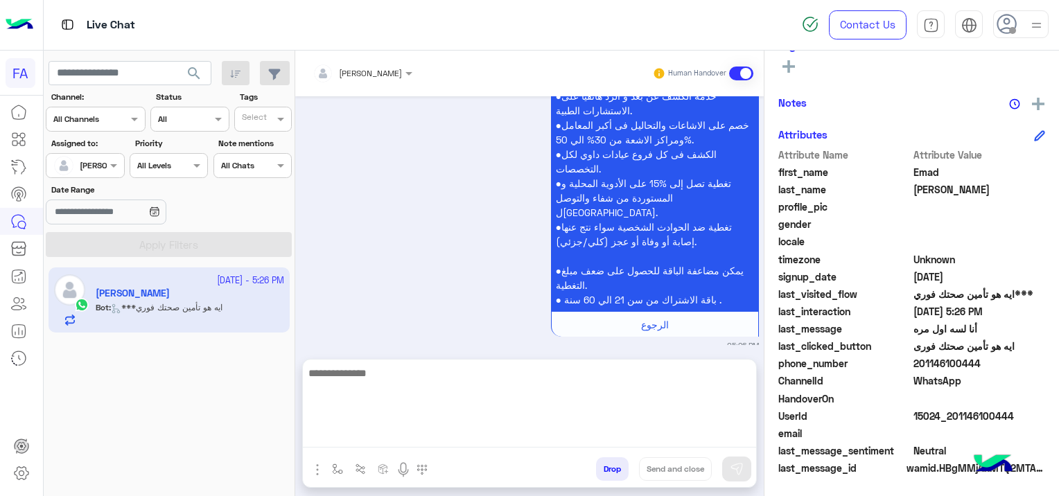
click at [424, 429] on textarea at bounding box center [529, 405] width 453 height 83
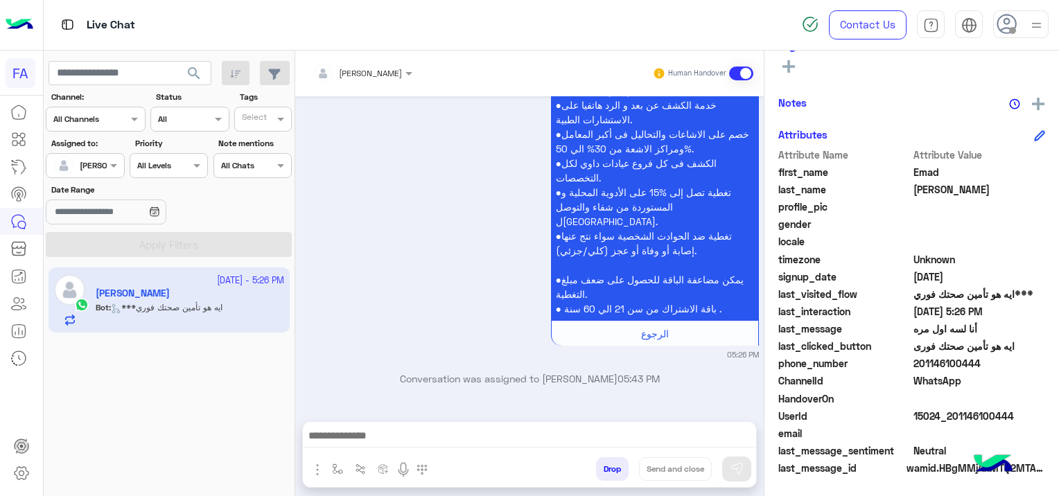
click at [427, 420] on div "[PERSON_NAME] Human Handover [DATE] السلام عليكم ورحمه الله وبركاته 05:18 PM اه…" at bounding box center [529, 276] width 468 height 451
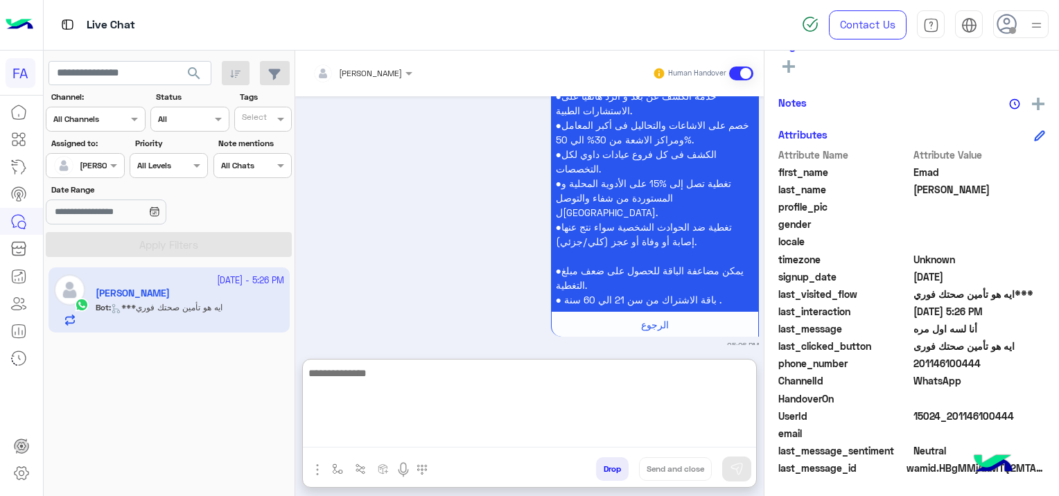
click at [406, 434] on textarea at bounding box center [529, 405] width 453 height 83
paste textarea "**********"
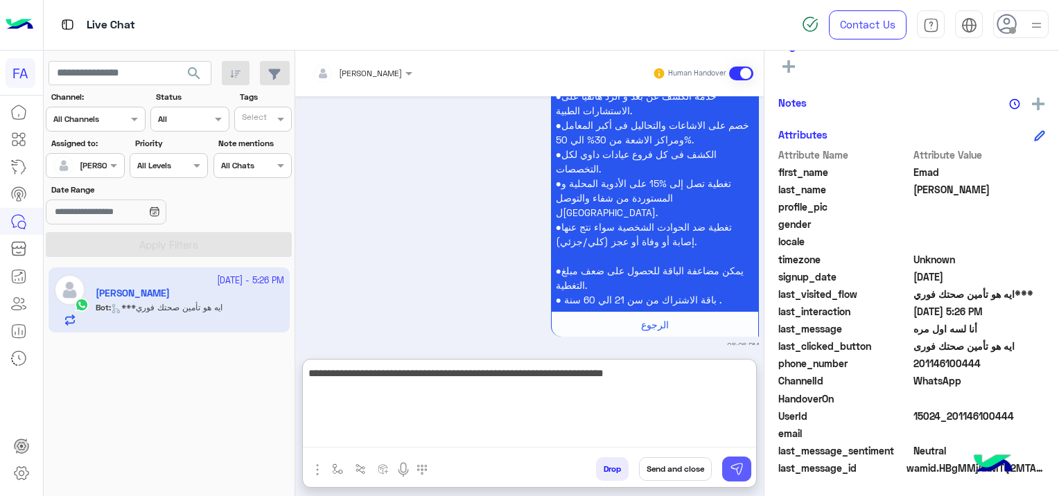
type textarea "**********"
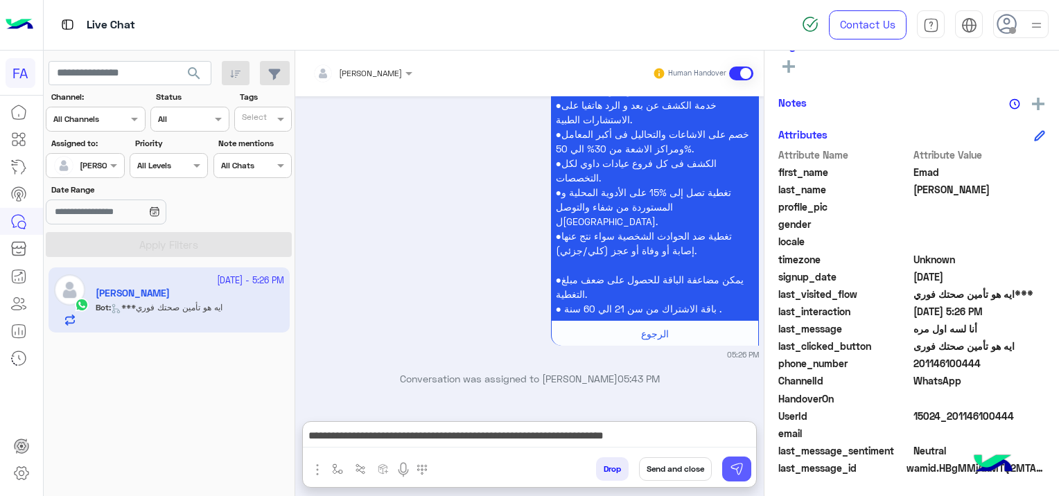
click at [734, 461] on button at bounding box center [736, 469] width 29 height 25
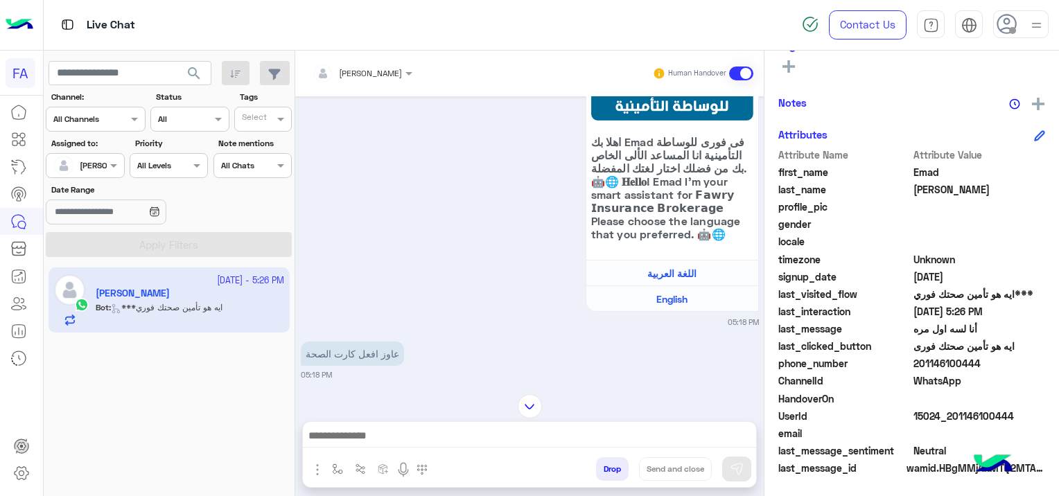
scroll to position [277, 0]
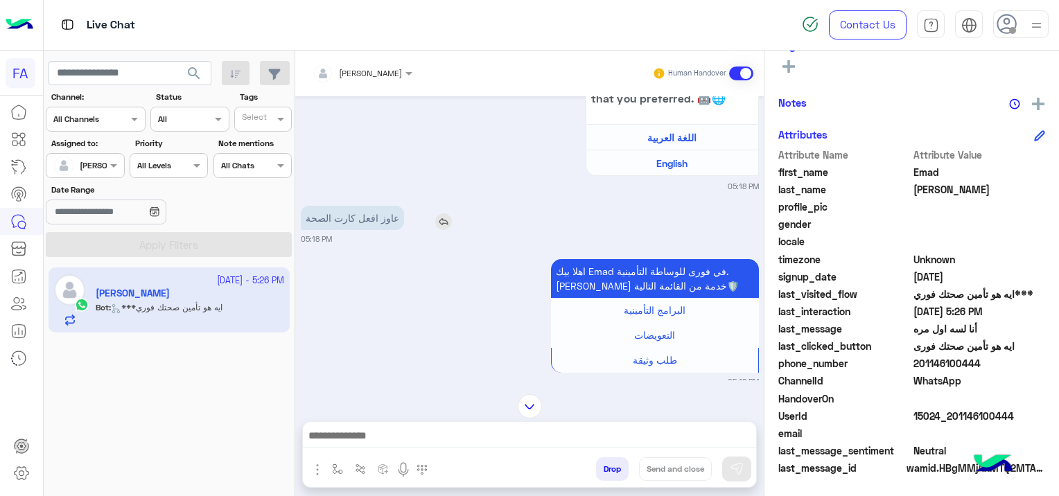
click at [440, 226] on img at bounding box center [443, 221] width 17 height 17
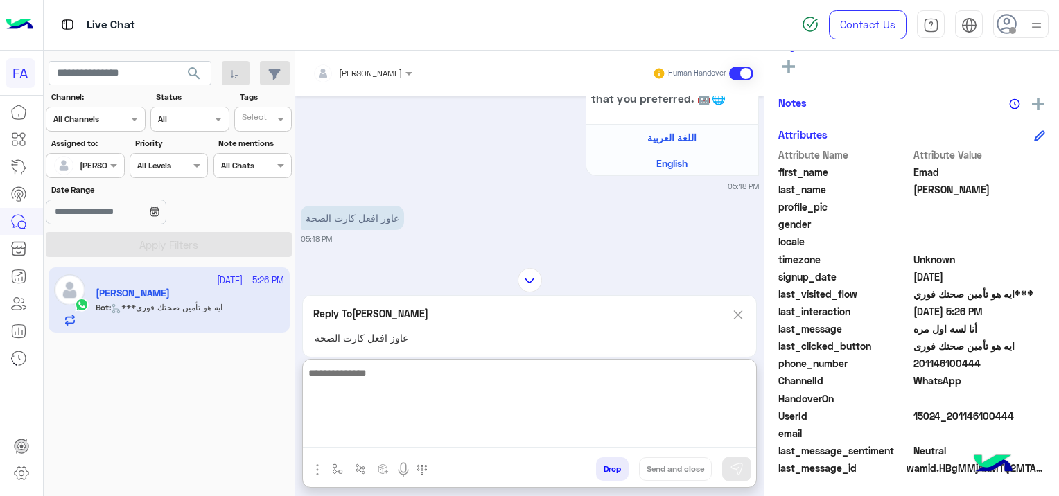
click at [376, 440] on textarea at bounding box center [529, 405] width 453 height 83
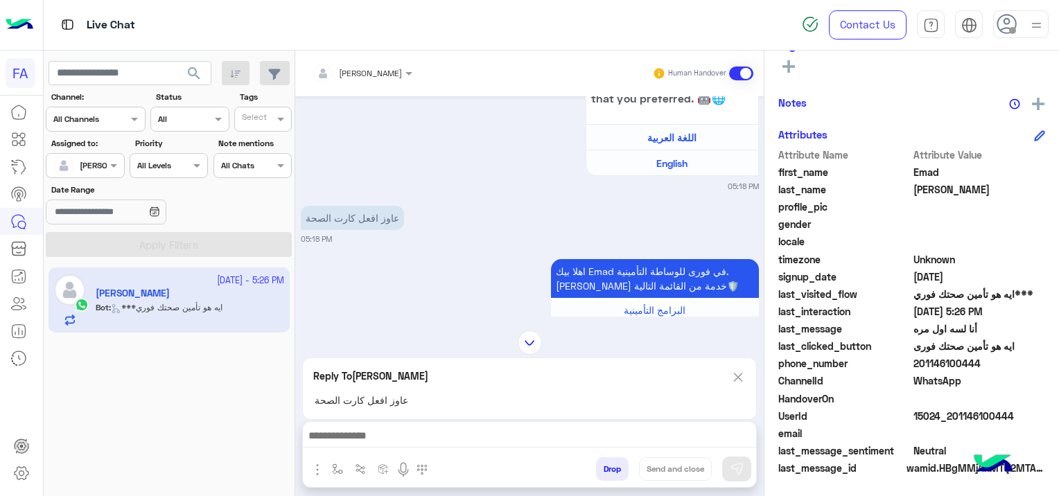
click at [389, 425] on div at bounding box center [529, 439] width 453 height 35
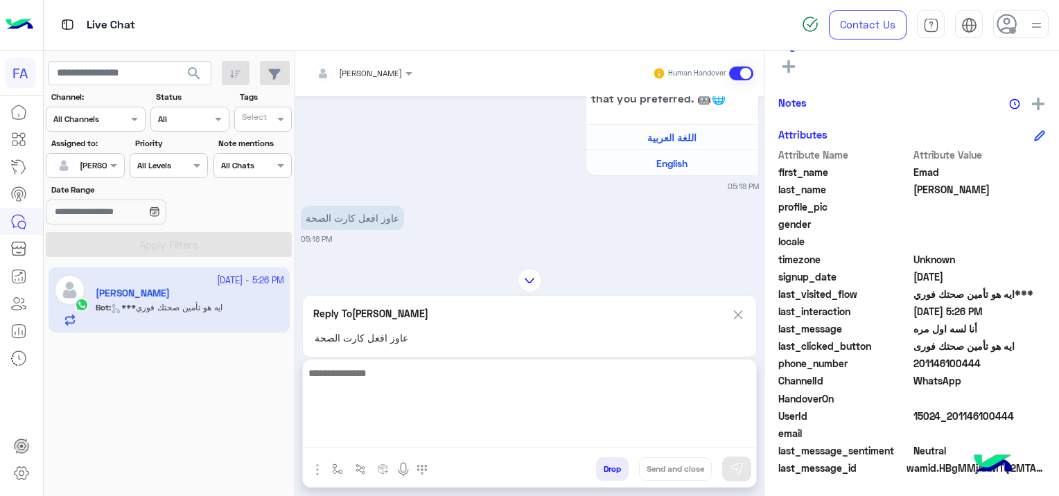
click at [380, 439] on textarea at bounding box center [529, 405] width 453 height 83
paste textarea "**********"
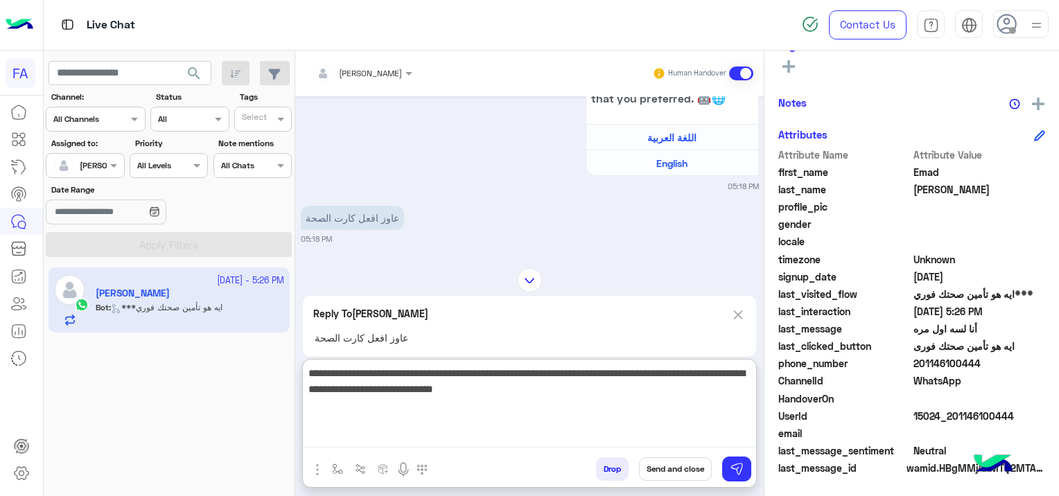
click at [751, 371] on textarea "**********" at bounding box center [529, 405] width 453 height 83
type textarea "**********"
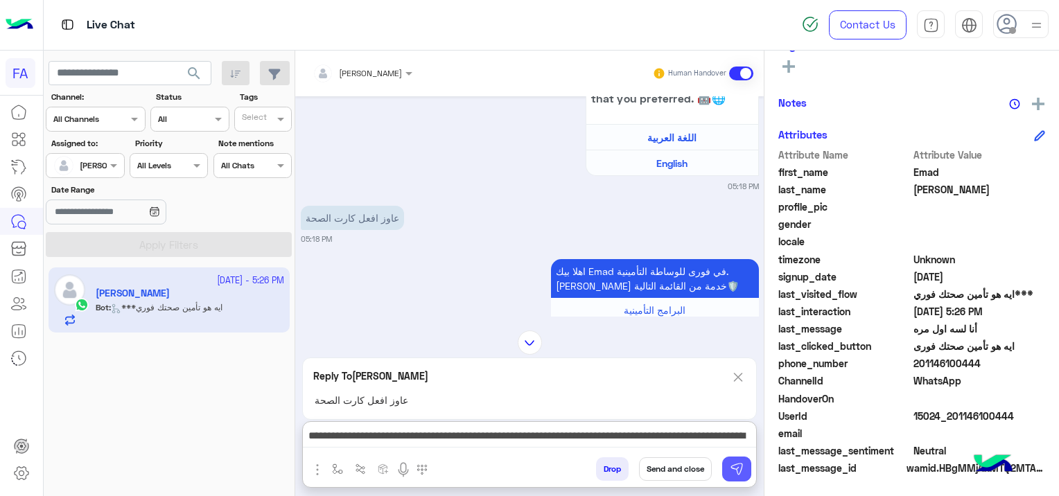
click at [741, 465] on img at bounding box center [737, 469] width 14 height 14
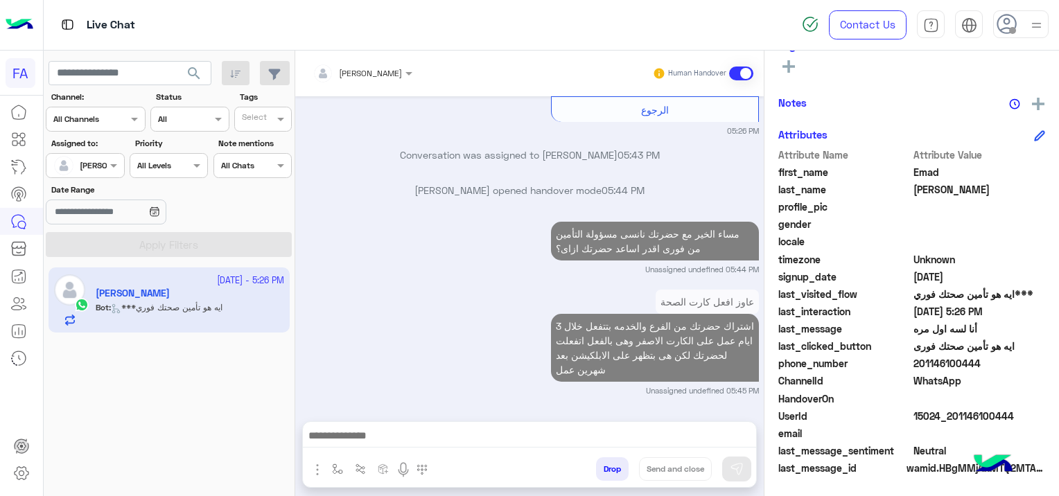
scroll to position [2744, 0]
click at [193, 74] on span "search" at bounding box center [194, 73] width 17 height 17
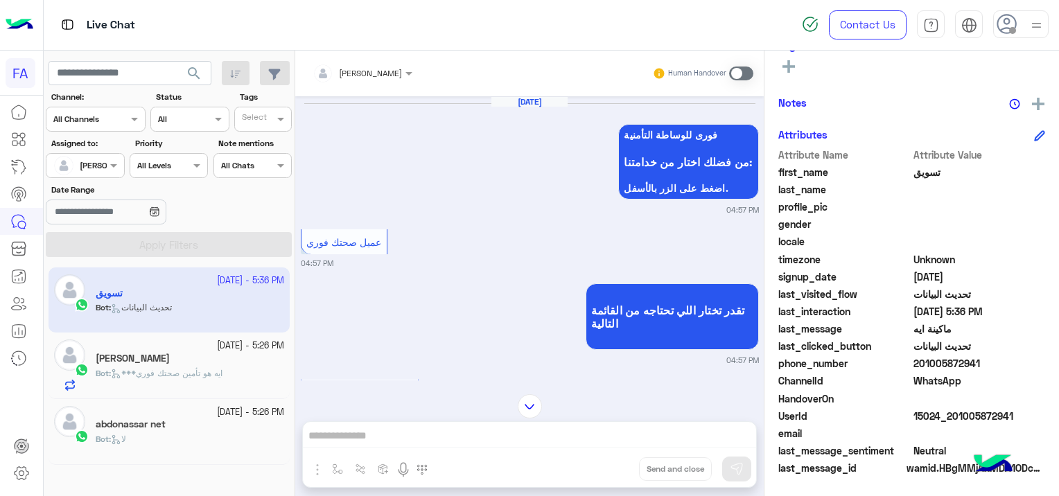
scroll to position [2900, 0]
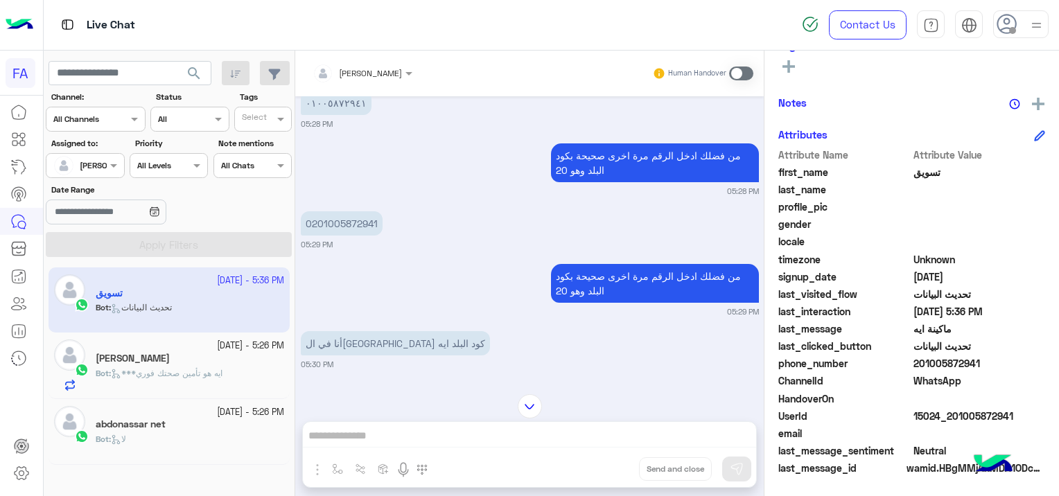
click at [152, 368] on span "Bot : ***ايه هو تأمين صحتك فوري" at bounding box center [159, 373] width 127 height 10
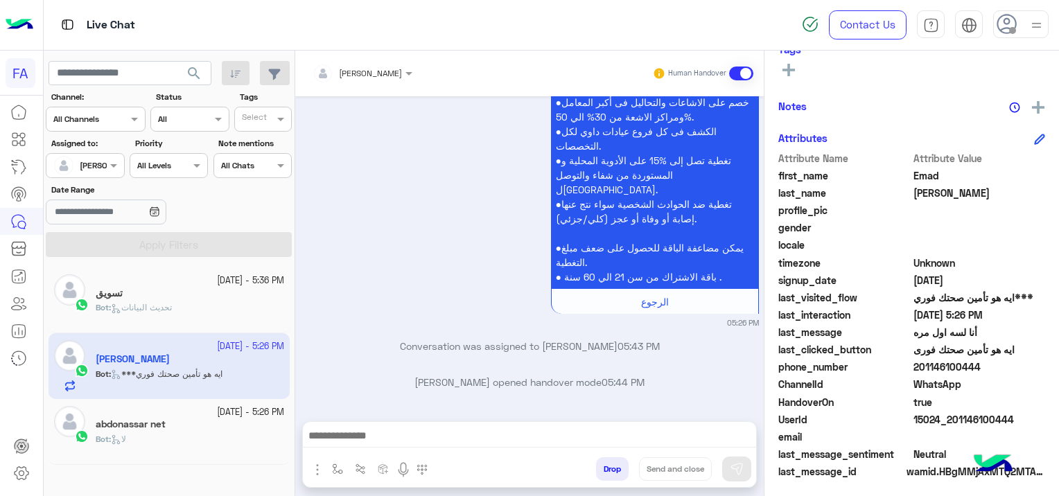
scroll to position [265, 0]
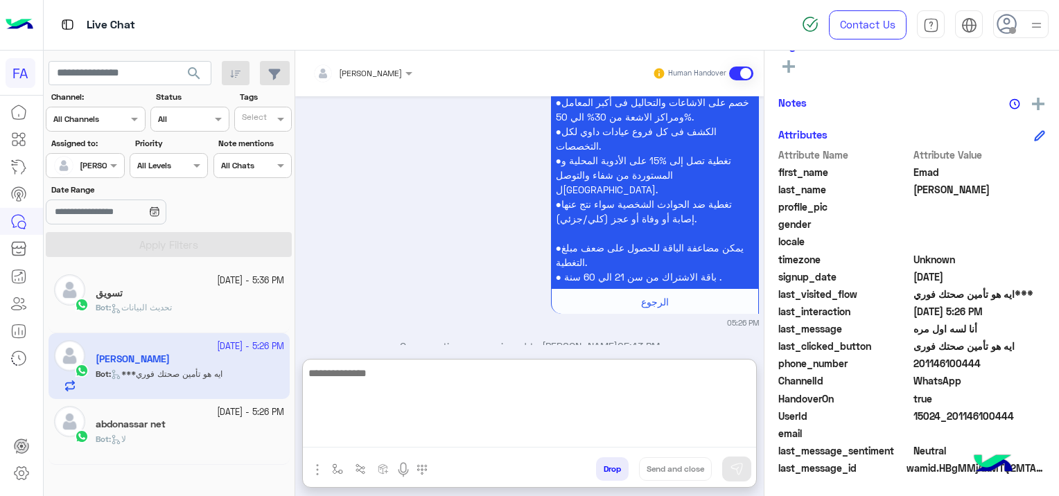
click at [411, 432] on textarea at bounding box center [529, 405] width 453 height 83
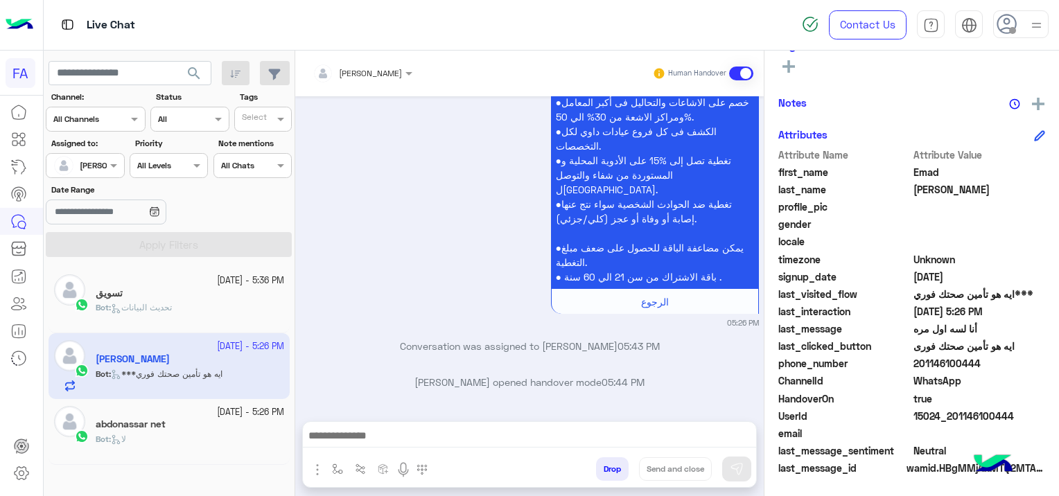
click at [426, 422] on div at bounding box center [529, 439] width 453 height 35
click at [426, 426] on div at bounding box center [529, 439] width 453 height 35
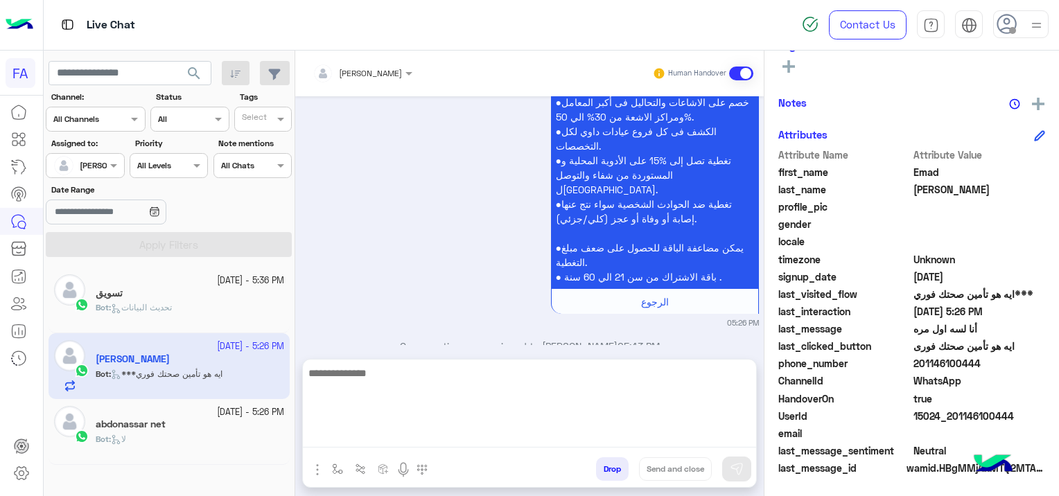
click at [427, 430] on textarea at bounding box center [529, 405] width 453 height 83
paste textarea "**********"
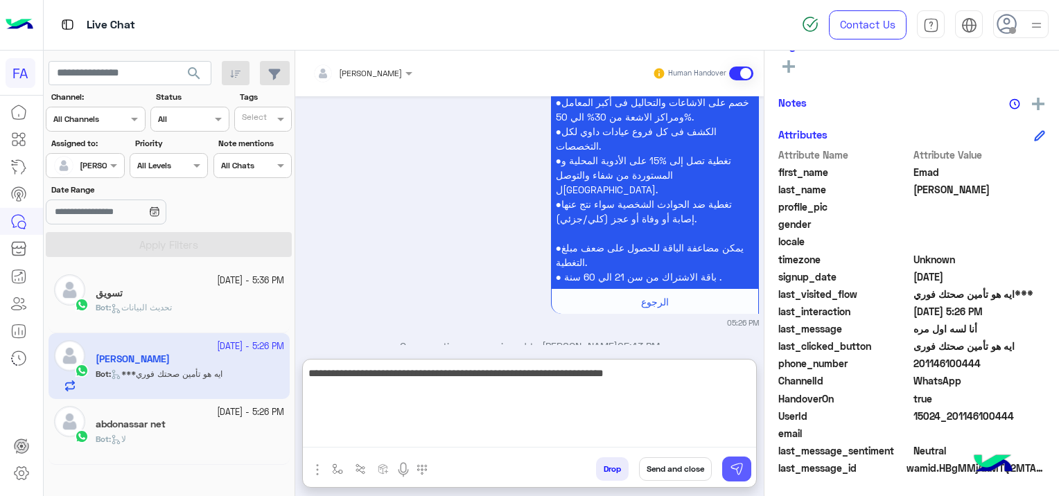
type textarea "**********"
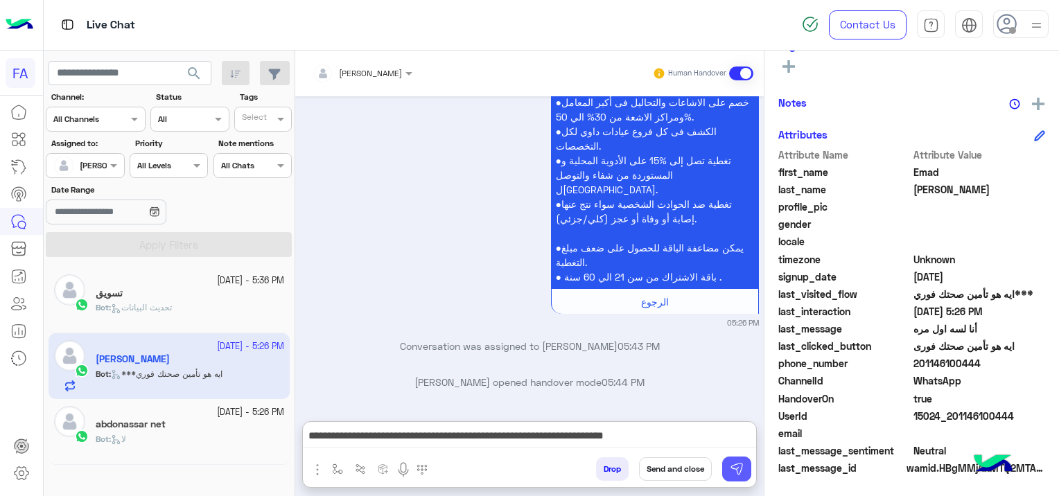
click at [722, 463] on div "Drop Send and close" at bounding box center [597, 472] width 318 height 30
click at [737, 474] on img at bounding box center [737, 469] width 14 height 14
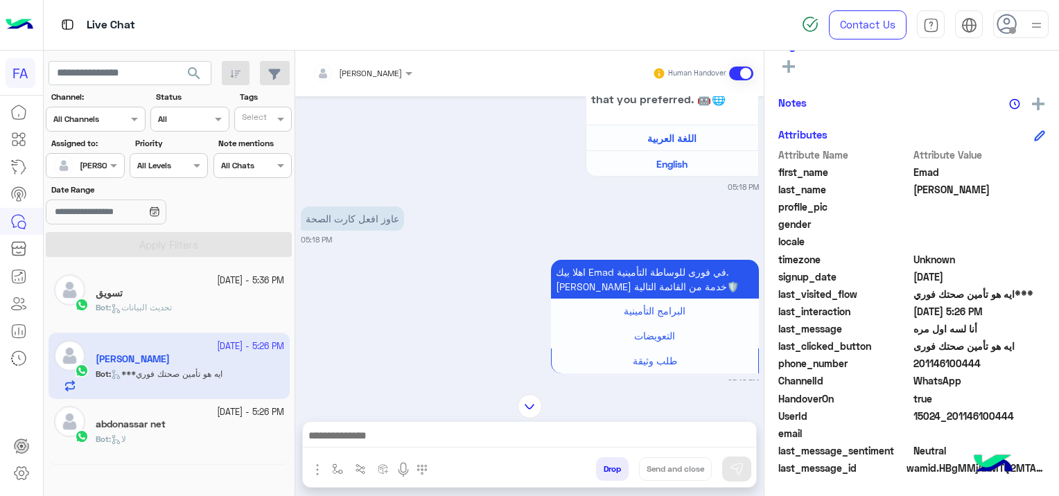
scroll to position [249, 0]
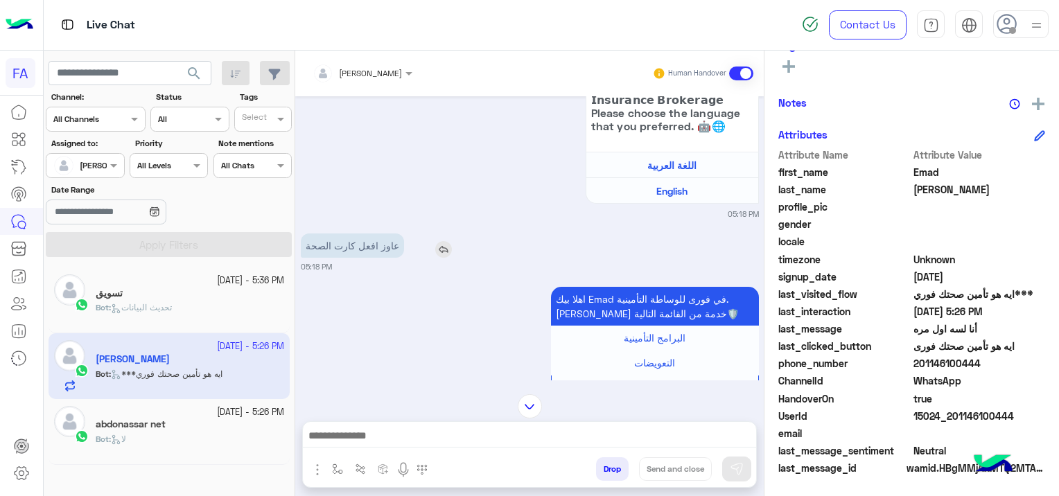
click at [441, 256] on img at bounding box center [443, 249] width 17 height 17
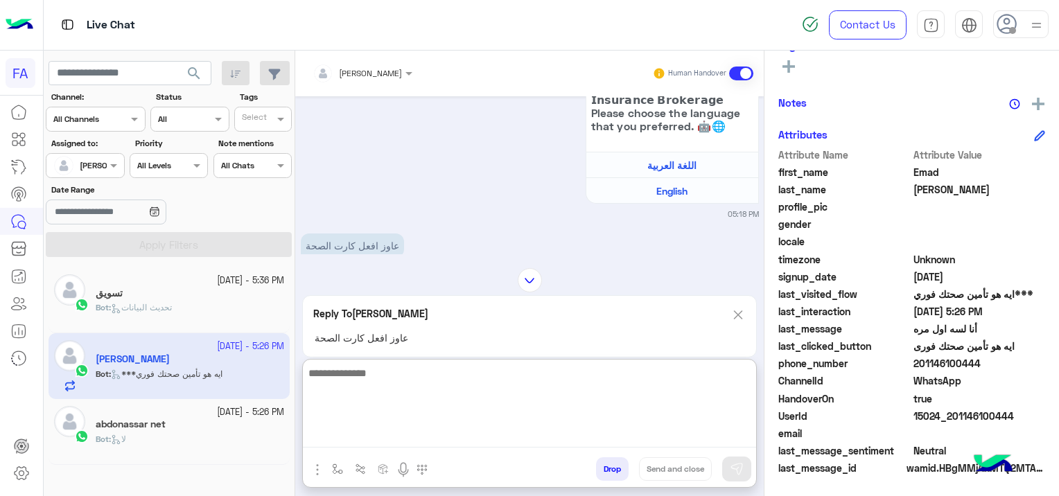
click at [369, 439] on textarea at bounding box center [529, 405] width 453 height 83
click at [363, 430] on textarea at bounding box center [529, 405] width 453 height 83
paste textarea "**********"
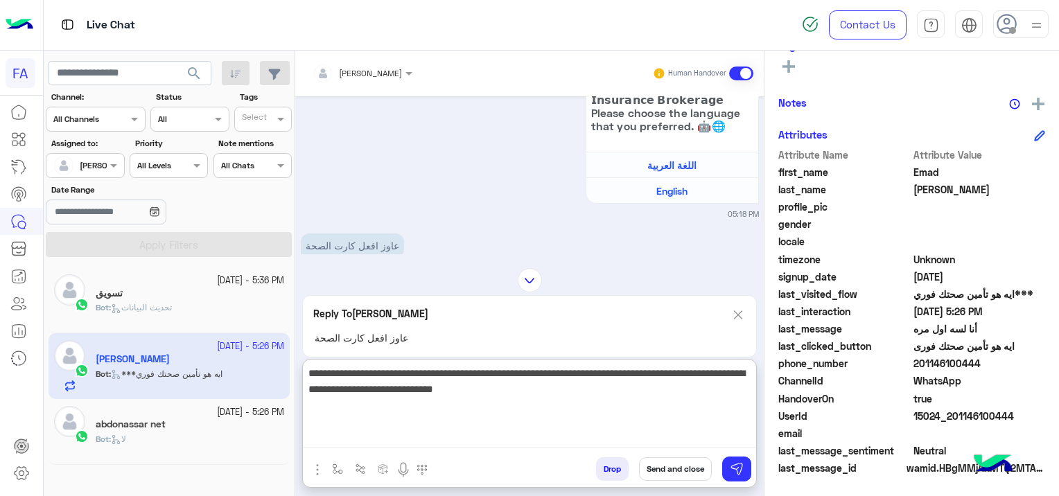
click at [748, 373] on textarea "**********" at bounding box center [529, 405] width 453 height 83
type textarea "**********"
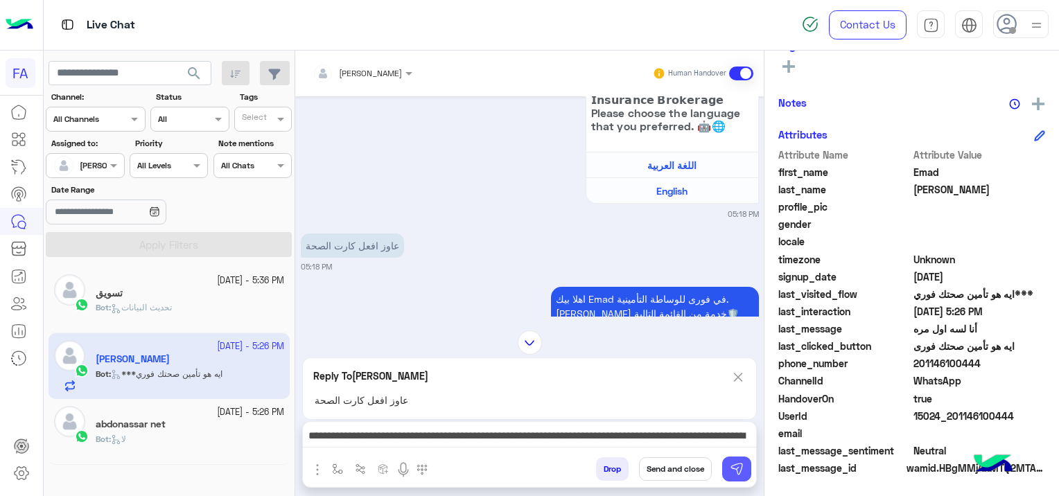
click at [735, 468] on img at bounding box center [737, 469] width 14 height 14
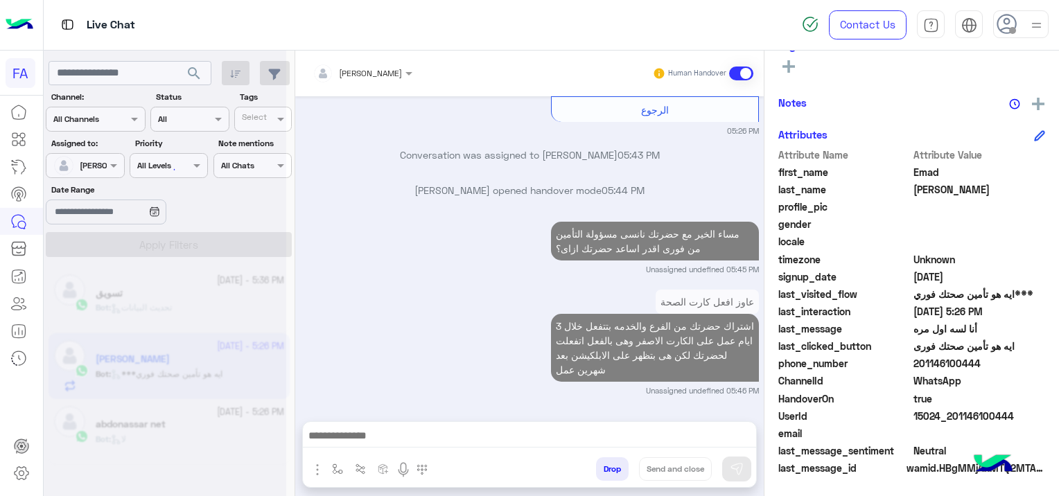
scroll to position [2744, 0]
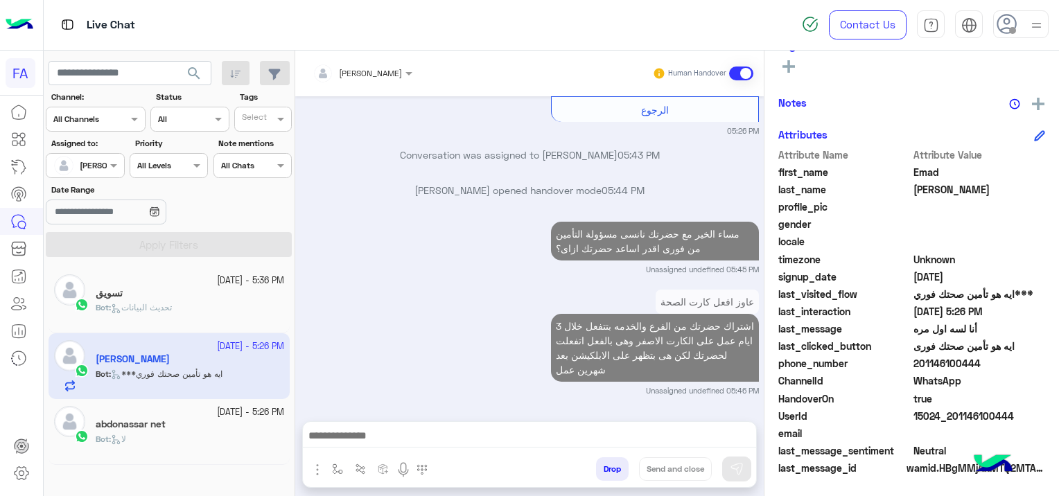
click at [162, 427] on h5 "abdonassar net" at bounding box center [131, 424] width 70 height 12
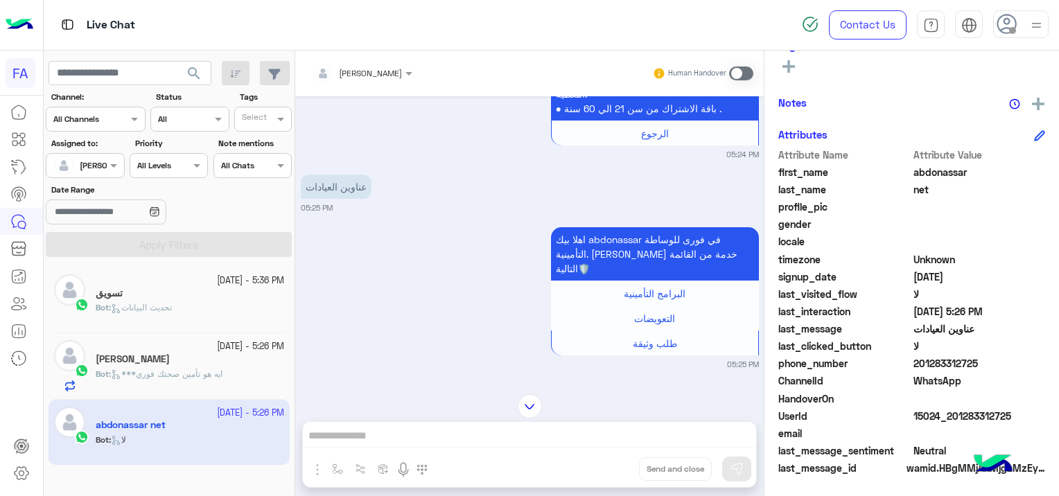
scroll to position [1055, 0]
click at [202, 382] on div "Bot : ***ايه هو تأمين صحتك فوري" at bounding box center [190, 380] width 188 height 24
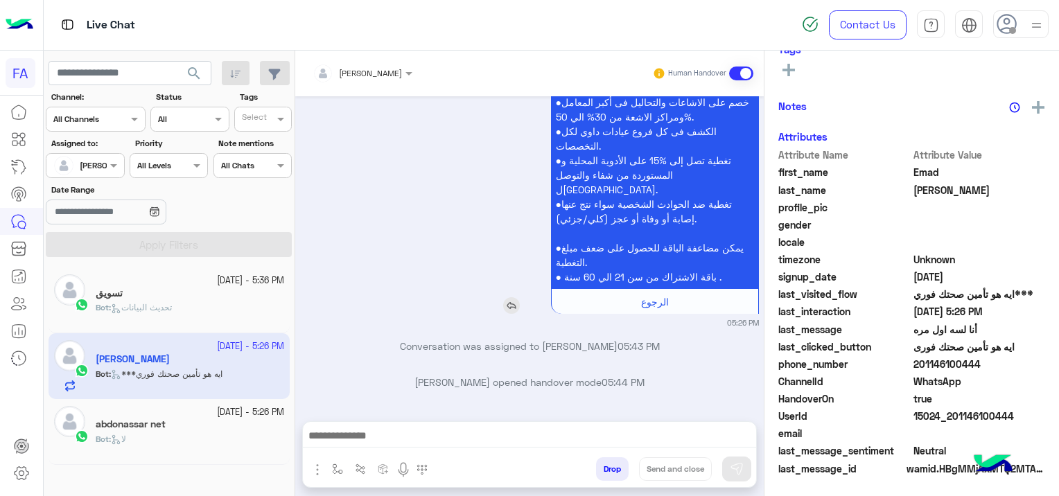
scroll to position [265, 0]
click at [443, 197] on div "ايه هو تأمين صحتك فورى؟ ●يوفرلك تغطية تأمينية بمبلغ 10 الي 25 الف جنيه للعمليات…" at bounding box center [530, 171] width 458 height 315
drag, startPoint x: 190, startPoint y: 68, endPoint x: 177, endPoint y: 57, distance: 16.7
click at [178, 57] on app-inbox-users-filters "search Channel: Channel All Channels Status Channel All Tags Select Assigned to…" at bounding box center [170, 157] width 252 height 212
click at [196, 72] on span "search" at bounding box center [194, 73] width 17 height 17
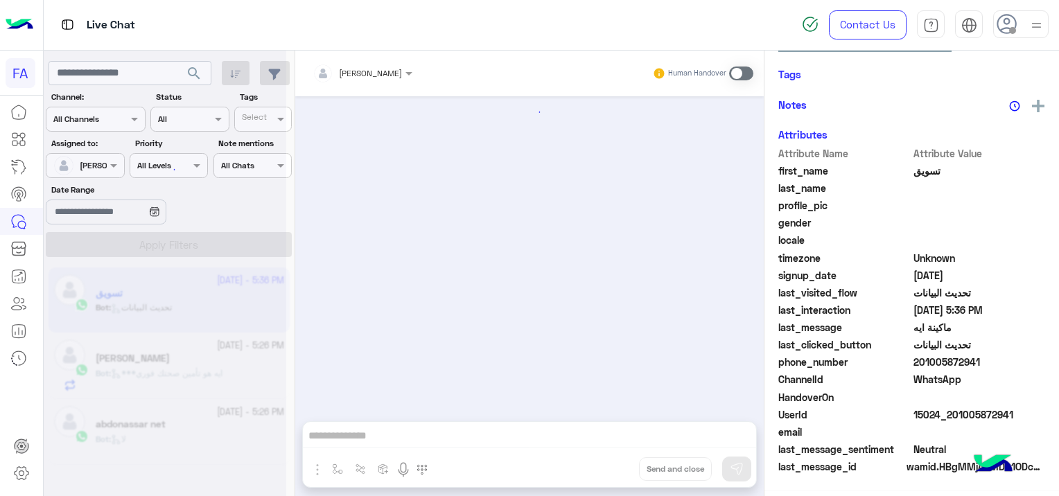
scroll to position [944, 0]
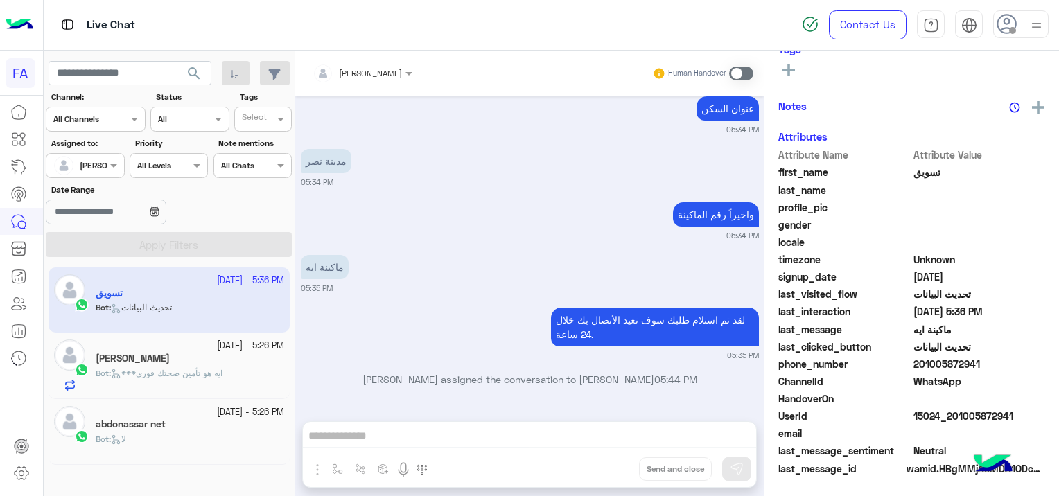
click at [178, 65] on button "search" at bounding box center [194, 76] width 34 height 30
click at [177, 65] on button "search" at bounding box center [194, 76] width 34 height 30
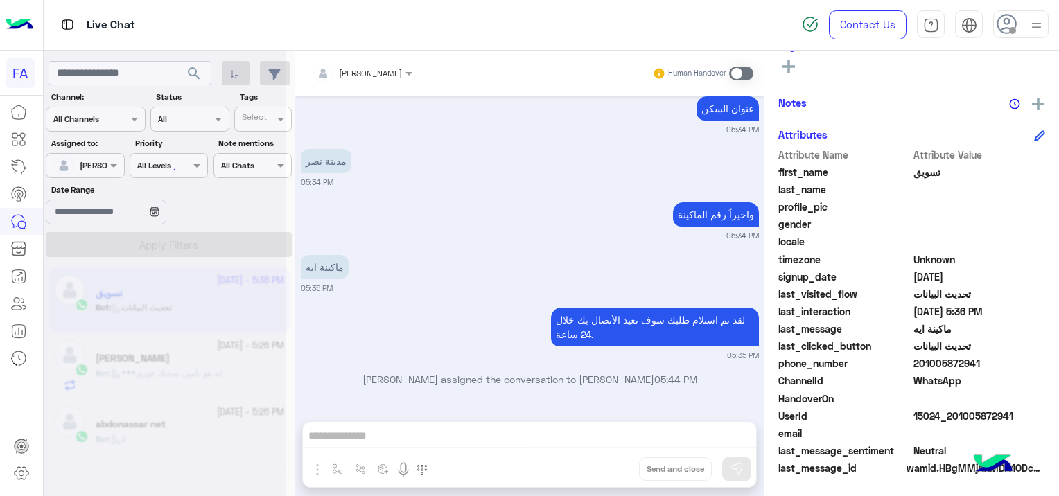
scroll to position [0, 0]
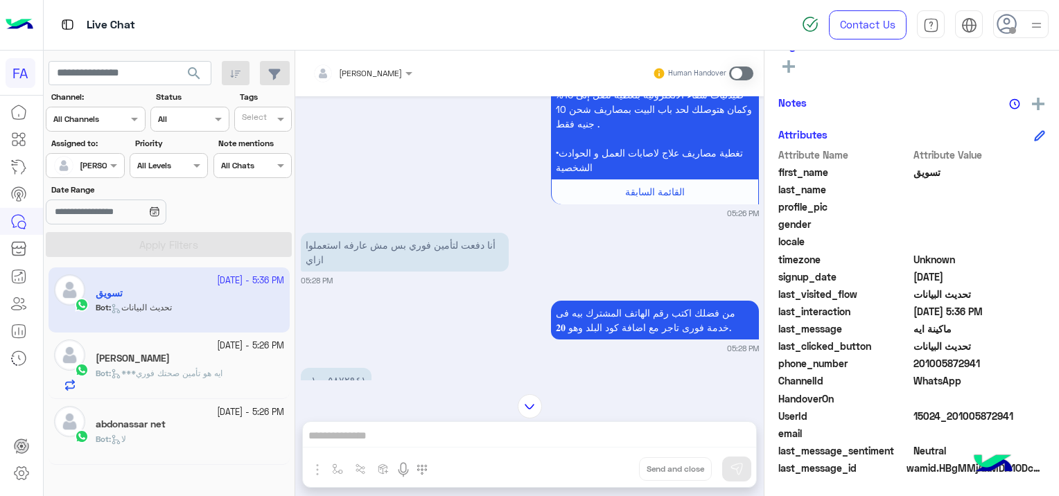
click at [735, 69] on span at bounding box center [741, 74] width 24 height 14
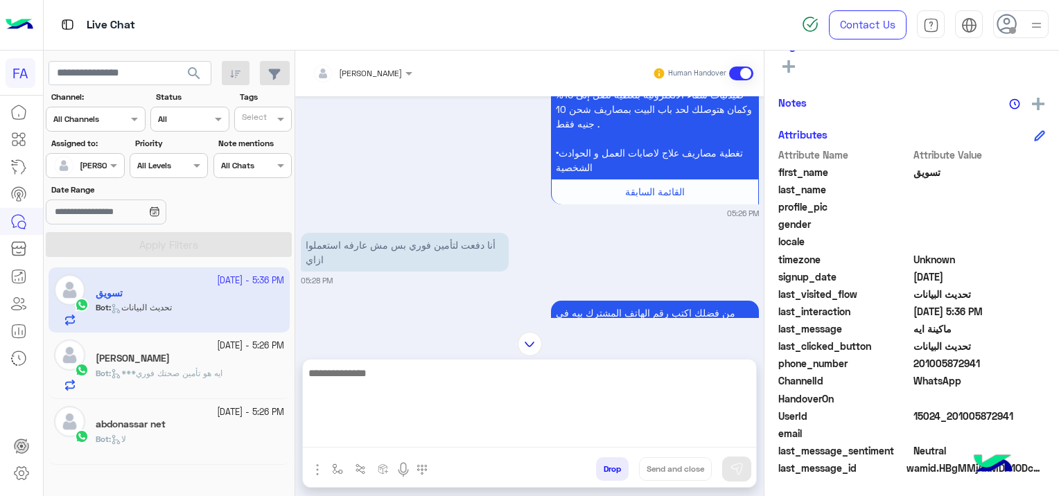
click at [547, 443] on textarea at bounding box center [529, 405] width 453 height 83
click at [377, 434] on textarea at bounding box center [529, 405] width 453 height 83
paste textarea "**********"
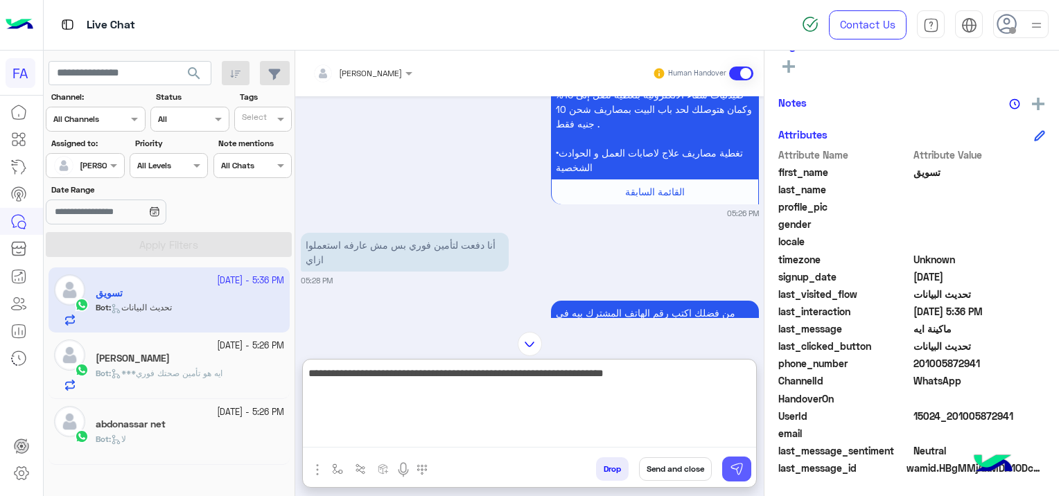
type textarea "**********"
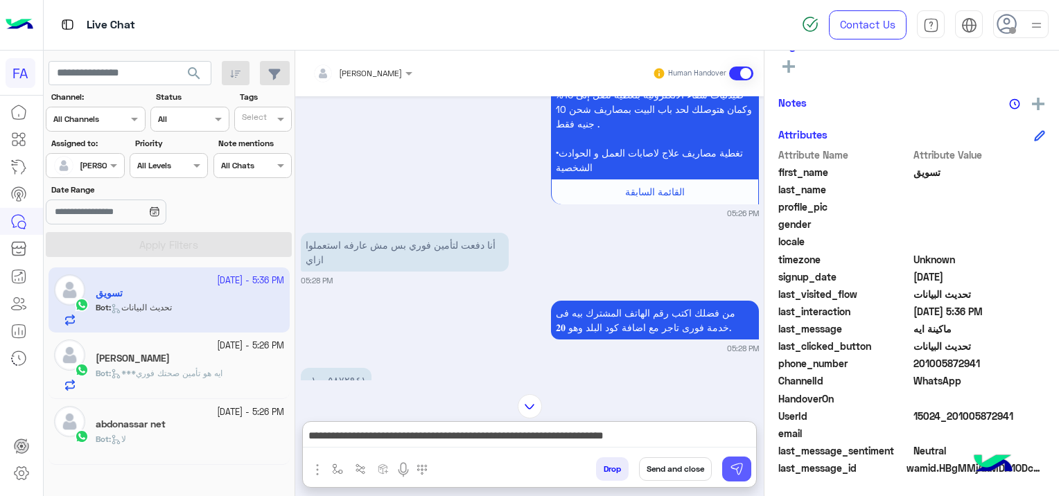
click at [730, 464] on img at bounding box center [737, 469] width 14 height 14
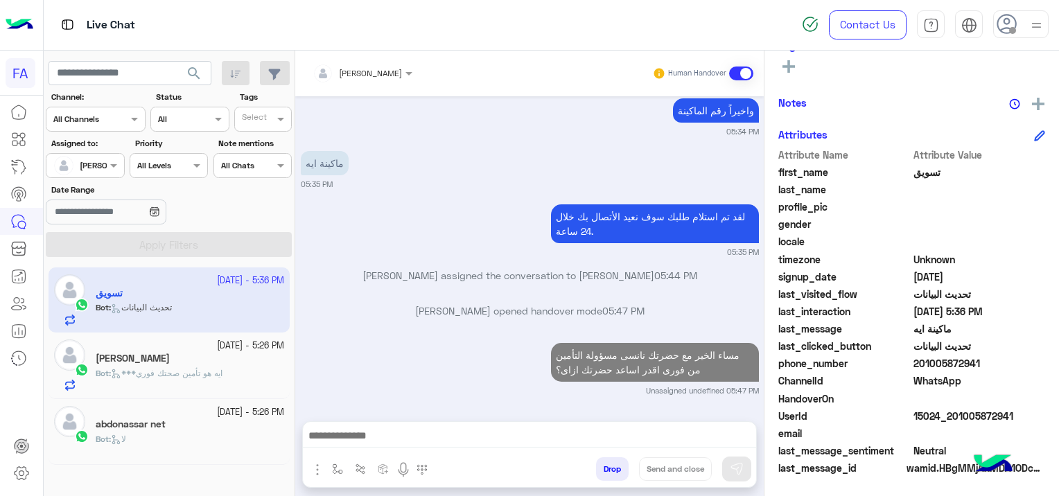
drag, startPoint x: 1009, startPoint y: 414, endPoint x: 951, endPoint y: 423, distance: 58.2
click at [957, 421] on span "15024_201005872941" at bounding box center [979, 416] width 132 height 15
click at [951, 426] on span at bounding box center [979, 433] width 132 height 15
click at [953, 433] on span at bounding box center [979, 433] width 132 height 15
drag, startPoint x: 1014, startPoint y: 415, endPoint x: 965, endPoint y: 423, distance: 49.8
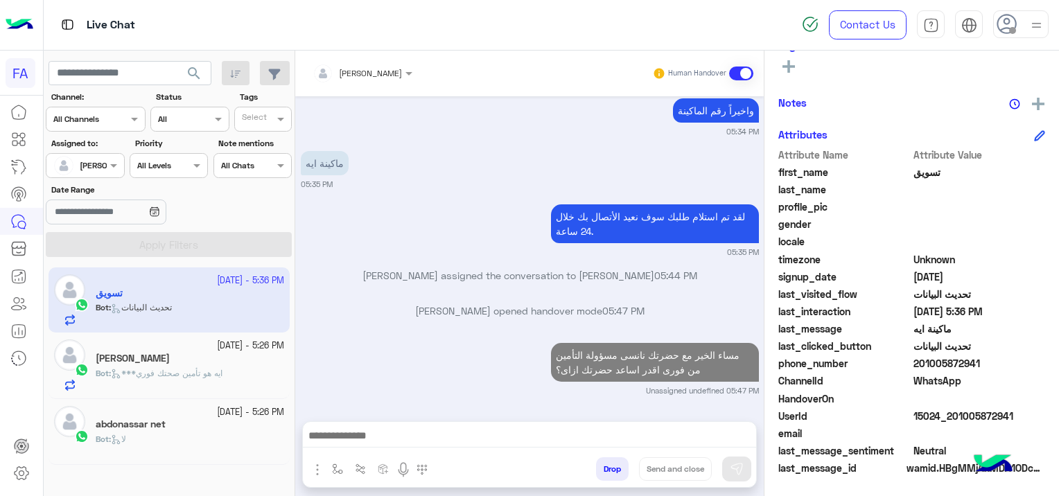
click at [965, 423] on div "UserId 15024_201005872941" at bounding box center [911, 417] width 267 height 17
drag, startPoint x: 965, startPoint y: 423, endPoint x: 970, endPoint y: 430, distance: 8.5
click at [967, 432] on span at bounding box center [979, 433] width 132 height 15
drag, startPoint x: 1012, startPoint y: 413, endPoint x: 948, endPoint y: 411, distance: 63.8
click at [948, 411] on span "15024_201005872941" at bounding box center [979, 416] width 132 height 15
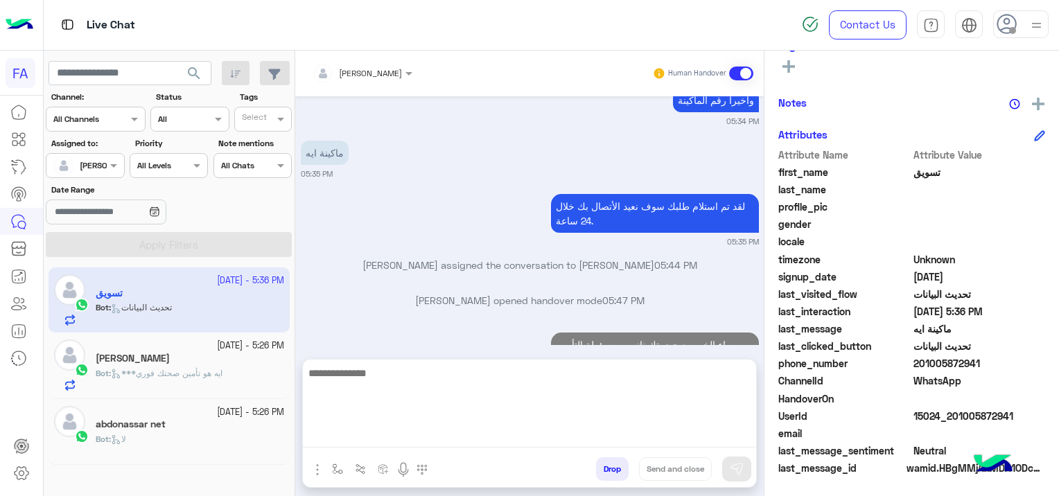
click at [572, 429] on textarea at bounding box center [529, 405] width 453 height 83
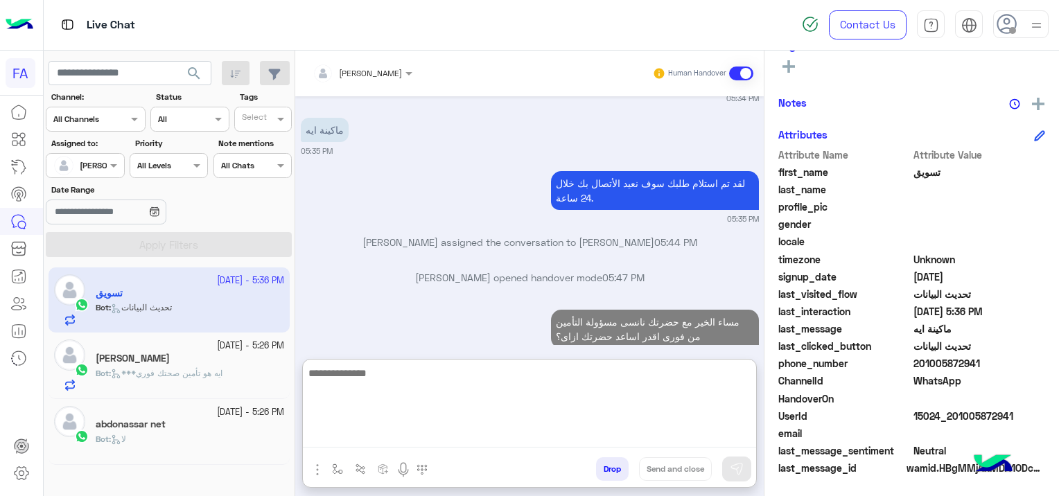
scroll to position [4041, 0]
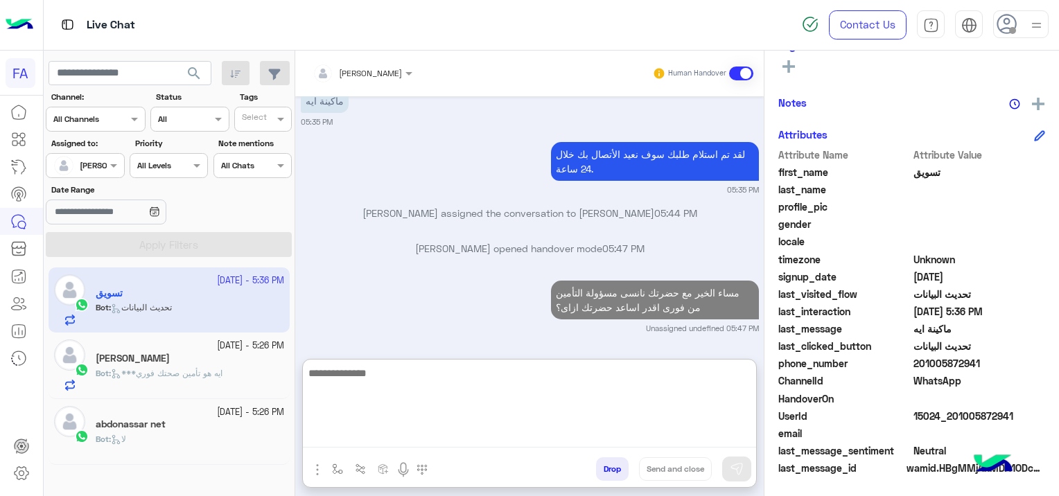
click at [536, 402] on textarea at bounding box center [529, 405] width 453 height 83
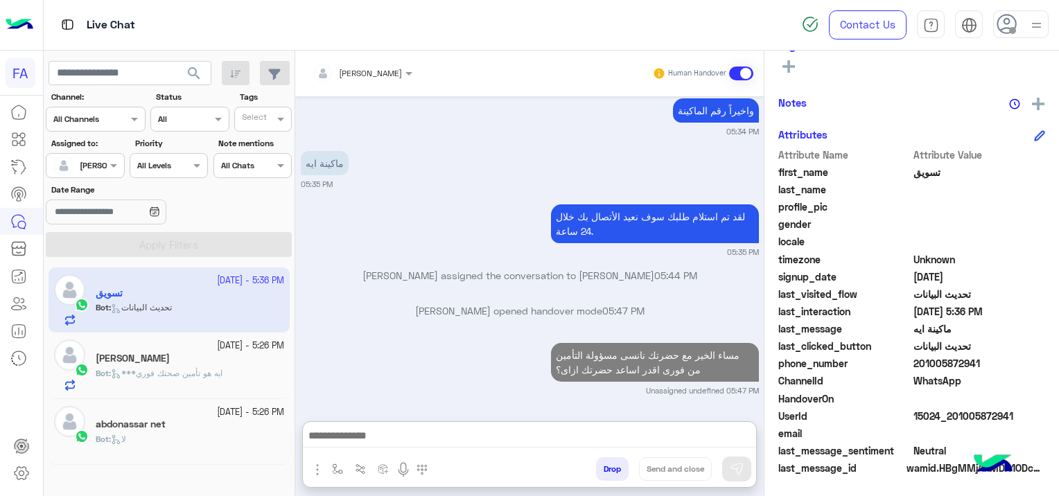
click at [202, 74] on span "search" at bounding box center [194, 73] width 17 height 17
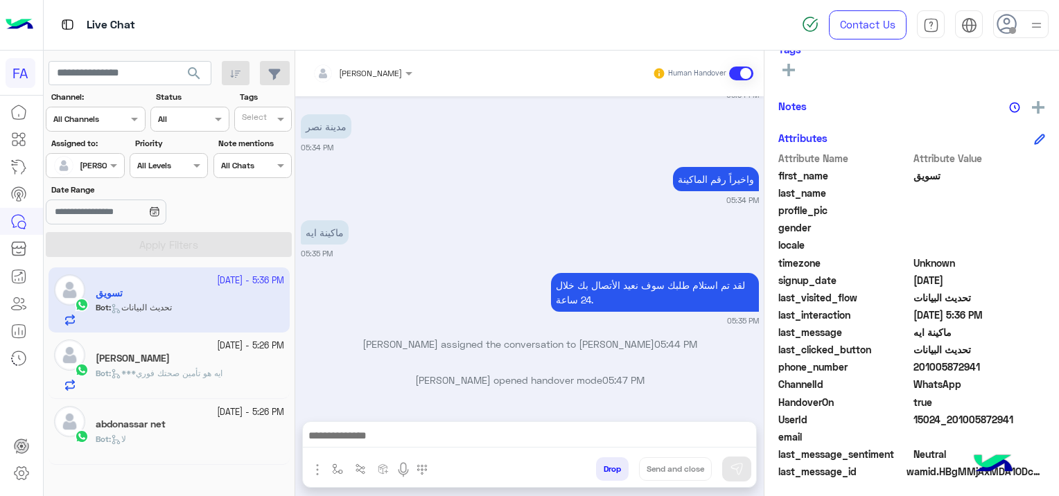
scroll to position [265, 0]
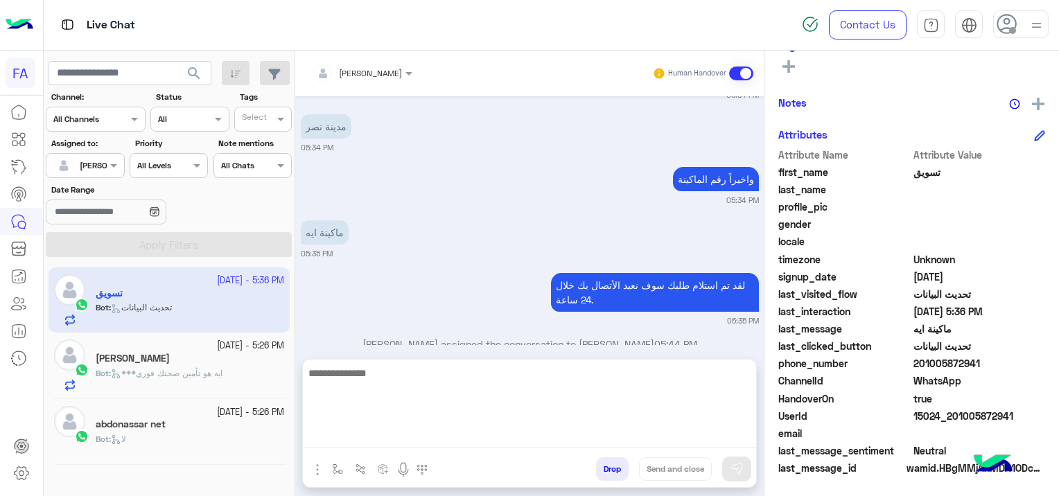
click at [398, 437] on textarea at bounding box center [529, 405] width 453 height 83
paste textarea "**********"
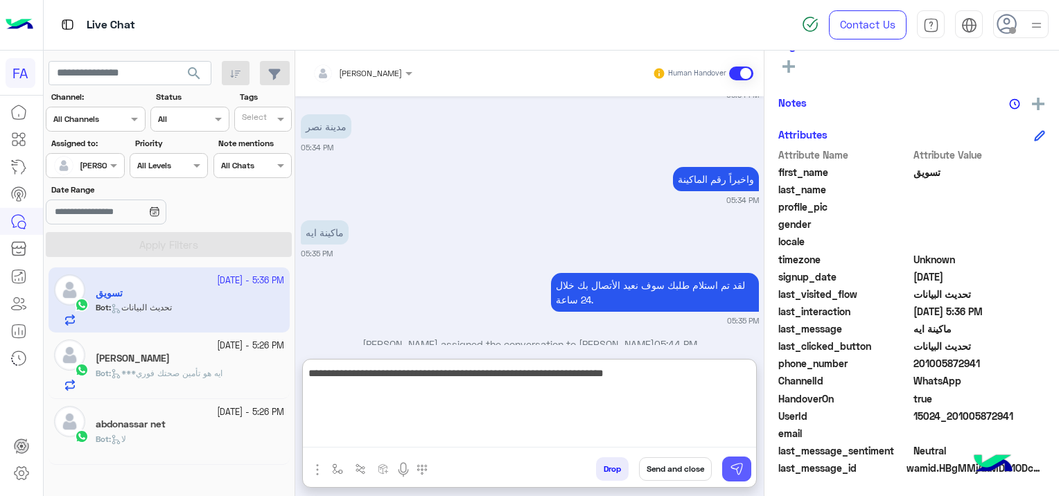
type textarea "**********"
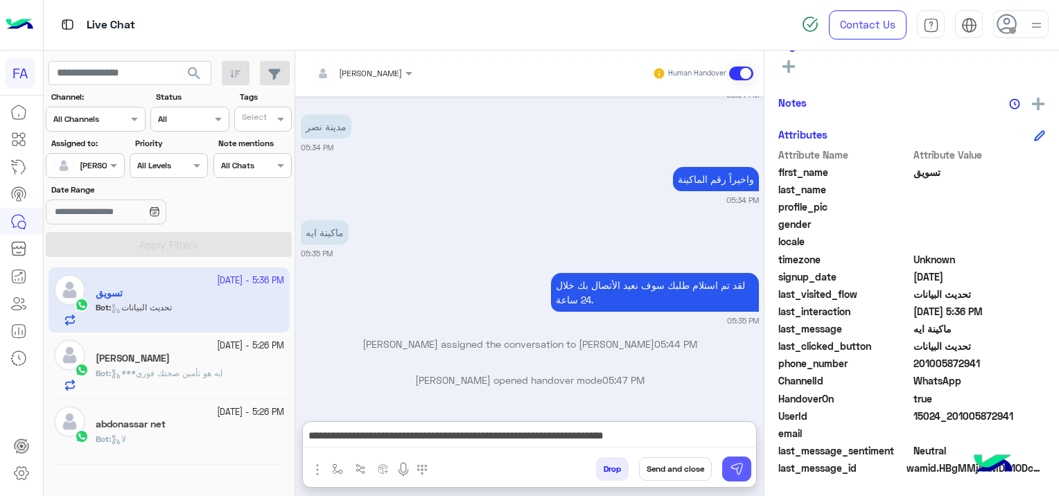
click at [750, 470] on button at bounding box center [736, 469] width 29 height 25
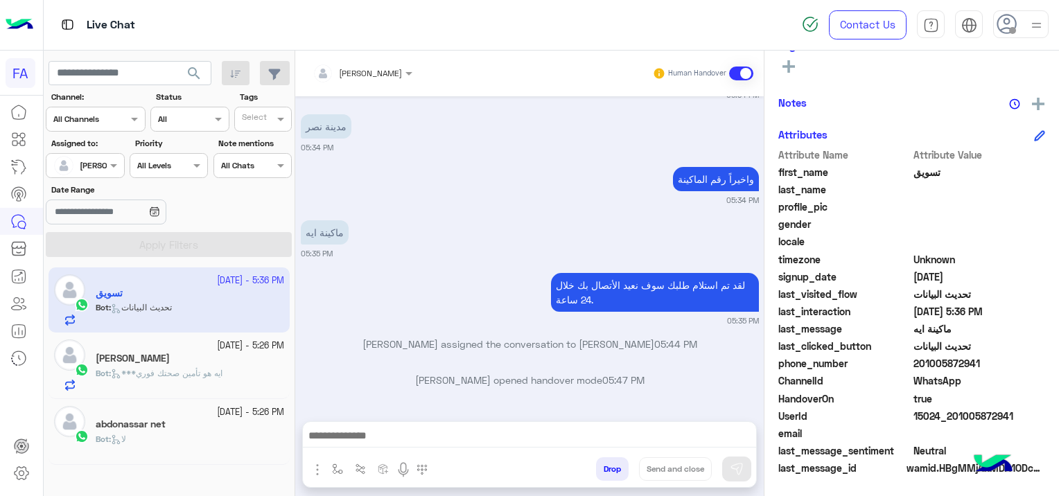
scroll to position [980, 0]
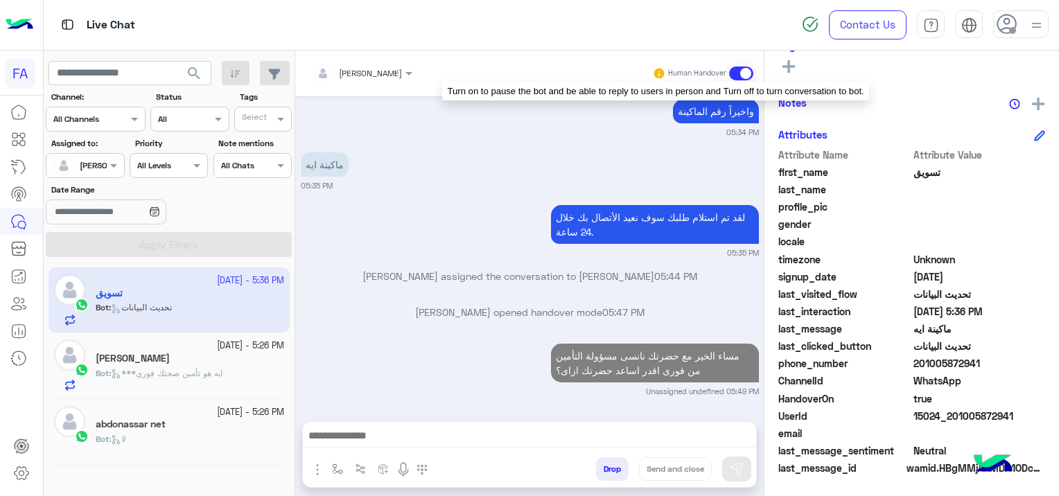
click at [659, 71] on icon at bounding box center [659, 71] width 0 height 0
click at [658, 71] on icon at bounding box center [659, 74] width 14 height 14
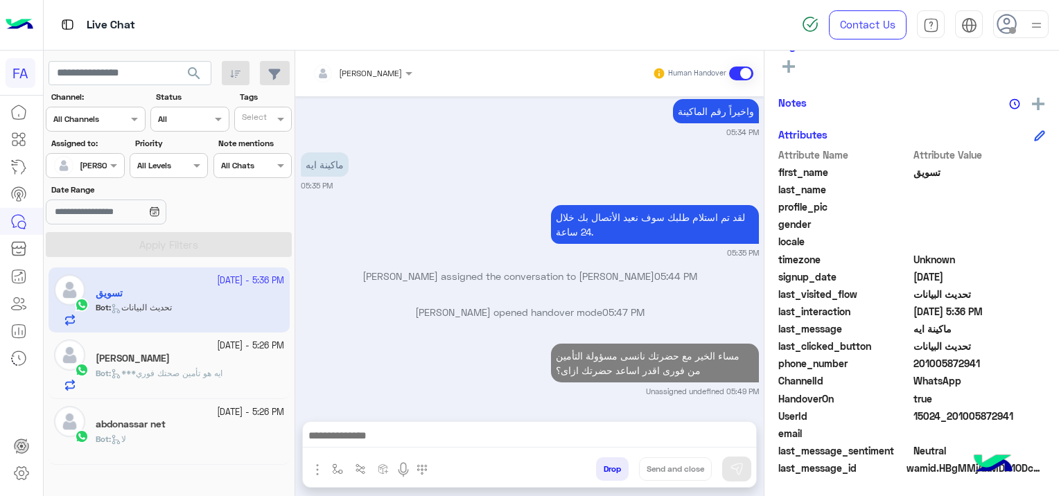
drag, startPoint x: 658, startPoint y: 71, endPoint x: 545, endPoint y: 52, distance: 113.8
click at [524, 48] on div "Live Chat" at bounding box center [382, 25] width 677 height 50
click at [186, 76] on span "search" at bounding box center [194, 73] width 17 height 17
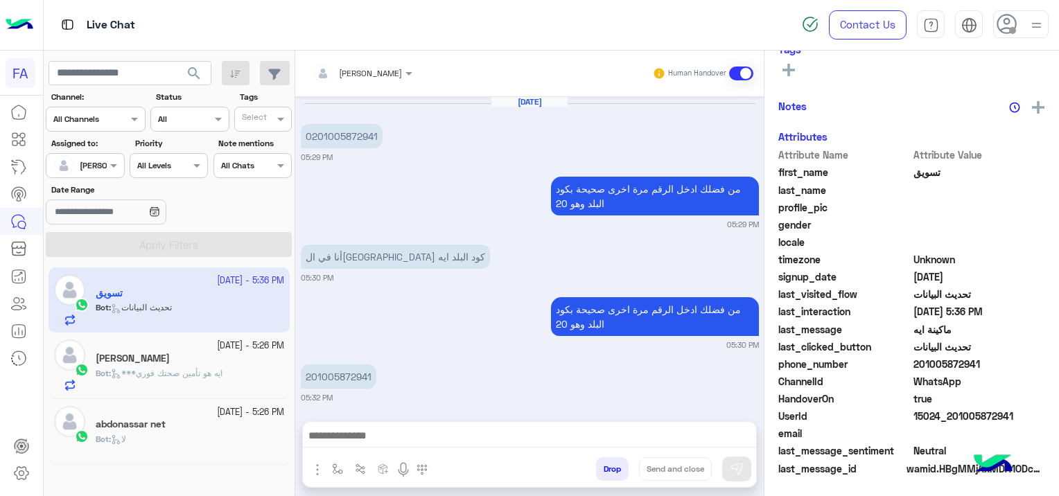
scroll to position [912, 0]
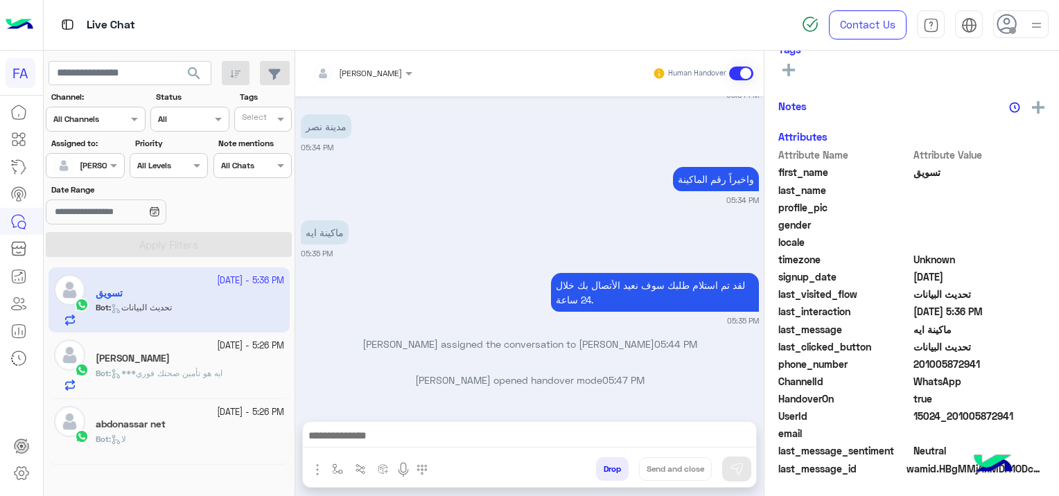
click at [191, 331] on app-inbox-user "12 October - 5:36 PM تسويق Bot : تحديث البيانات" at bounding box center [168, 299] width 241 height 65
click at [227, 363] on div "[PERSON_NAME]" at bounding box center [190, 360] width 188 height 15
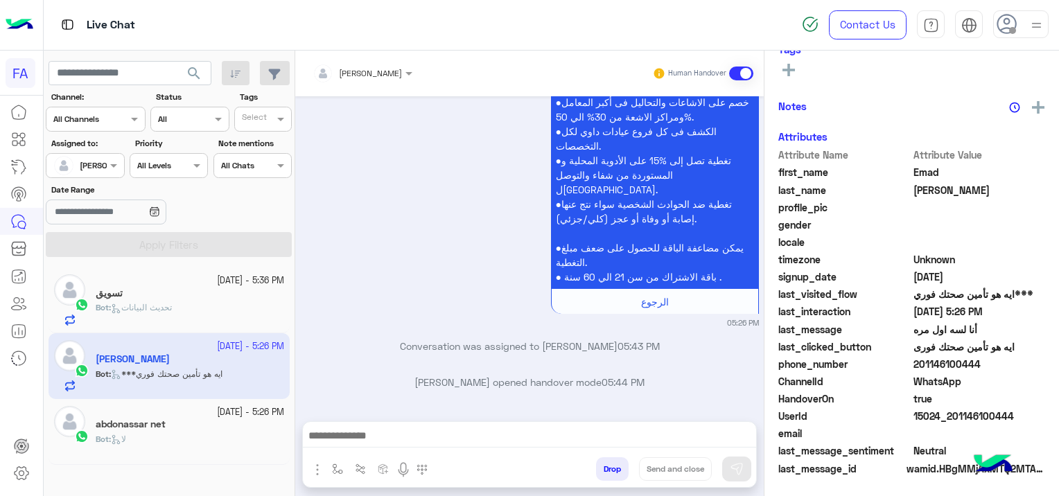
scroll to position [265, 0]
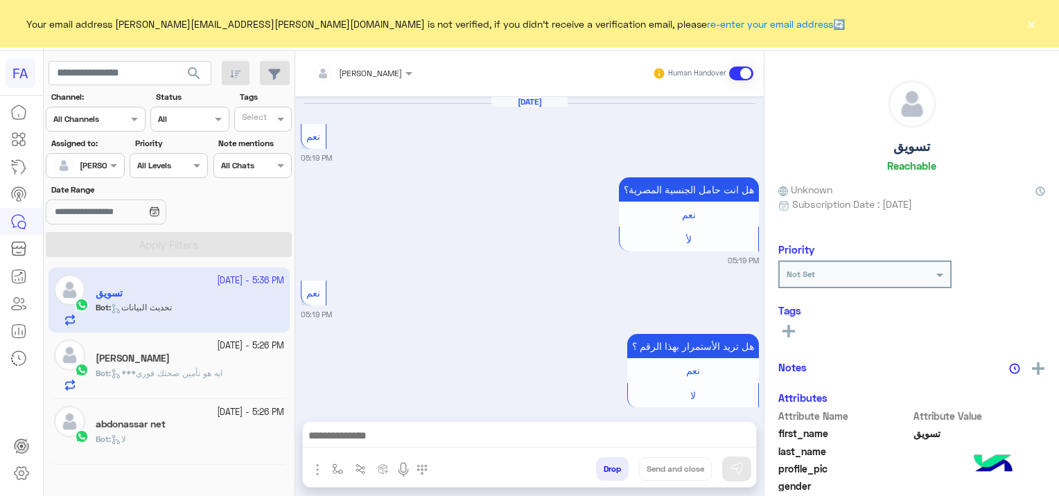
scroll to position [2713, 0]
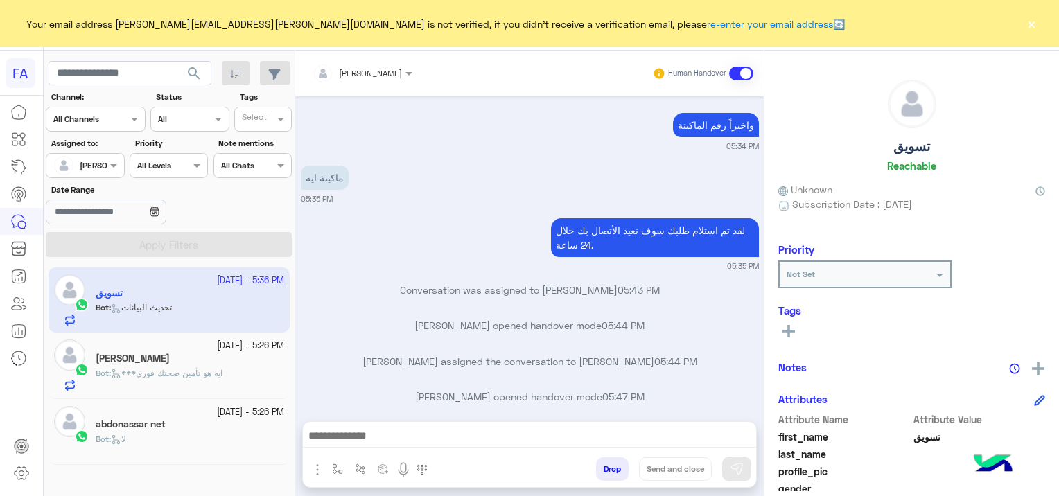
click at [1032, 19] on button "×" at bounding box center [1031, 24] width 14 height 14
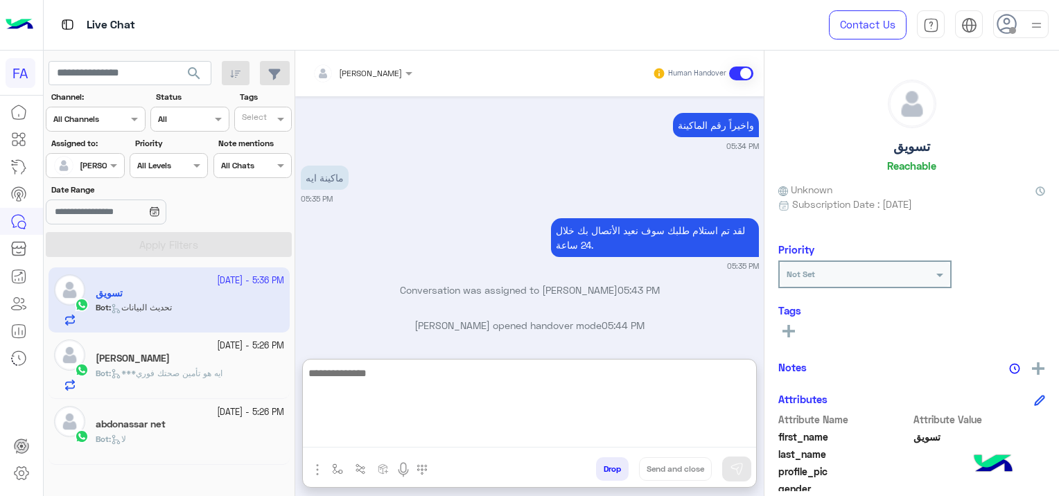
click at [462, 439] on textarea at bounding box center [529, 405] width 453 height 83
click at [391, 440] on textarea at bounding box center [529, 405] width 453 height 83
paste textarea "**********"
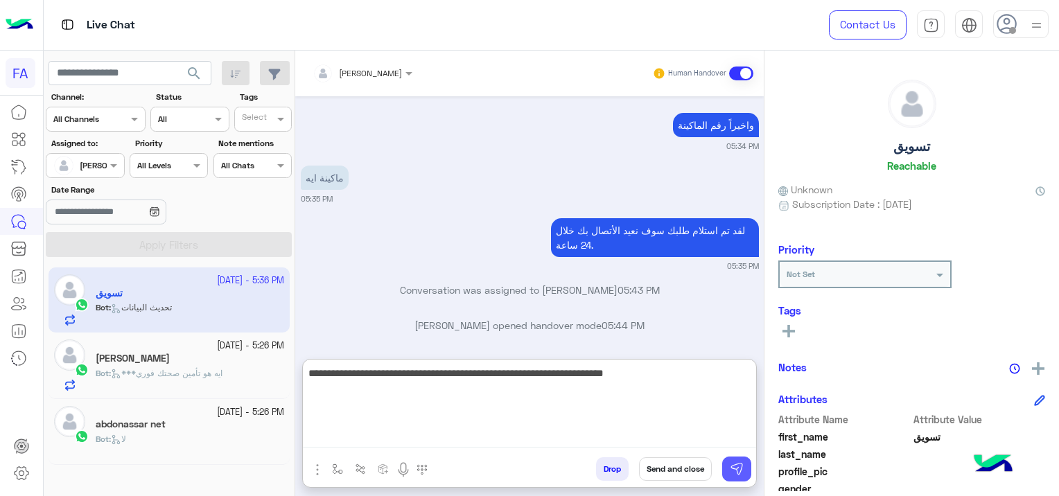
type textarea "**********"
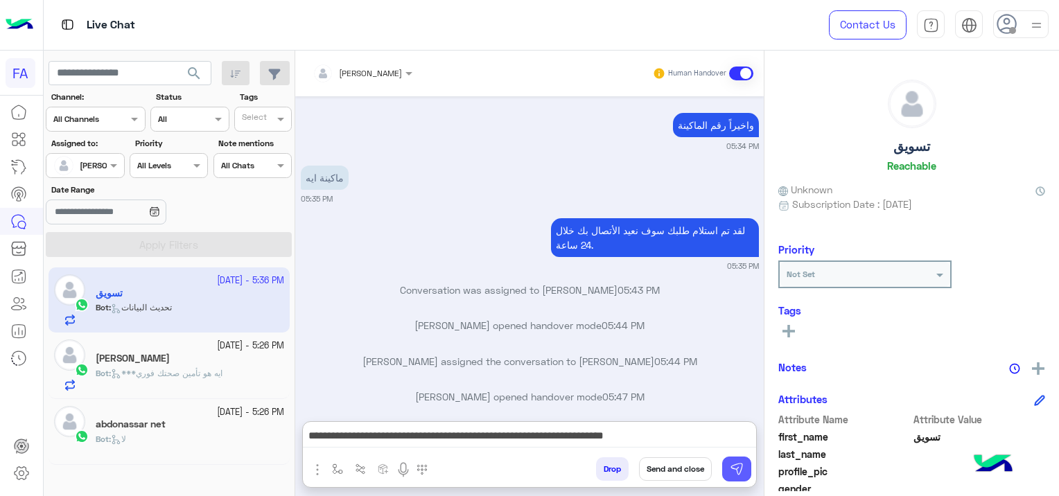
click at [734, 466] on img at bounding box center [737, 469] width 14 height 14
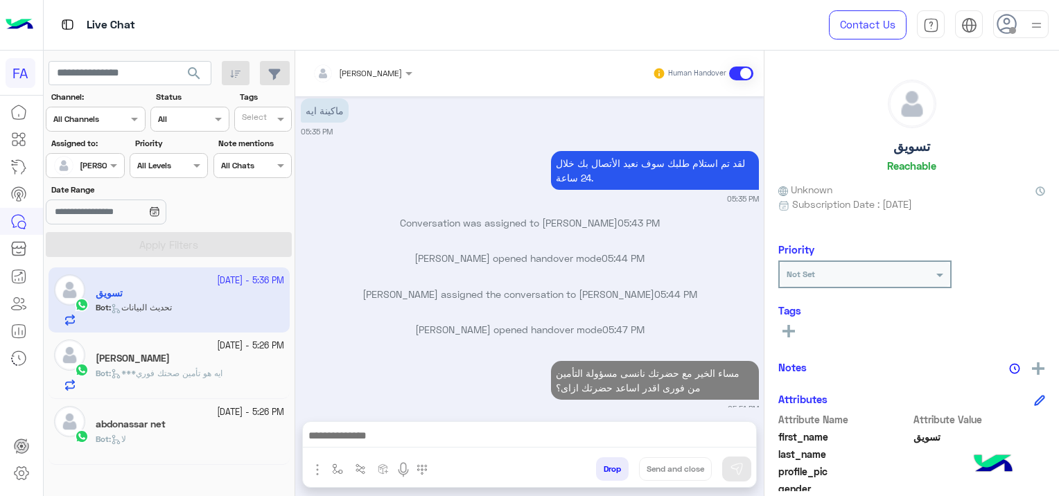
scroll to position [2816, 0]
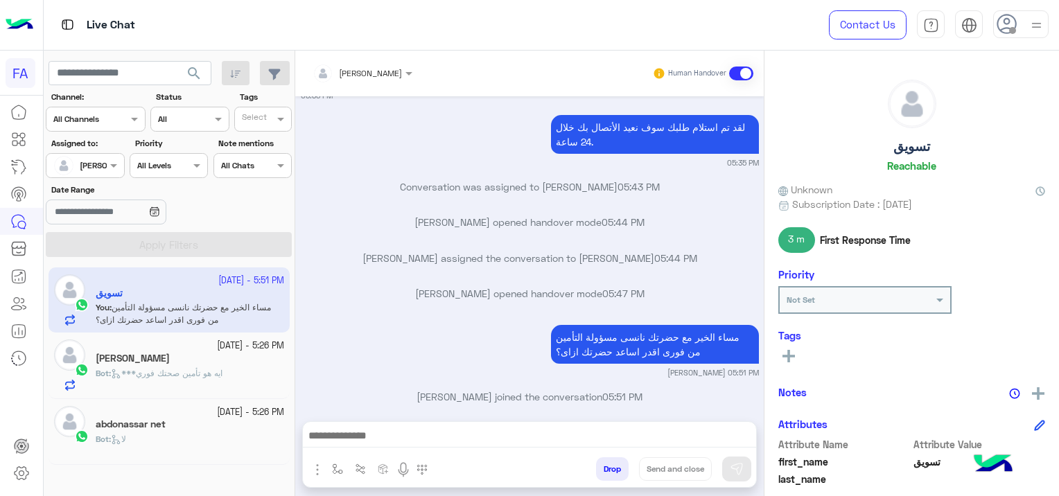
click at [222, 373] on span "***ايه هو تأمين صحتك فوري" at bounding box center [167, 373] width 112 height 10
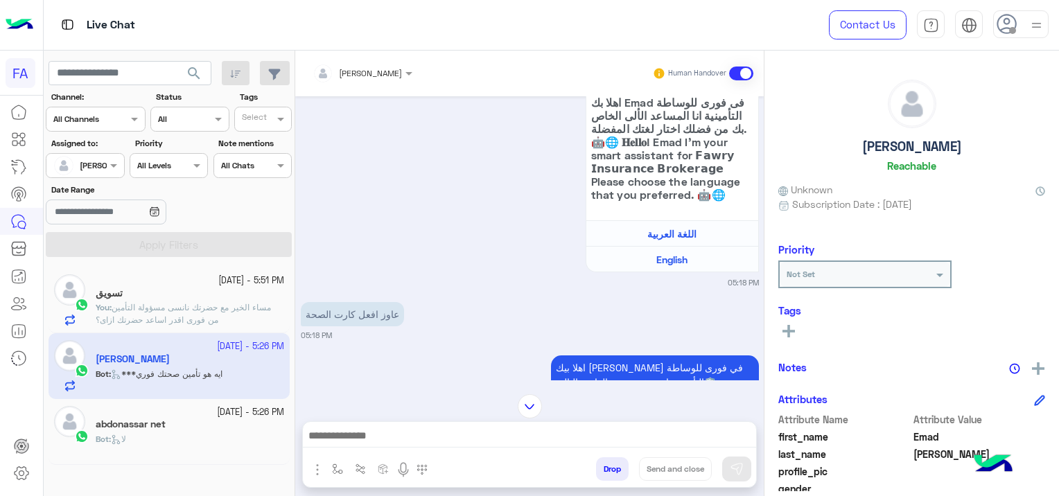
scroll to position [180, 0]
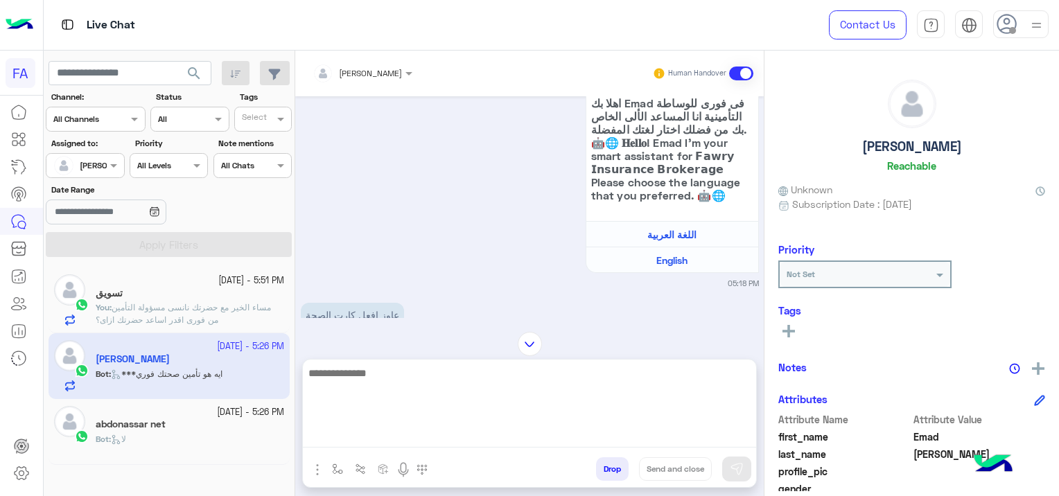
click at [407, 432] on textarea at bounding box center [529, 405] width 453 height 83
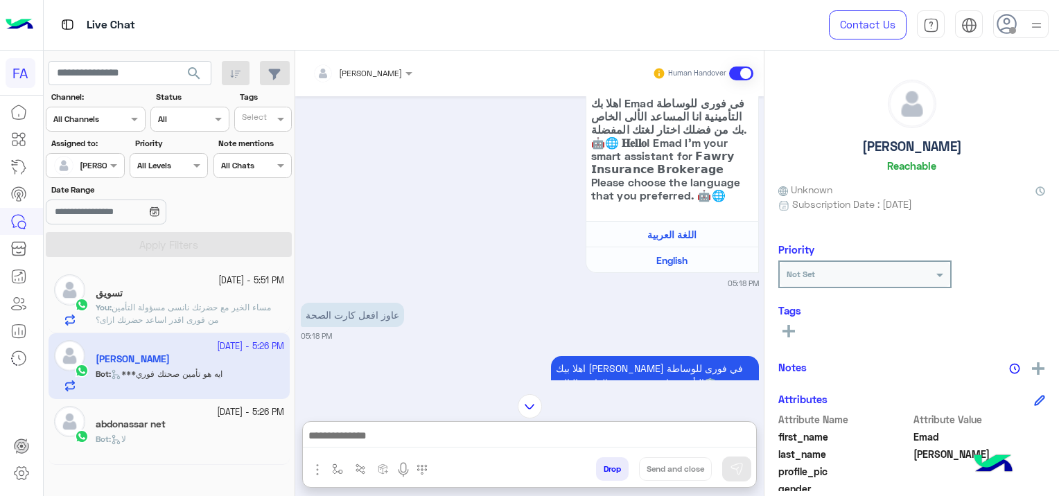
click at [197, 297] on div "تسويق" at bounding box center [190, 295] width 188 height 15
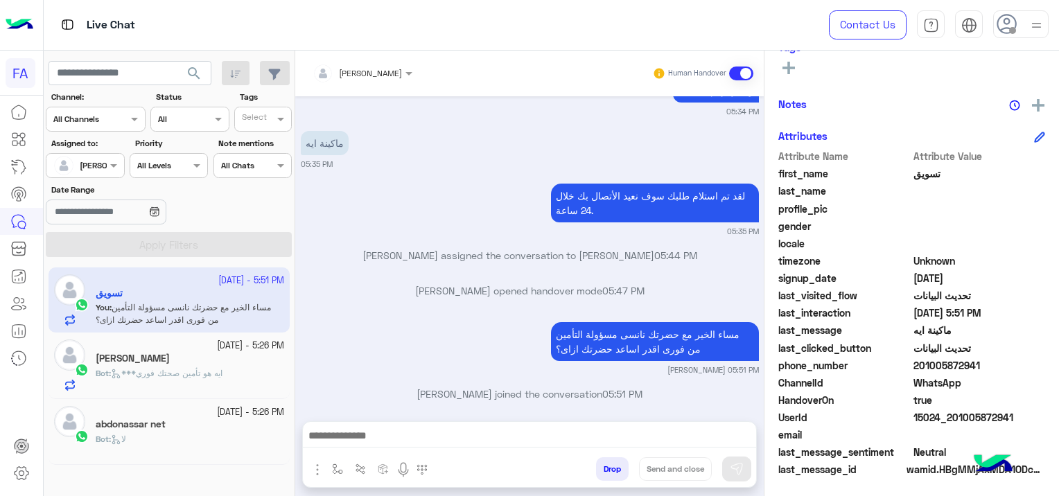
scroll to position [290, 0]
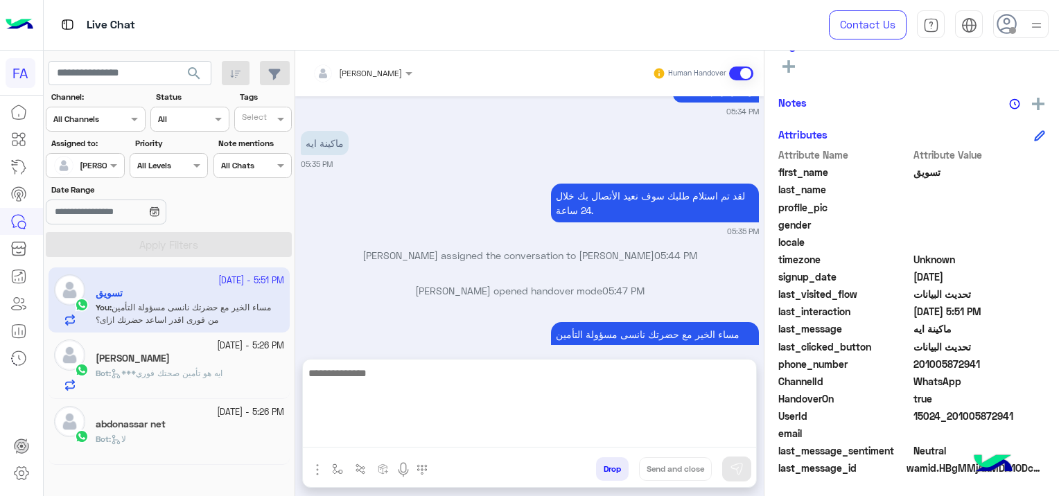
click at [476, 441] on textarea at bounding box center [529, 405] width 453 height 83
click at [371, 433] on textarea at bounding box center [529, 405] width 453 height 83
paste textarea "**********"
type textarea "**********"
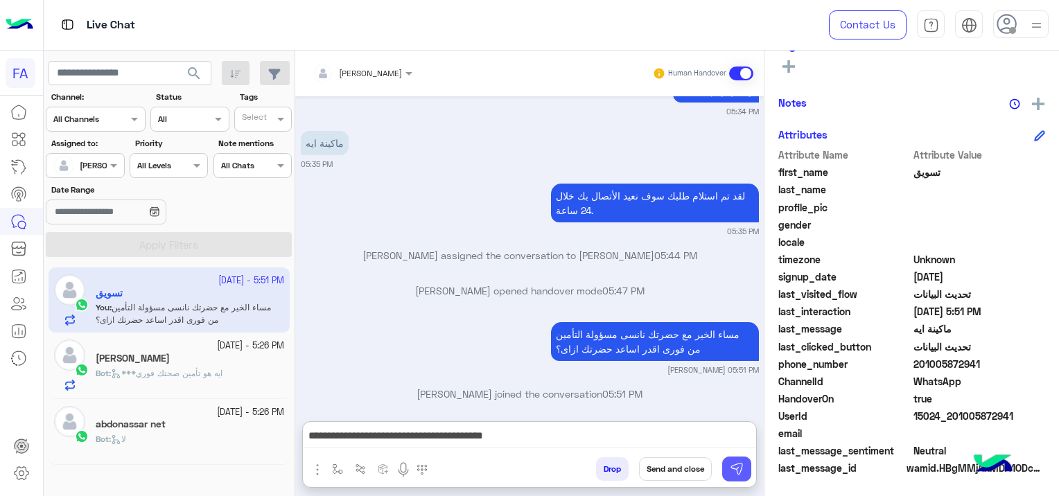
click at [743, 458] on button at bounding box center [736, 469] width 29 height 25
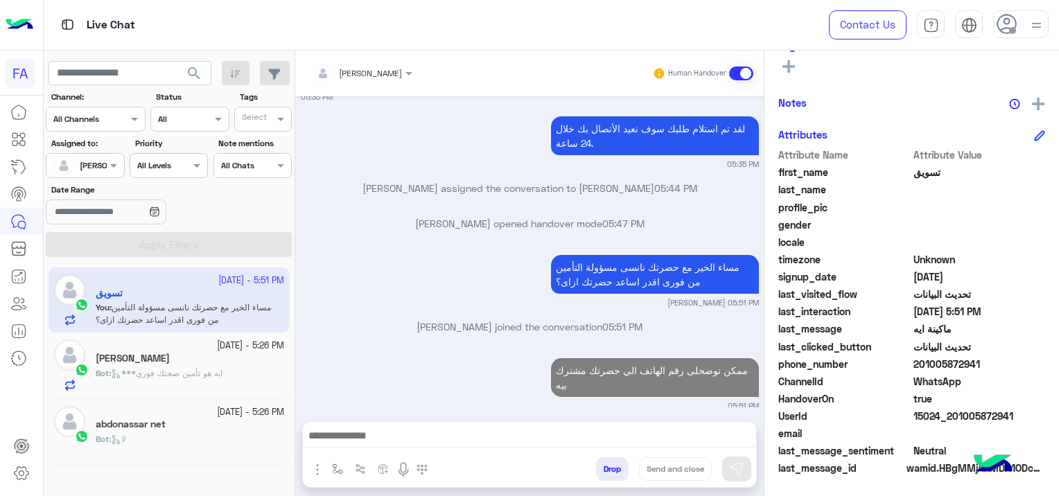
click at [208, 364] on div "[PERSON_NAME]" at bounding box center [190, 360] width 188 height 15
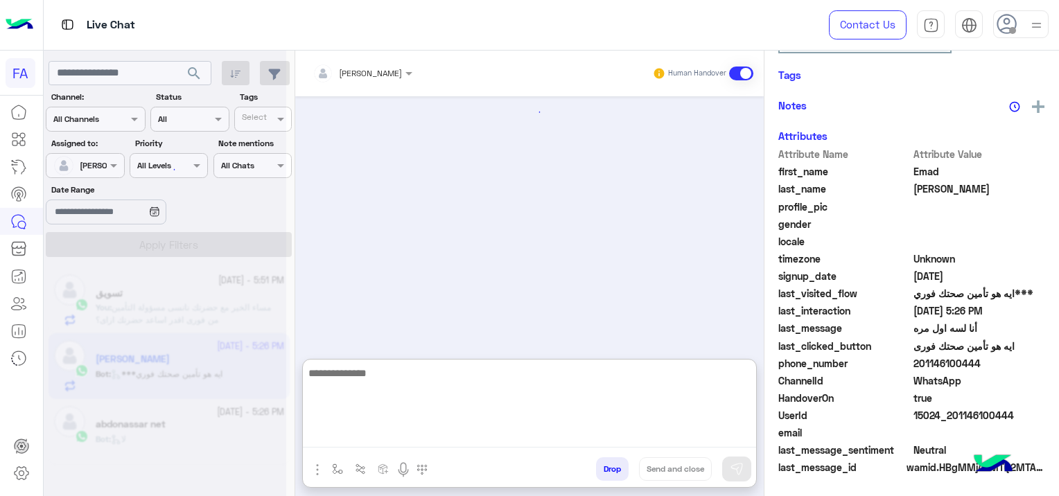
click at [429, 434] on textarea at bounding box center [529, 405] width 453 height 83
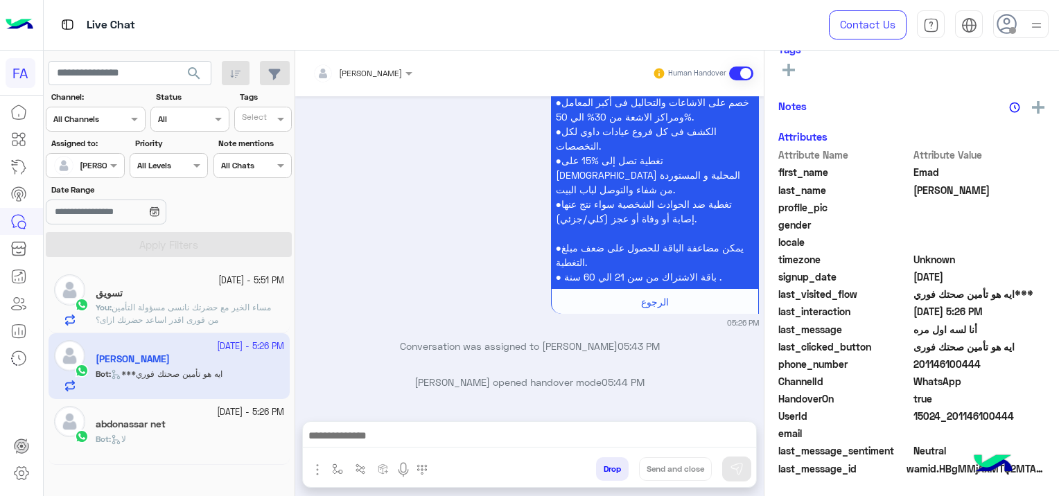
scroll to position [265, 0]
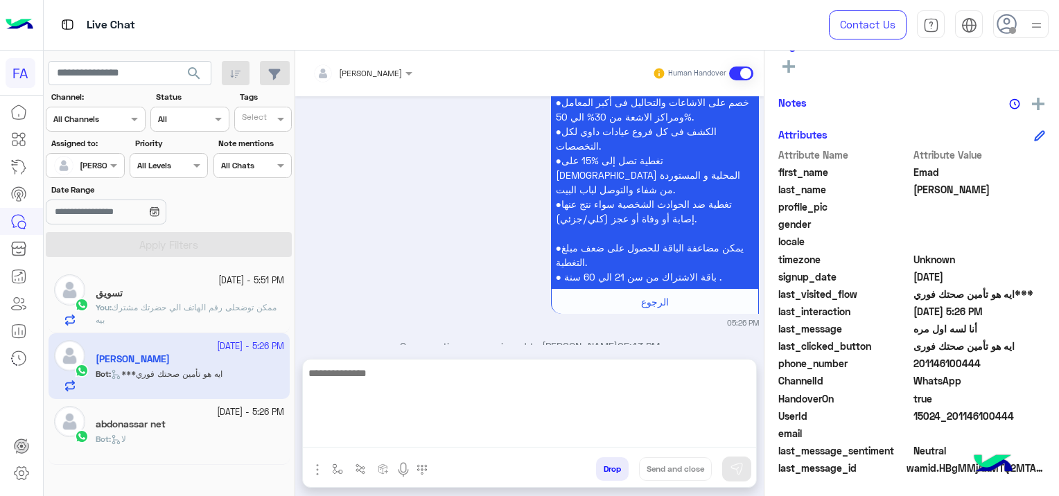
click at [399, 446] on textarea at bounding box center [529, 405] width 453 height 83
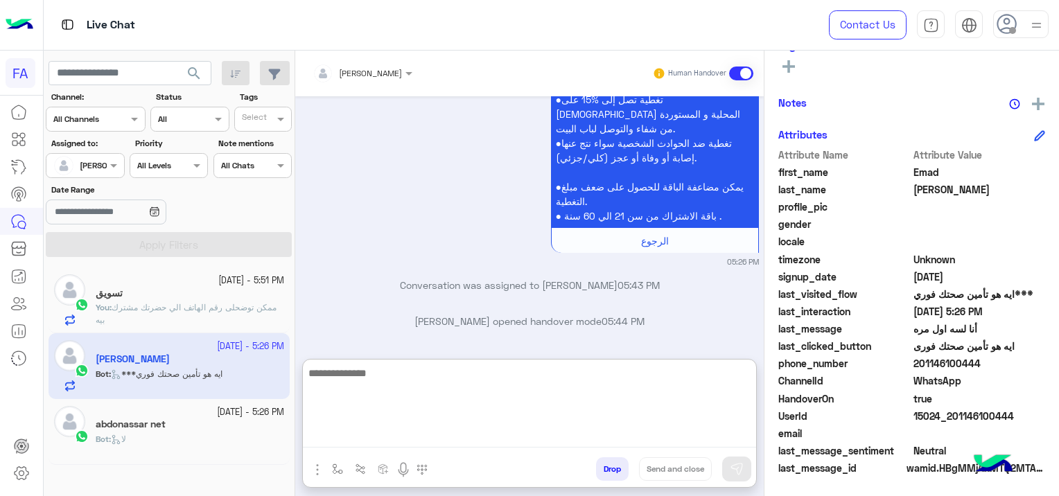
scroll to position [1575, 0]
paste textarea "**********"
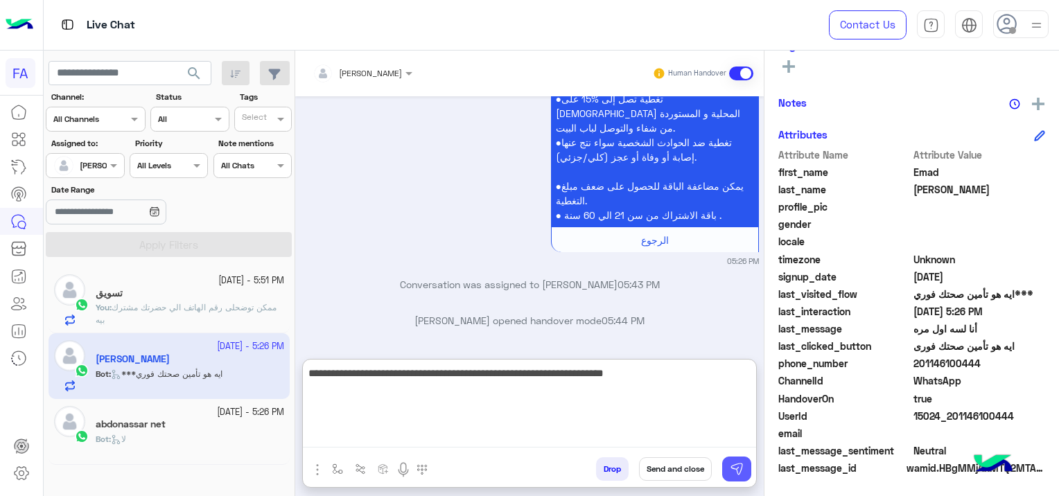
type textarea "**********"
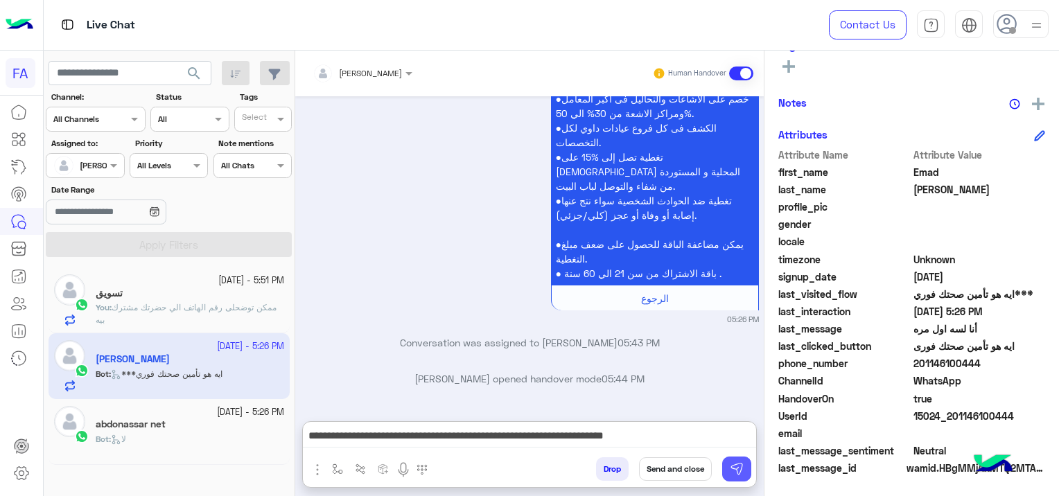
drag, startPoint x: 740, startPoint y: 462, endPoint x: 726, endPoint y: 455, distance: 15.8
click at [740, 462] on img at bounding box center [737, 469] width 14 height 14
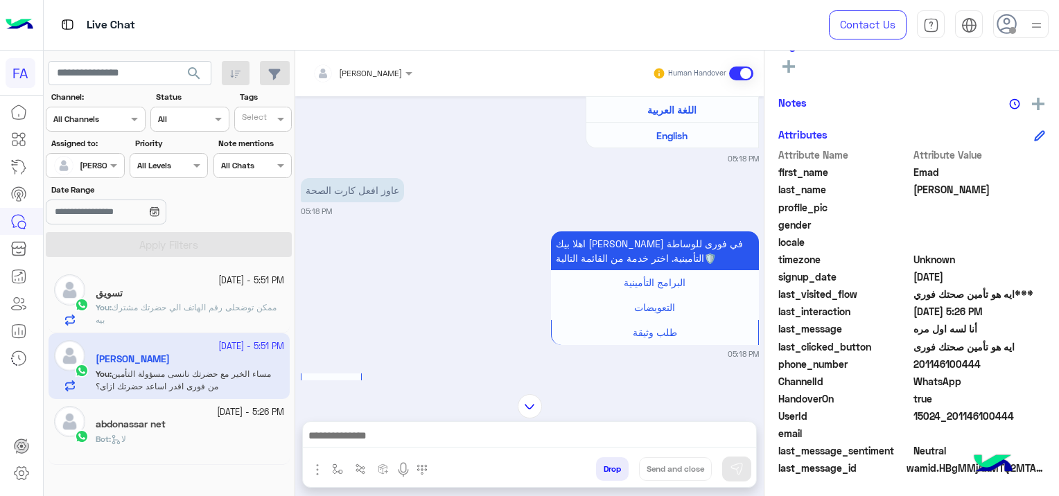
scroll to position [196, 0]
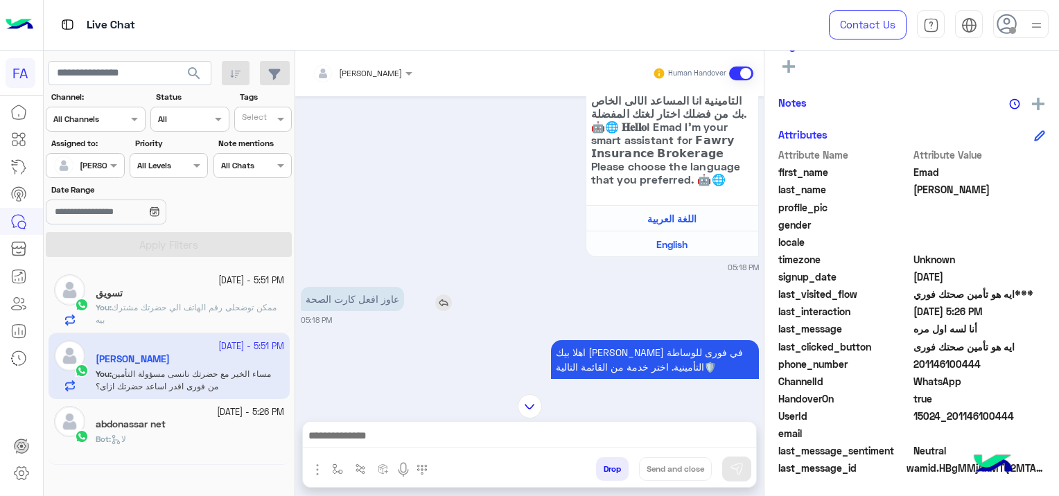
click at [439, 311] on img at bounding box center [443, 302] width 17 height 17
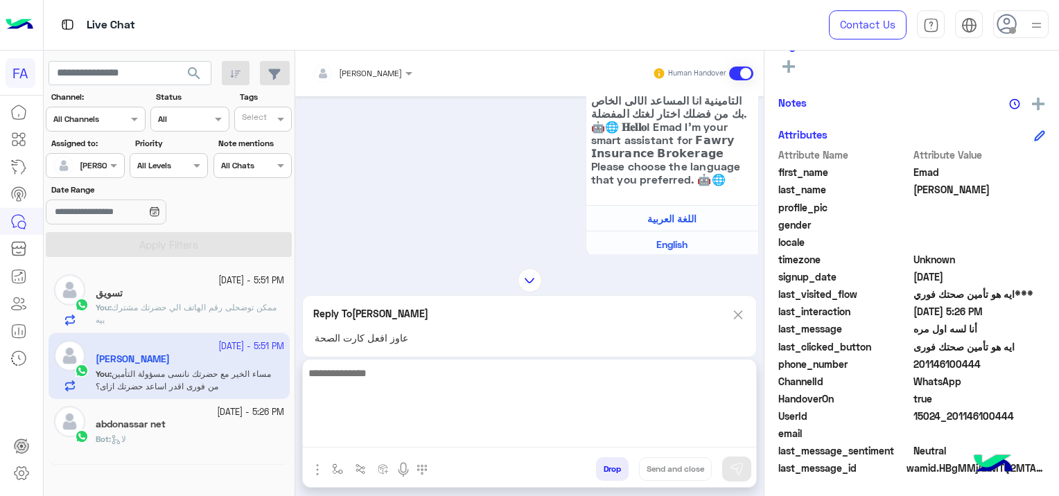
click at [448, 435] on textarea at bounding box center [529, 405] width 453 height 83
click at [406, 434] on textarea at bounding box center [529, 405] width 453 height 83
paste textarea "**********"
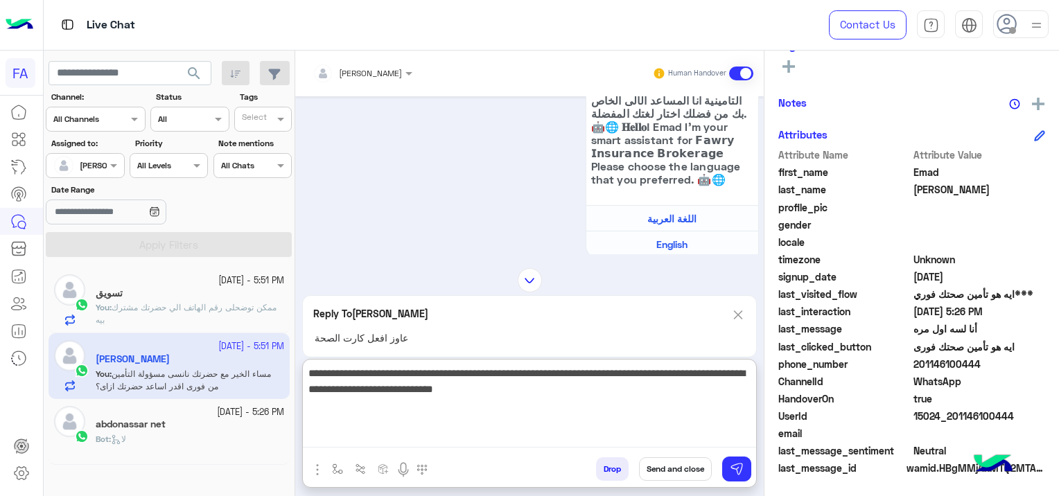
click at [752, 374] on textarea "**********" at bounding box center [529, 405] width 453 height 83
type textarea "**********"
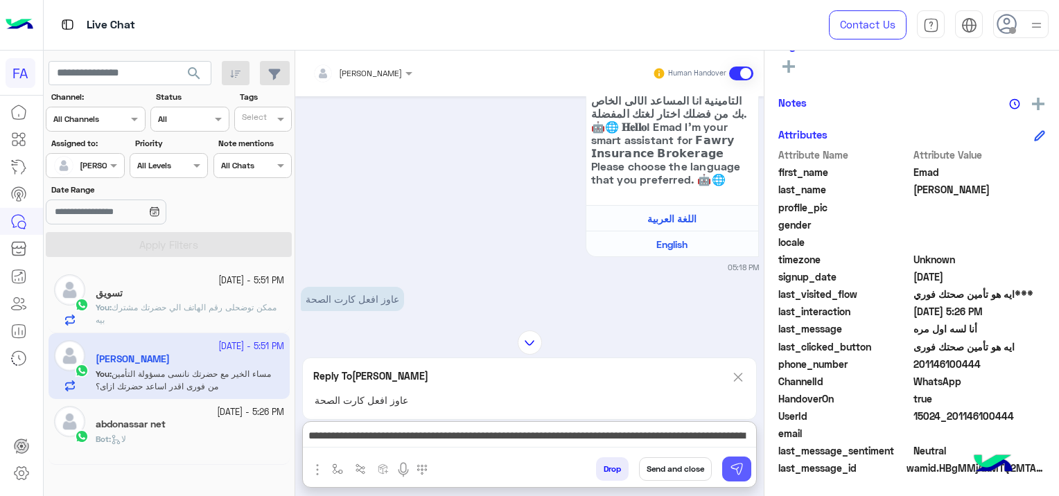
click at [734, 466] on img at bounding box center [737, 469] width 14 height 14
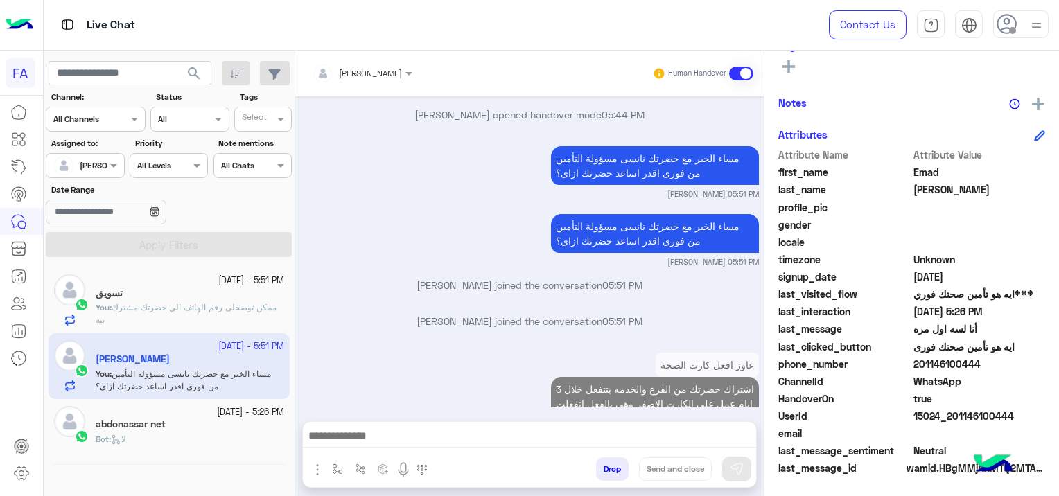
scroll to position [2884, 0]
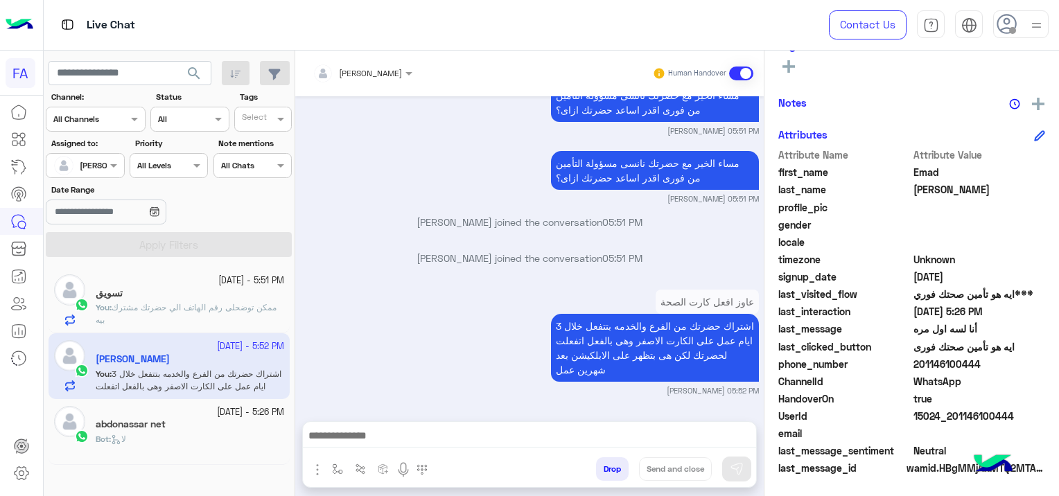
click at [169, 433] on div "Bot : لا" at bounding box center [190, 445] width 188 height 24
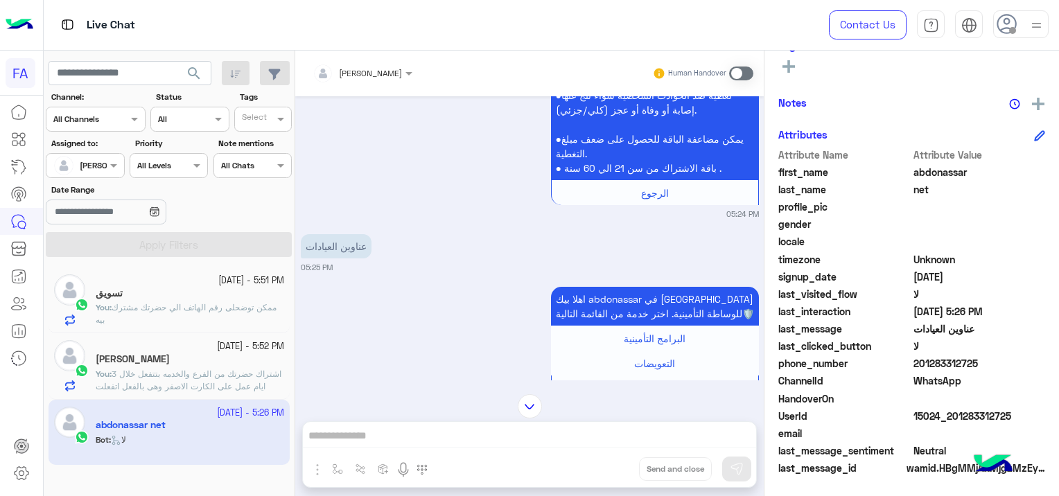
scroll to position [916, 0]
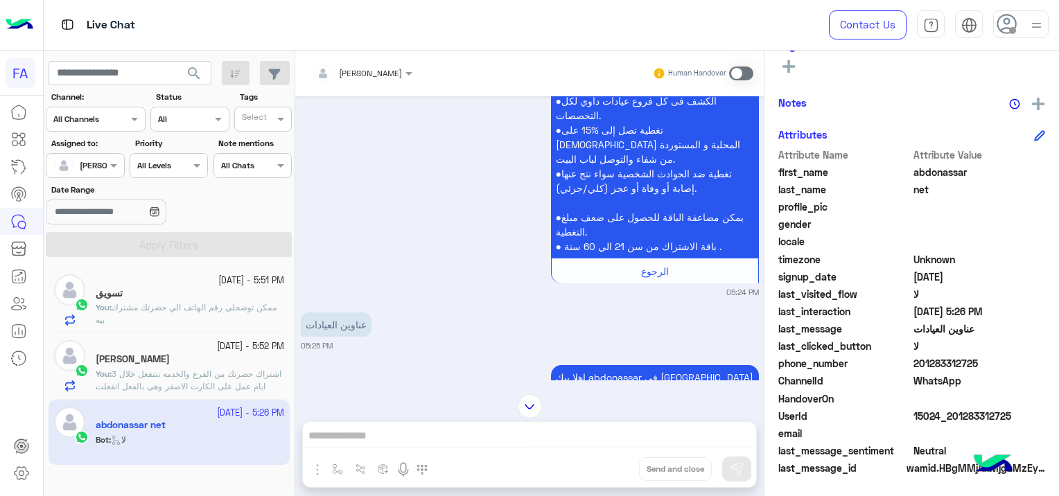
drag, startPoint x: 1012, startPoint y: 412, endPoint x: 947, endPoint y: 424, distance: 65.5
click at [947, 424] on div "UserId 15024_201283312725" at bounding box center [911, 417] width 267 height 17
copy span "01283312725"
click at [740, 76] on span at bounding box center [741, 74] width 24 height 14
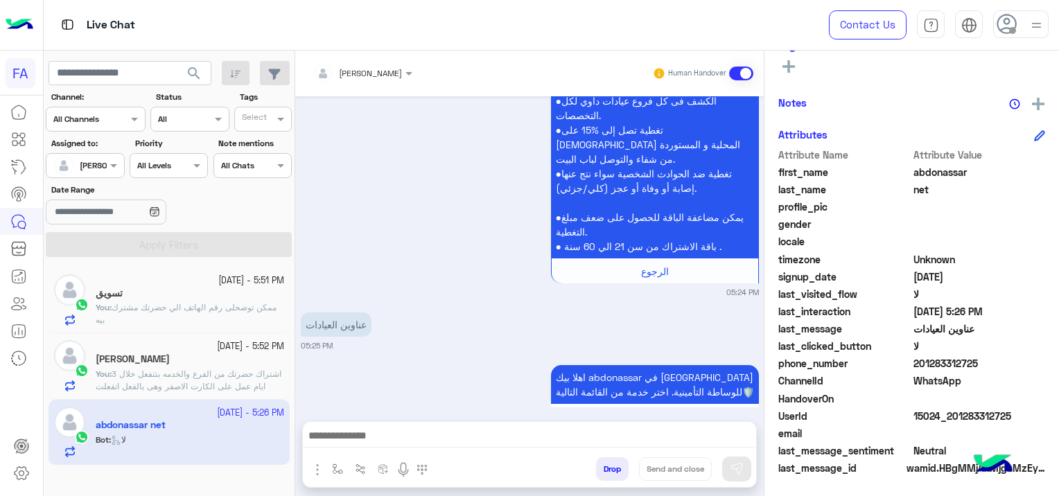
scroll to position [1576, 0]
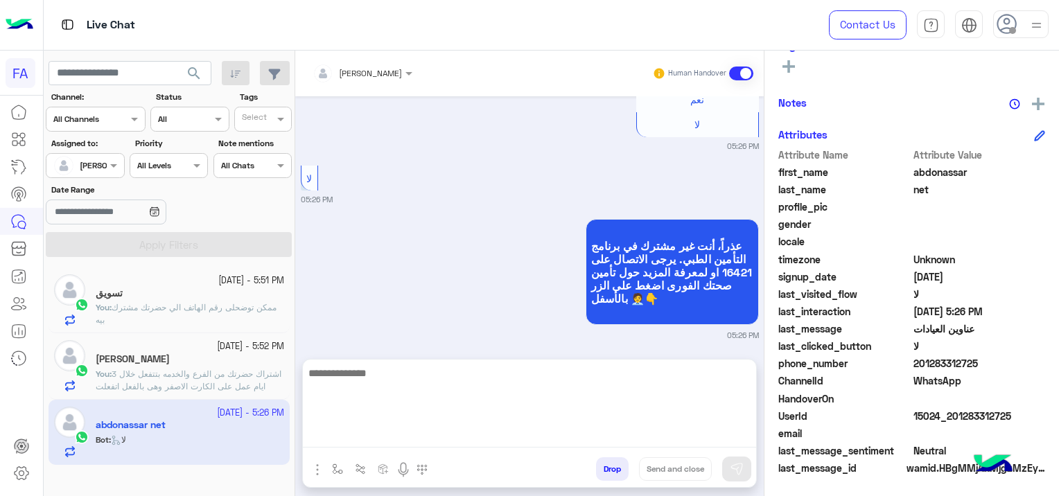
click at [490, 430] on textarea at bounding box center [529, 405] width 453 height 83
click at [364, 430] on textarea at bounding box center [529, 405] width 453 height 83
paste textarea "**********"
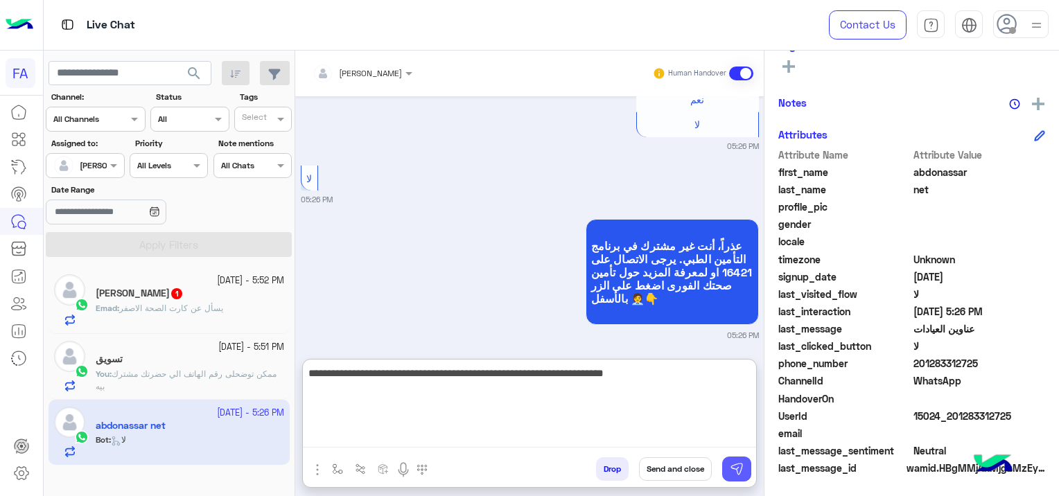
type textarea "**********"
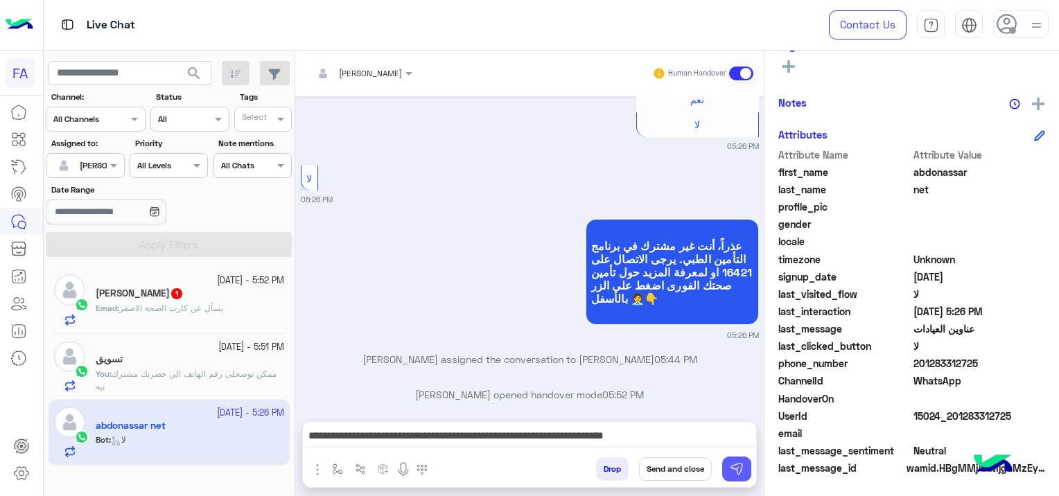
click at [734, 470] on img at bounding box center [737, 469] width 14 height 14
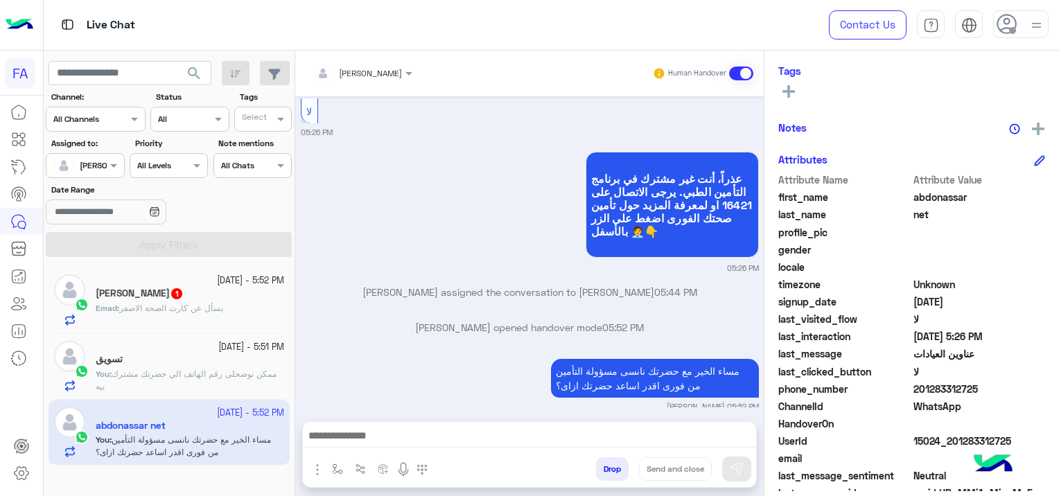
scroll to position [290, 0]
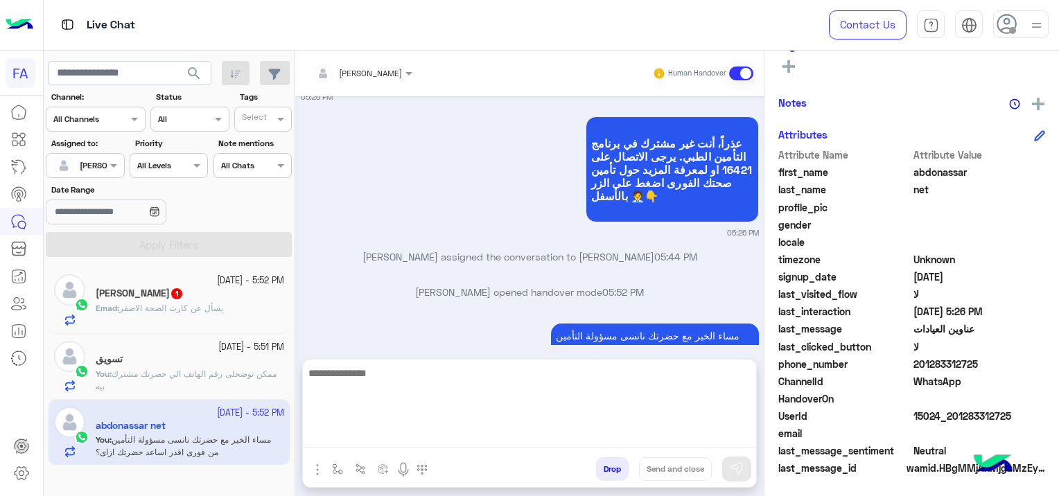
click at [387, 425] on textarea at bounding box center [529, 405] width 453 height 83
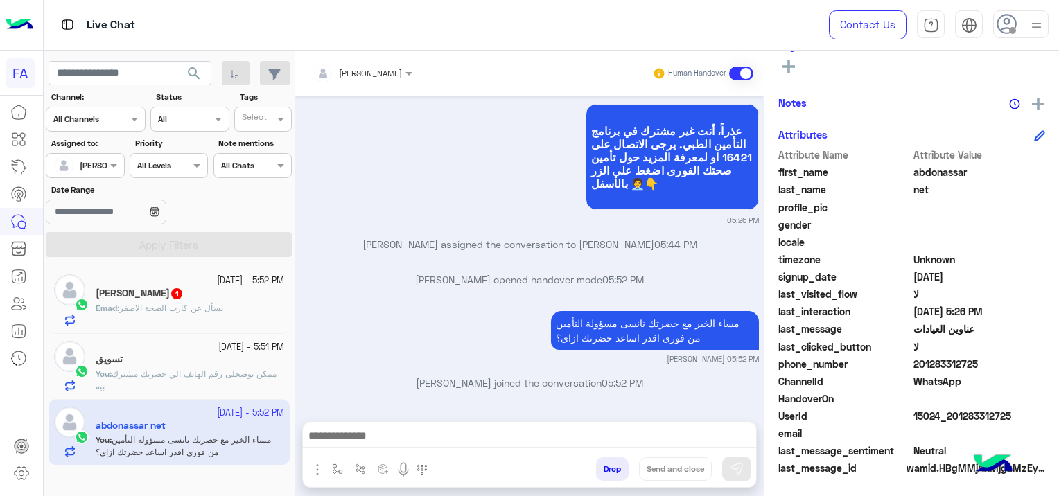
scroll to position [1678, 0]
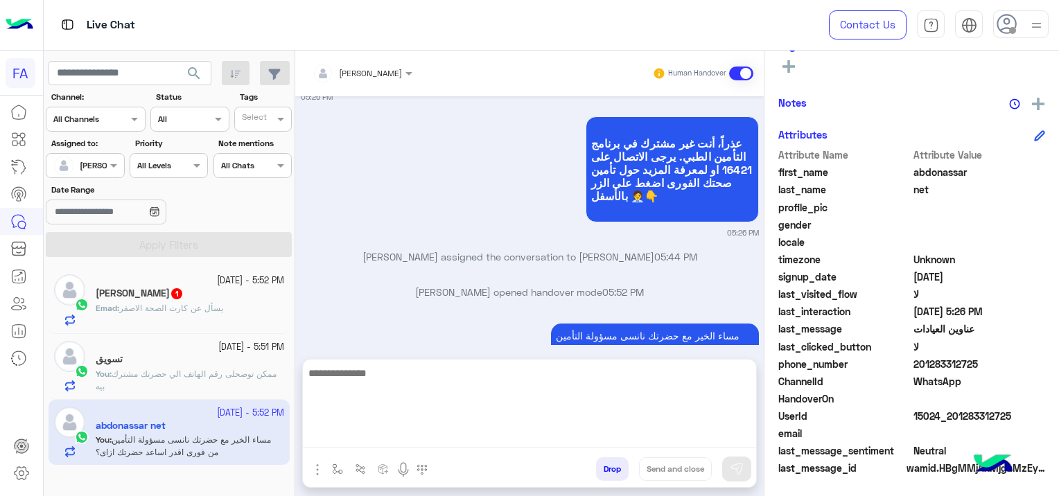
click at [473, 443] on textarea at bounding box center [529, 405] width 453 height 83
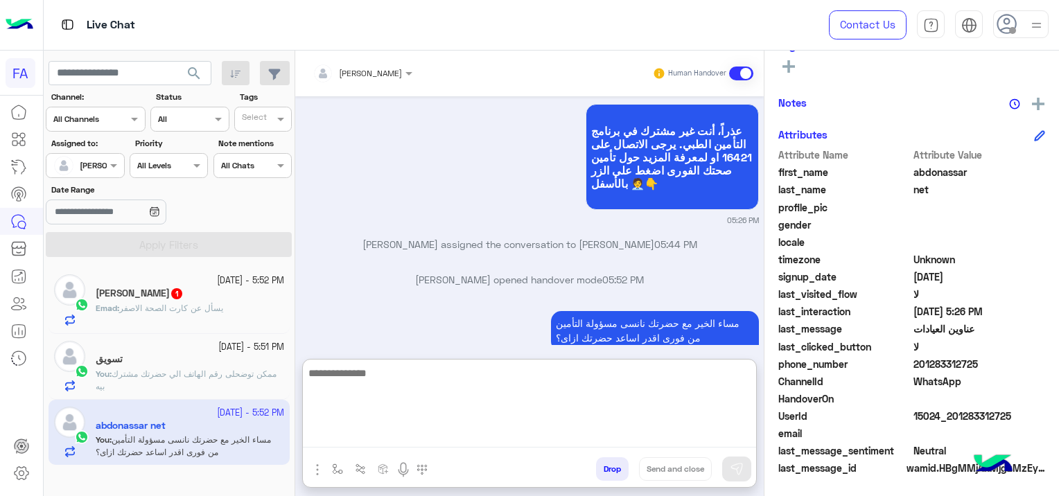
paste textarea "**********"
type textarea "**********"
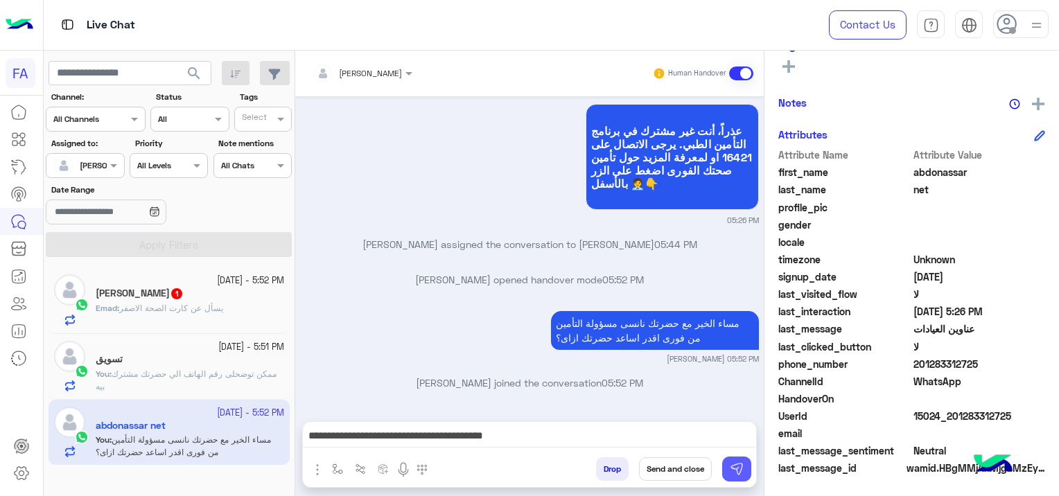
click at [727, 463] on button at bounding box center [736, 469] width 29 height 25
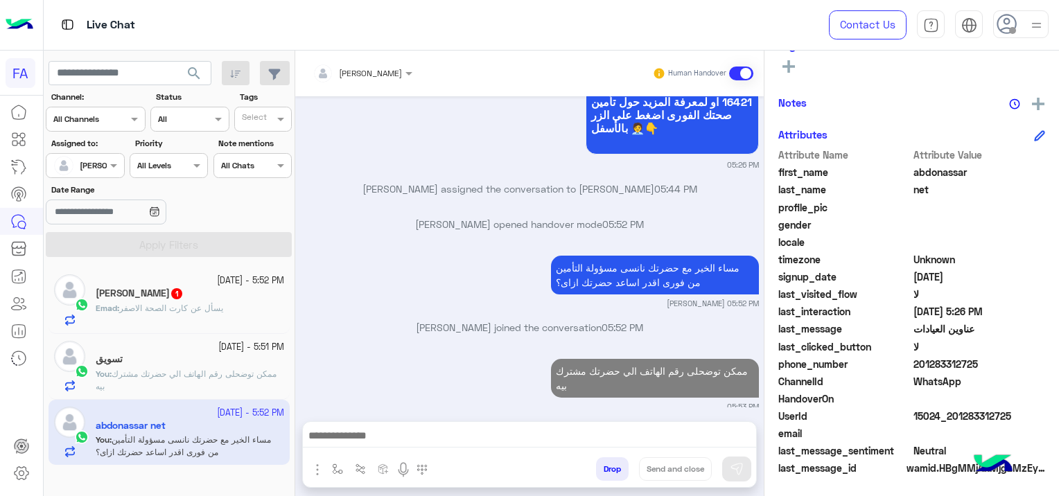
click at [195, 299] on div "[PERSON_NAME] 1" at bounding box center [190, 295] width 188 height 15
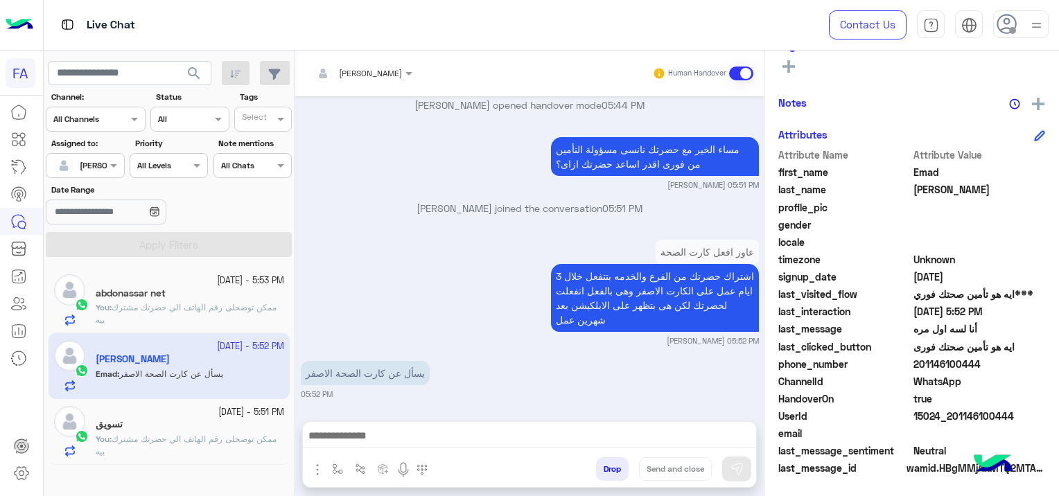
scroll to position [1530, 0]
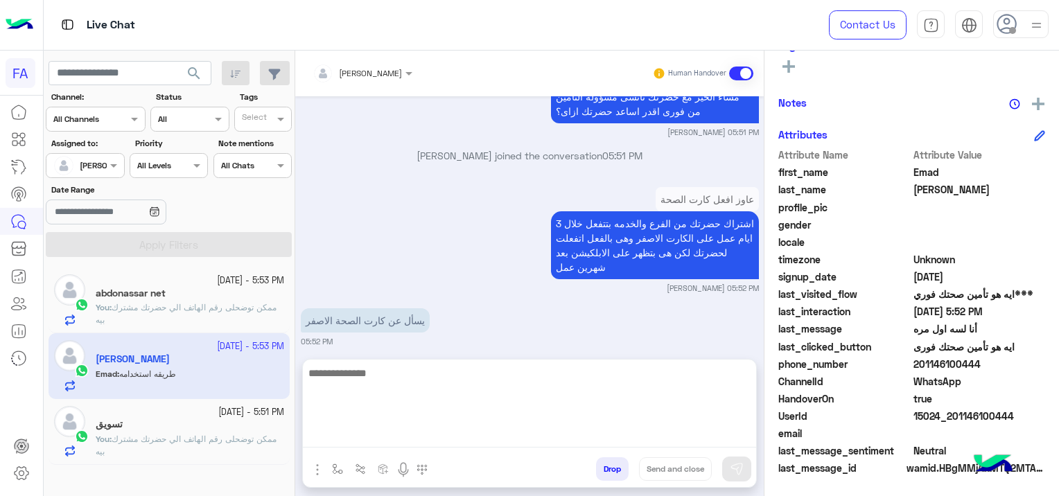
click at [383, 435] on textarea at bounding box center [529, 405] width 453 height 83
click at [358, 436] on textarea at bounding box center [529, 405] width 453 height 83
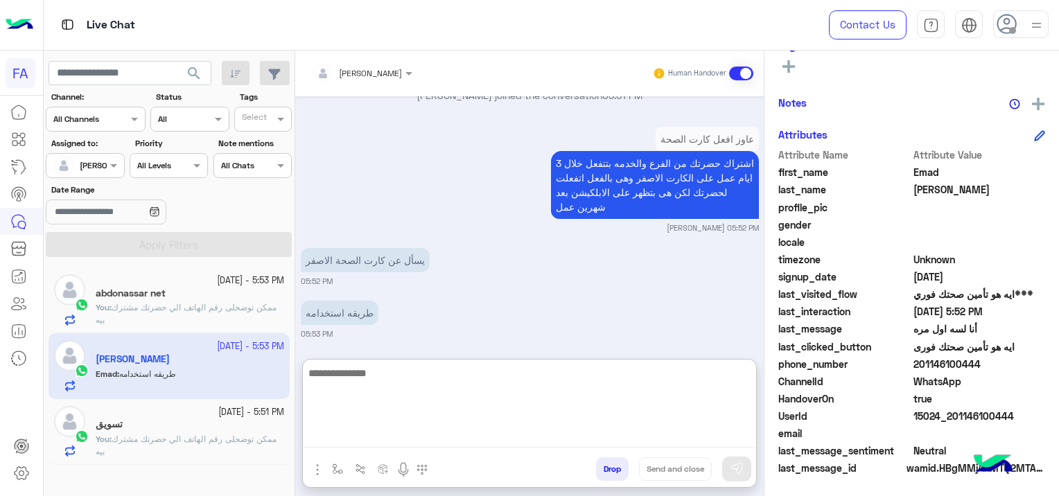
scroll to position [1593, 0]
paste textarea "**********"
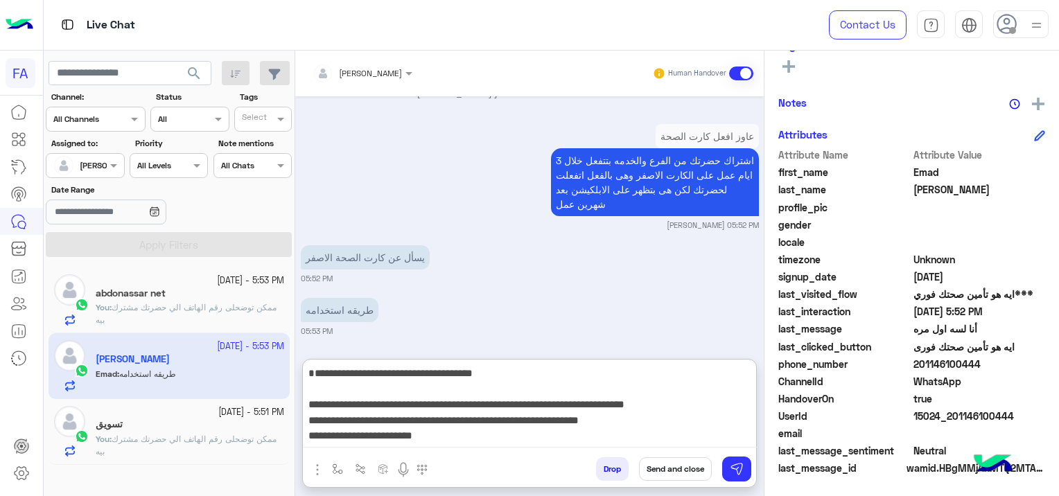
scroll to position [0, 0]
click at [749, 392] on textarea "**********" at bounding box center [530, 405] width 454 height 83
type textarea "**********"
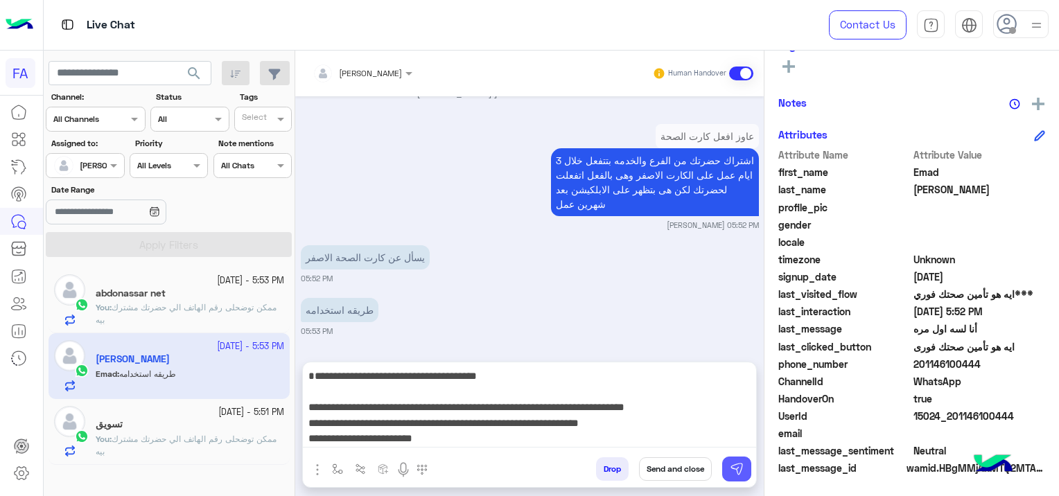
click at [737, 463] on img at bounding box center [737, 469] width 14 height 14
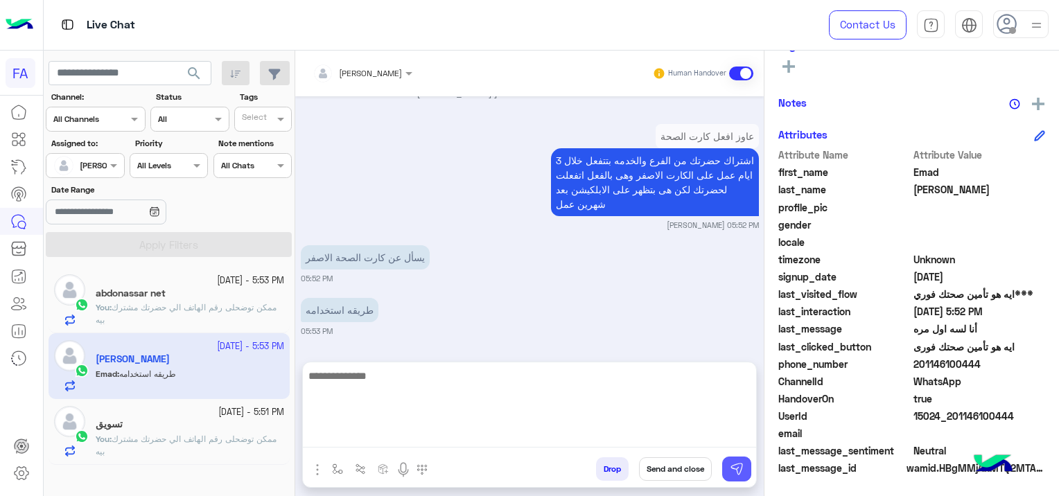
scroll to position [1815, 0]
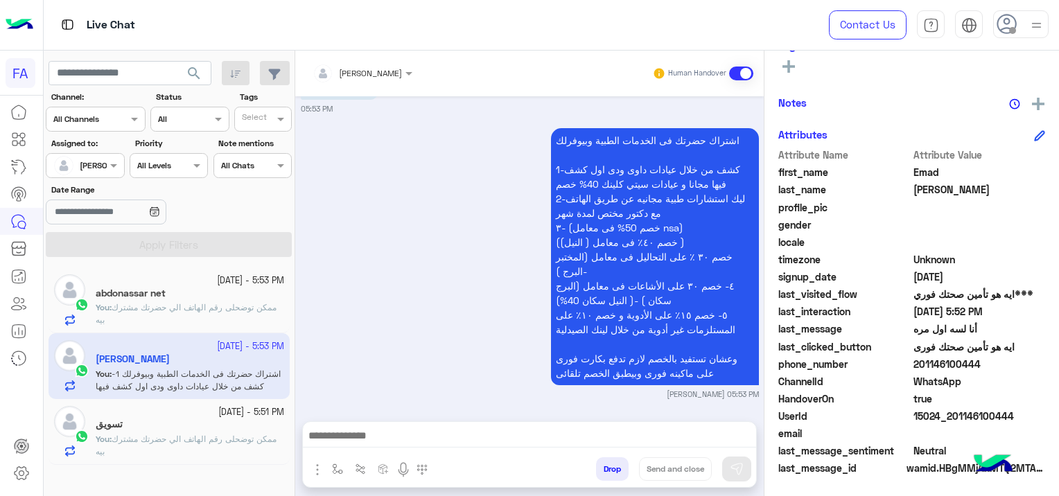
drag, startPoint x: 1009, startPoint y: 412, endPoint x: 949, endPoint y: 421, distance: 60.9
click at [949, 421] on span "15024_201146100444" at bounding box center [979, 416] width 132 height 15
copy span "01146100444"
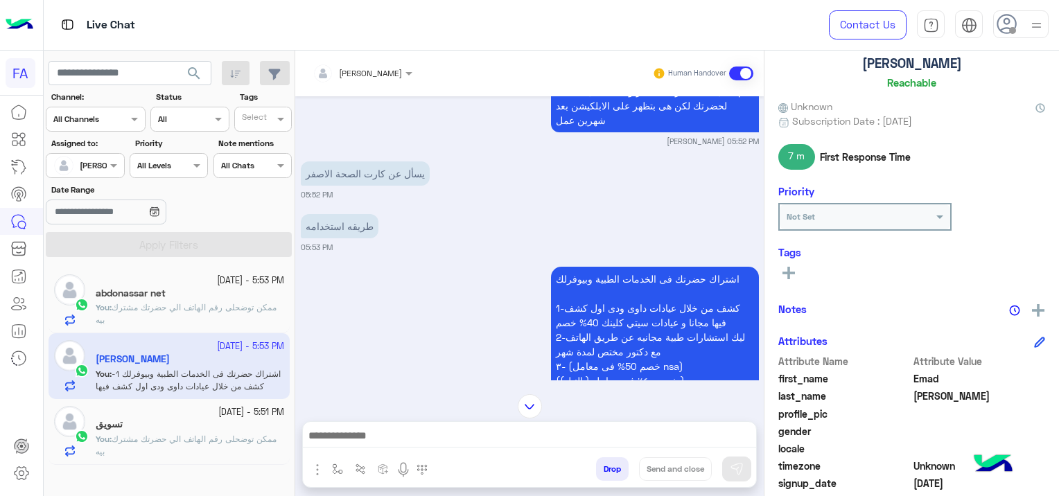
scroll to position [82, 0]
click at [786, 271] on icon at bounding box center [788, 274] width 12 height 12
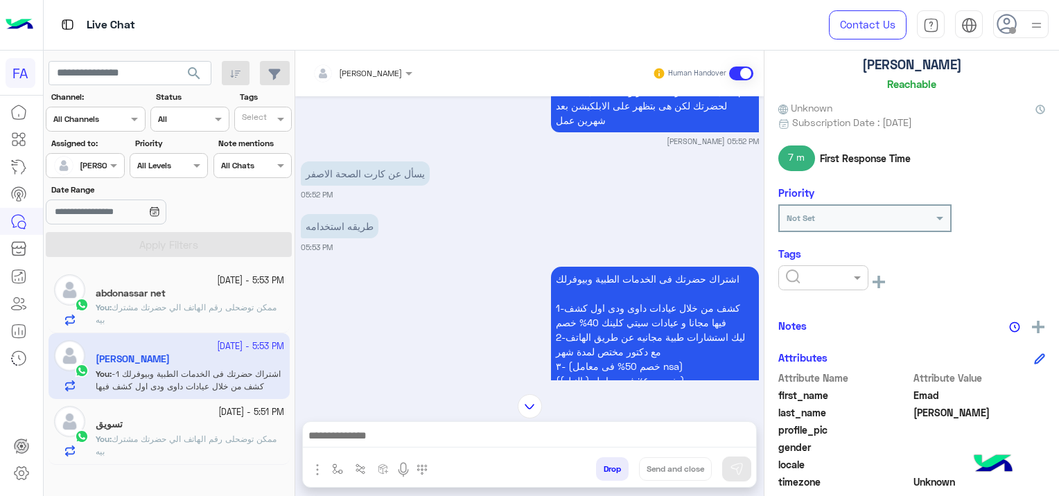
click at [792, 270] on input "text" at bounding box center [807, 276] width 42 height 12
click at [820, 355] on span "Medical" at bounding box center [802, 354] width 35 height 12
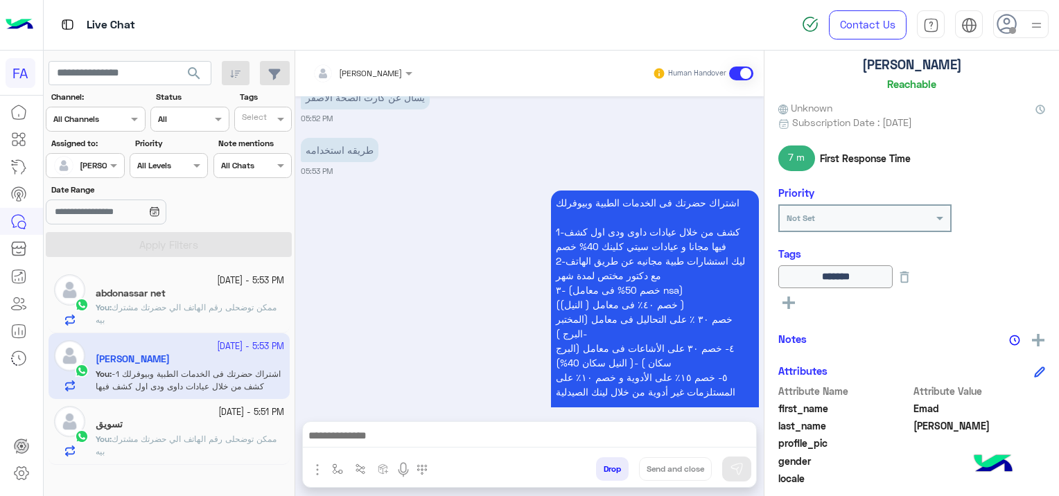
scroll to position [1815, 0]
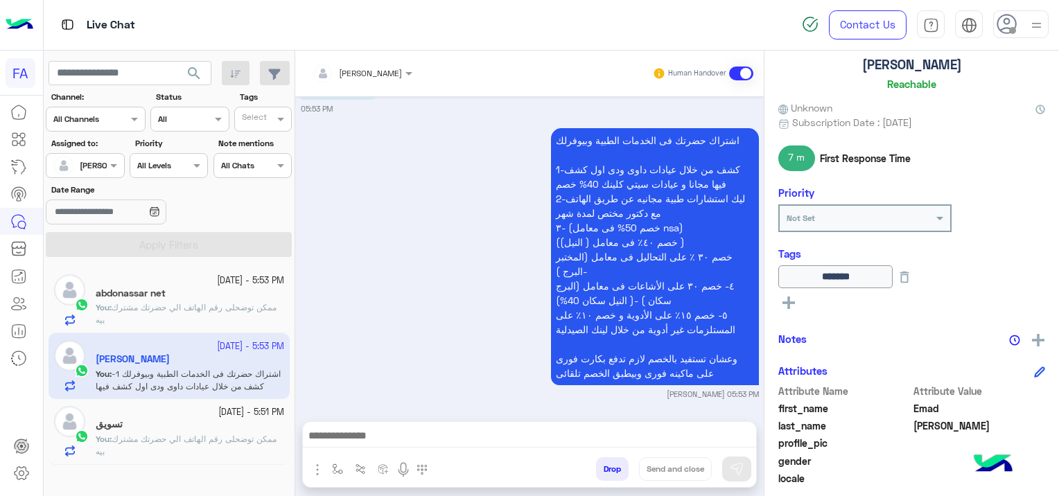
click at [227, 295] on div "abdonassar net" at bounding box center [190, 295] width 188 height 15
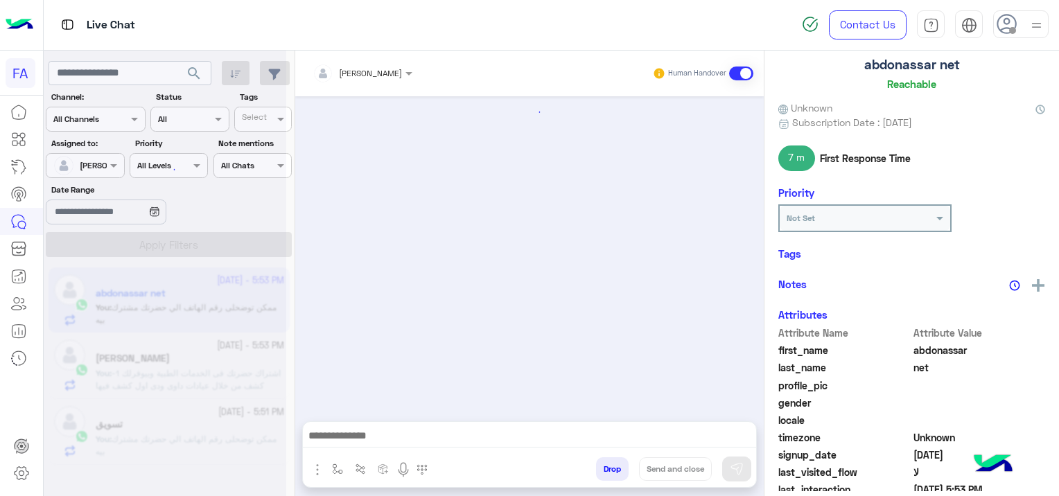
scroll to position [1433, 0]
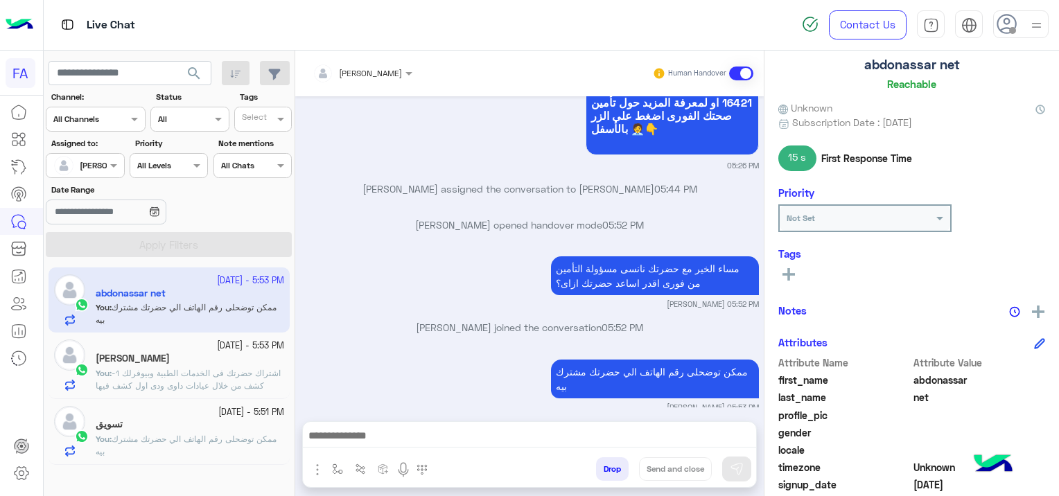
click at [201, 434] on span "ممكن توضحلى رقم الهاتف الي حضرتك مشترك بيه" at bounding box center [186, 445] width 181 height 23
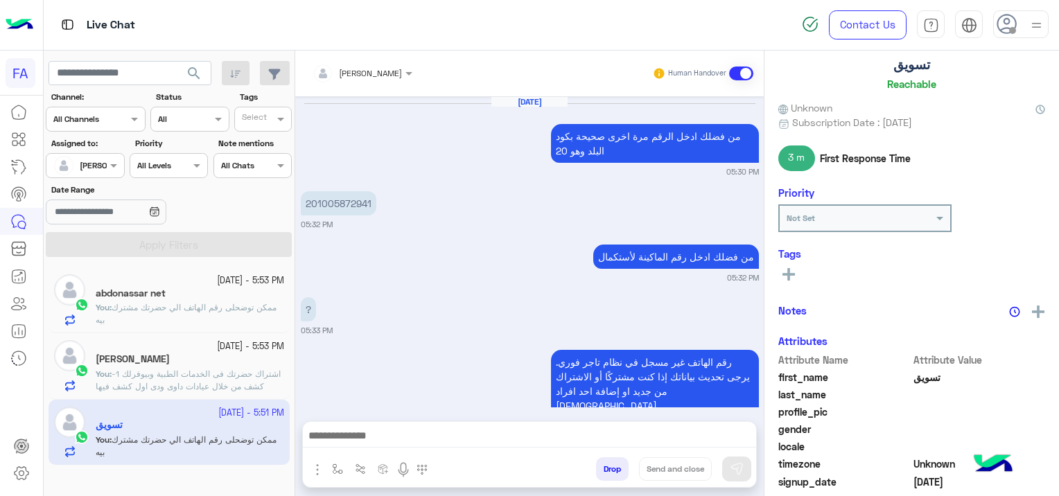
scroll to position [909, 0]
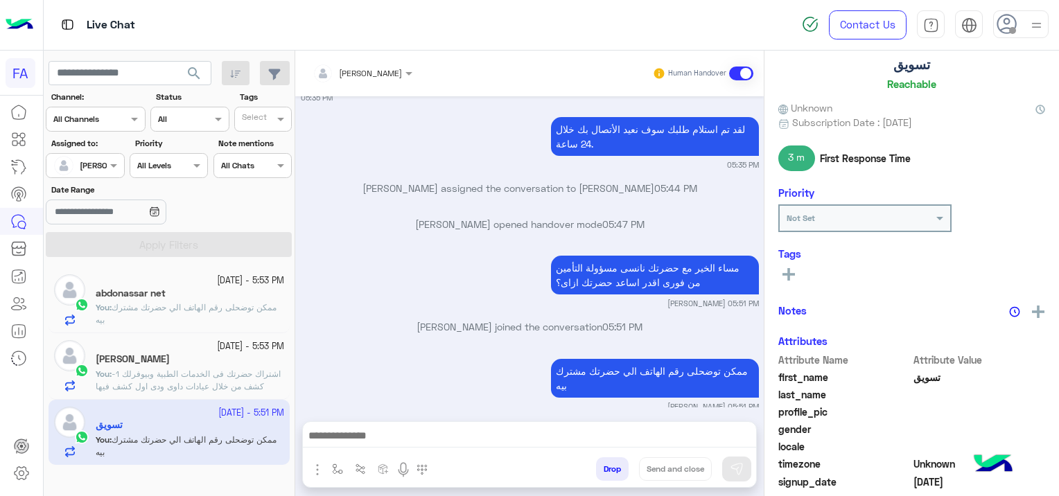
click at [374, 439] on textarea at bounding box center [530, 437] width 454 height 21
click at [397, 434] on textarea at bounding box center [530, 437] width 454 height 21
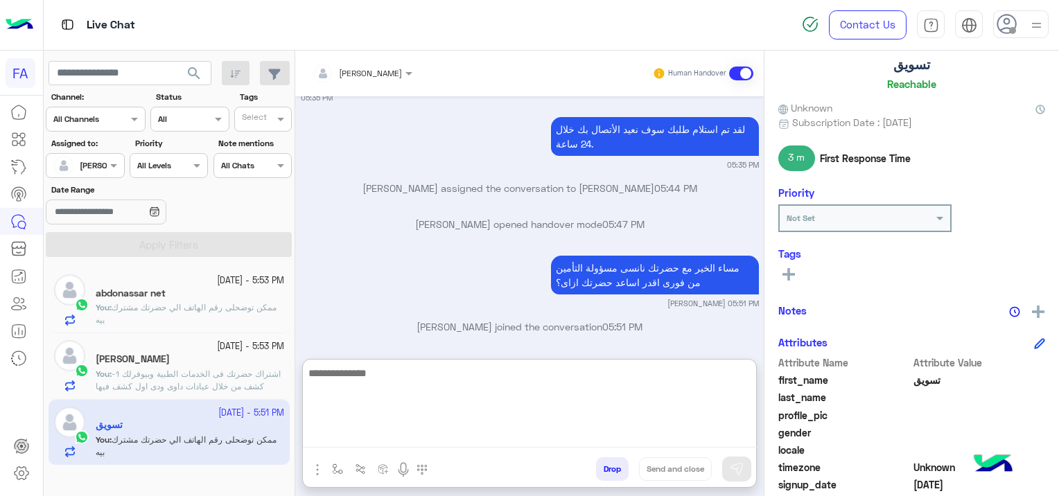
paste textarea "**********"
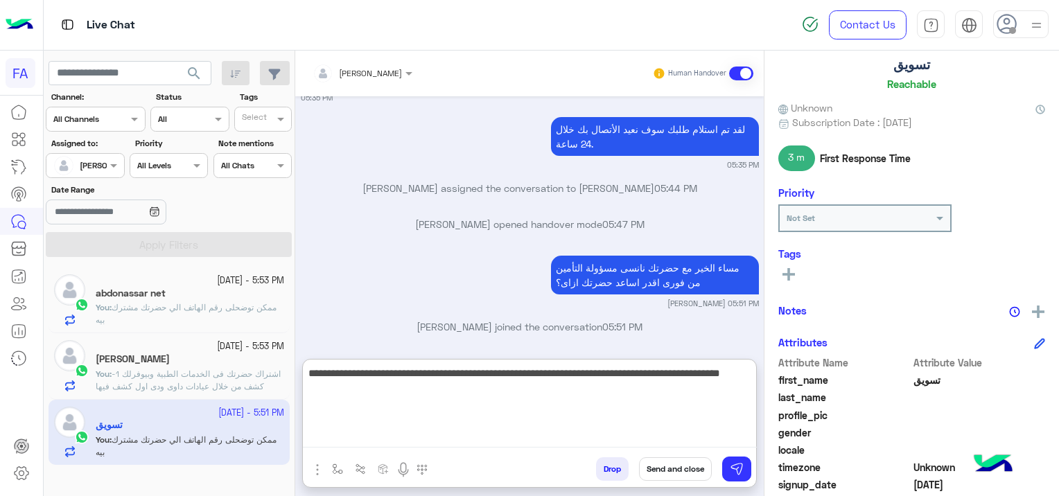
type textarea "**********"
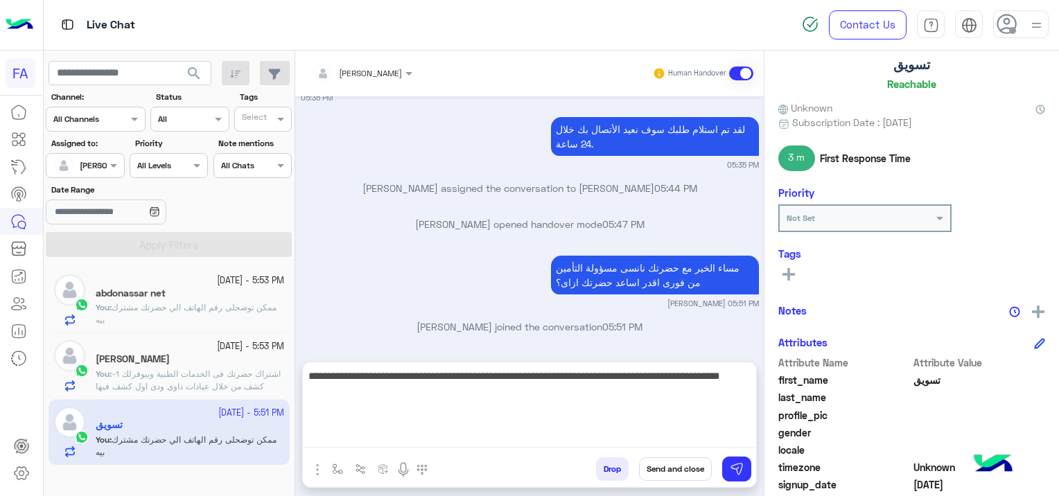
click at [673, 460] on button "Send and close" at bounding box center [675, 469] width 73 height 24
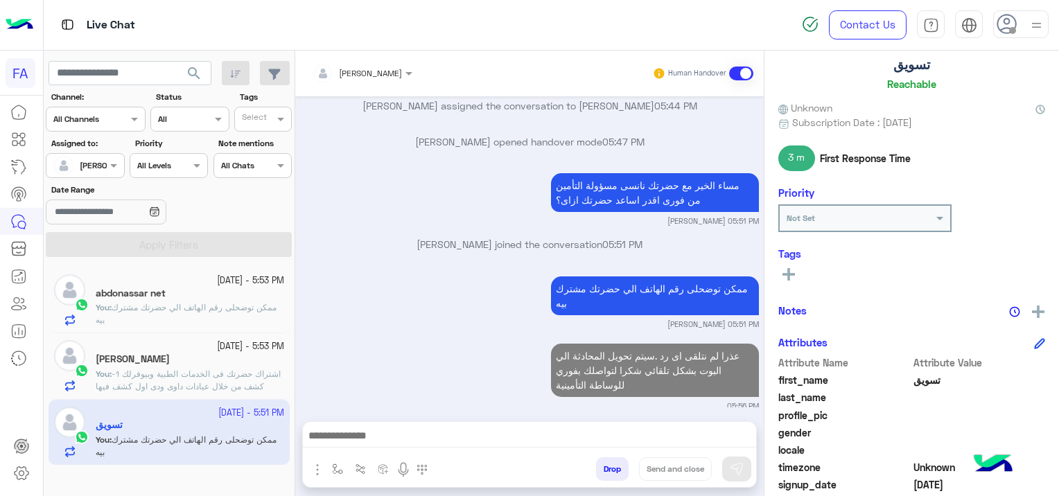
scroll to position [1027, 0]
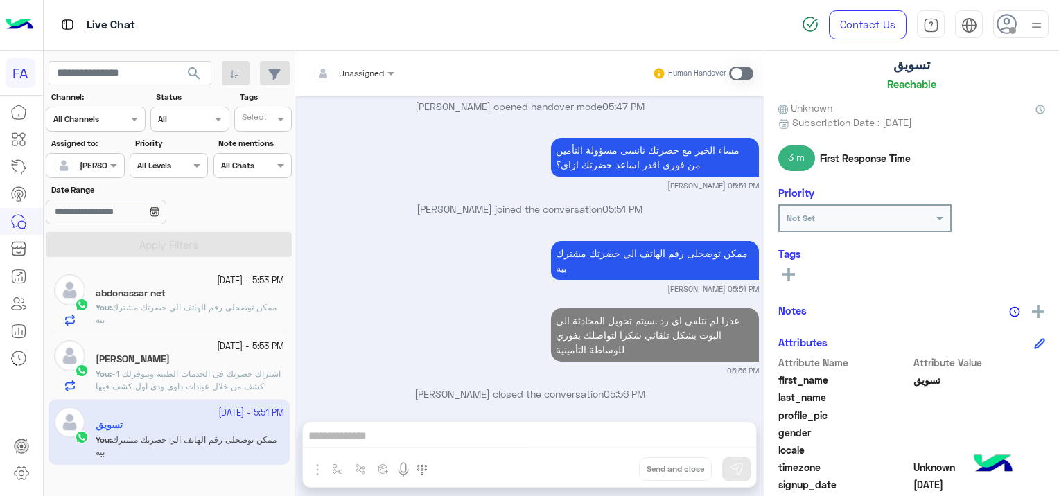
click at [786, 265] on button at bounding box center [788, 273] width 21 height 17
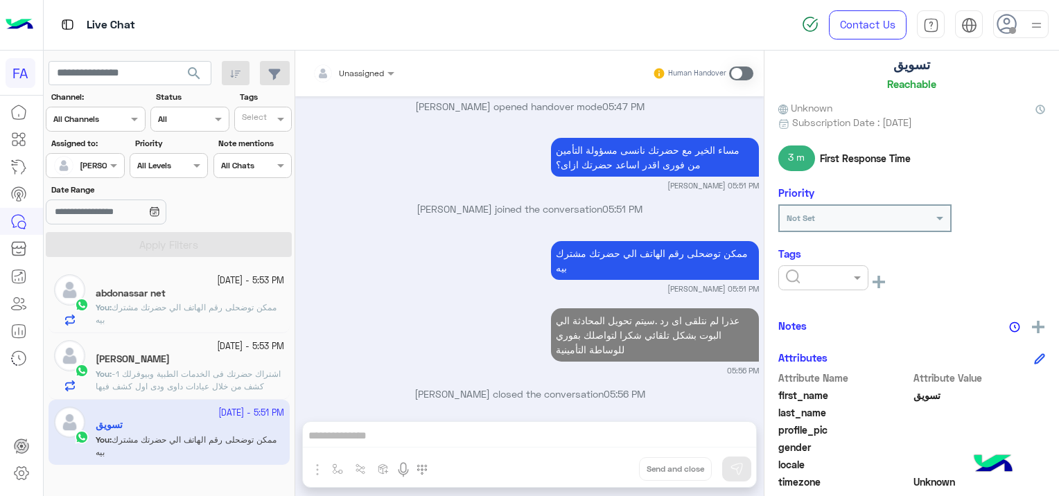
click at [791, 274] on input "text" at bounding box center [807, 276] width 42 height 12
click at [823, 335] on div "Pending" at bounding box center [823, 337] width 90 height 26
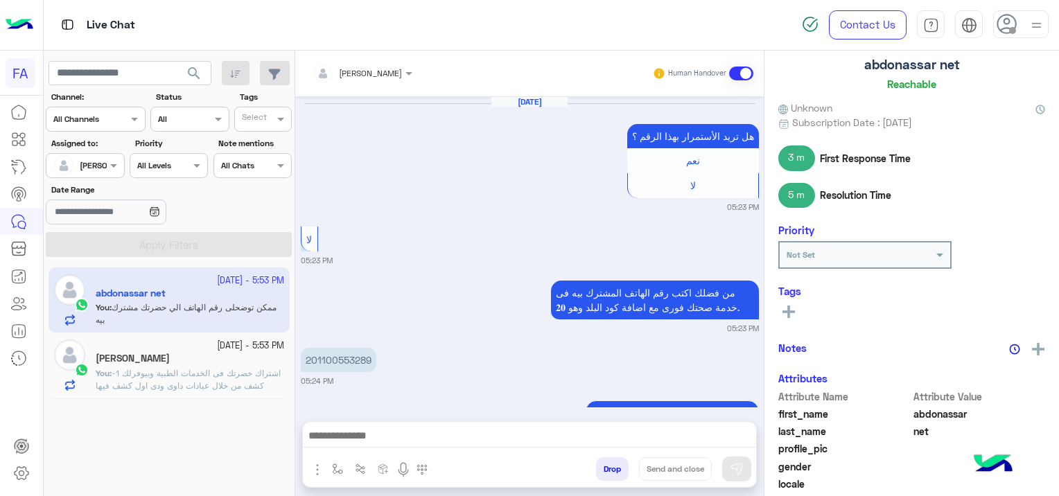
scroll to position [1433, 0]
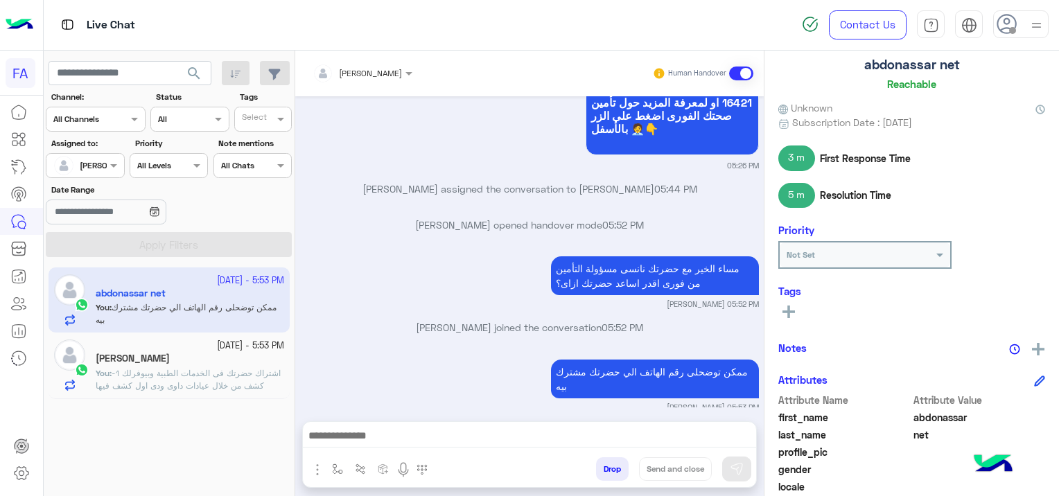
click at [784, 311] on rect at bounding box center [788, 311] width 12 height 3
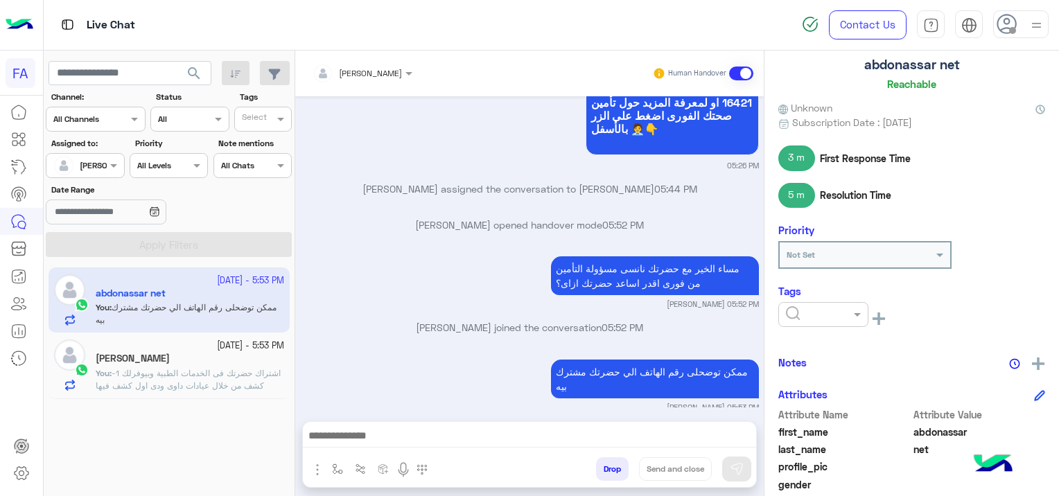
click at [796, 310] on input "text" at bounding box center [807, 313] width 42 height 12
click at [812, 365] on div "Pending" at bounding box center [823, 374] width 90 height 26
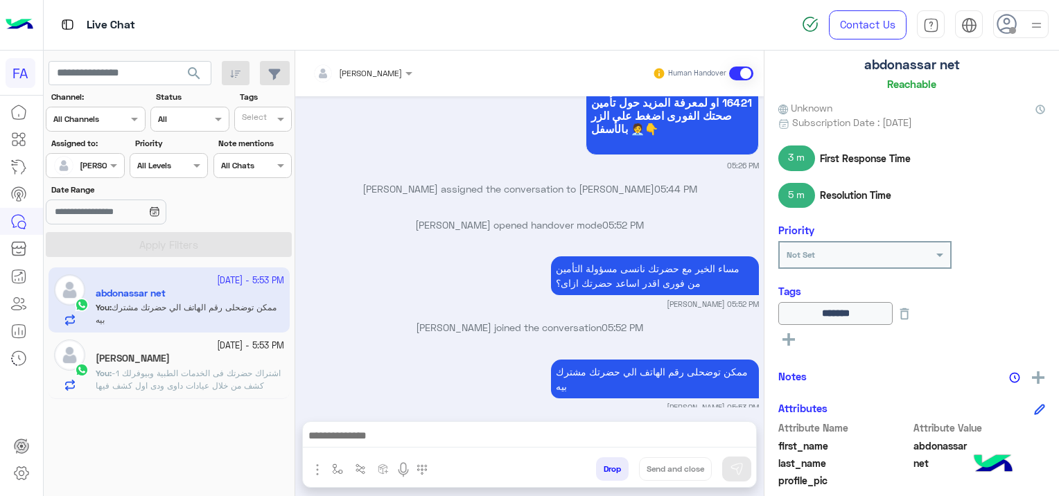
click at [374, 434] on textarea at bounding box center [530, 437] width 454 height 21
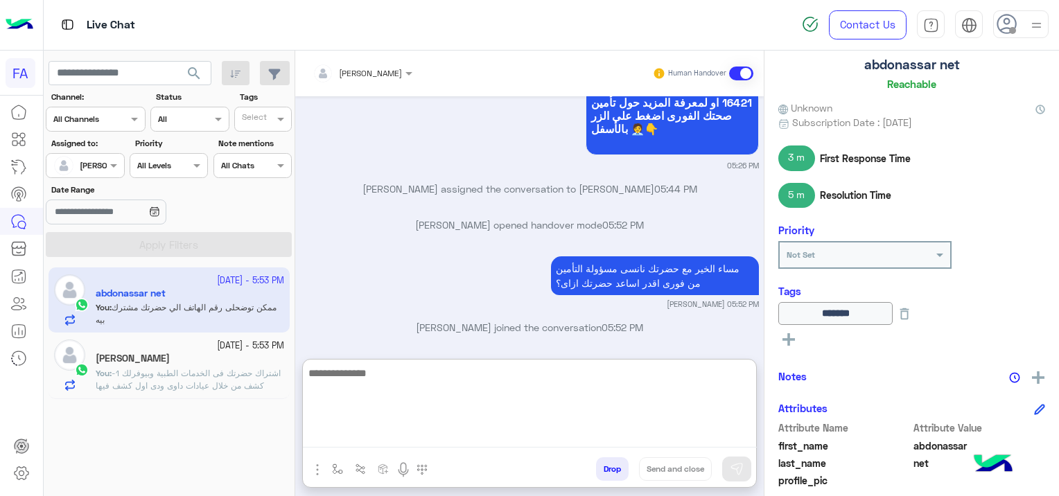
scroll to position [1496, 0]
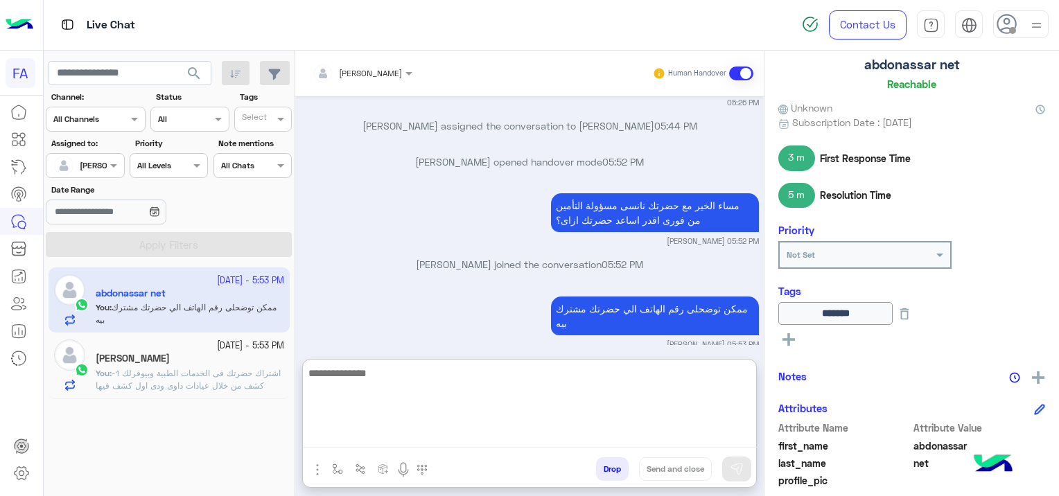
paste textarea "**********"
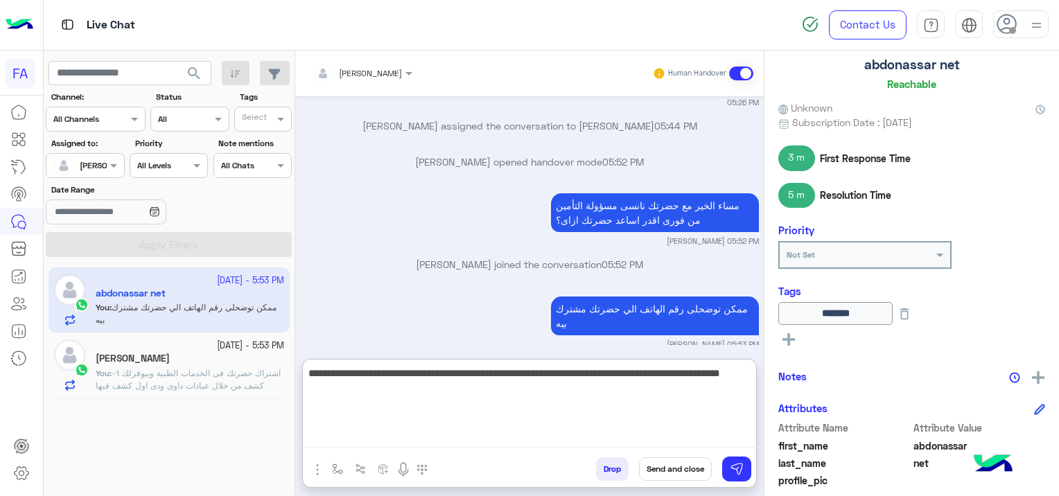
type textarea "**********"
click at [680, 464] on button "Send and close" at bounding box center [675, 469] width 73 height 24
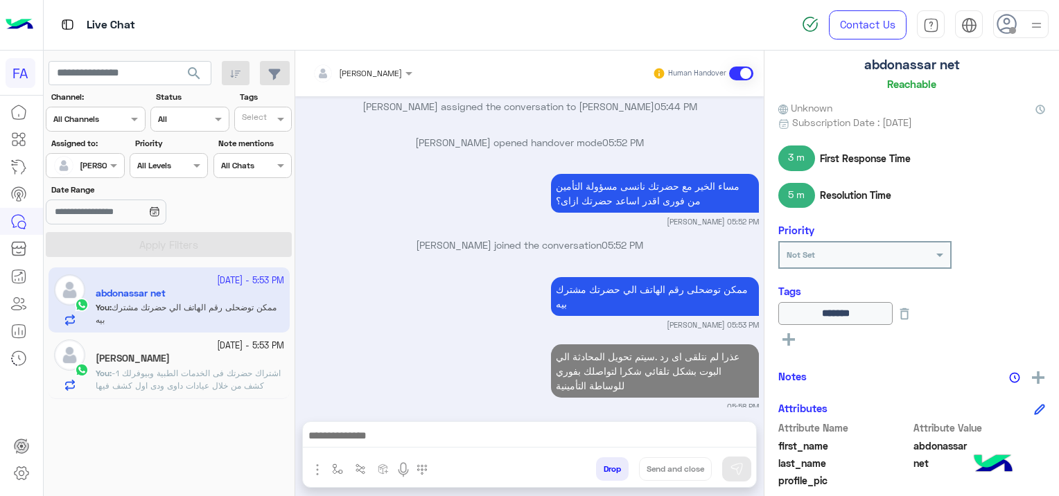
scroll to position [1551, 0]
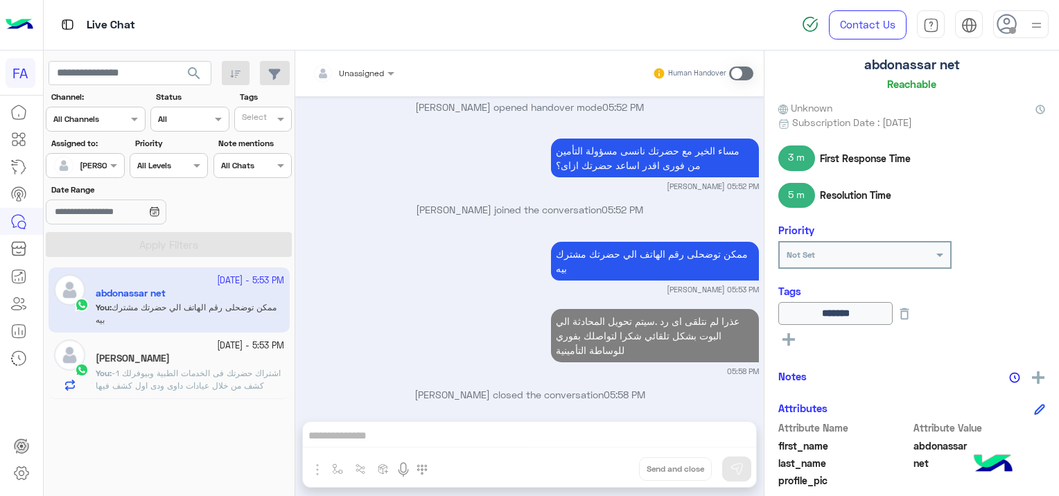
click at [229, 371] on span "اشتراك حضرتك فى الخدمات الطبية وبيوفرلك 1-كشف من خلال عيادات داوى ودى اول كشف ف…" at bounding box center [188, 442] width 185 height 148
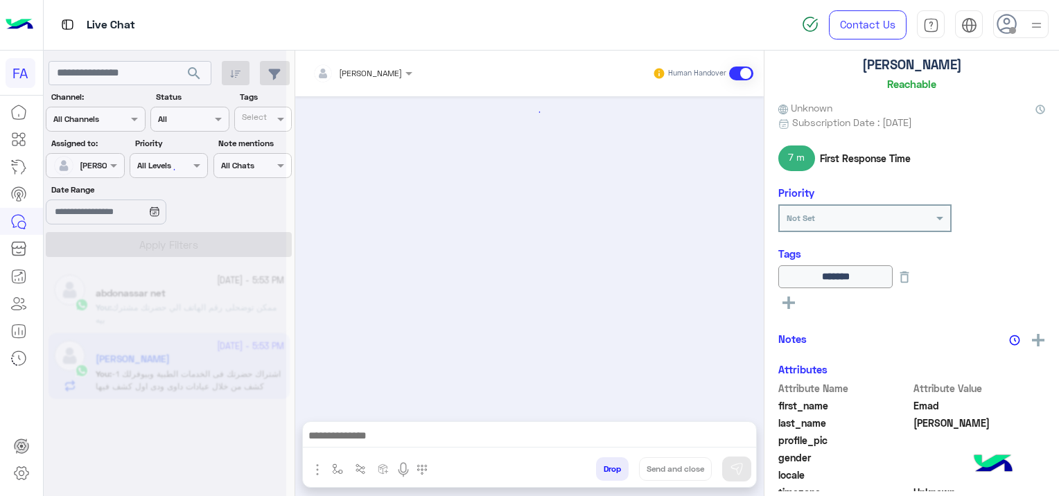
scroll to position [1602, 0]
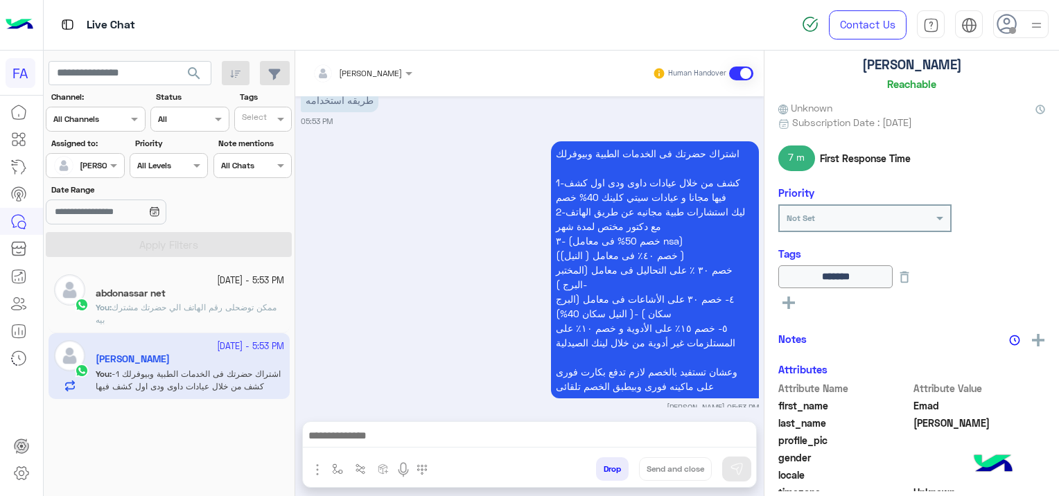
click at [455, 435] on textarea at bounding box center [530, 437] width 454 height 21
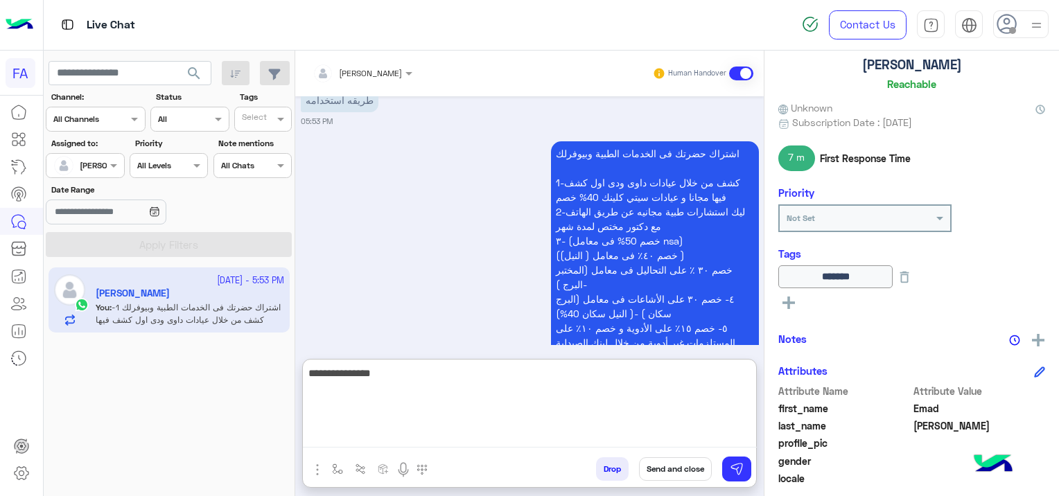
type textarea "**********"
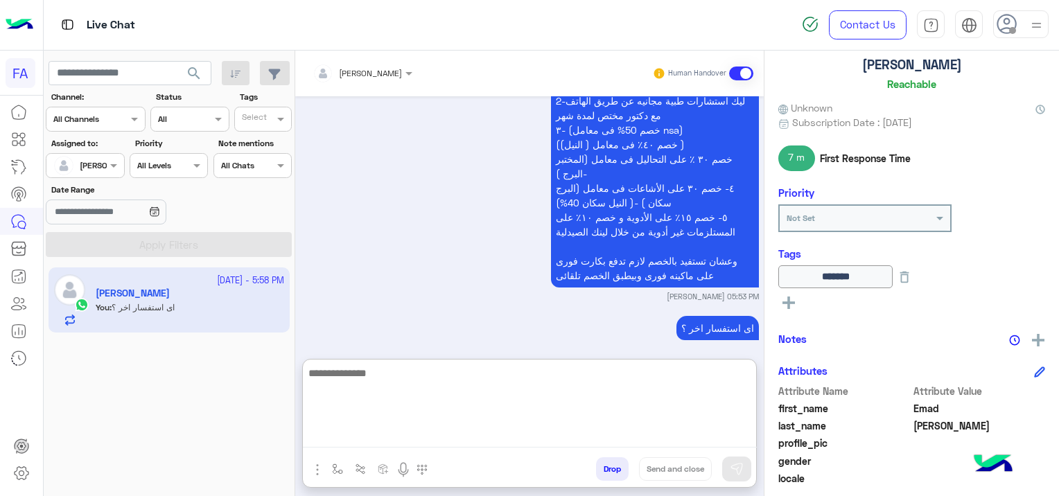
scroll to position [1718, 0]
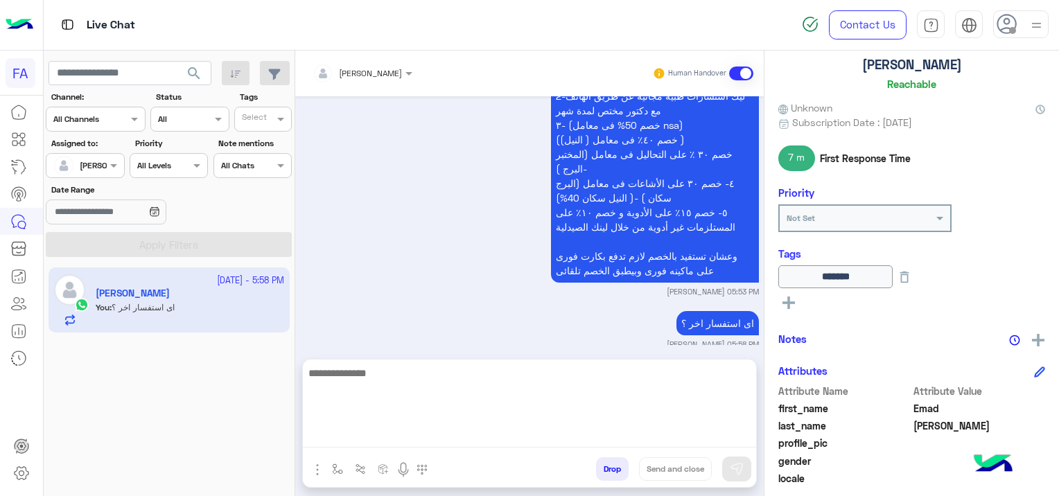
click at [367, 274] on div "اشتراك حضرتك فى الخدمات الطبية وبيوفرلك 1-كشف من خلال عيادات داوى ودى اول كشف ف…" at bounding box center [530, 159] width 458 height 275
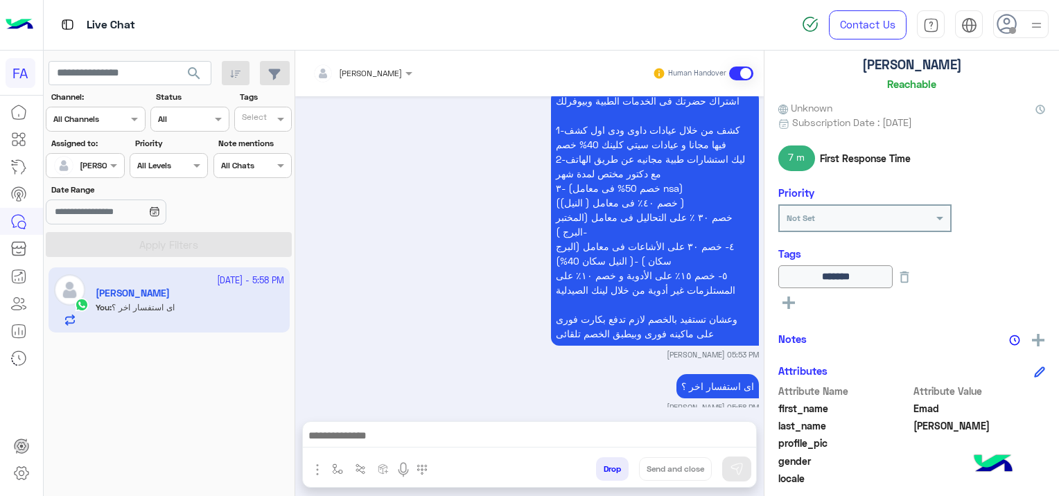
click at [423, 438] on textarea at bounding box center [530, 437] width 454 height 21
click at [355, 441] on textarea at bounding box center [530, 437] width 454 height 21
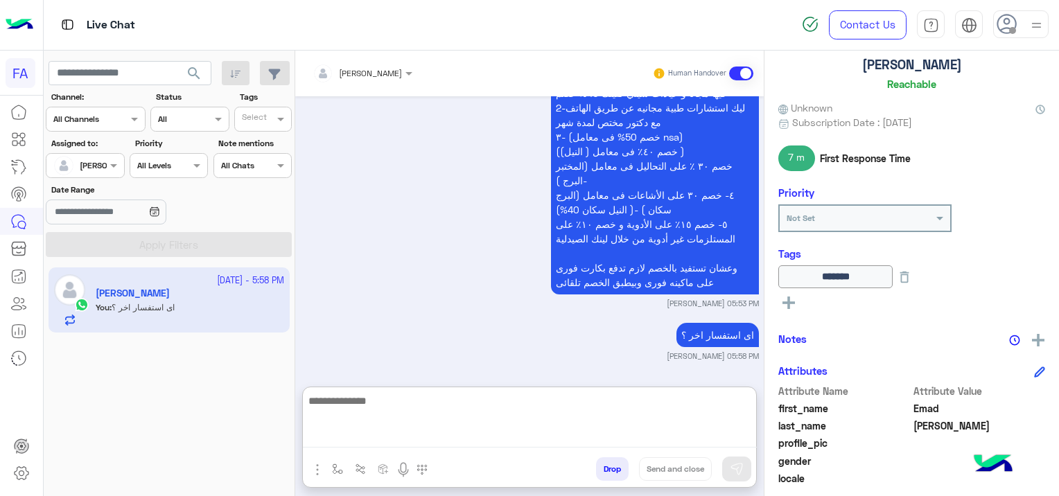
scroll to position [1718, 0]
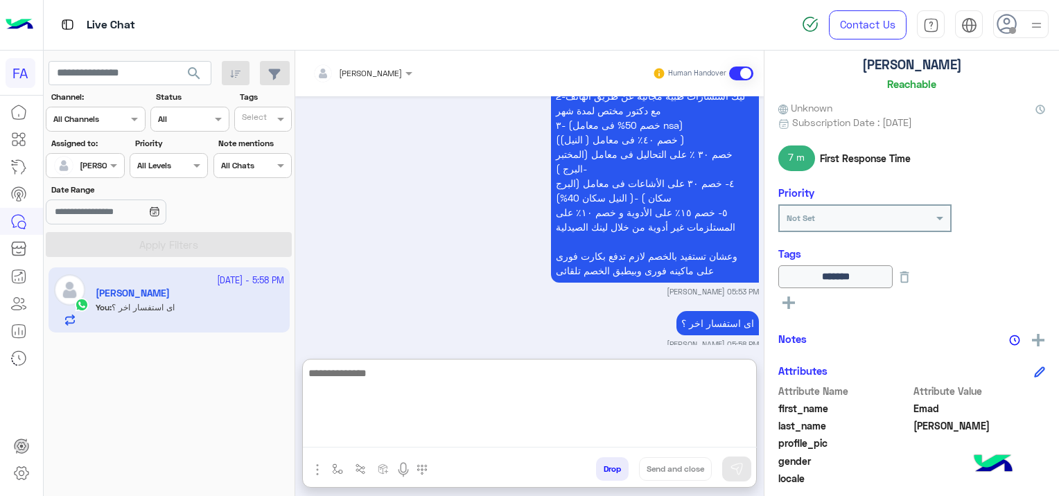
paste textarea "**********"
type textarea "**********"
click at [784, 299] on icon at bounding box center [788, 303] width 12 height 12
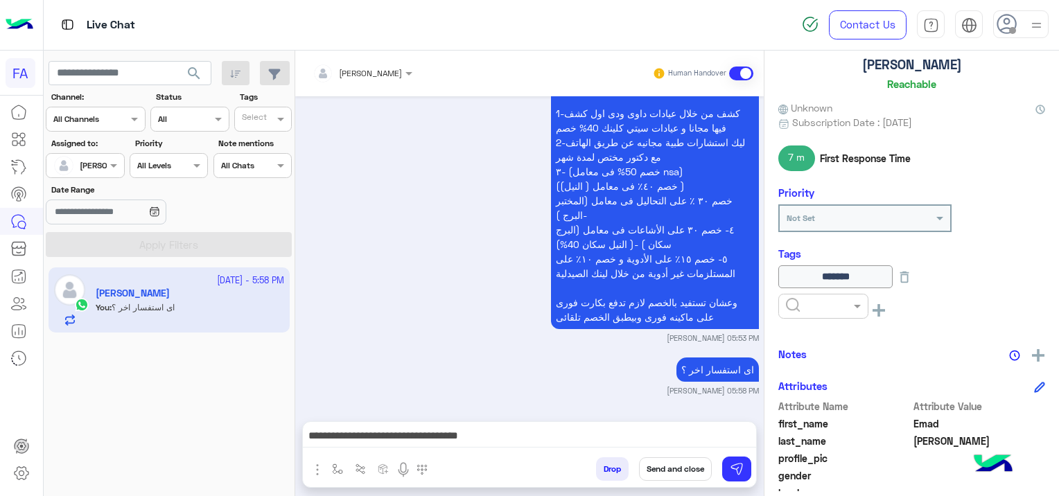
scroll to position [1655, 0]
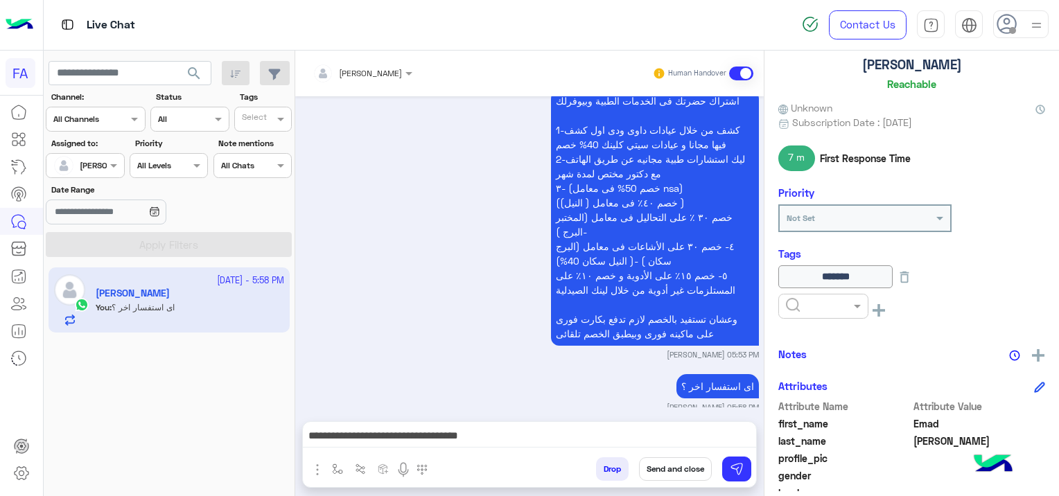
click at [790, 300] on input "text" at bounding box center [807, 305] width 42 height 12
click at [798, 336] on span "Done" at bounding box center [796, 340] width 23 height 12
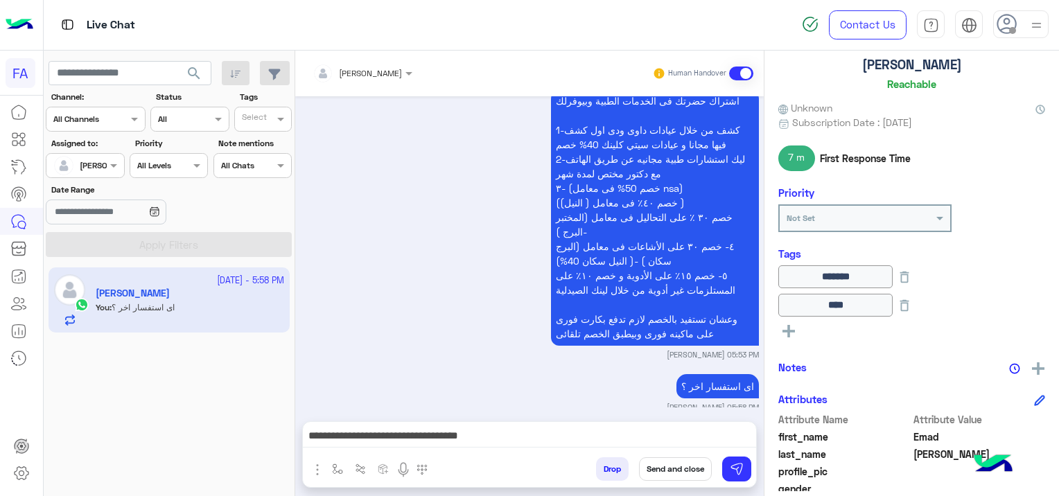
click at [671, 464] on button "Send and close" at bounding box center [675, 469] width 73 height 24
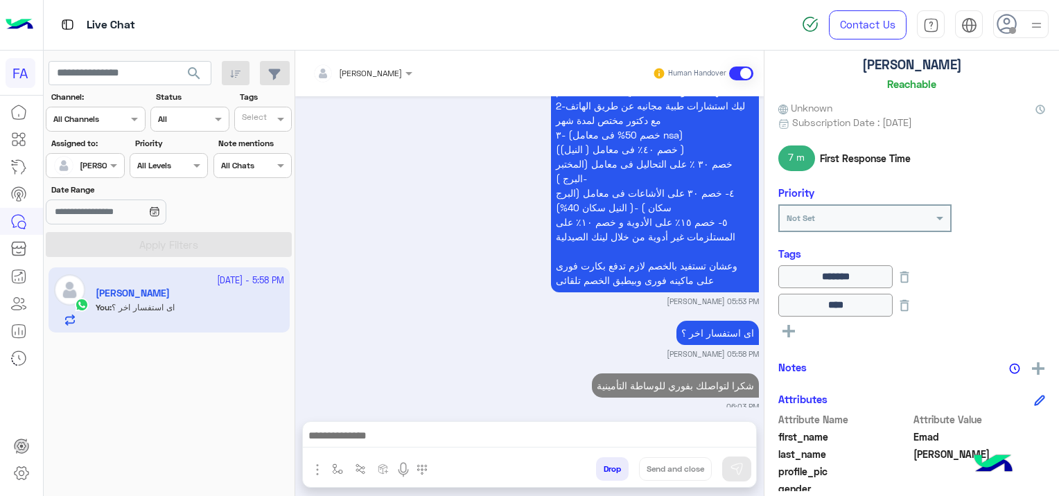
scroll to position [1743, 0]
